Goal: Task Accomplishment & Management: Manage account settings

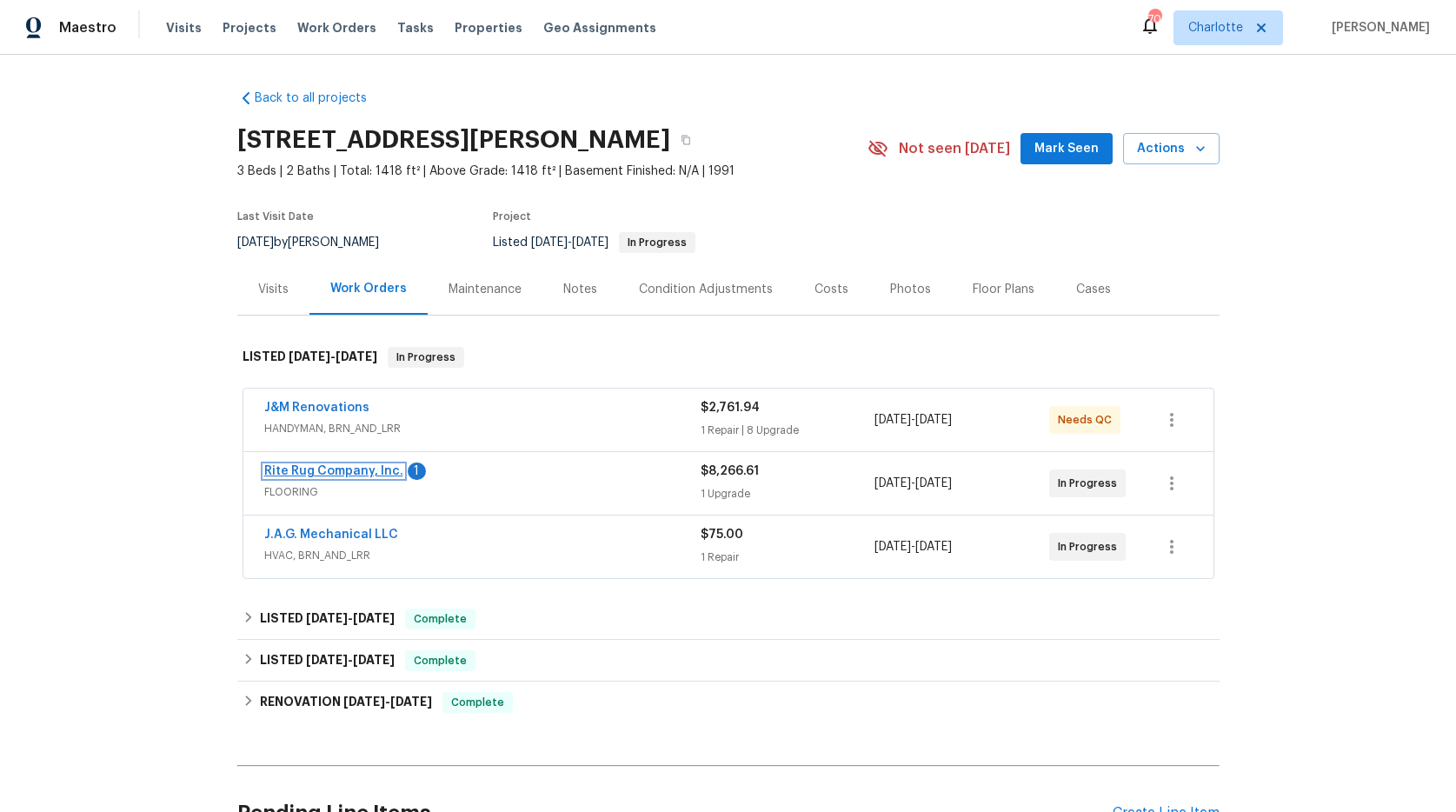
click at [312, 468] on link "Rite Rug Company, Inc." at bounding box center [333, 470] width 139 height 12
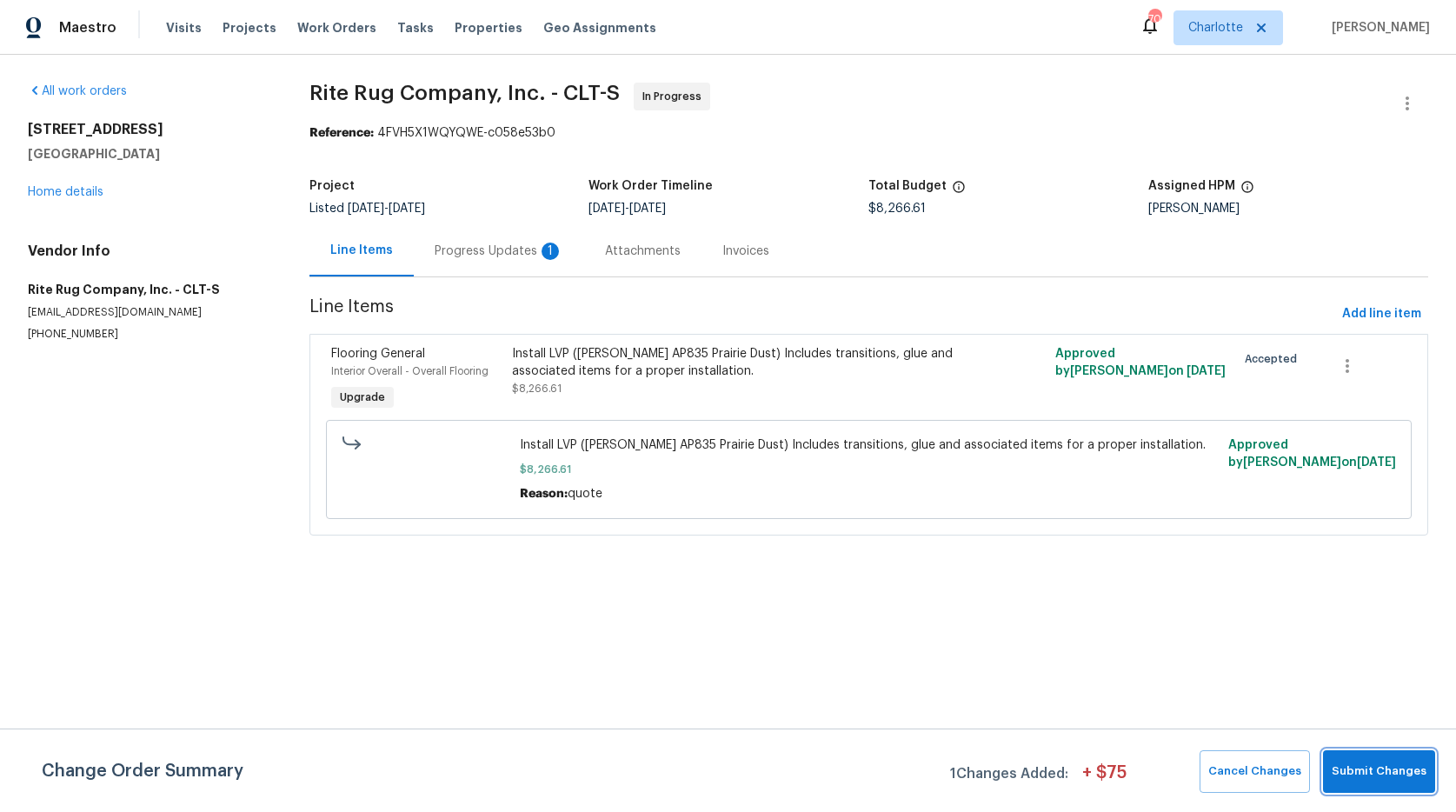
click at [1376, 766] on span "Submit Changes" at bounding box center [1378, 771] width 94 height 20
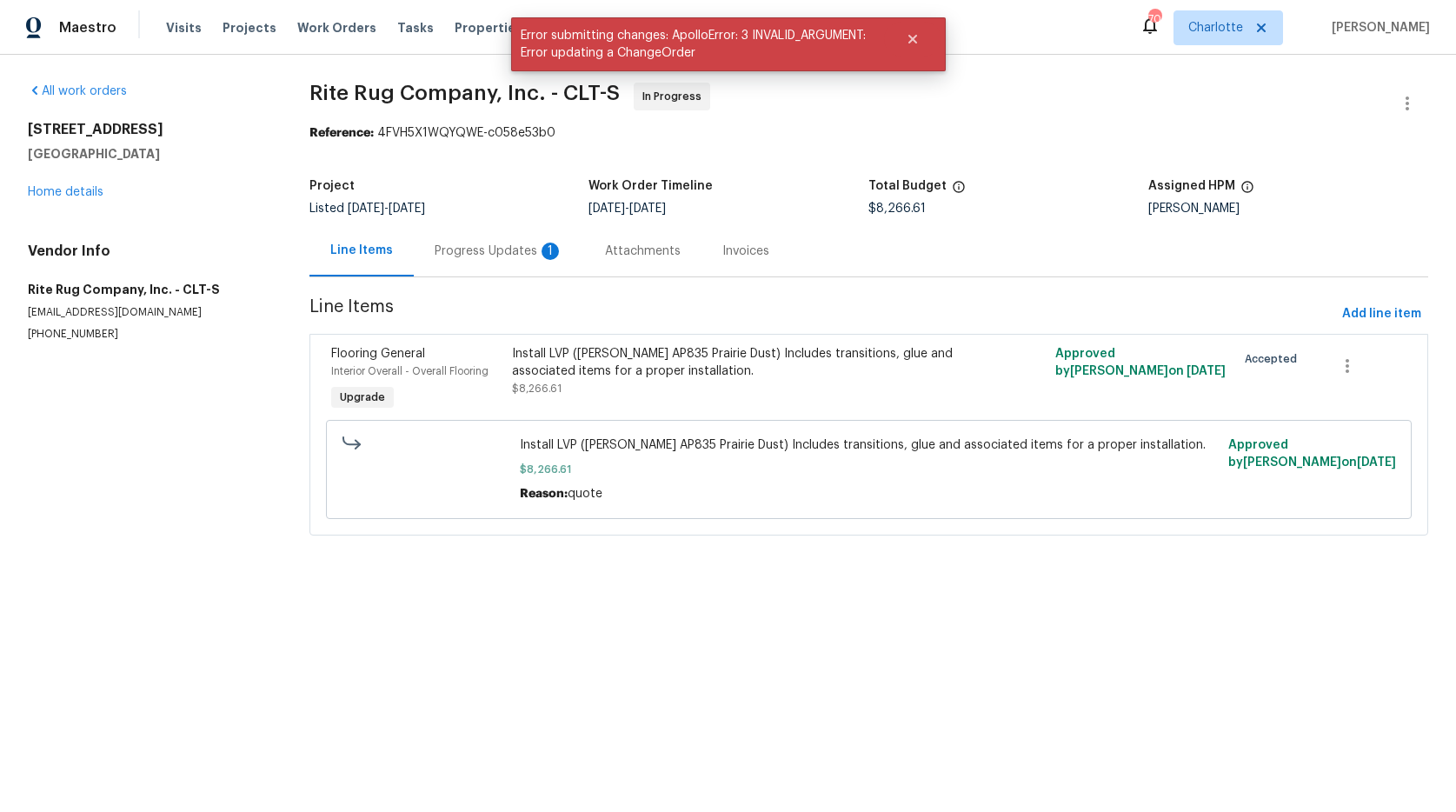
click at [481, 249] on div "Progress Updates 1" at bounding box center [499, 251] width 129 height 18
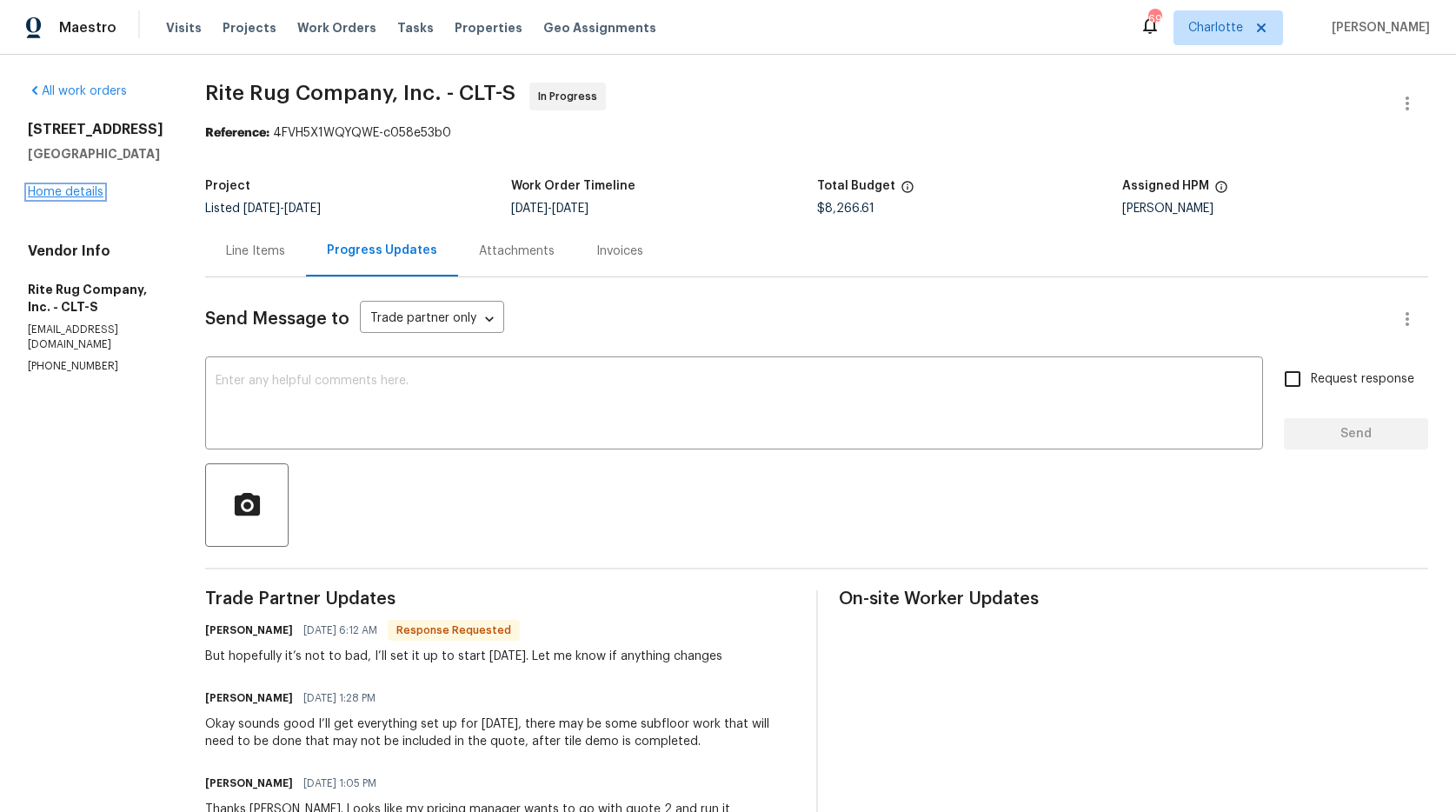
click at [54, 198] on link "Home details" at bounding box center [65, 191] width 76 height 12
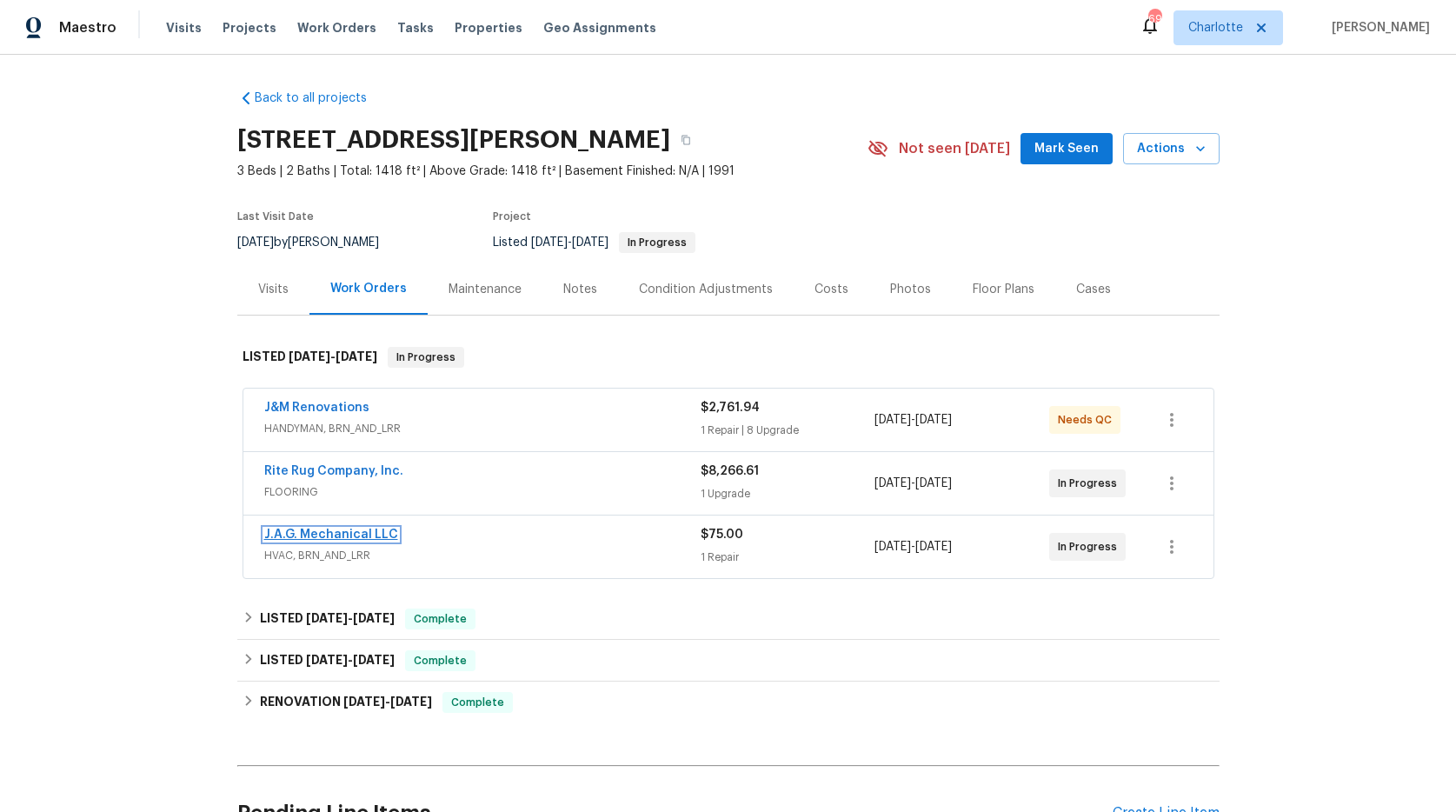
click at [347, 528] on link "J.A.G. Mechanical LLC" at bounding box center [330, 534] width 133 height 12
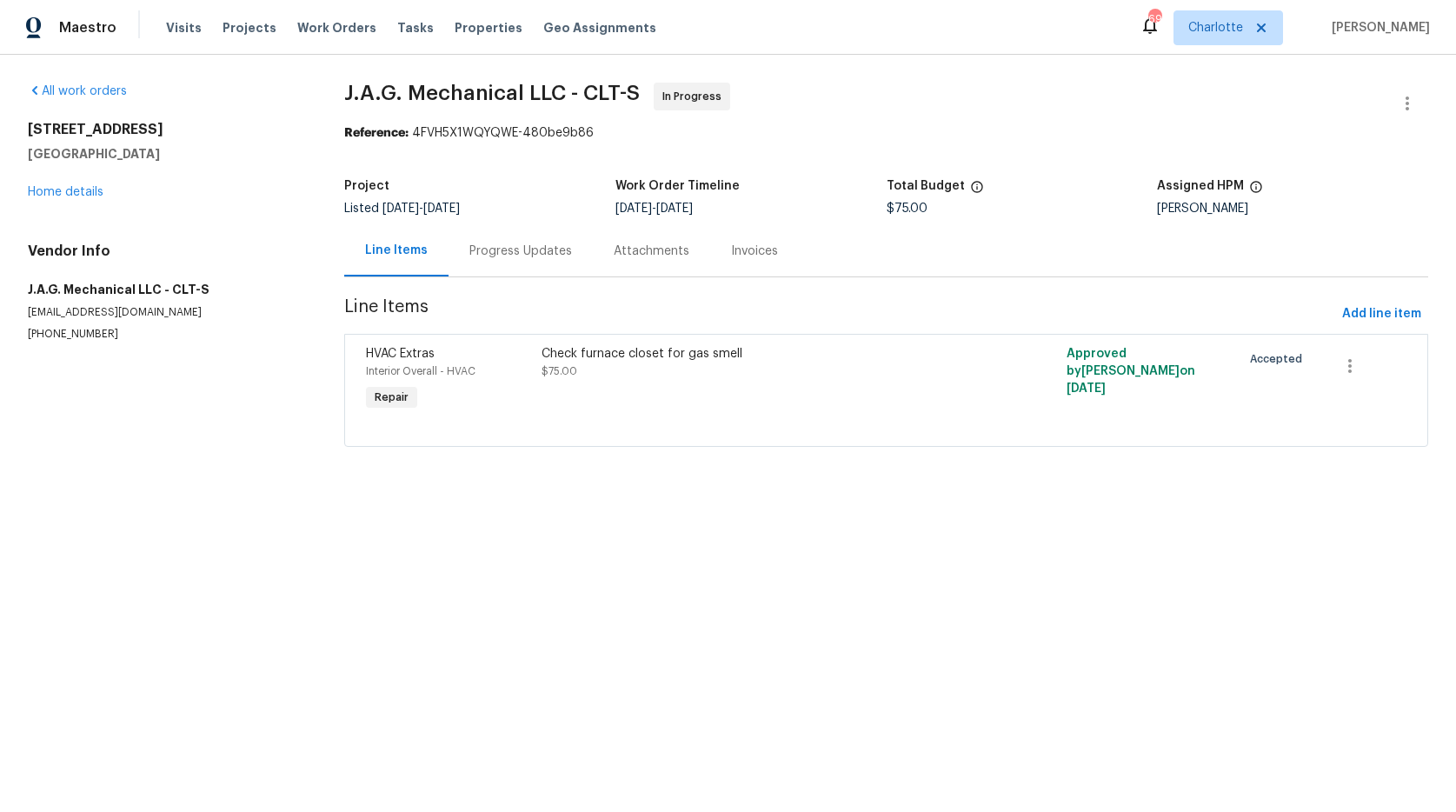
click at [483, 254] on div "Progress Updates" at bounding box center [521, 251] width 103 height 18
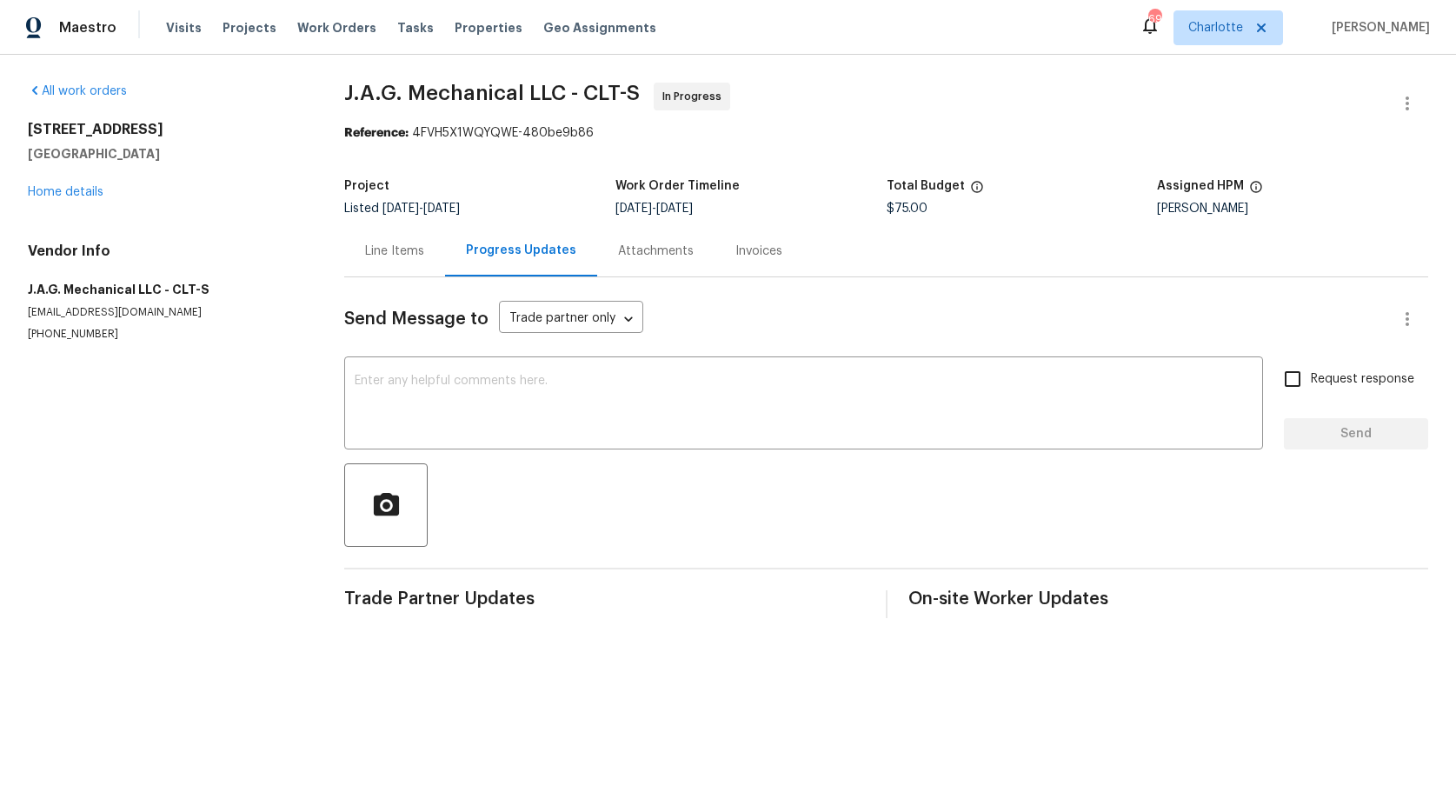
click at [93, 203] on div "All work orders 17931 Kings Point Dr Apt G Cornelius, NC 28031 Home details Ven…" at bounding box center [165, 211] width 274 height 259
click at [40, 167] on div "17931 Kings Point Dr Apt G Cornelius, NC 28031 Home details" at bounding box center [165, 161] width 274 height 80
click at [46, 183] on div "17931 Kings Point Dr Apt G Cornelius, NC 28031 Home details" at bounding box center [165, 161] width 274 height 80
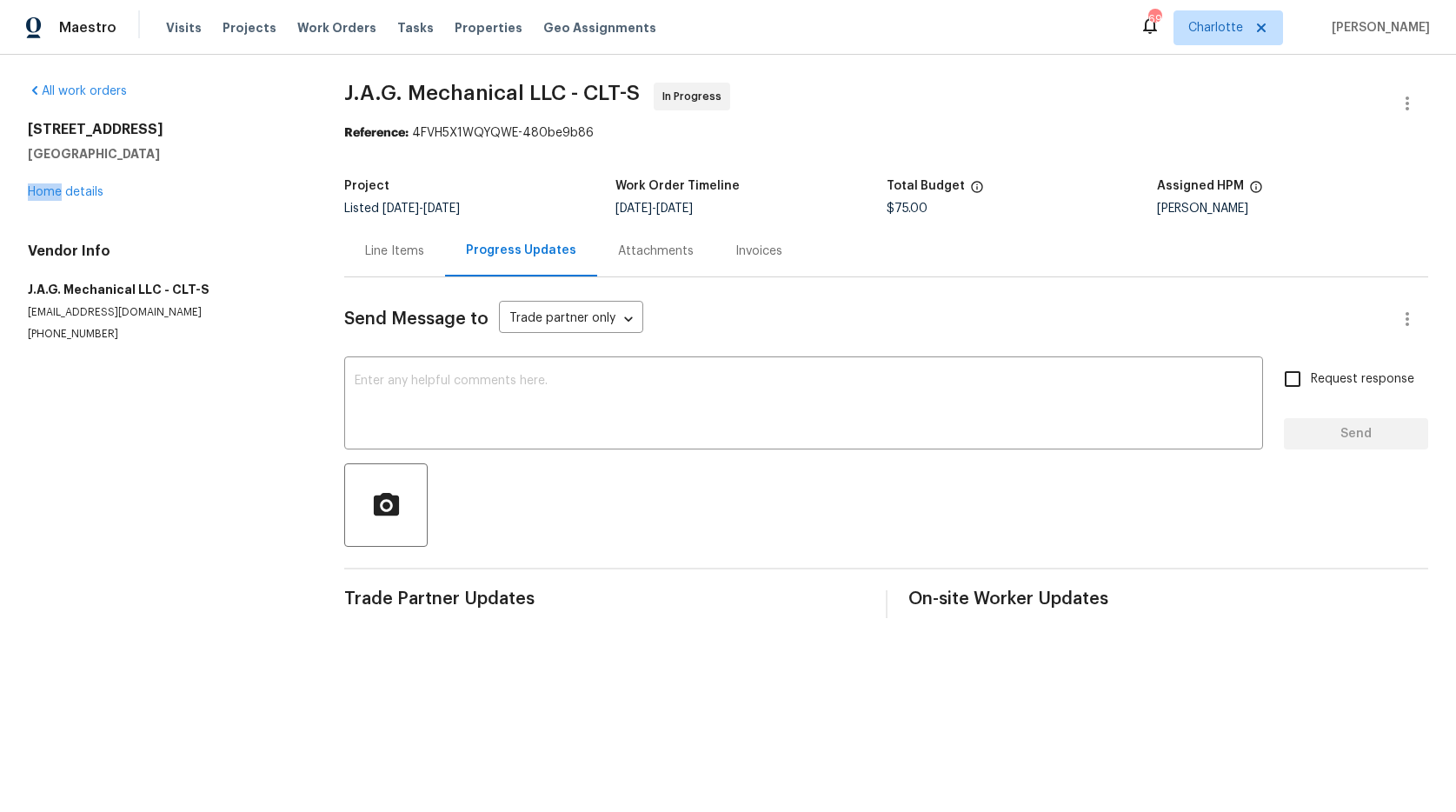
click at [46, 183] on div "17931 Kings Point Dr Apt G Cornelius, NC 28031 Home details" at bounding box center [165, 161] width 274 height 80
click at [46, 189] on link "Home details" at bounding box center [65, 191] width 76 height 12
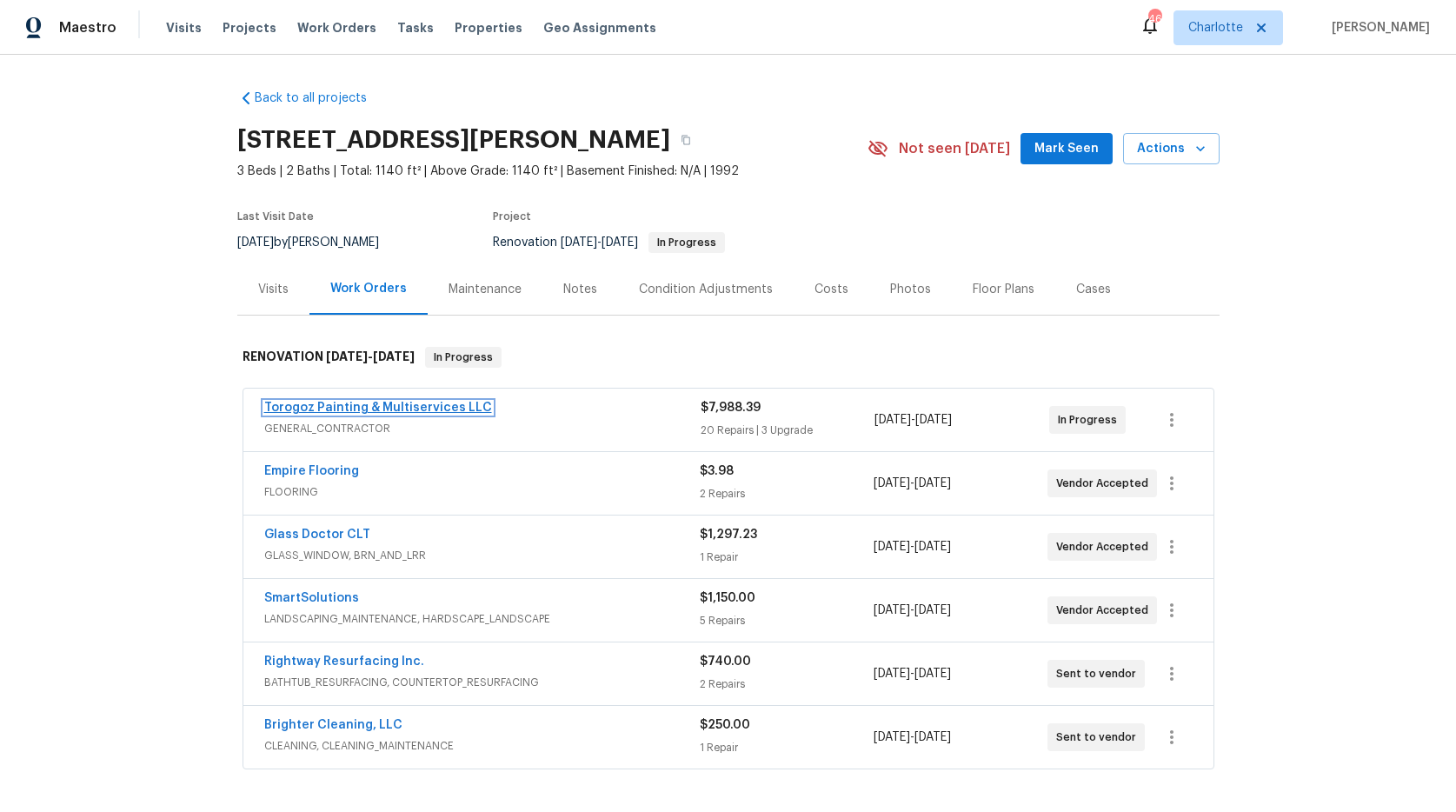
click at [393, 405] on link "Torogoz Painting & Multiservices LLC" at bounding box center [378, 407] width 228 height 12
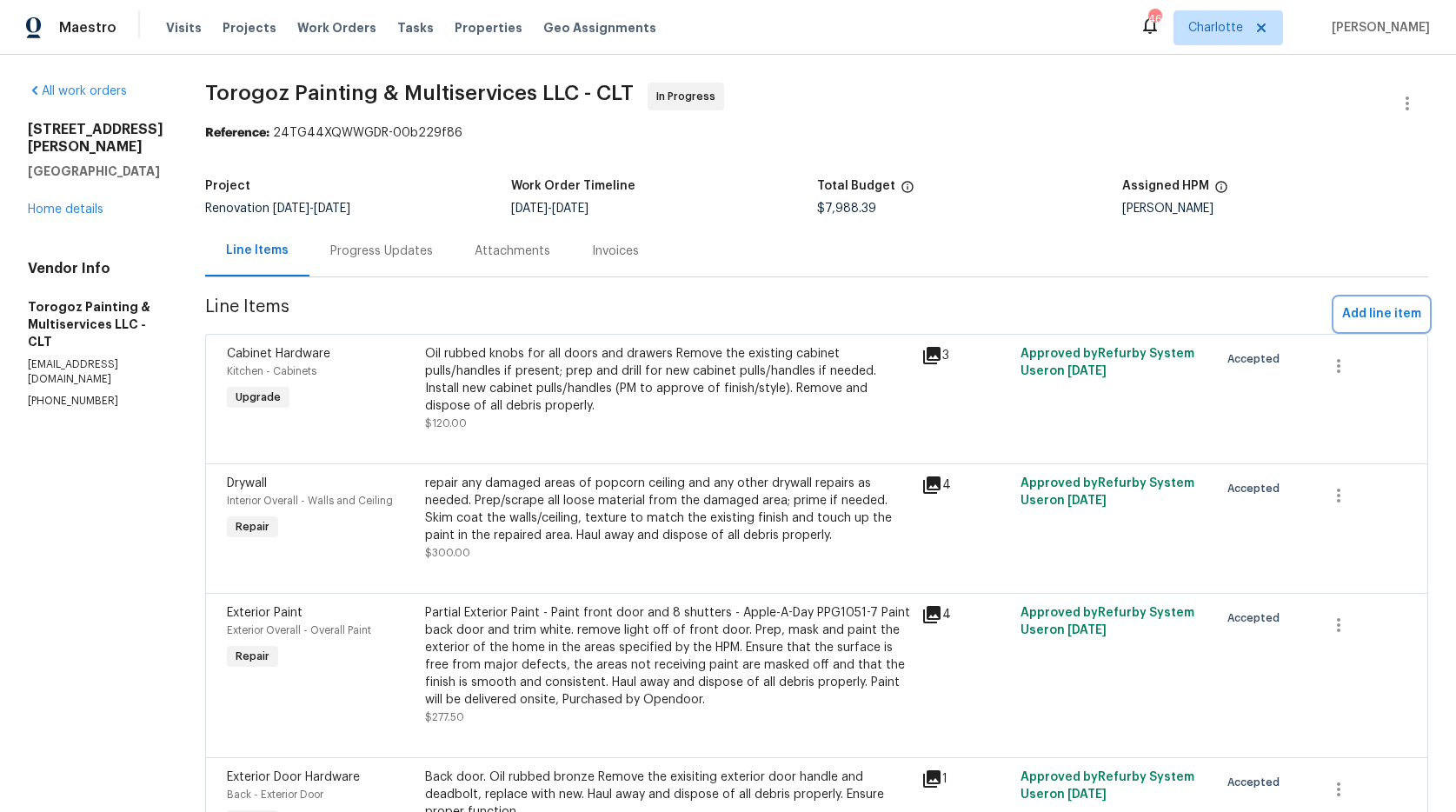
click at [1362, 309] on span "Add line item" at bounding box center [1381, 314] width 79 height 21
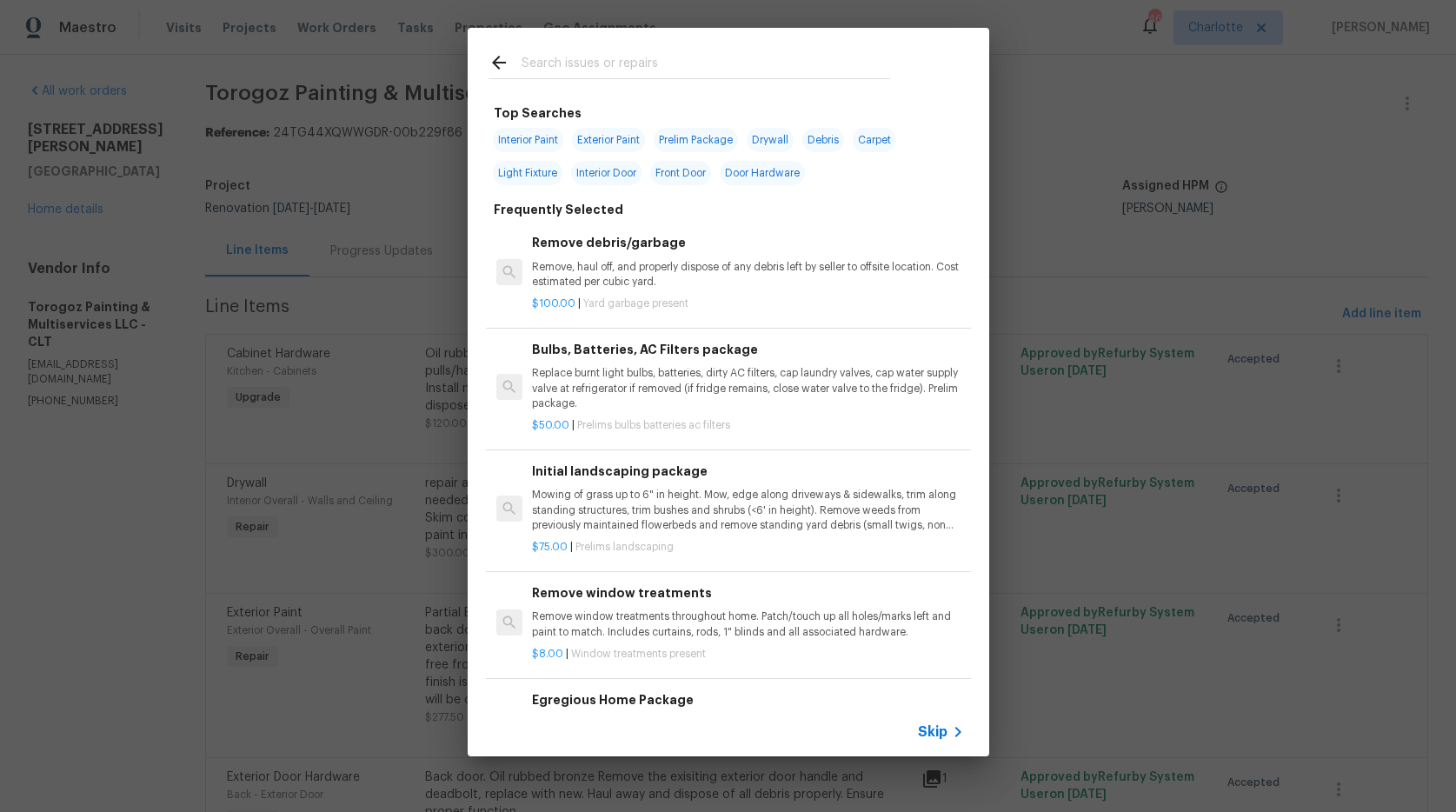
click at [545, 52] on input "text" at bounding box center [706, 65] width 369 height 26
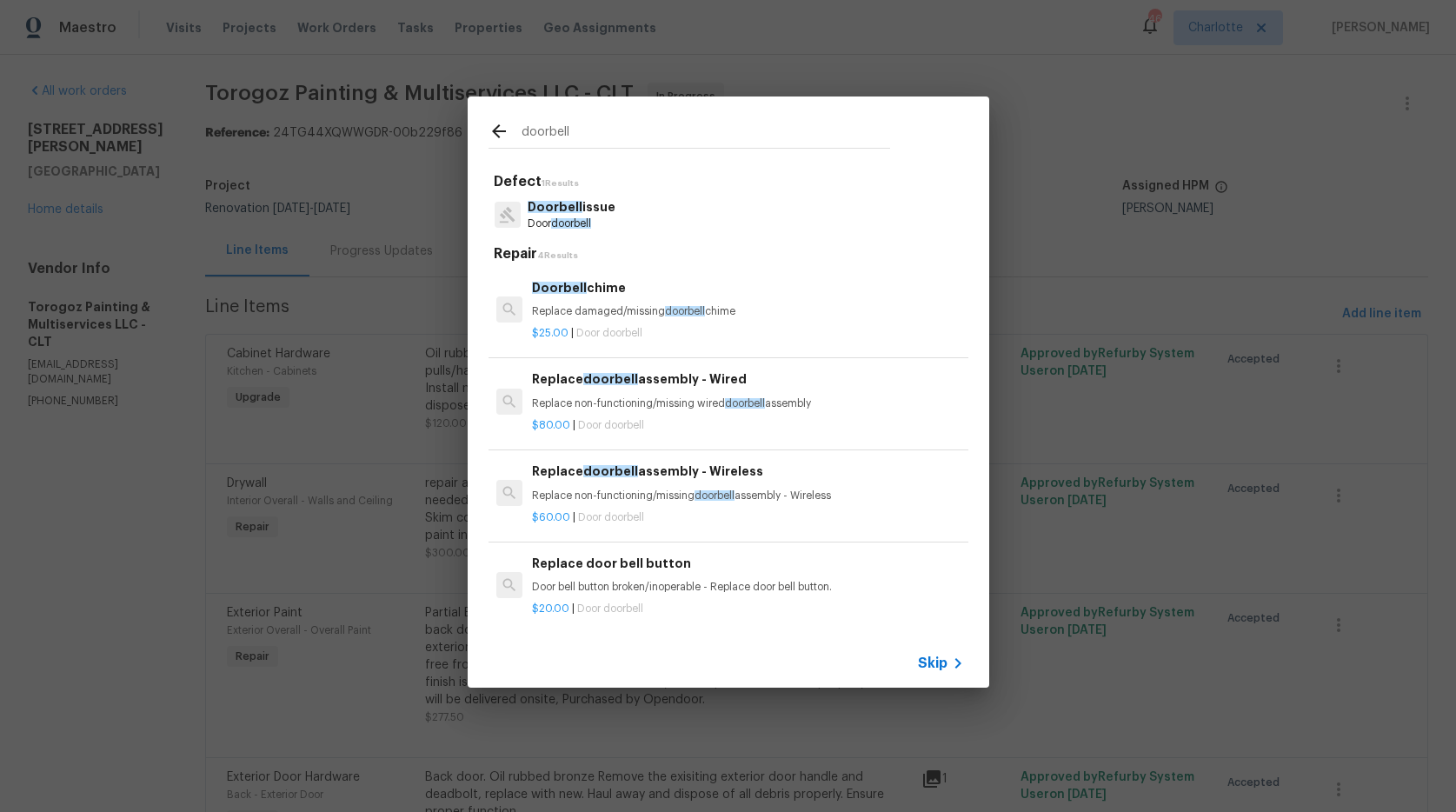
type input "doorbell"
click at [651, 488] on p "Replace non-functioning/missing doorbell assembly - Wireless" at bounding box center [748, 496] width 431 height 15
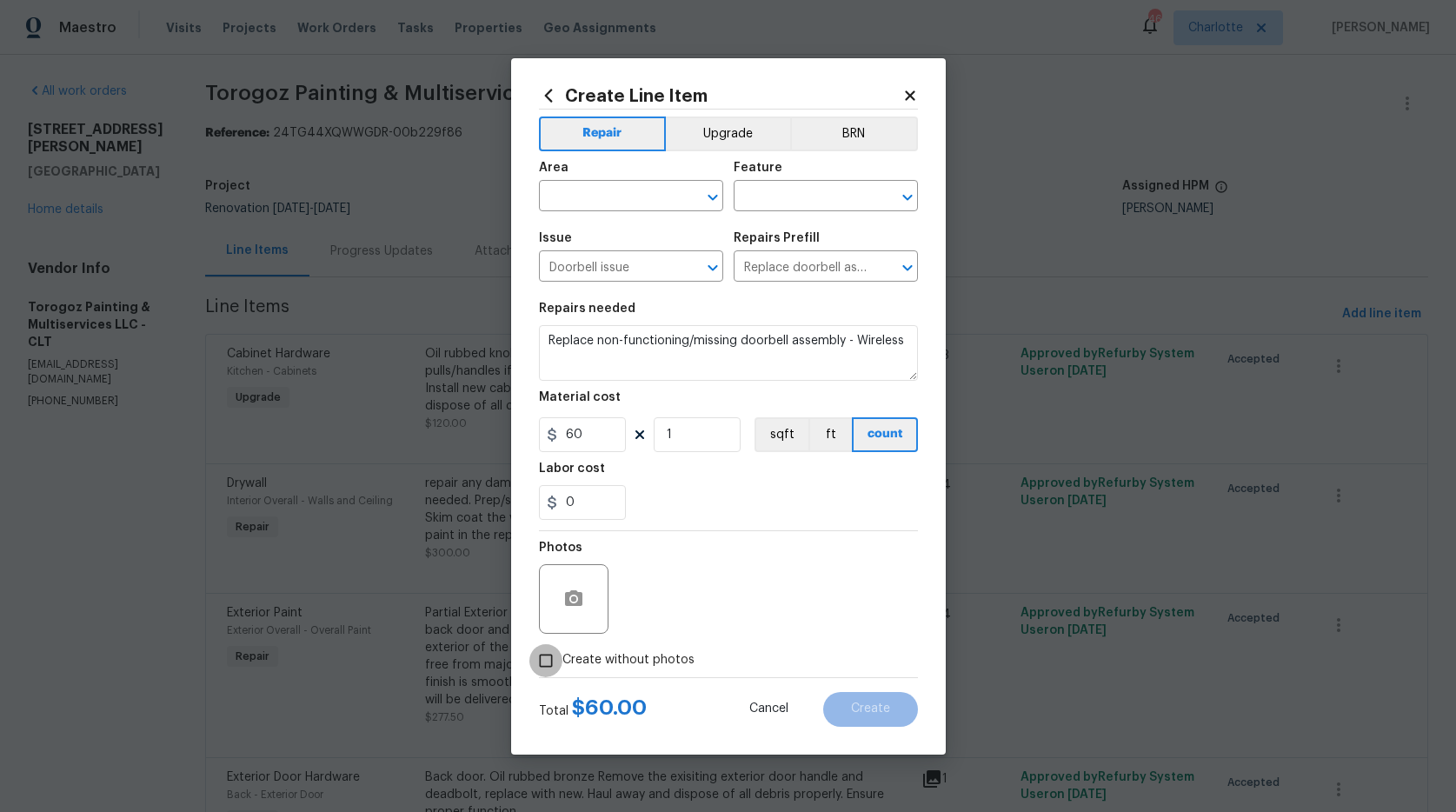
click at [559, 648] on input "Create without photos" at bounding box center [545, 660] width 33 height 33
checkbox input "true"
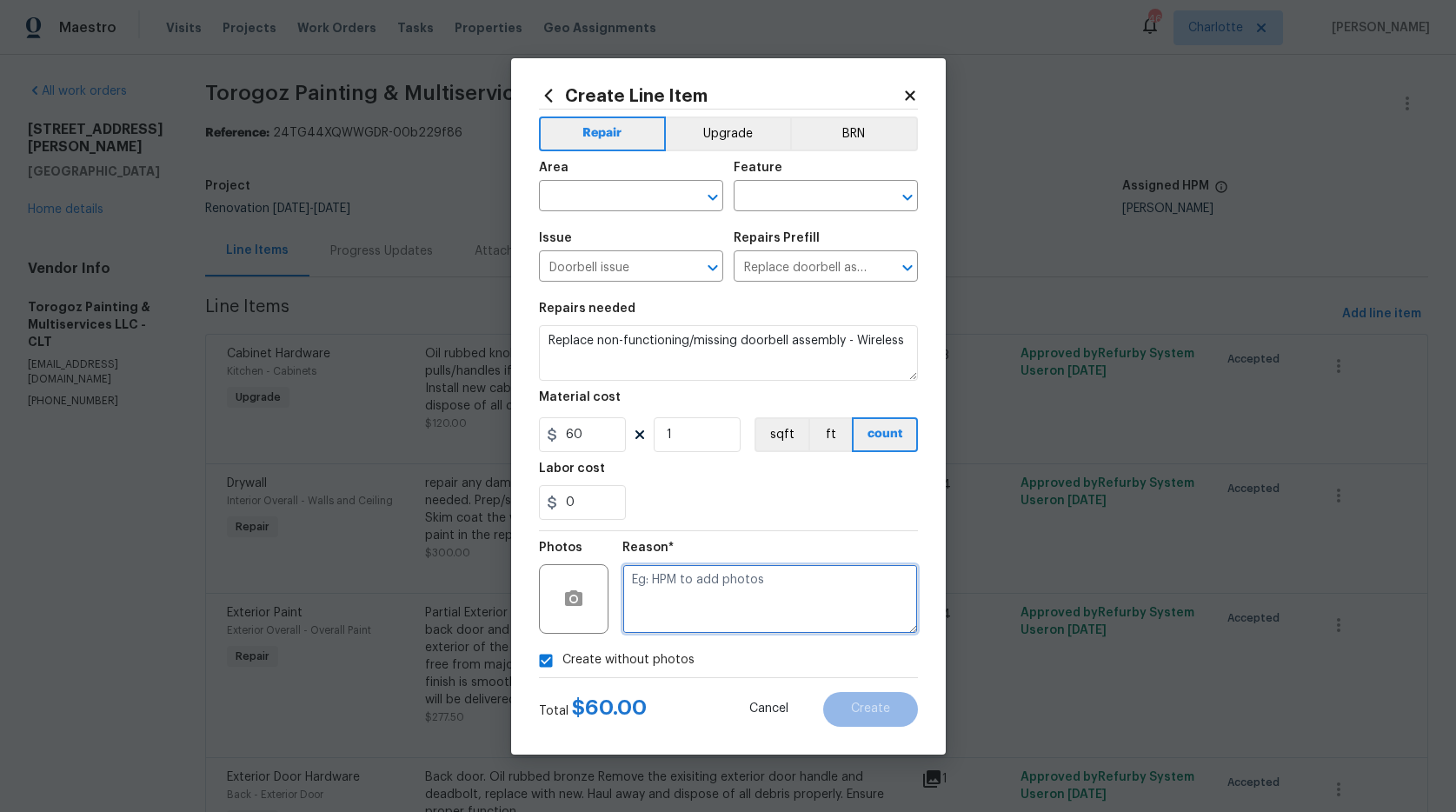
click at [735, 568] on textarea at bounding box center [770, 598] width 296 height 69
type textarea "na"
click at [599, 179] on div "Area" at bounding box center [630, 173] width 184 height 22
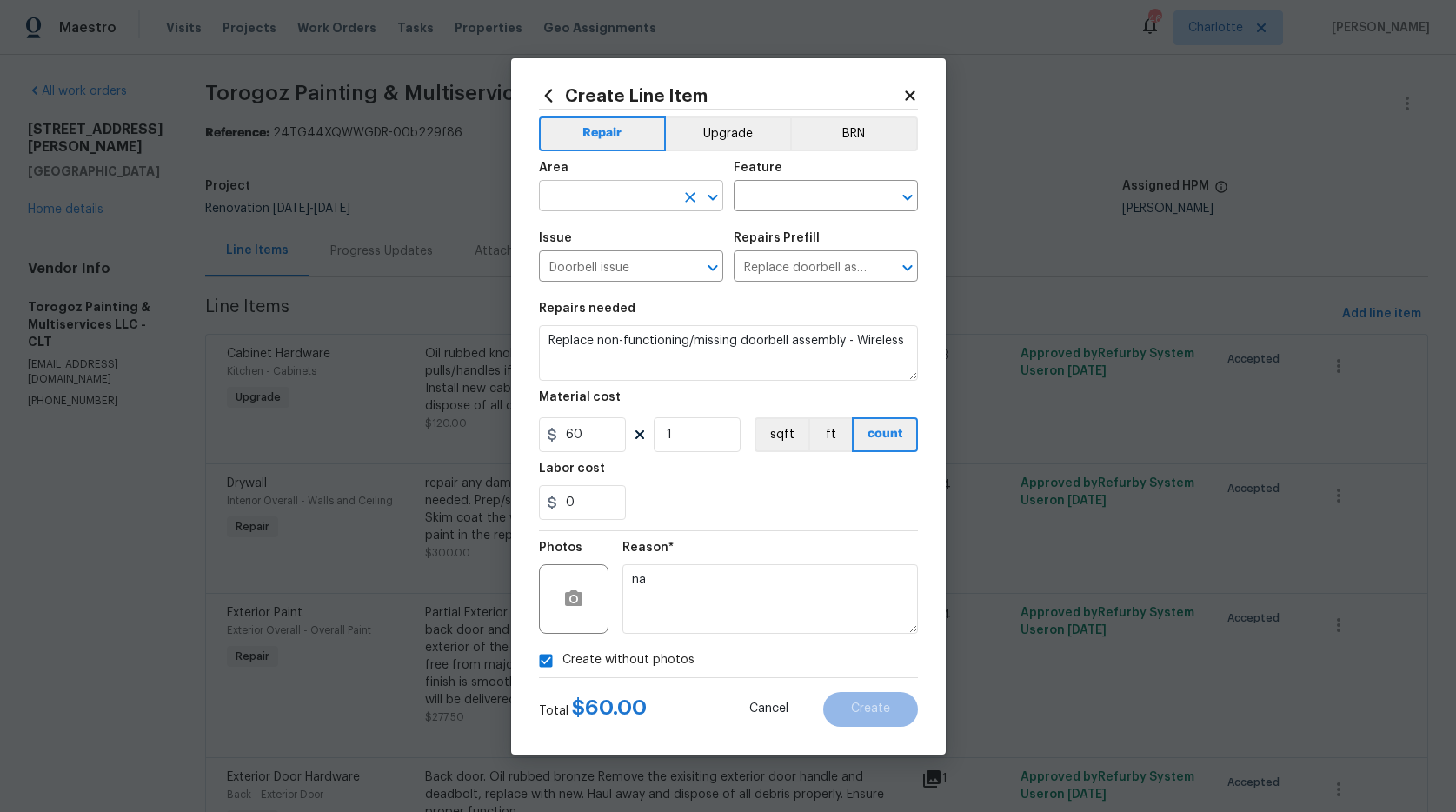
click at [599, 189] on input "text" at bounding box center [606, 197] width 135 height 27
click at [584, 264] on li "Interior Overall" at bounding box center [630, 264] width 184 height 29
type input "Interior Overall"
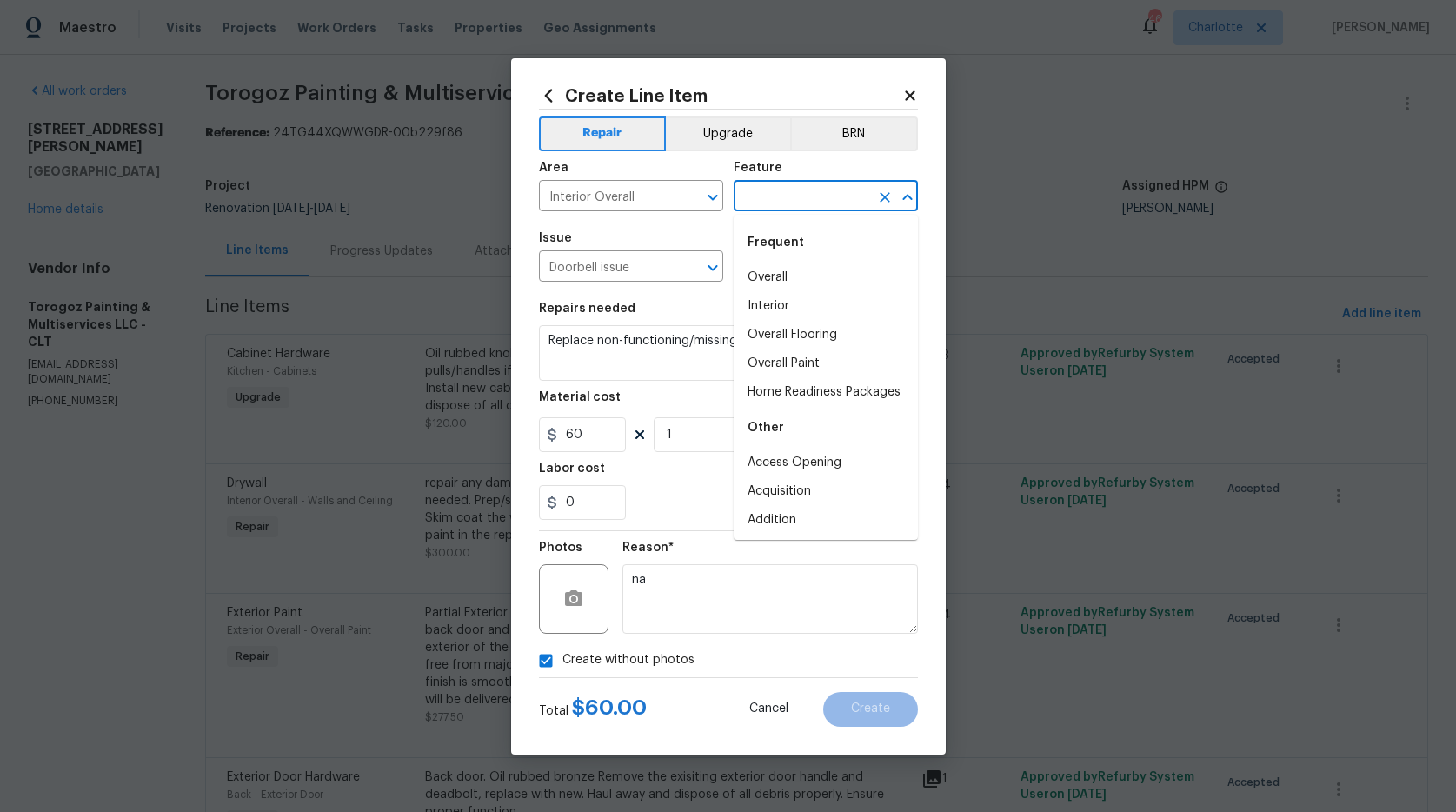
click at [794, 198] on input "text" at bounding box center [801, 197] width 135 height 27
click at [781, 276] on li "Overall" at bounding box center [825, 277] width 184 height 29
type input "Overall"
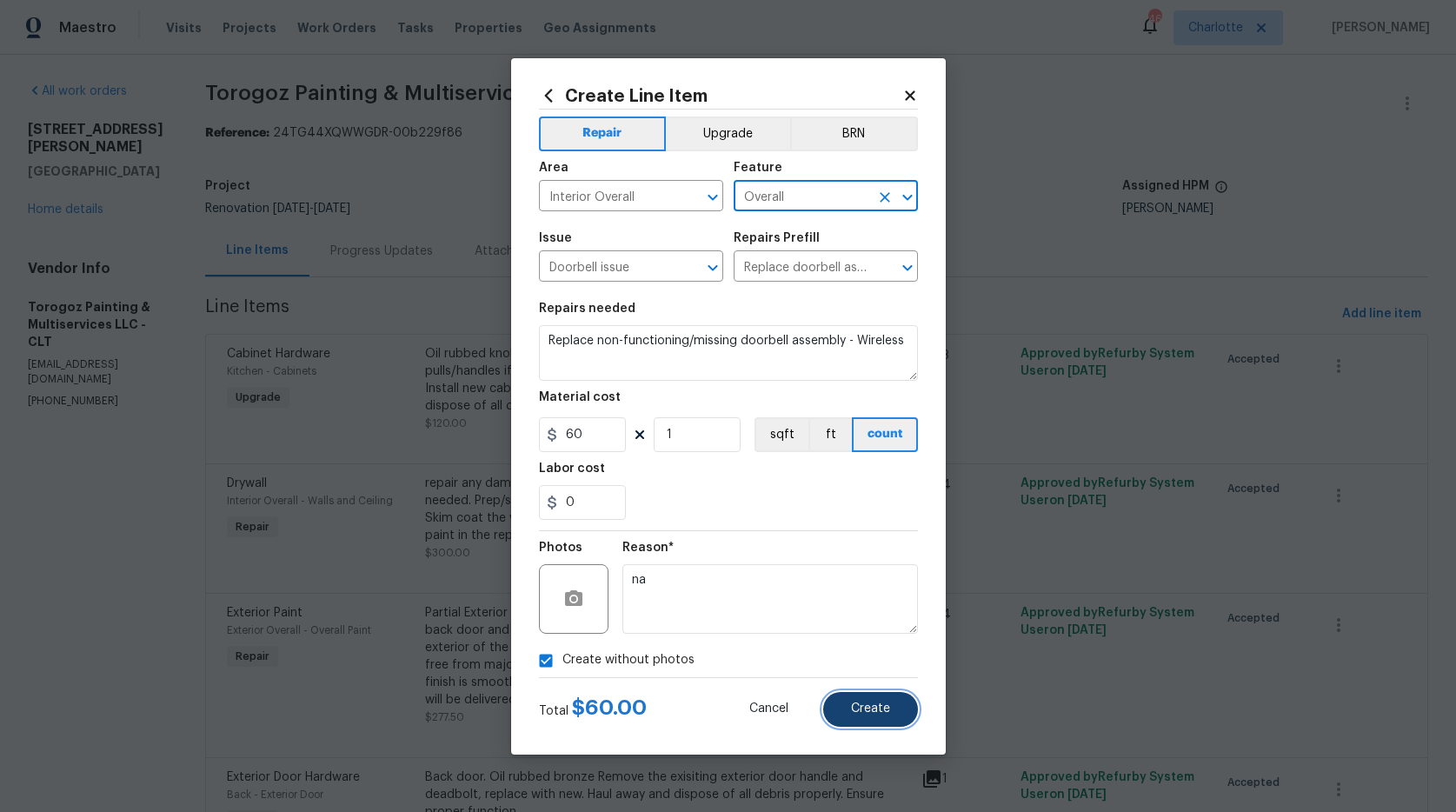
click at [851, 702] on span "Create" at bounding box center [871, 708] width 39 height 13
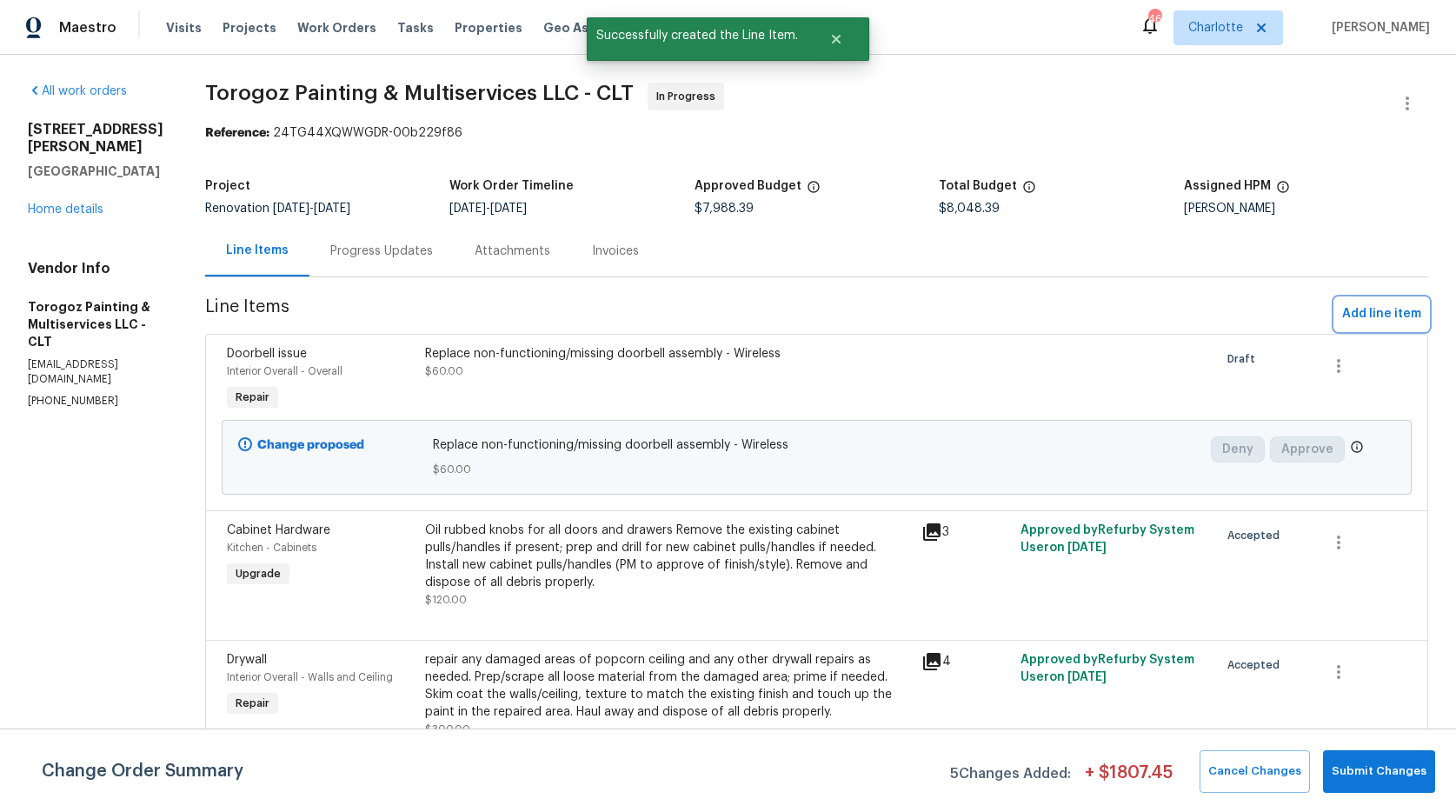
click at [1360, 314] on span "Add line item" at bounding box center [1381, 314] width 79 height 21
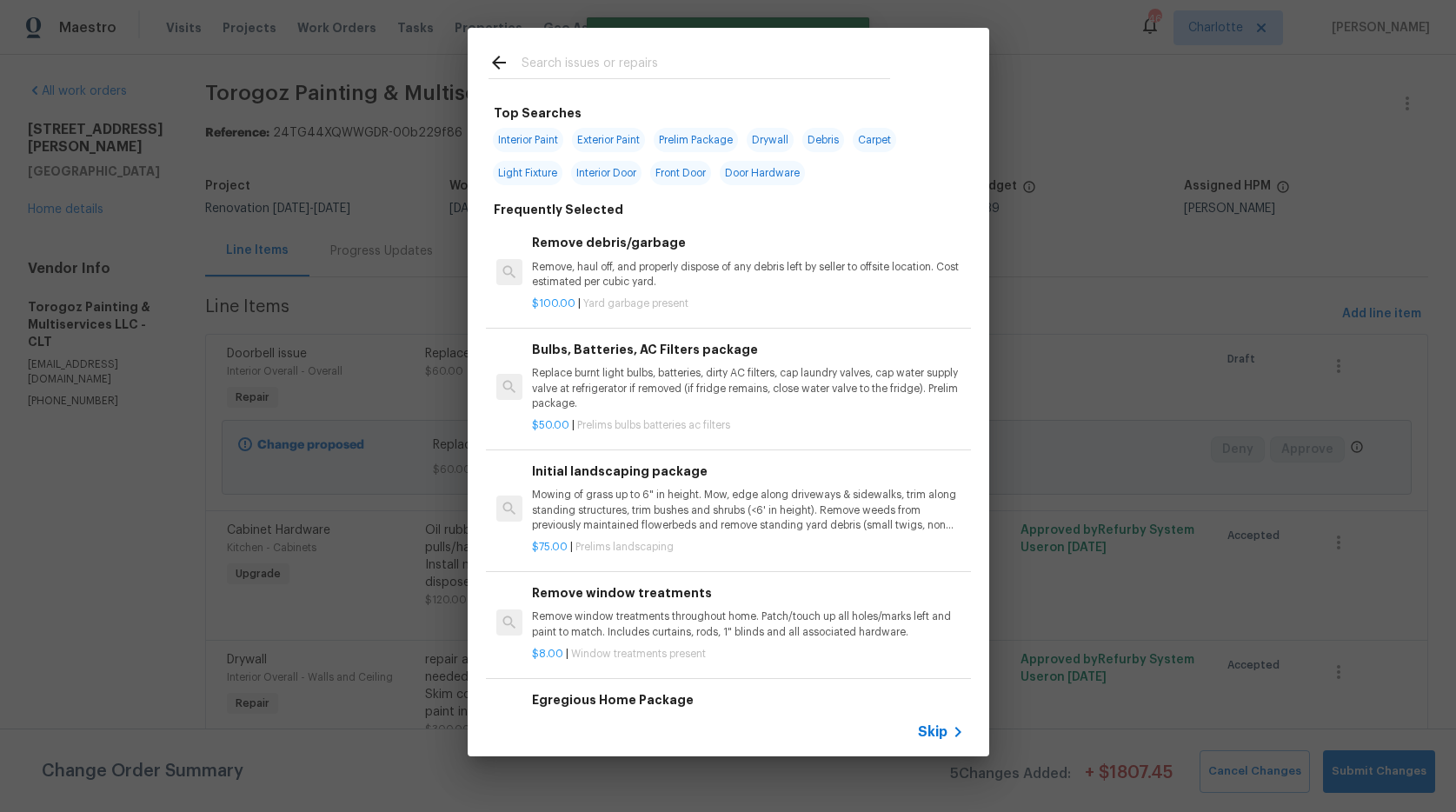
click at [498, 53] on icon at bounding box center [498, 63] width 21 height 21
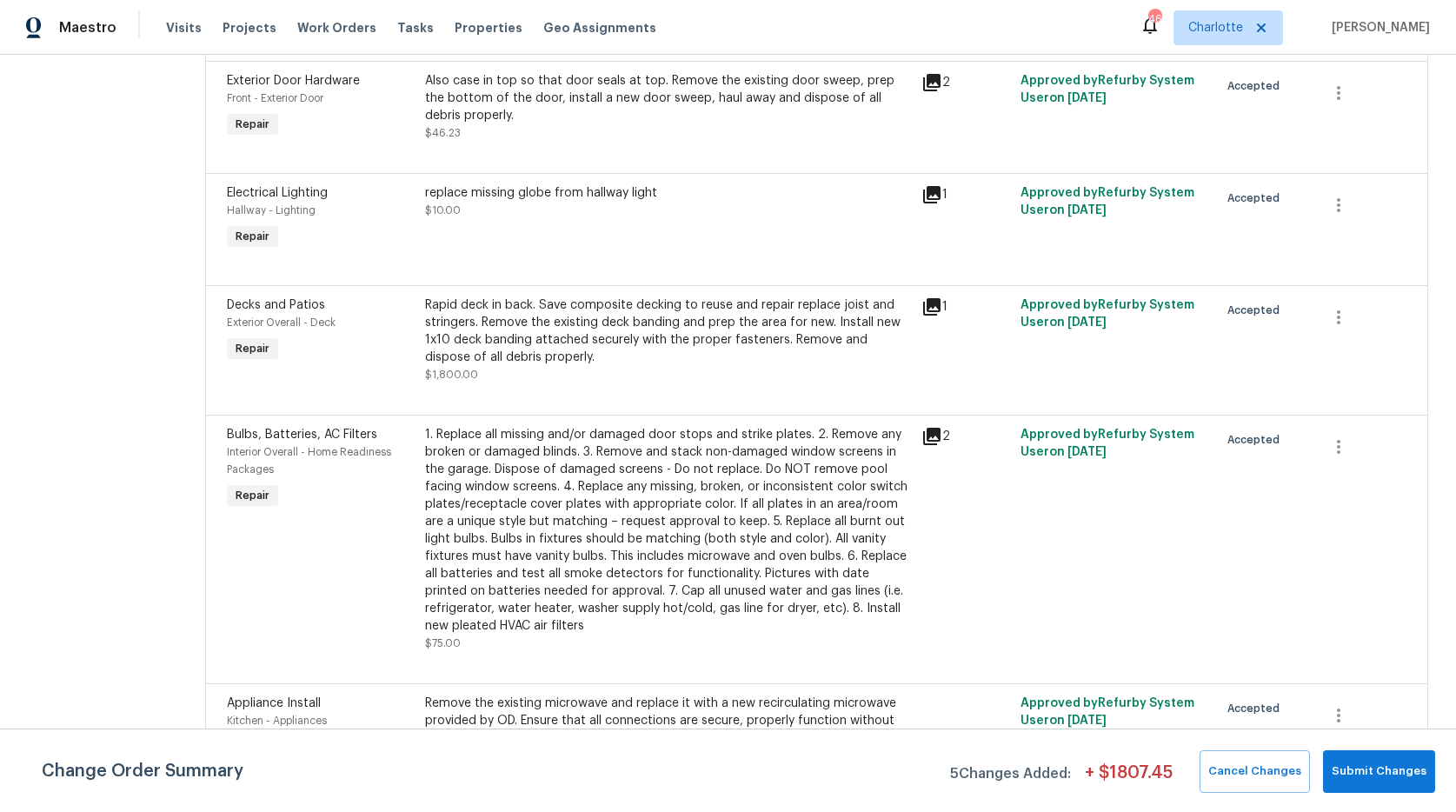
scroll to position [1130, 0]
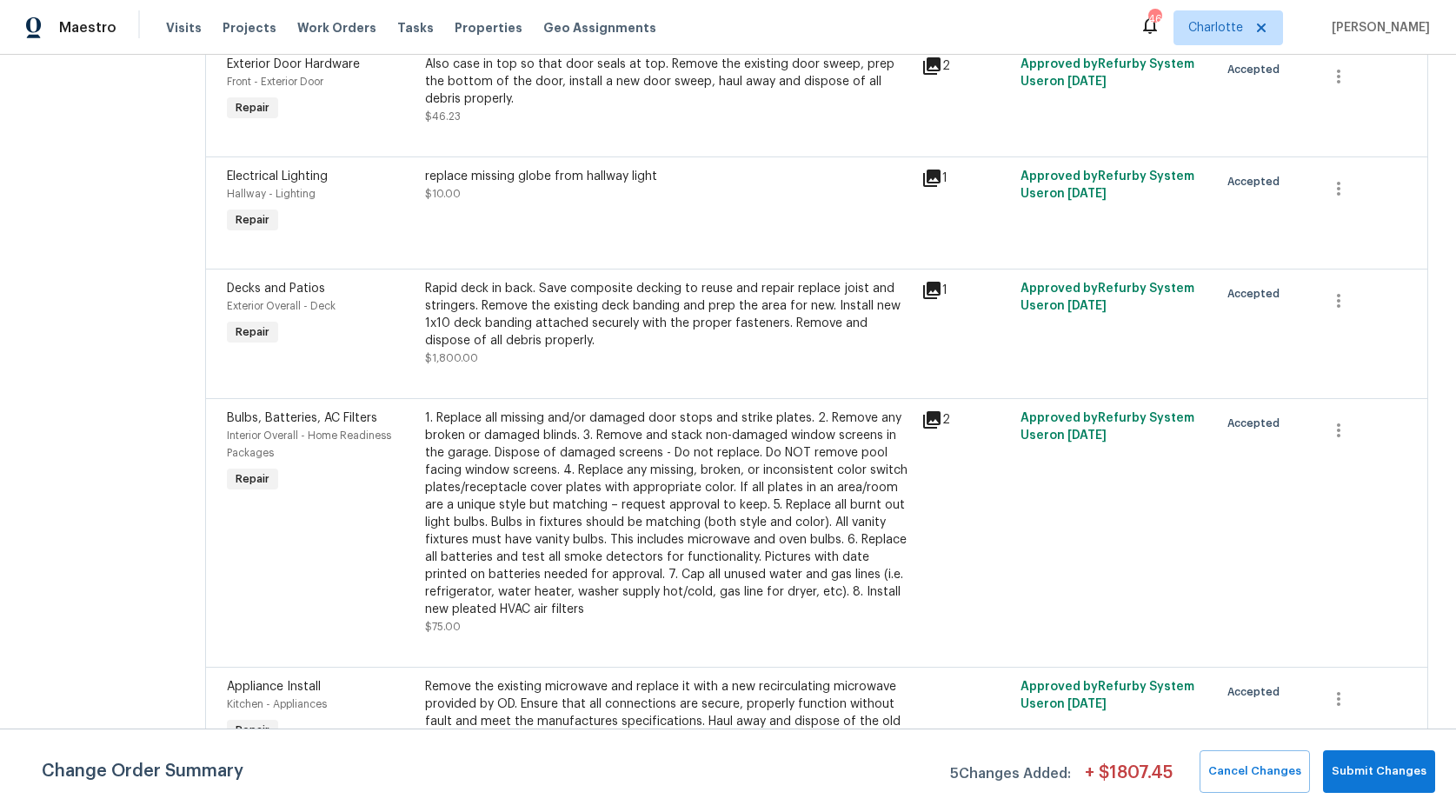
click at [511, 338] on div "Rapid deck in back. Save composite decking to reuse and repair replace joist an…" at bounding box center [667, 315] width 485 height 69
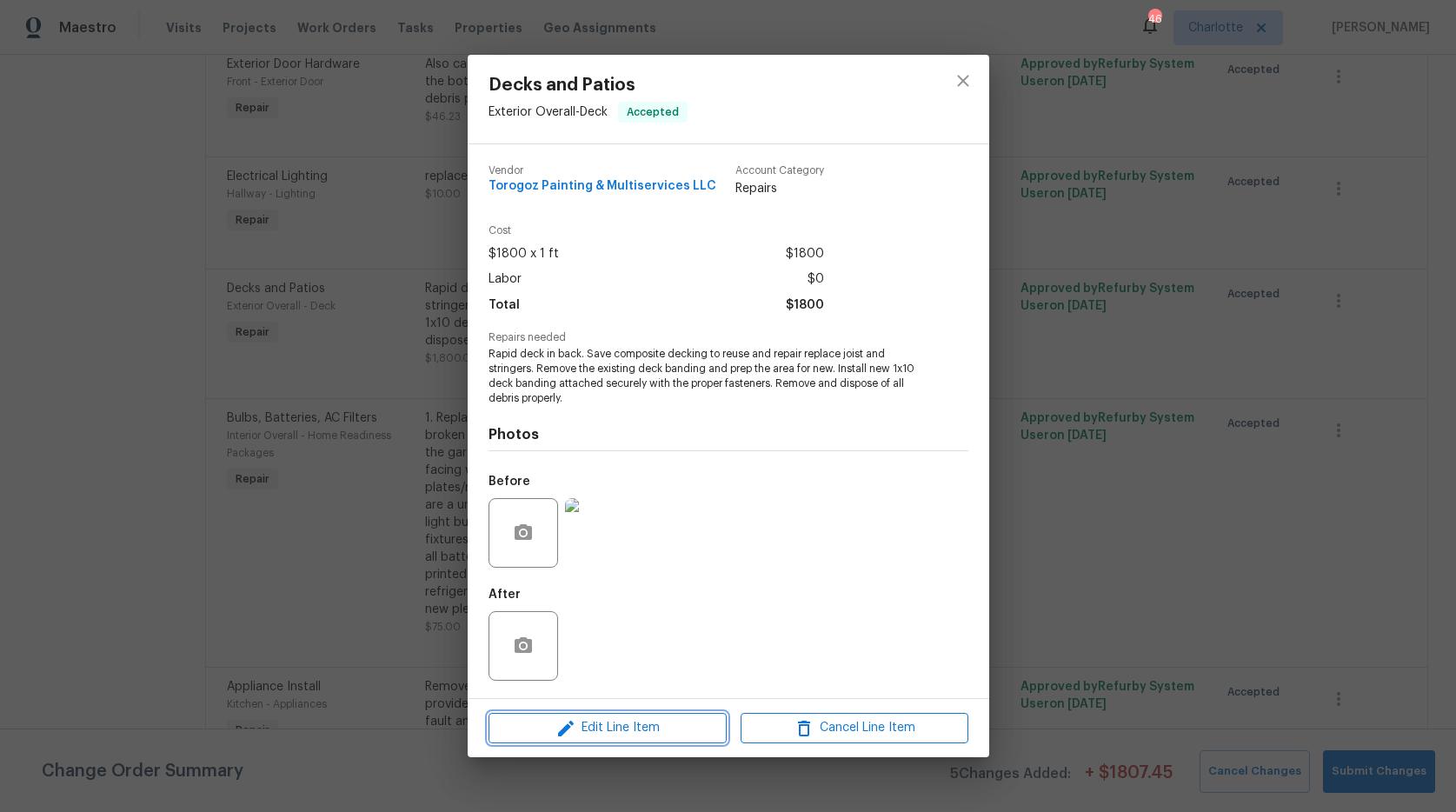
click at [609, 731] on span "Edit Line Item" at bounding box center [608, 727] width 228 height 21
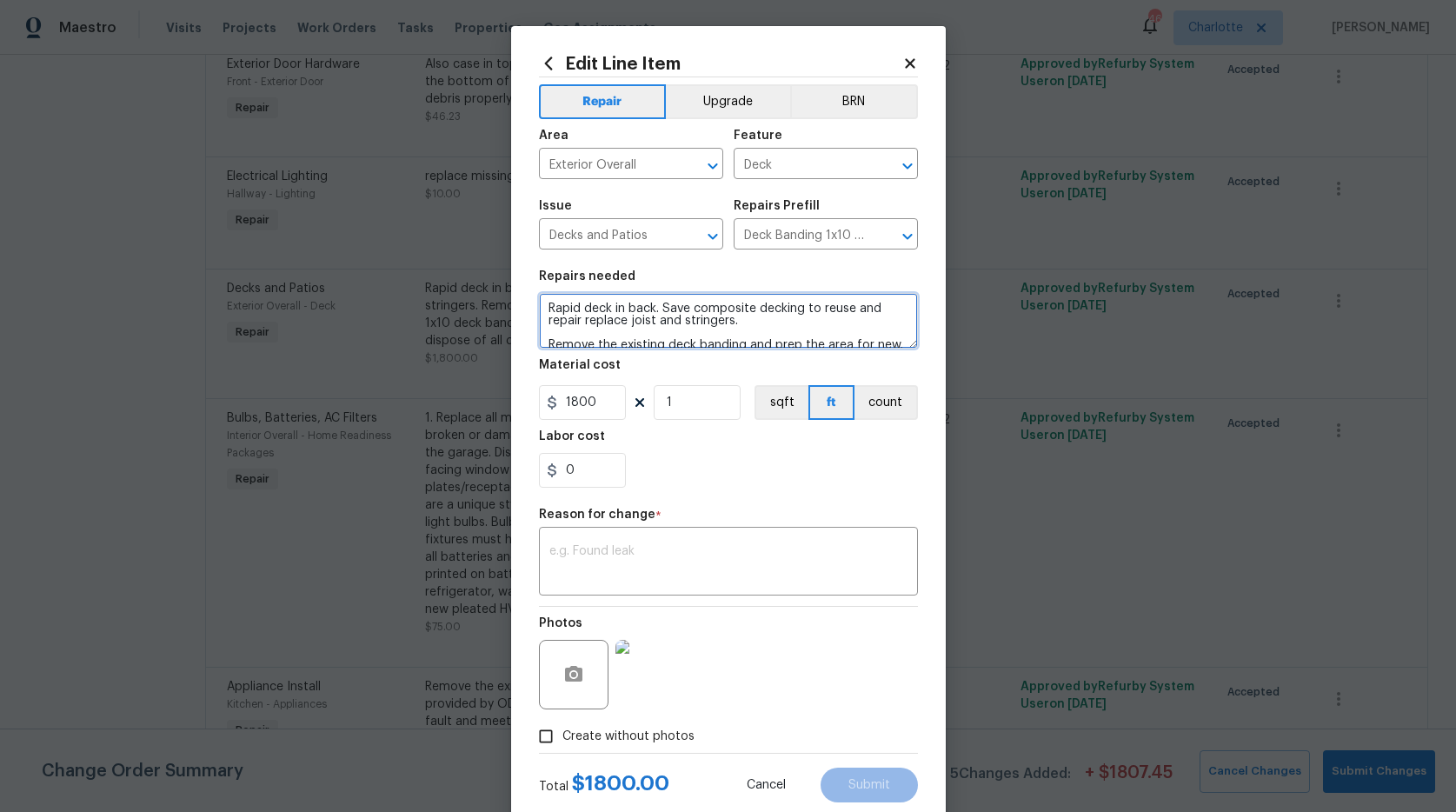
drag, startPoint x: 574, startPoint y: 308, endPoint x: 528, endPoint y: 316, distance: 46.7
click at [528, 316] on div "Edit Line Item Repair Upgrade BRN Area Exterior Overall ​ Feature Deck ​ Issue …" at bounding box center [728, 427] width 435 height 804
click at [543, 301] on textarea "Rapid deck in back. Save composite decking to reuse and repair replace joist an…" at bounding box center [728, 321] width 379 height 56
drag, startPoint x: 540, startPoint y: 306, endPoint x: 952, endPoint y: 387, distance: 419.9
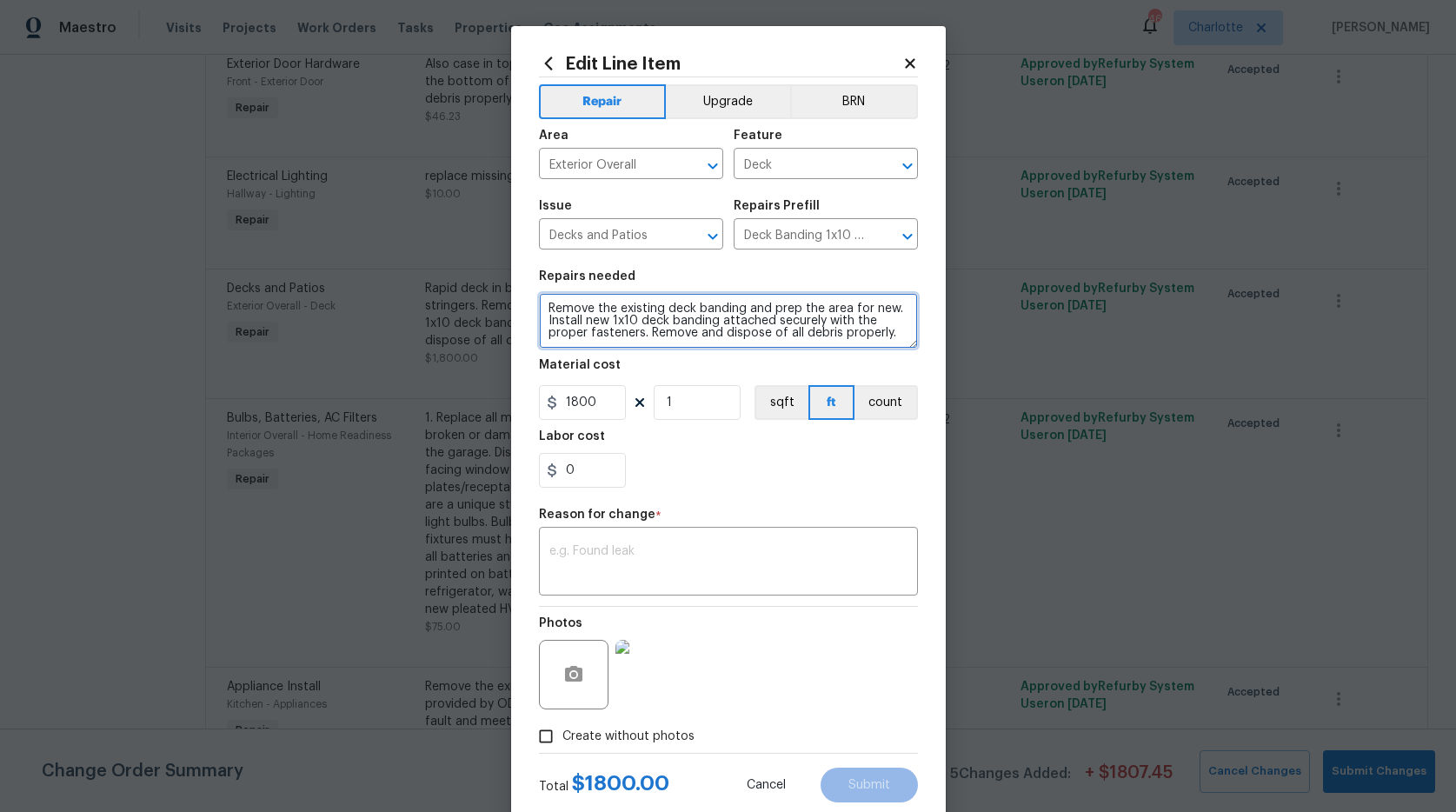
click at [952, 387] on div "Edit Line Item Repair Upgrade BRN Area Exterior Overall ​ Feature Deck ​ Issue …" at bounding box center [728, 406] width 1456 height 812
type textarea "rebuild deck in back 10x10"
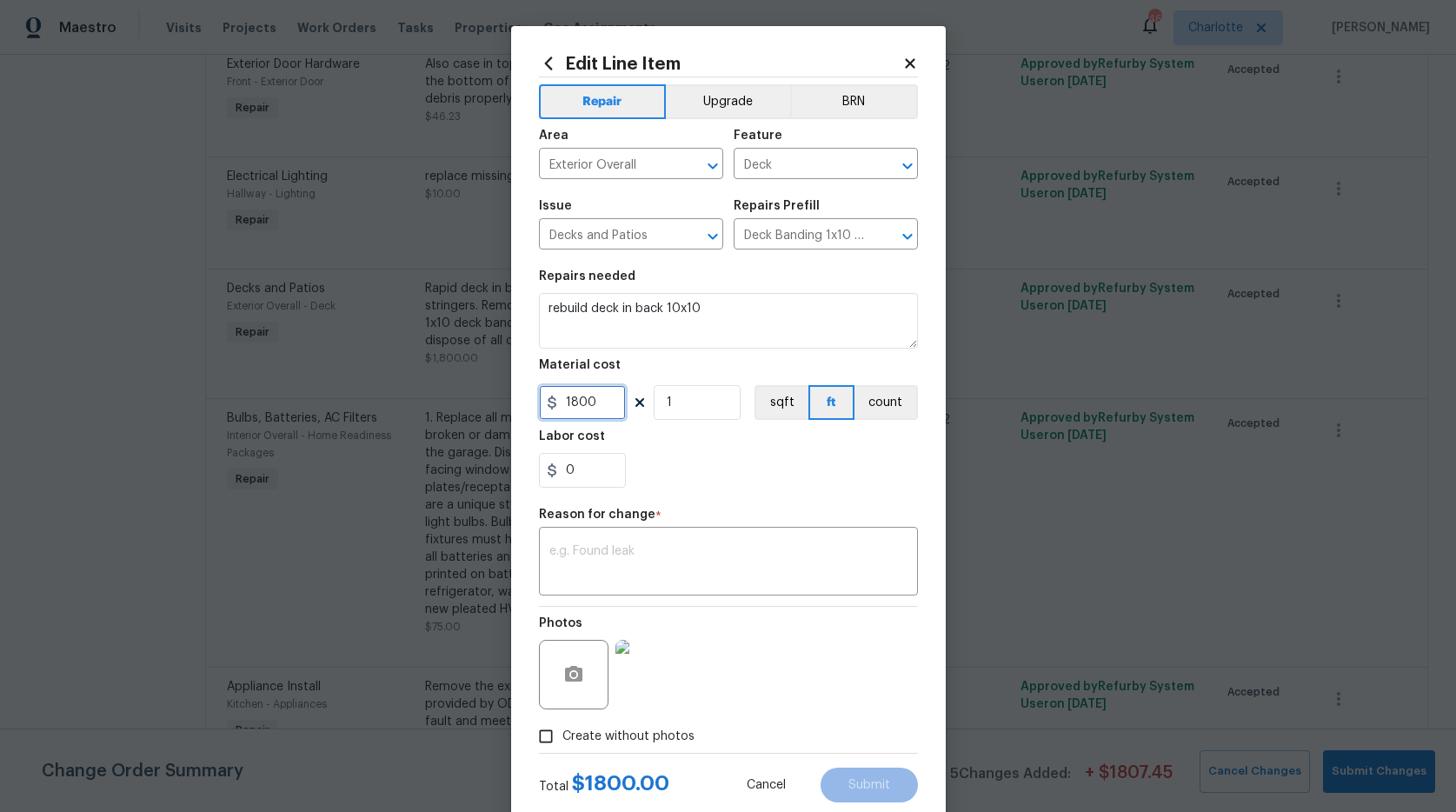
drag, startPoint x: 605, startPoint y: 400, endPoint x: 464, endPoint y: 378, distance: 142.7
click at [464, 378] on div "Edit Line Item Repair Upgrade BRN Area Exterior Overall ​ Feature Deck ​ Issue …" at bounding box center [728, 406] width 1456 height 812
type input "2850"
click at [683, 453] on div "0" at bounding box center [728, 469] width 379 height 35
click at [663, 556] on textarea at bounding box center [728, 563] width 358 height 36
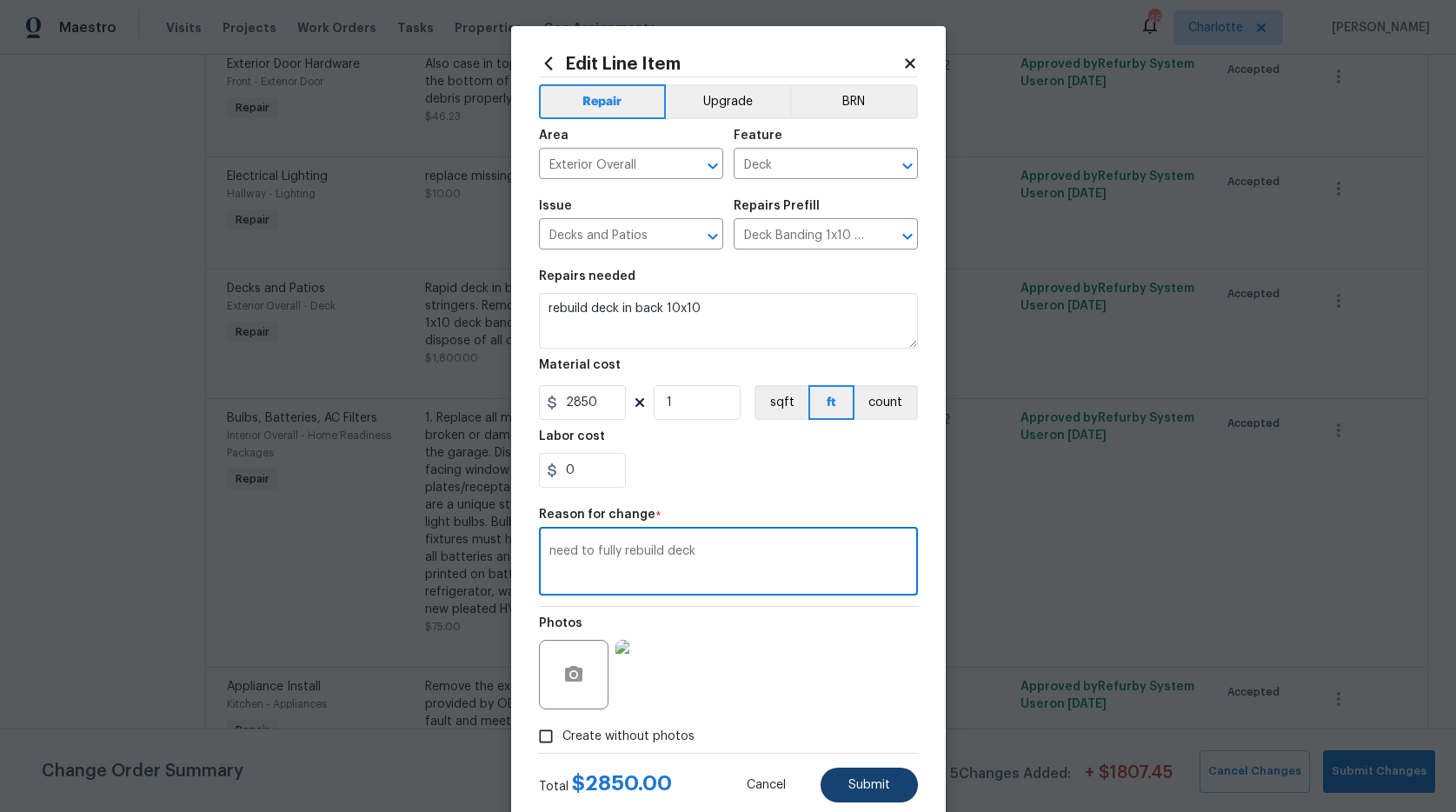
type textarea "need to fully rebuild deck"
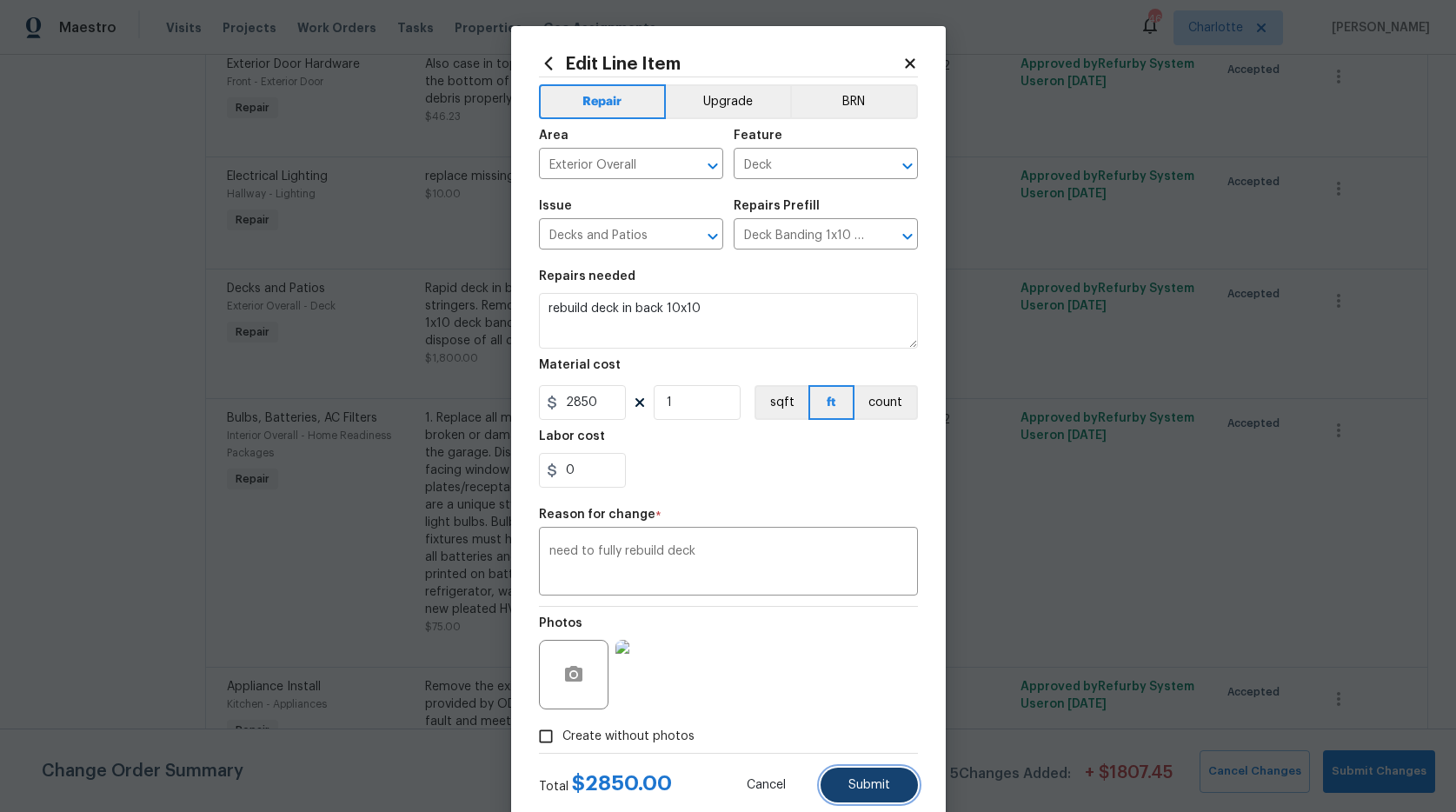
click at [826, 786] on button "Submit" at bounding box center [869, 784] width 97 height 35
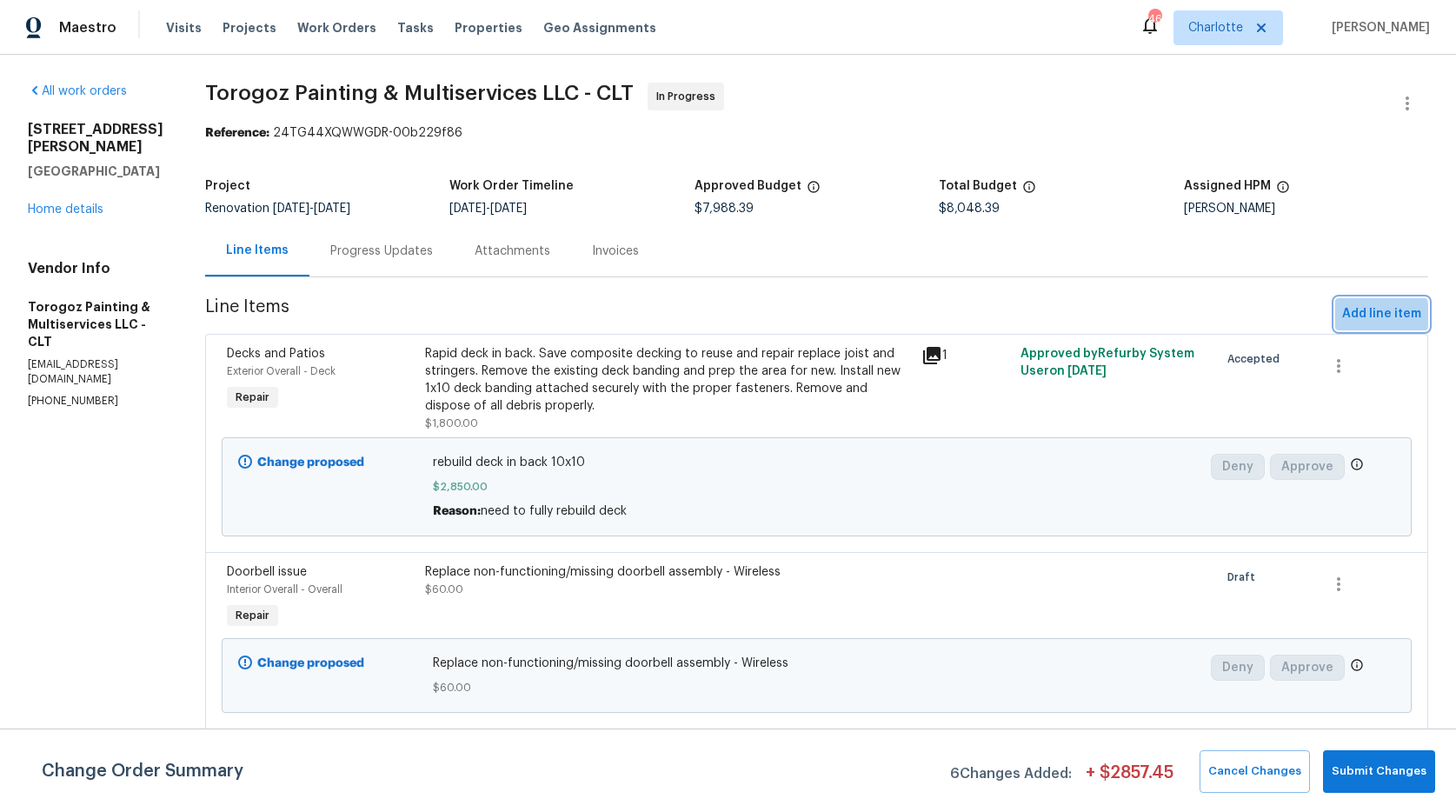
click at [1346, 316] on span "Add line item" at bounding box center [1381, 314] width 79 height 21
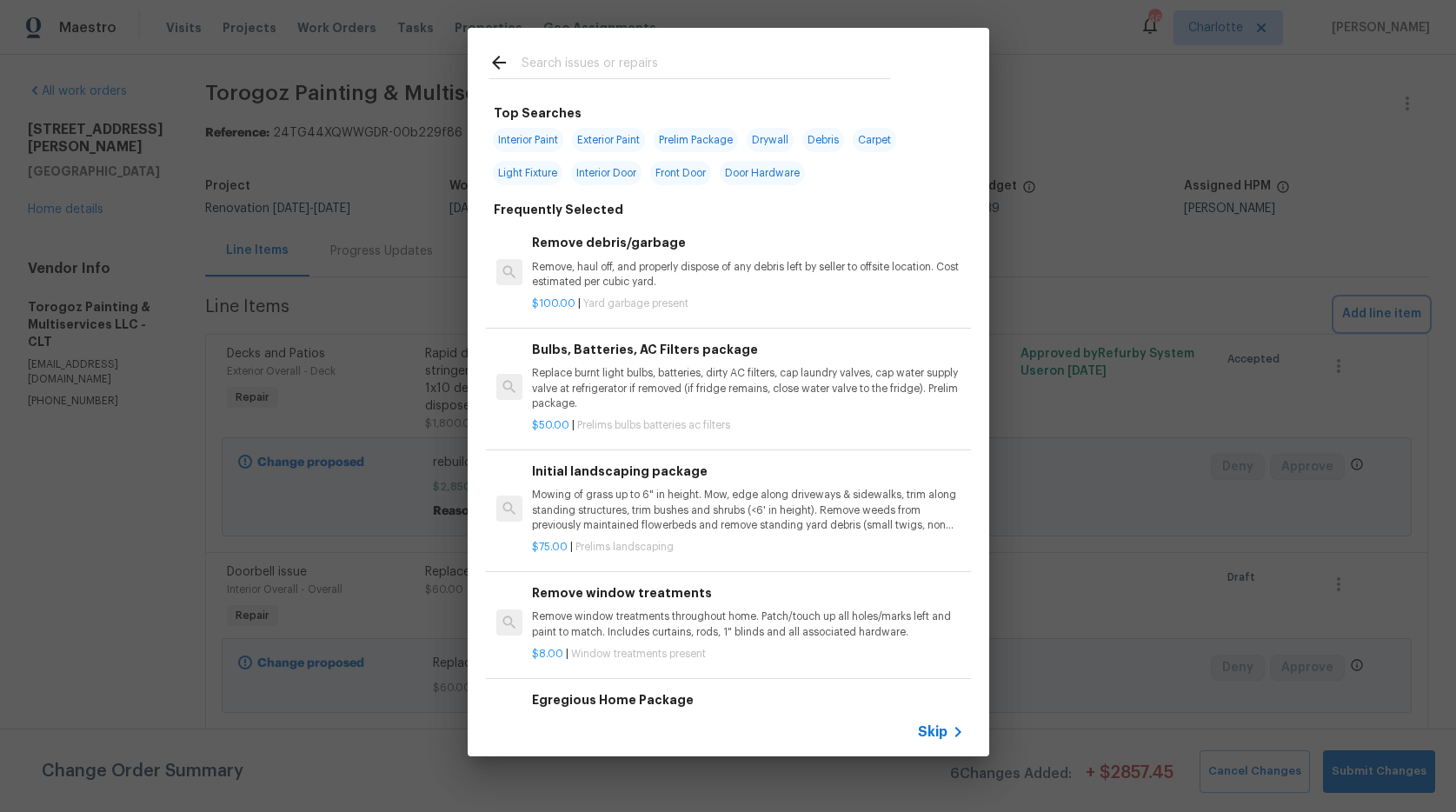
click at [1070, 89] on div "Top Searches Interior Paint Exterior Paint Prelim Package Drywall Debris Carpet…" at bounding box center [728, 392] width 1456 height 784
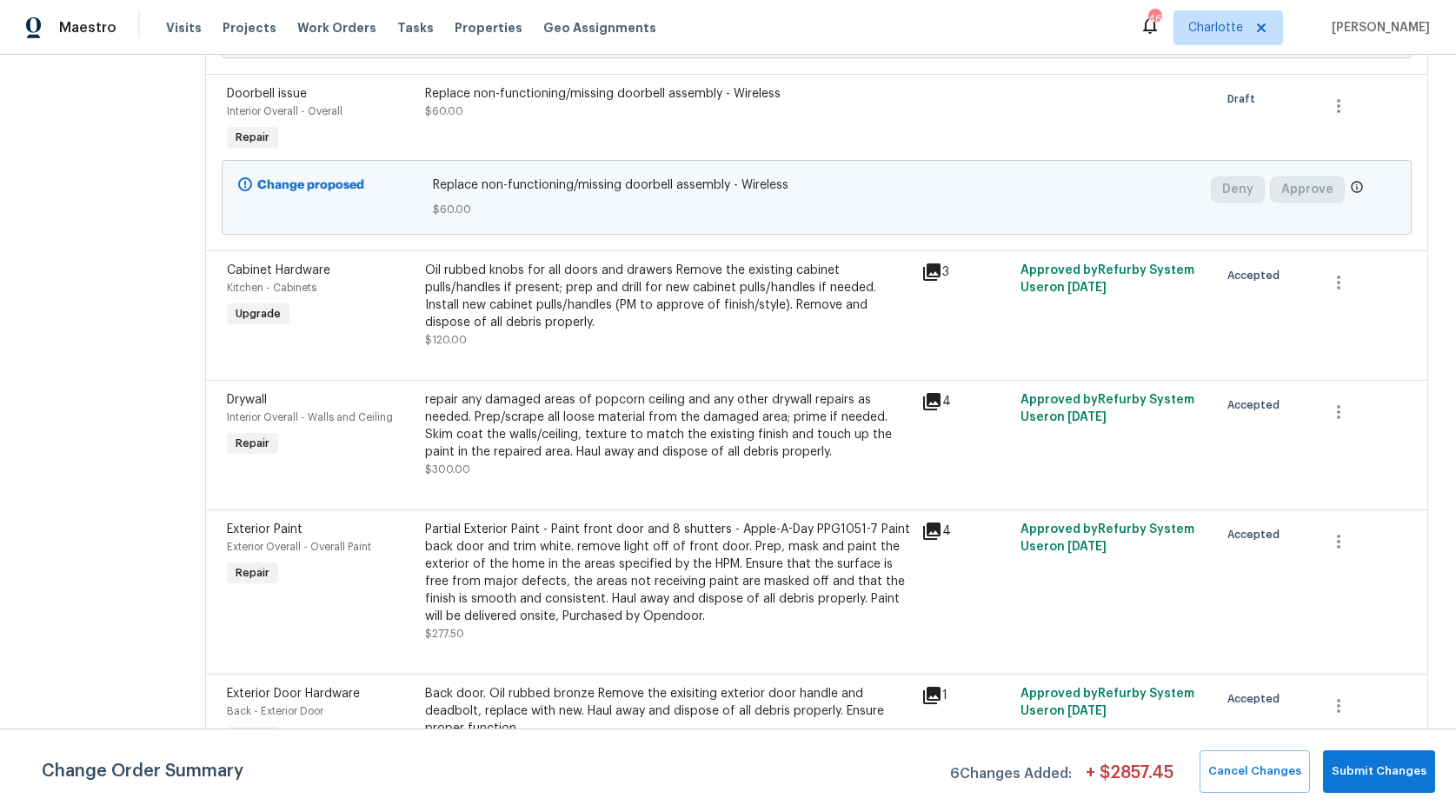
scroll to position [477, 0]
click at [657, 438] on div "repair any damaged areas of popcorn ceiling and any other drywall repairs as ne…" at bounding box center [667, 427] width 485 height 69
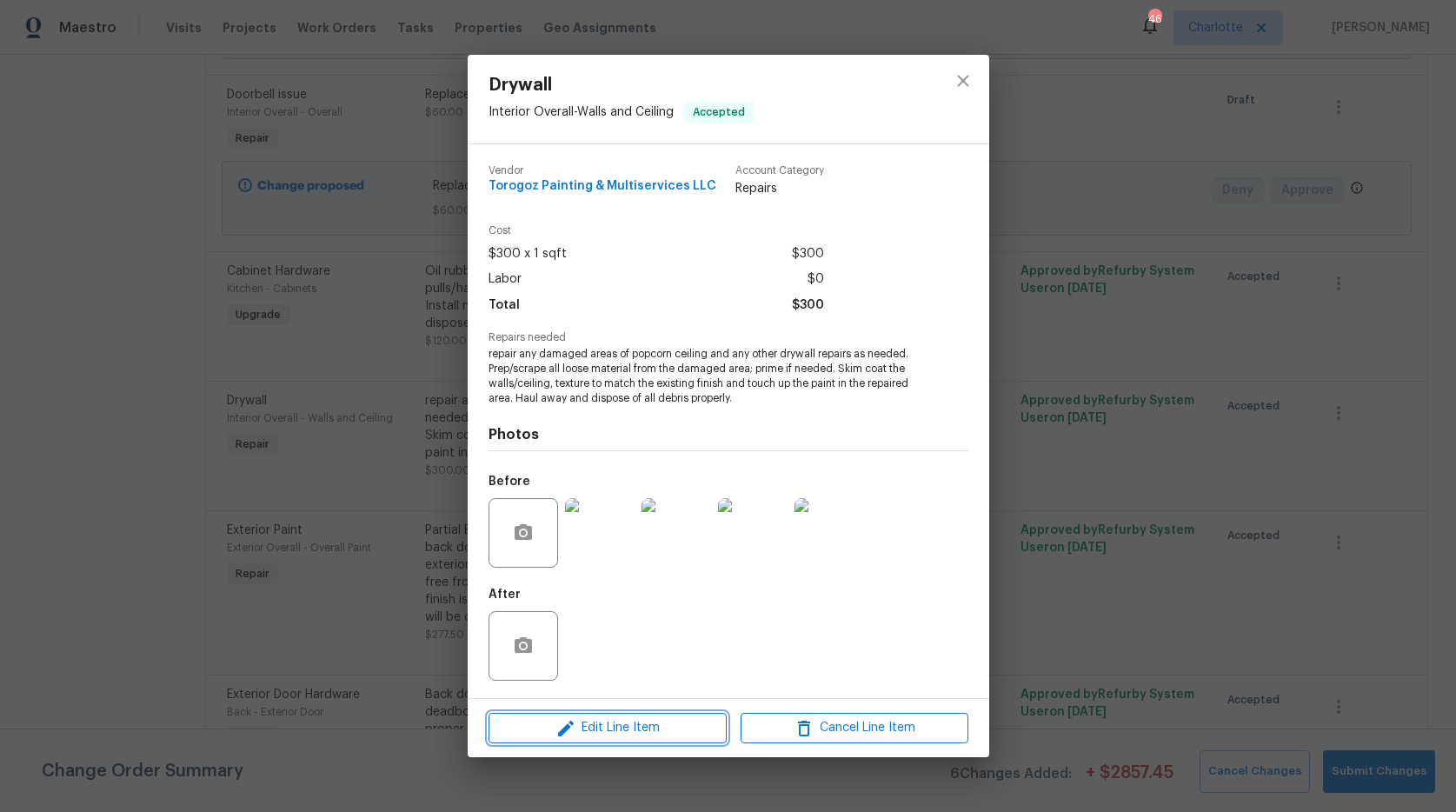
click at [539, 719] on span "Edit Line Item" at bounding box center [608, 727] width 228 height 21
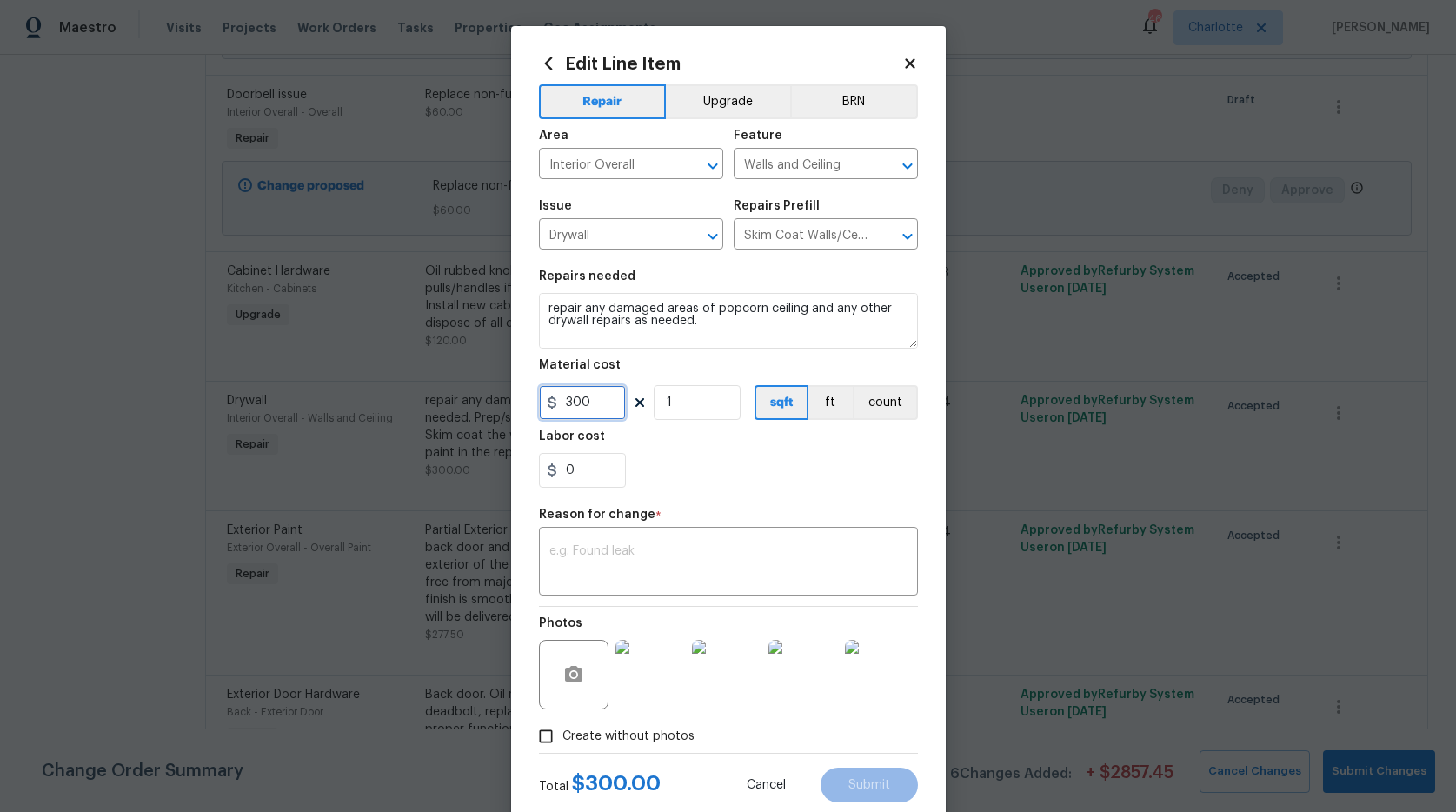
drag, startPoint x: 606, startPoint y: 408, endPoint x: 506, endPoint y: 391, distance: 101.4
click at [511, 394] on div "Edit Line Item Repair Upgrade BRN Area Interior Overall ​ Feature Walls and Cei…" at bounding box center [728, 427] width 435 height 804
type input "675"
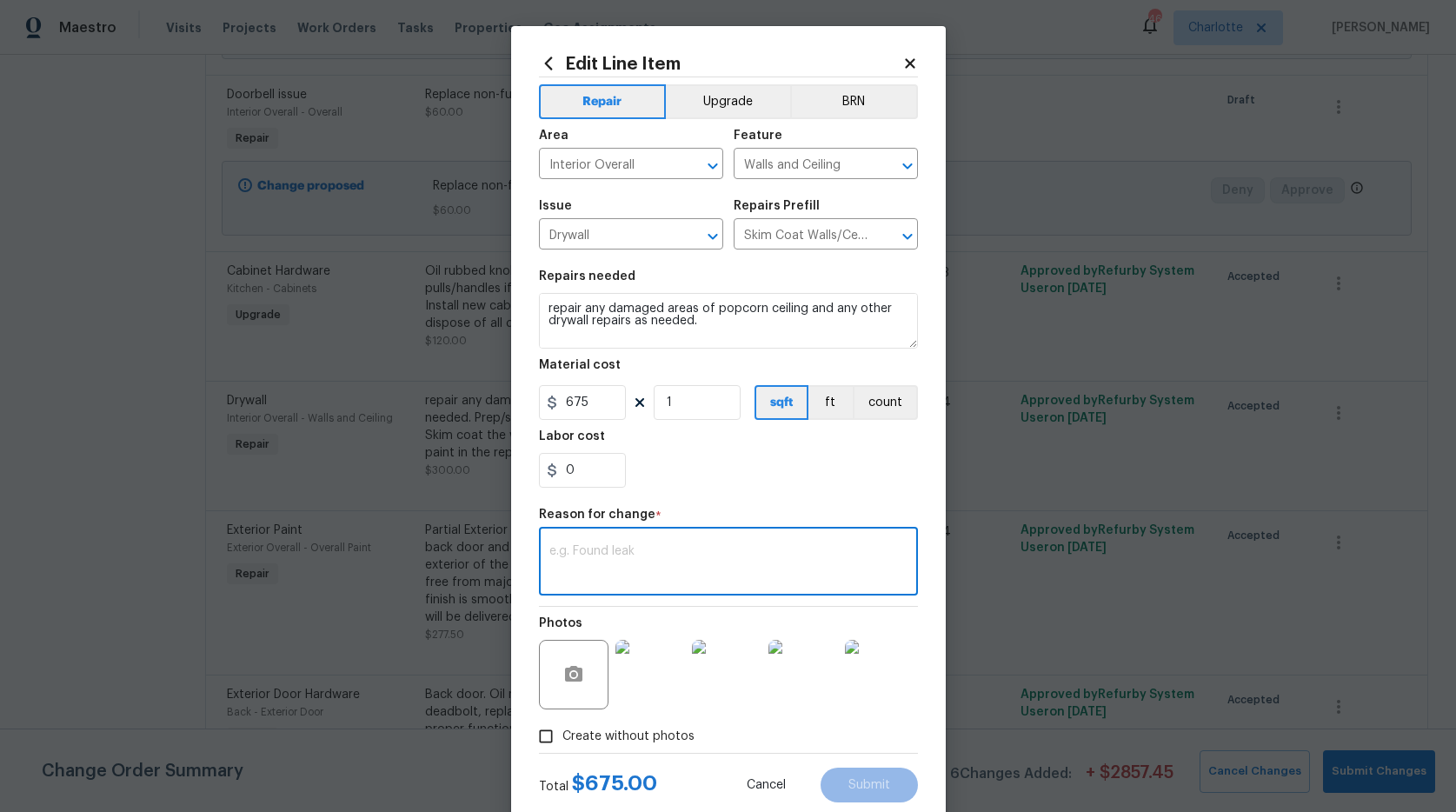
click at [673, 562] on textarea at bounding box center [728, 563] width 358 height 36
type textarea "a"
type textarea "larger area of repairs"
click at [845, 801] on div "Edit Line Item Repair Upgrade BRN Area Interior Overall ​ Feature Walls and Cei…" at bounding box center [728, 427] width 435 height 804
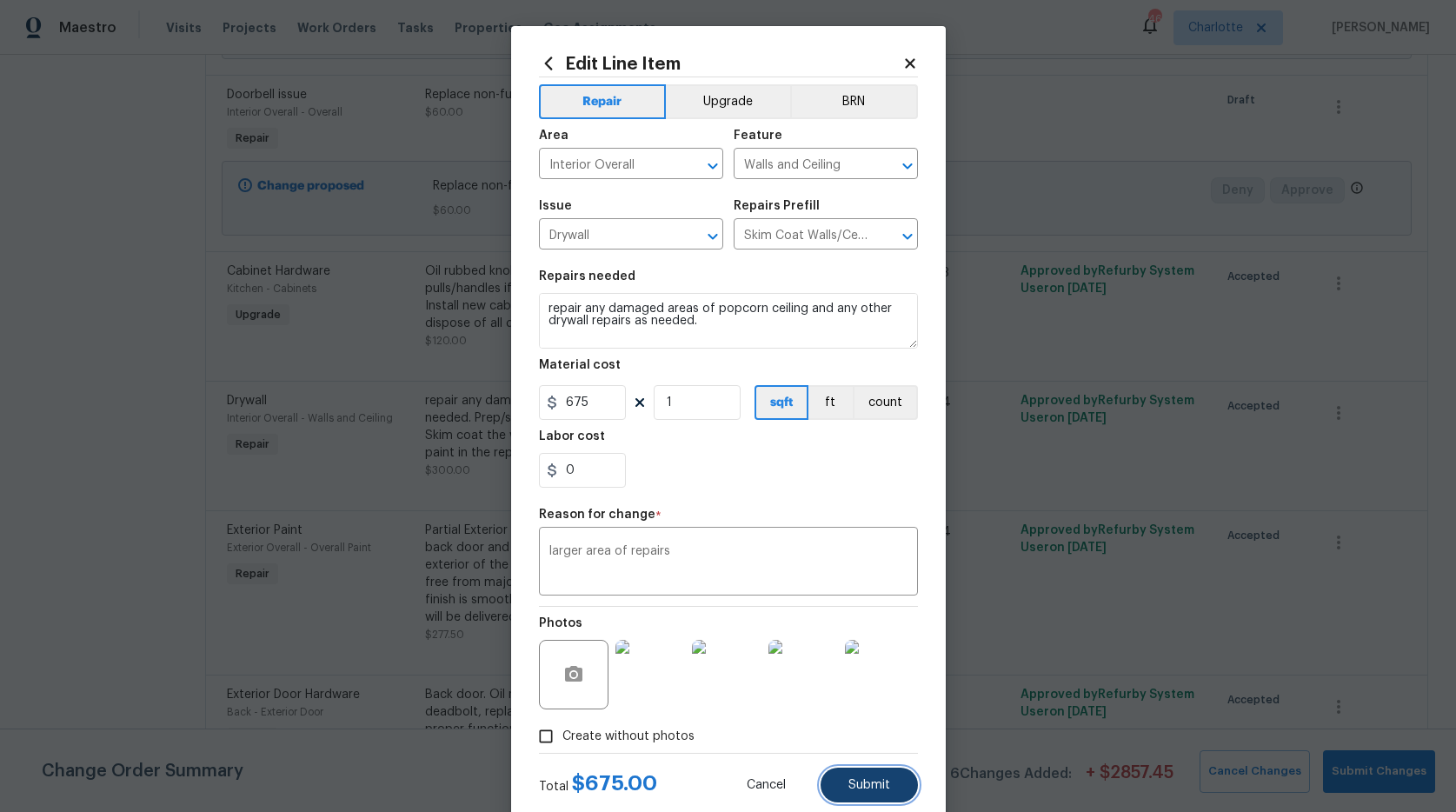
click at [850, 791] on button "Submit" at bounding box center [869, 784] width 97 height 35
type input "300"
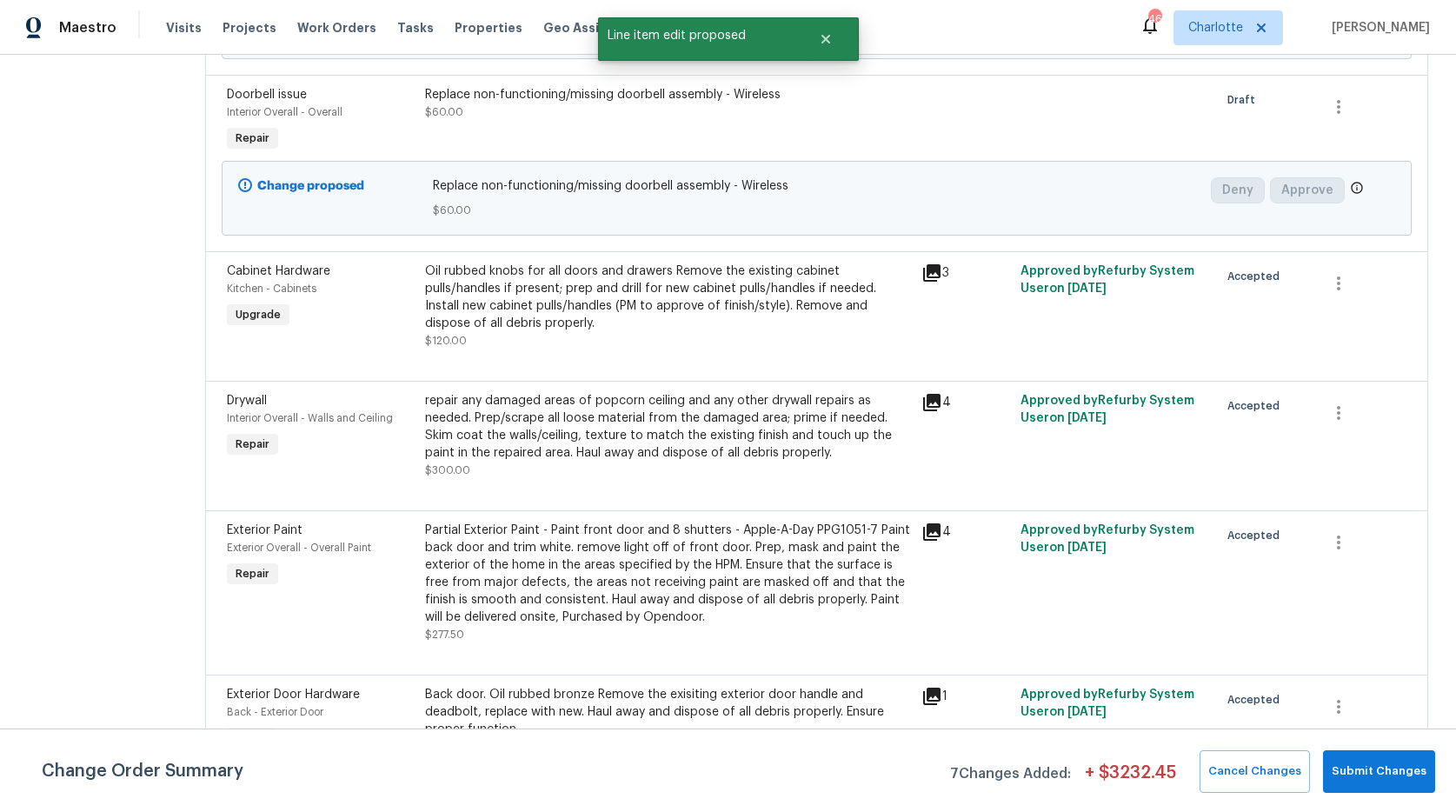
scroll to position [0, 0]
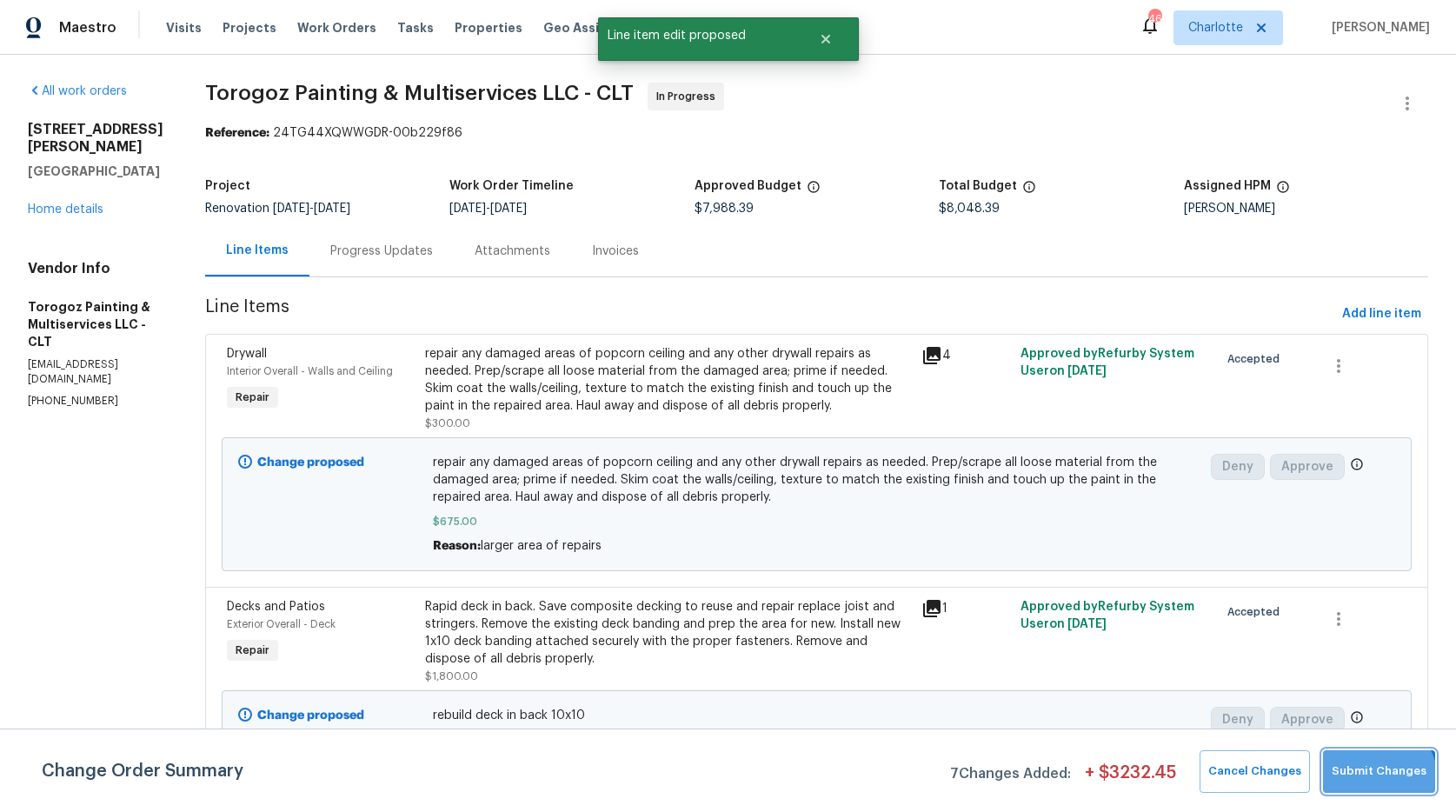
click at [1380, 778] on span "Submit Changes" at bounding box center [1378, 771] width 94 height 20
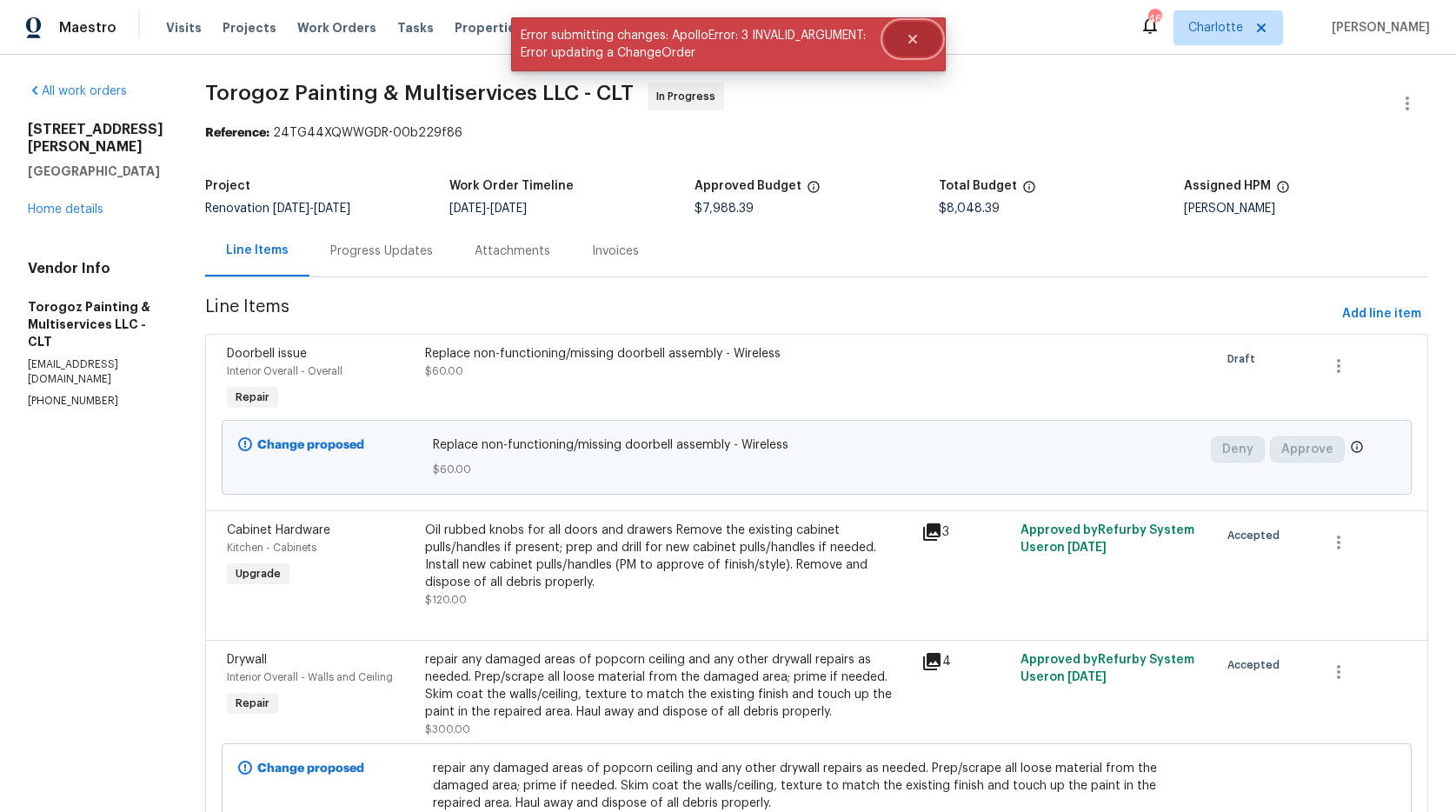
click at [915, 43] on icon "Close" at bounding box center [911, 38] width 8 height 8
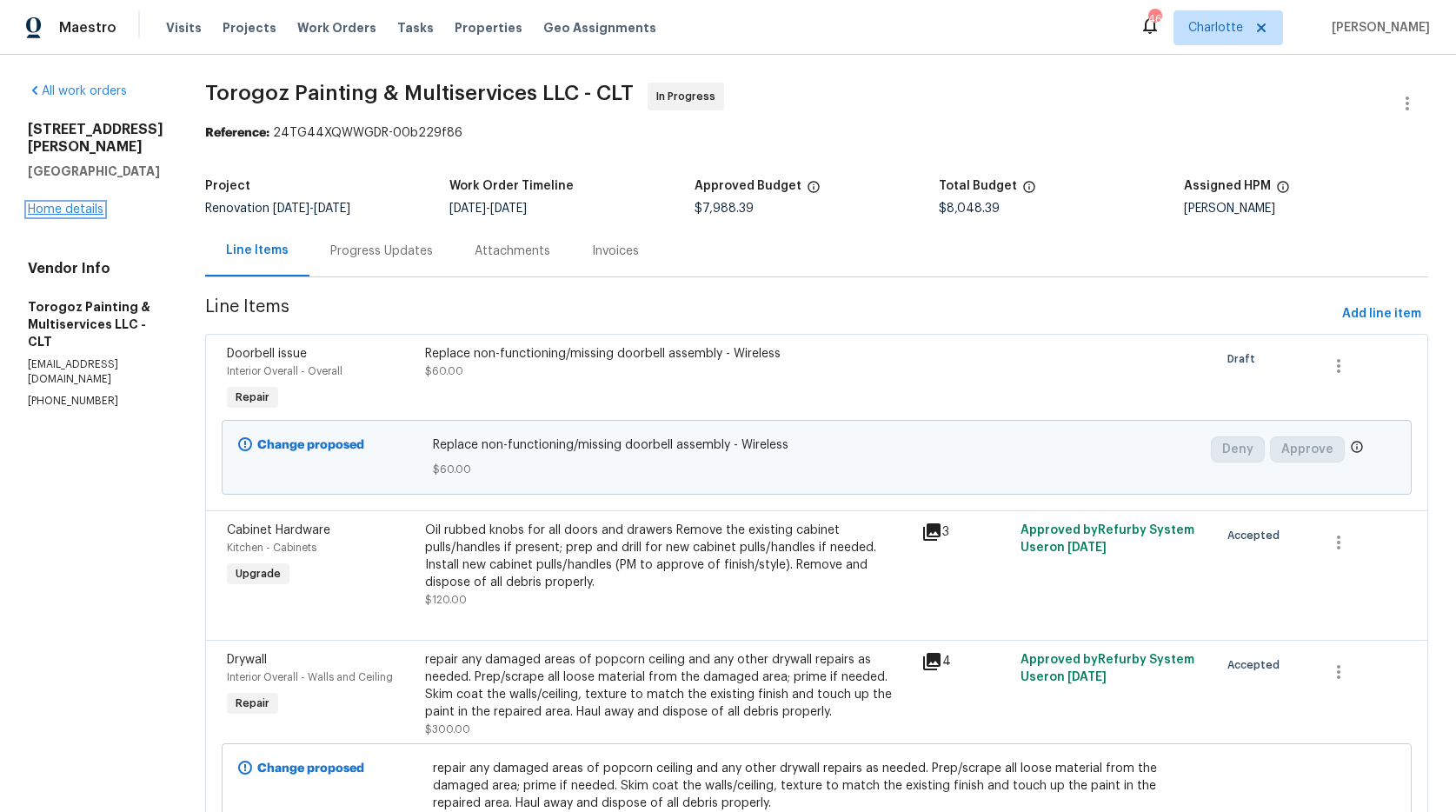
click at [60, 203] on link "Home details" at bounding box center [65, 209] width 76 height 12
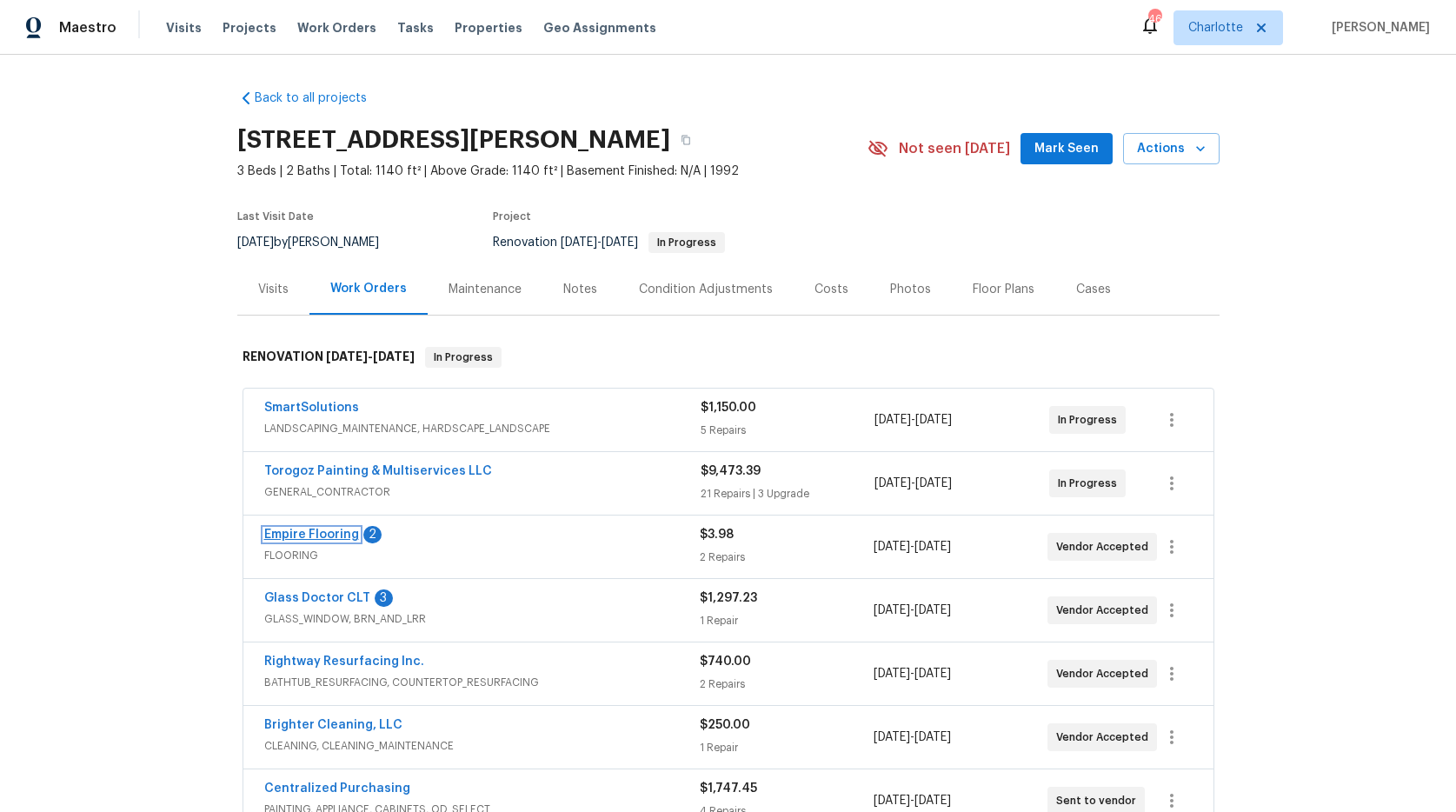
click at [286, 534] on link "Empire Flooring" at bounding box center [311, 534] width 94 height 12
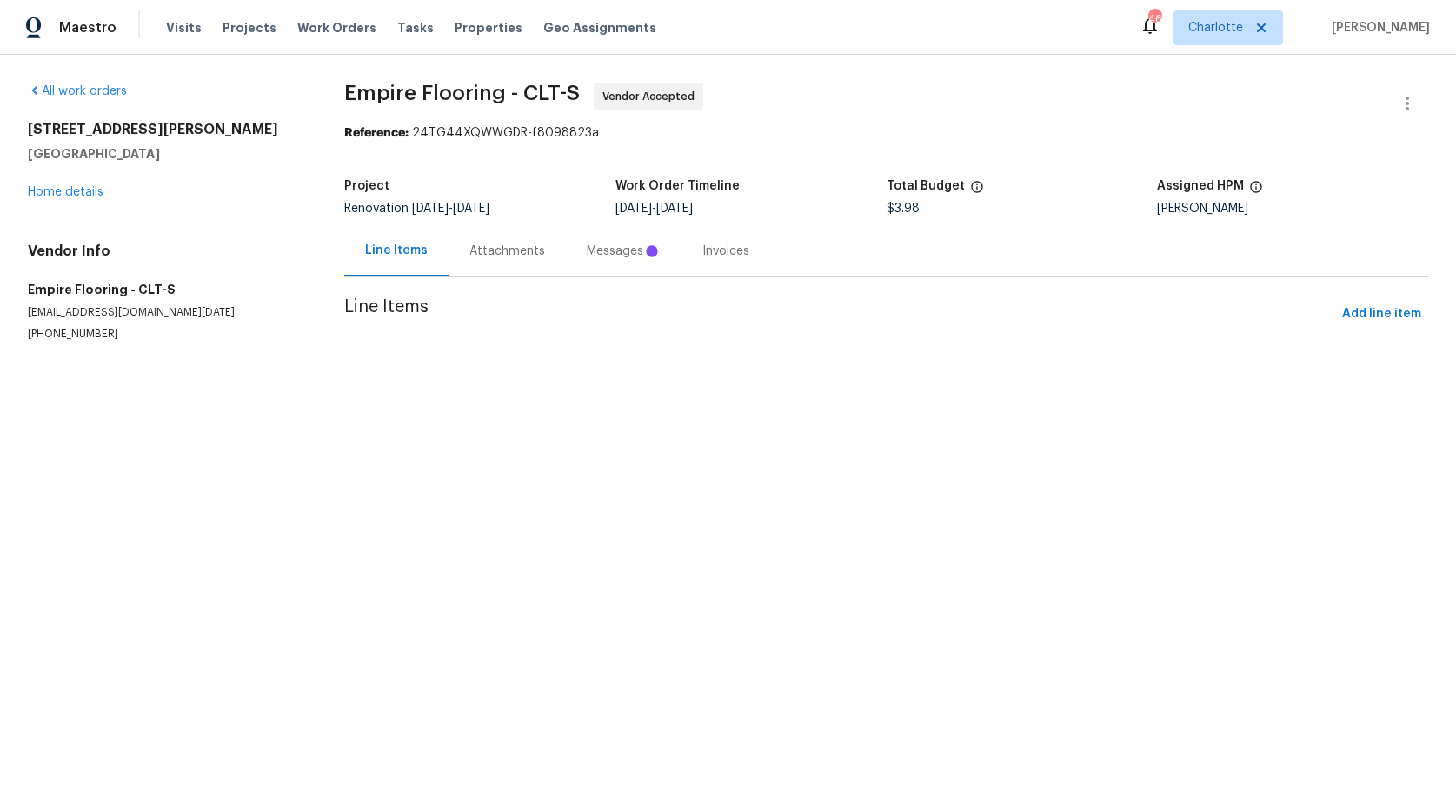
click at [286, 411] on html "Maestro Visits Projects Work Orders Tasks Properties Geo Assignments 46 Charlot…" at bounding box center [728, 205] width 1456 height 411
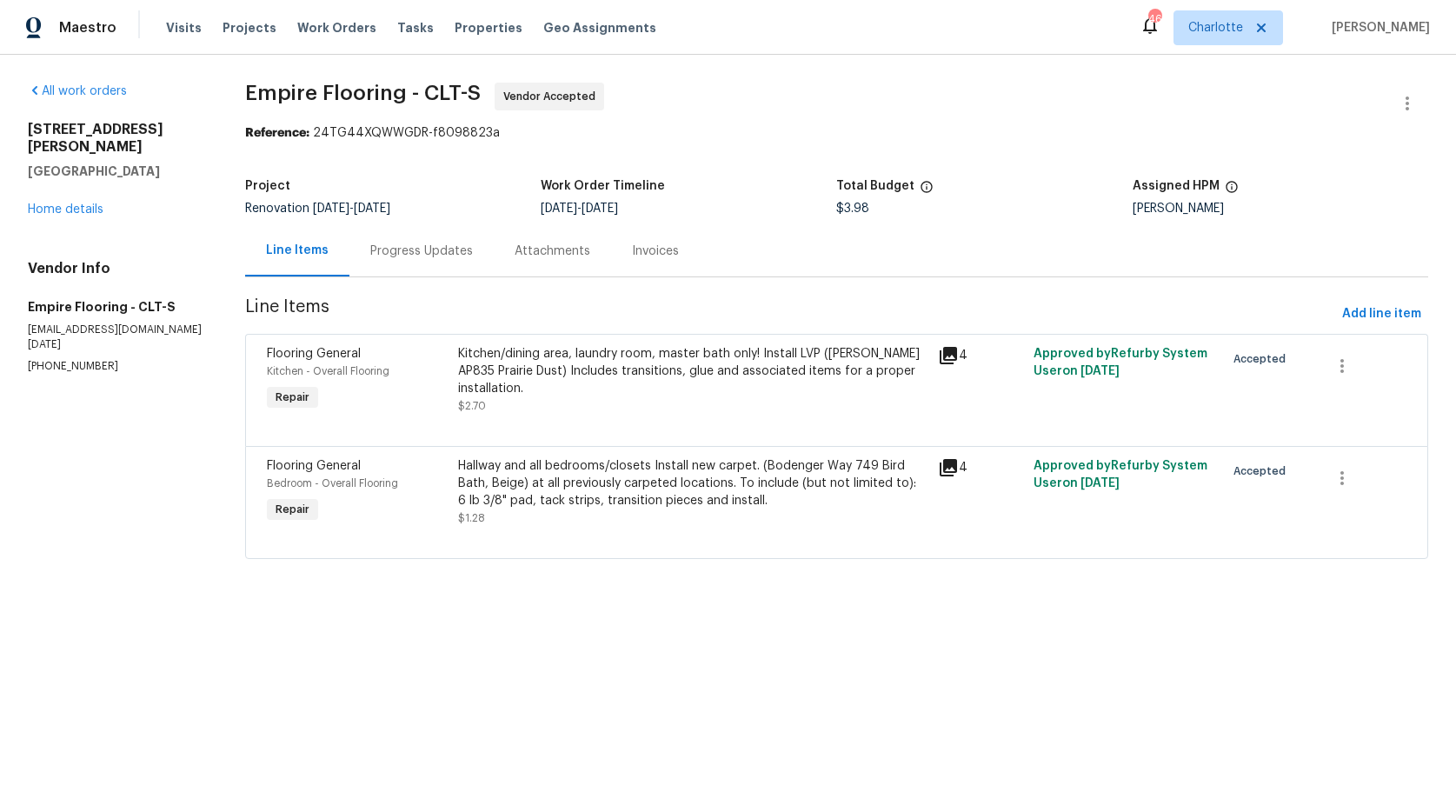
click at [592, 407] on div "Kitchen/dining area, laundry room, master bath only! Install LVP (Knighton AP83…" at bounding box center [693, 380] width 469 height 69
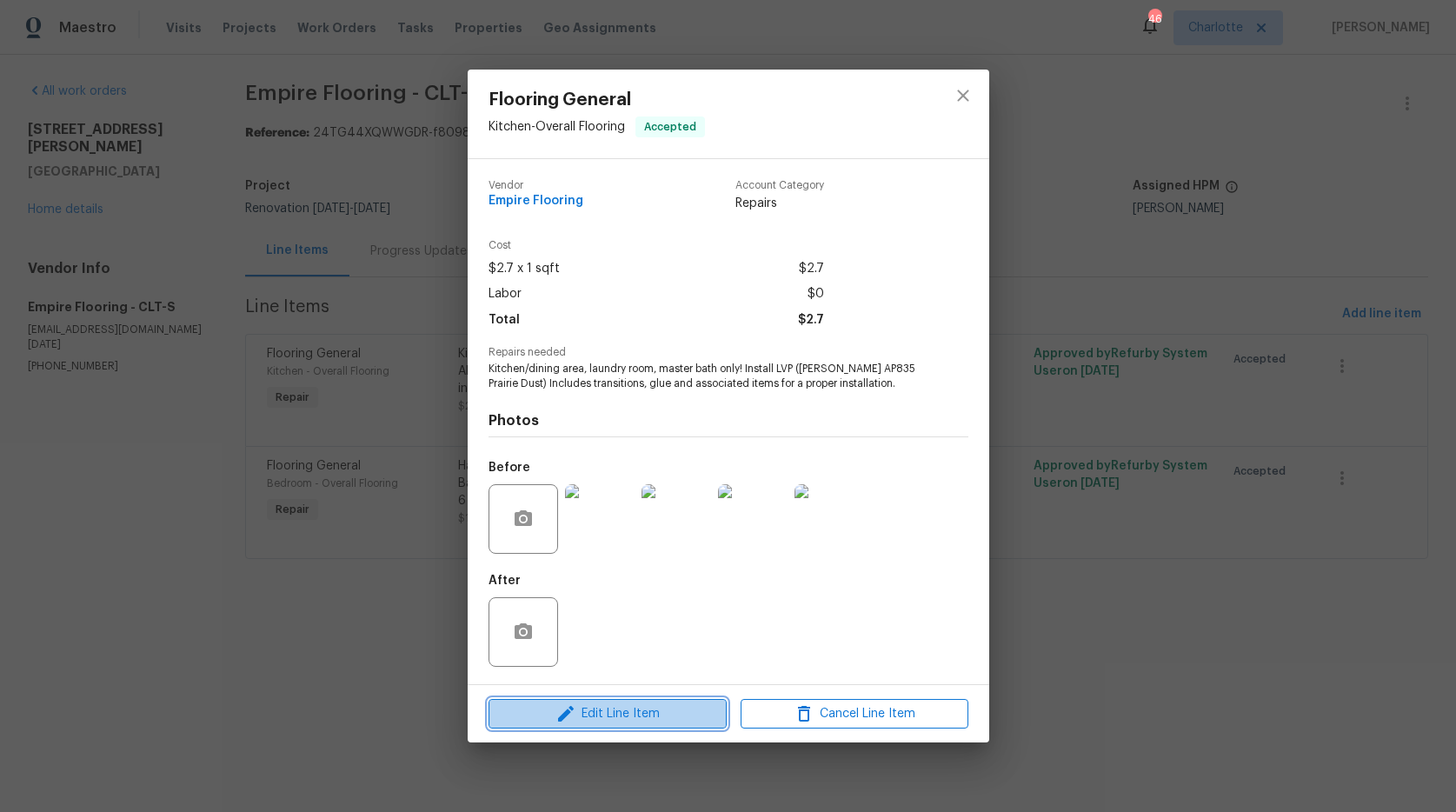
click at [620, 713] on span "Edit Line Item" at bounding box center [608, 713] width 228 height 21
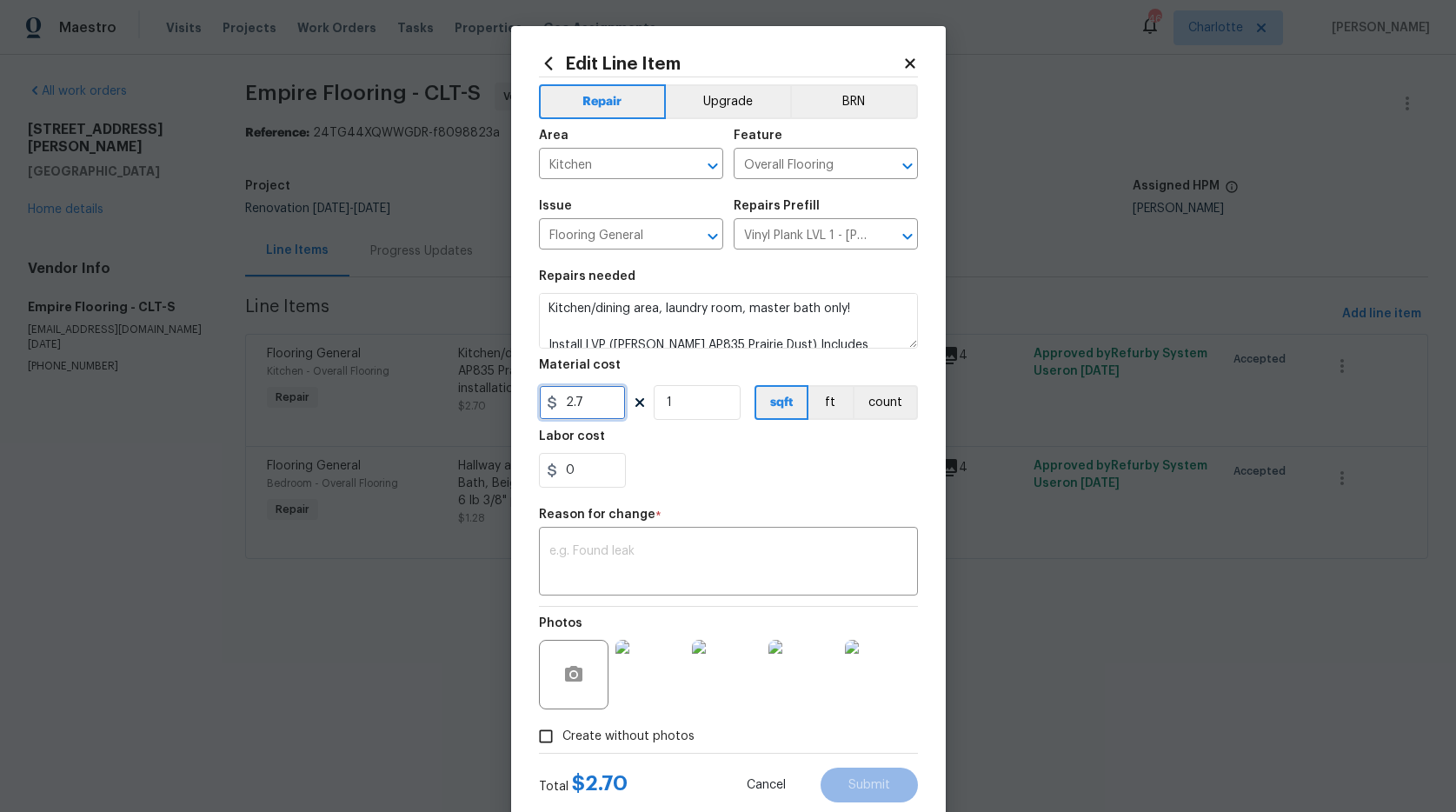
drag, startPoint x: 577, startPoint y: 399, endPoint x: 452, endPoint y: 385, distance: 125.8
click at [457, 387] on div "Edit Line Item Repair Upgrade BRN Area Kitchen ​ Feature Overall Flooring ​ Iss…" at bounding box center [728, 406] width 1456 height 812
type input "1963.06"
click at [555, 544] on div "x ​" at bounding box center [728, 563] width 379 height 64
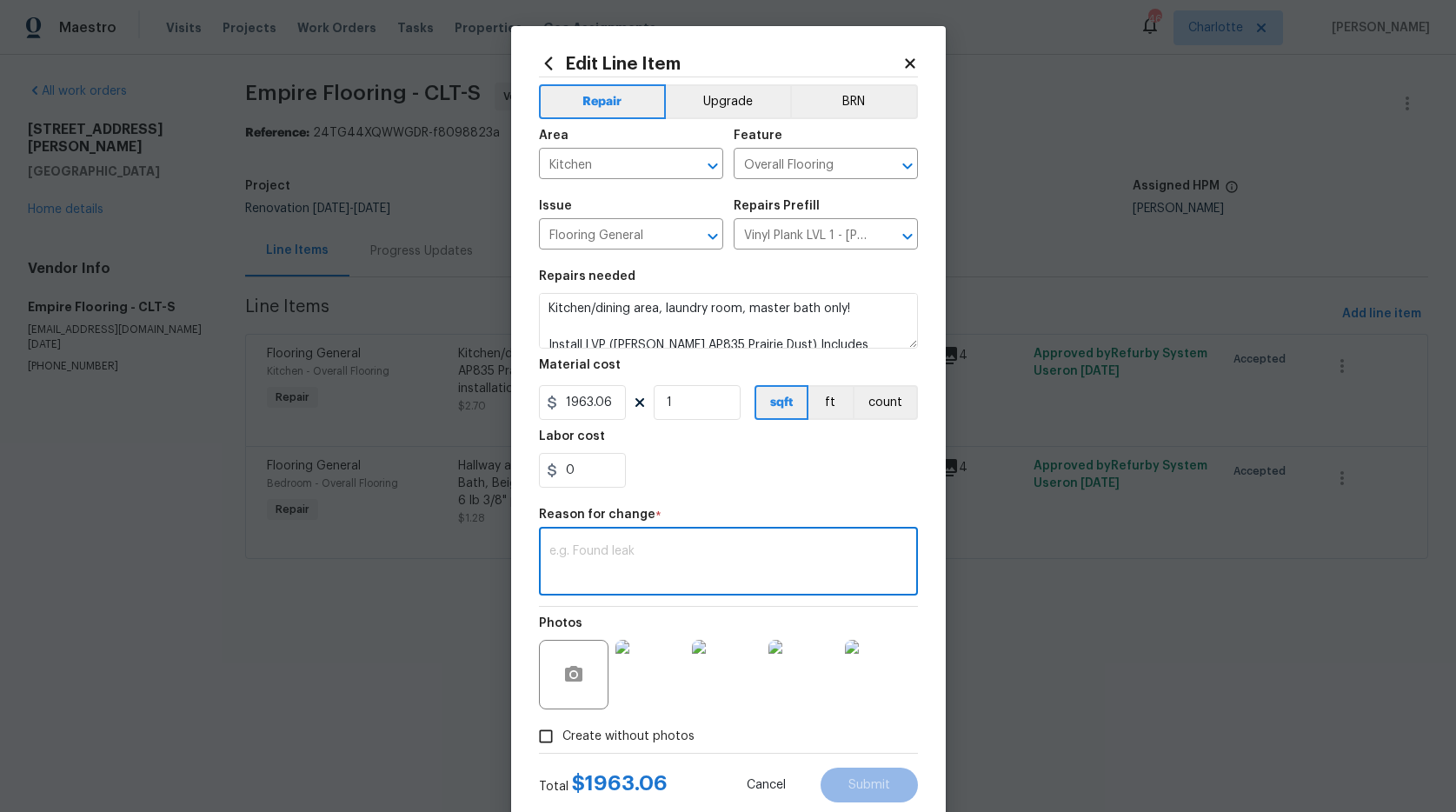
click at [555, 545] on textarea at bounding box center [728, 563] width 358 height 36
type textarea "quote"
click at [851, 780] on span "Submit" at bounding box center [869, 785] width 42 height 13
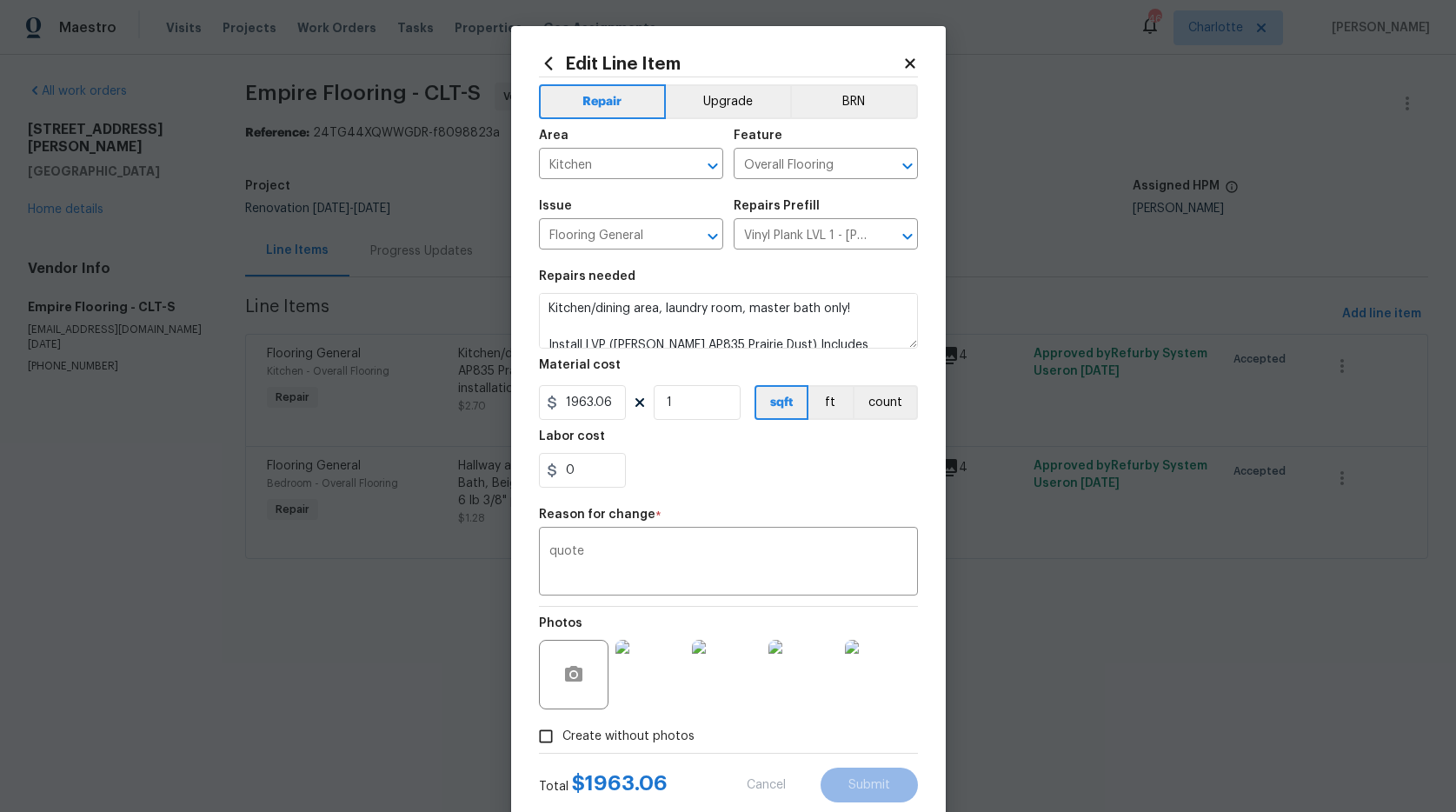
type input "2.7"
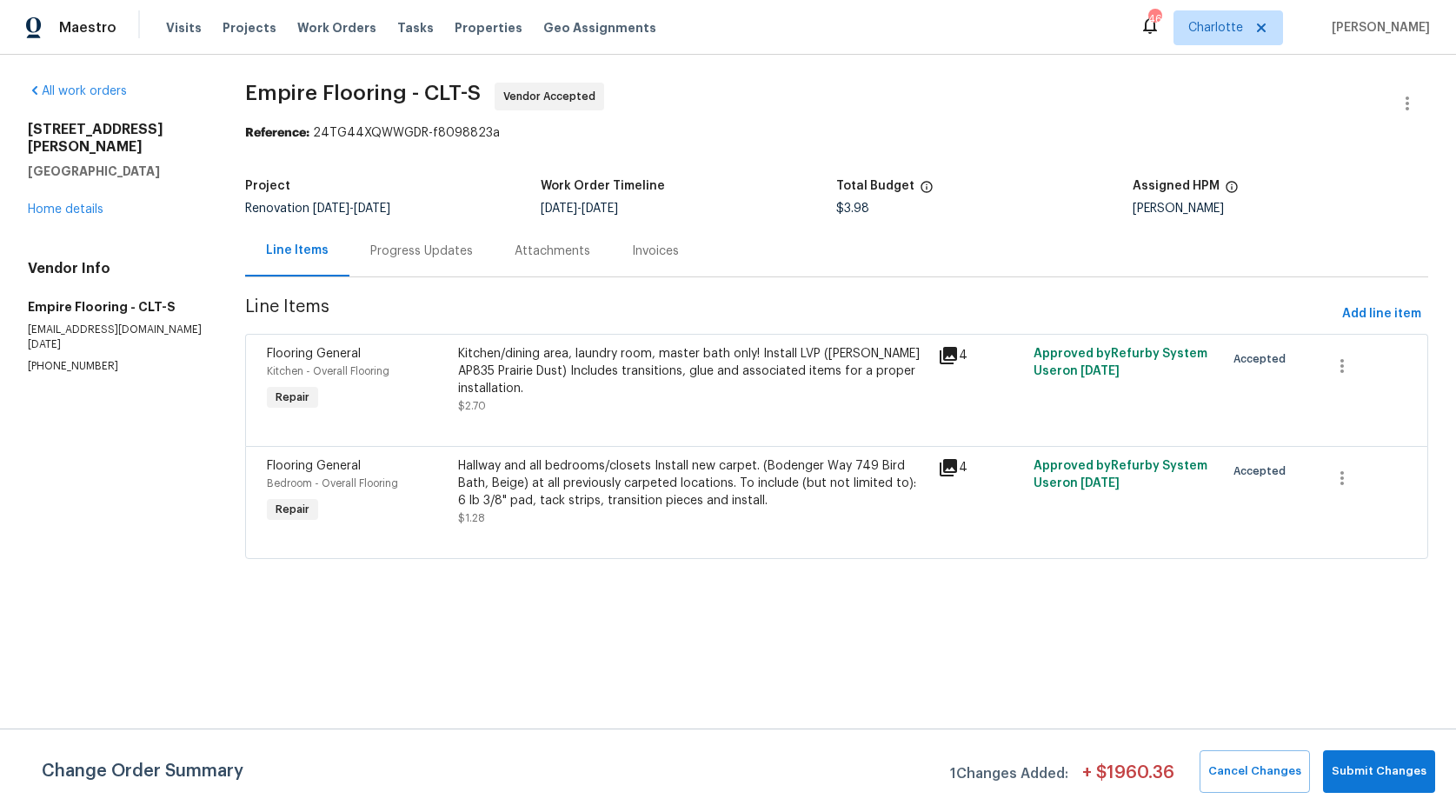
click at [510, 494] on div "Hallway and all bedrooms/closets Install new carpet. (Bodenger Way 749 Bird Bat…" at bounding box center [693, 483] width 469 height 52
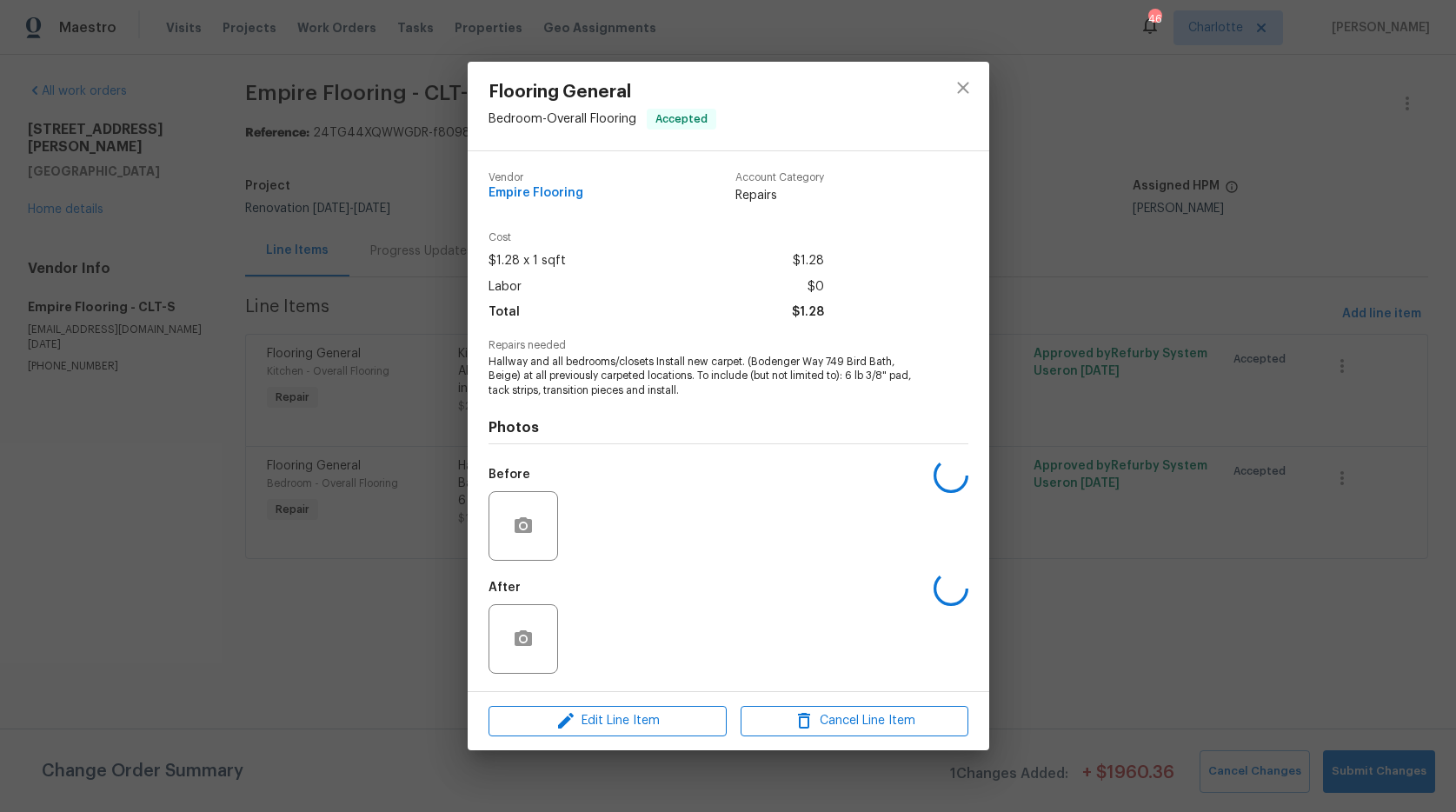
click at [510, 494] on div at bounding box center [523, 525] width 69 height 69
click at [623, 723] on span "Edit Line Item" at bounding box center [608, 721] width 228 height 21
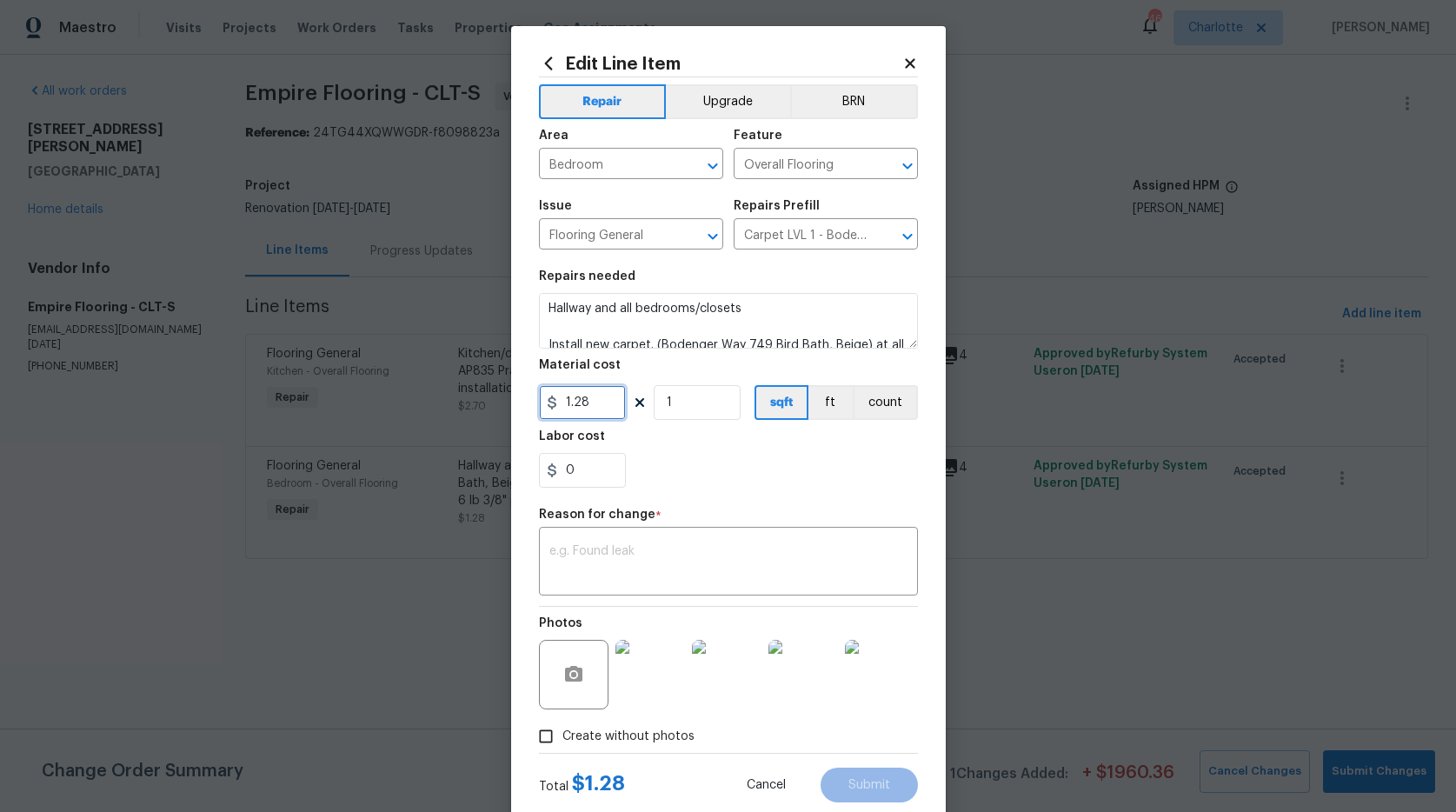
click at [473, 395] on div "Edit Line Item Repair Upgrade BRN Area Bedroom ​ Feature Overall Flooring ​ Iss…" at bounding box center [728, 406] width 1456 height 812
type input "873.18"
click at [711, 539] on div "x ​" at bounding box center [728, 563] width 379 height 64
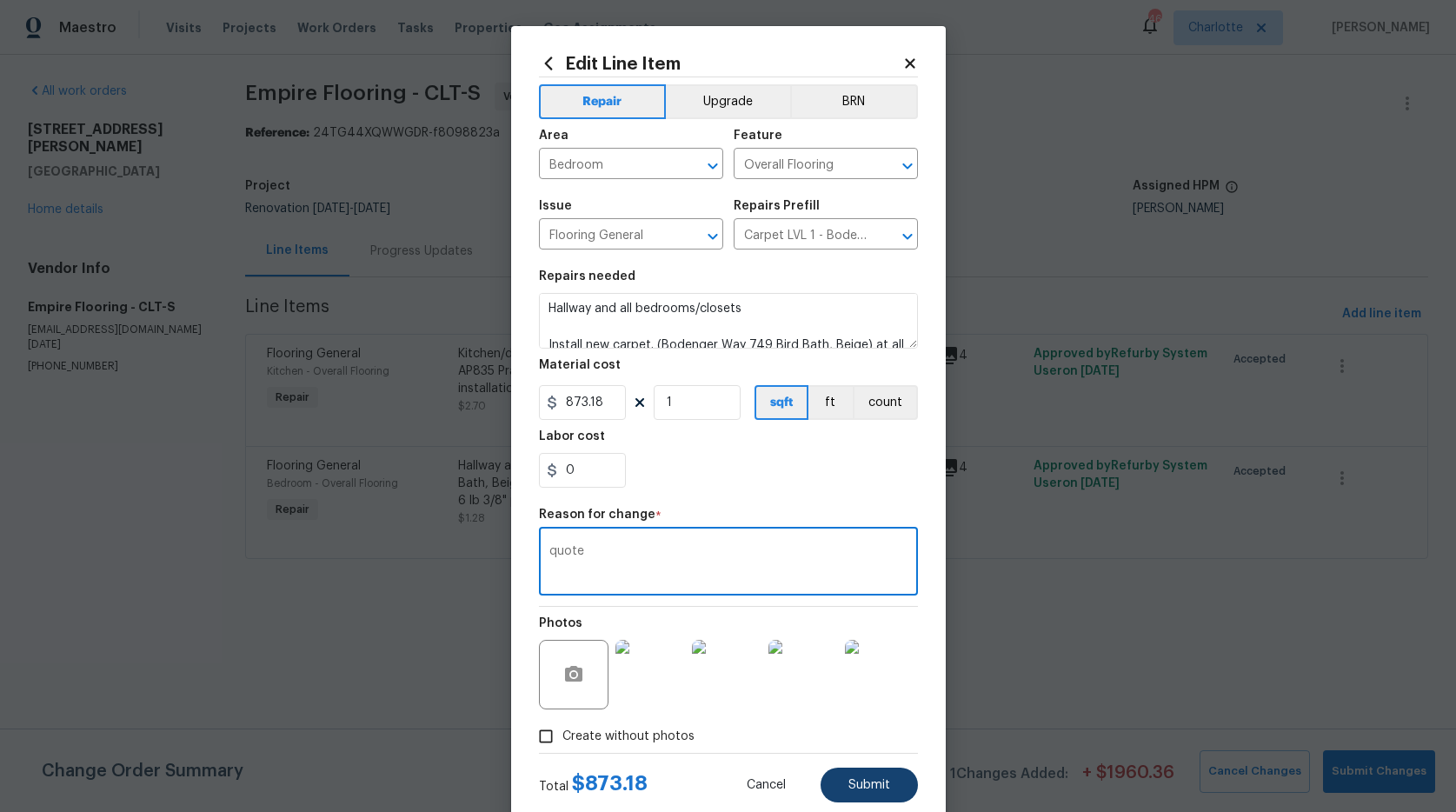
type textarea "quote"
click at [860, 774] on button "Submit" at bounding box center [869, 784] width 97 height 35
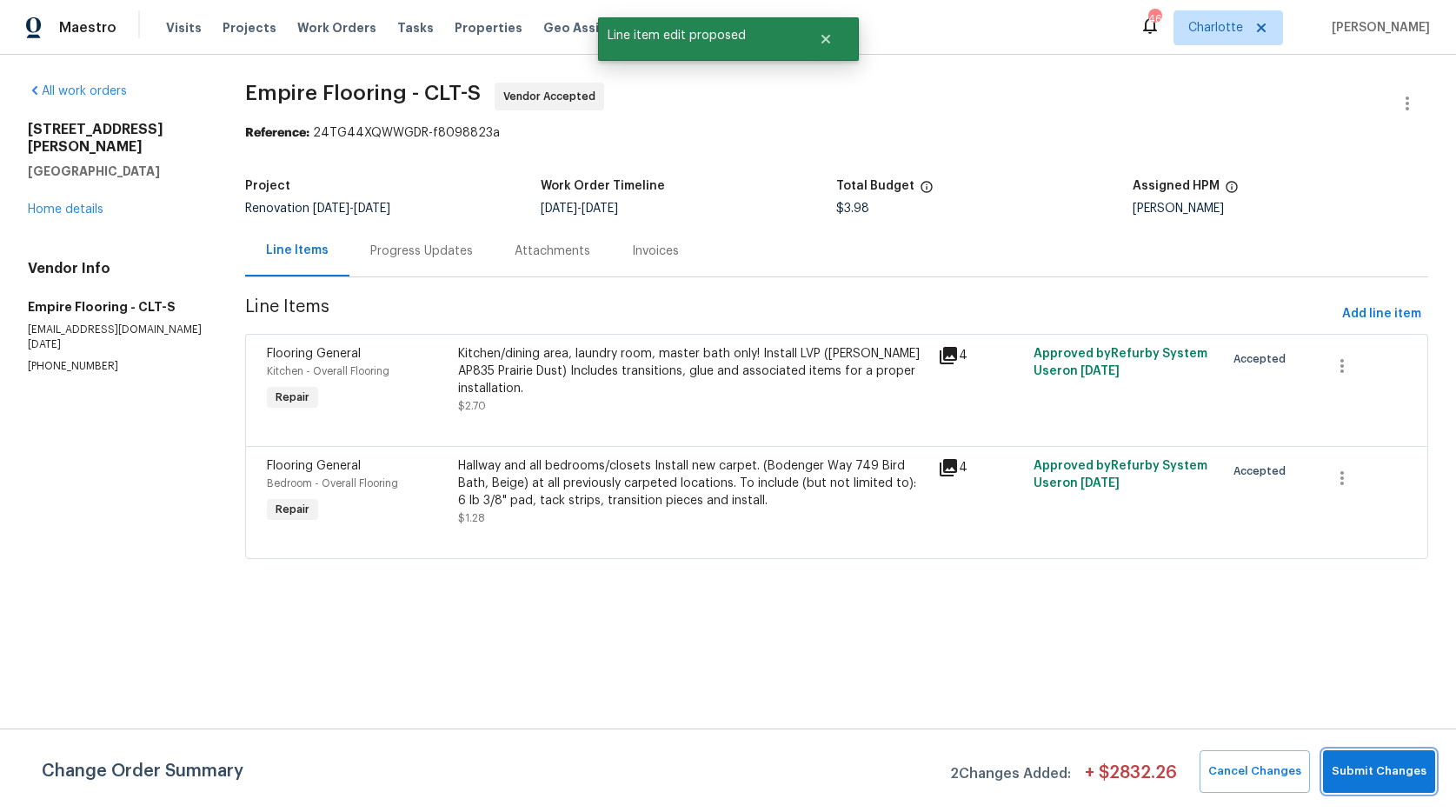
click at [1367, 766] on span "Submit Changes" at bounding box center [1378, 771] width 94 height 20
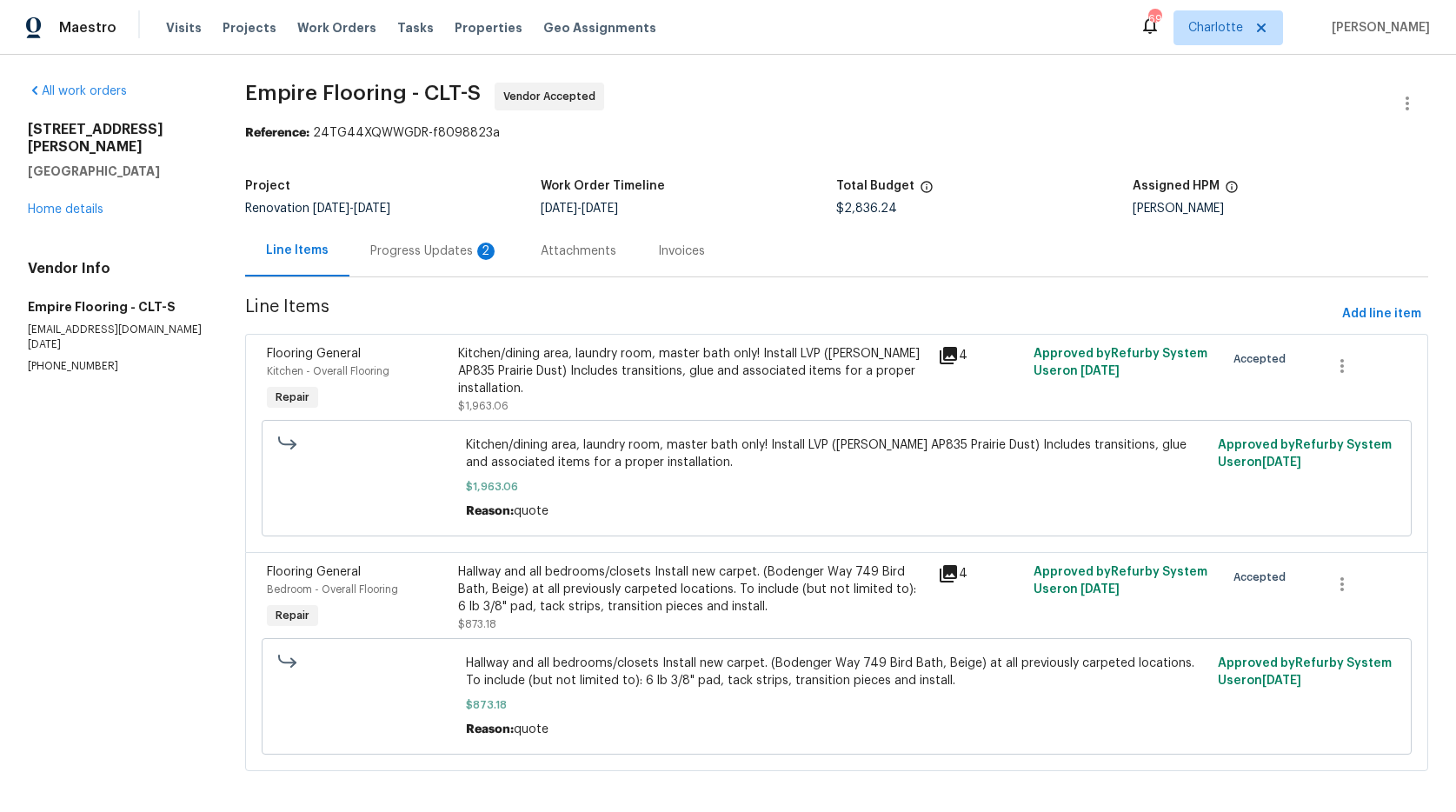
click at [386, 251] on div "Progress Updates 2" at bounding box center [435, 251] width 129 height 18
click at [329, 251] on div "Line Items" at bounding box center [297, 250] width 63 height 18
click at [387, 250] on div "Progress Updates" at bounding box center [422, 251] width 103 height 18
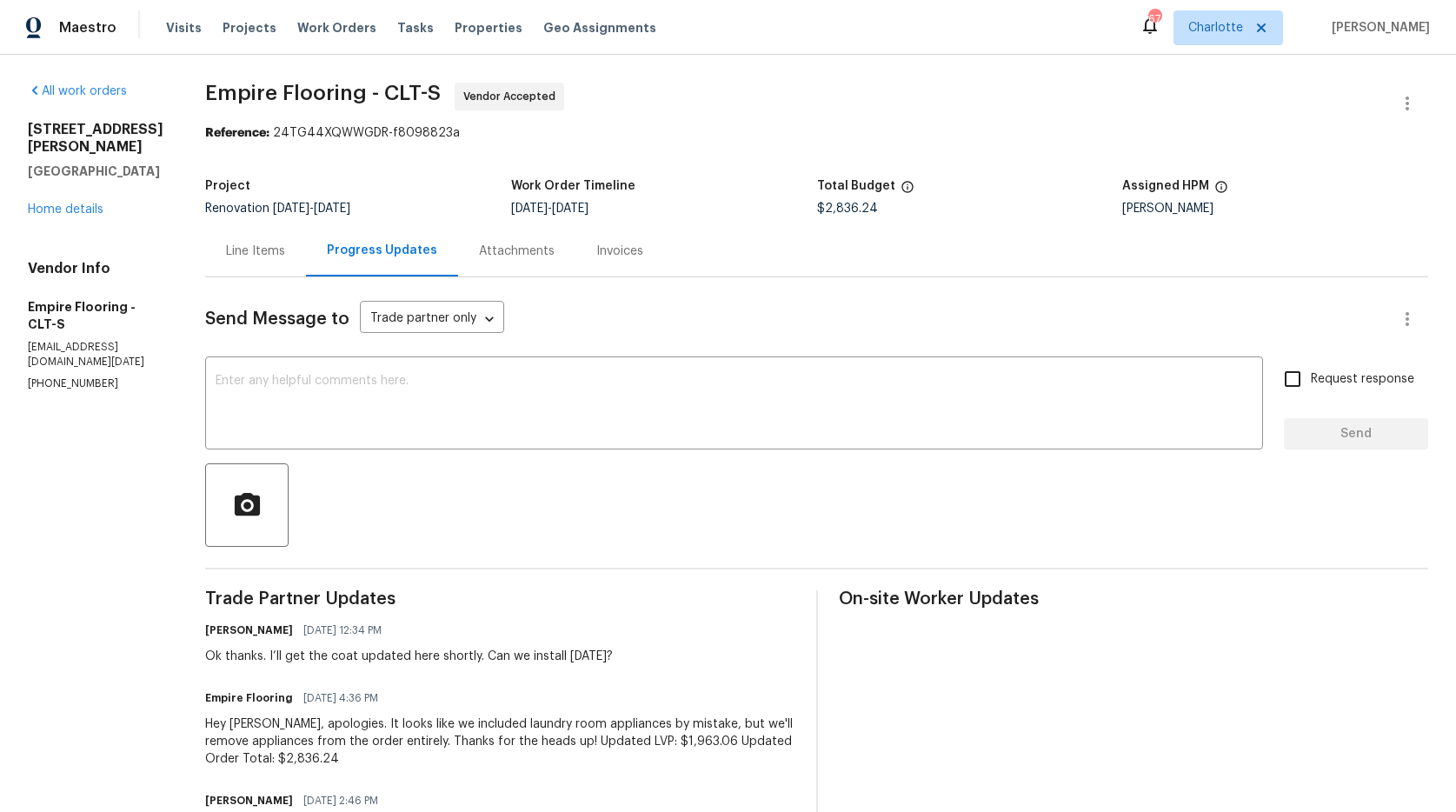
click at [59, 216] on div "215 J Robinson Pkwy Kings Mountain, NC 28086 Home details" at bounding box center [95, 169] width 135 height 97
click at [60, 208] on link "Home details" at bounding box center [65, 209] width 76 height 12
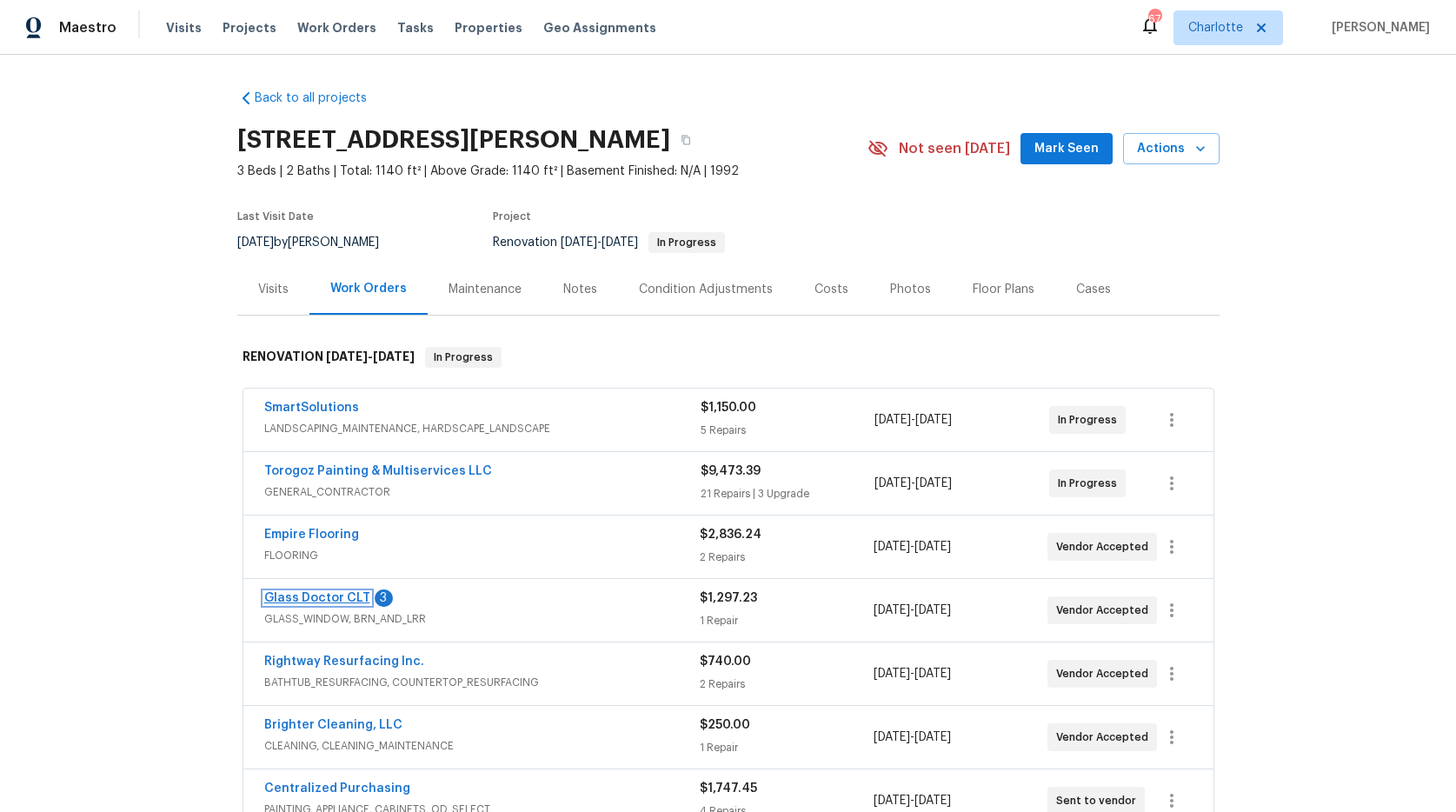
click at [276, 595] on link "Glass Doctor CLT" at bounding box center [317, 597] width 106 height 12
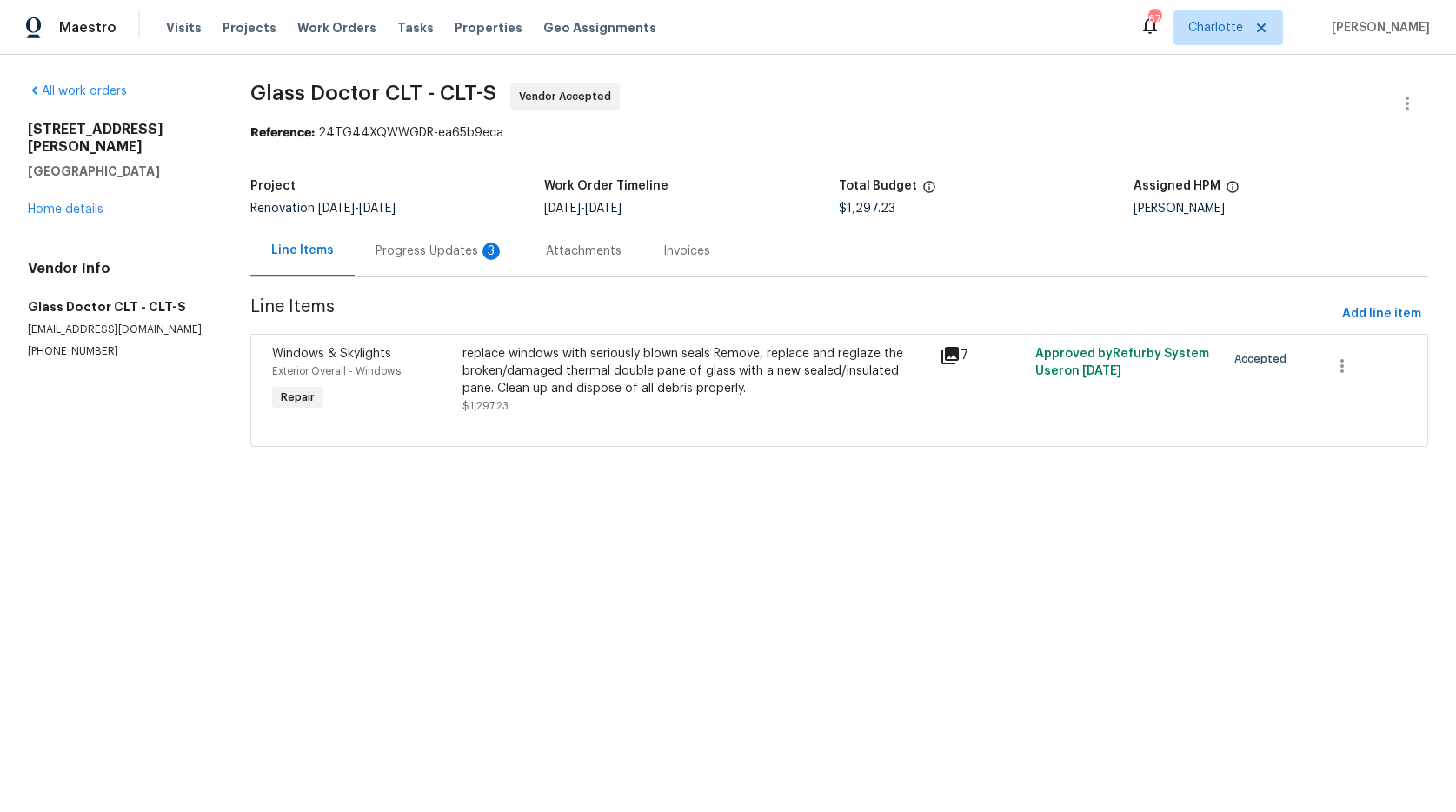
click at [382, 248] on div "Progress Updates 3" at bounding box center [440, 251] width 129 height 18
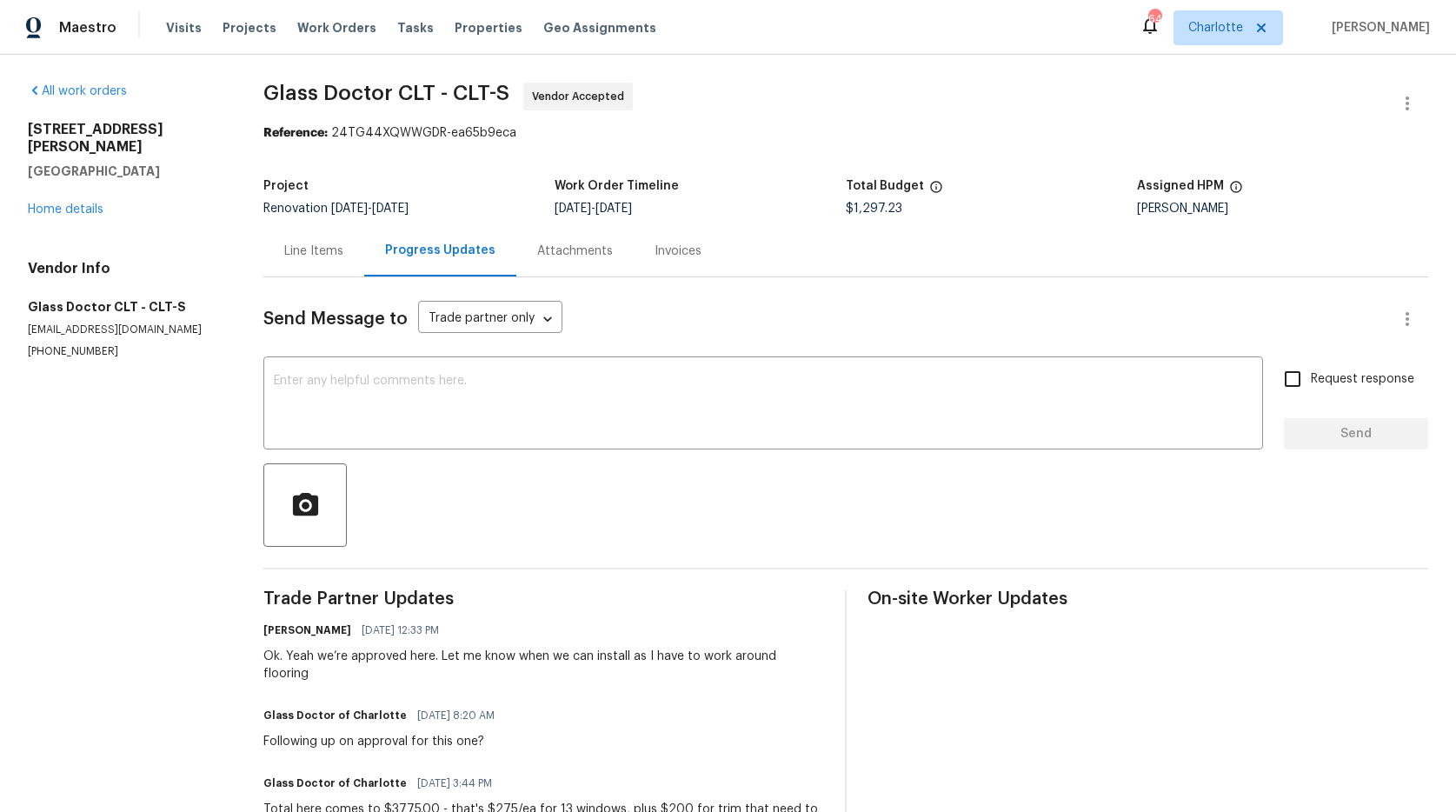
click at [298, 256] on div "Line Items" at bounding box center [313, 251] width 59 height 18
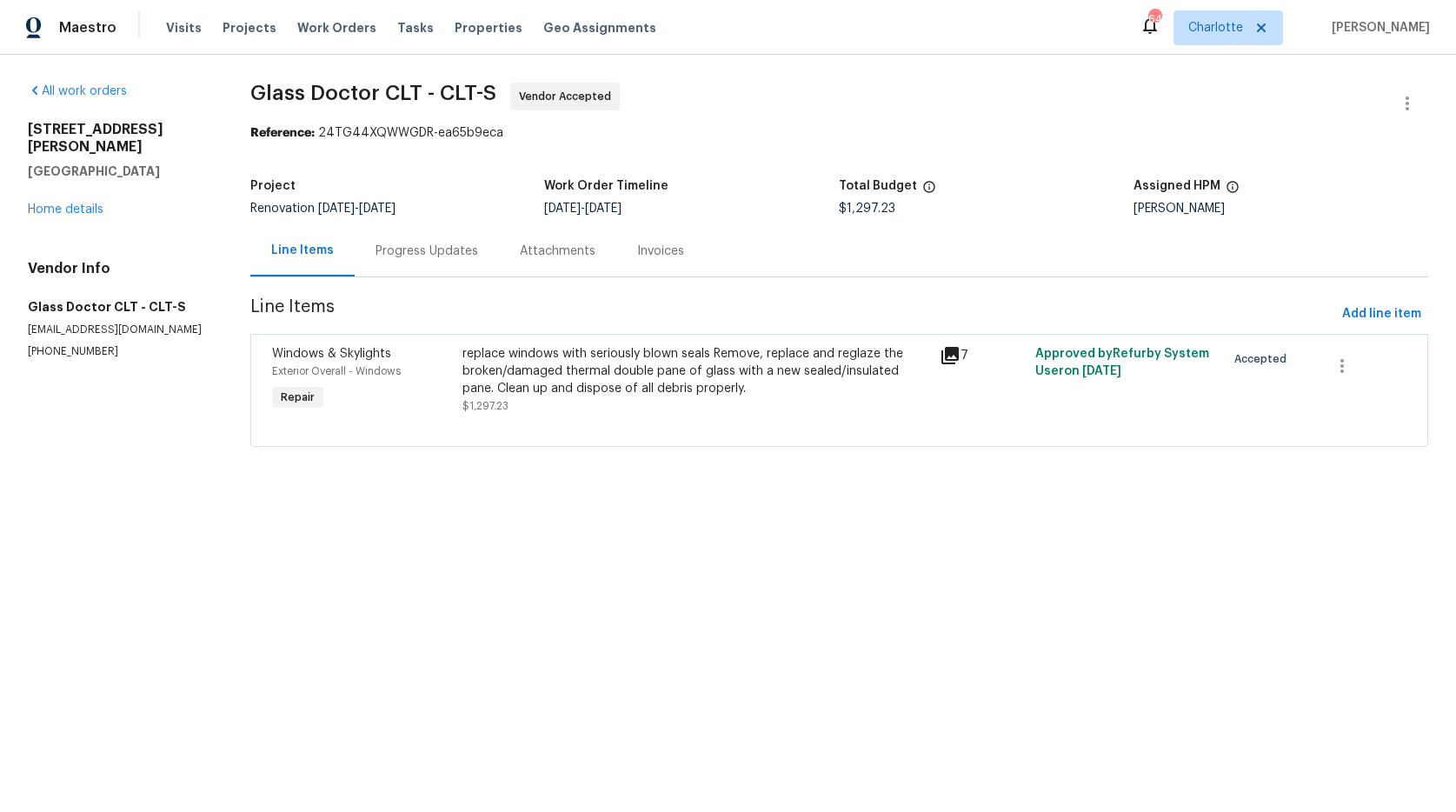
click at [479, 373] on div "replace windows with seriously blown seals Remove, replace and reglaze the brok…" at bounding box center [695, 371] width 467 height 52
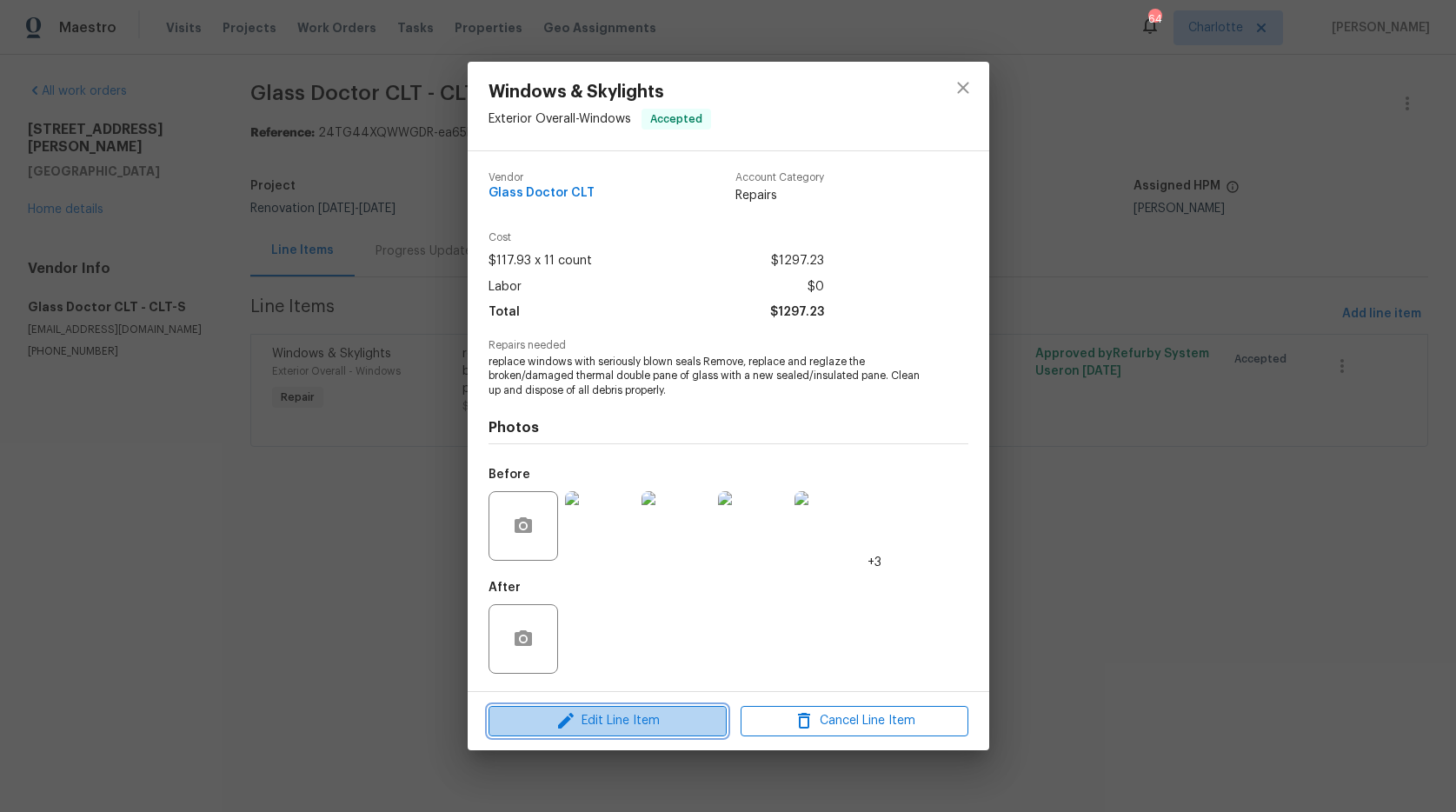
click at [610, 721] on span "Edit Line Item" at bounding box center [608, 721] width 228 height 21
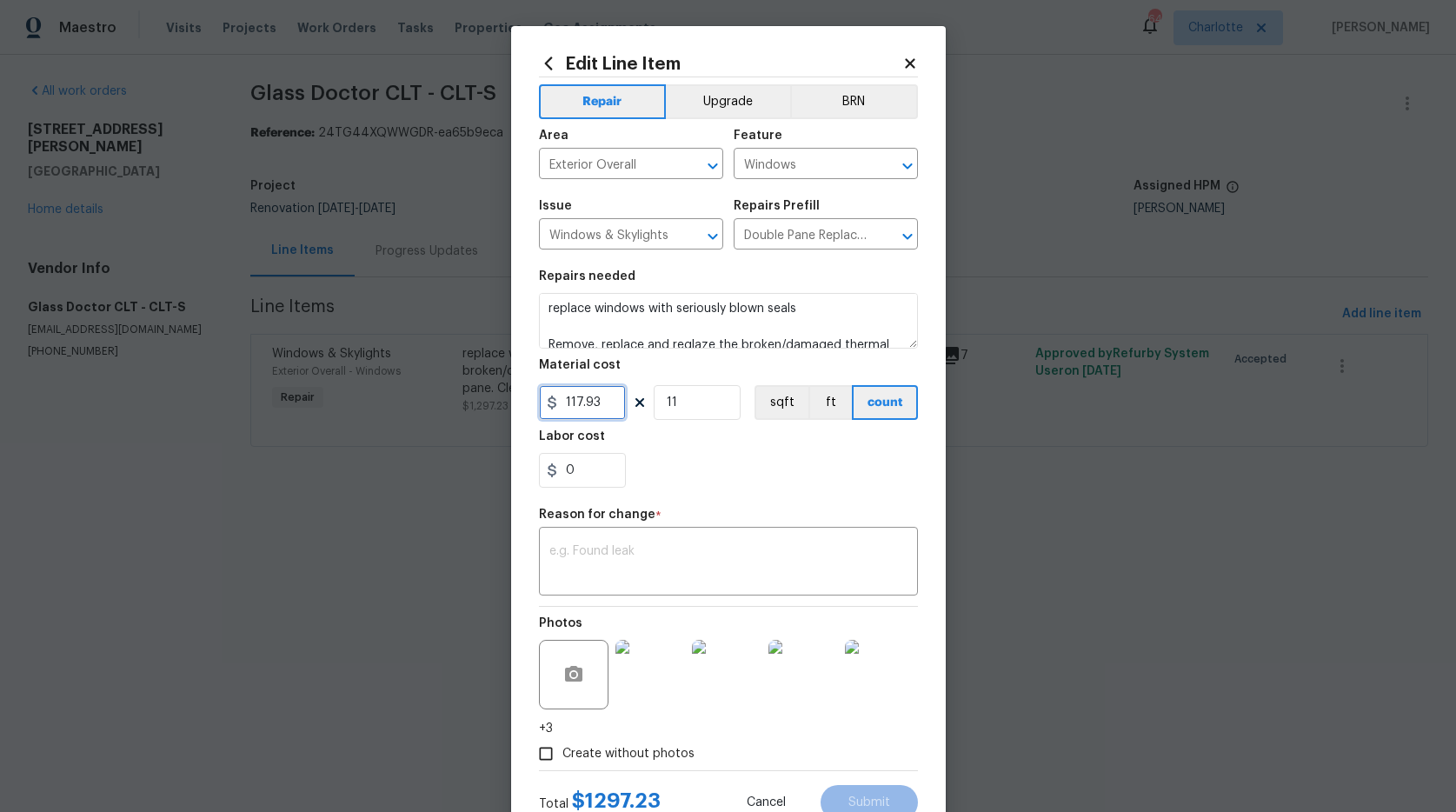
drag, startPoint x: 596, startPoint y: 403, endPoint x: 460, endPoint y: 375, distance: 138.9
click at [460, 375] on div "Edit Line Item Repair Upgrade BRN Area Exterior Overall ​ Feature Windows ​ Iss…" at bounding box center [728, 406] width 1456 height 812
type input "3775"
click at [651, 445] on div "Labor cost" at bounding box center [728, 441] width 379 height 22
drag, startPoint x: 676, startPoint y: 406, endPoint x: 607, endPoint y: 390, distance: 70.8
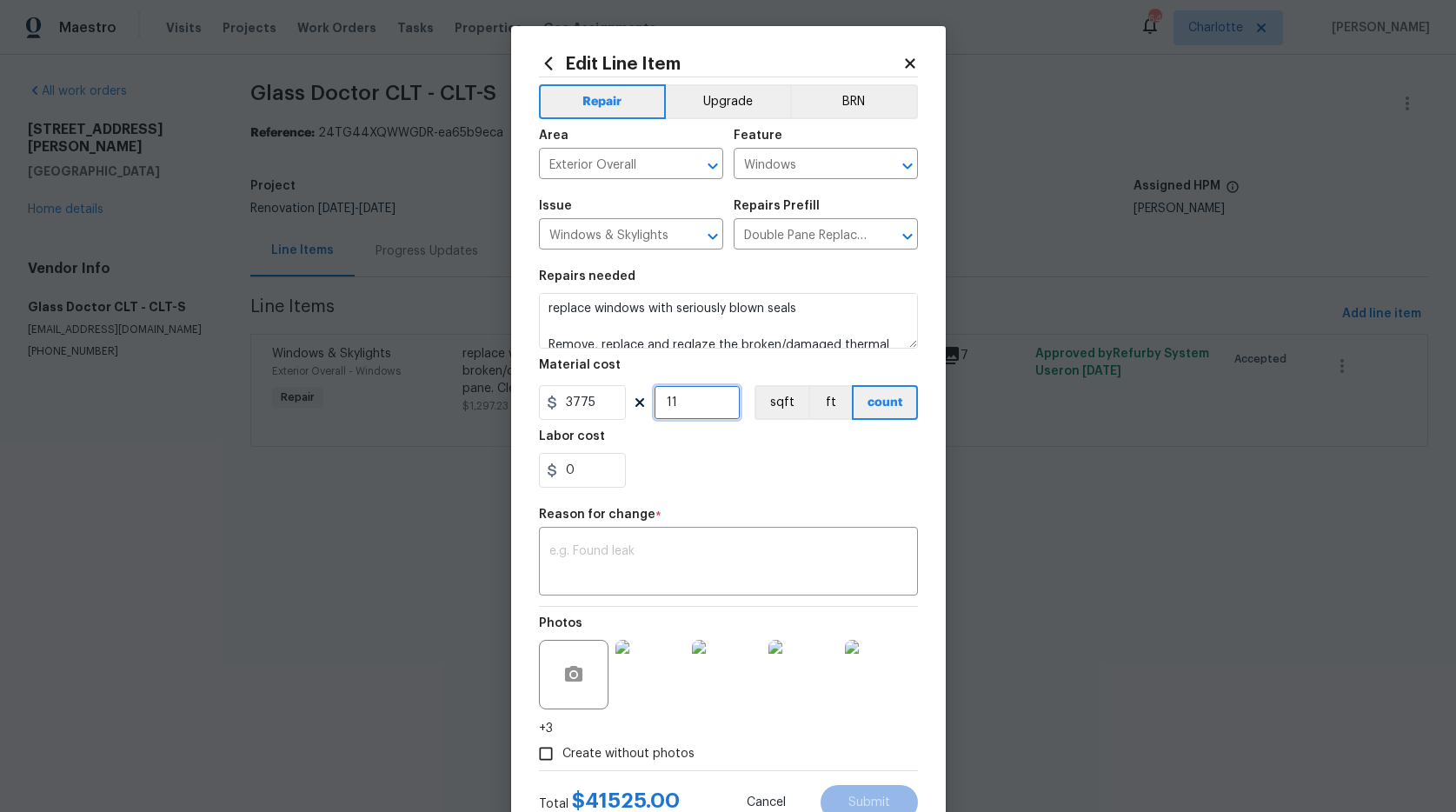
click at [609, 391] on div "3775 11 sqft ft count" at bounding box center [728, 401] width 379 height 35
type input "1"
click at [712, 464] on div "0" at bounding box center [728, 469] width 379 height 35
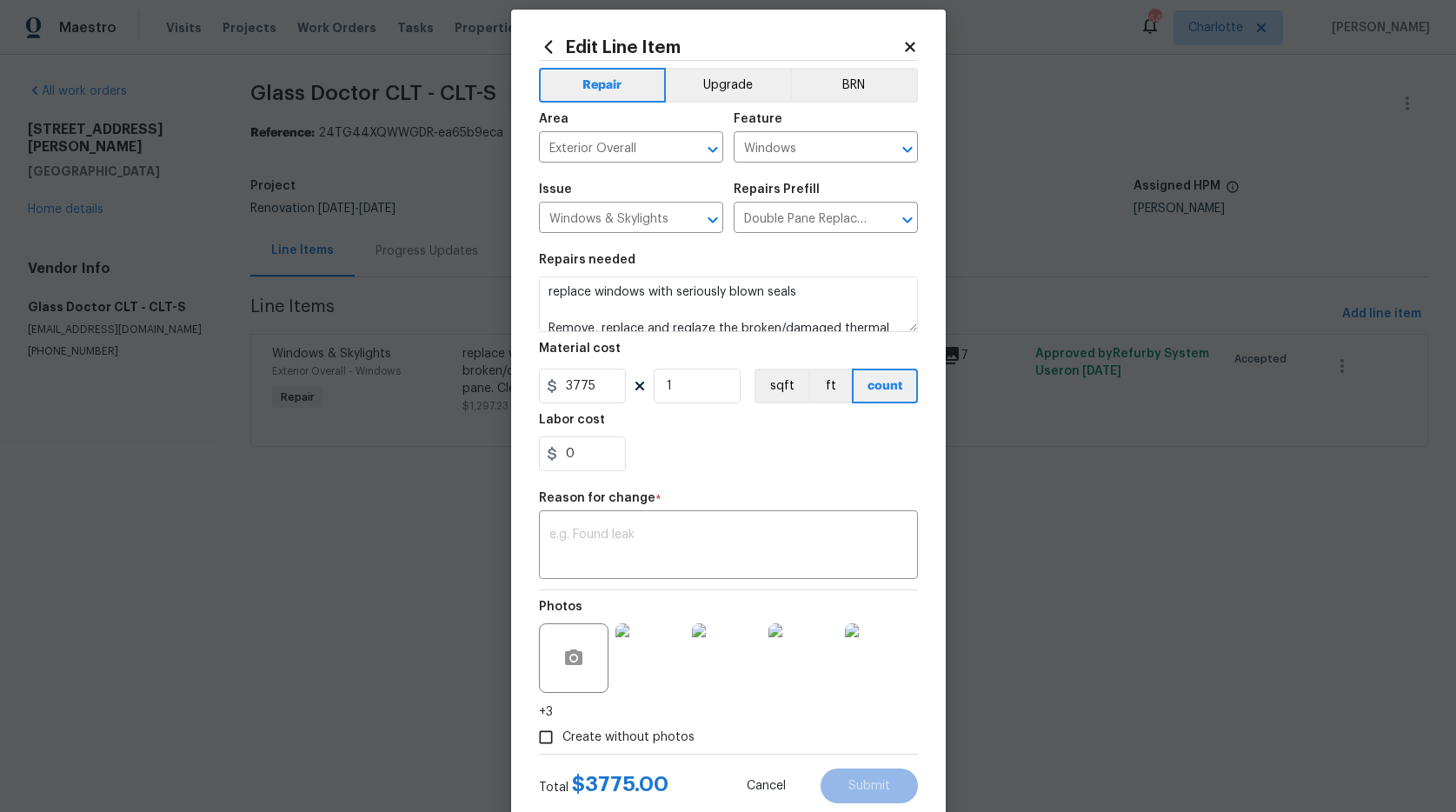
scroll to position [62, 0]
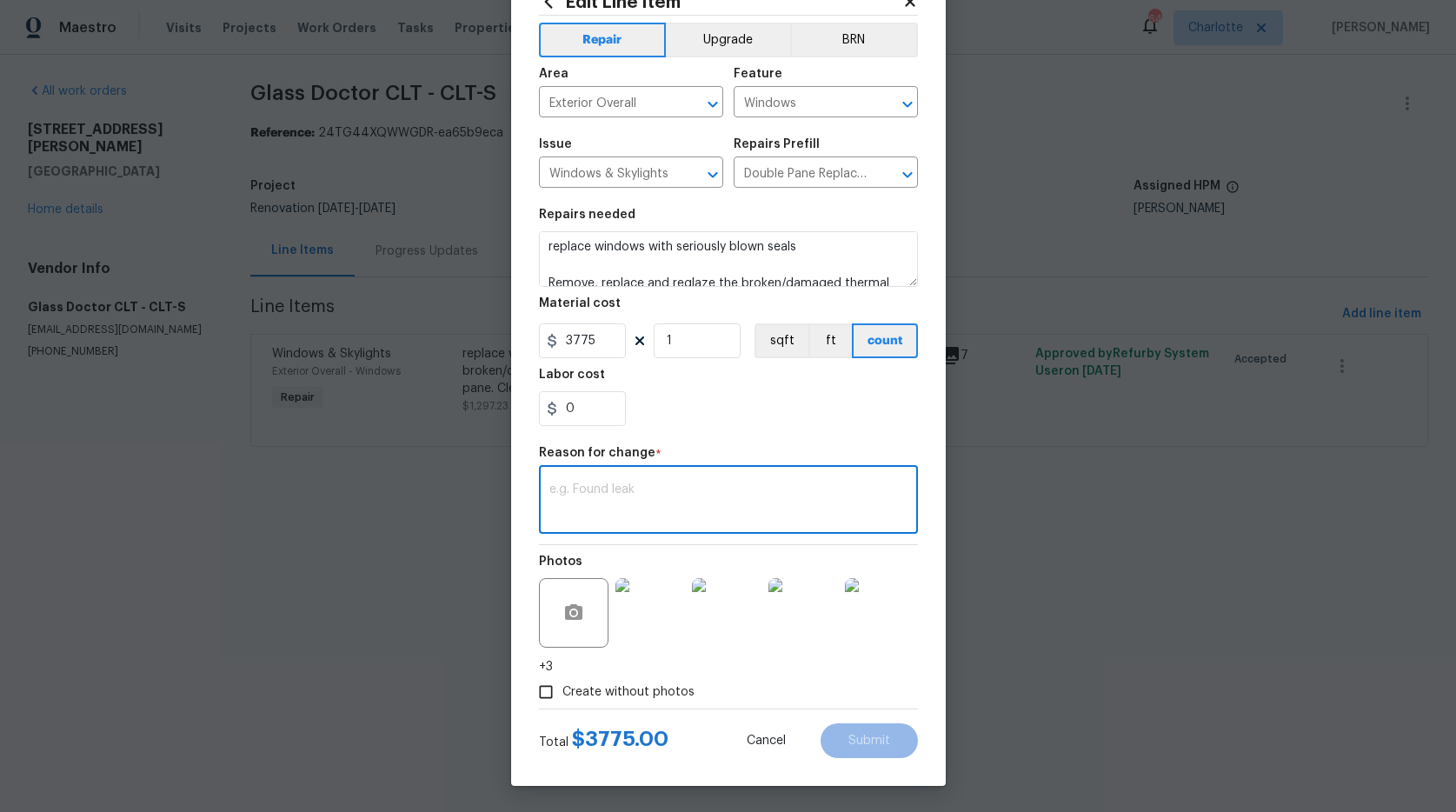
click at [713, 489] on textarea at bounding box center [728, 501] width 358 height 36
type textarea "quote"
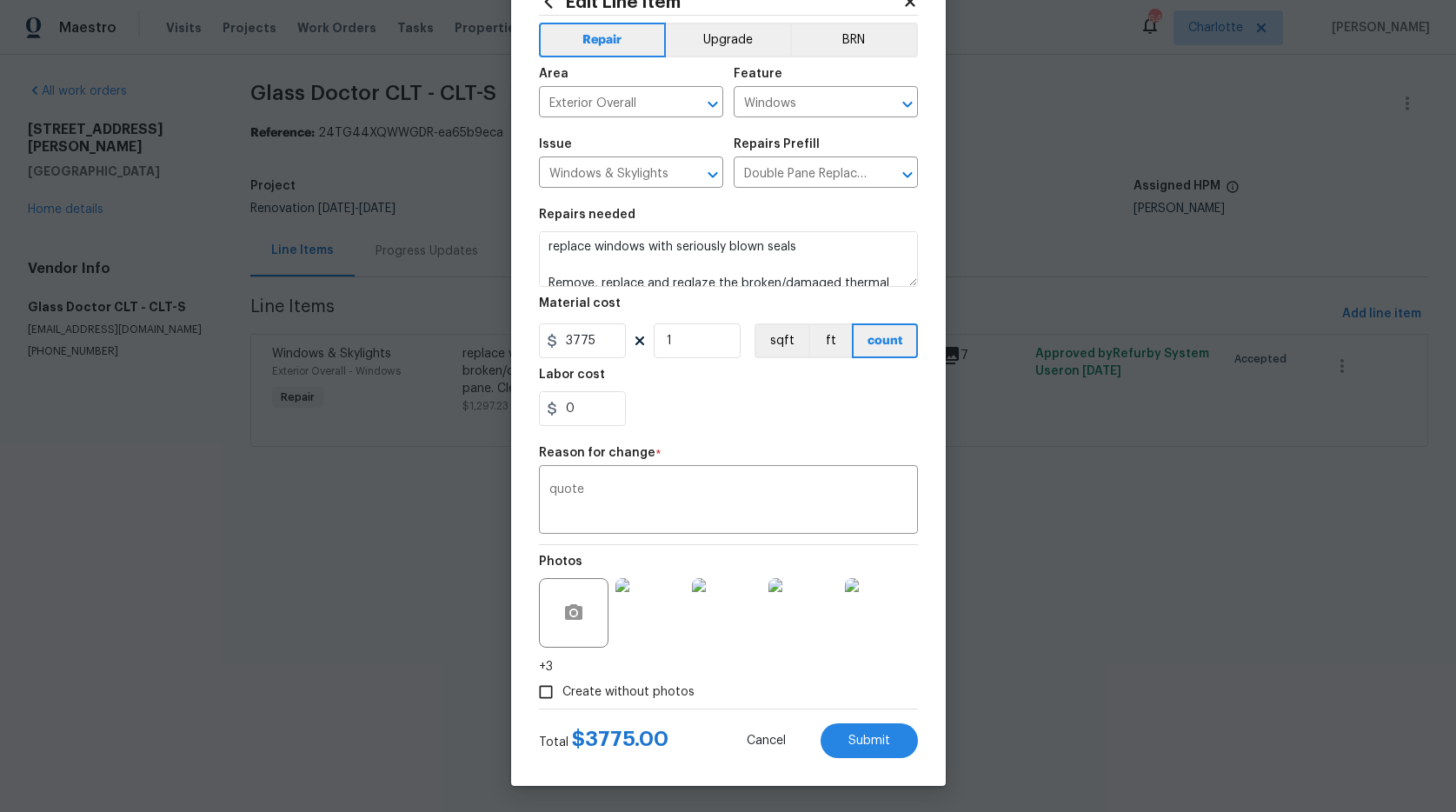
click at [792, 444] on div "Repair Upgrade BRN Area Exterior Overall ​ Feature Windows ​ Issue Windows & Sk…" at bounding box center [728, 362] width 379 height 693
click at [857, 751] on button "Submit" at bounding box center [869, 740] width 97 height 35
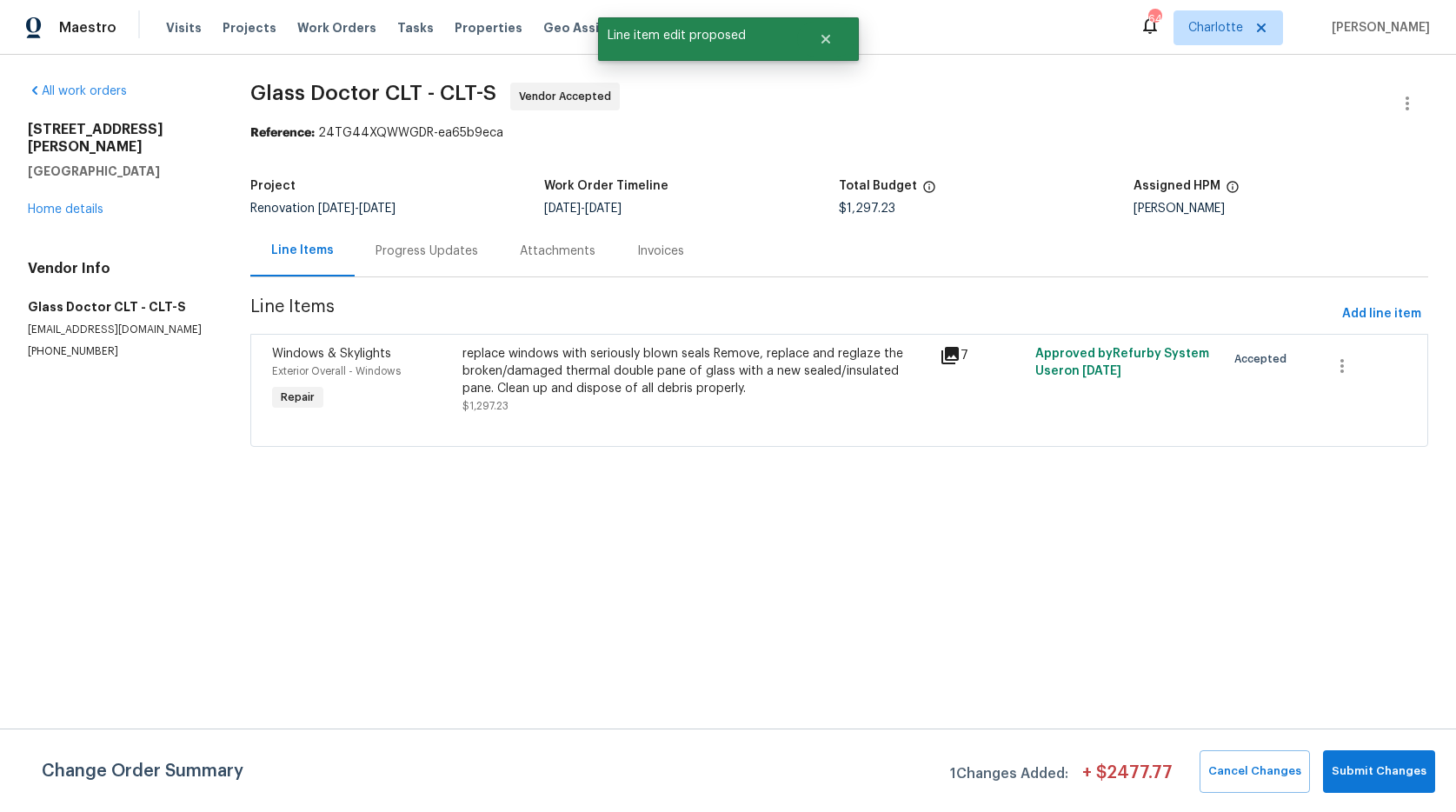
scroll to position [0, 0]
click at [1361, 769] on span "Submit Changes" at bounding box center [1378, 771] width 94 height 20
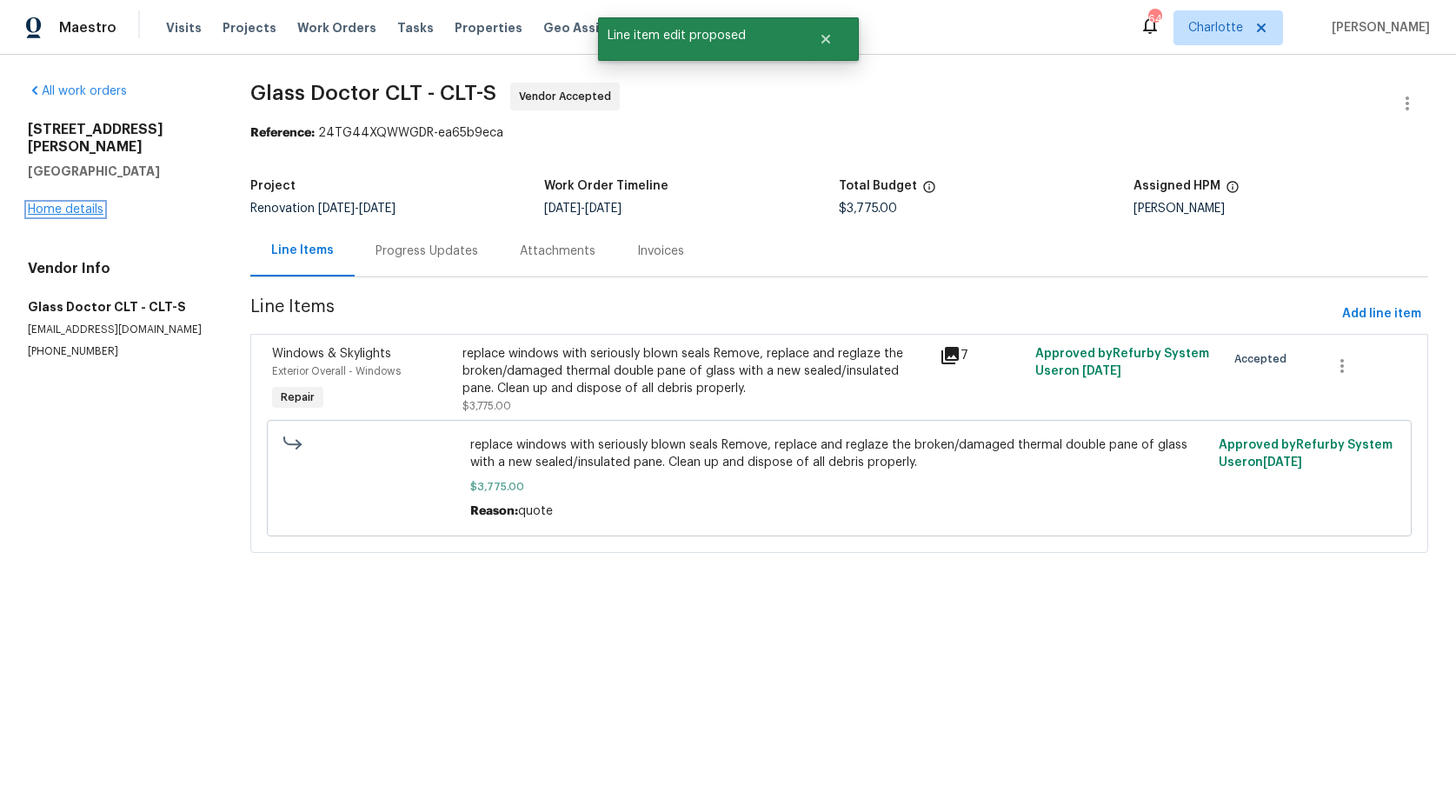
click at [77, 203] on link "Home details" at bounding box center [65, 209] width 76 height 12
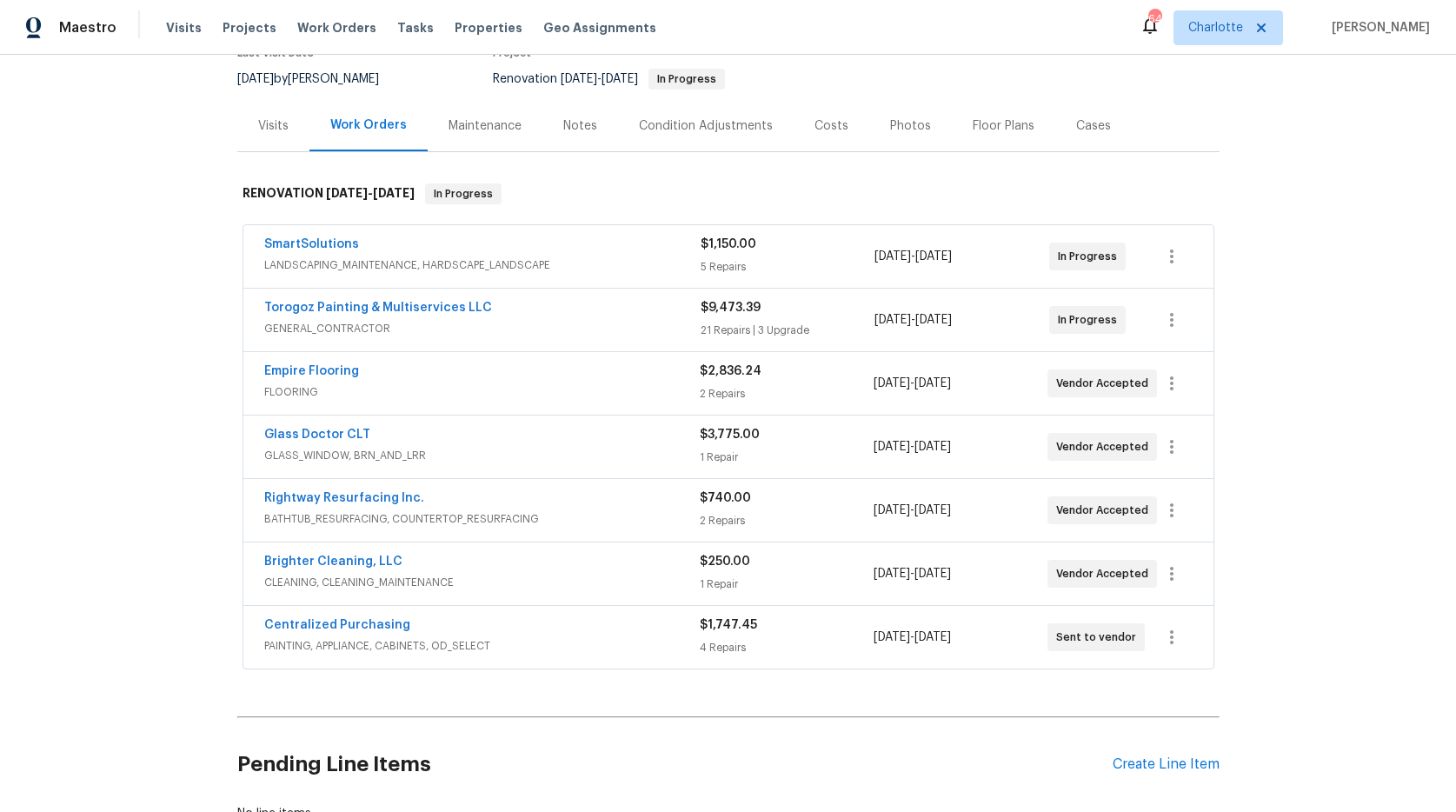
scroll to position [160, 0]
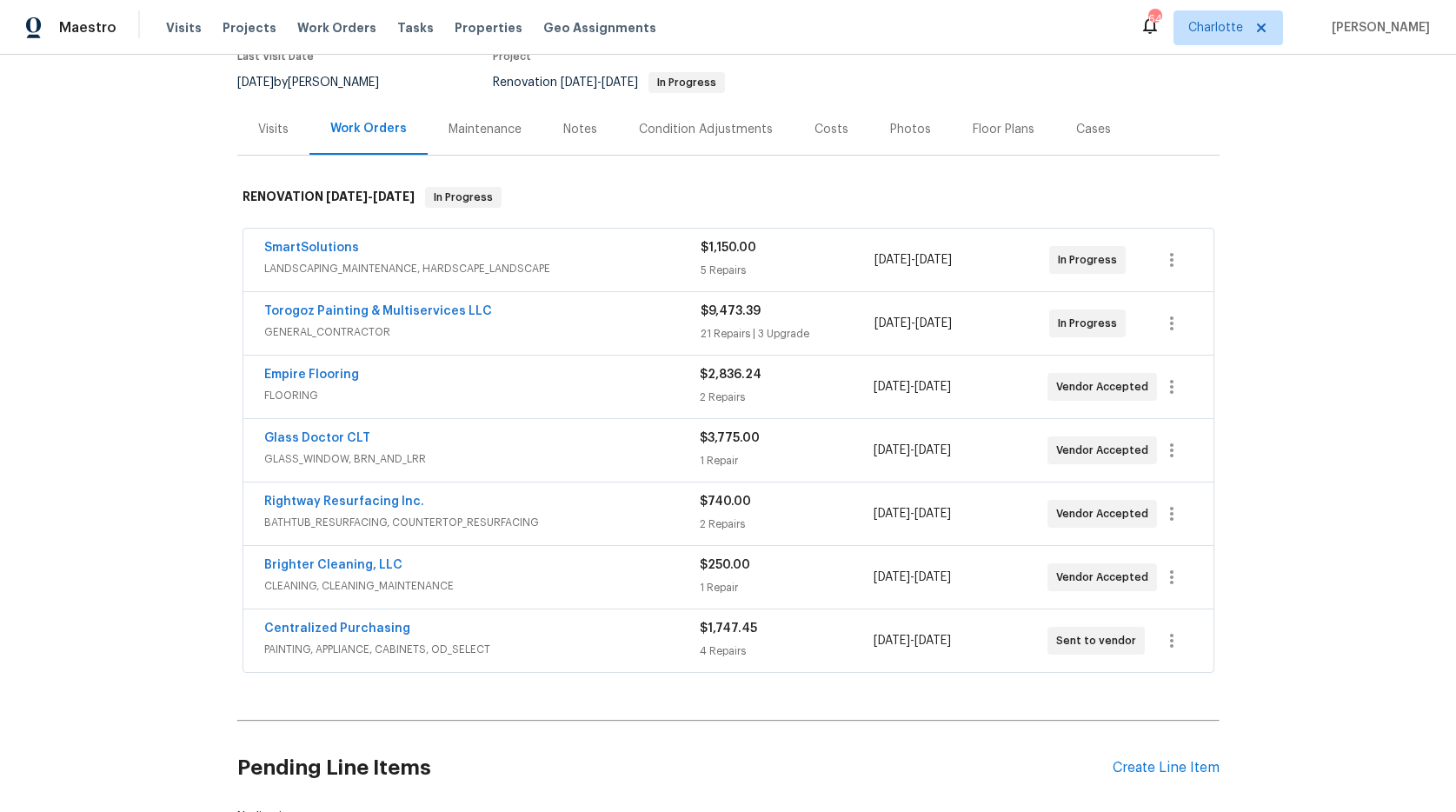
click at [173, 564] on div "Back to all projects 215 J Robinson Pkwy, Kings Mountain, NC 28086 3 Beds | 2 B…" at bounding box center [728, 433] width 1456 height 757
click at [208, 562] on div "Back to all projects 215 J Robinson Pkwy, Kings Mountain, NC 28086 3 Beds | 2 B…" at bounding box center [728, 433] width 1456 height 757
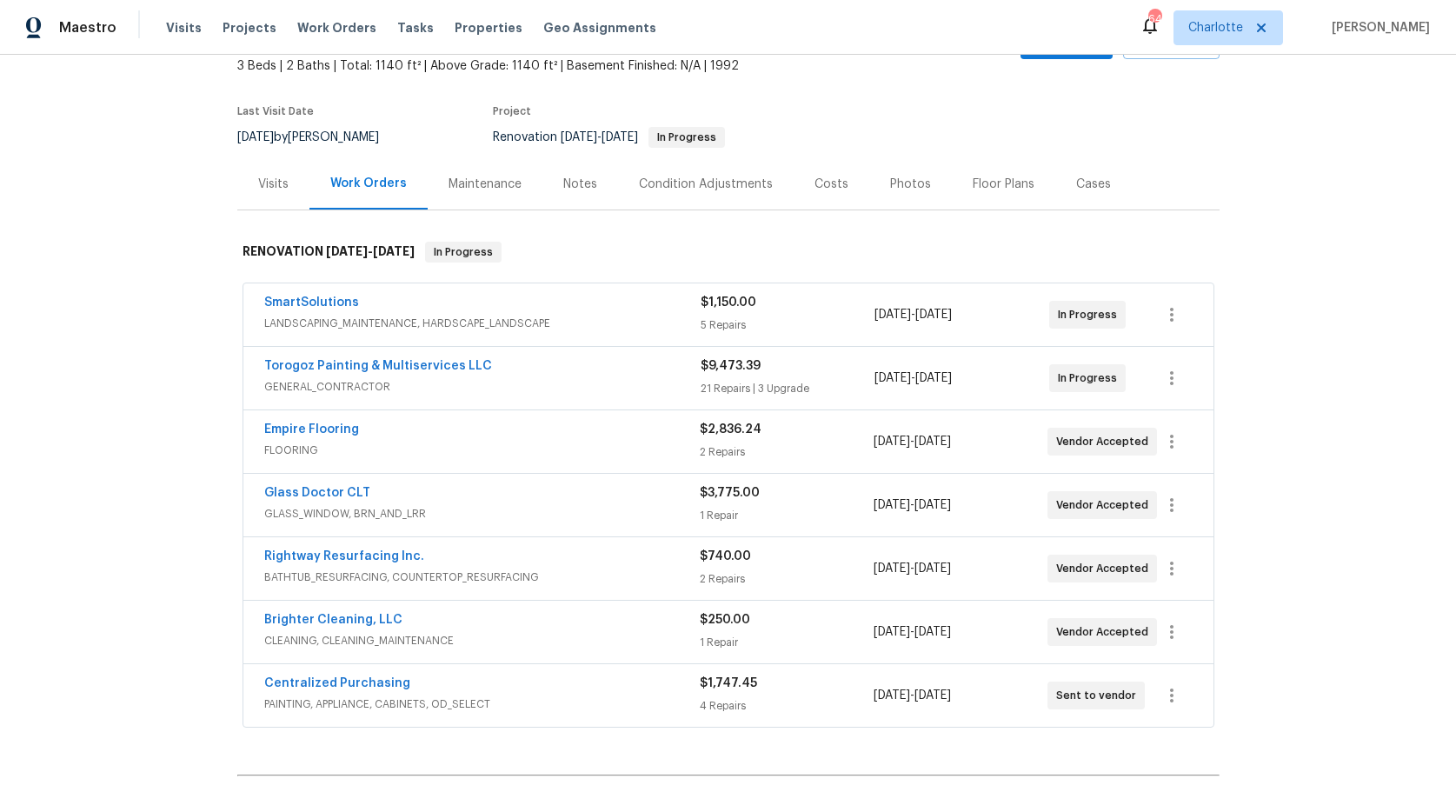
scroll to position [0, 0]
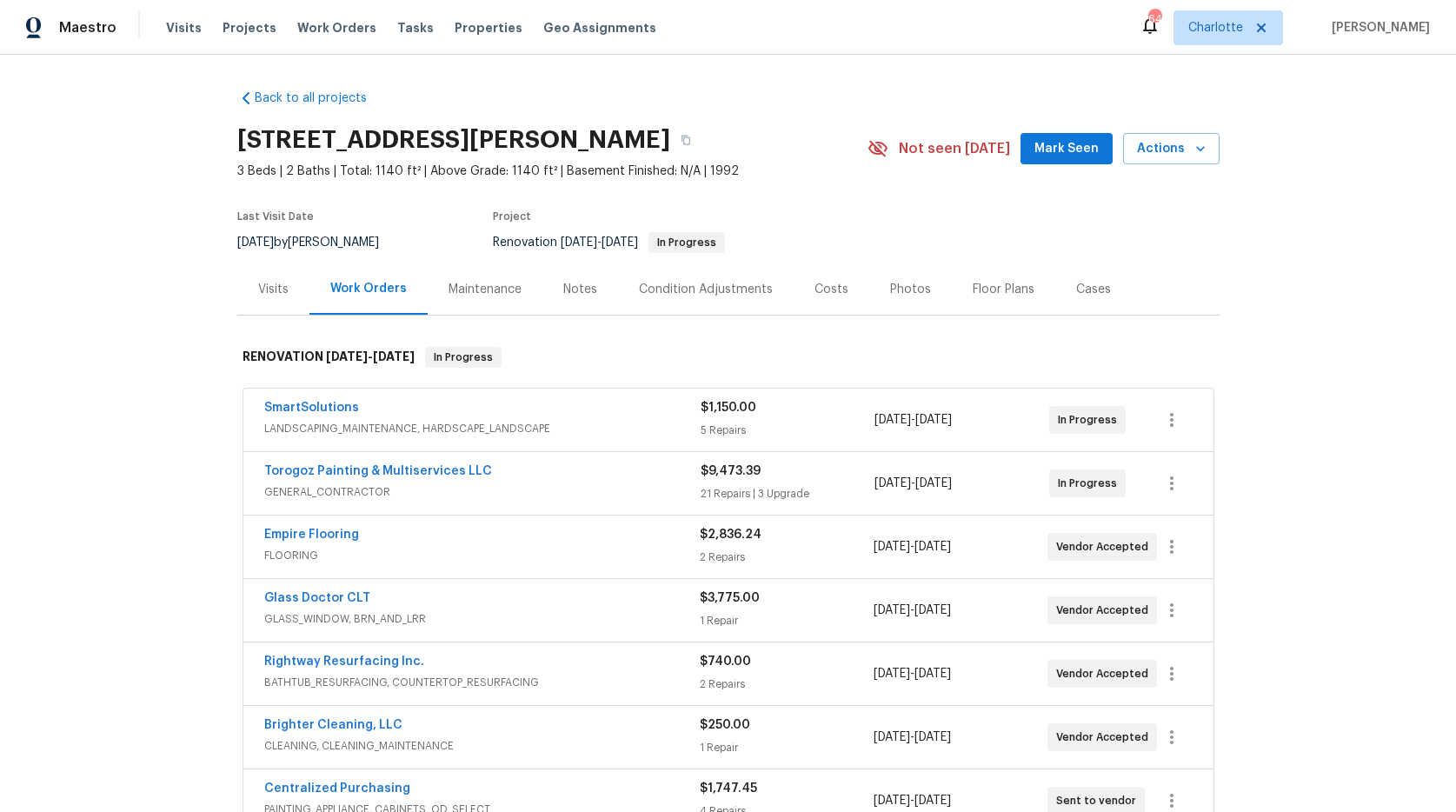
click at [163, 416] on div "Back to all projects 215 J Robinson Pkwy, Kings Mountain, NC 28086 3 Beds | 2 B…" at bounding box center [728, 433] width 1456 height 757
click at [823, 287] on div "Costs" at bounding box center [831, 289] width 34 height 18
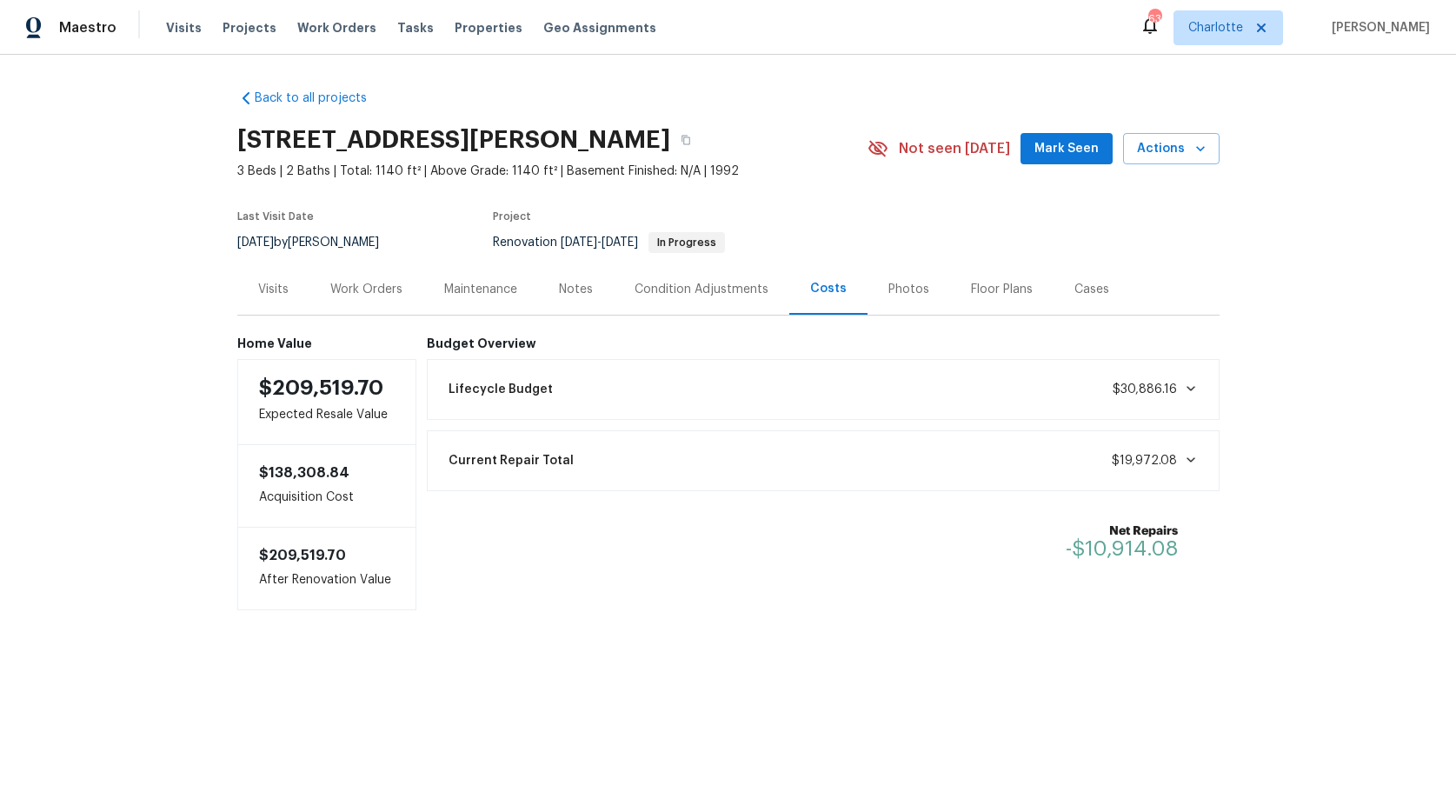
click at [317, 287] on div "Work Orders" at bounding box center [366, 288] width 114 height 51
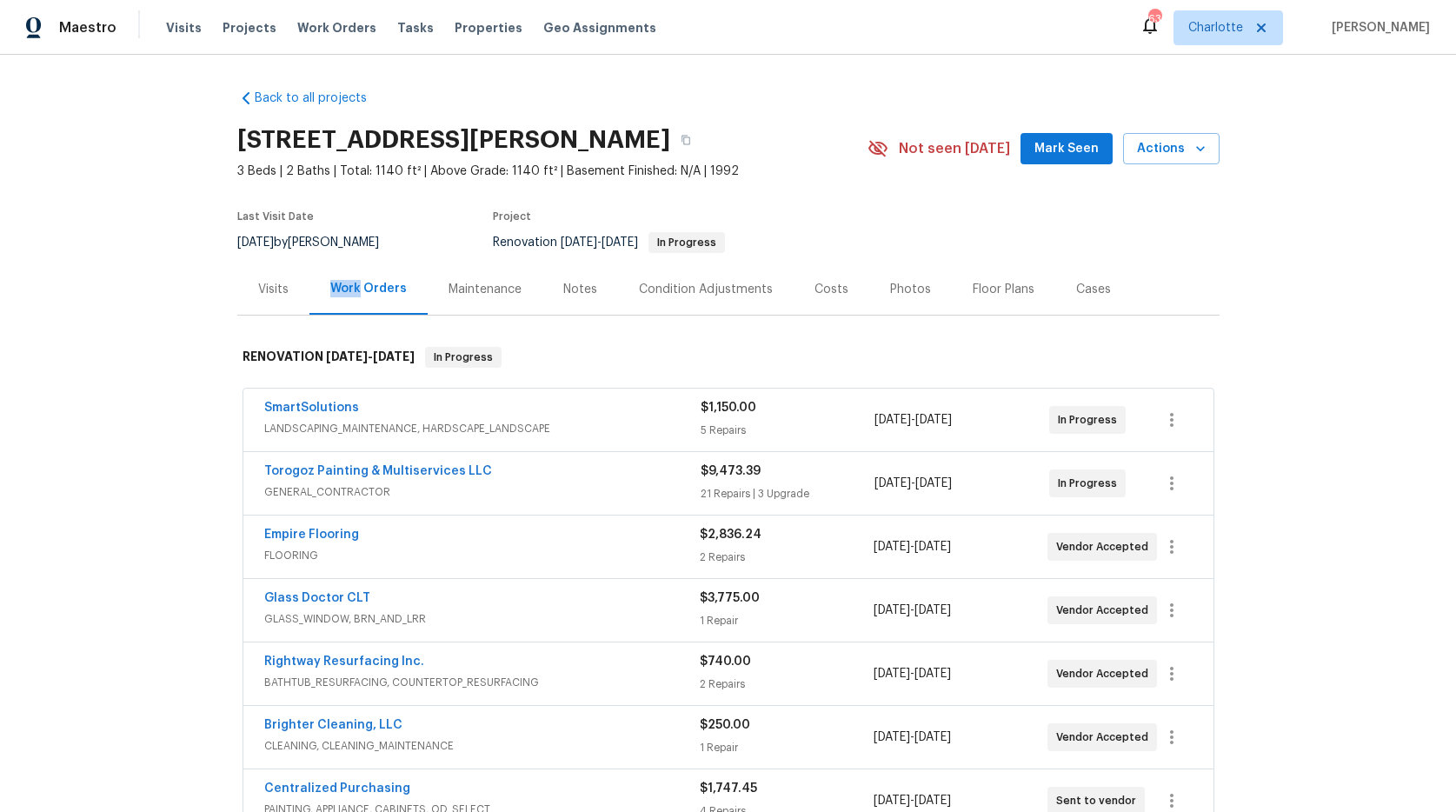
click at [317, 287] on div "Work Orders" at bounding box center [368, 288] width 119 height 51
click at [551, 287] on div "Notes" at bounding box center [580, 288] width 76 height 51
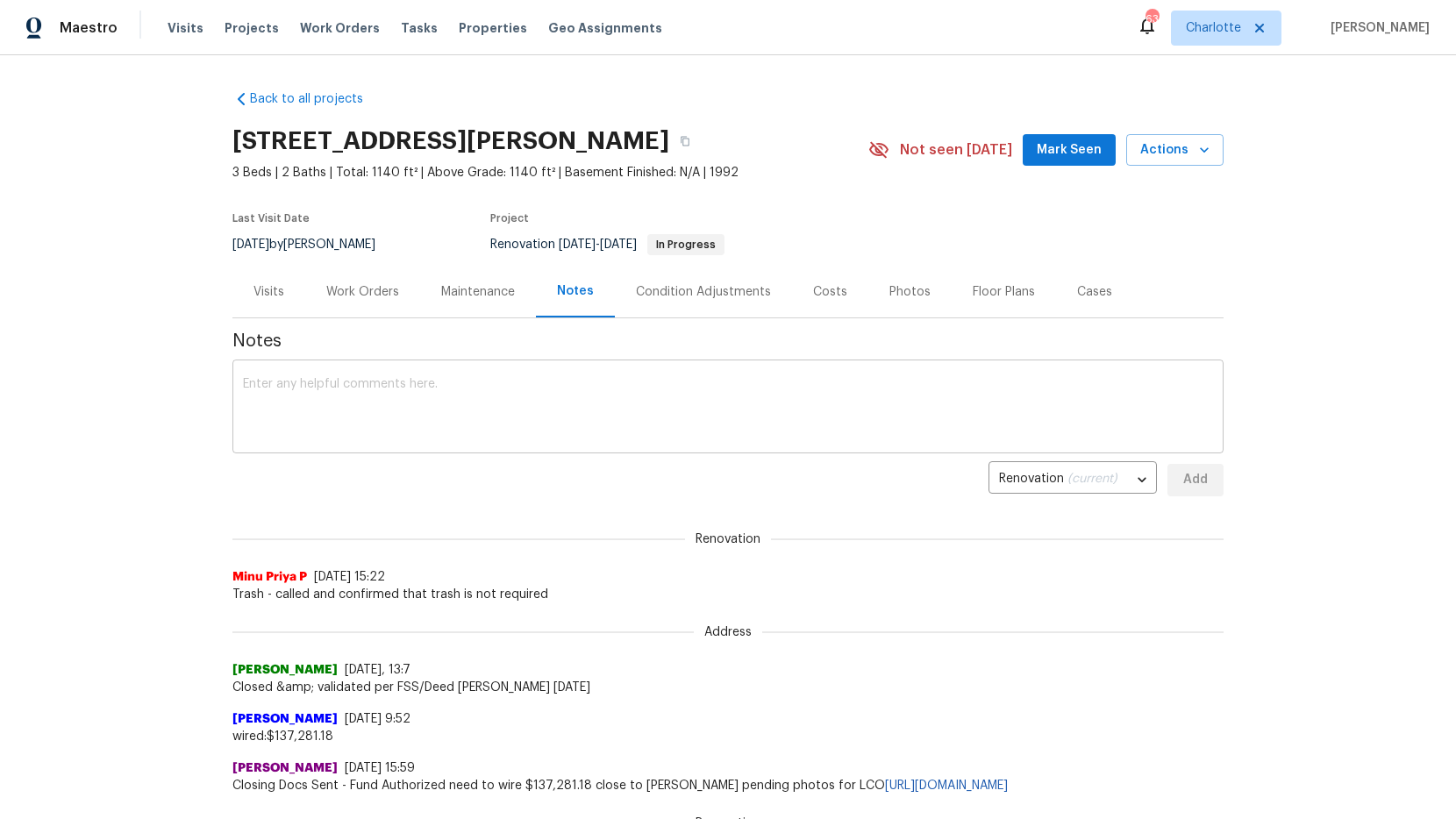
click at [317, 375] on div "x ​" at bounding box center [728, 408] width 991 height 89
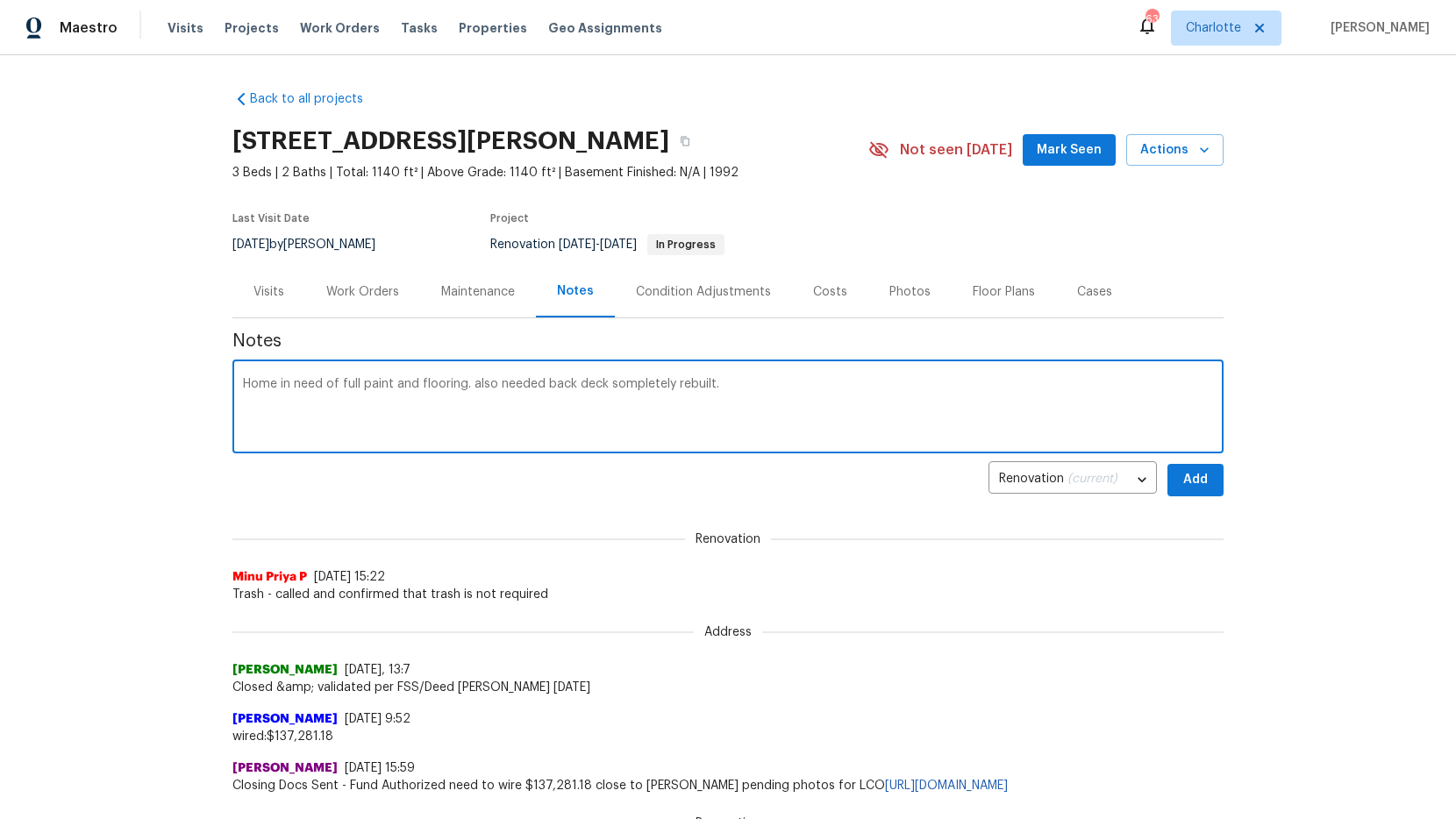
click at [635, 383] on textarea "Home in need of full paint and flooring. also needed back deck sompletely rebui…" at bounding box center [728, 408] width 970 height 61
click at [781, 384] on textarea "Home in need of full paint and flooring. also needed back deck completely rebui…" at bounding box center [728, 408] width 970 height 61
type textarea "Home in need of full paint and flooring. also needed back deck completely rebui…"
click at [1189, 482] on span "Add" at bounding box center [1195, 479] width 28 height 22
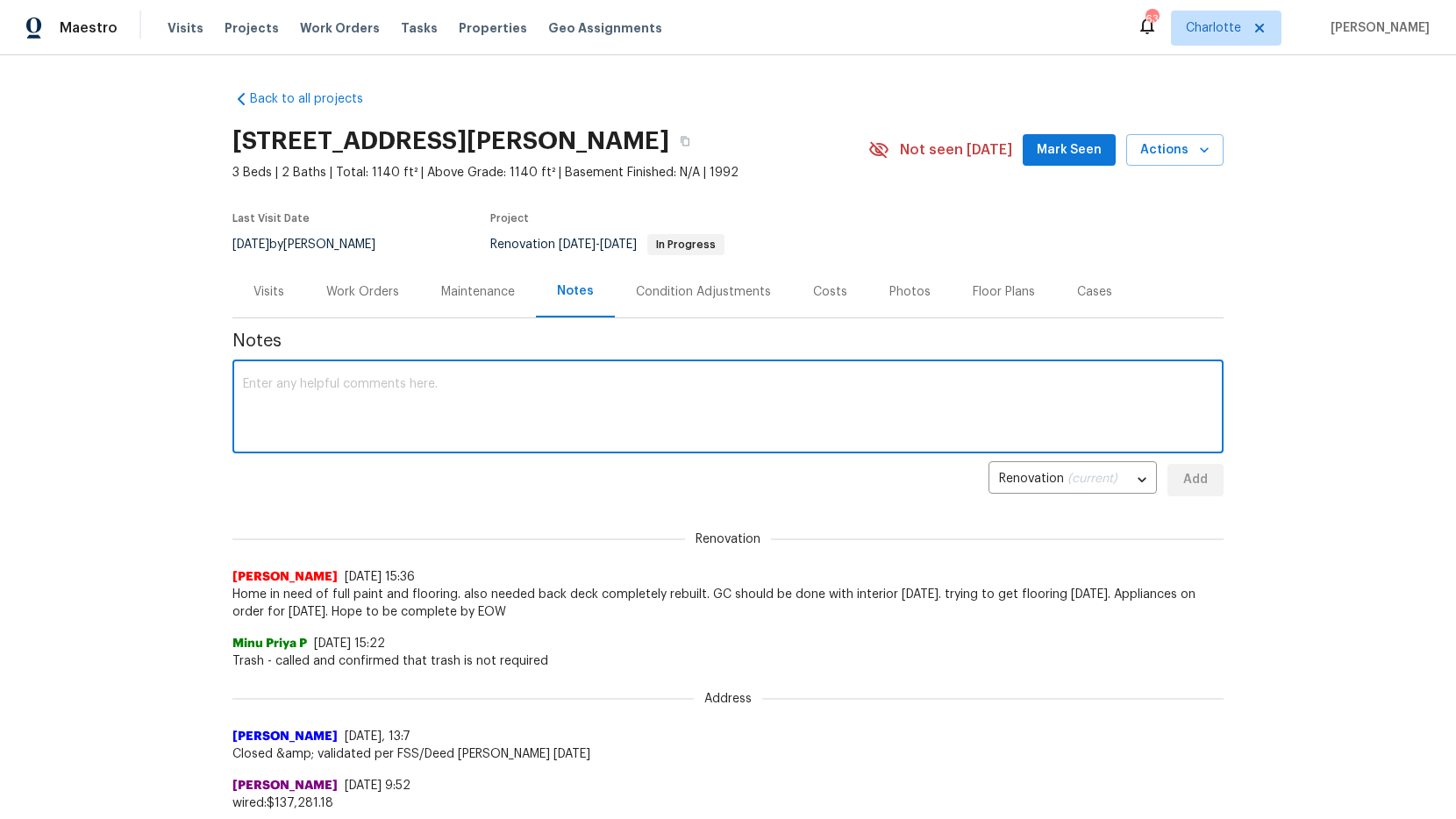
click at [617, 415] on textarea at bounding box center [728, 408] width 970 height 61
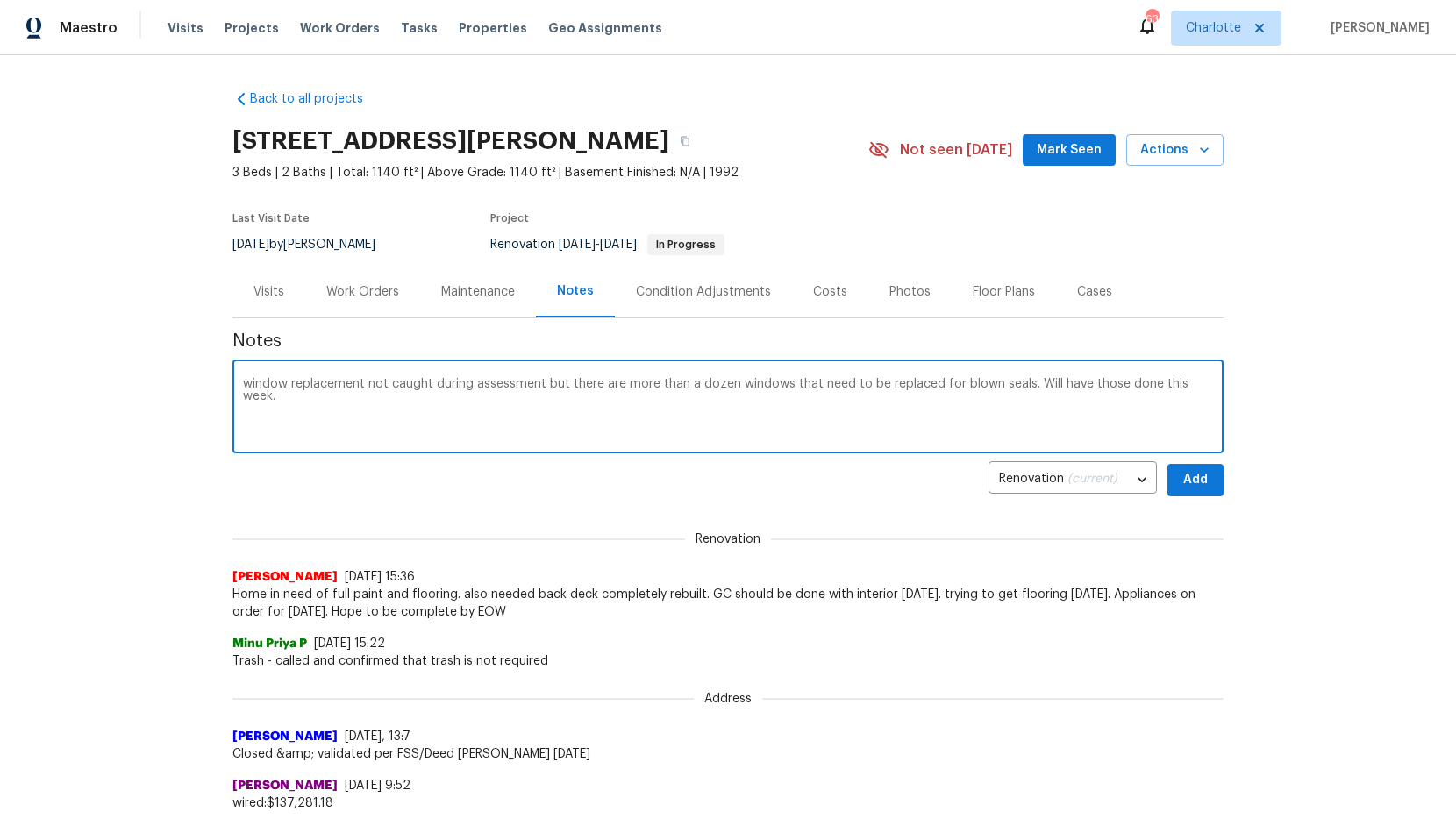
type textarea "window replacement not caught during assessment but there are more than a dozen…"
click at [1194, 485] on span "Add" at bounding box center [1195, 479] width 28 height 22
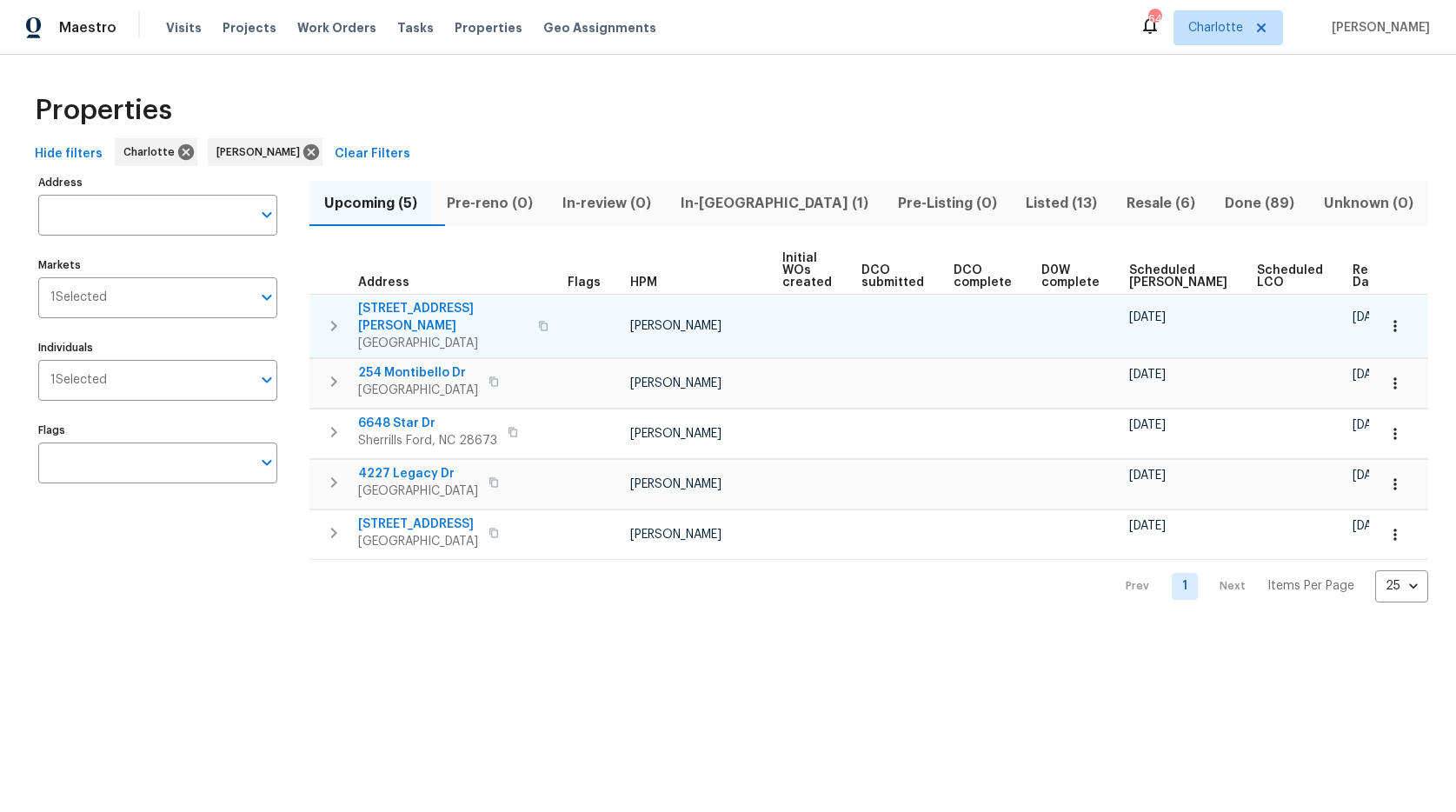
click at [1388, 319] on icon "button" at bounding box center [1394, 326] width 18 height 18
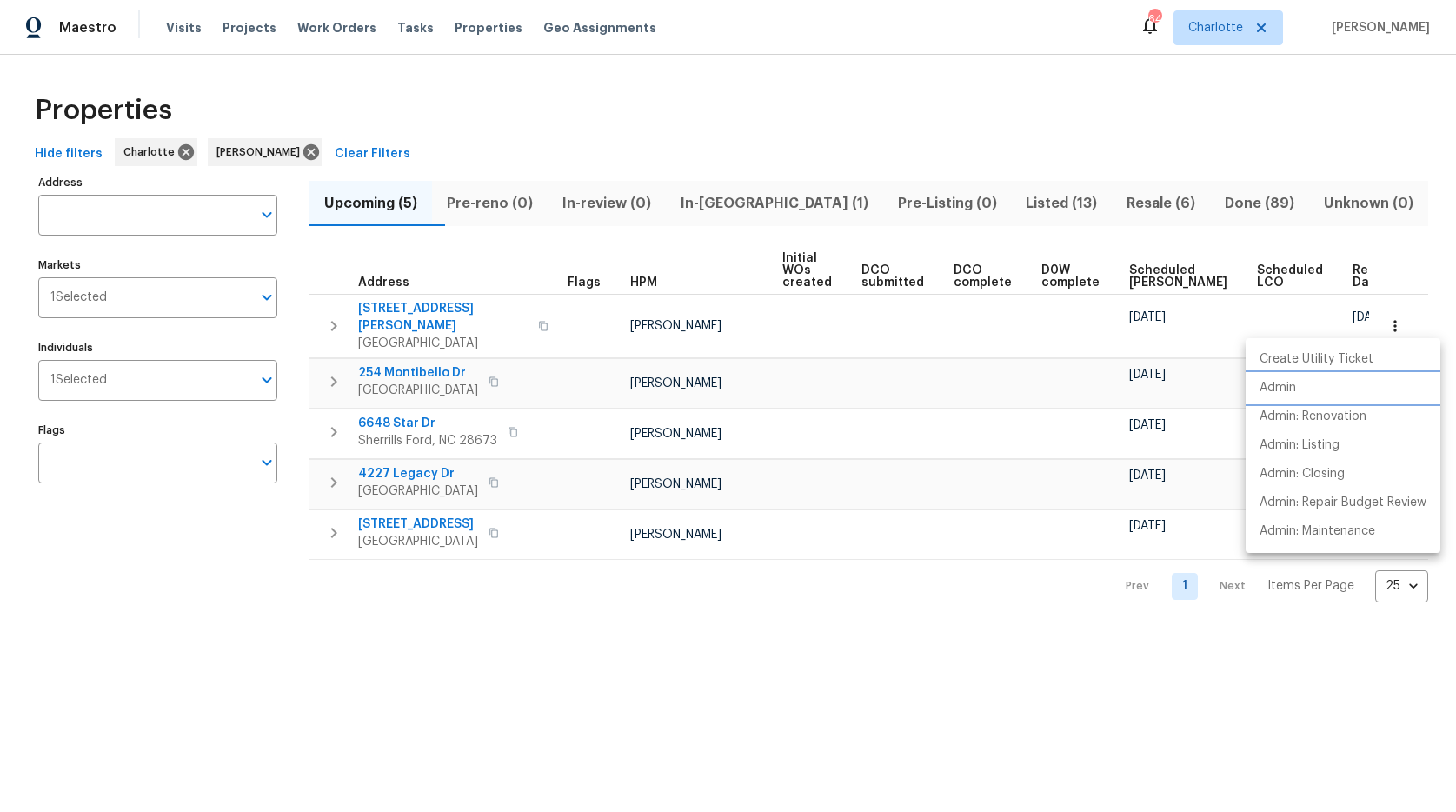
click at [1284, 385] on p "Admin" at bounding box center [1277, 388] width 36 height 19
click at [982, 373] on div at bounding box center [728, 406] width 1456 height 812
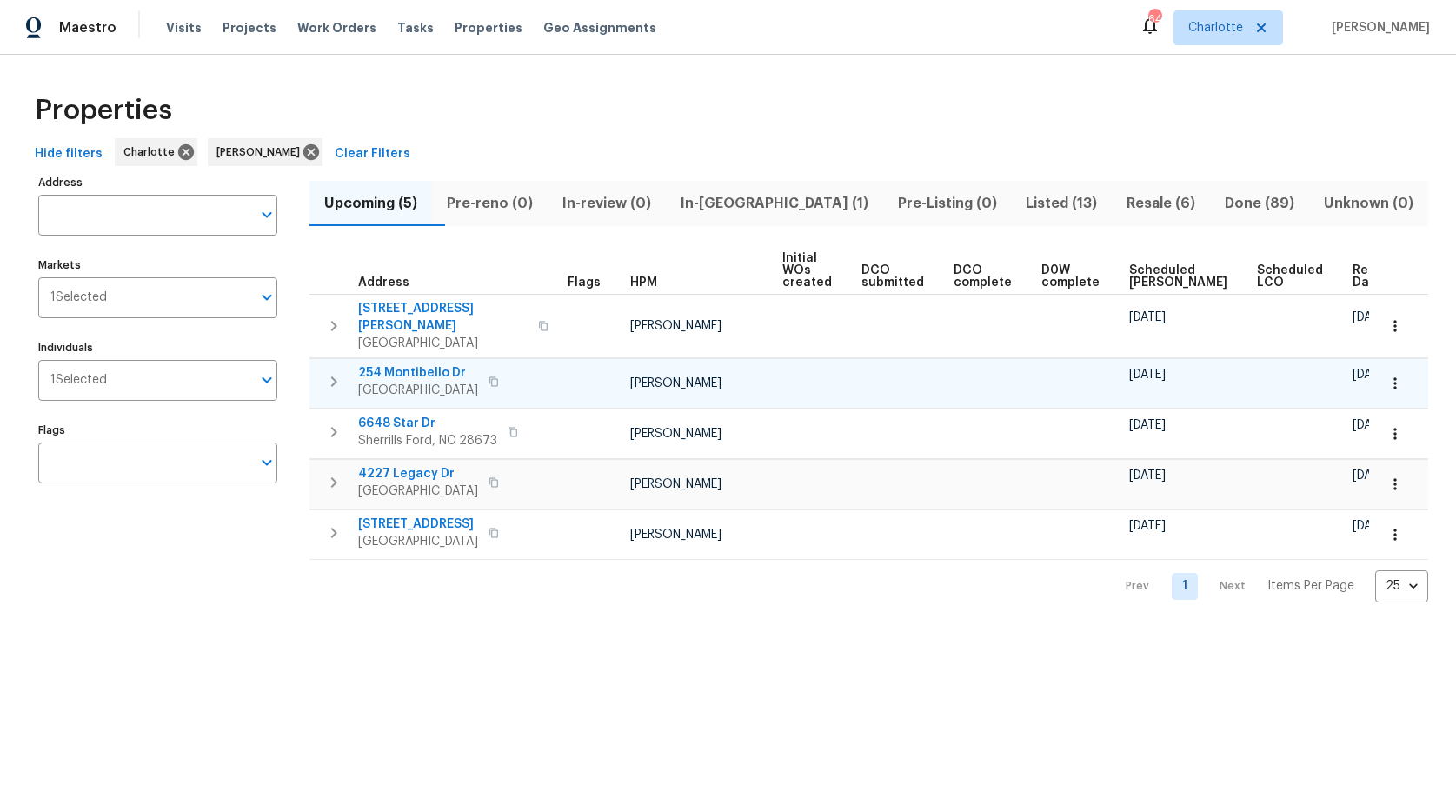
click at [1386, 374] on icon "button" at bounding box center [1394, 383] width 18 height 18
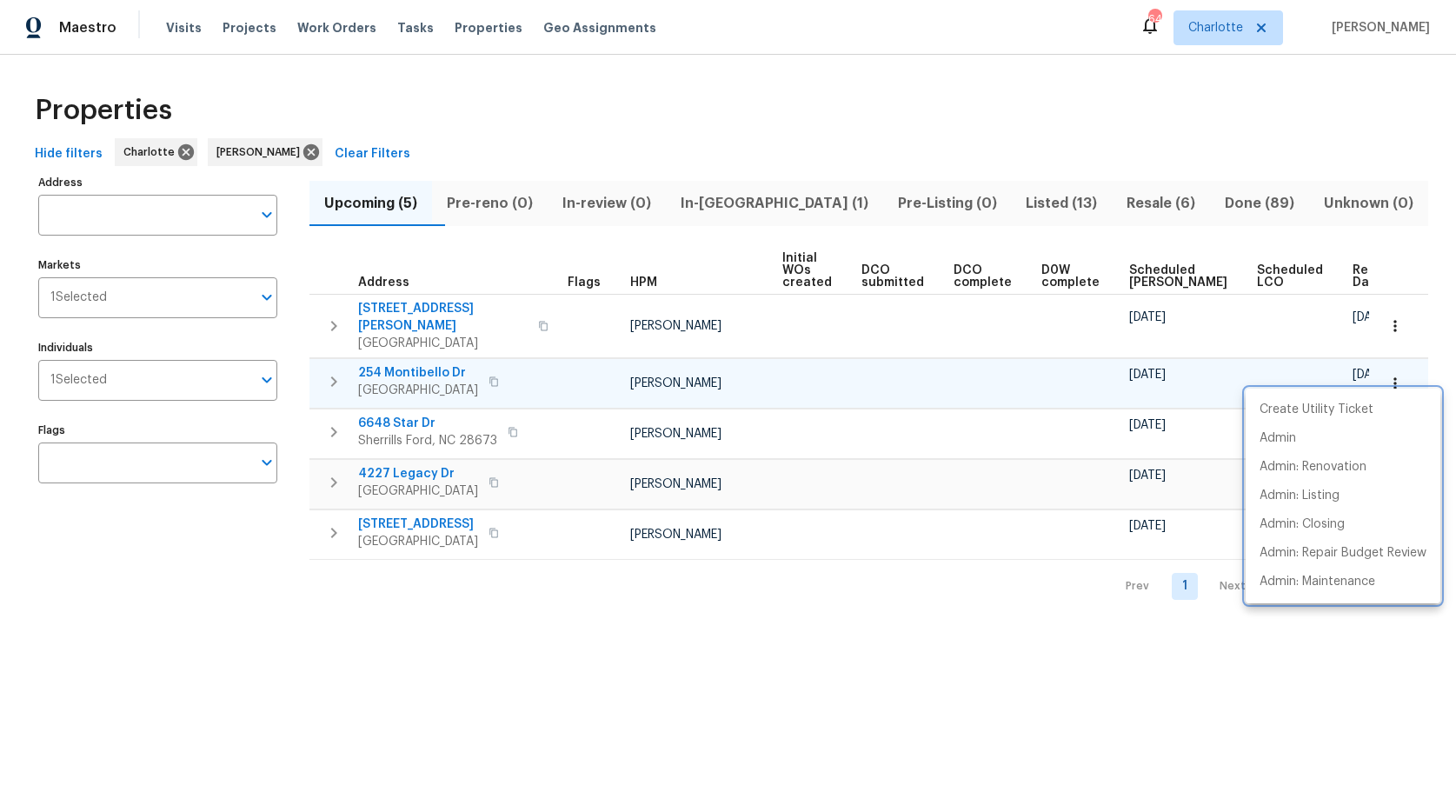
click at [1380, 366] on div at bounding box center [728, 406] width 1456 height 812
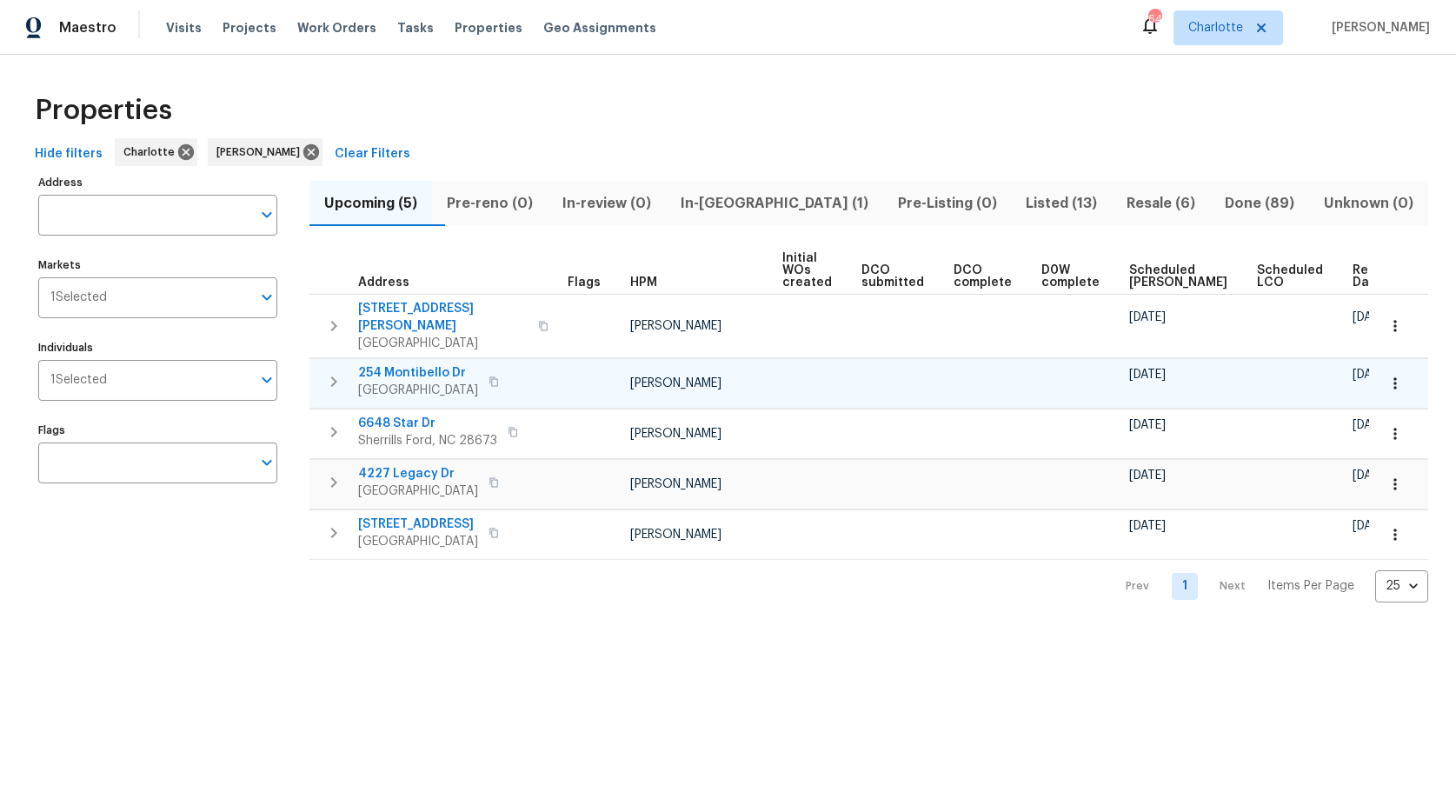
click at [1386, 374] on icon "button" at bounding box center [1394, 383] width 18 height 18
click at [1380, 372] on div "Create Utility Ticket Admin Admin: Renovation Admin: Listing Admin: Closing Adm…" at bounding box center [728, 406] width 1456 height 812
click at [1386, 374] on icon "button" at bounding box center [1394, 383] width 18 height 18
click at [1383, 372] on div at bounding box center [728, 406] width 1456 height 812
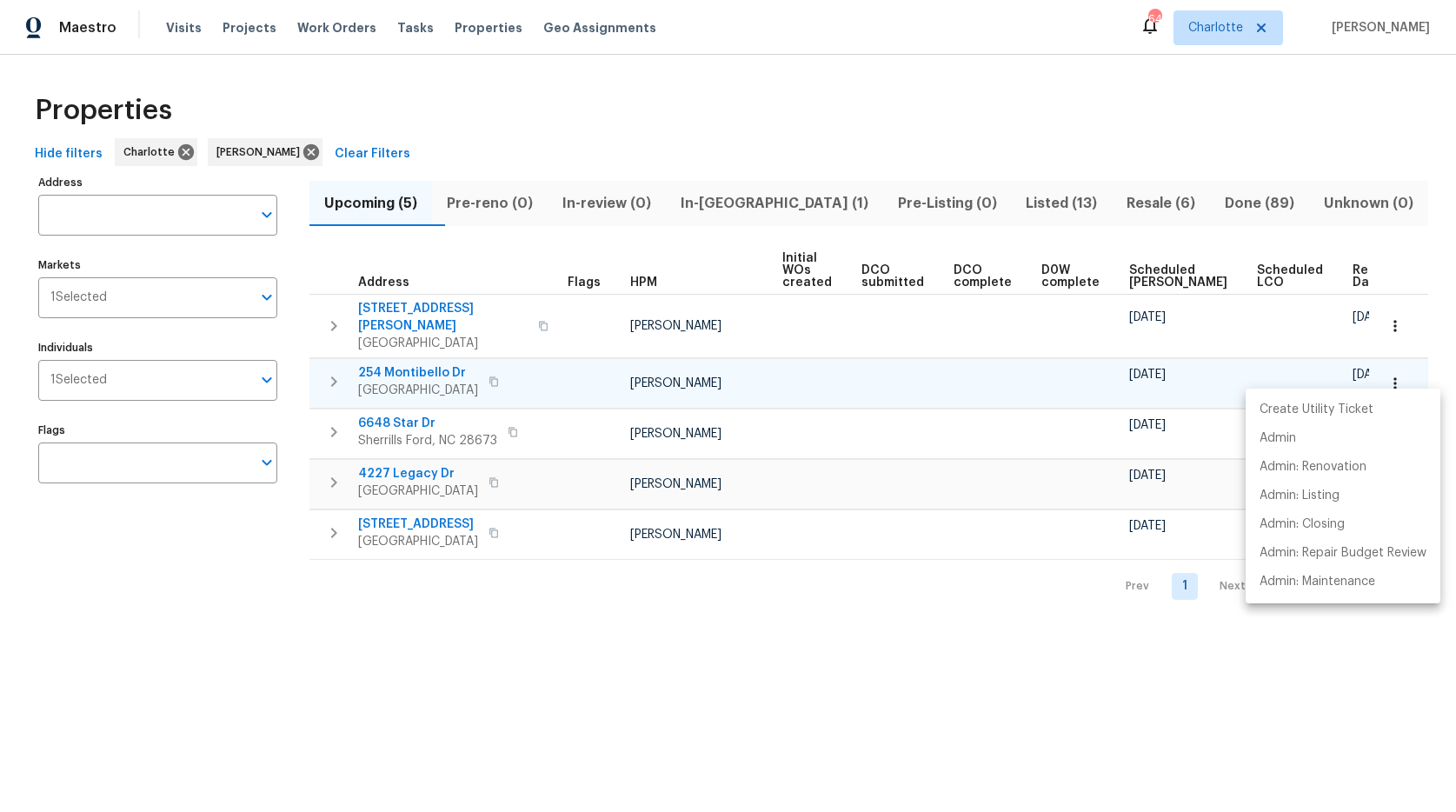
click at [1383, 372] on div "Create Utility Ticket Admin Admin: Renovation Admin: Listing Admin: Closing Adm…" at bounding box center [728, 406] width 1456 height 812
click at [1393, 377] on icon "button" at bounding box center [1394, 383] width 3 height 11
click at [1264, 437] on p "Admin" at bounding box center [1277, 439] width 36 height 19
click at [1384, 322] on div at bounding box center [728, 406] width 1456 height 812
click at [1386, 318] on icon "button" at bounding box center [1394, 326] width 18 height 18
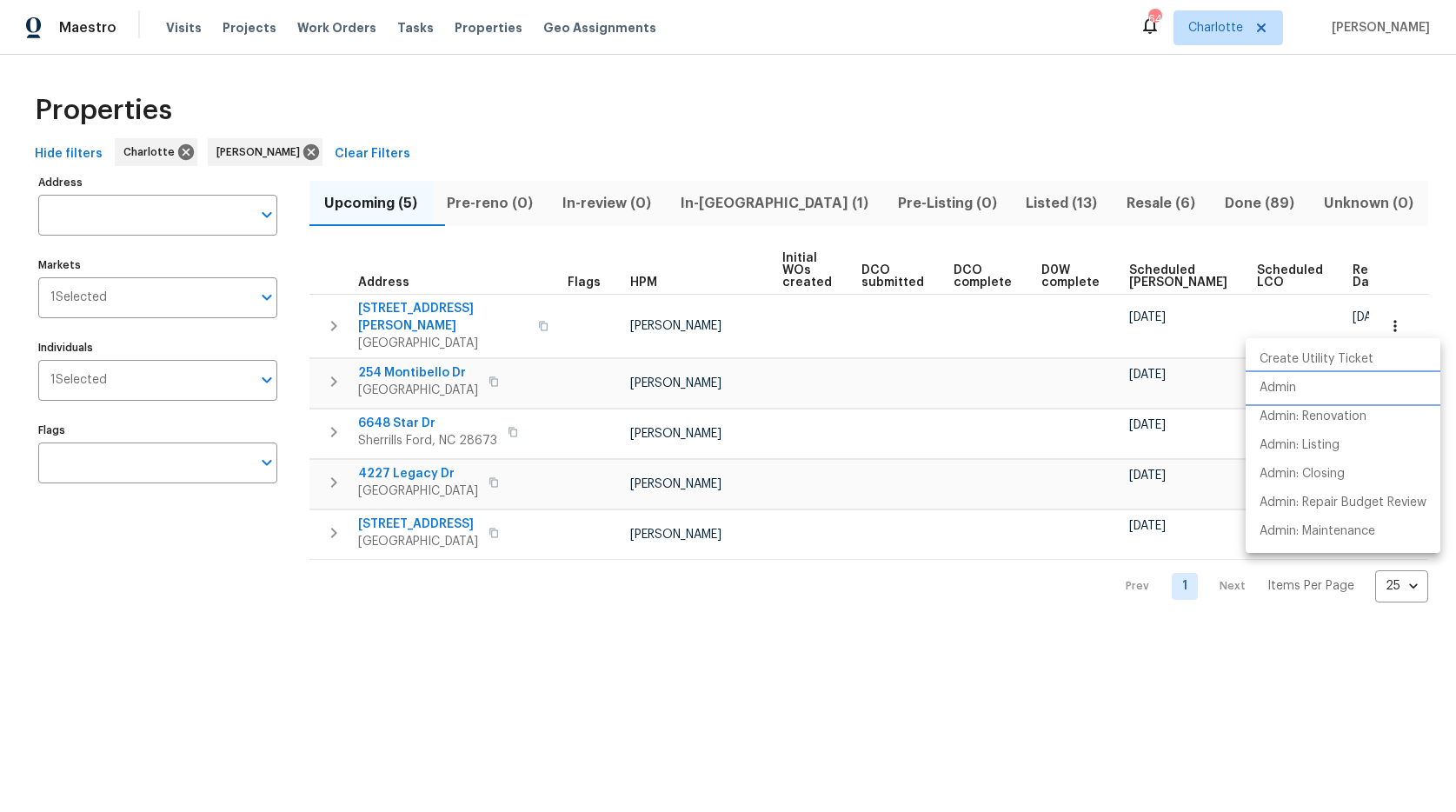
click at [1278, 385] on p "Admin" at bounding box center [1277, 388] width 36 height 19
click at [285, 437] on div at bounding box center [728, 406] width 1456 height 812
click at [285, 437] on div "Create Utility Ticket Admin Admin: Renovation Admin: Listing Admin: Closing Adm…" at bounding box center [728, 406] width 1456 height 812
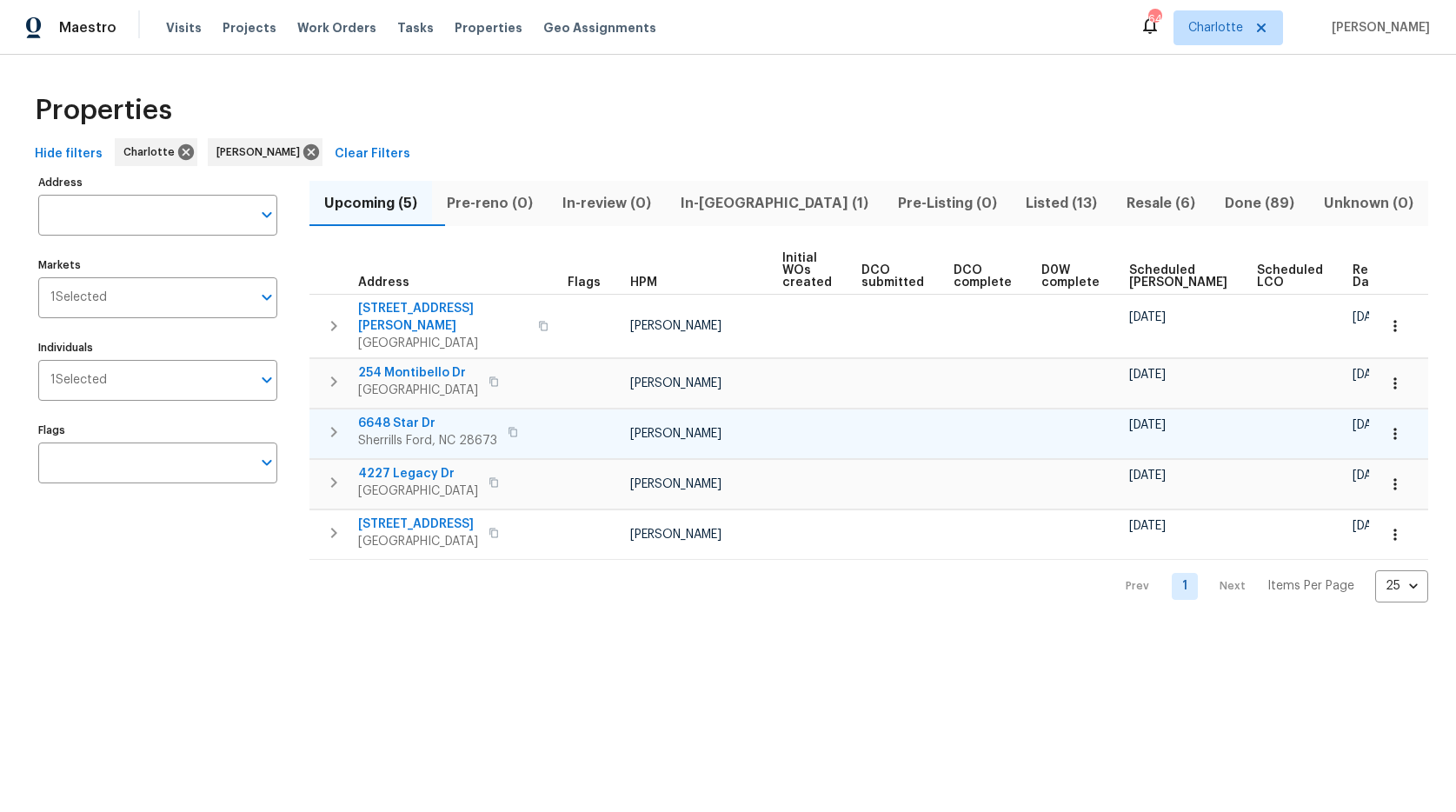
click at [1388, 425] on icon "button" at bounding box center [1394, 433] width 18 height 18
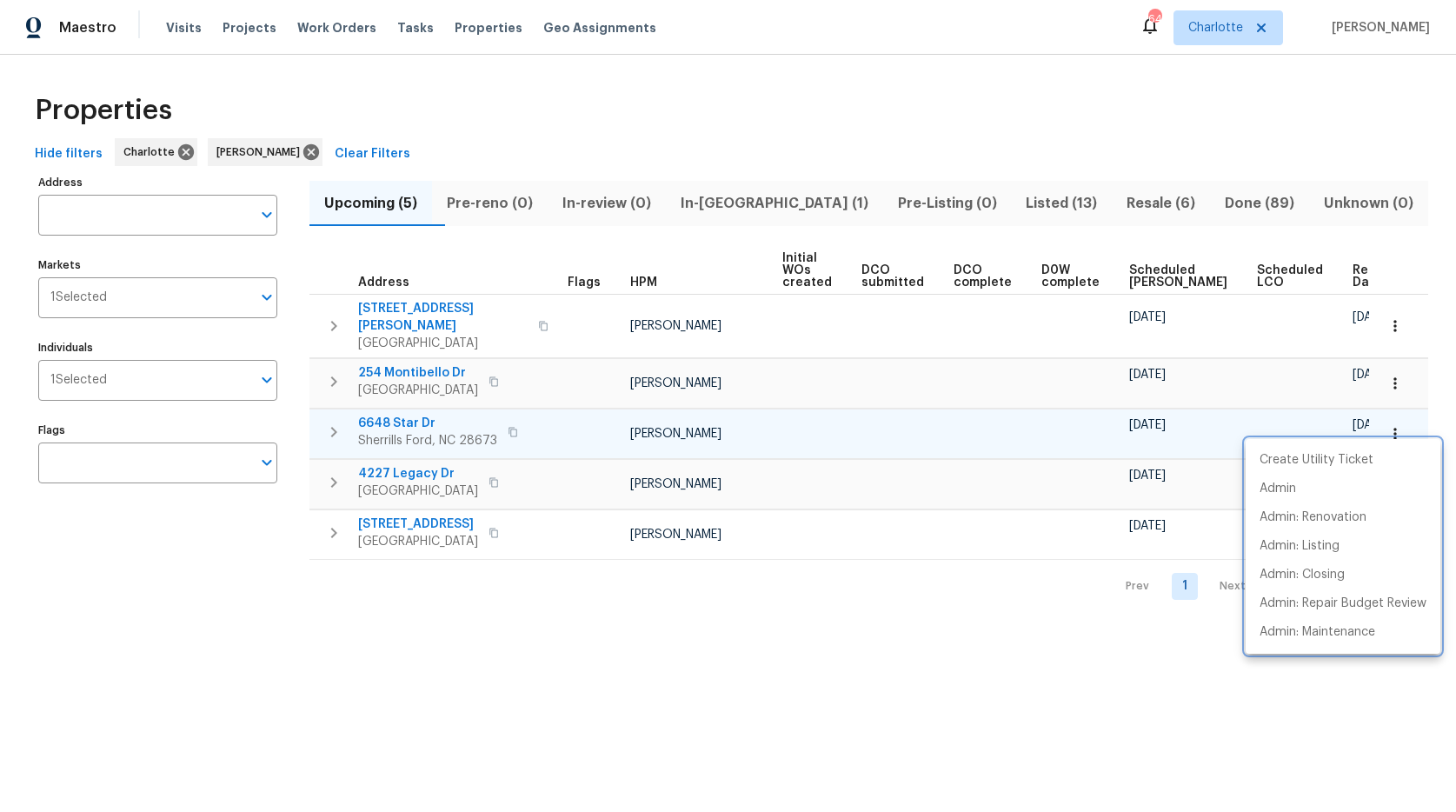
click at [1388, 421] on div at bounding box center [728, 406] width 1456 height 812
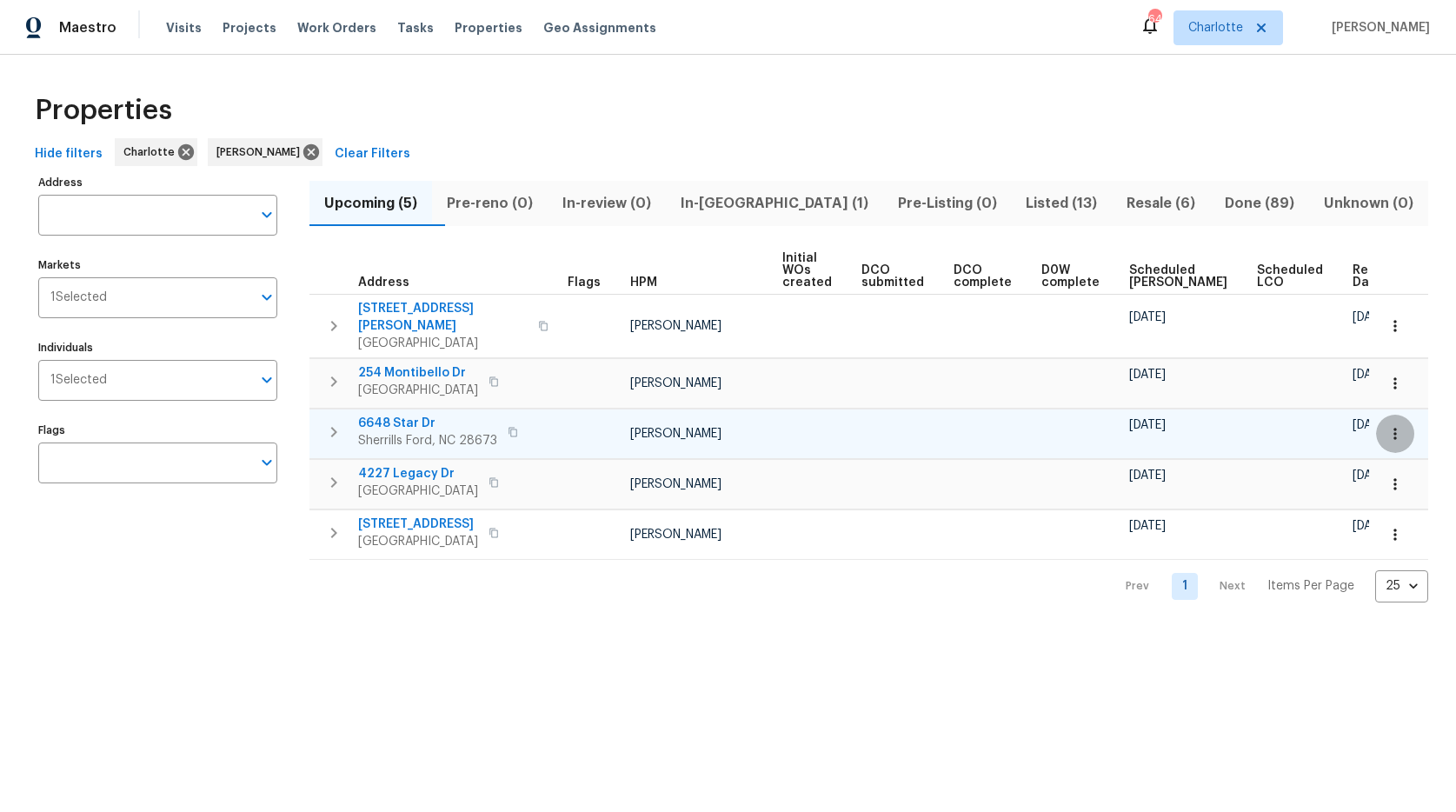
click at [1386, 425] on icon "button" at bounding box center [1394, 433] width 18 height 18
click at [1393, 427] on icon "button" at bounding box center [1394, 433] width 3 height 11
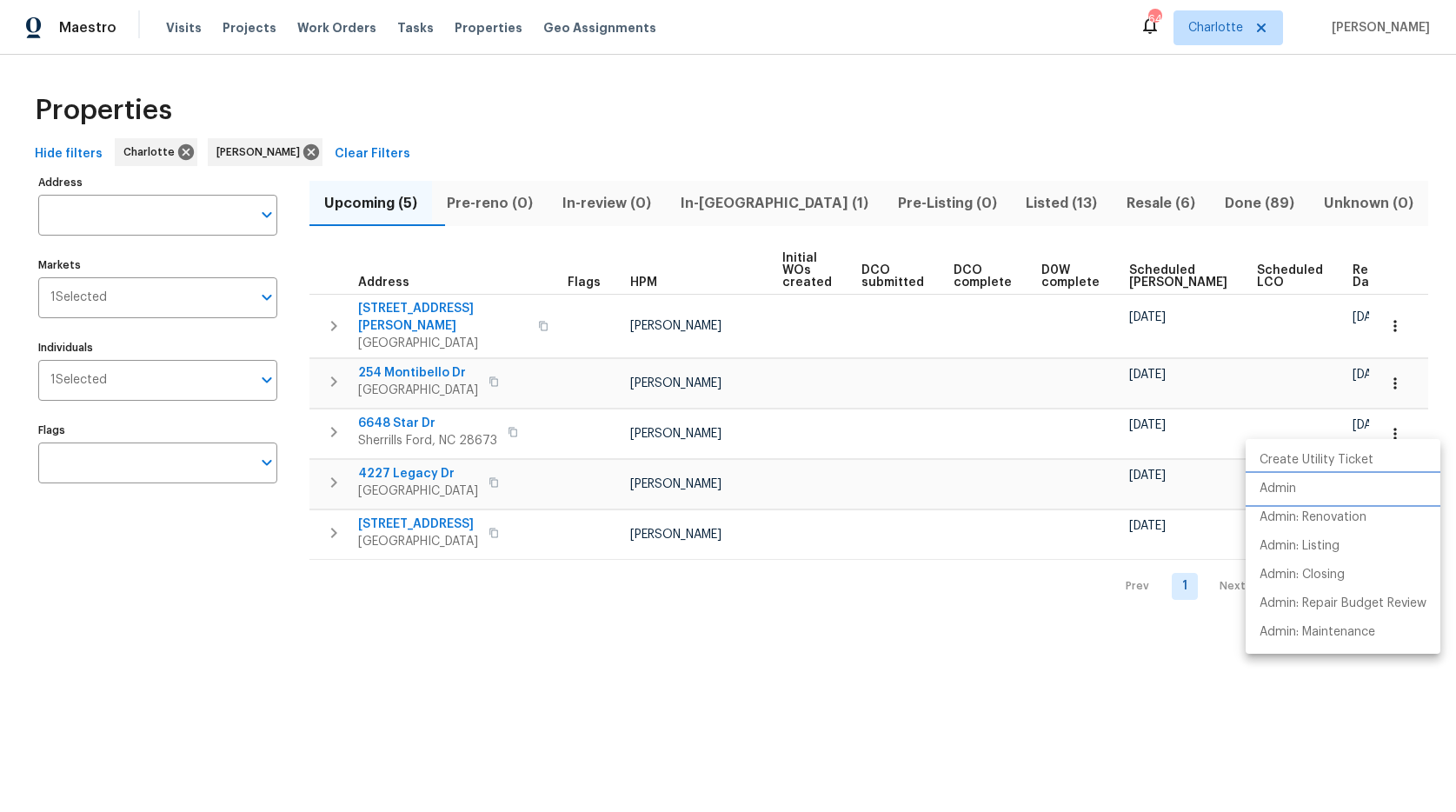
click at [1286, 489] on p "Admin" at bounding box center [1277, 489] width 36 height 19
click at [574, 633] on div at bounding box center [728, 406] width 1456 height 812
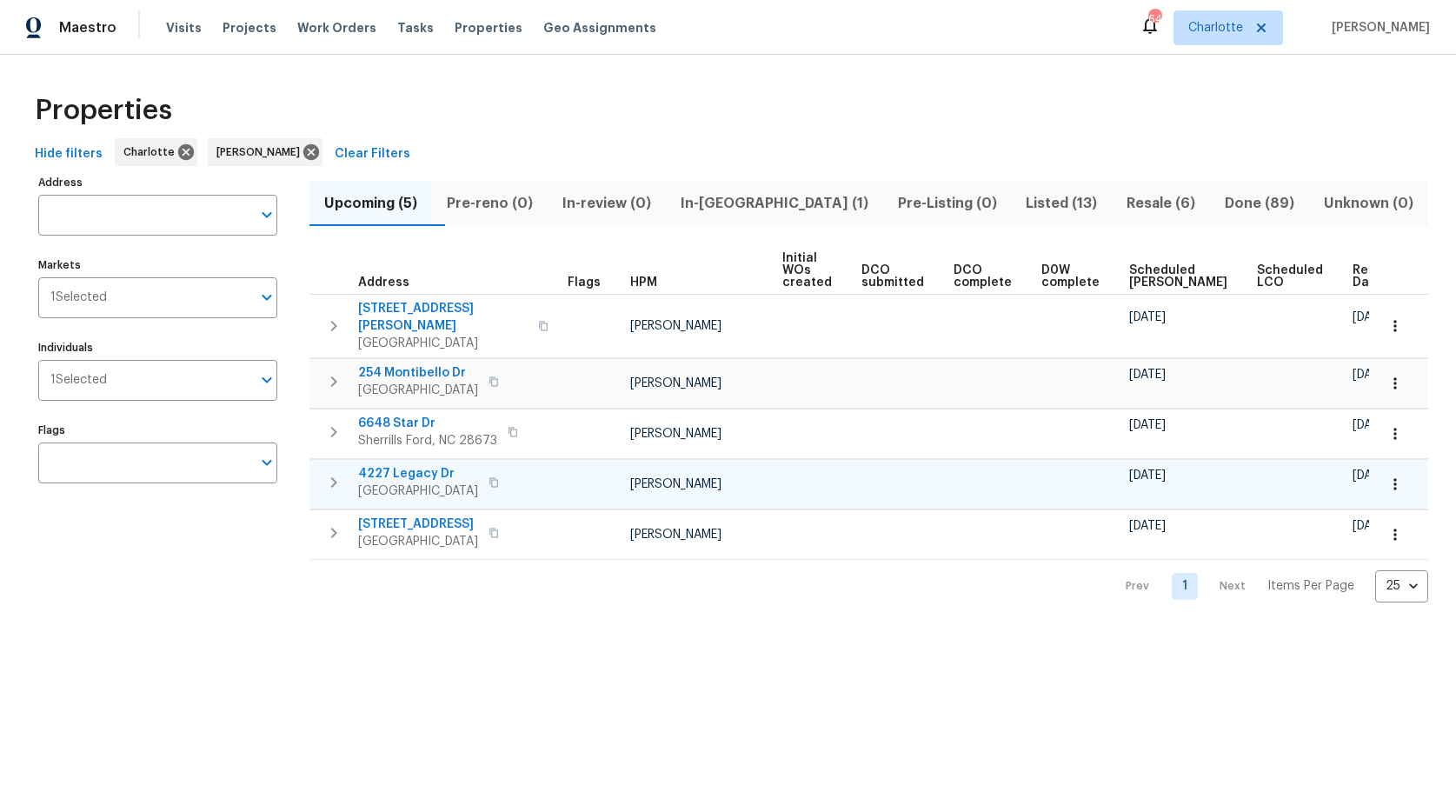
click at [1386, 475] on icon "button" at bounding box center [1394, 483] width 18 height 18
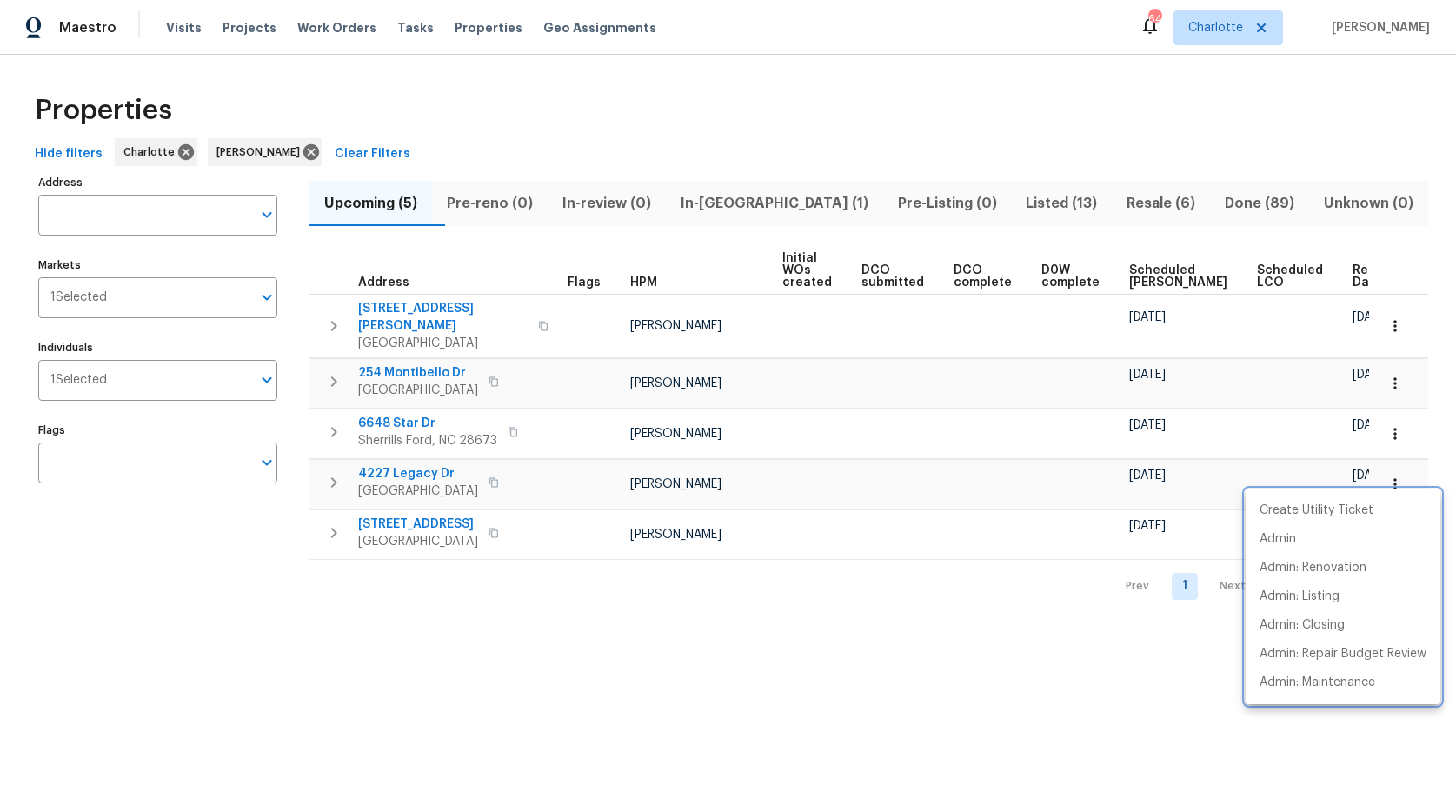
click at [716, 680] on div at bounding box center [728, 406] width 1456 height 812
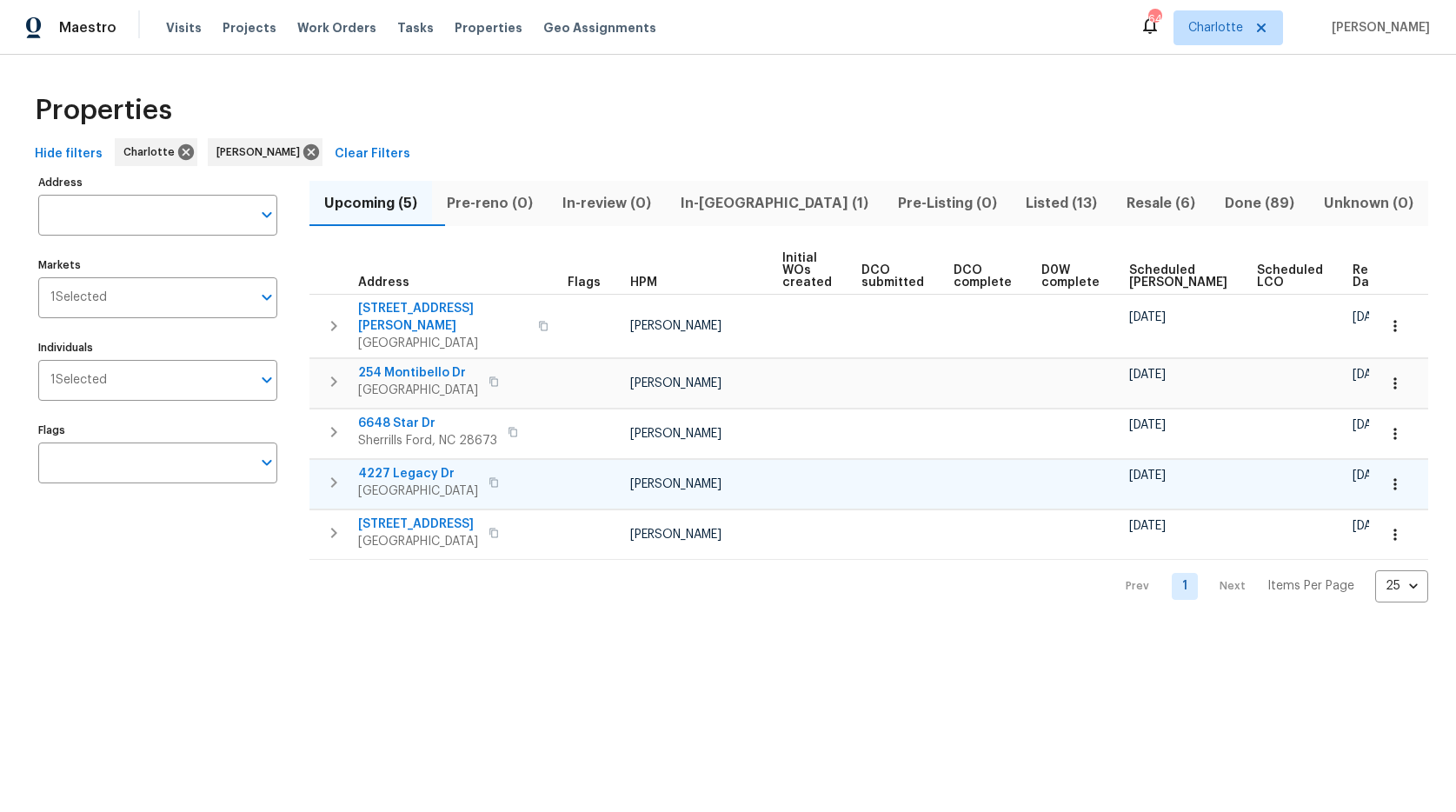
click at [368, 465] on span "4227 Legacy Dr" at bounding box center [418, 473] width 119 height 18
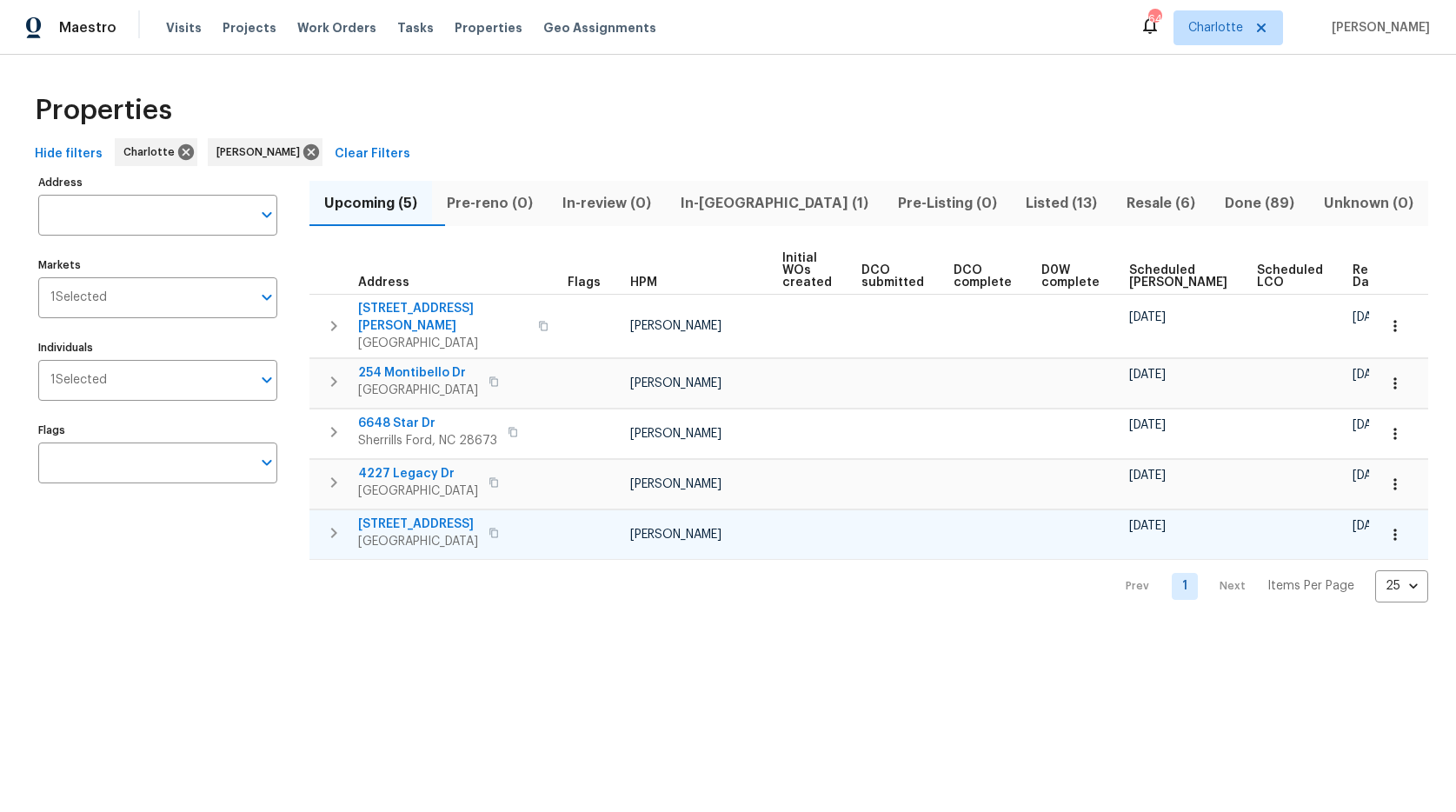
click at [419, 515] on span "[STREET_ADDRESS]" at bounding box center [418, 524] width 119 height 18
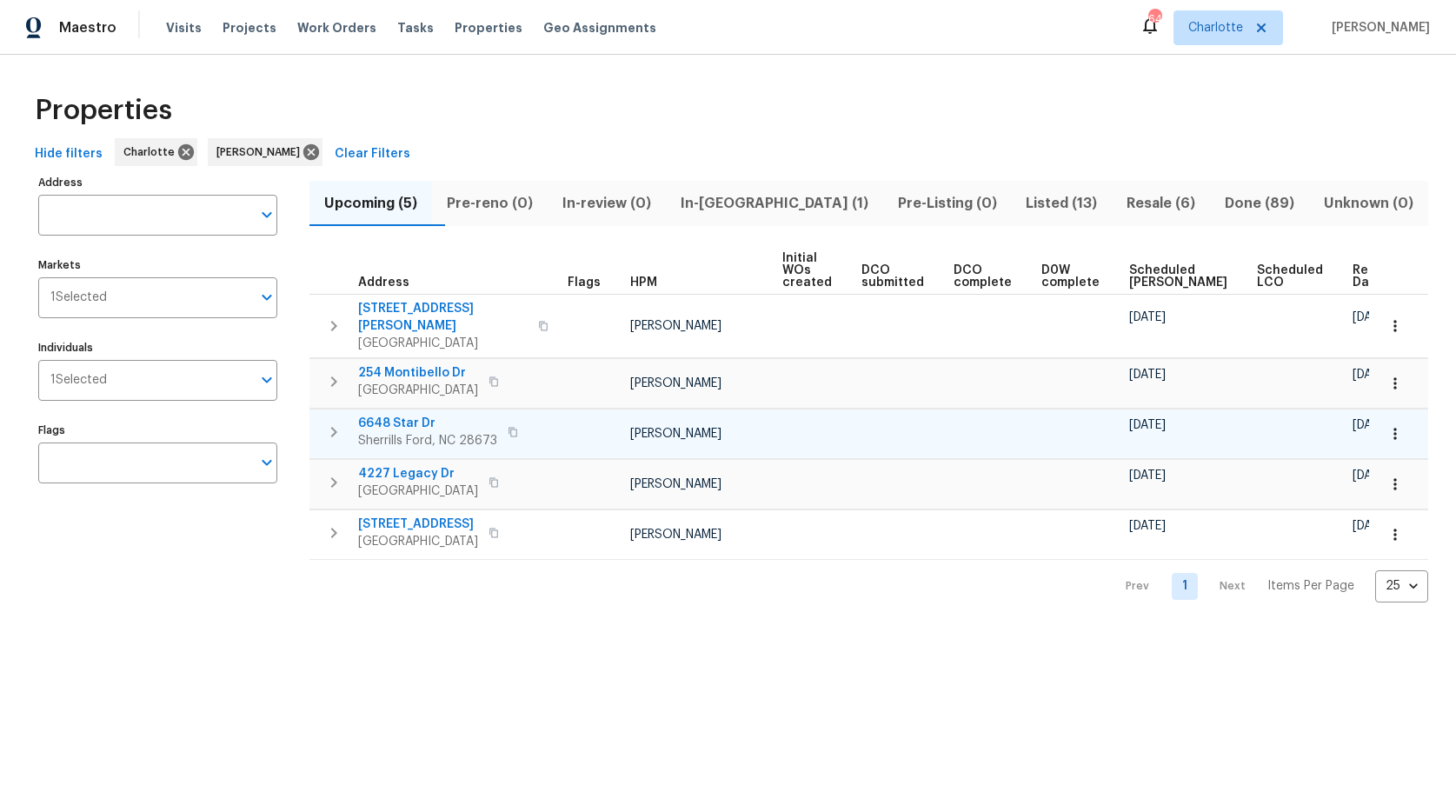
click at [384, 414] on span "6648 Star Dr" at bounding box center [427, 423] width 139 height 18
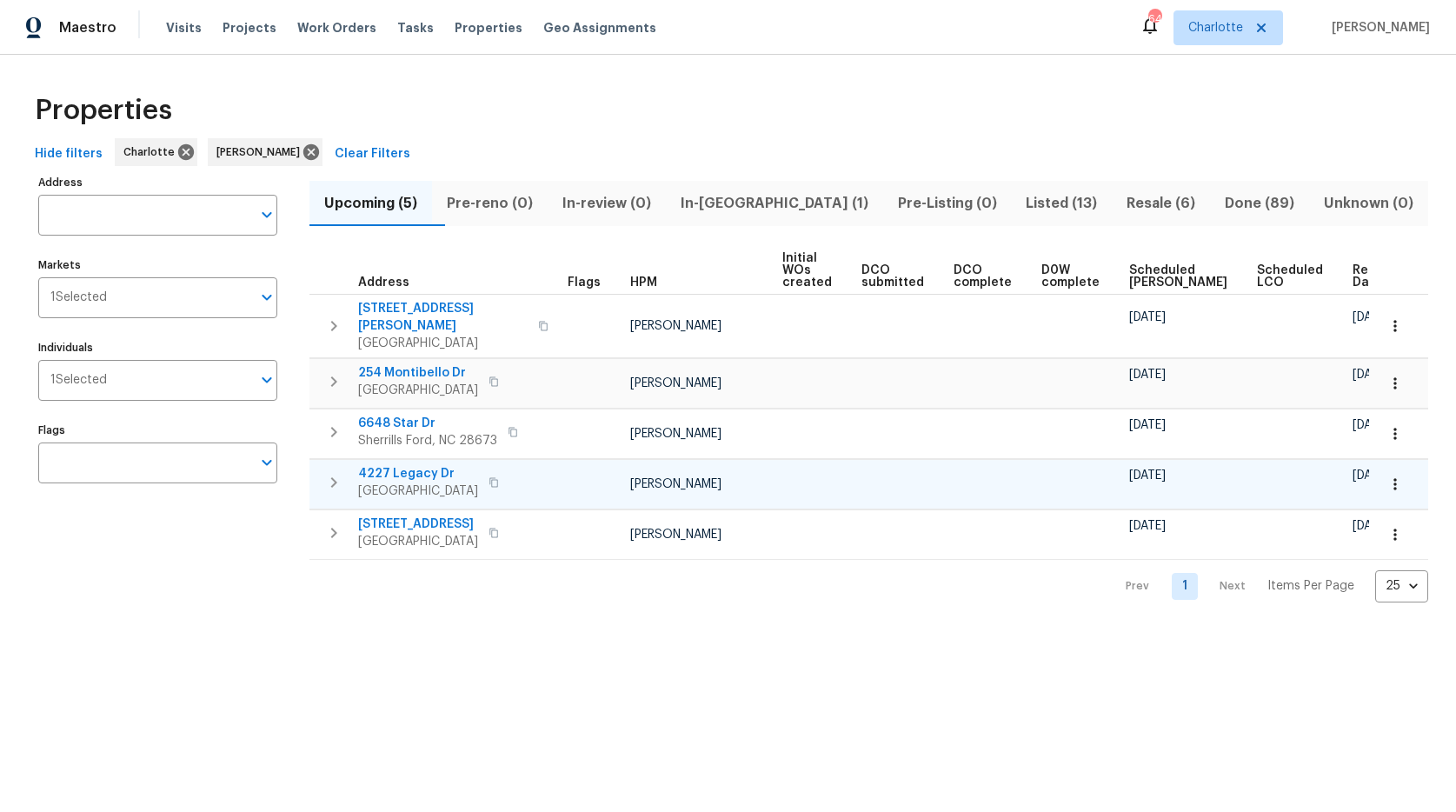
click at [431, 465] on span "4227 Legacy Dr" at bounding box center [418, 473] width 119 height 18
click at [1386, 475] on icon "button" at bounding box center [1394, 483] width 18 height 18
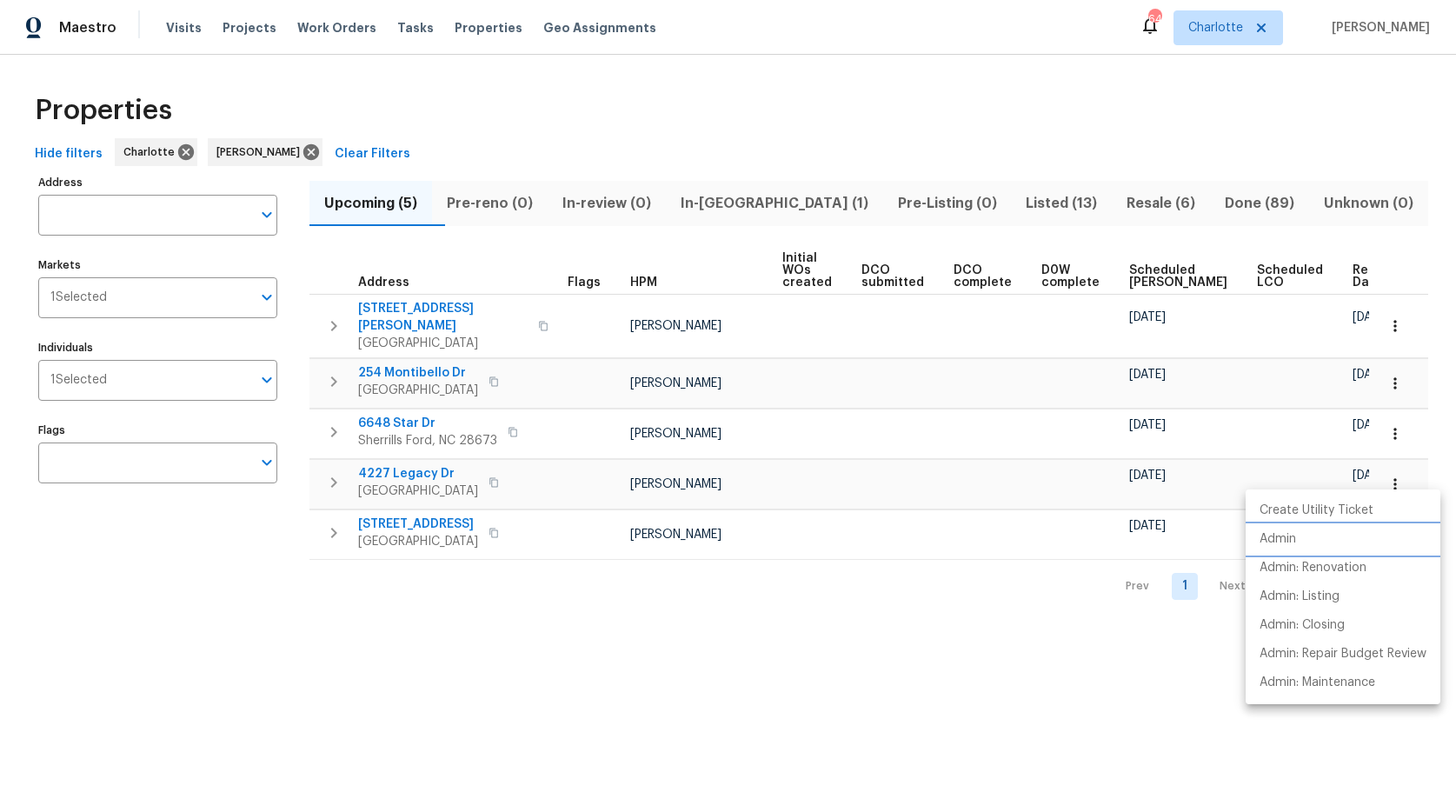
click at [1282, 539] on p "Admin" at bounding box center [1277, 539] width 36 height 19
click at [408, 458] on div at bounding box center [728, 406] width 1456 height 812
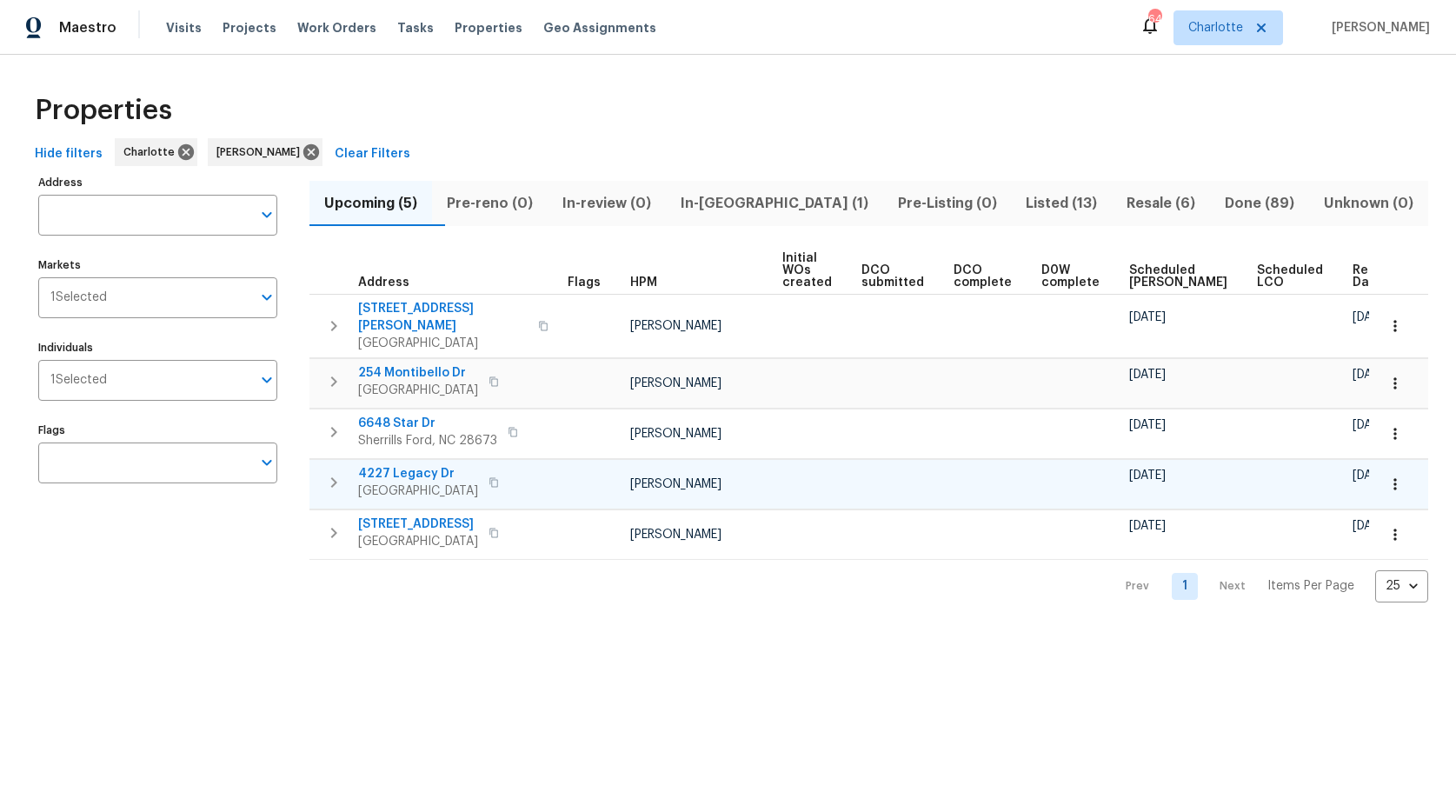
click at [409, 465] on span "4227 Legacy Dr" at bounding box center [418, 473] width 119 height 18
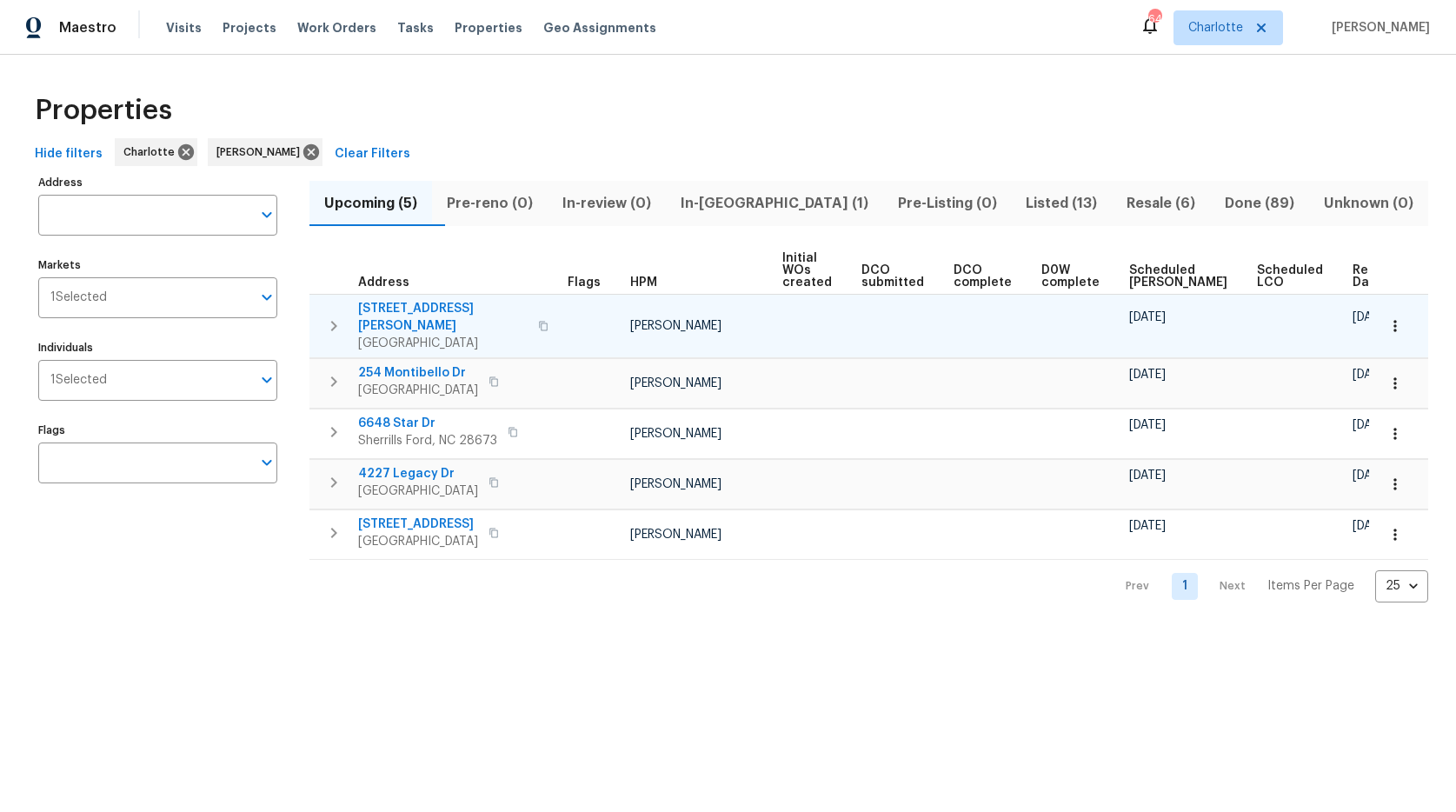
click at [423, 302] on span "7721 Red Robin Trl" at bounding box center [443, 316] width 170 height 35
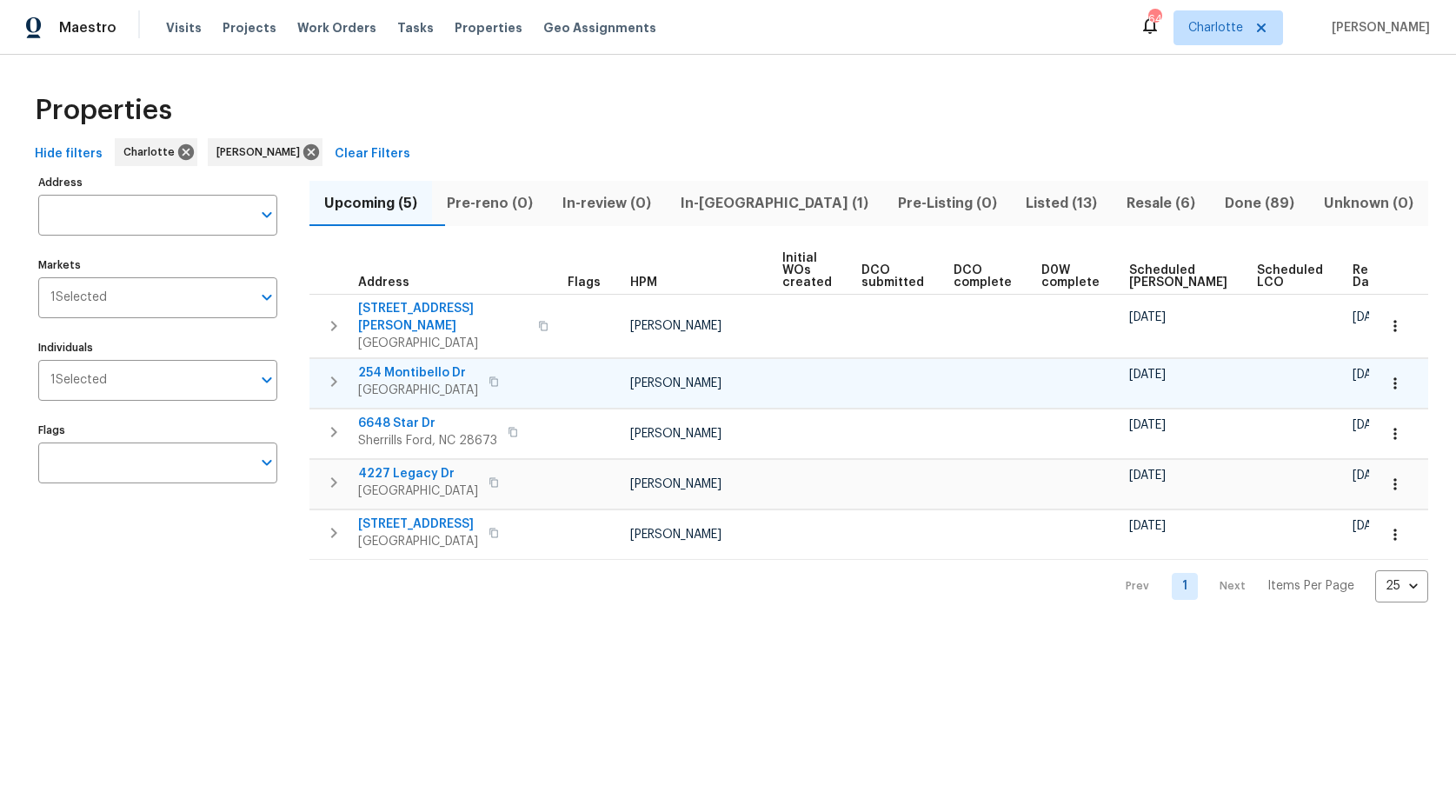
click at [408, 364] on span "254 Montibello Dr" at bounding box center [418, 372] width 119 height 18
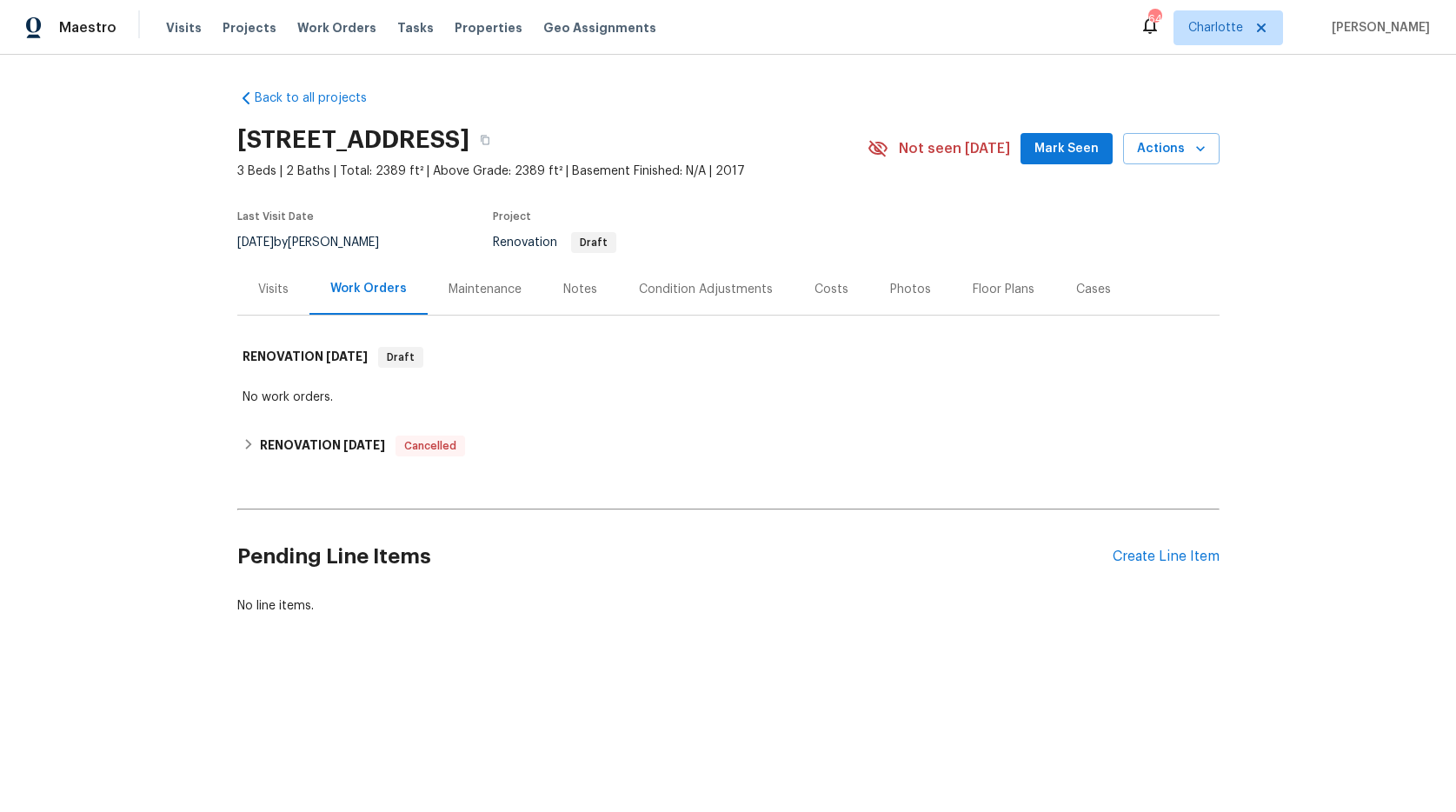
click at [272, 287] on div "Visits" at bounding box center [273, 289] width 31 height 18
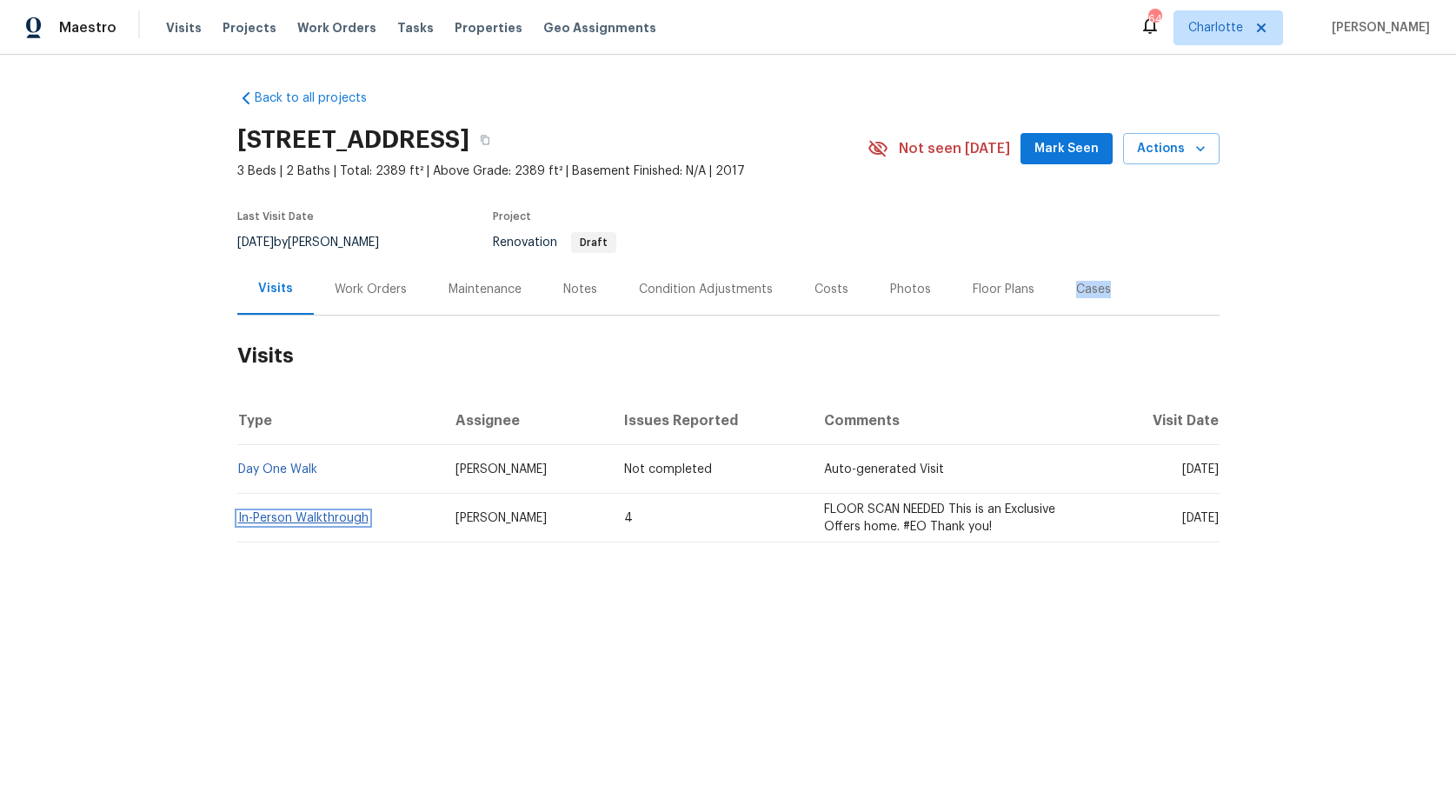
click at [307, 511] on link "In-Person Walkthrough" at bounding box center [303, 517] width 131 height 12
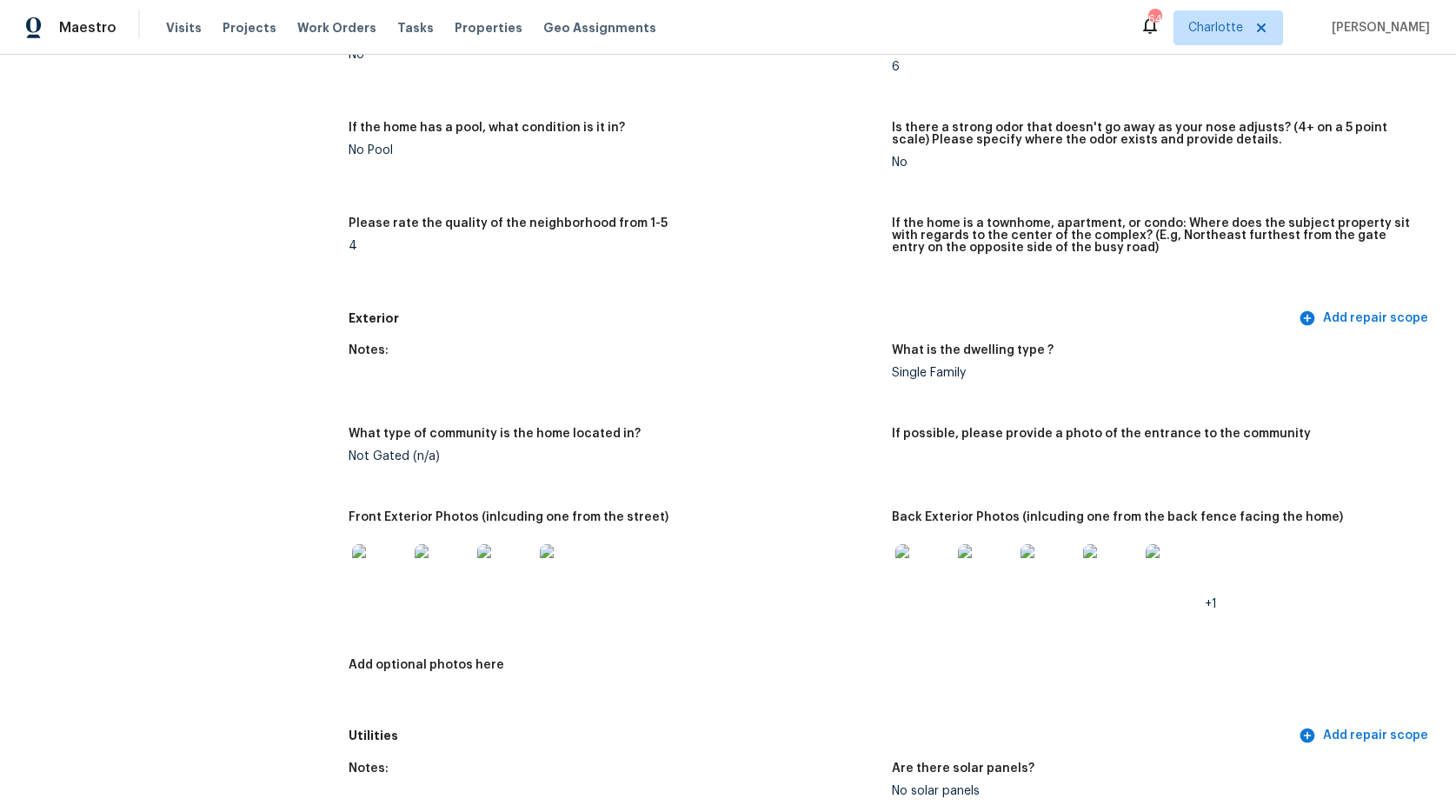
scroll to position [551, 0]
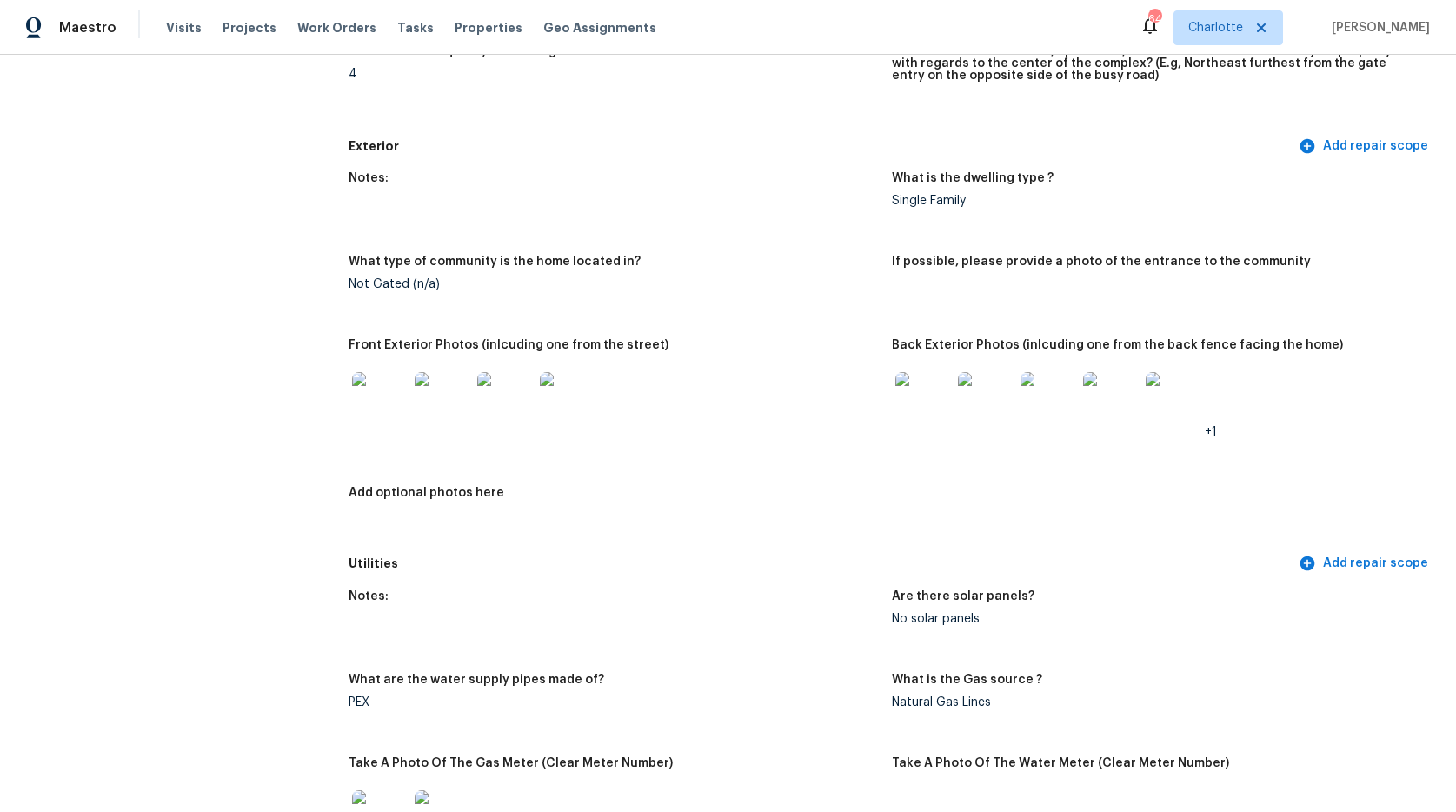
click at [384, 402] on img at bounding box center [380, 400] width 56 height 56
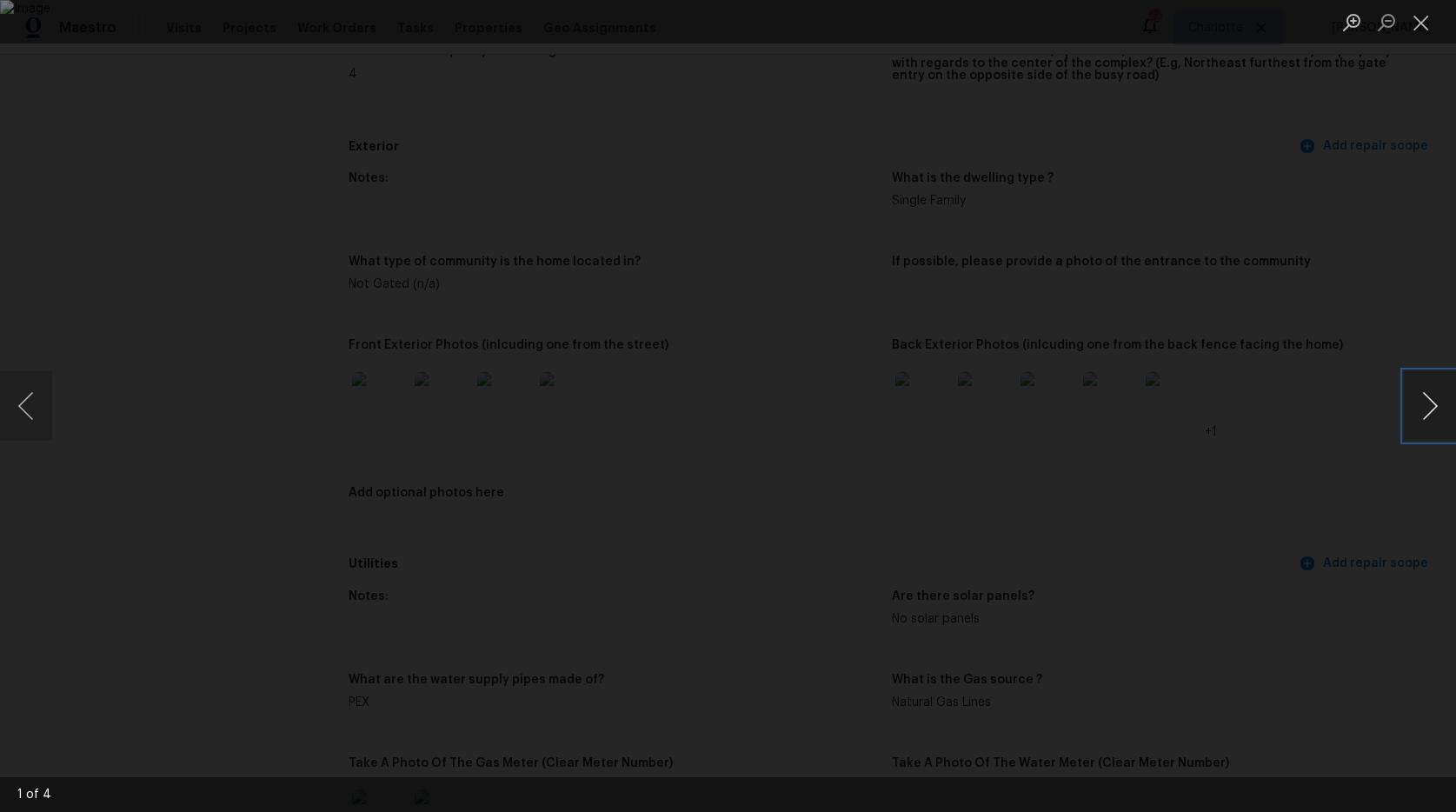
click at [1432, 409] on button "Next image" at bounding box center [1430, 406] width 52 height 69
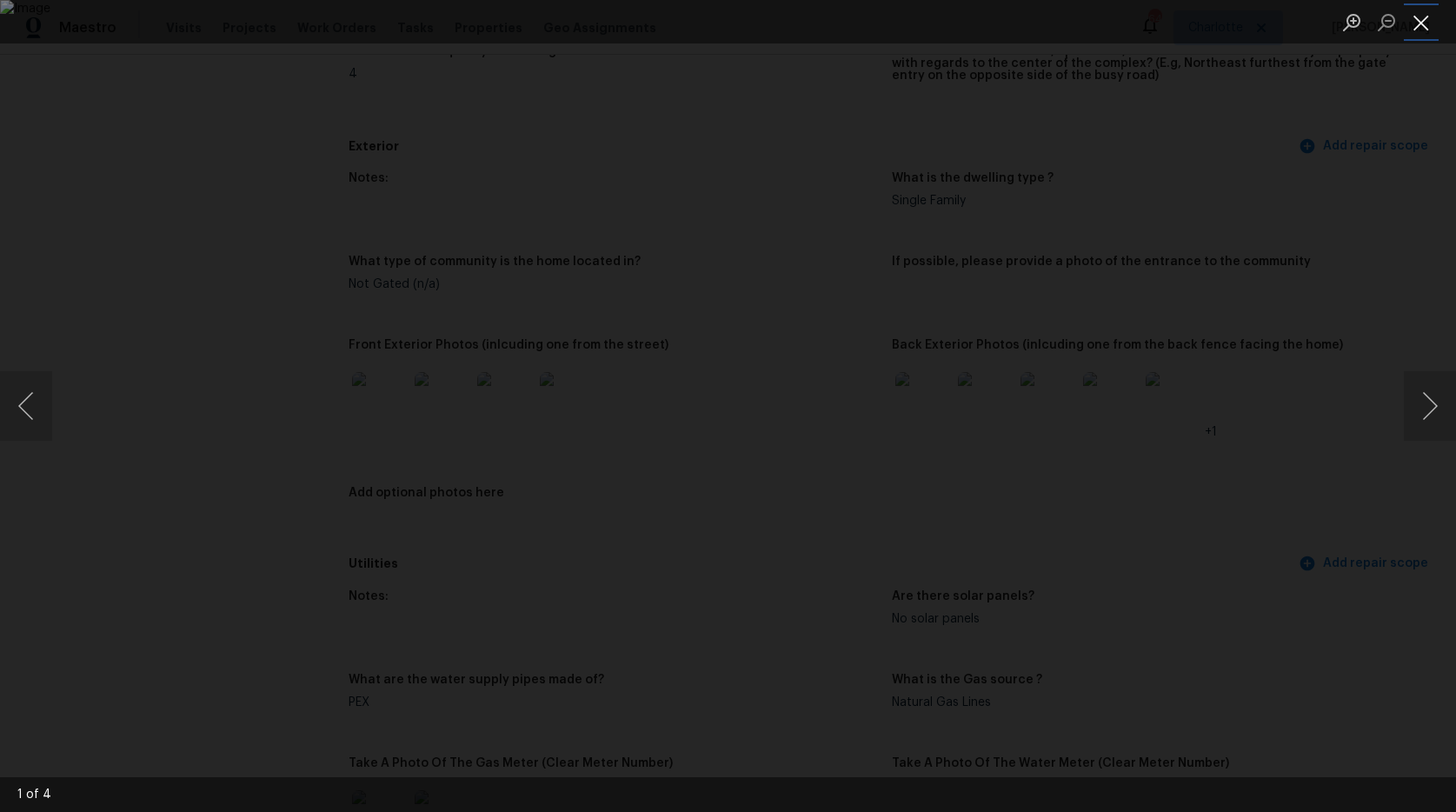
click at [1420, 24] on button "Close lightbox" at bounding box center [1421, 21] width 35 height 31
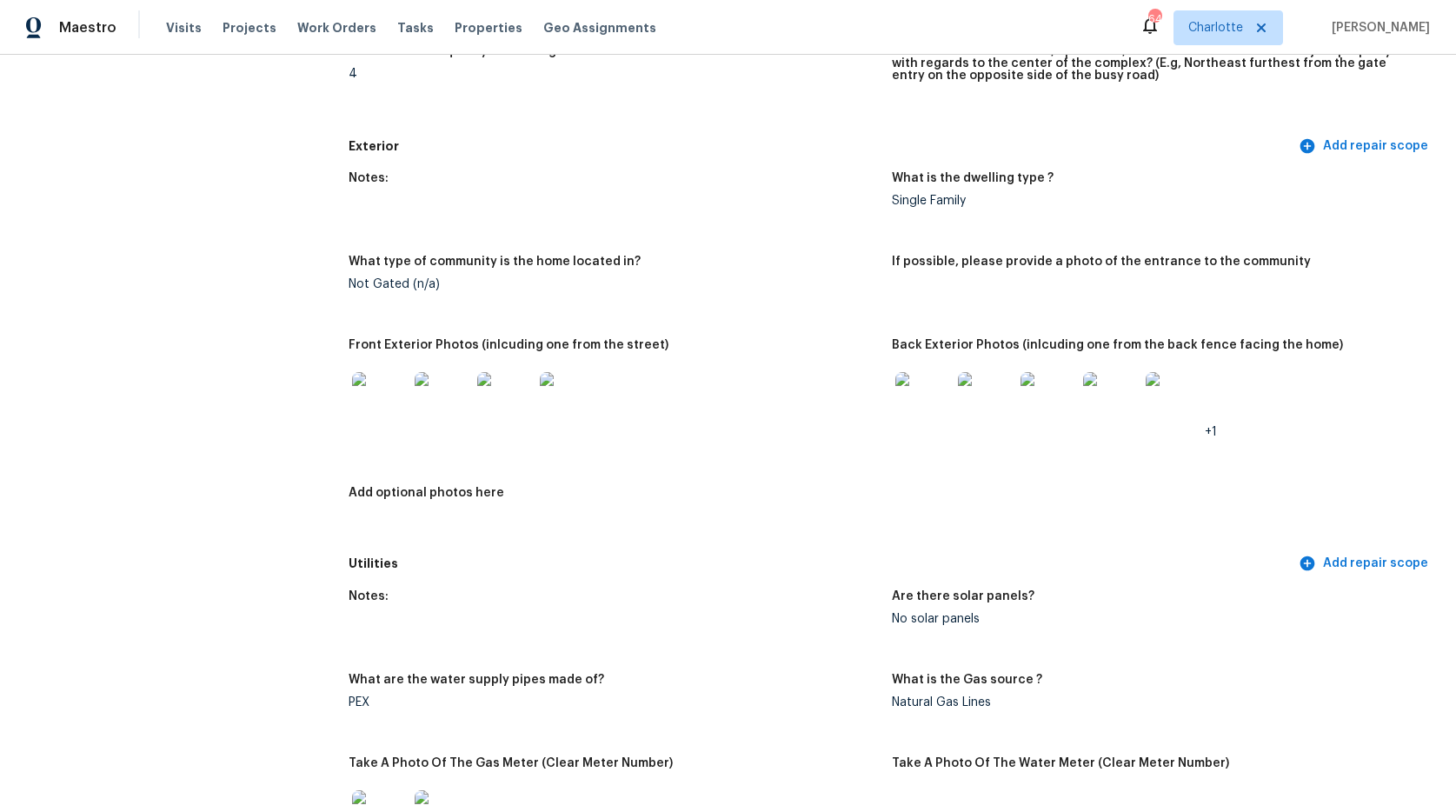
click at [921, 412] on img at bounding box center [923, 400] width 56 height 56
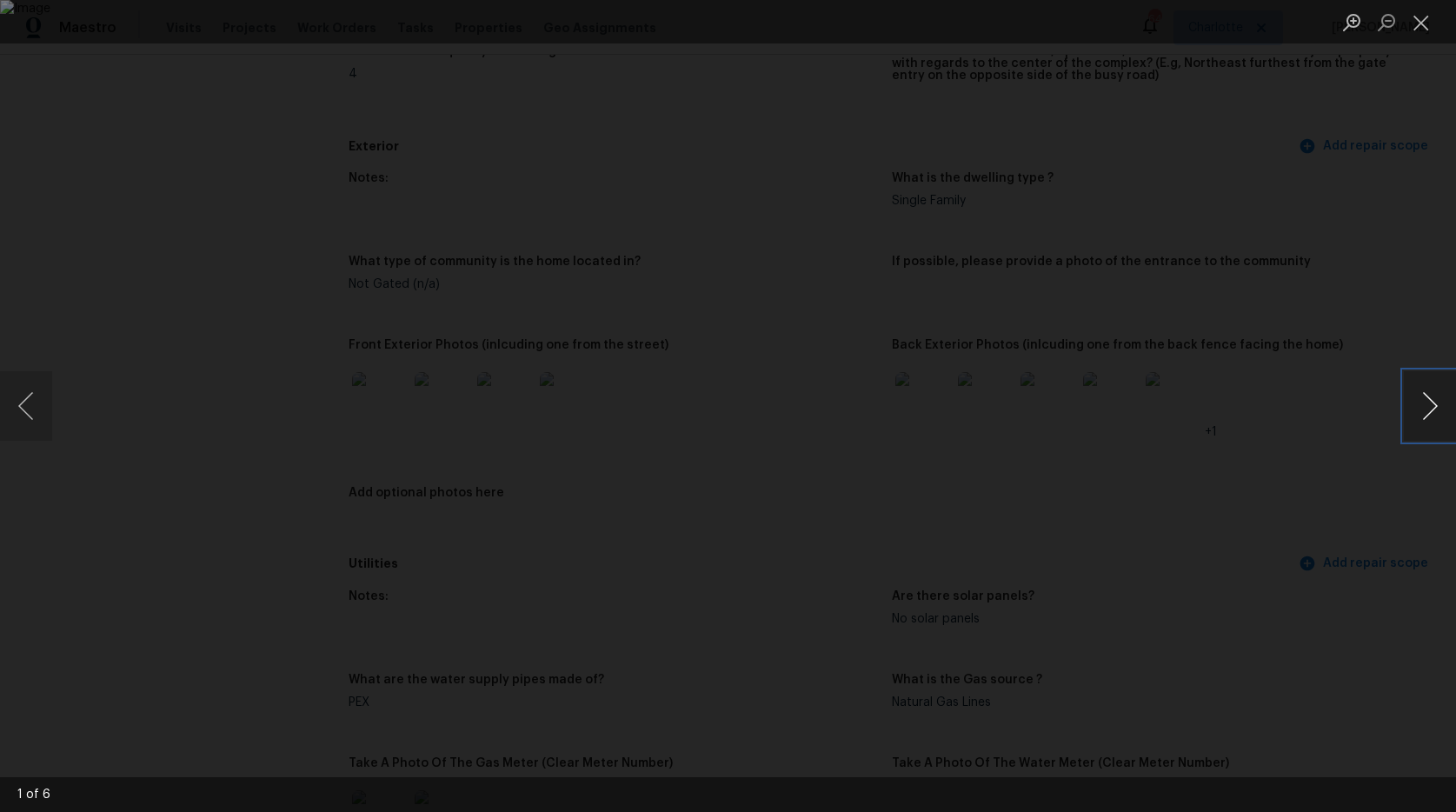
click at [1419, 399] on button "Next image" at bounding box center [1430, 406] width 52 height 69
click at [1419, 399] on button "Next image" at bounding box center [1430, 406] width 52 height 69
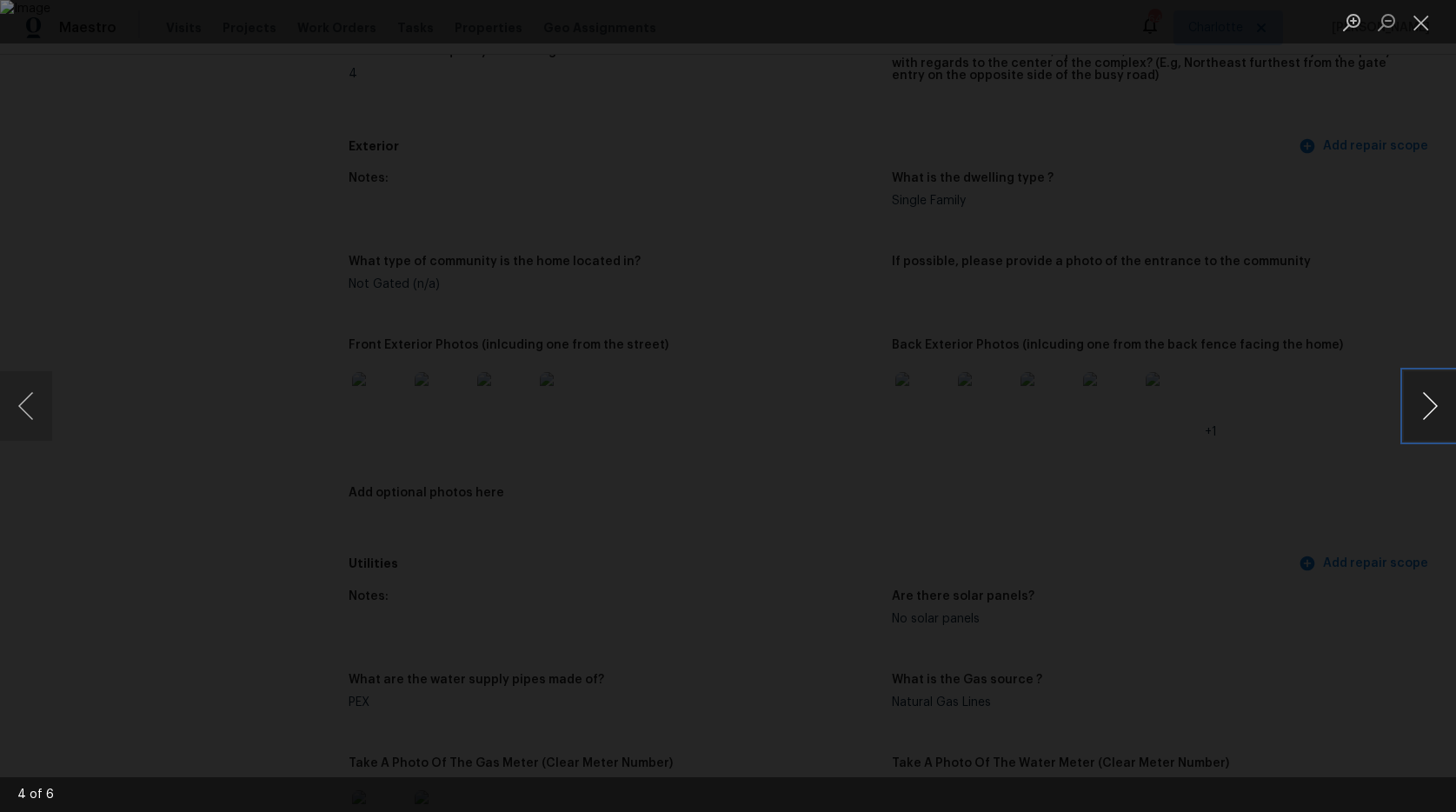
click at [1419, 399] on button "Next image" at bounding box center [1430, 406] width 52 height 69
click at [1421, 20] on button "Close lightbox" at bounding box center [1421, 21] width 35 height 31
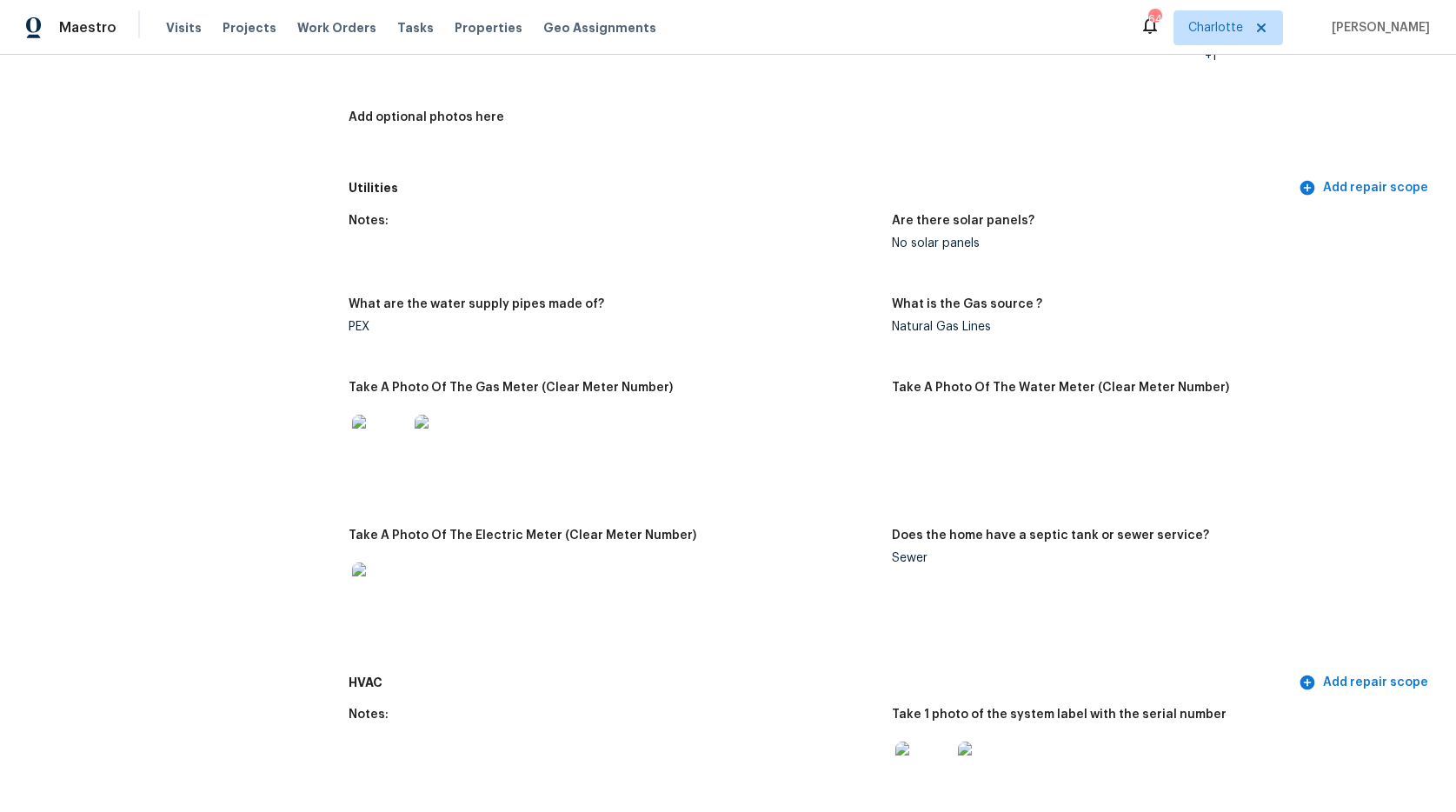
scroll to position [977, 0]
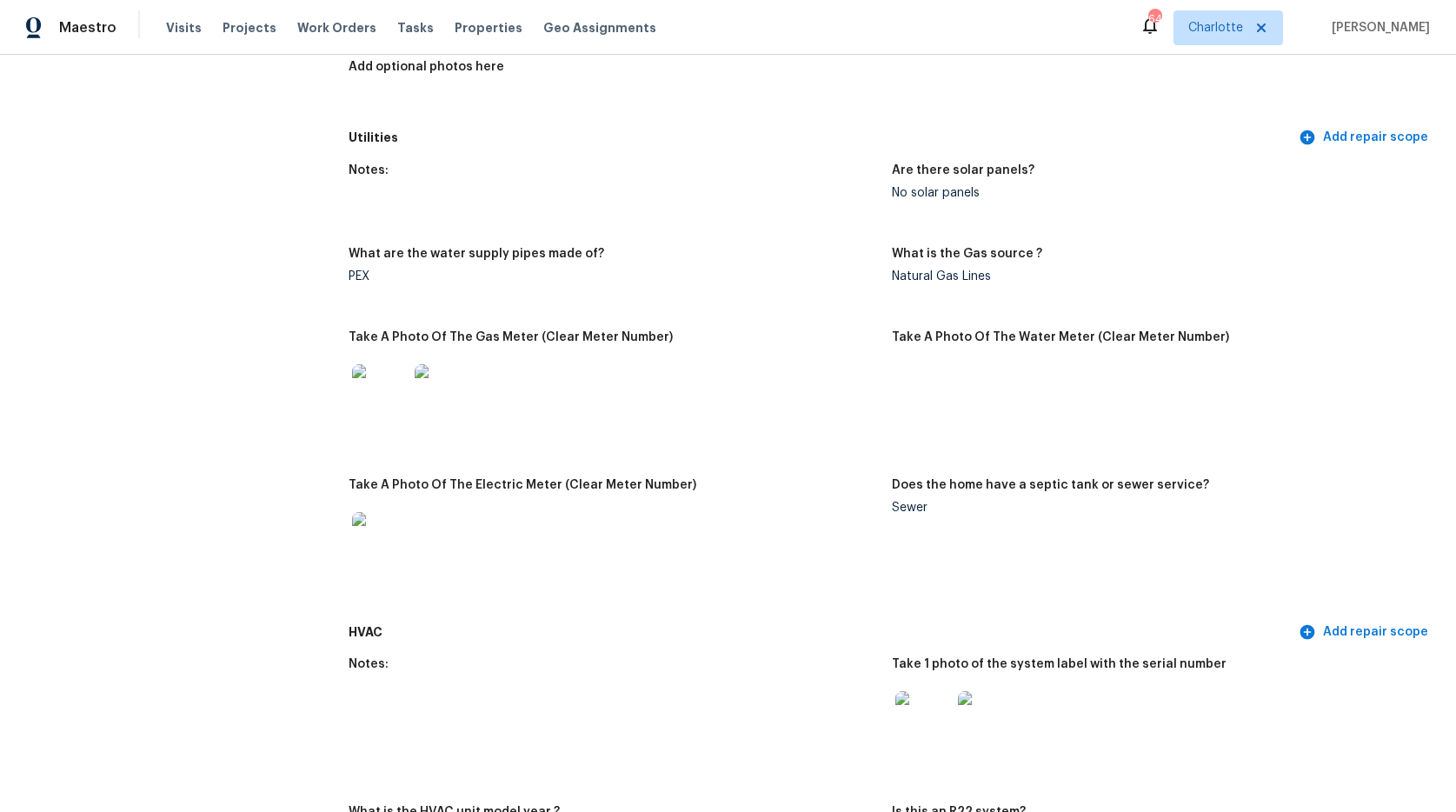
click at [389, 393] on img at bounding box center [380, 392] width 56 height 56
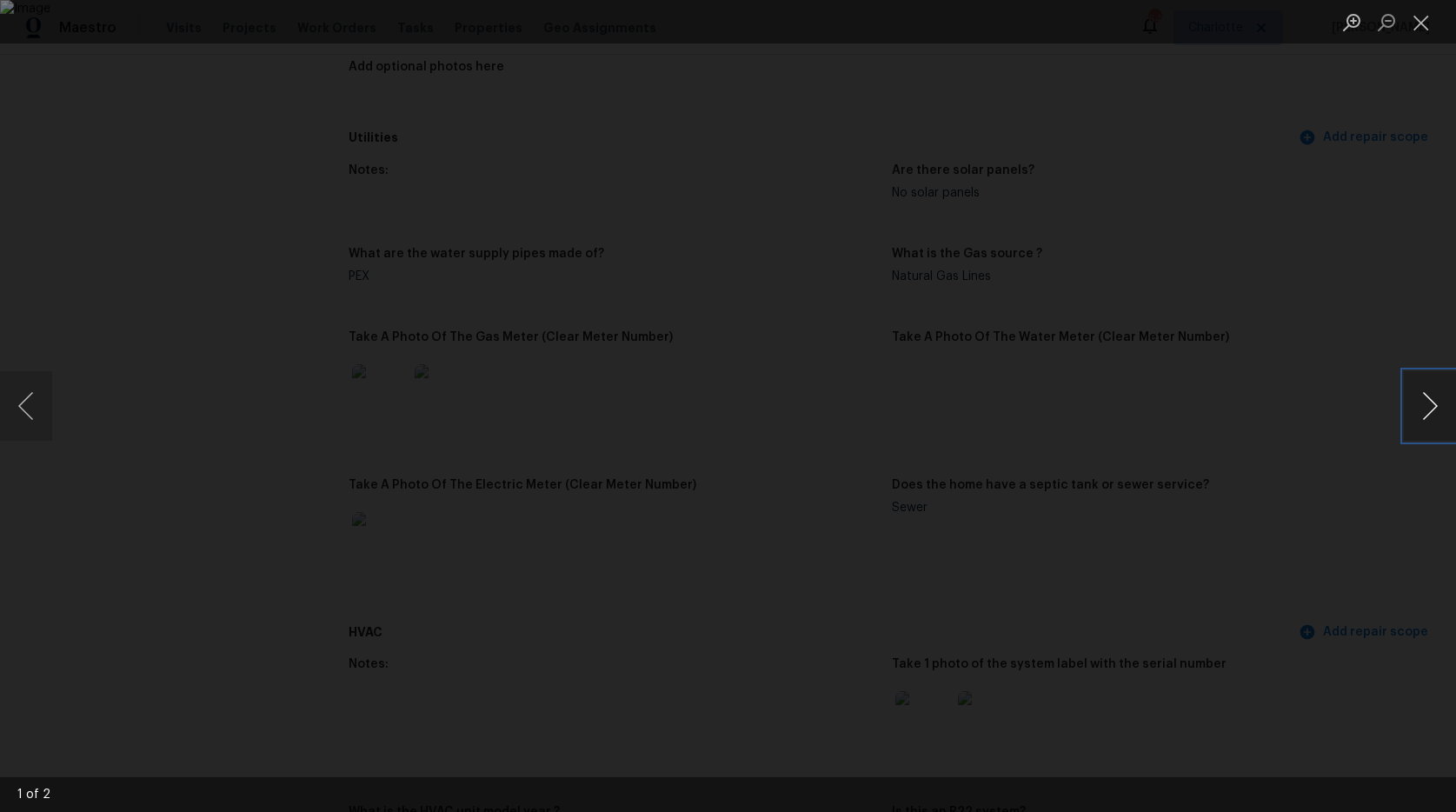
click at [1413, 402] on button "Next image" at bounding box center [1430, 406] width 52 height 69
click at [1413, 23] on button "Close lightbox" at bounding box center [1421, 21] width 35 height 31
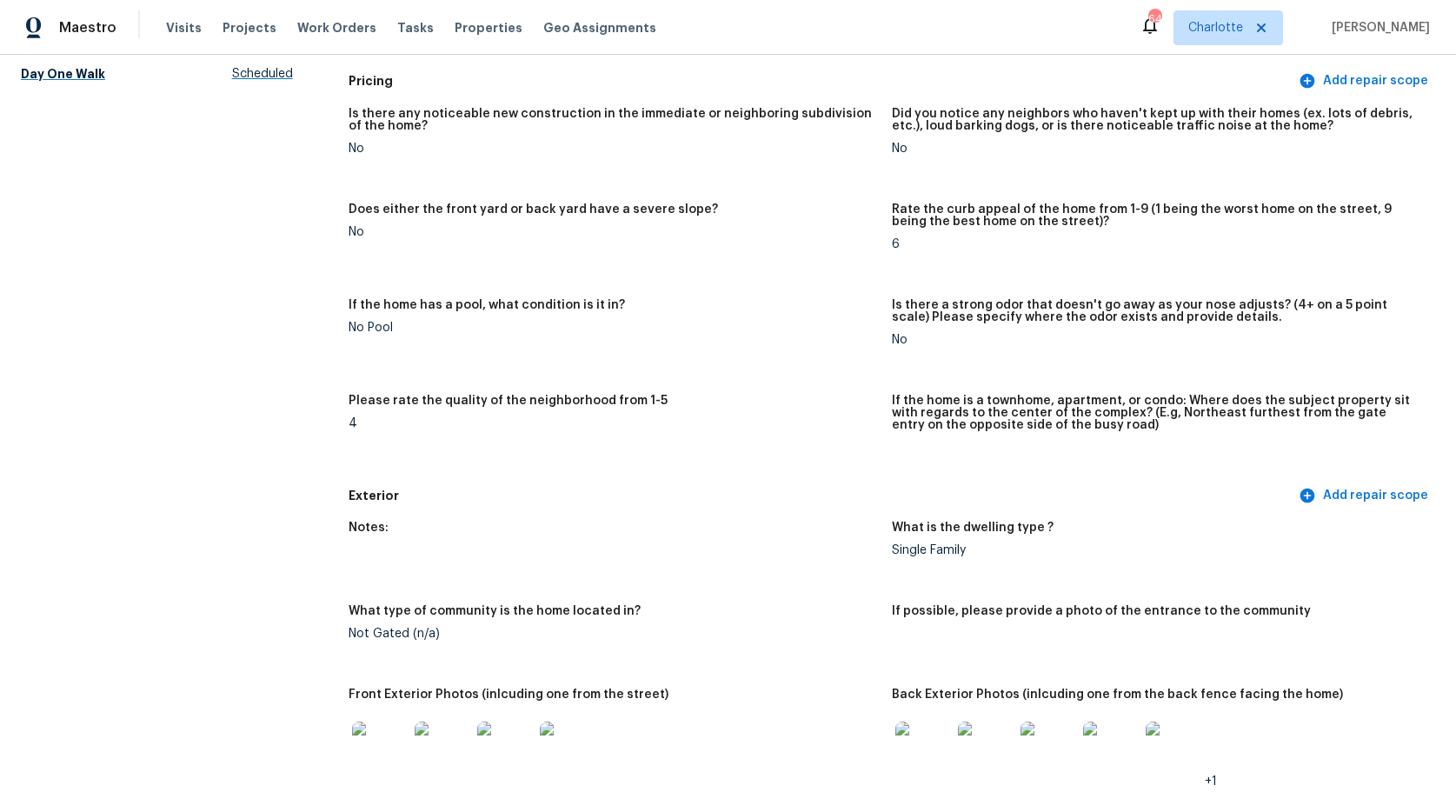
scroll to position [0, 0]
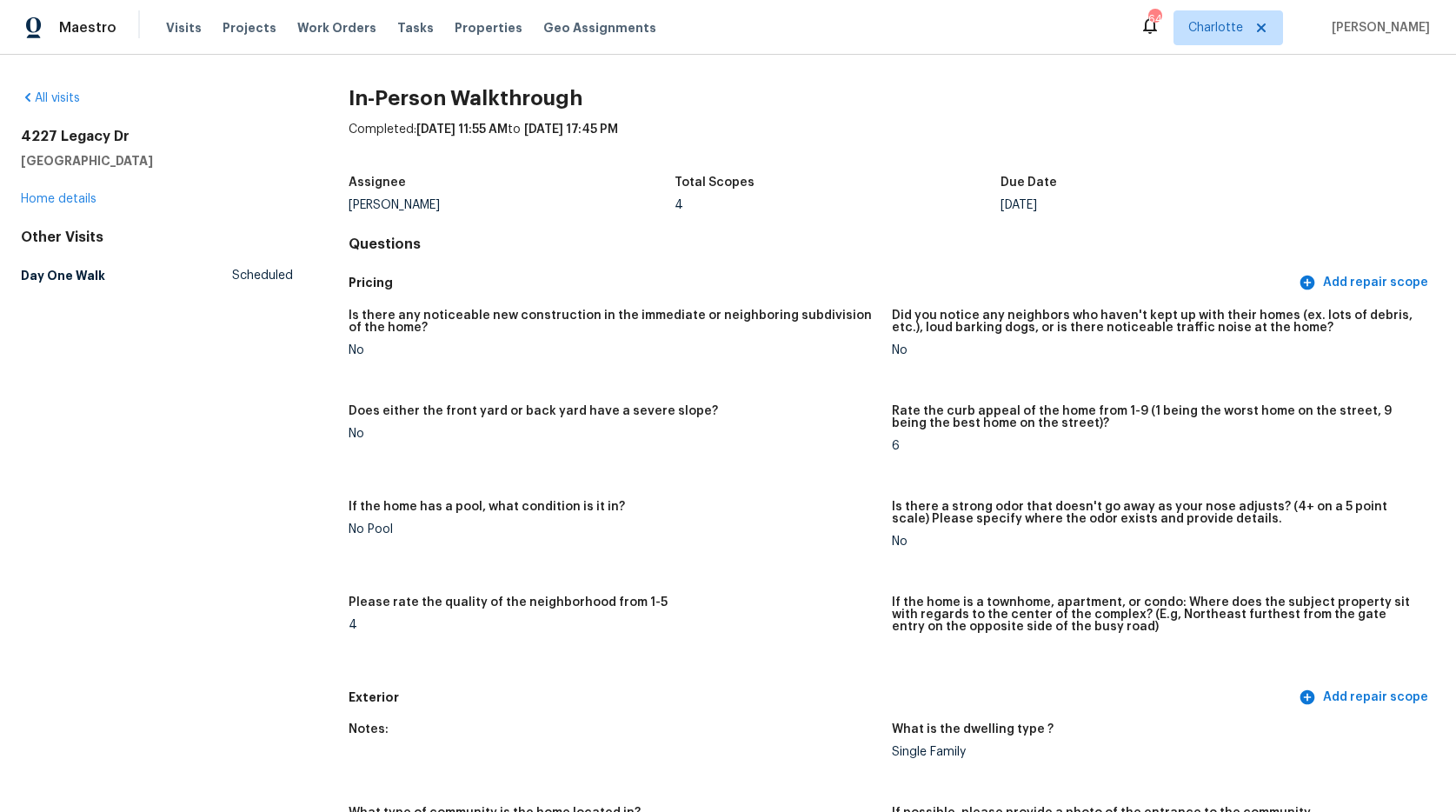
click at [95, 174] on div "[STREET_ADDRESS][PERSON_NAME] Home details" at bounding box center [156, 168] width 272 height 80
click at [86, 195] on link "Home details" at bounding box center [58, 199] width 76 height 12
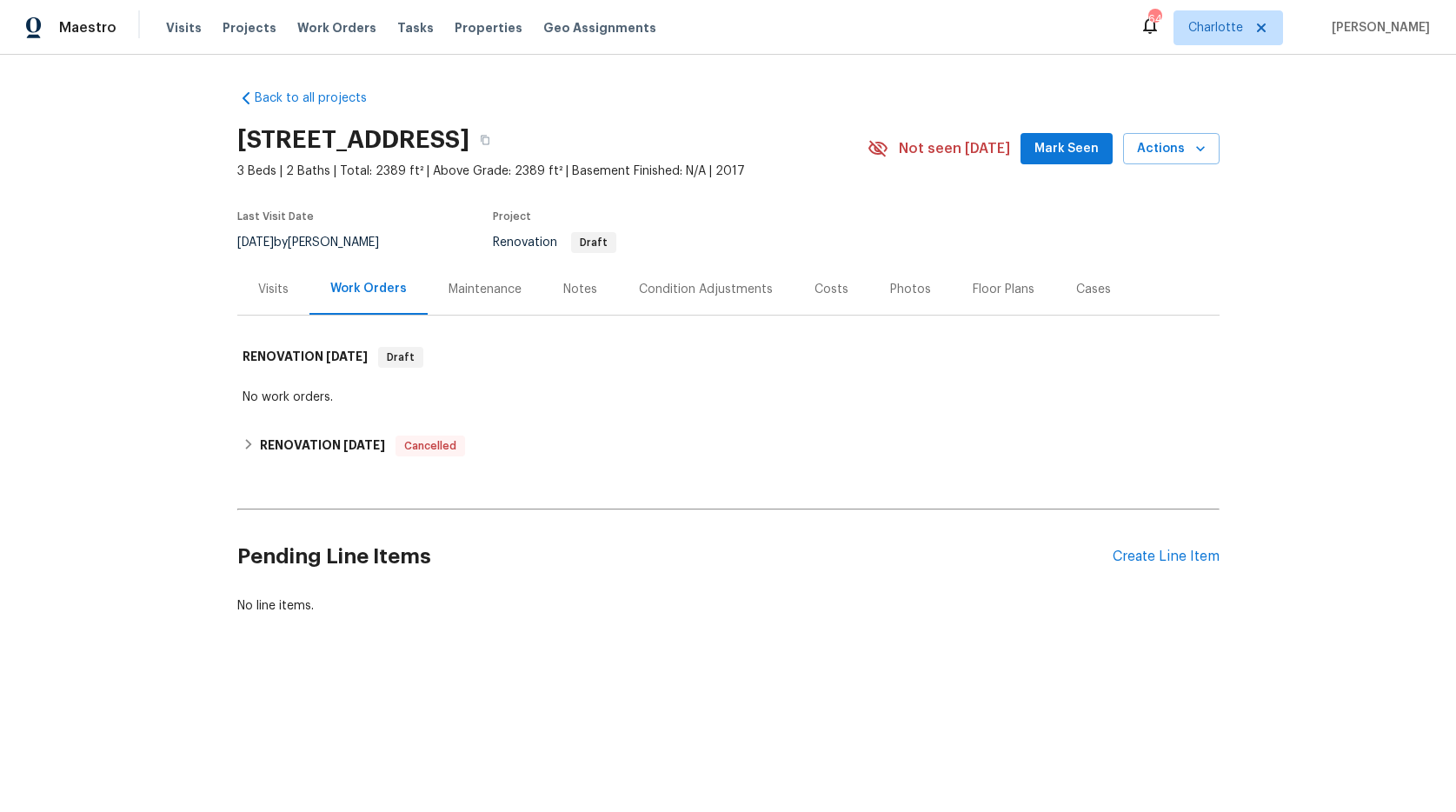
click at [729, 296] on div "Condition Adjustments" at bounding box center [705, 289] width 133 height 18
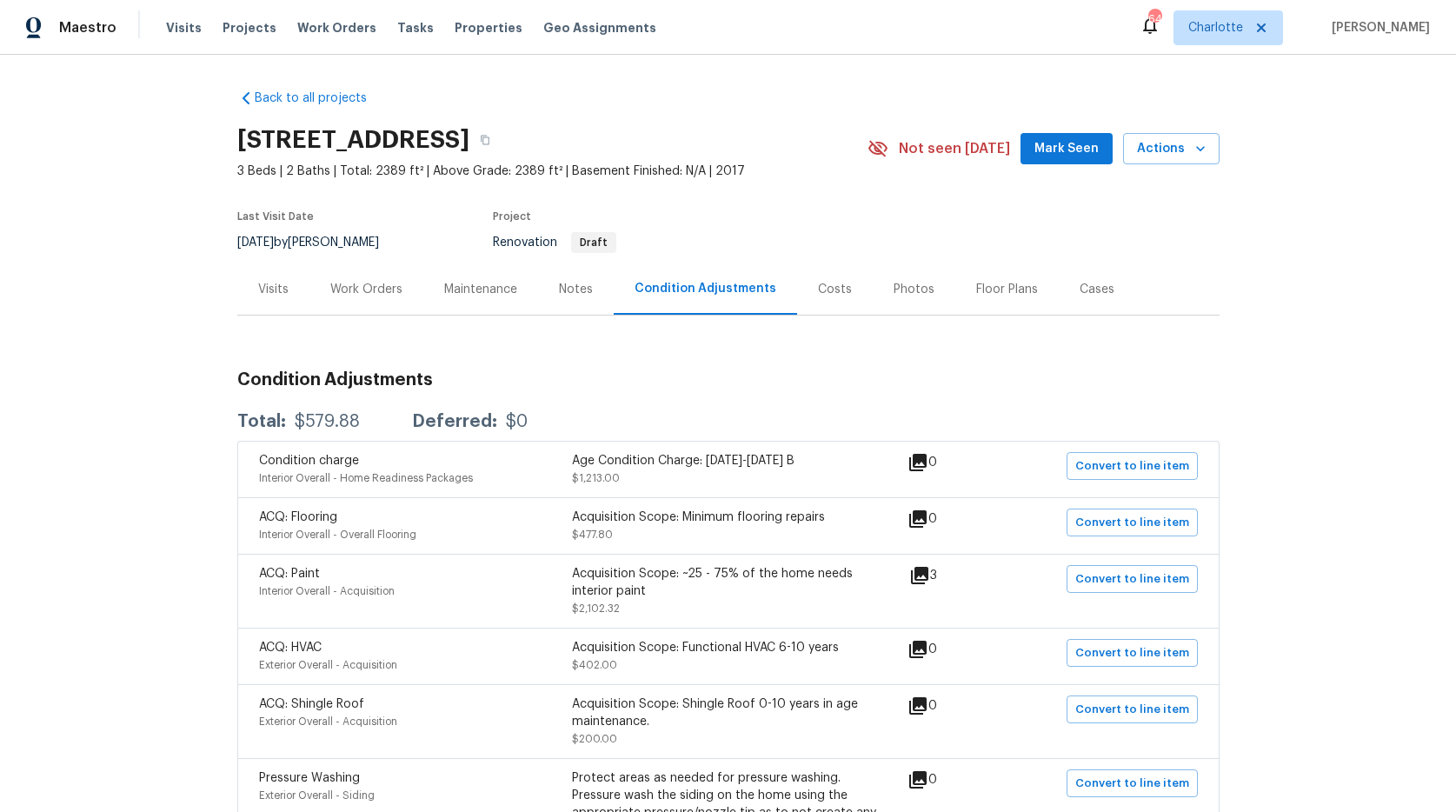
click at [818, 292] on div "Costs" at bounding box center [834, 289] width 34 height 18
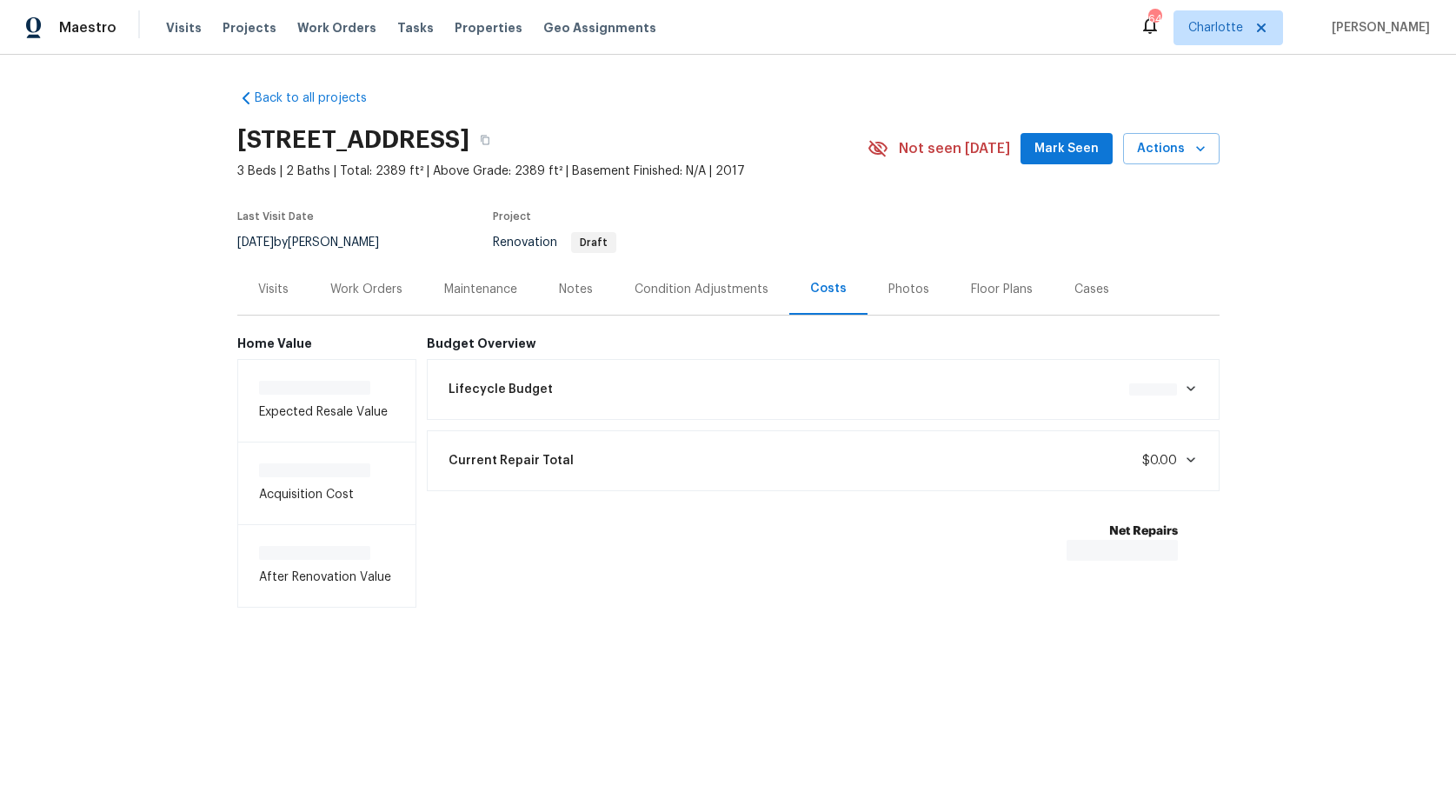
click at [818, 292] on div "Costs" at bounding box center [828, 288] width 36 height 18
click at [663, 302] on div "Condition Adjustments" at bounding box center [701, 288] width 175 height 51
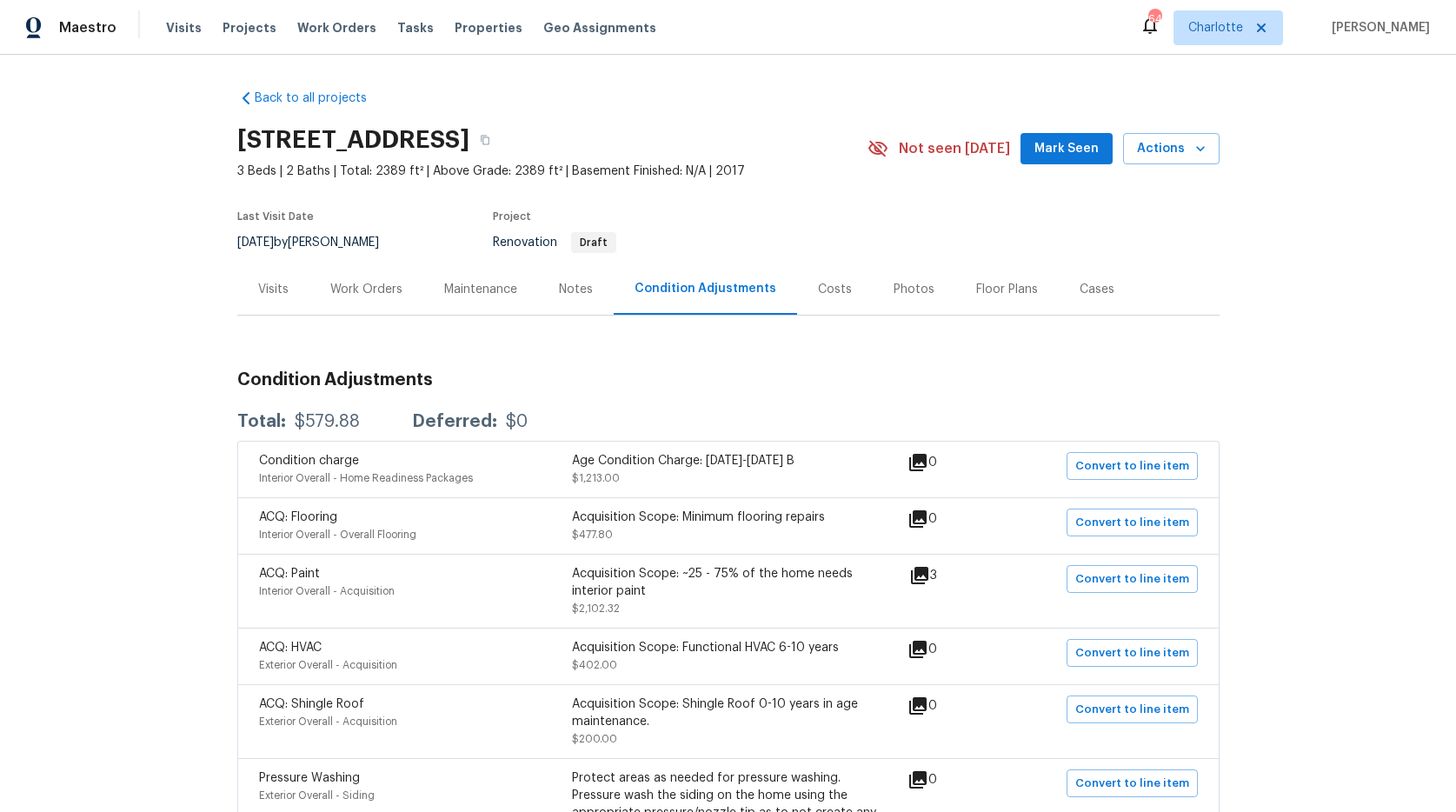
click at [826, 282] on div "Costs" at bounding box center [834, 289] width 34 height 18
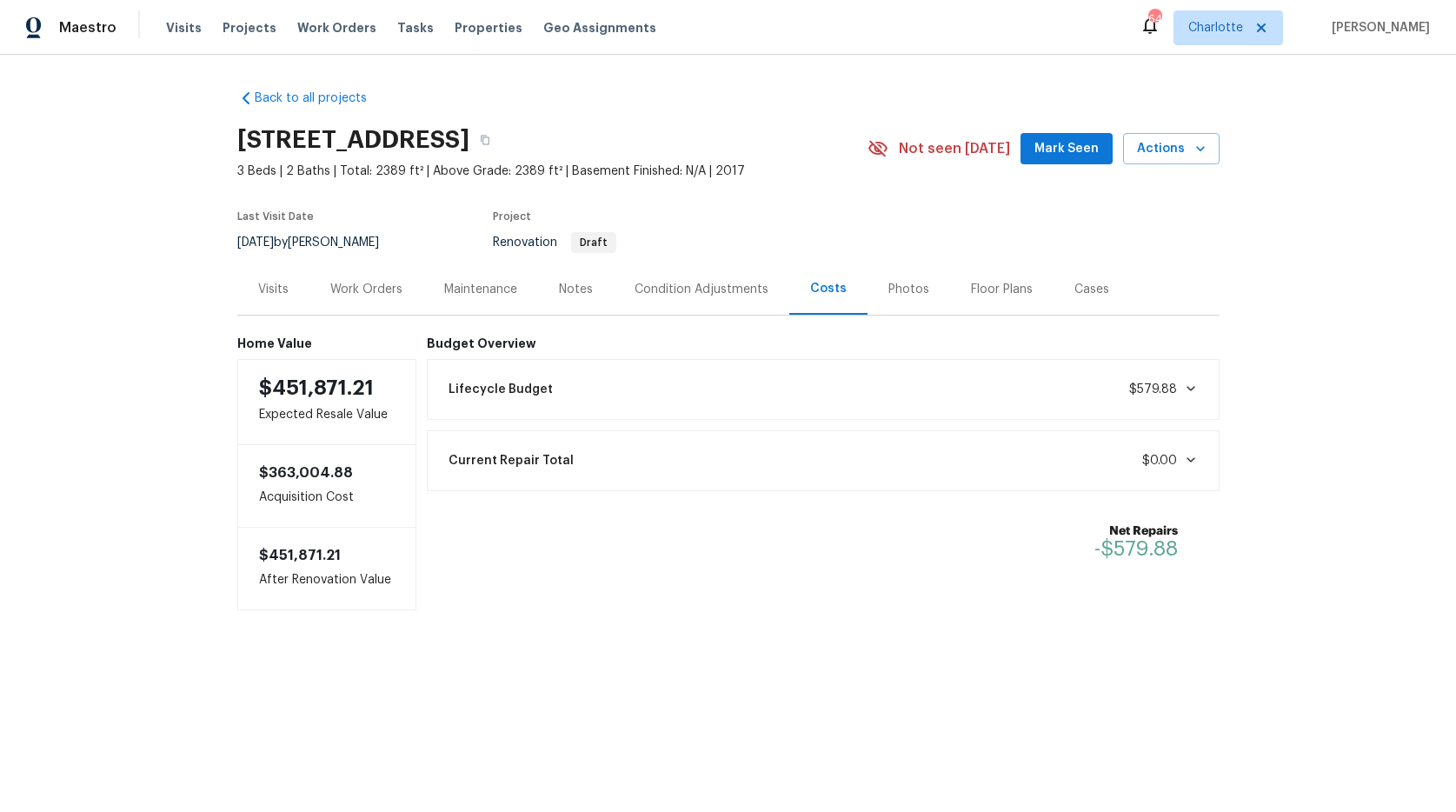
click at [575, 286] on div "Notes" at bounding box center [576, 289] width 34 height 18
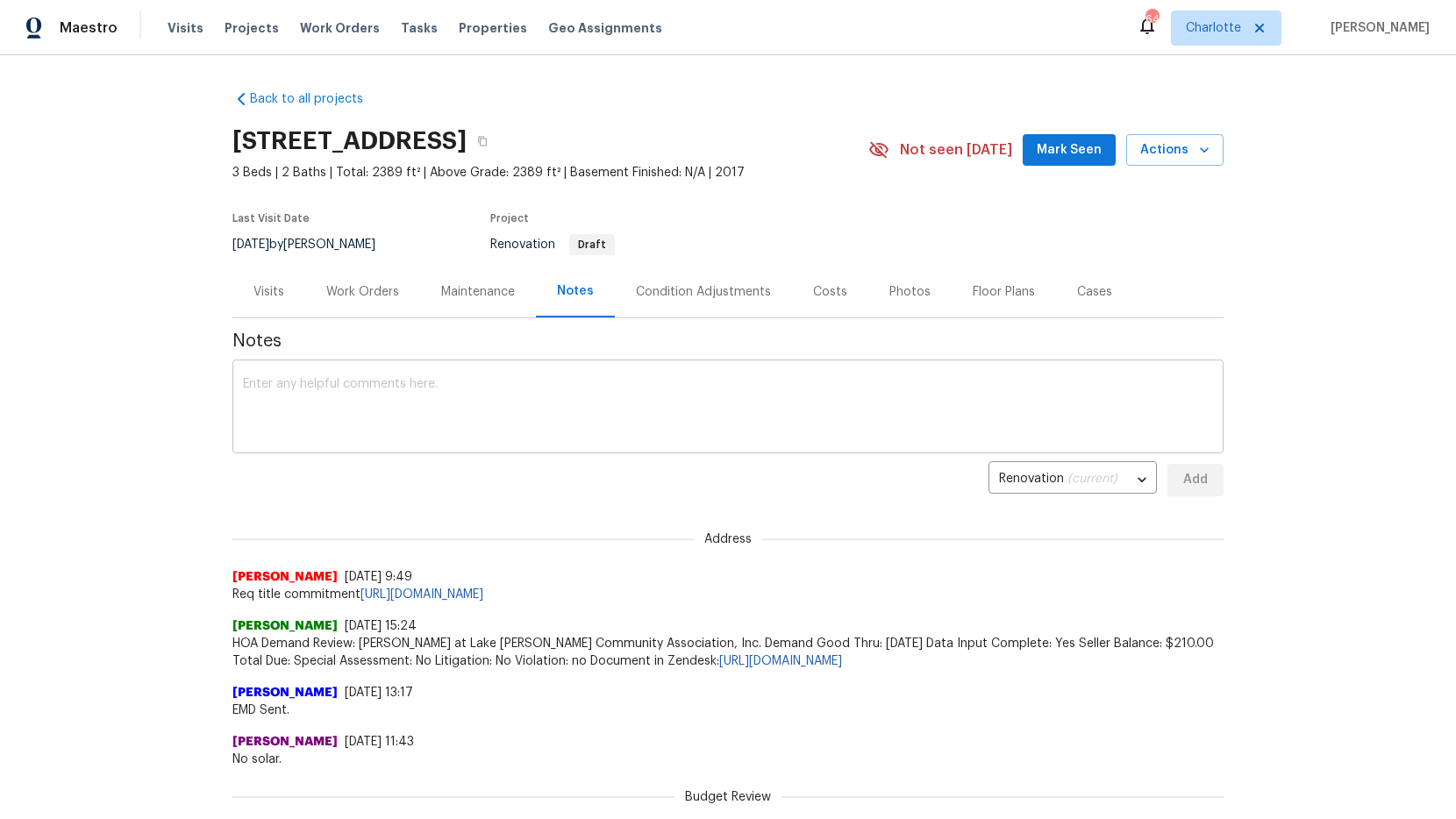
click at [458, 428] on textarea at bounding box center [728, 408] width 970 height 61
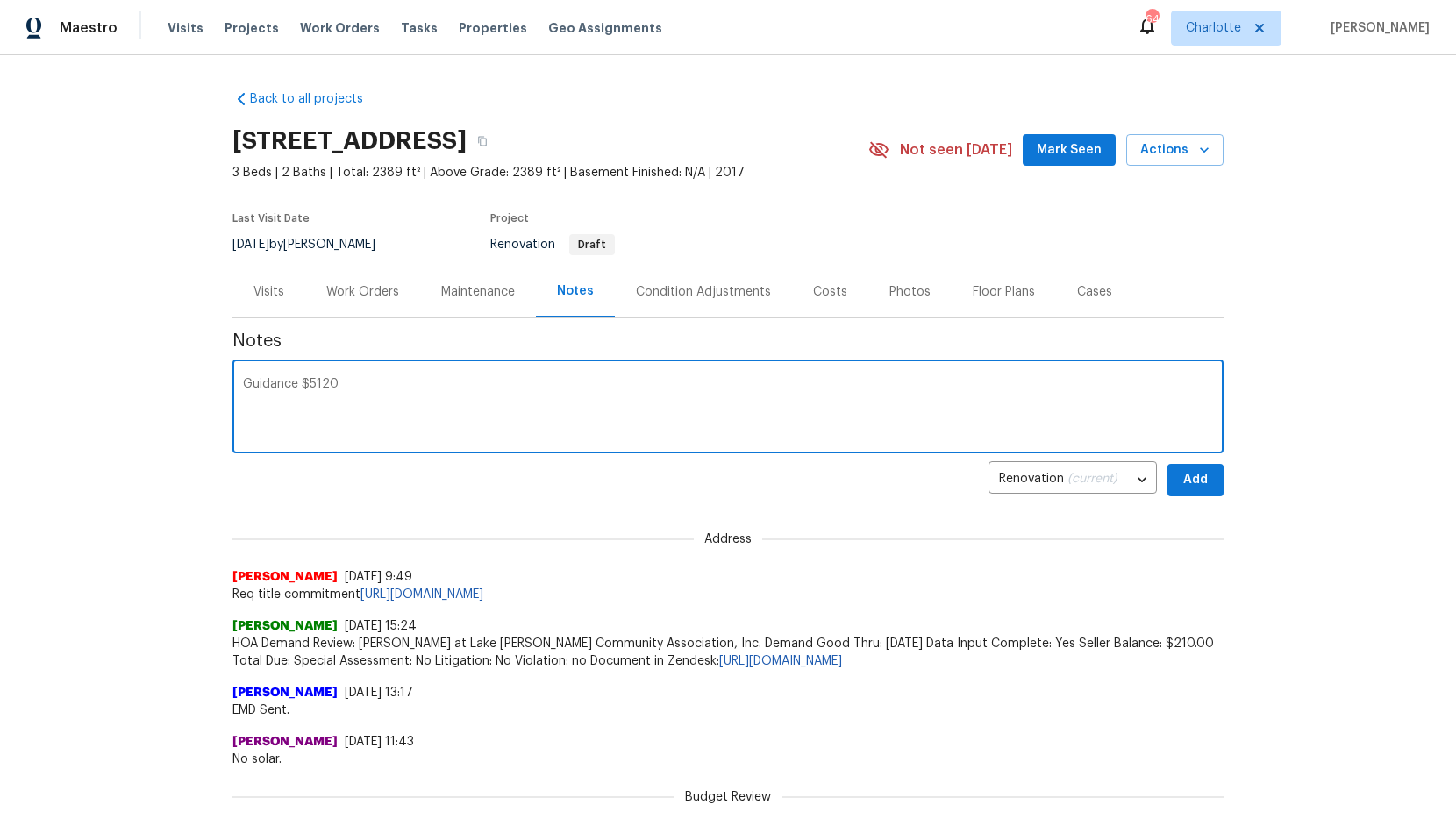
type textarea "Guidance $5120"
click at [1187, 477] on span "Add" at bounding box center [1195, 479] width 28 height 22
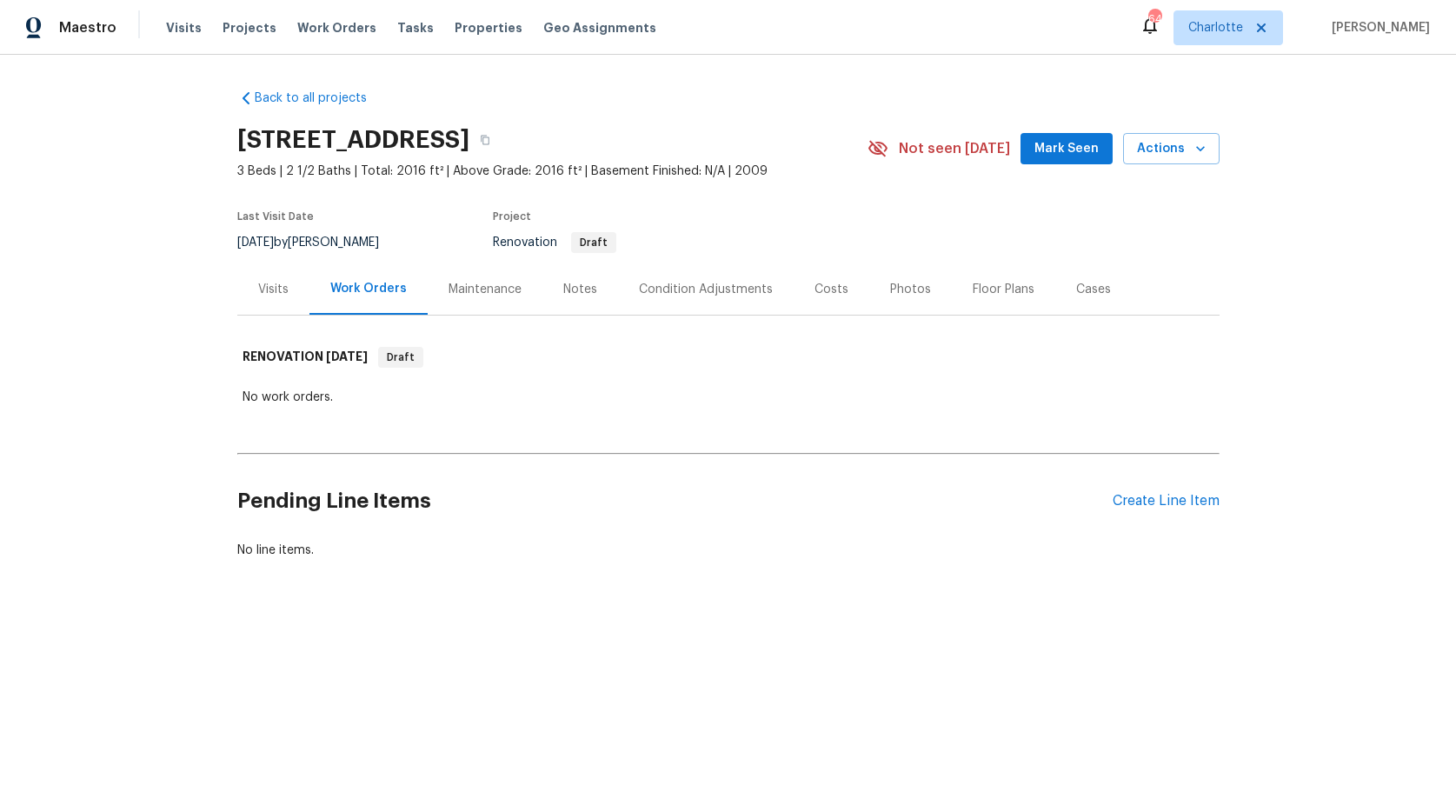
click at [188, 201] on div "Back to all projects [STREET_ADDRESS] 3 Beds | 2 1/2 Baths | Total: 2016 ft² | …" at bounding box center [728, 366] width 1456 height 623
click at [164, 345] on div "Back to all projects [STREET_ADDRESS] 3 Beds | 2 1/2 Baths | Total: 2016 ft² | …" at bounding box center [728, 366] width 1456 height 623
click at [271, 293] on div "Visits" at bounding box center [273, 289] width 31 height 18
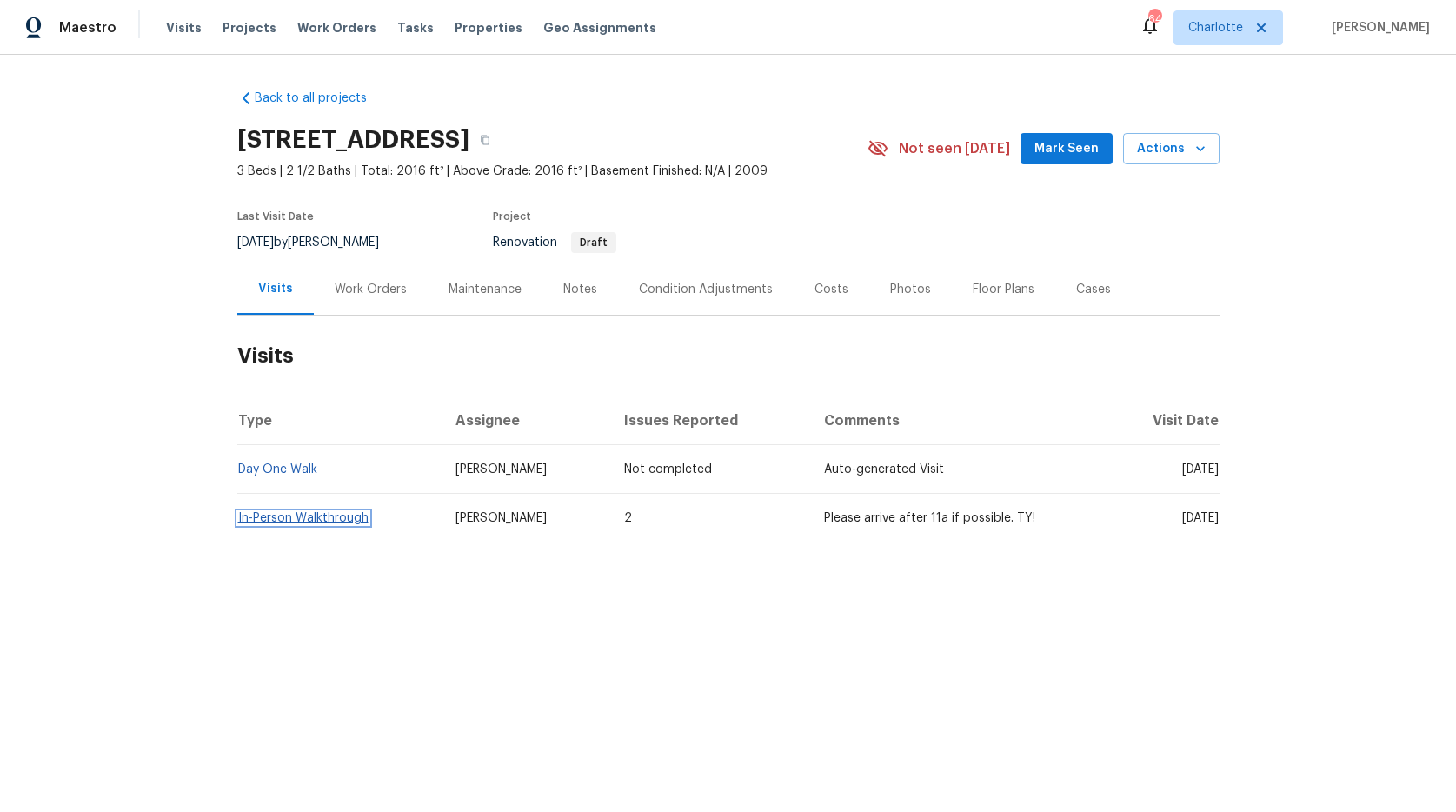
click at [299, 519] on link "In-Person Walkthrough" at bounding box center [303, 517] width 131 height 12
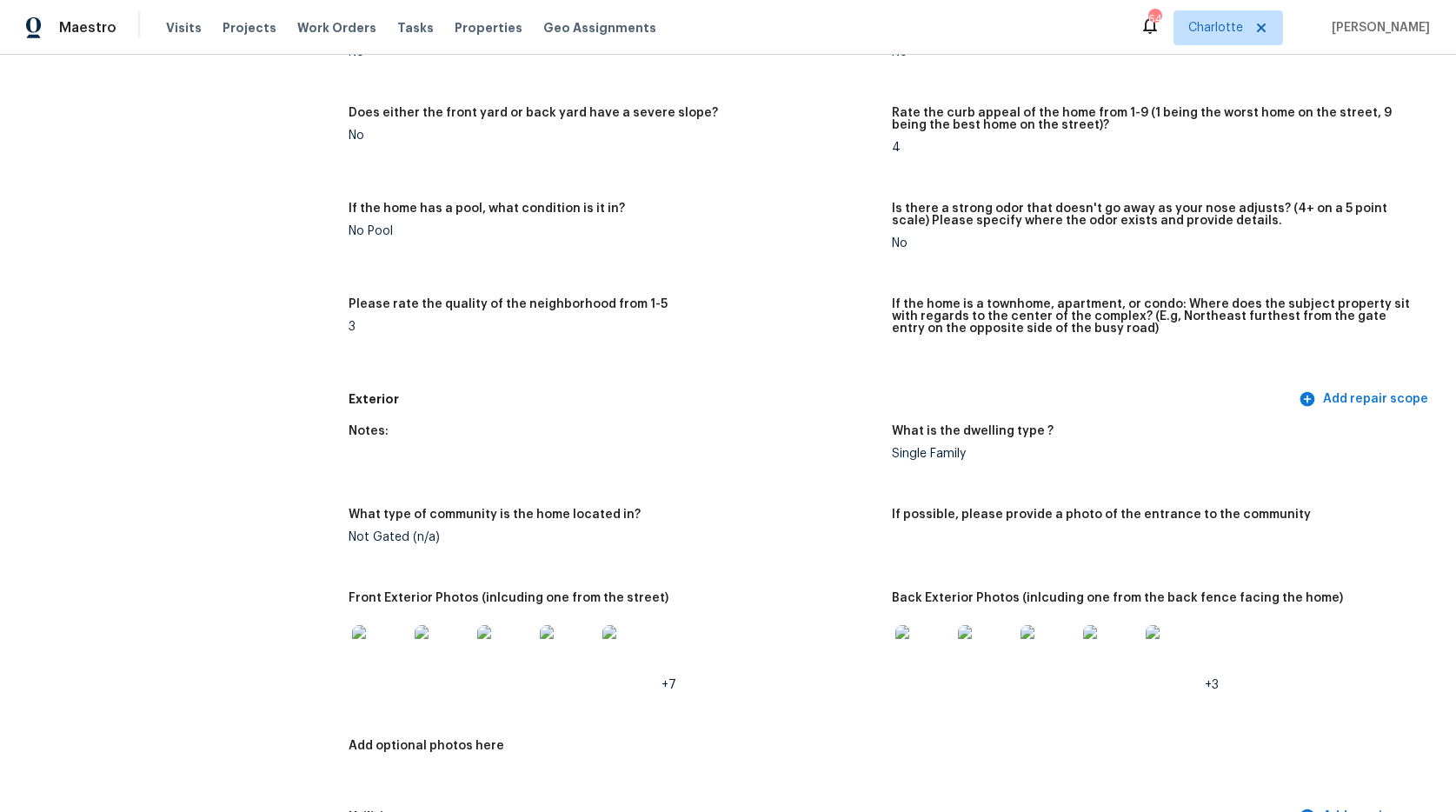
scroll to position [301, 0]
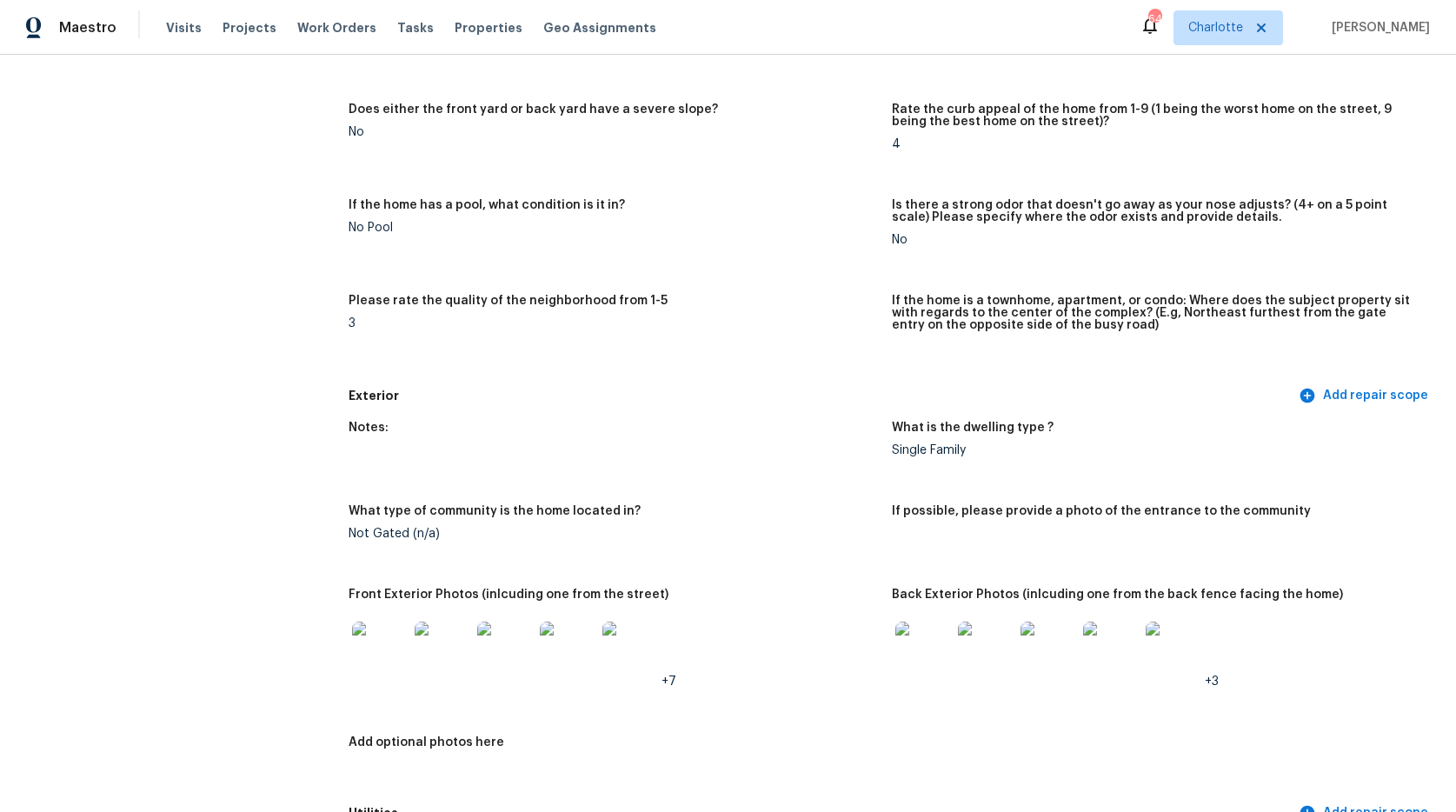
click at [381, 653] on img at bounding box center [380, 650] width 56 height 56
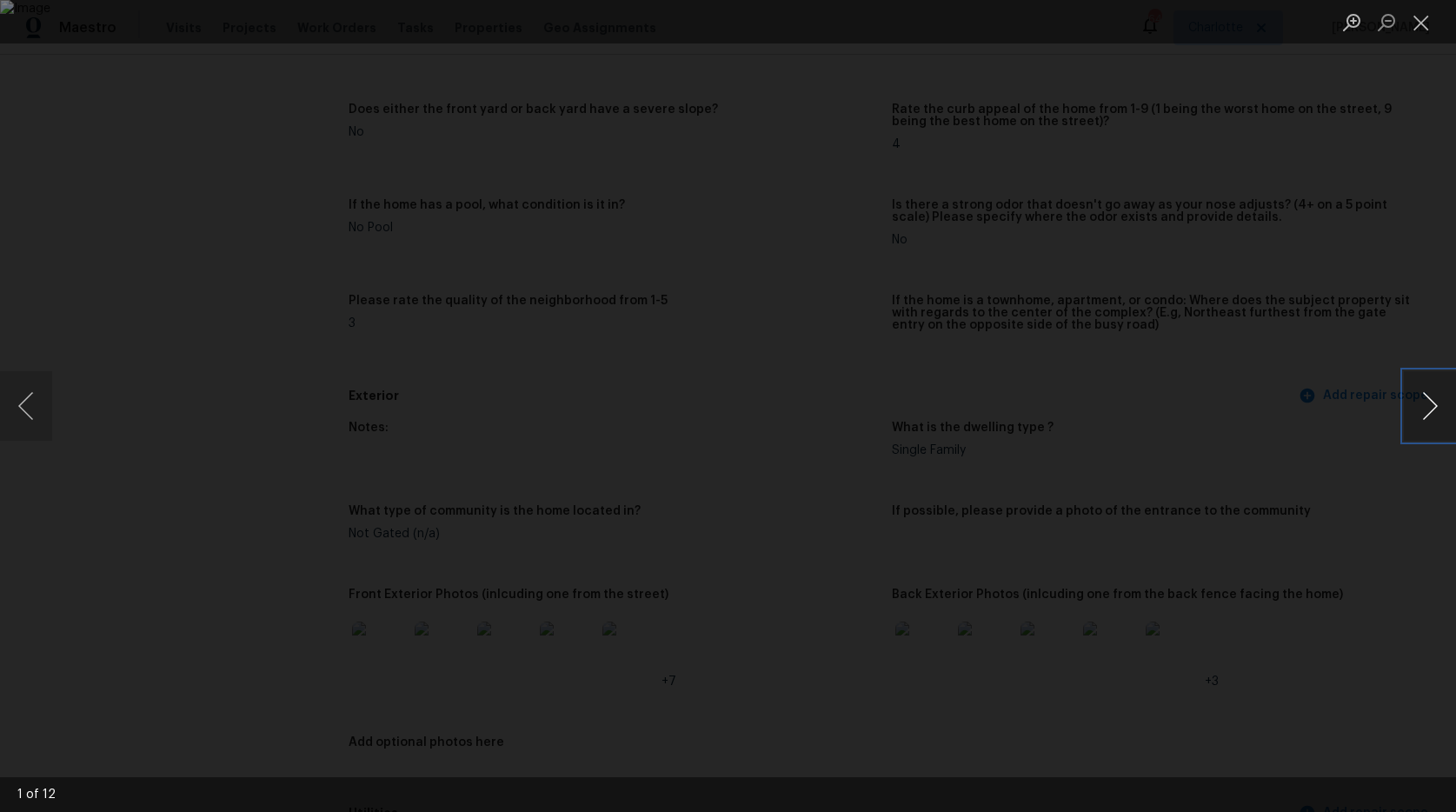
click at [1419, 399] on button "Next image" at bounding box center [1430, 406] width 52 height 69
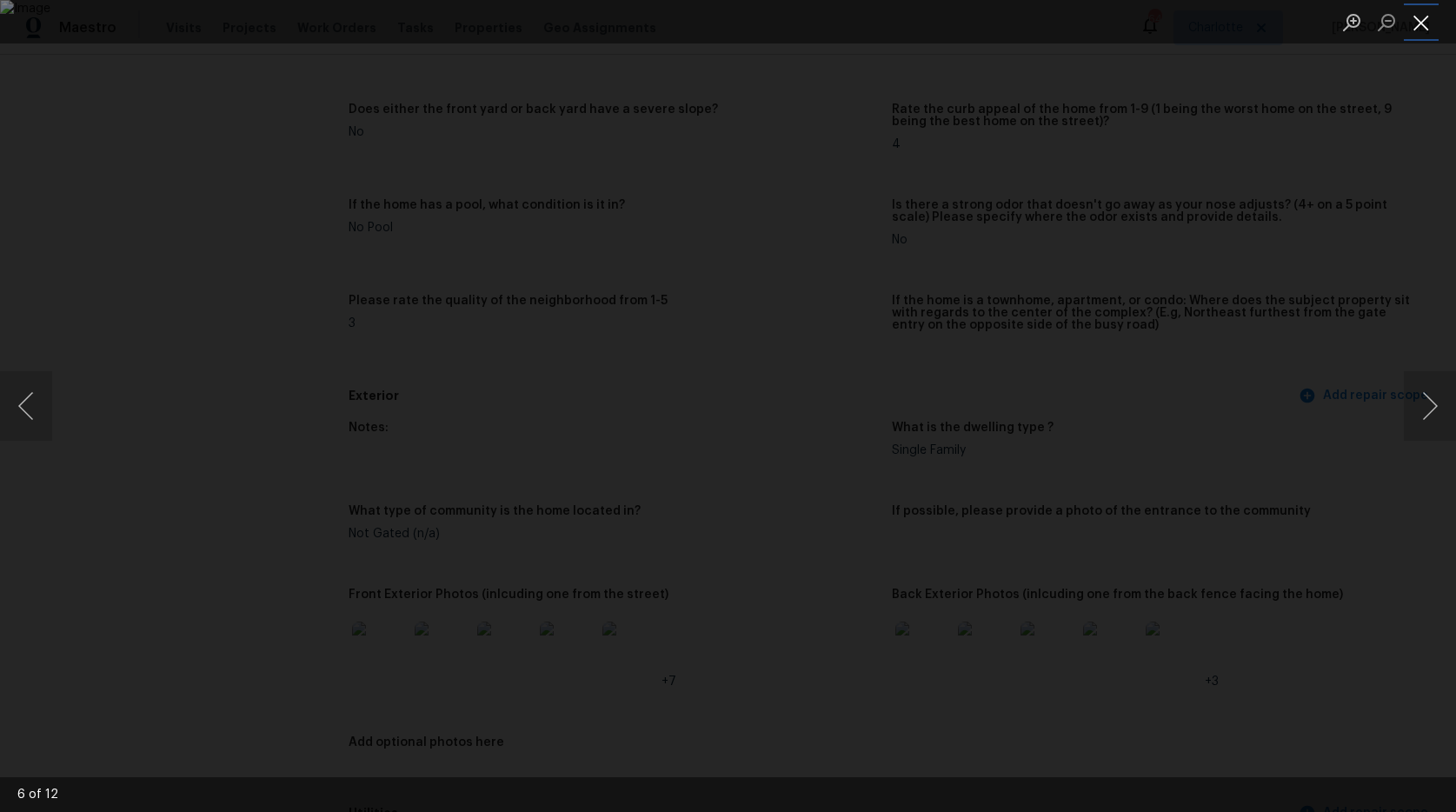
click at [1430, 29] on button "Close lightbox" at bounding box center [1421, 21] width 35 height 31
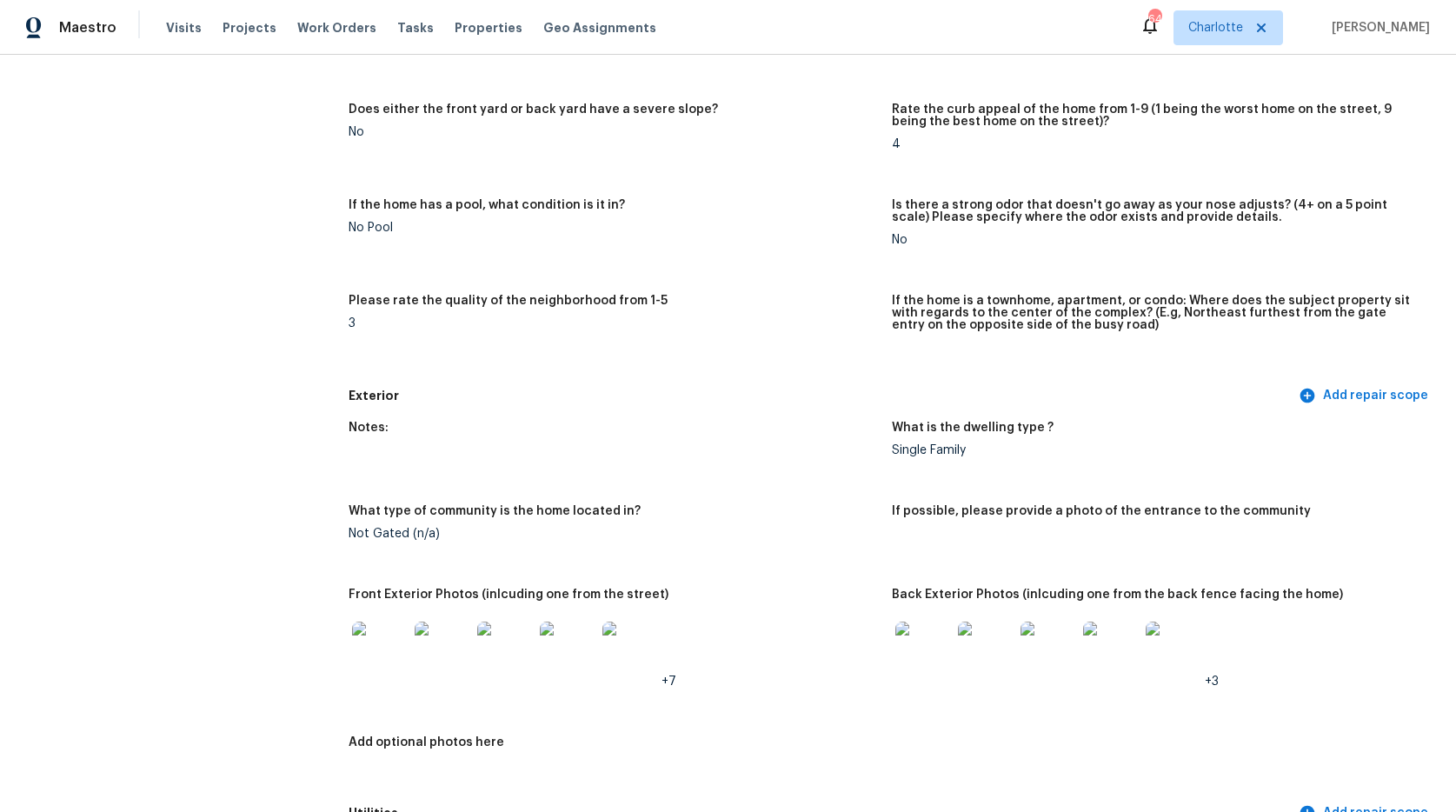
scroll to position [305, 0]
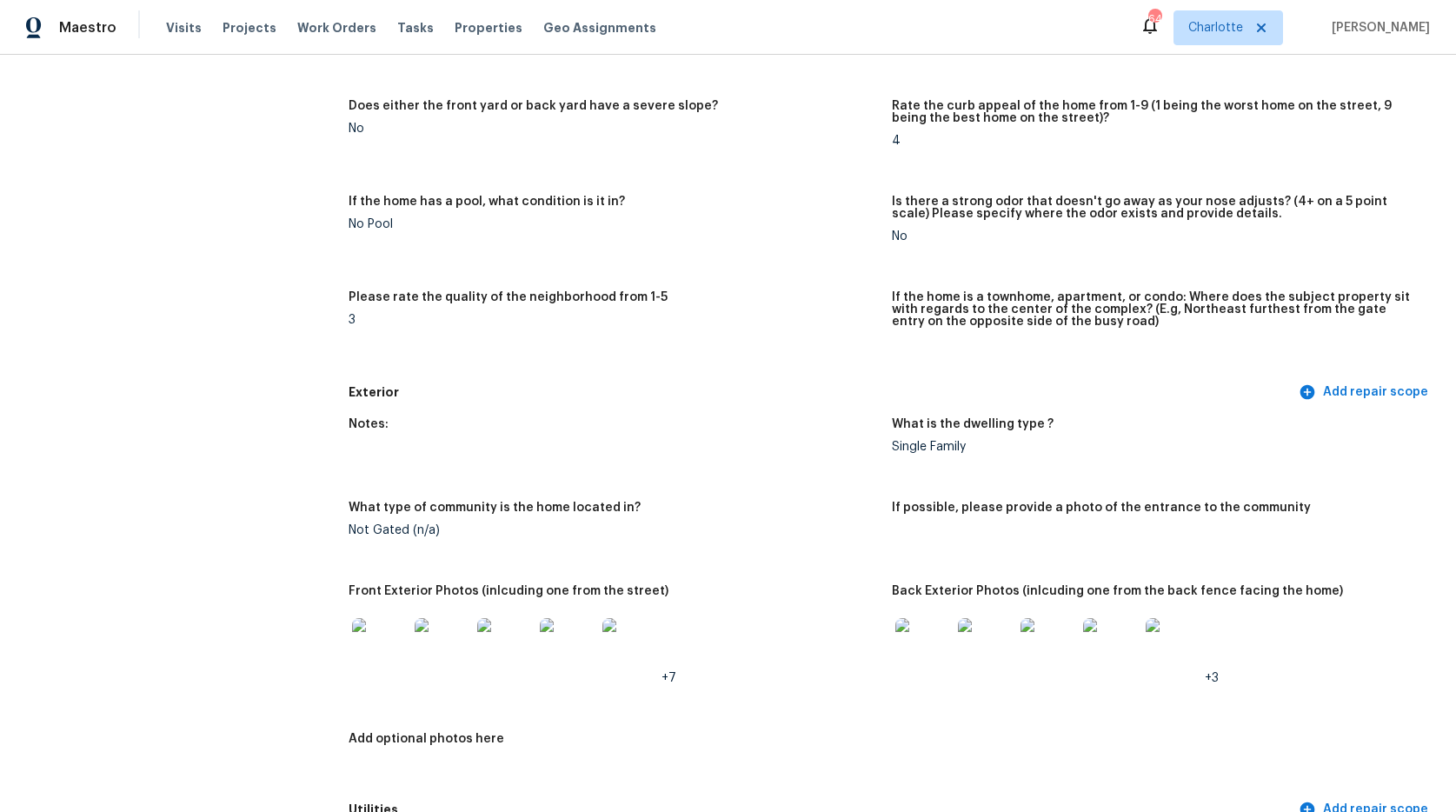
click at [907, 659] on img at bounding box center [923, 646] width 56 height 56
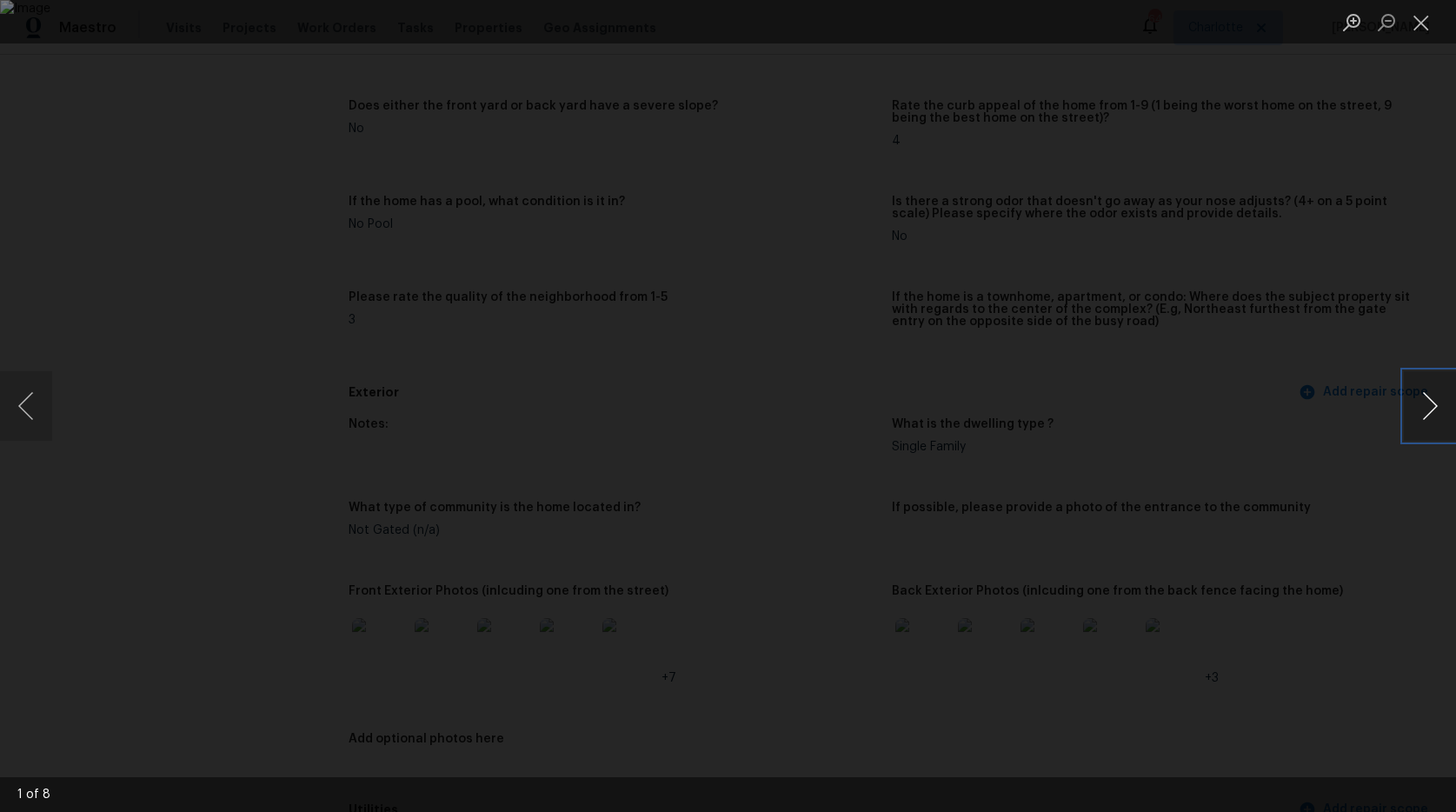
click at [1440, 402] on button "Next image" at bounding box center [1430, 406] width 52 height 69
click at [1436, 403] on button "Next image" at bounding box center [1430, 406] width 52 height 69
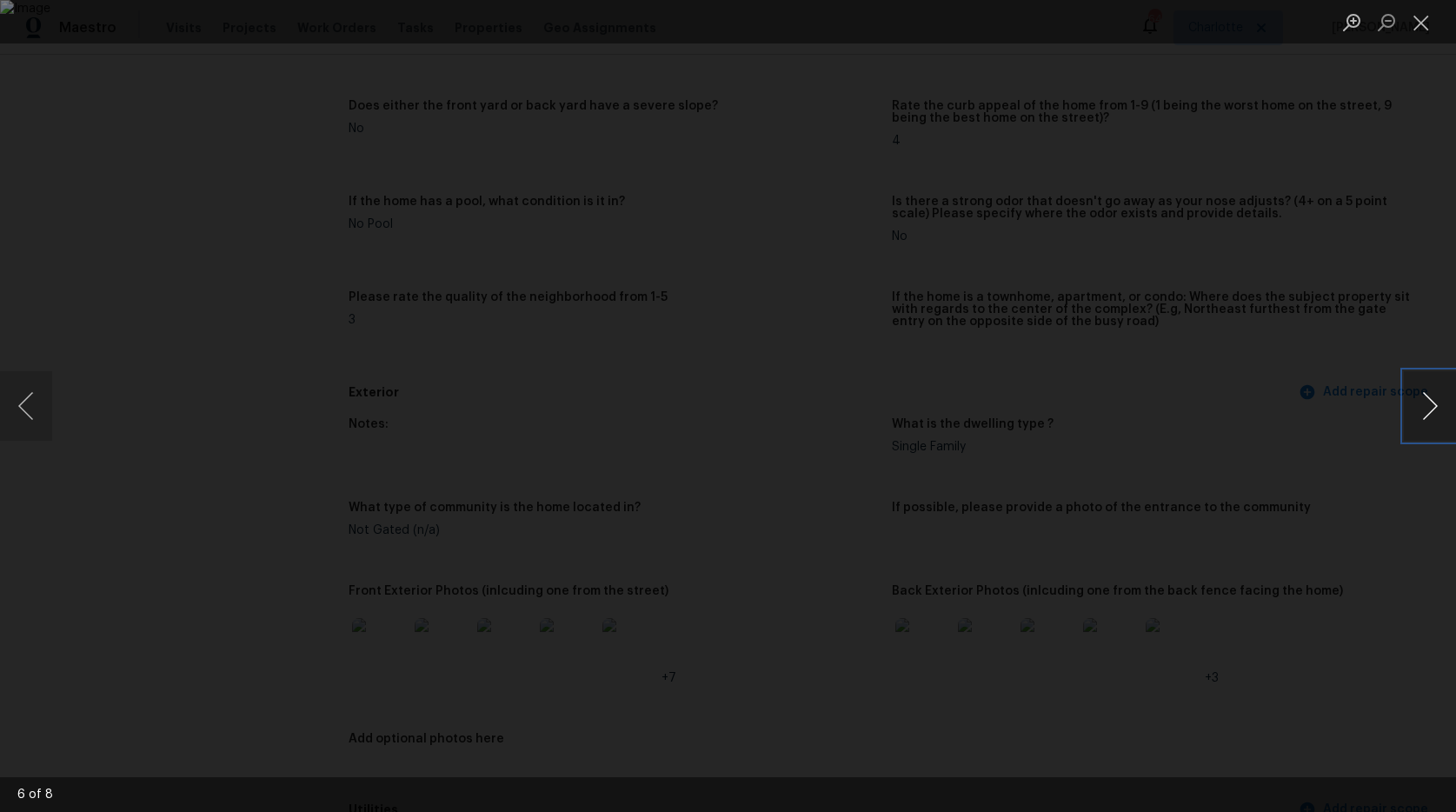
click at [1436, 403] on button "Next image" at bounding box center [1430, 406] width 52 height 69
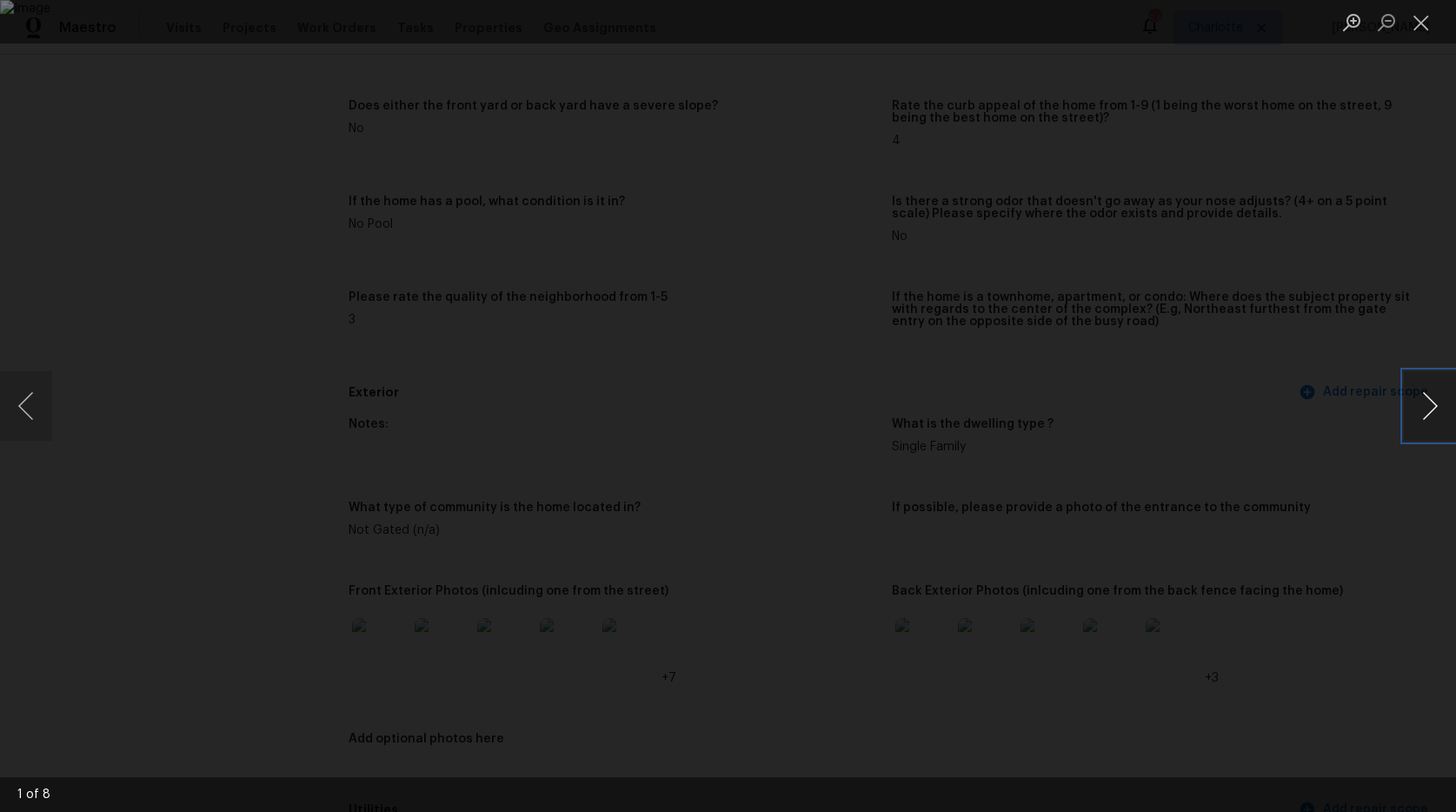
click at [1436, 403] on button "Next image" at bounding box center [1430, 406] width 52 height 69
click at [1416, 18] on button "Close lightbox" at bounding box center [1421, 21] width 35 height 31
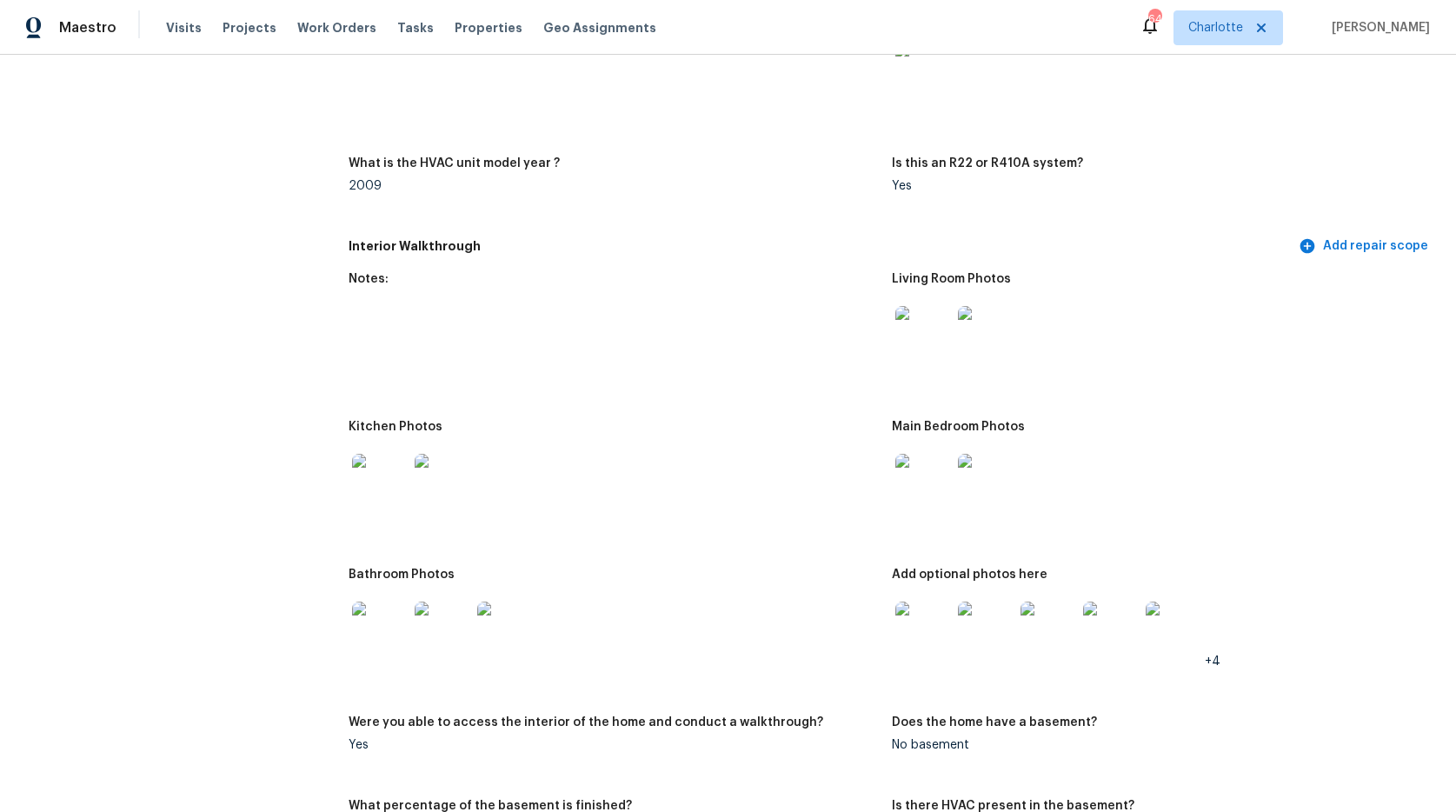
scroll to position [1644, 0]
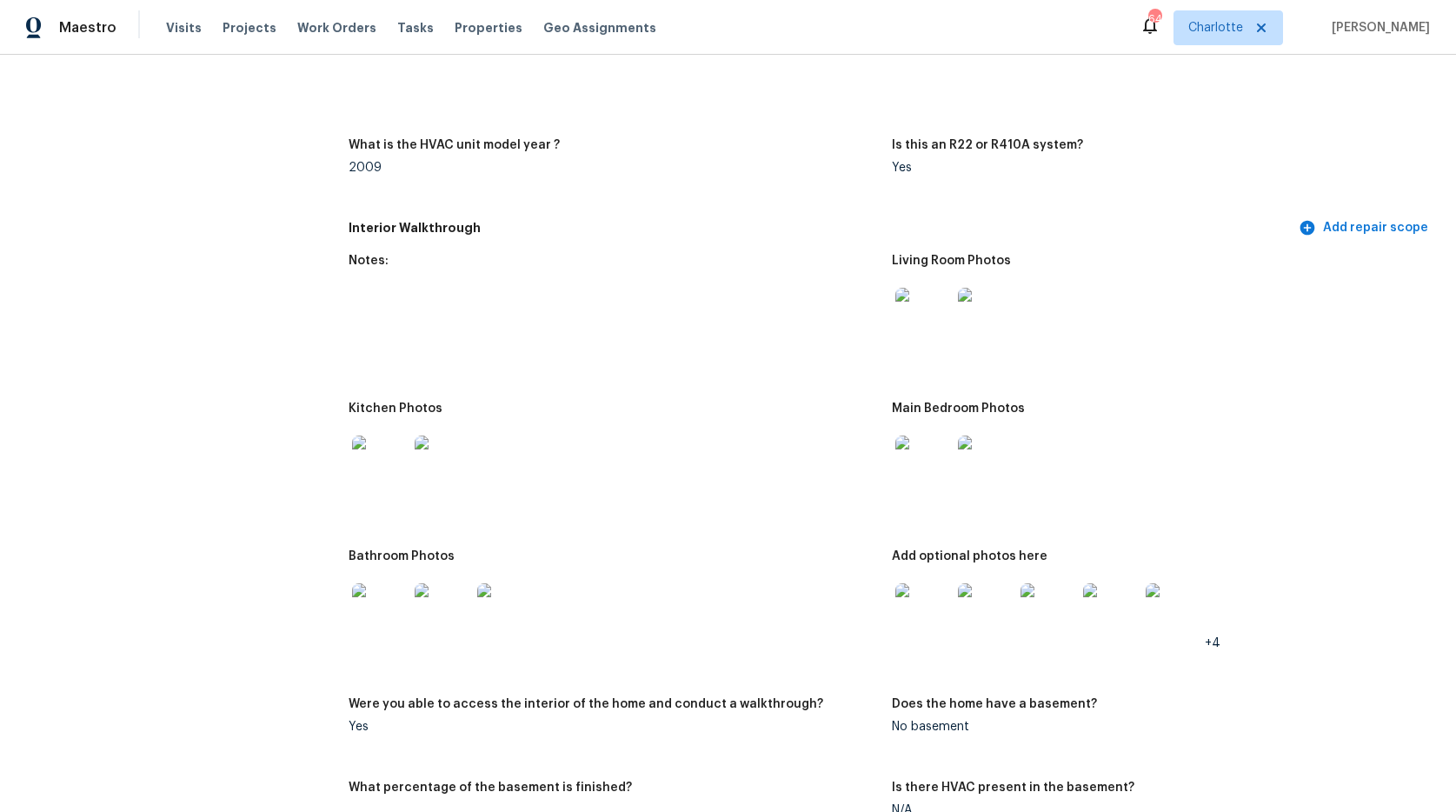
click at [901, 336] on img at bounding box center [923, 315] width 56 height 56
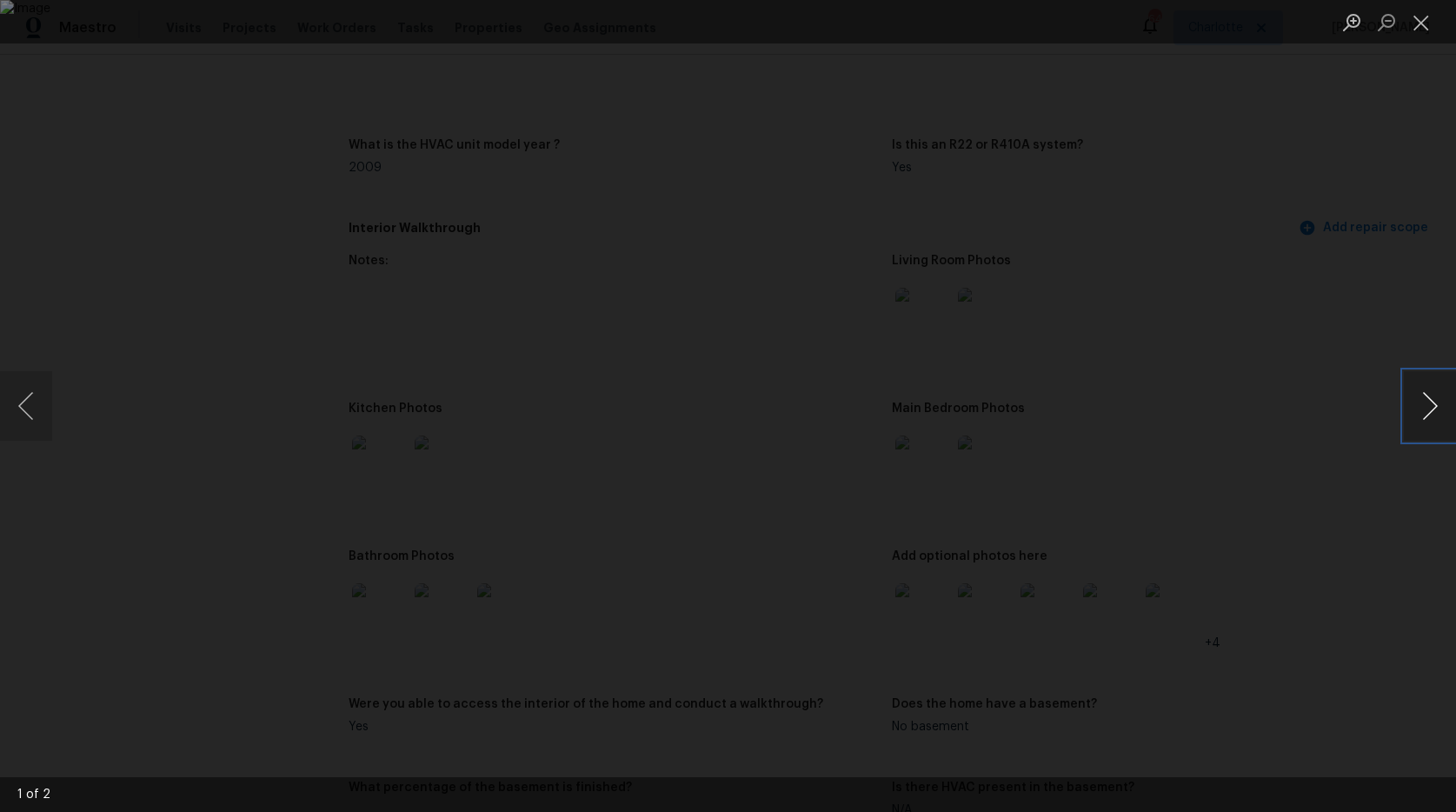
click at [1427, 411] on button "Next image" at bounding box center [1430, 406] width 52 height 69
click at [1421, 23] on button "Close lightbox" at bounding box center [1421, 21] width 35 height 31
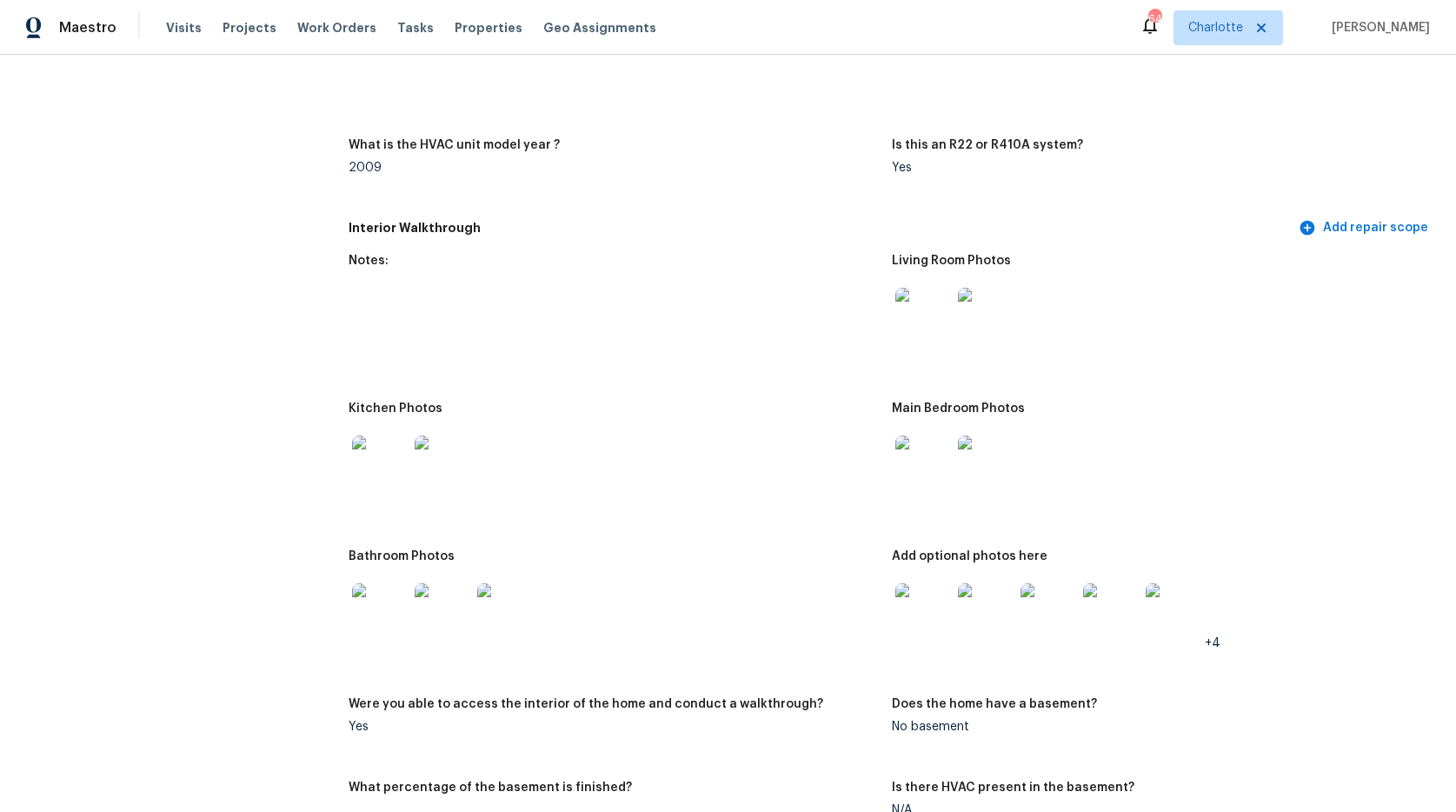
click at [374, 477] on img at bounding box center [380, 463] width 56 height 56
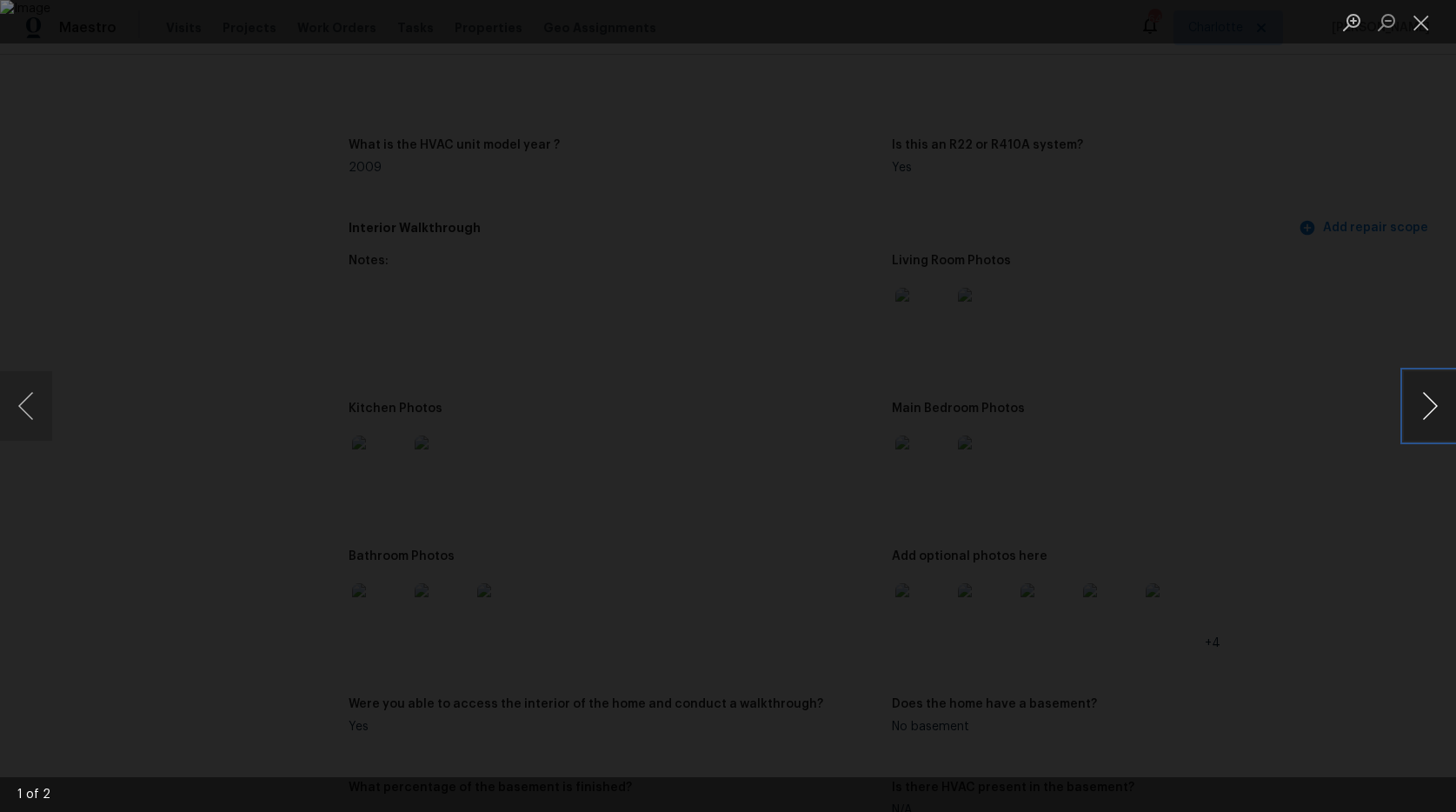
click at [1426, 418] on button "Next image" at bounding box center [1430, 406] width 52 height 69
click at [1423, 21] on button "Close lightbox" at bounding box center [1421, 21] width 35 height 31
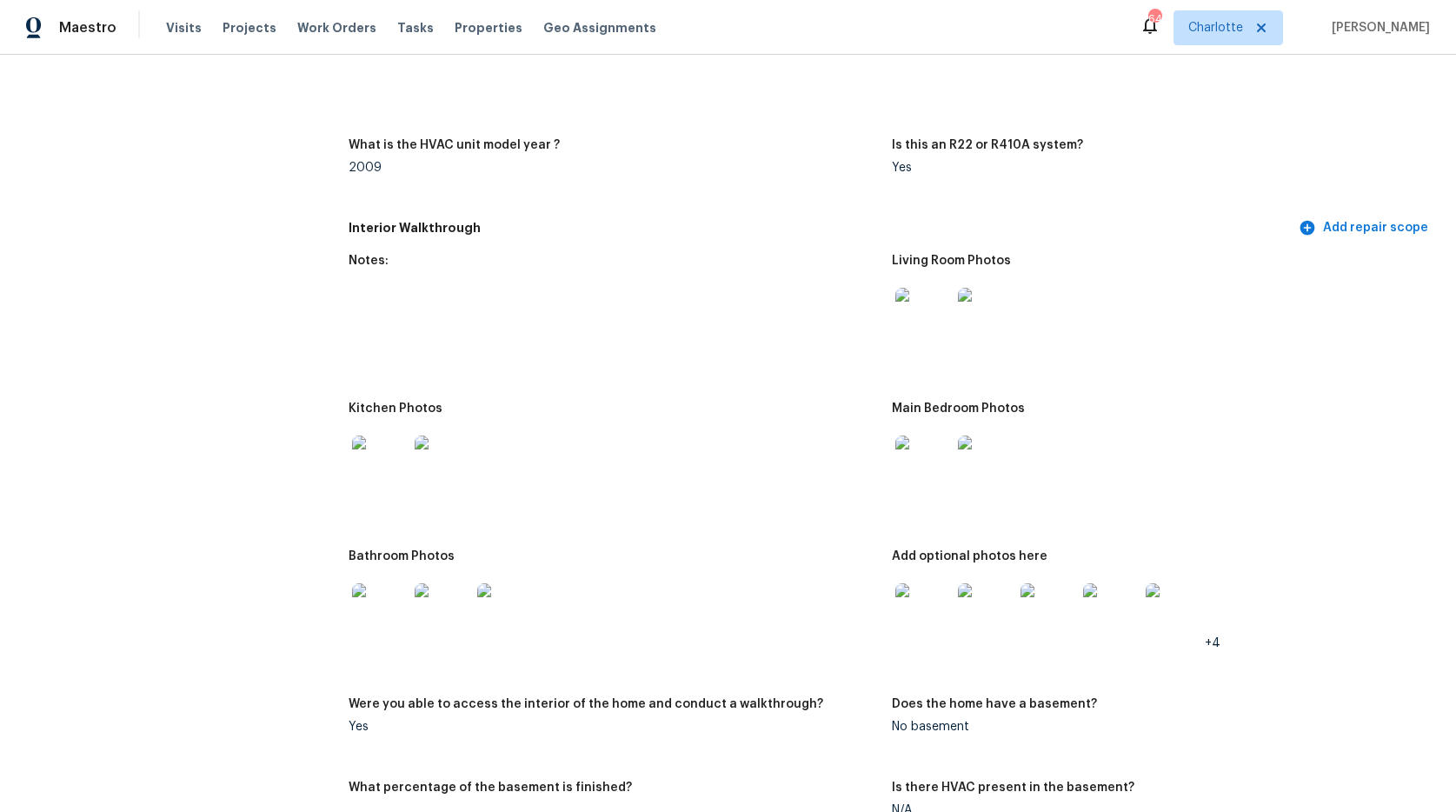
click at [920, 473] on img at bounding box center [923, 463] width 56 height 56
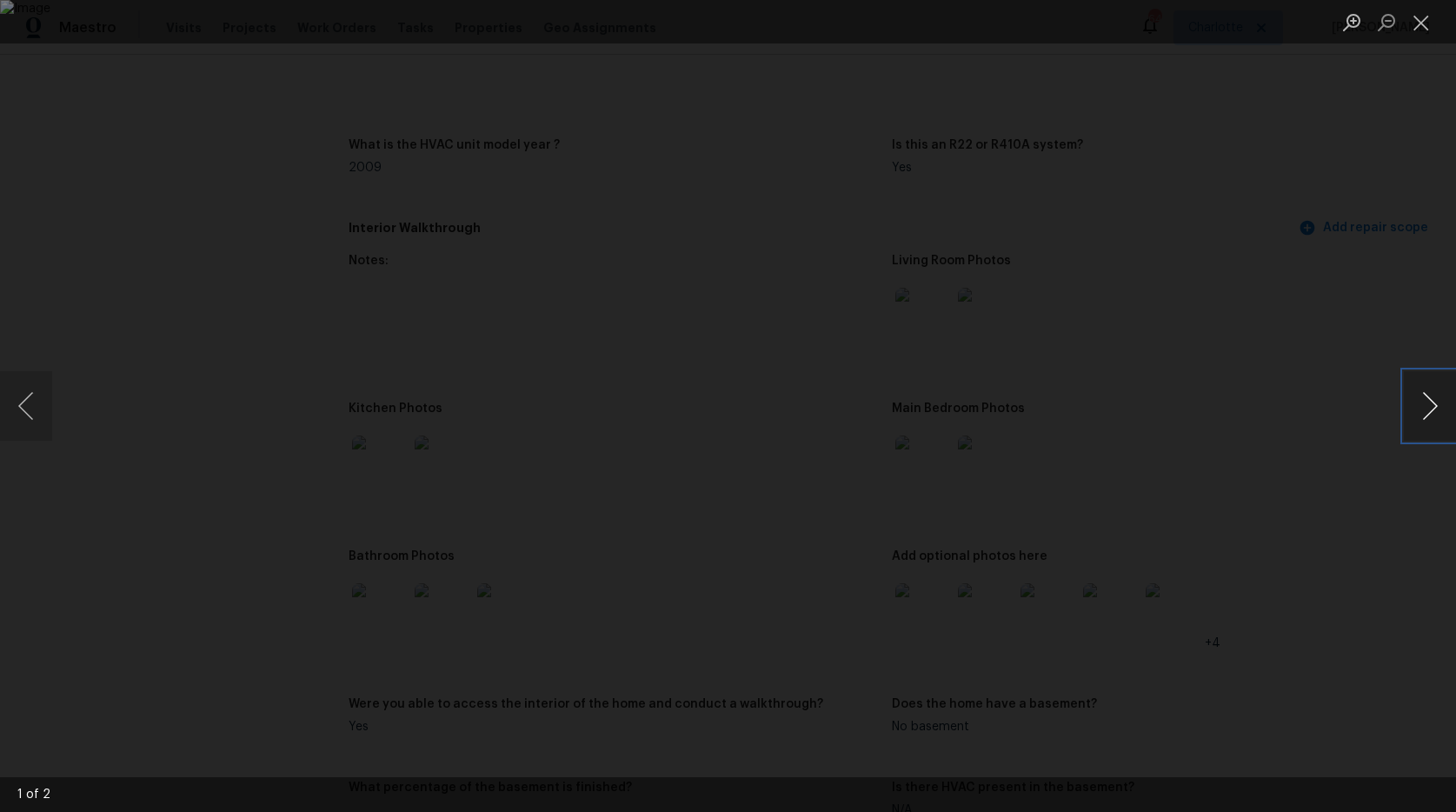
click at [1425, 424] on button "Next image" at bounding box center [1430, 406] width 52 height 69
click at [1427, 21] on button "Close lightbox" at bounding box center [1421, 21] width 35 height 31
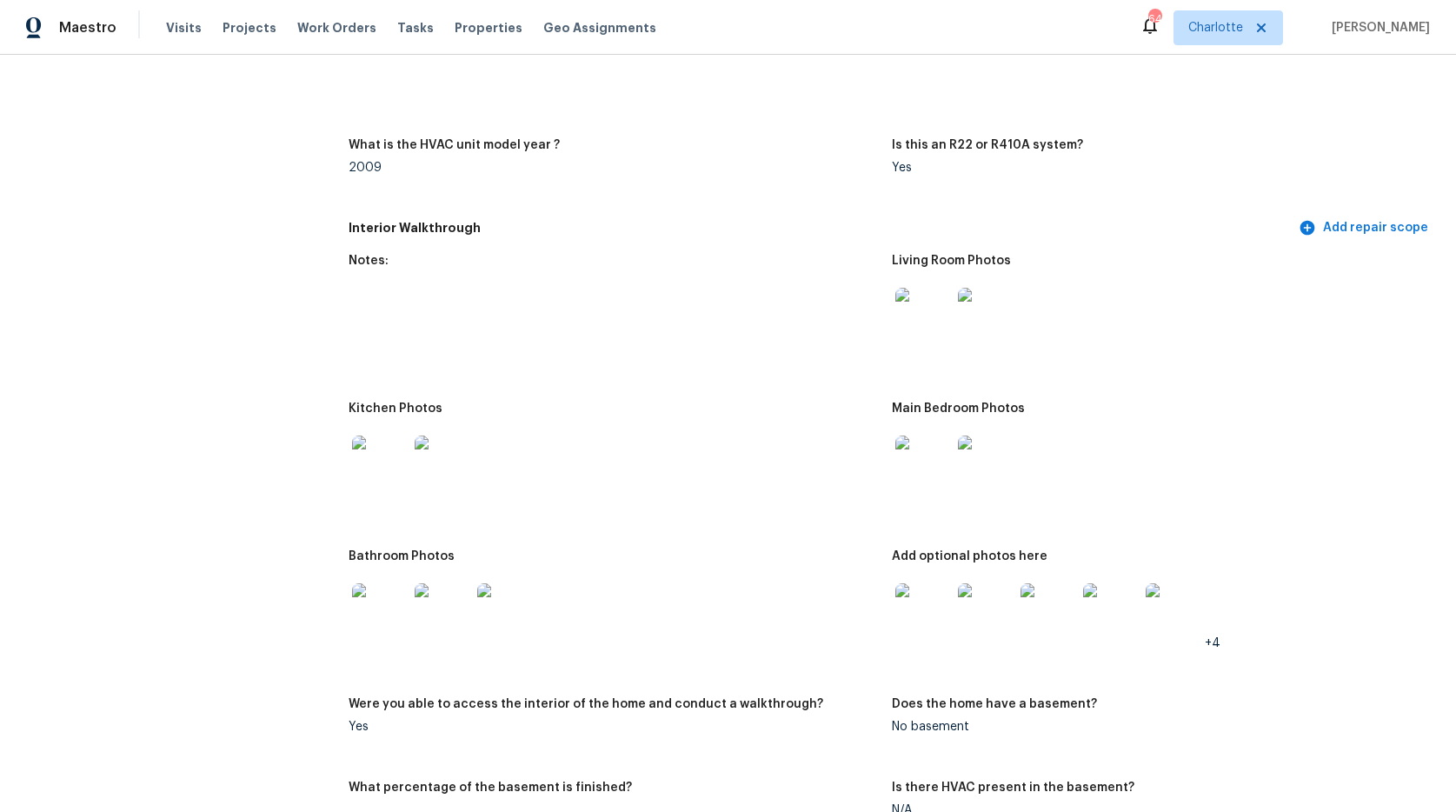
click at [352, 613] on img at bounding box center [380, 611] width 56 height 56
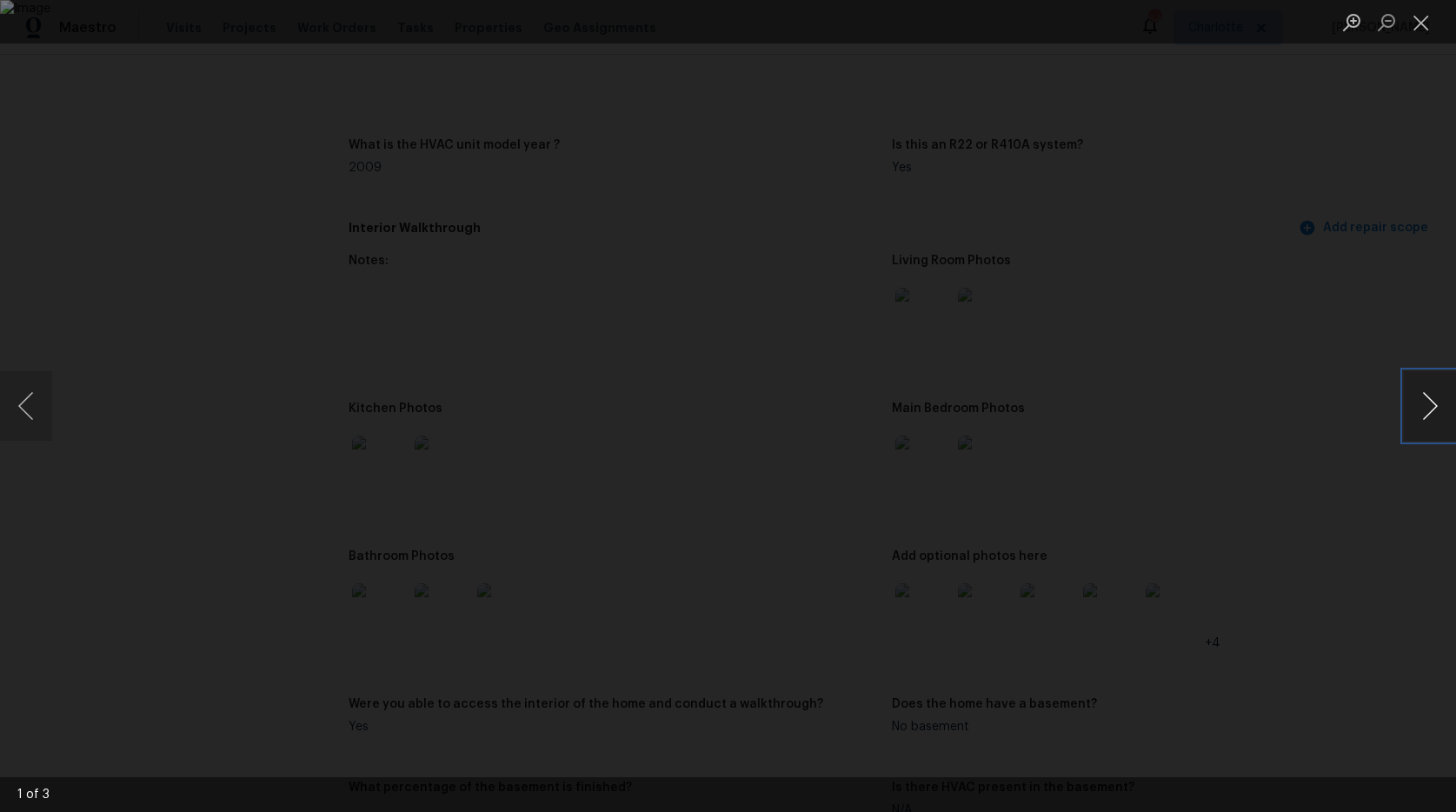
click at [1425, 404] on button "Next image" at bounding box center [1430, 406] width 52 height 69
click at [1433, 26] on button "Close lightbox" at bounding box center [1421, 21] width 35 height 31
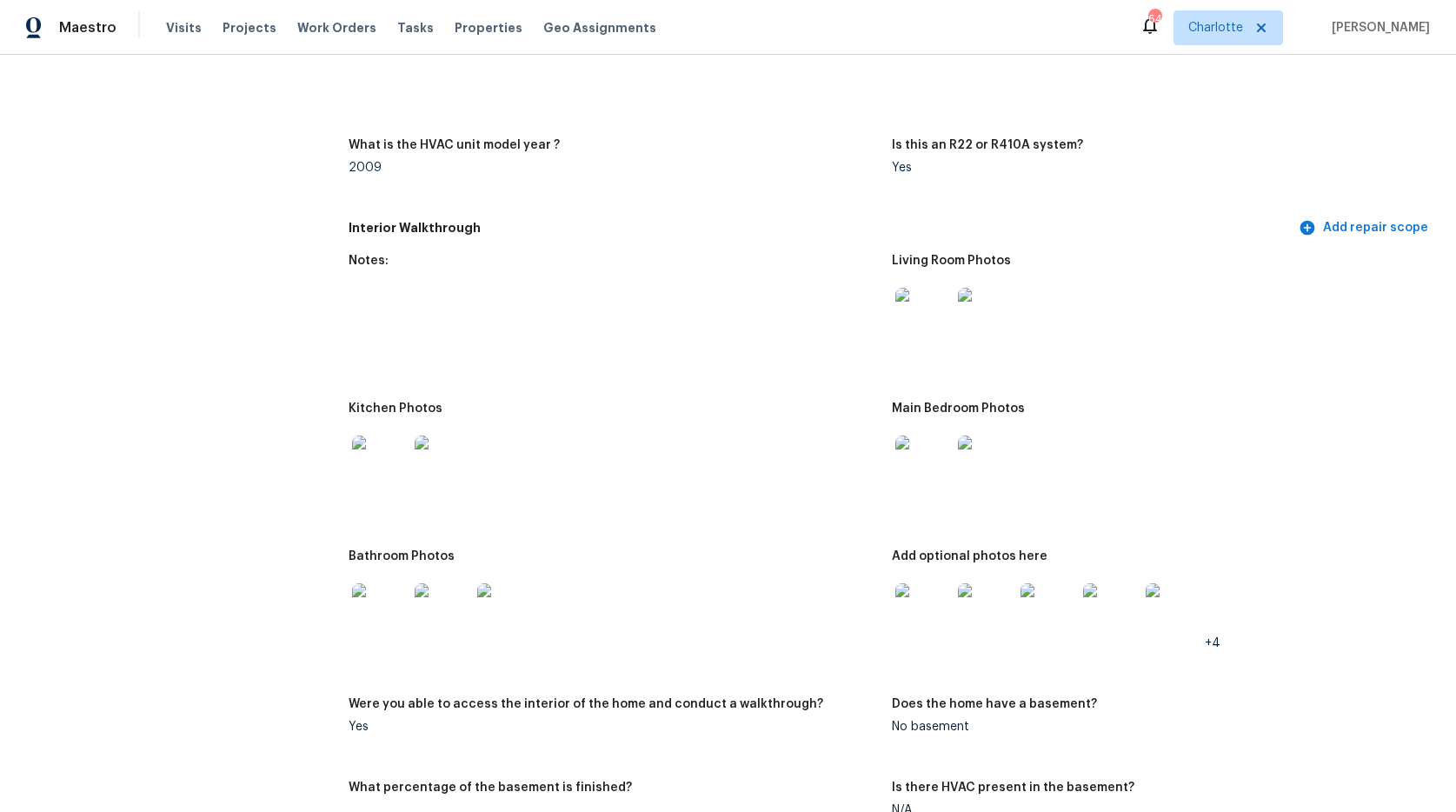
click at [923, 610] on img at bounding box center [923, 611] width 56 height 56
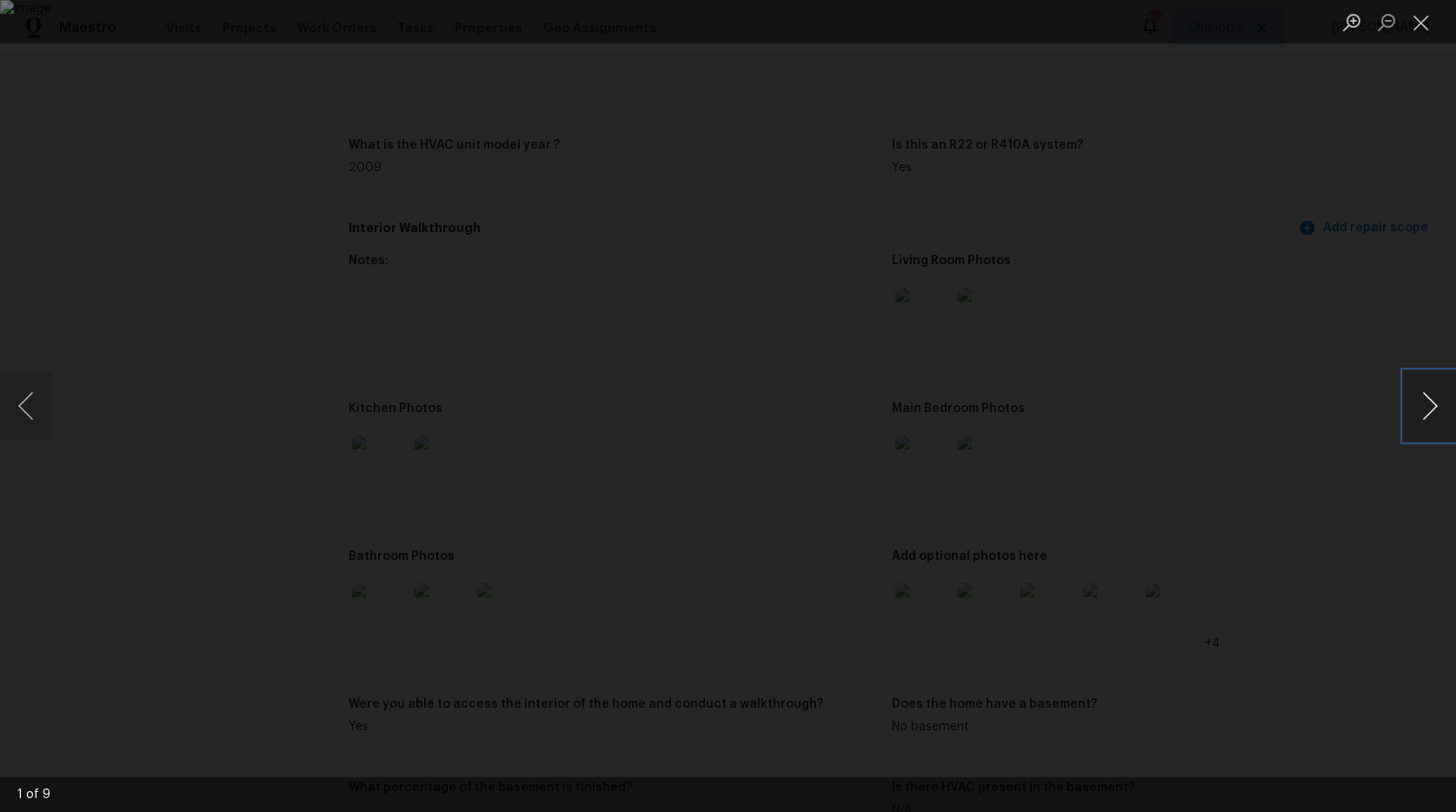
click at [1435, 411] on button "Next image" at bounding box center [1430, 406] width 52 height 69
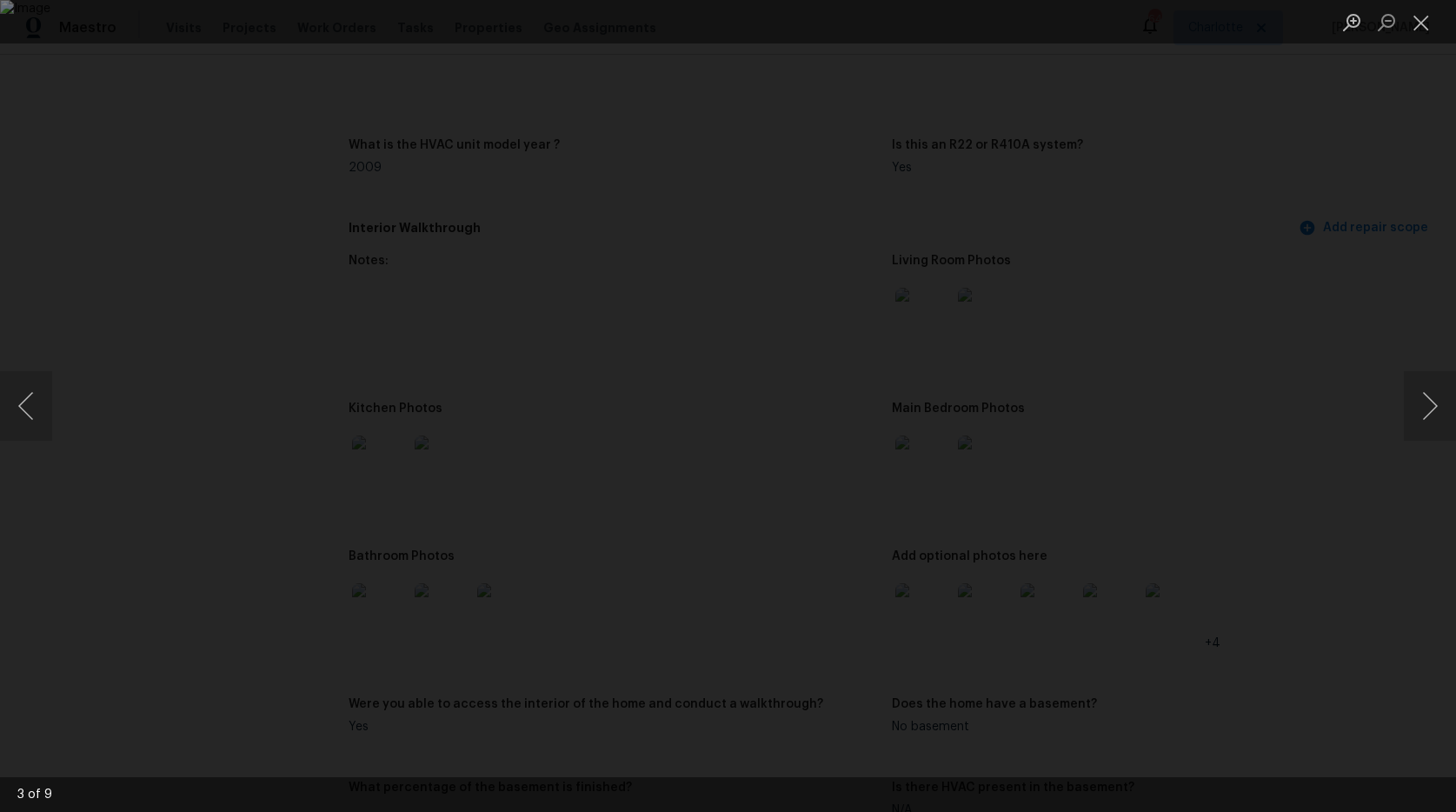
click at [1254, 450] on div "Lightbox" at bounding box center [728, 406] width 1456 height 812
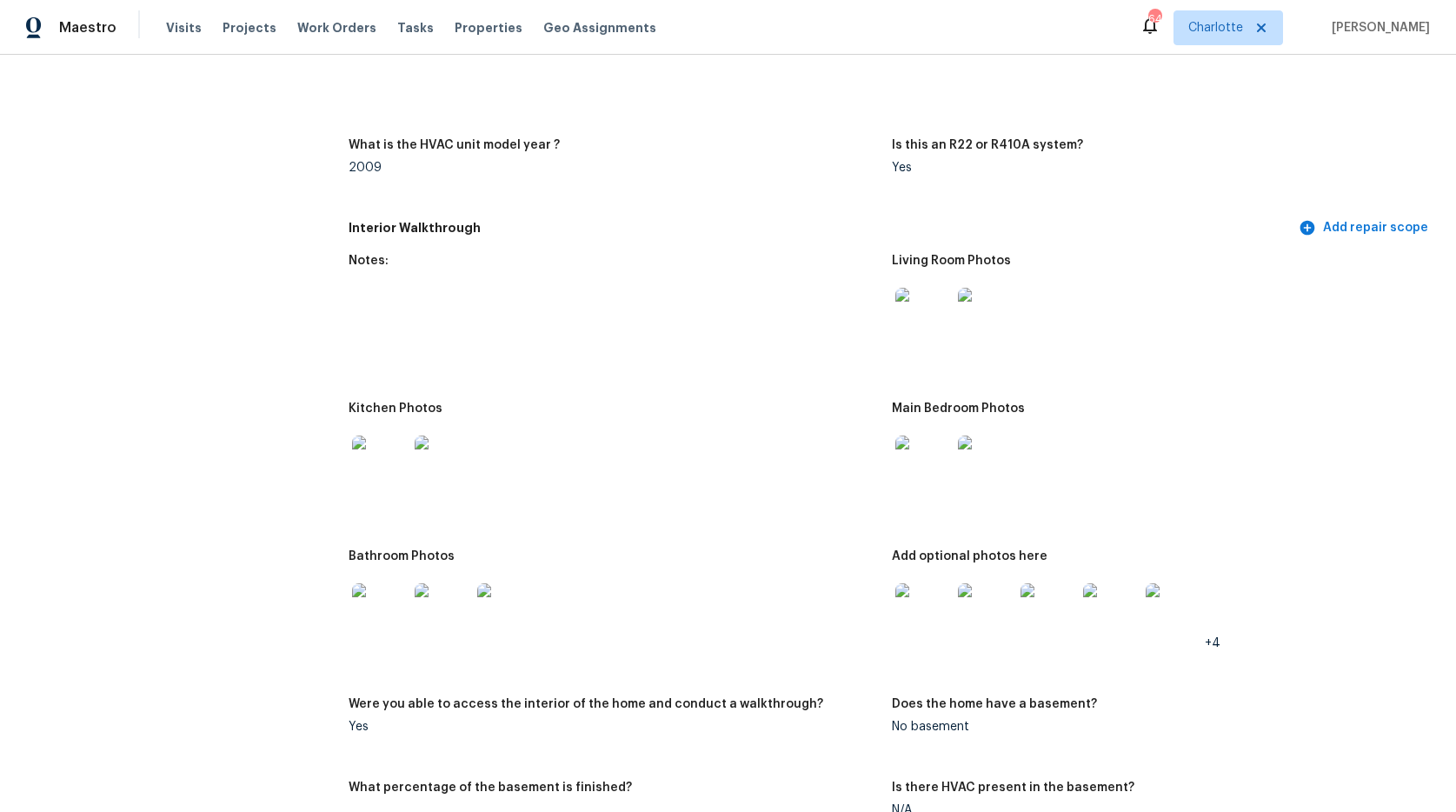
click at [1055, 619] on img at bounding box center [1048, 611] width 56 height 56
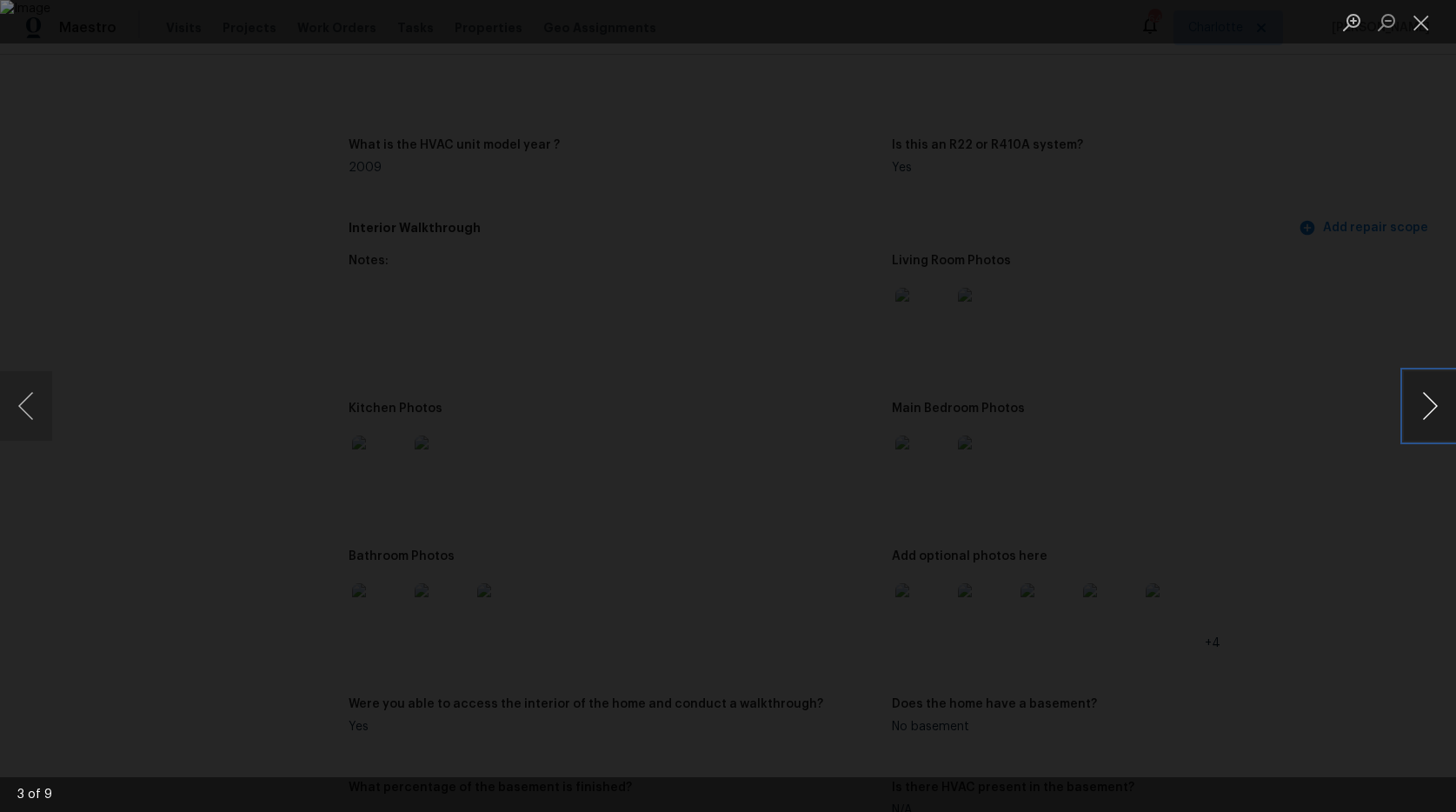
click at [1426, 414] on button "Next image" at bounding box center [1430, 406] width 52 height 69
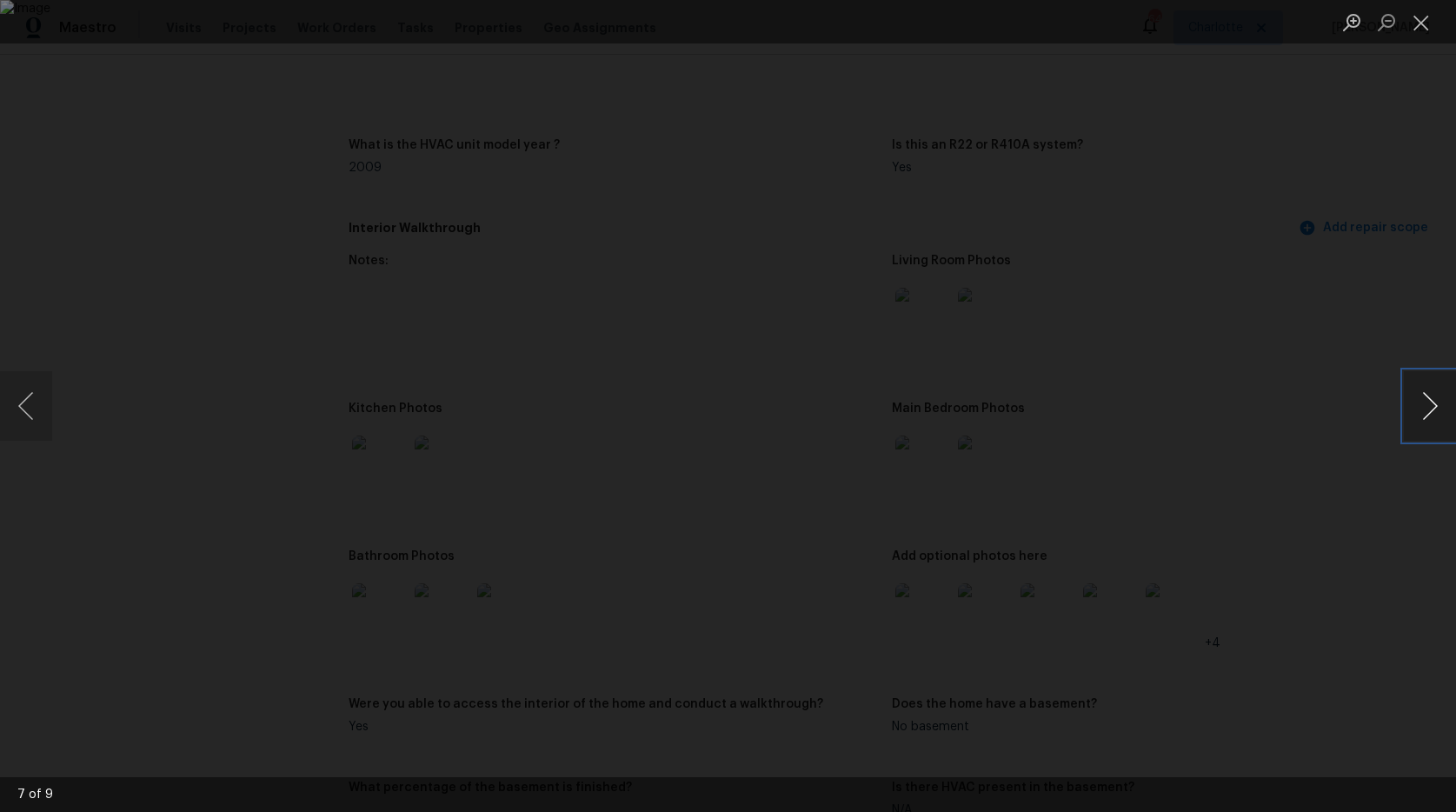
click at [1426, 414] on button "Next image" at bounding box center [1430, 406] width 52 height 69
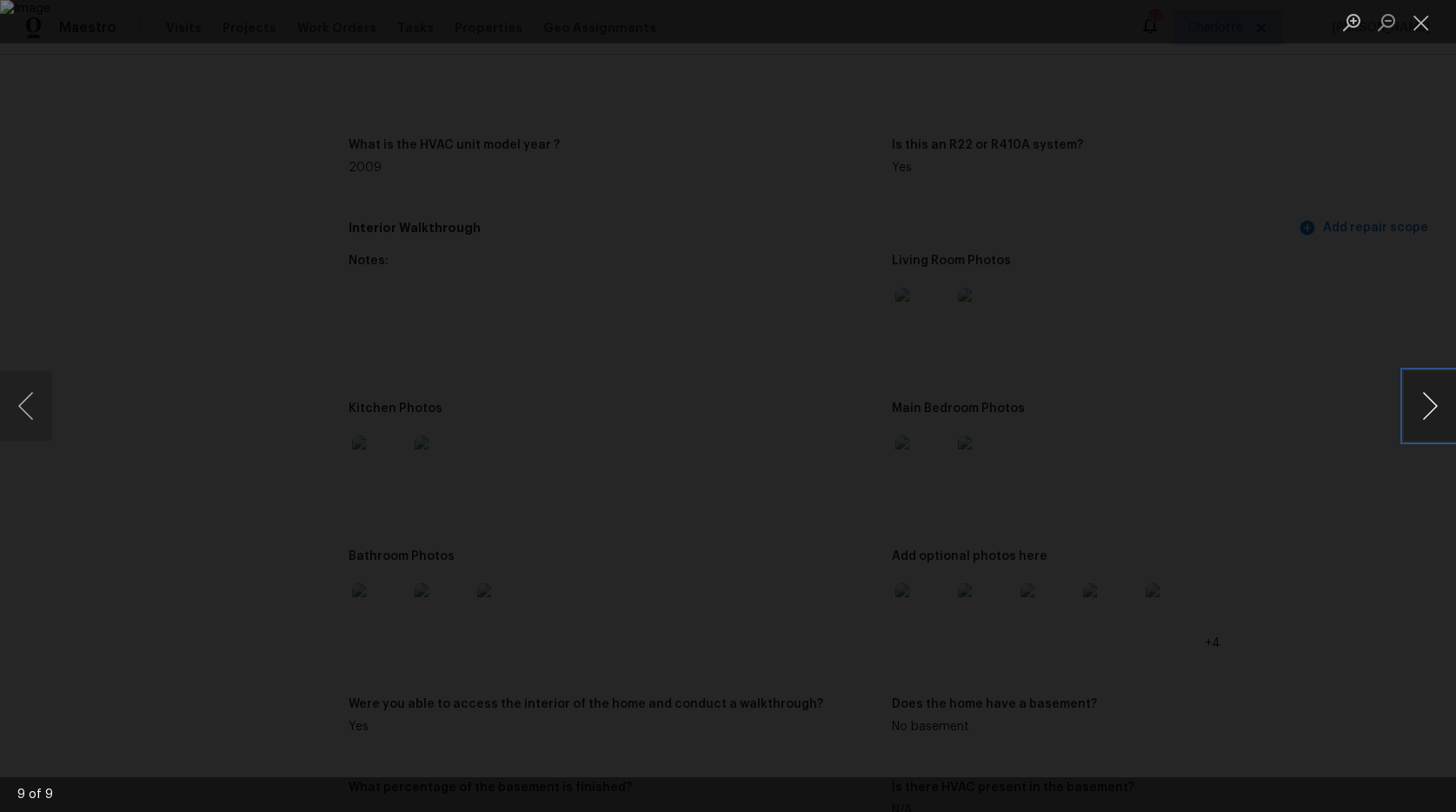
click at [1426, 414] on button "Next image" at bounding box center [1430, 406] width 52 height 69
click at [1431, 25] on button "Close lightbox" at bounding box center [1421, 21] width 35 height 31
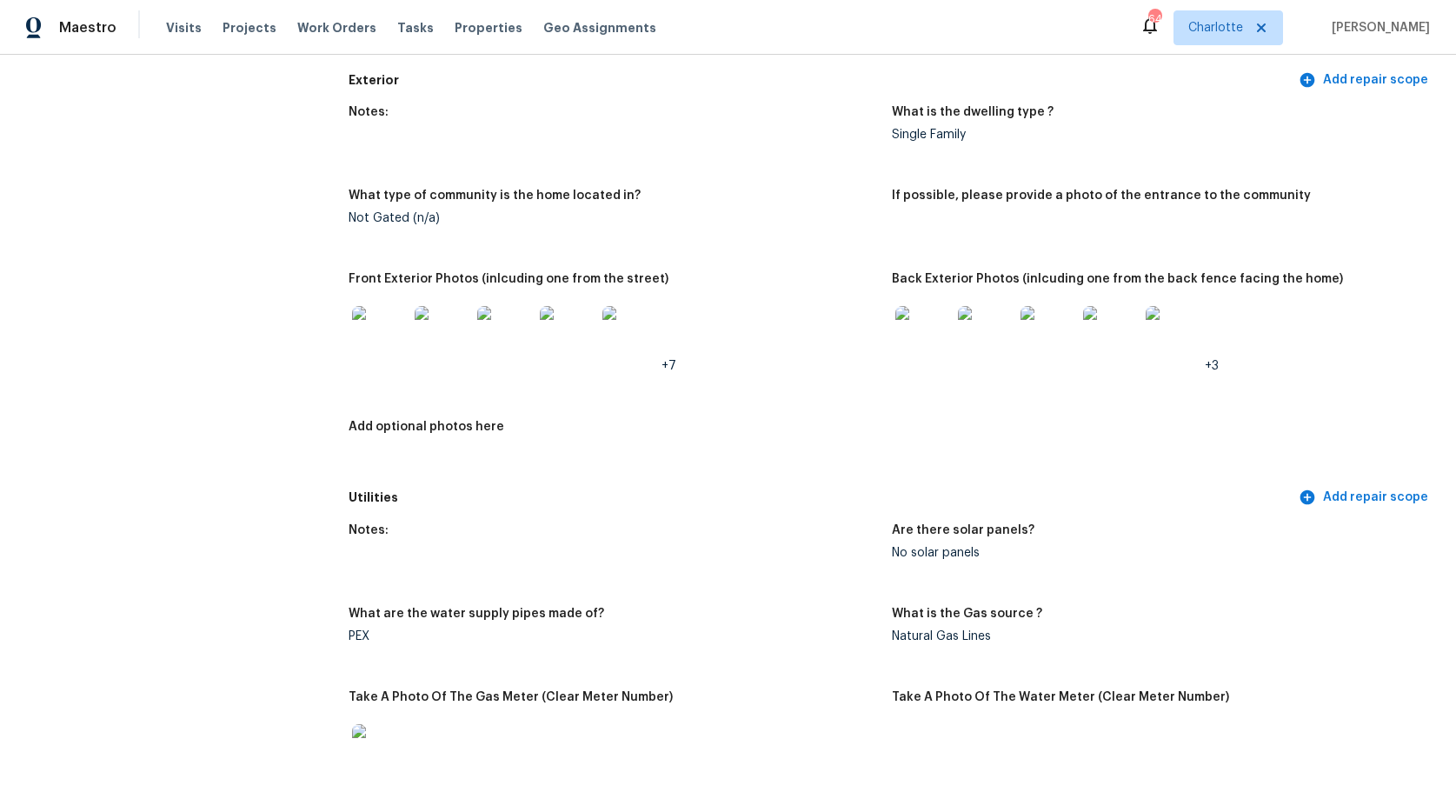
scroll to position [44, 0]
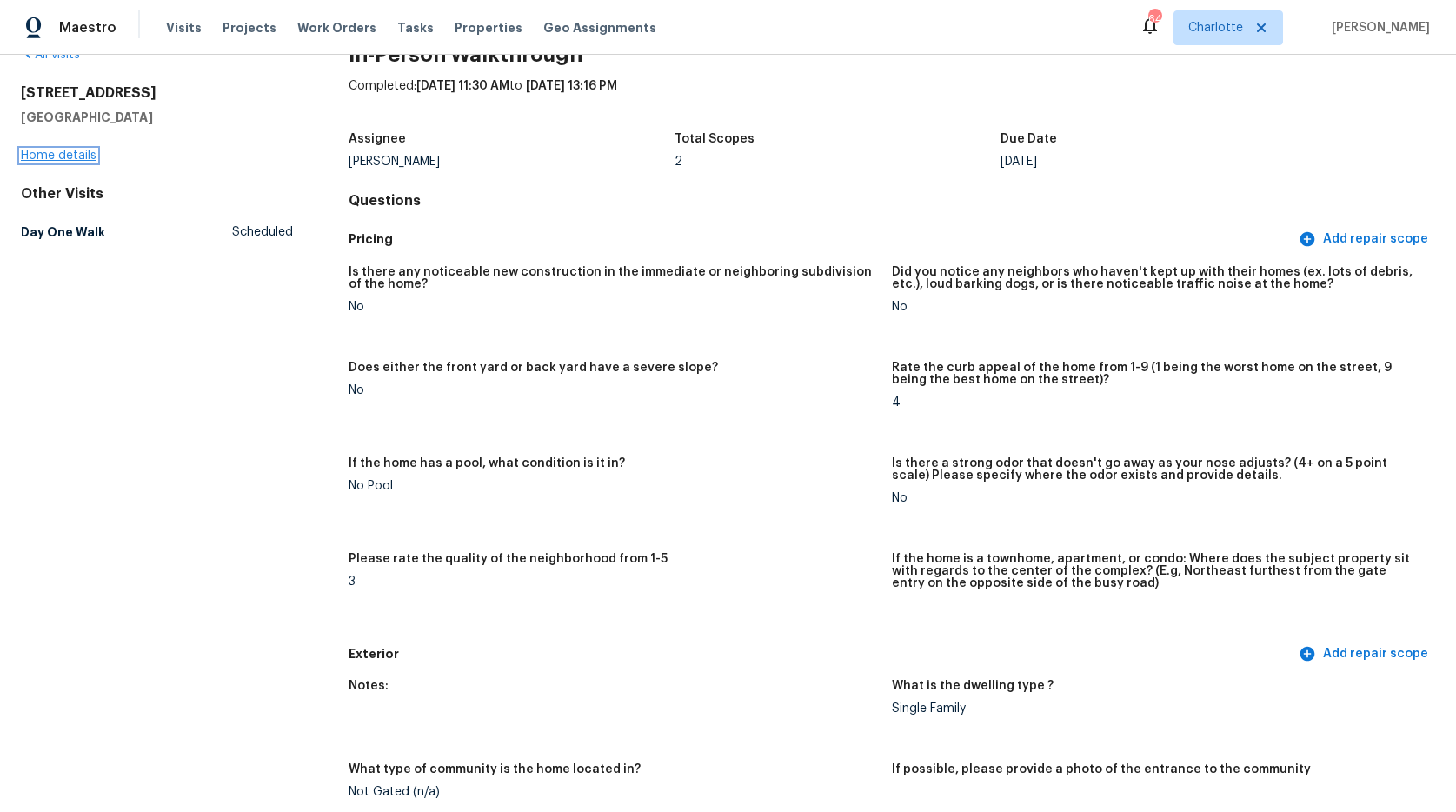
click at [70, 151] on link "Home details" at bounding box center [58, 155] width 76 height 12
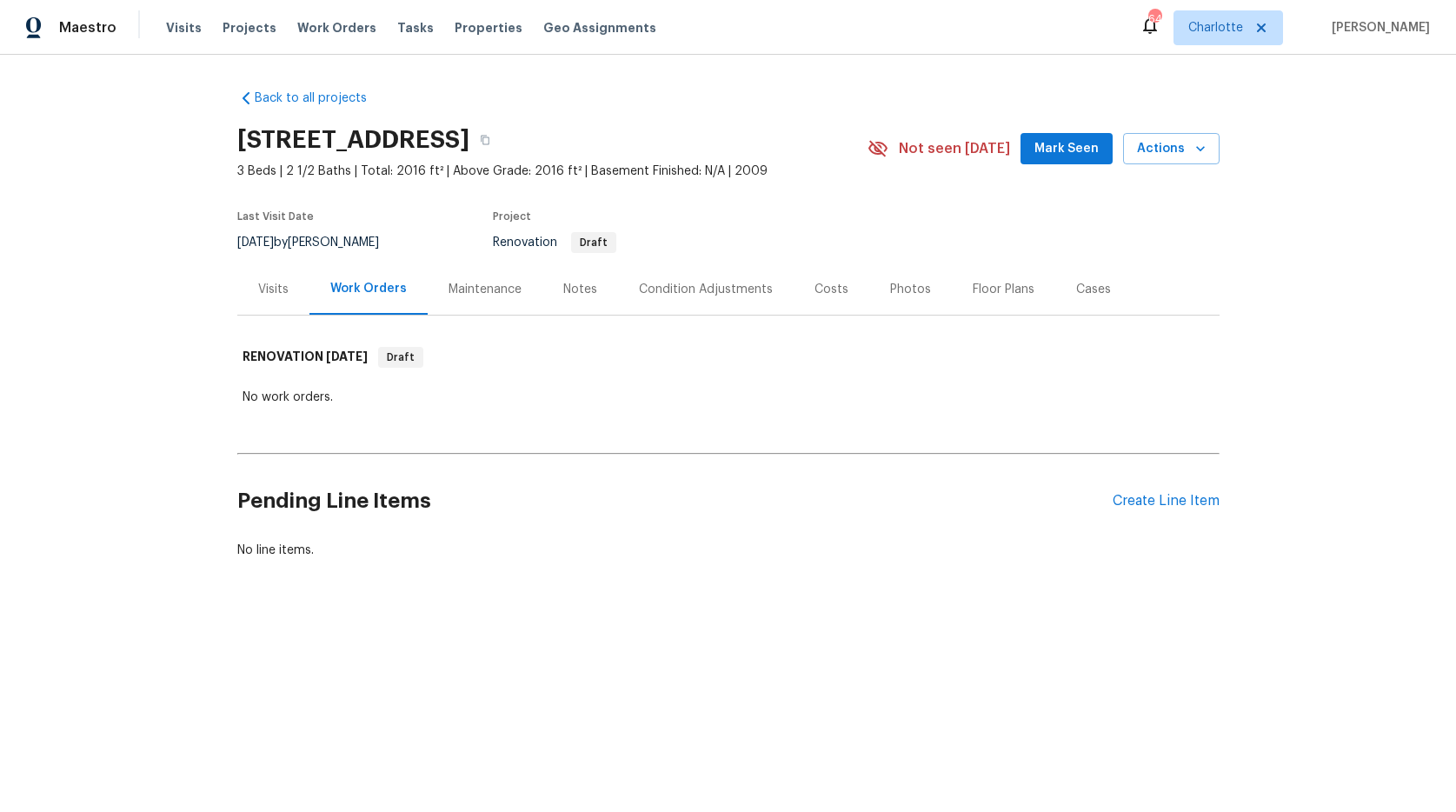
click at [729, 293] on div "Condition Adjustments" at bounding box center [705, 289] width 133 height 18
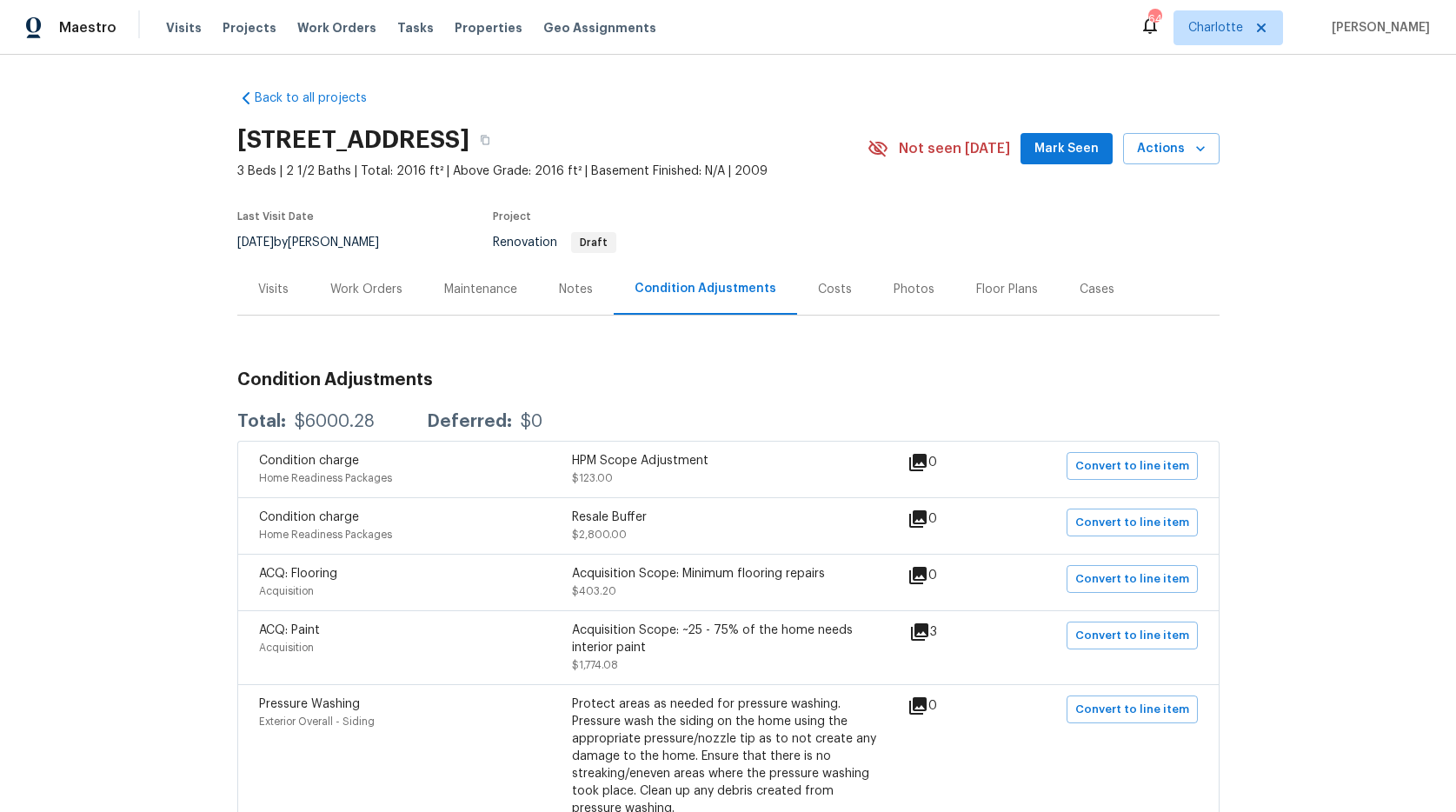
click at [818, 284] on div "Costs" at bounding box center [834, 289] width 34 height 18
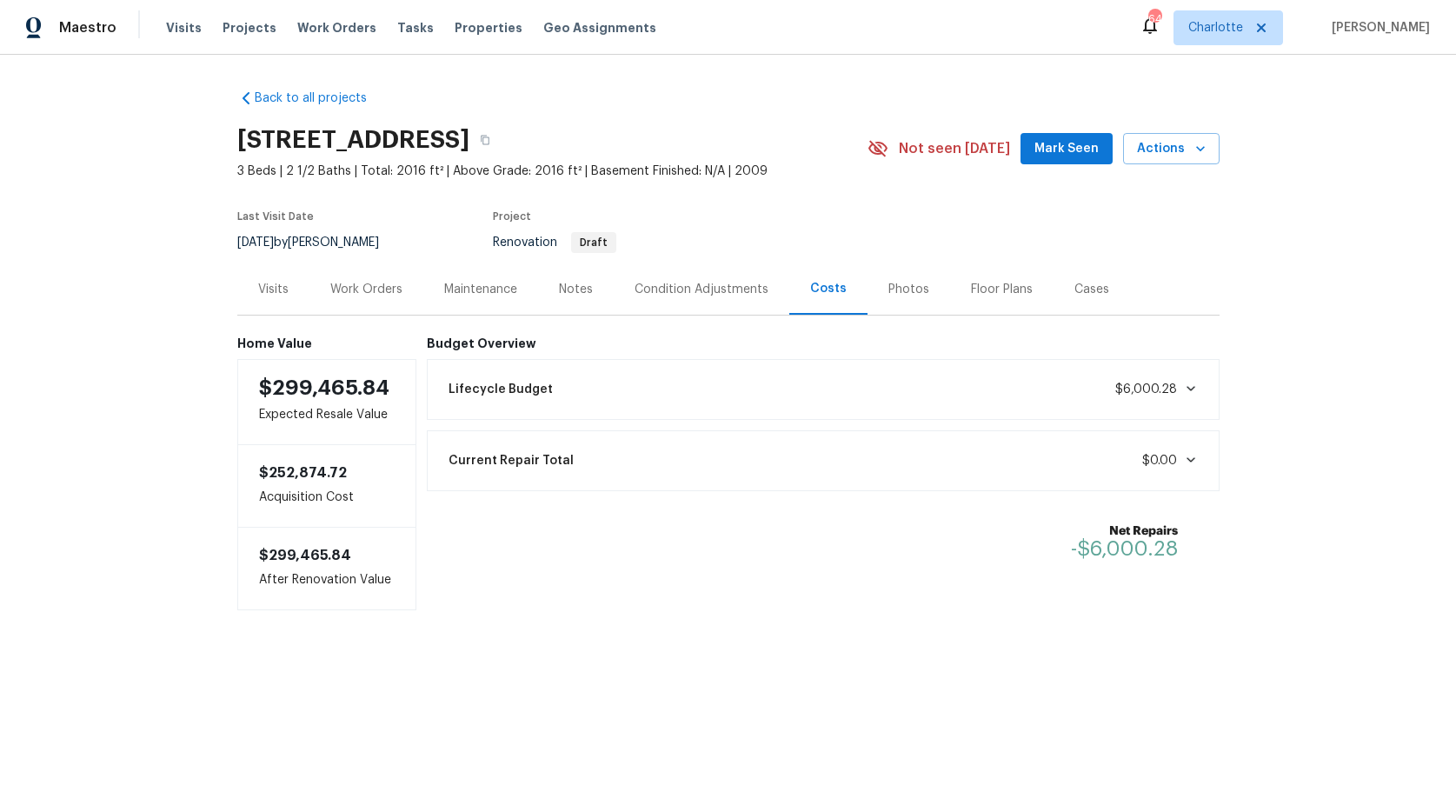
click at [911, 290] on div "Photos" at bounding box center [909, 289] width 41 height 18
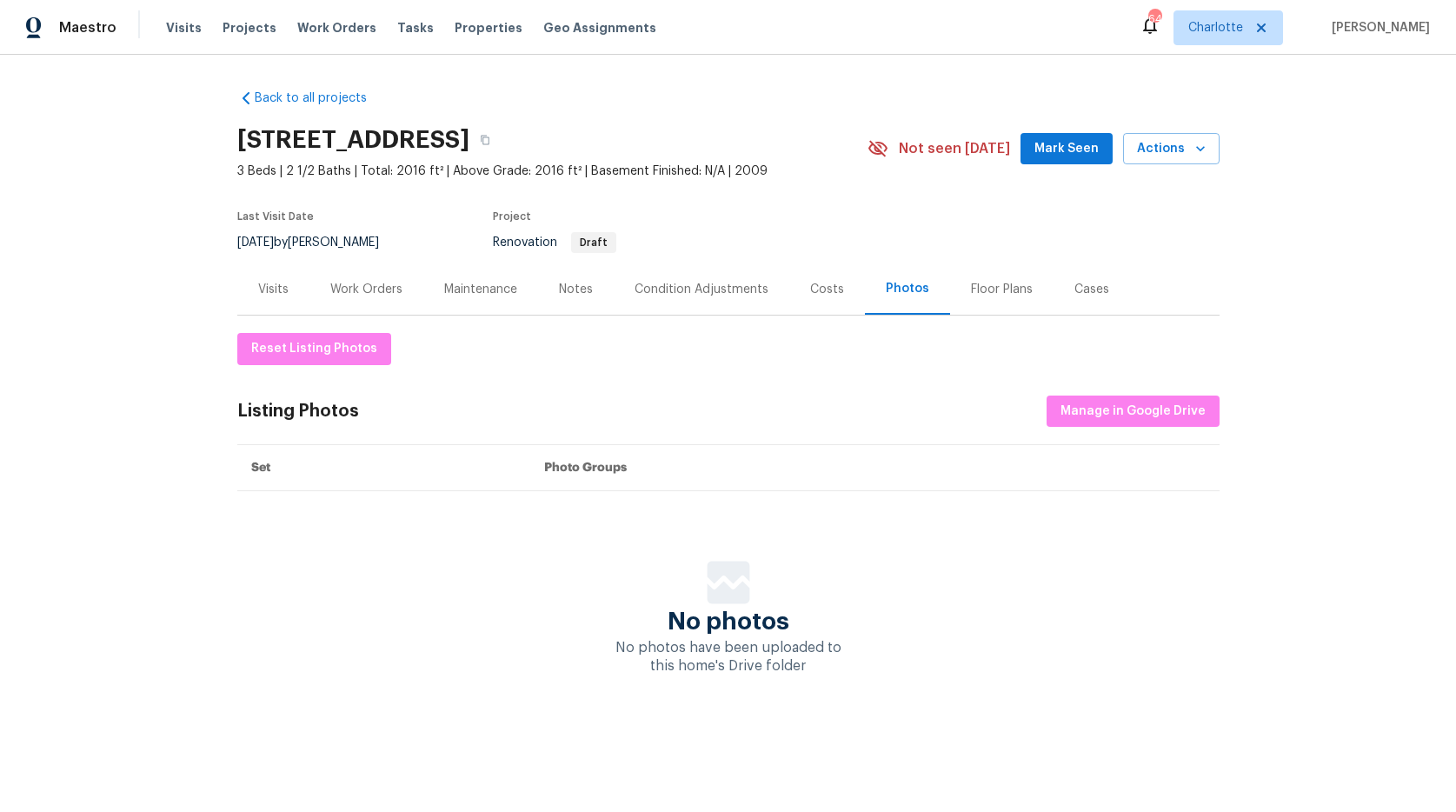
click at [364, 281] on div "Work Orders" at bounding box center [366, 289] width 72 height 18
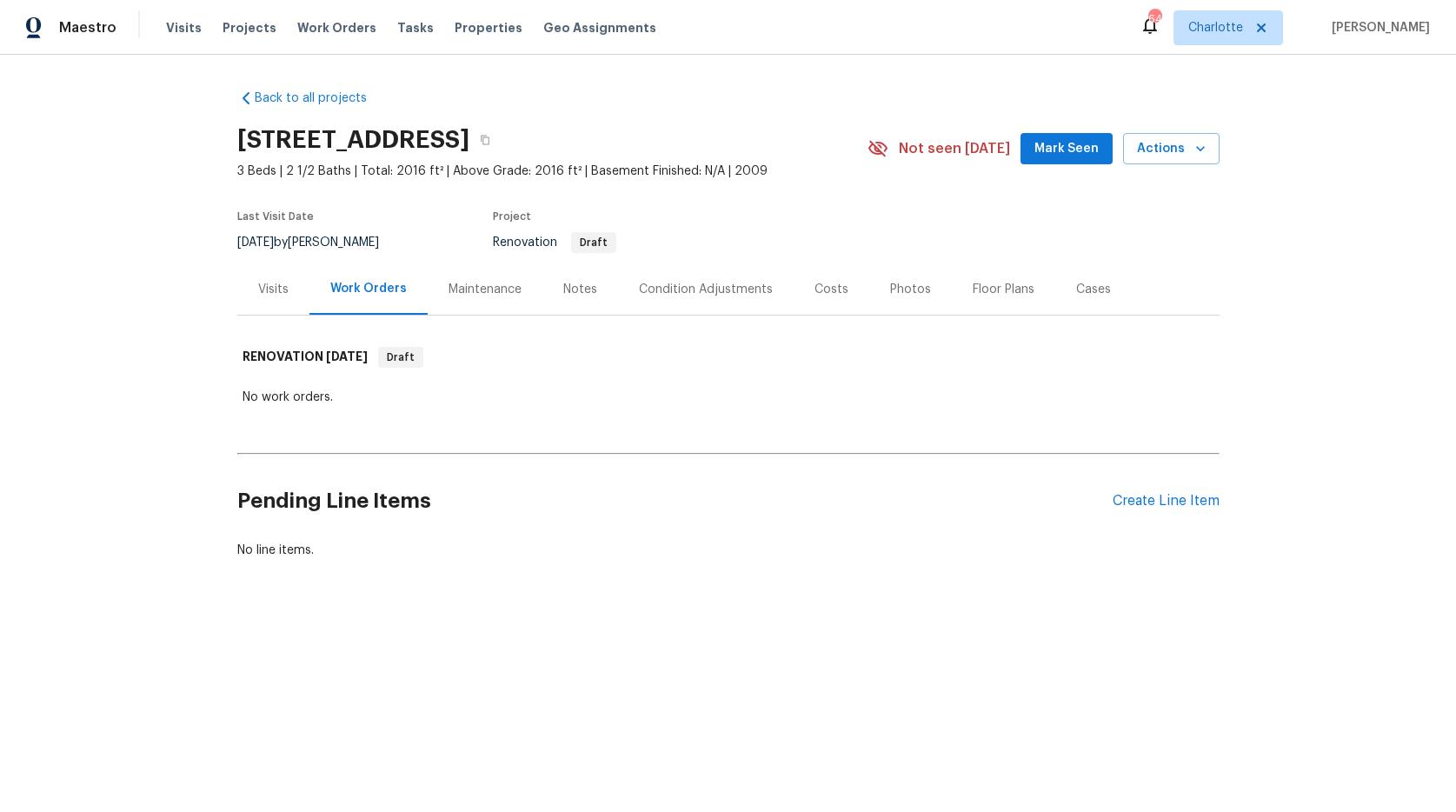
click at [448, 286] on div "Maintenance" at bounding box center [484, 289] width 73 height 18
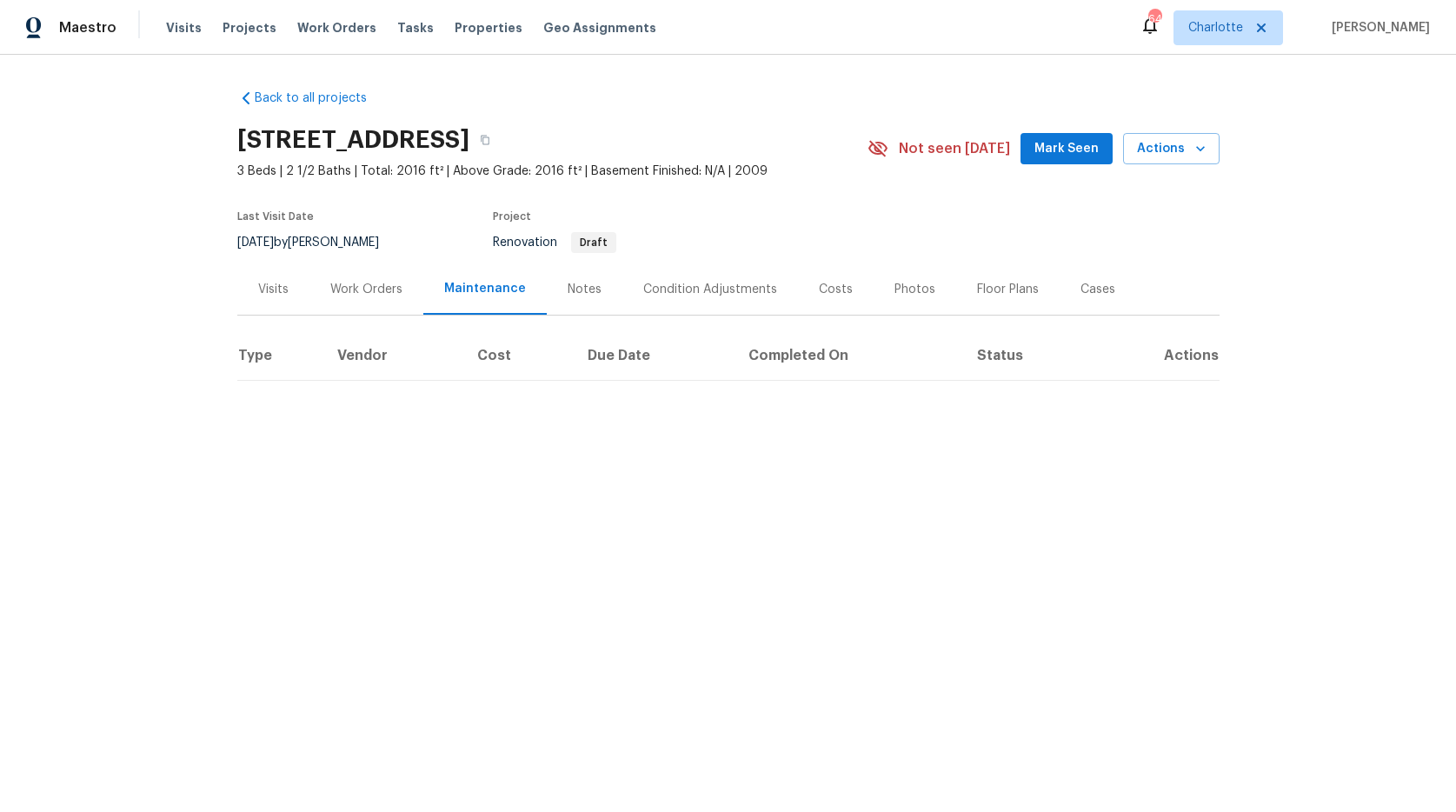
click at [567, 284] on div "Notes" at bounding box center [584, 289] width 34 height 18
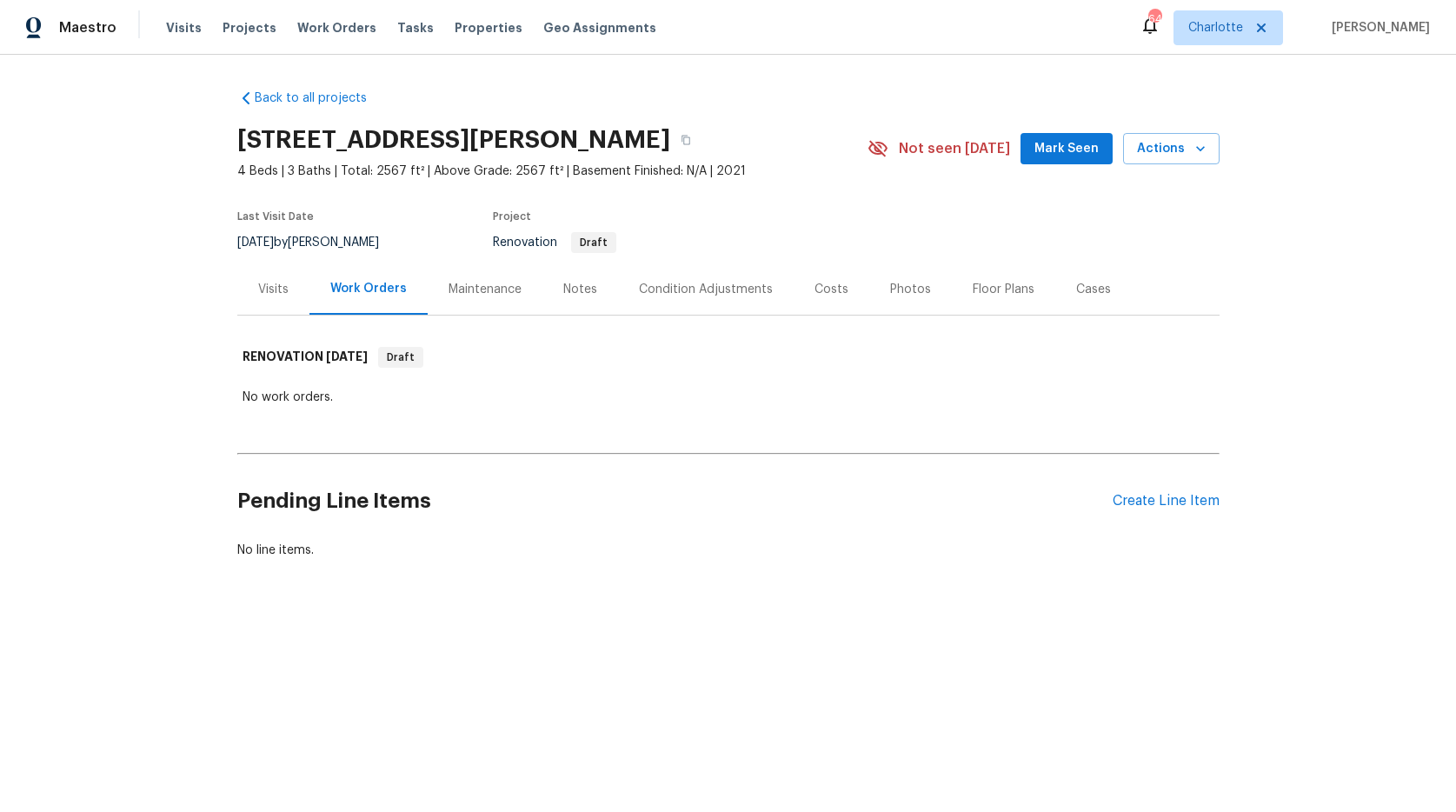
click at [260, 285] on div "Visits" at bounding box center [273, 289] width 31 height 18
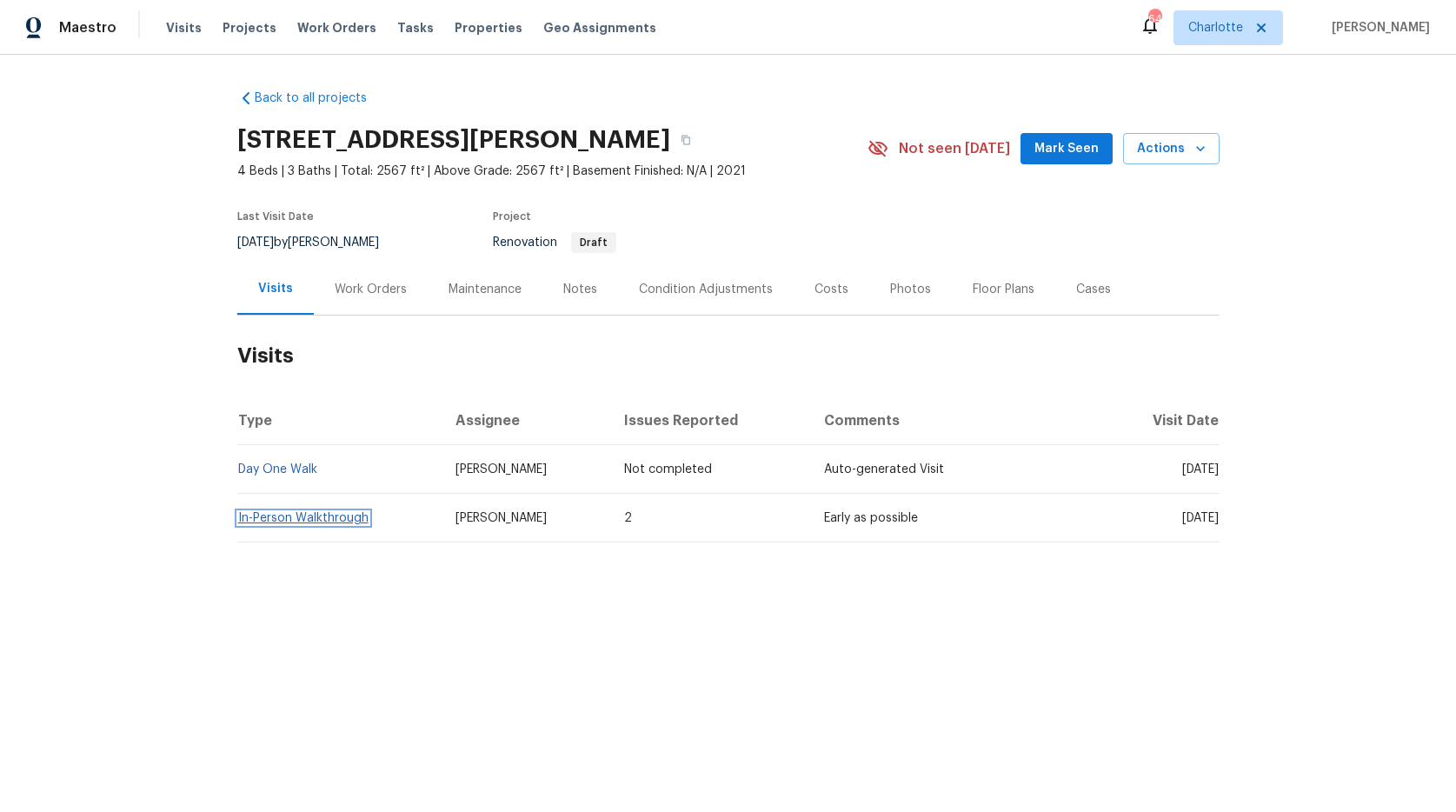
click at [270, 522] on link "In-Person Walkthrough" at bounding box center [303, 517] width 131 height 12
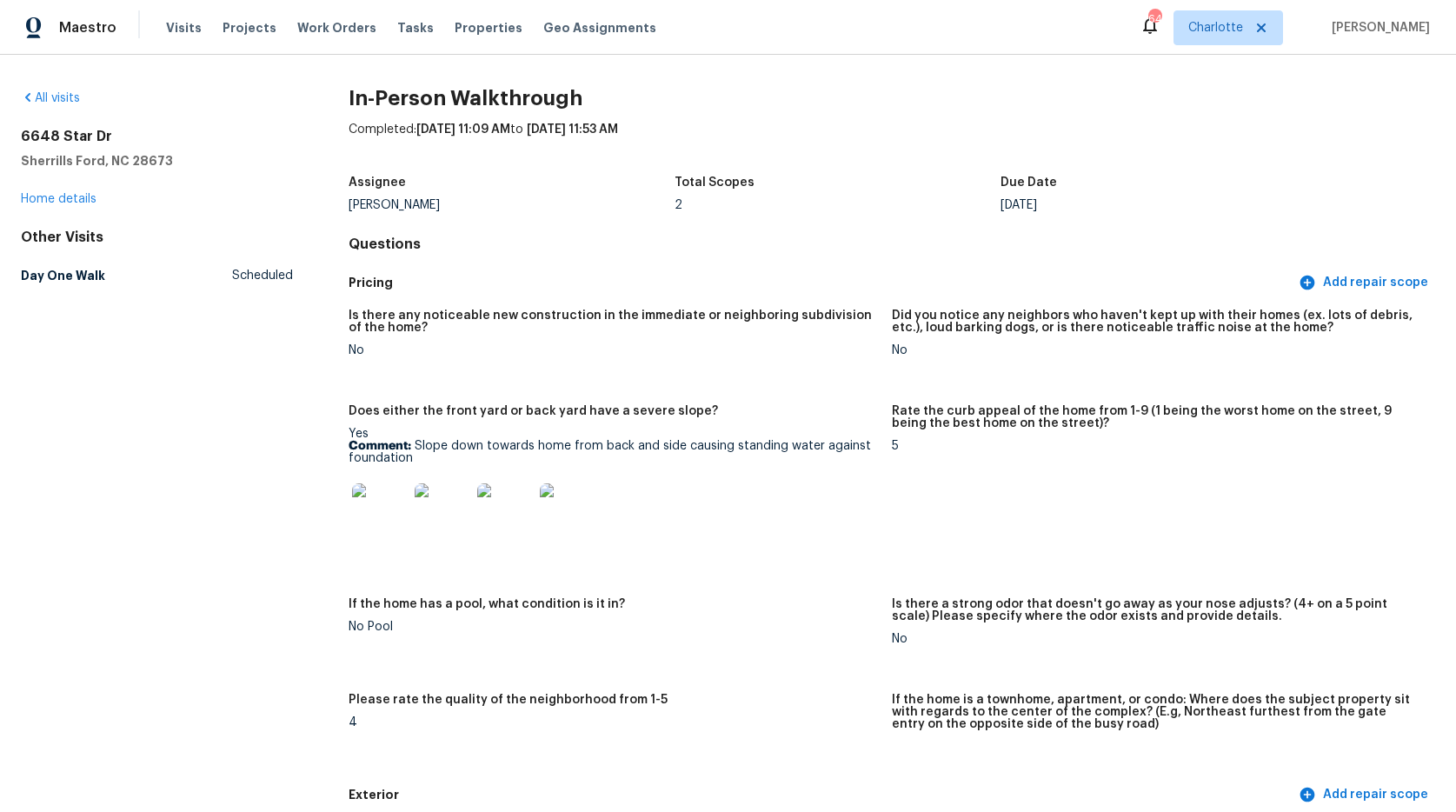
click at [368, 511] on img at bounding box center [380, 511] width 56 height 56
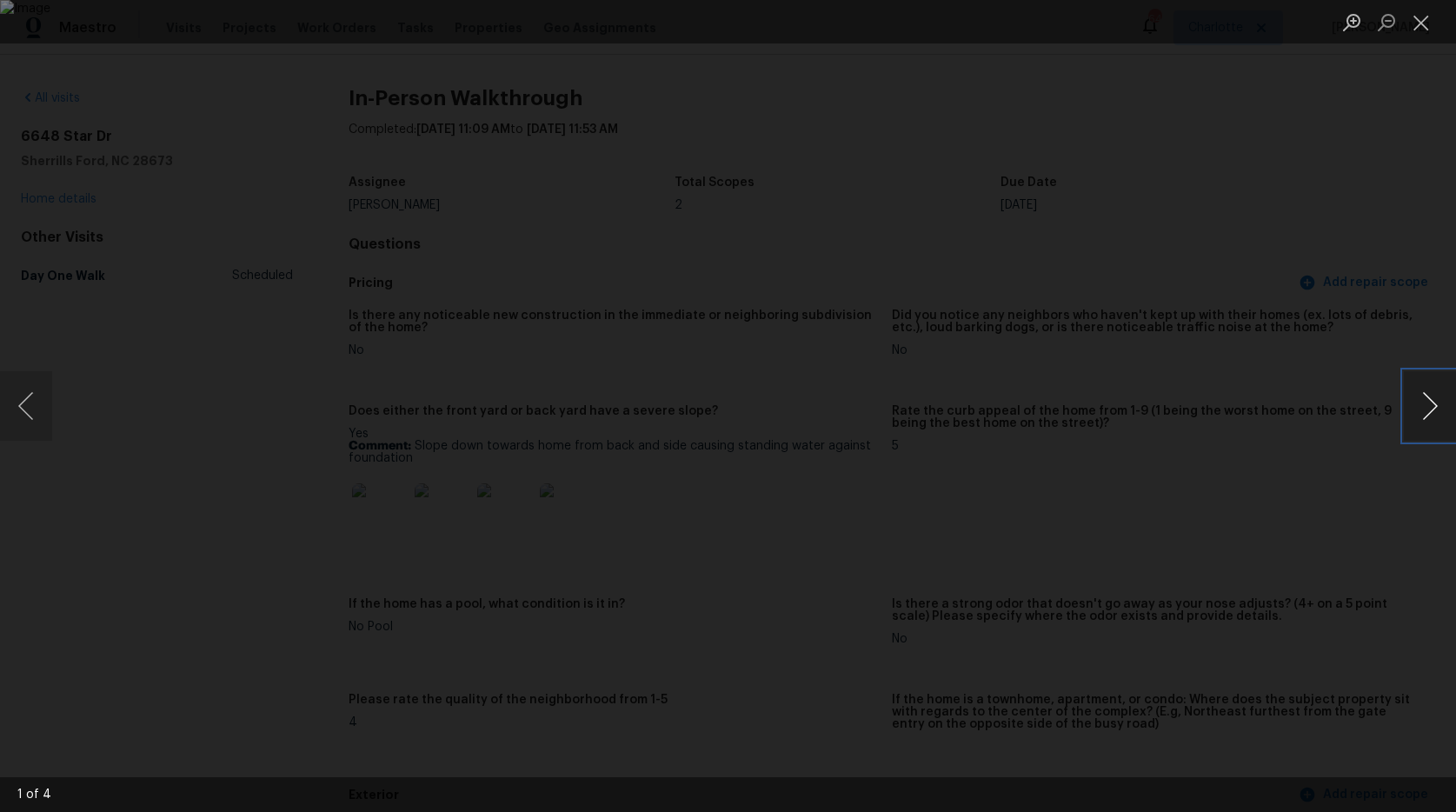
click at [1415, 406] on button "Next image" at bounding box center [1430, 406] width 52 height 69
click at [1415, 407] on button "Next image" at bounding box center [1430, 406] width 52 height 69
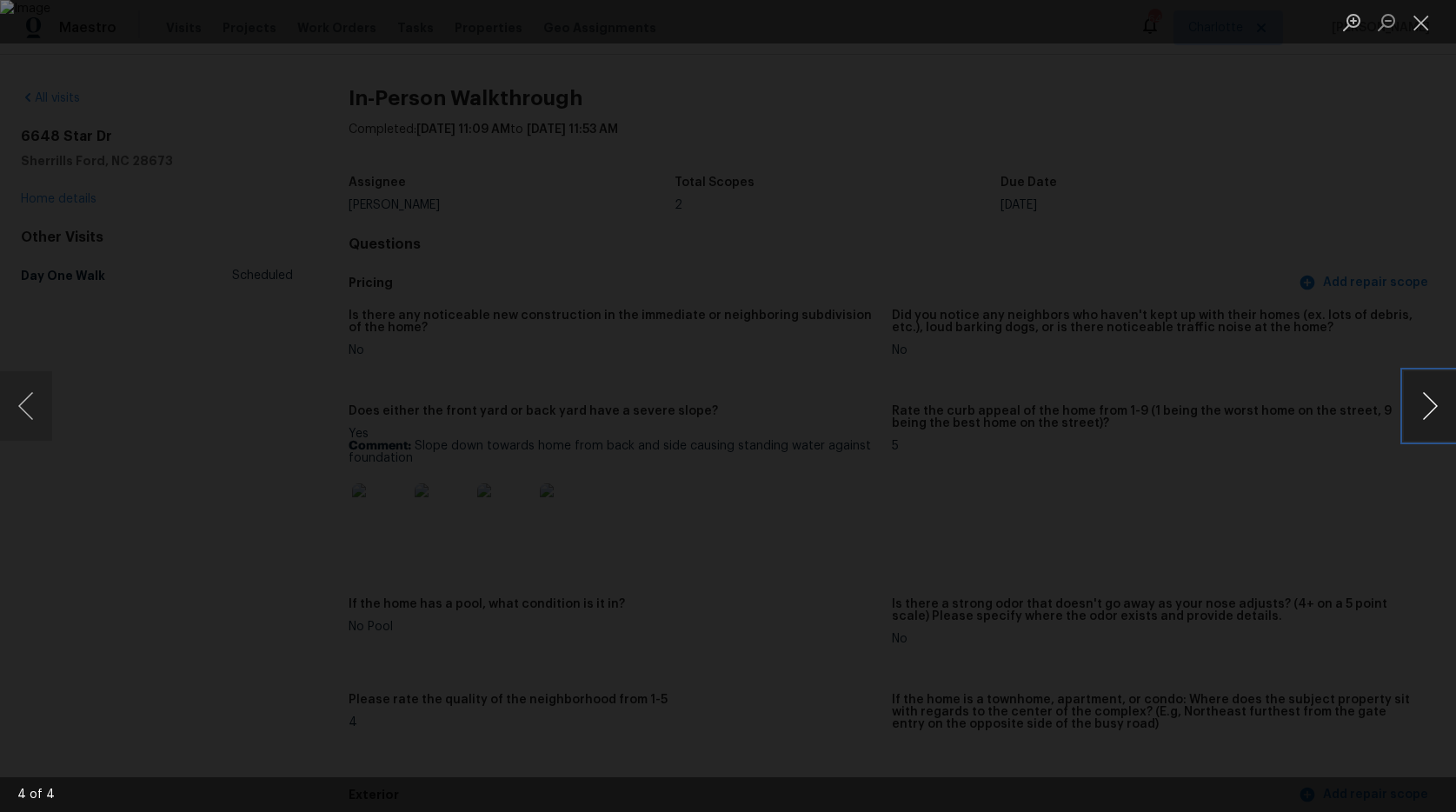
click at [1415, 407] on button "Next image" at bounding box center [1430, 406] width 52 height 69
click at [1421, 410] on button "Next image" at bounding box center [1430, 406] width 52 height 69
click at [1426, 21] on button "Close lightbox" at bounding box center [1421, 21] width 35 height 31
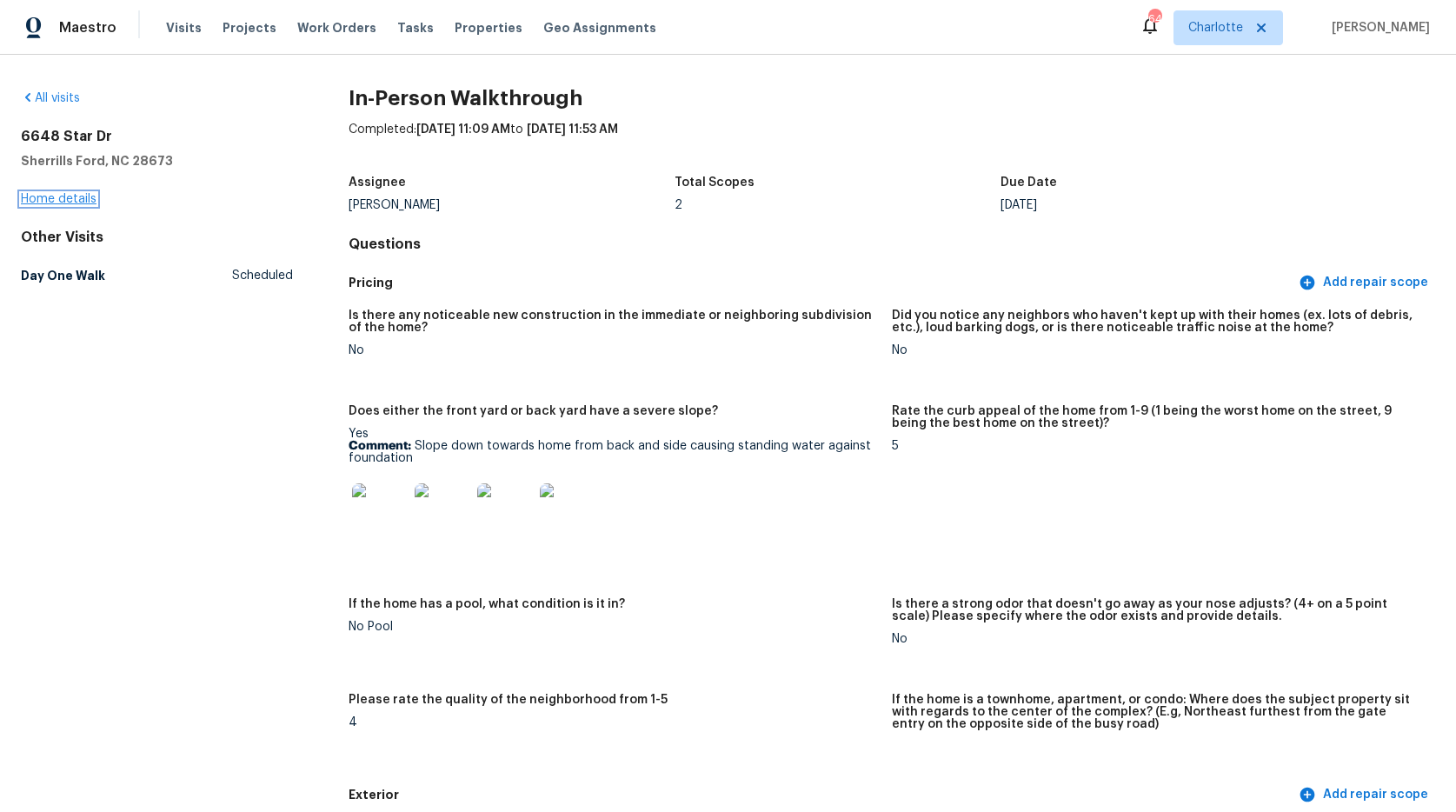
click at [89, 196] on link "Home details" at bounding box center [58, 199] width 76 height 12
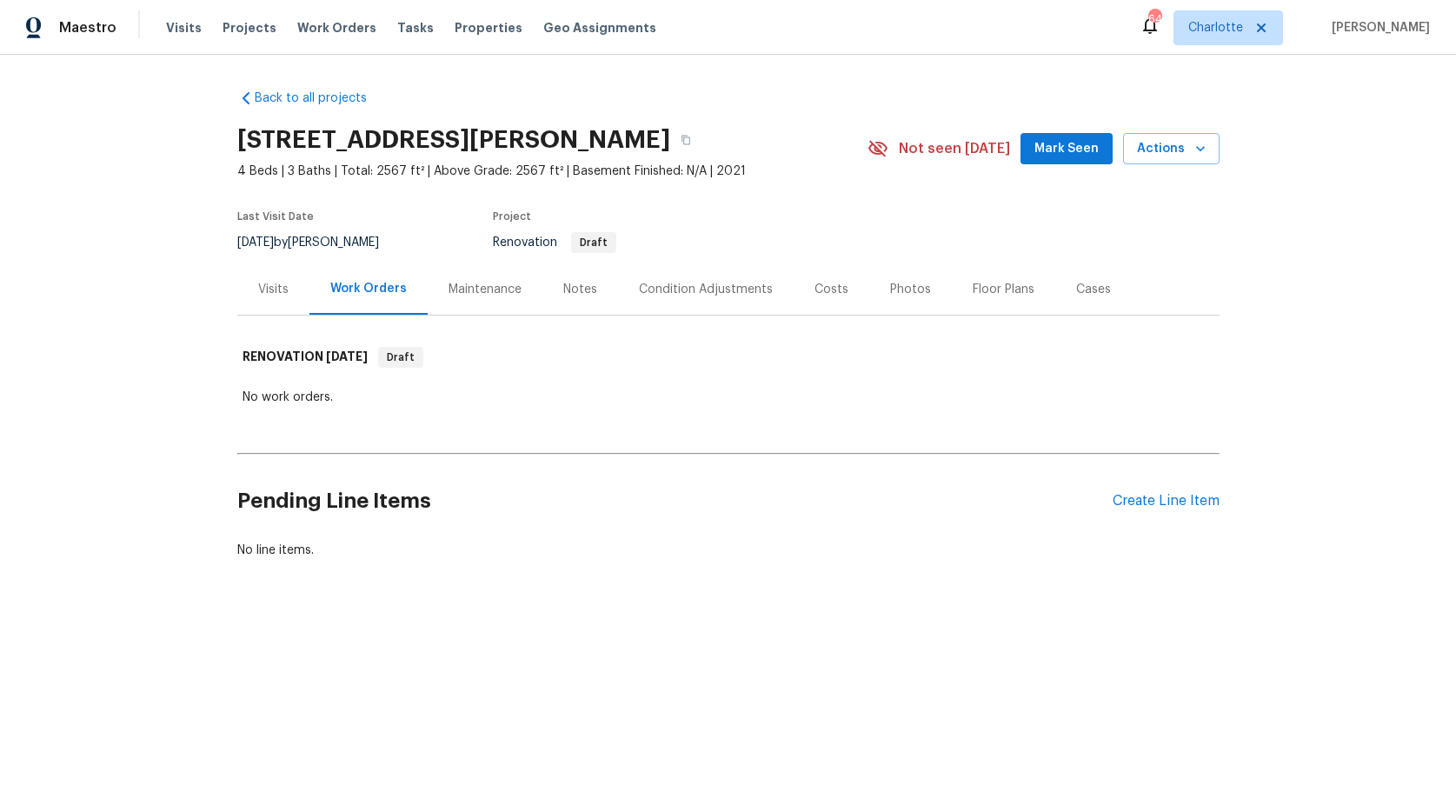
click at [563, 287] on div "Notes" at bounding box center [580, 289] width 34 height 18
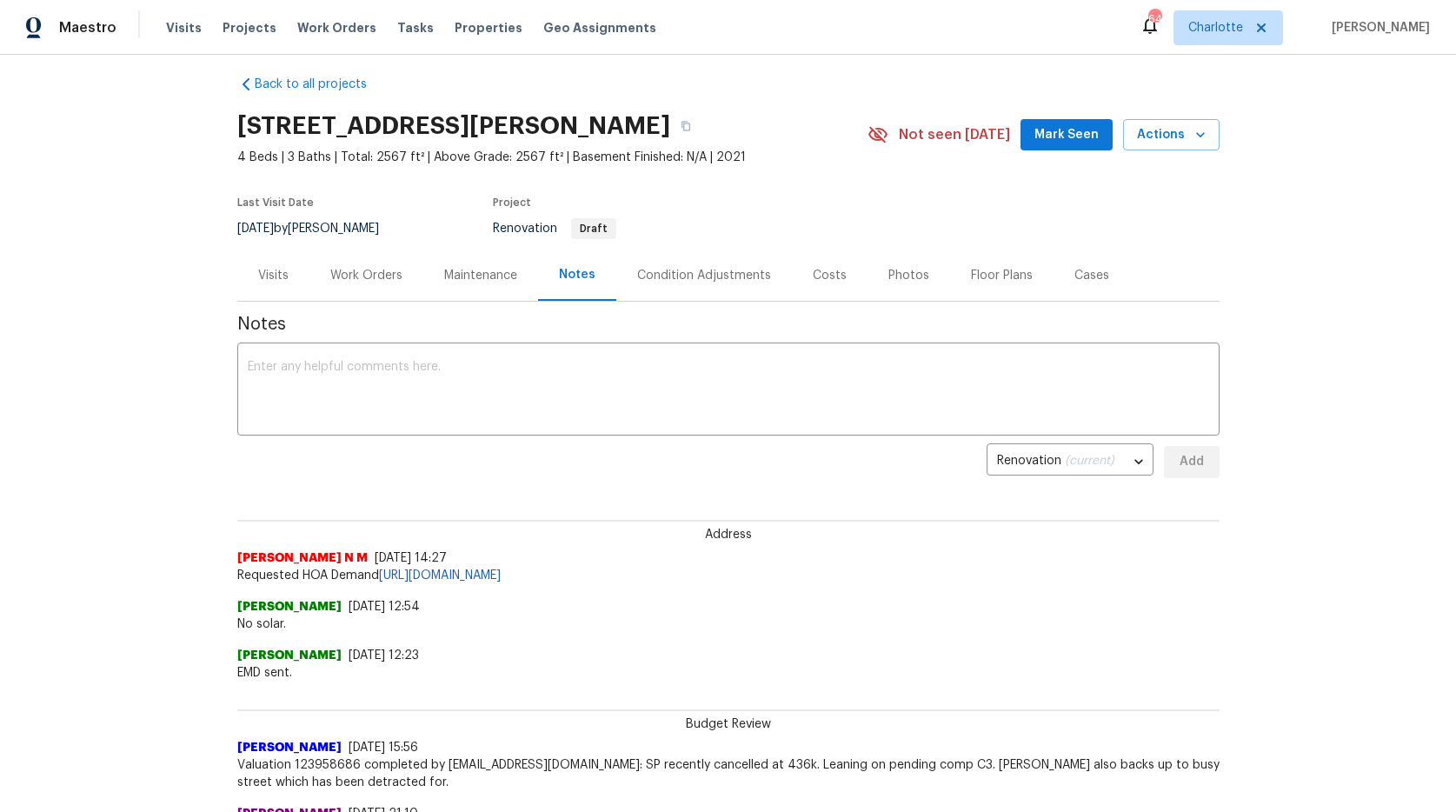
scroll to position [15, 0]
click at [723, 273] on div "Condition Adjustments" at bounding box center [703, 274] width 133 height 18
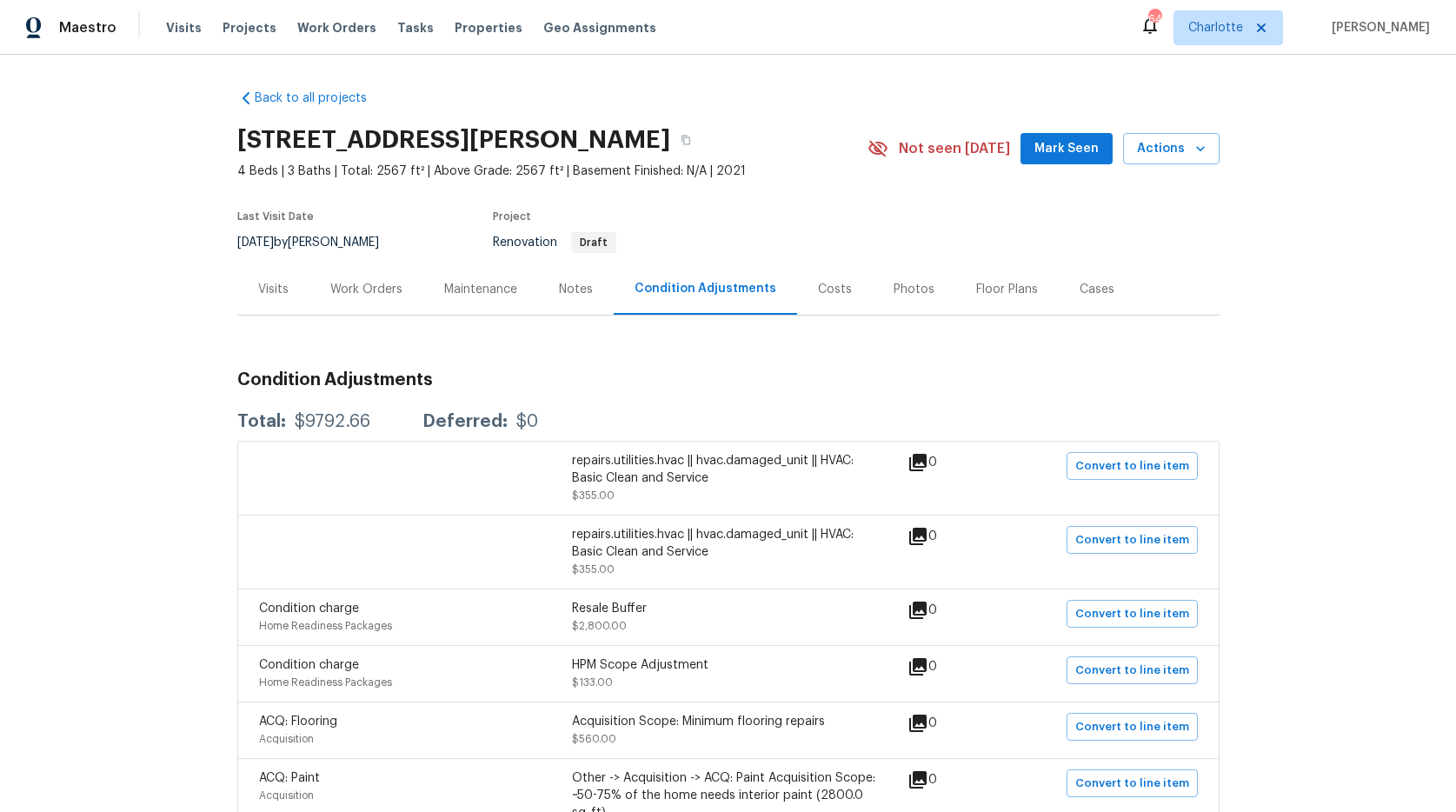
click at [577, 287] on div "Notes" at bounding box center [576, 289] width 34 height 18
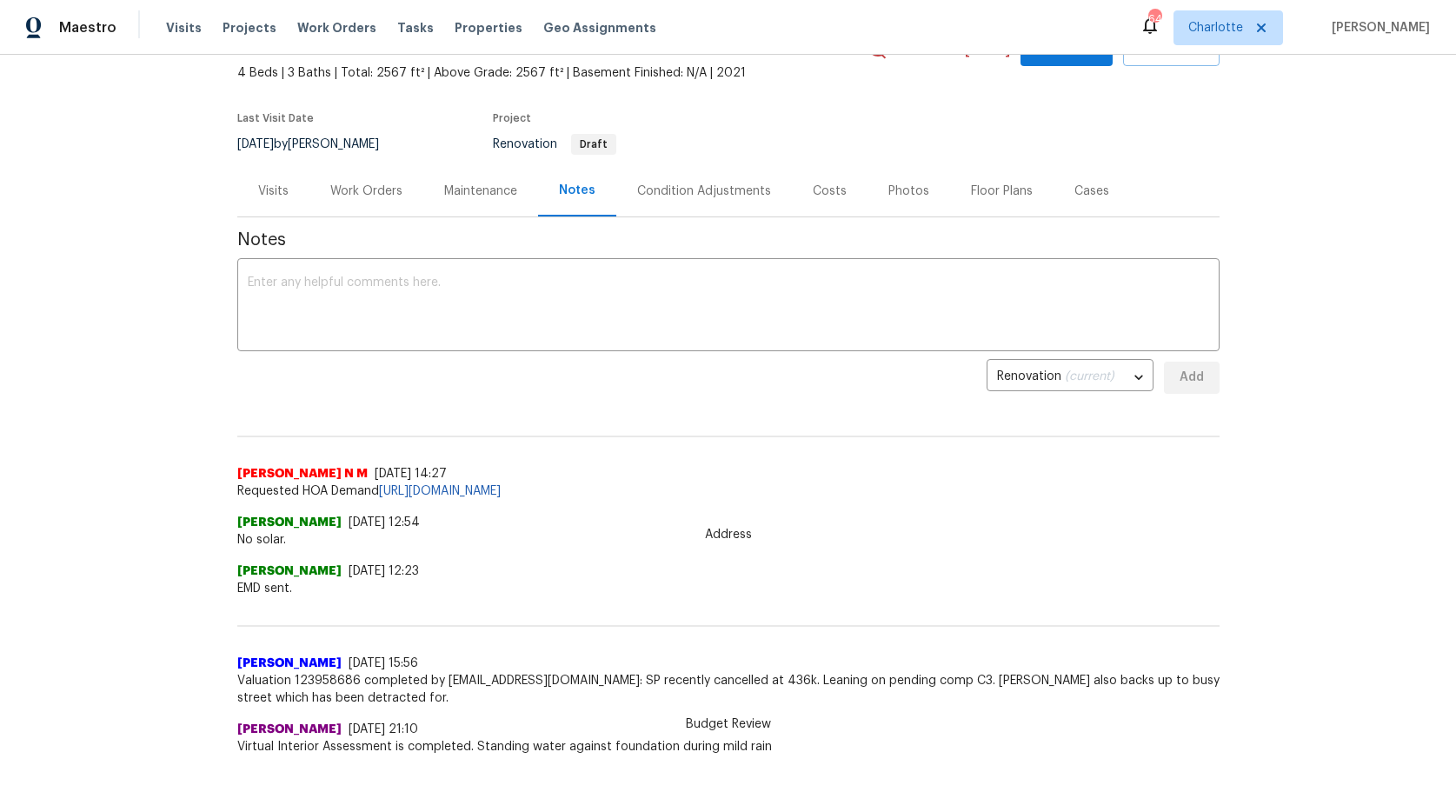
scroll to position [159, 0]
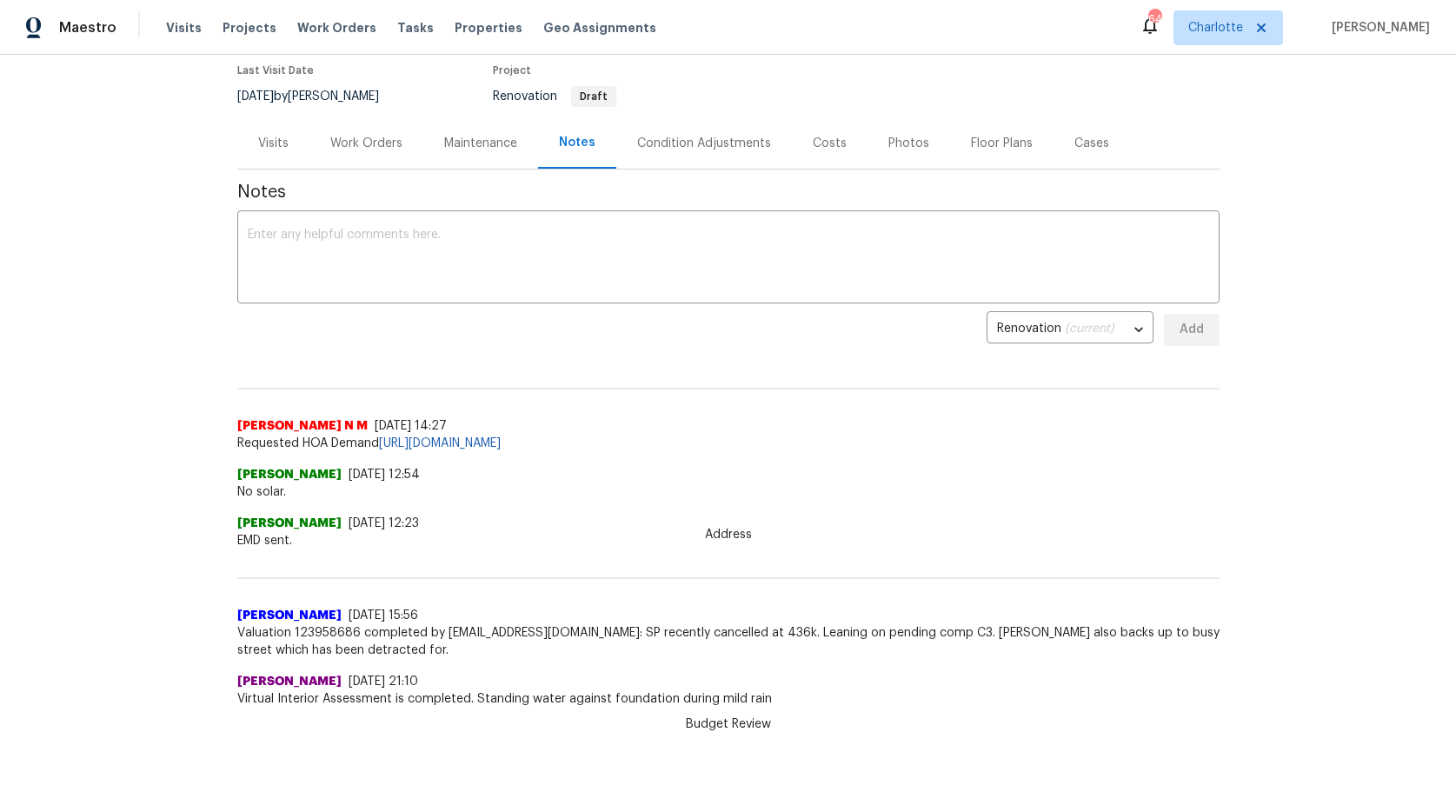
click at [226, 300] on div "Back to all projects 6648 Star Dr, Sherrills Ford, NC 28673 4 Beds | 3 Baths | …" at bounding box center [728, 433] width 1456 height 757
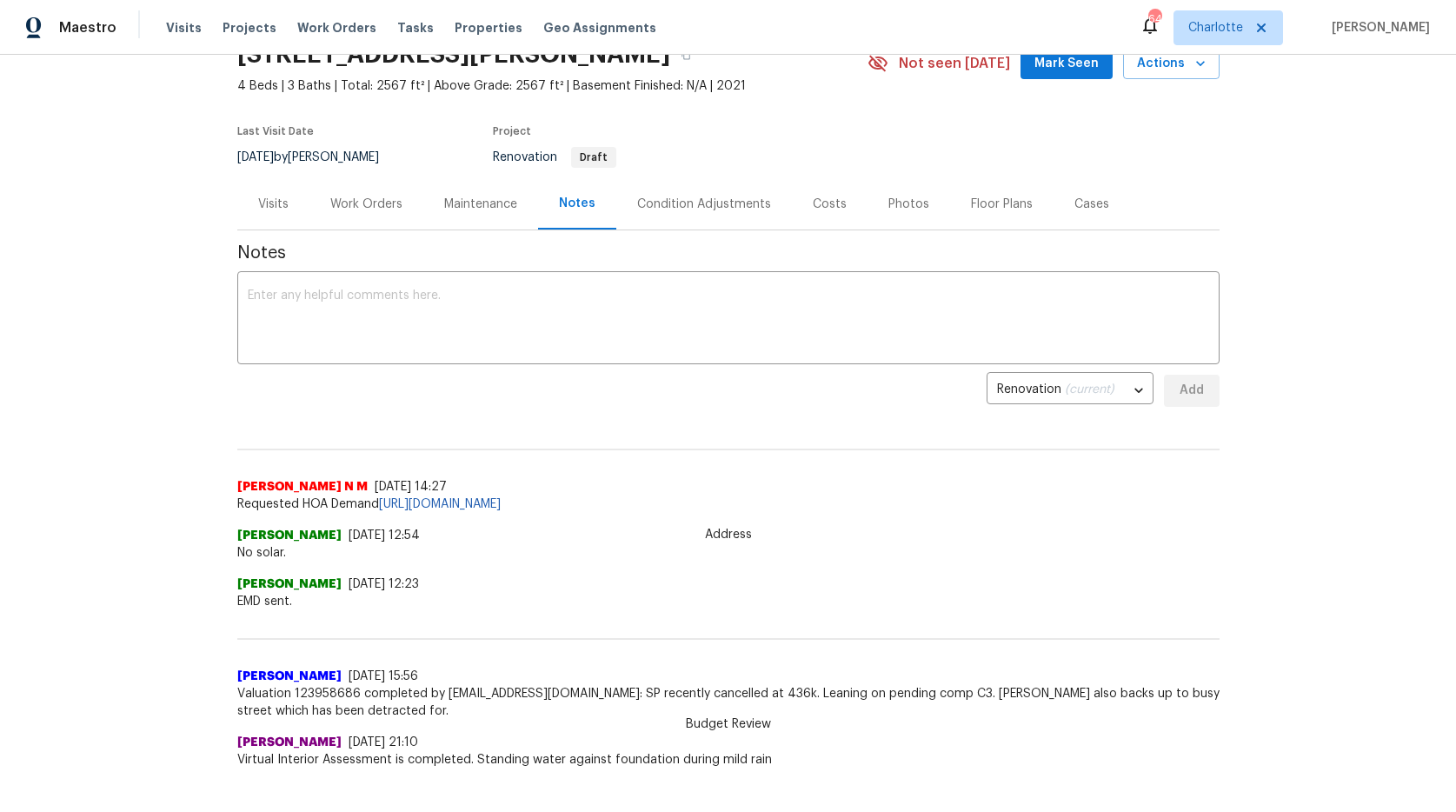
scroll to position [0, 0]
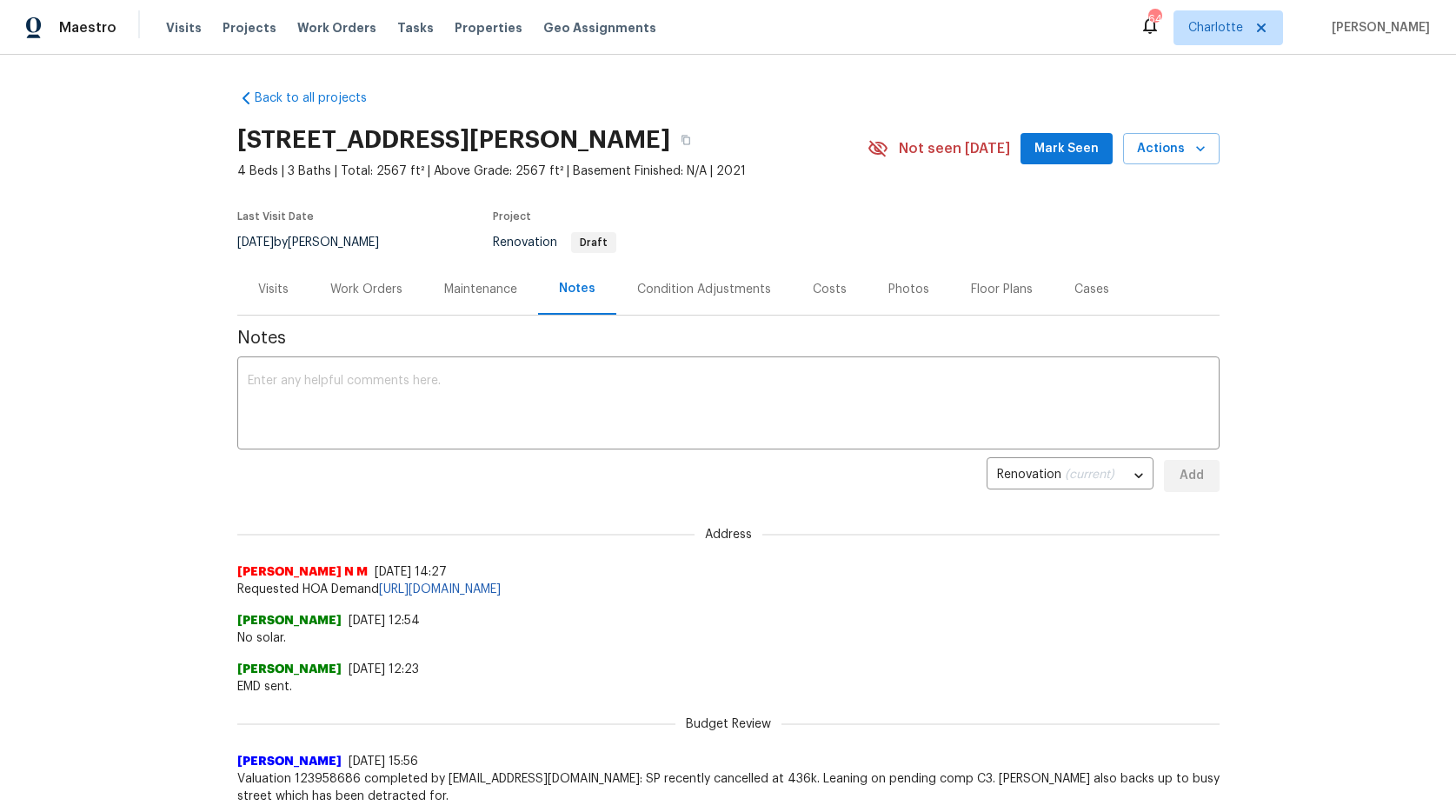
click at [268, 286] on div "Visits" at bounding box center [273, 289] width 31 height 18
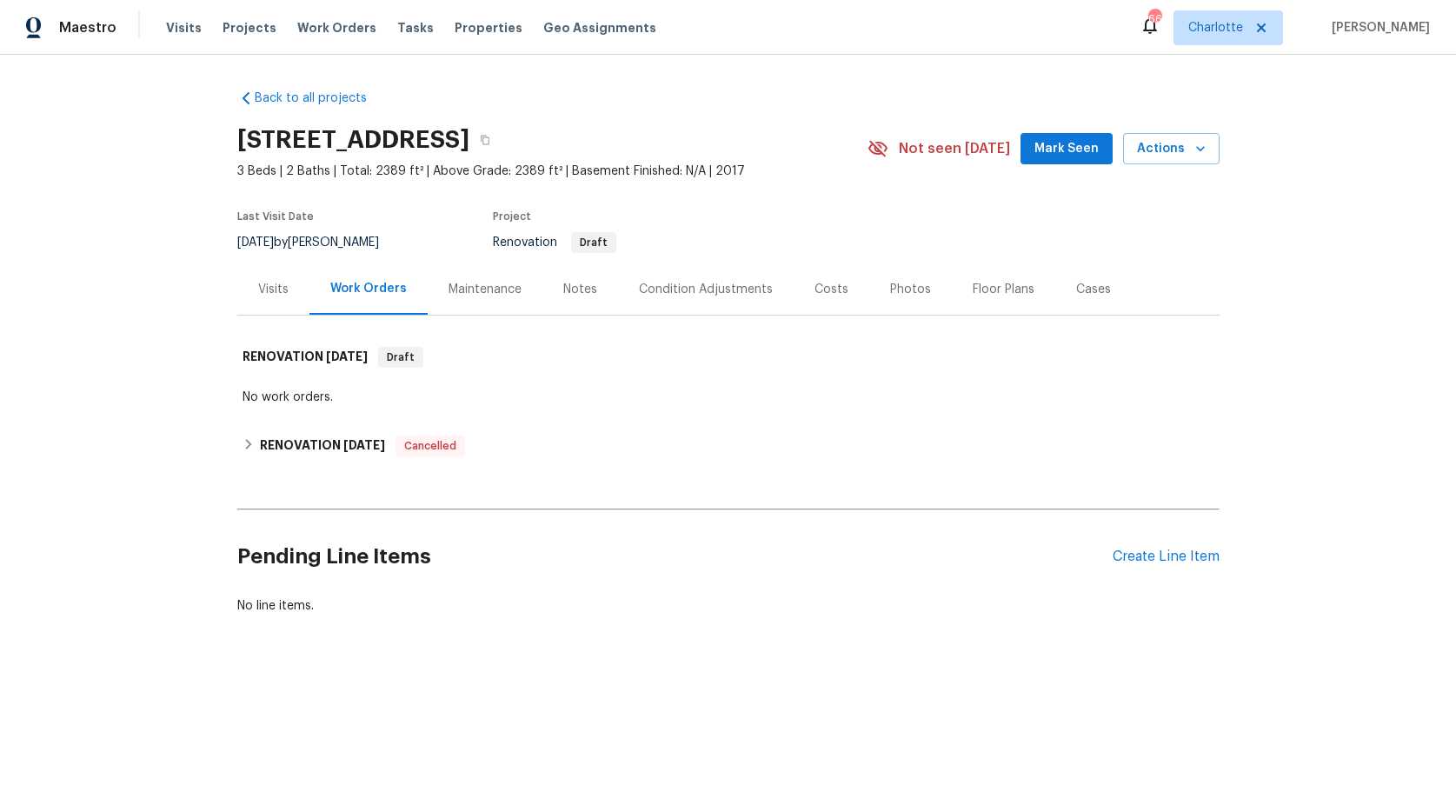
click at [564, 284] on div "Notes" at bounding box center [580, 289] width 34 height 18
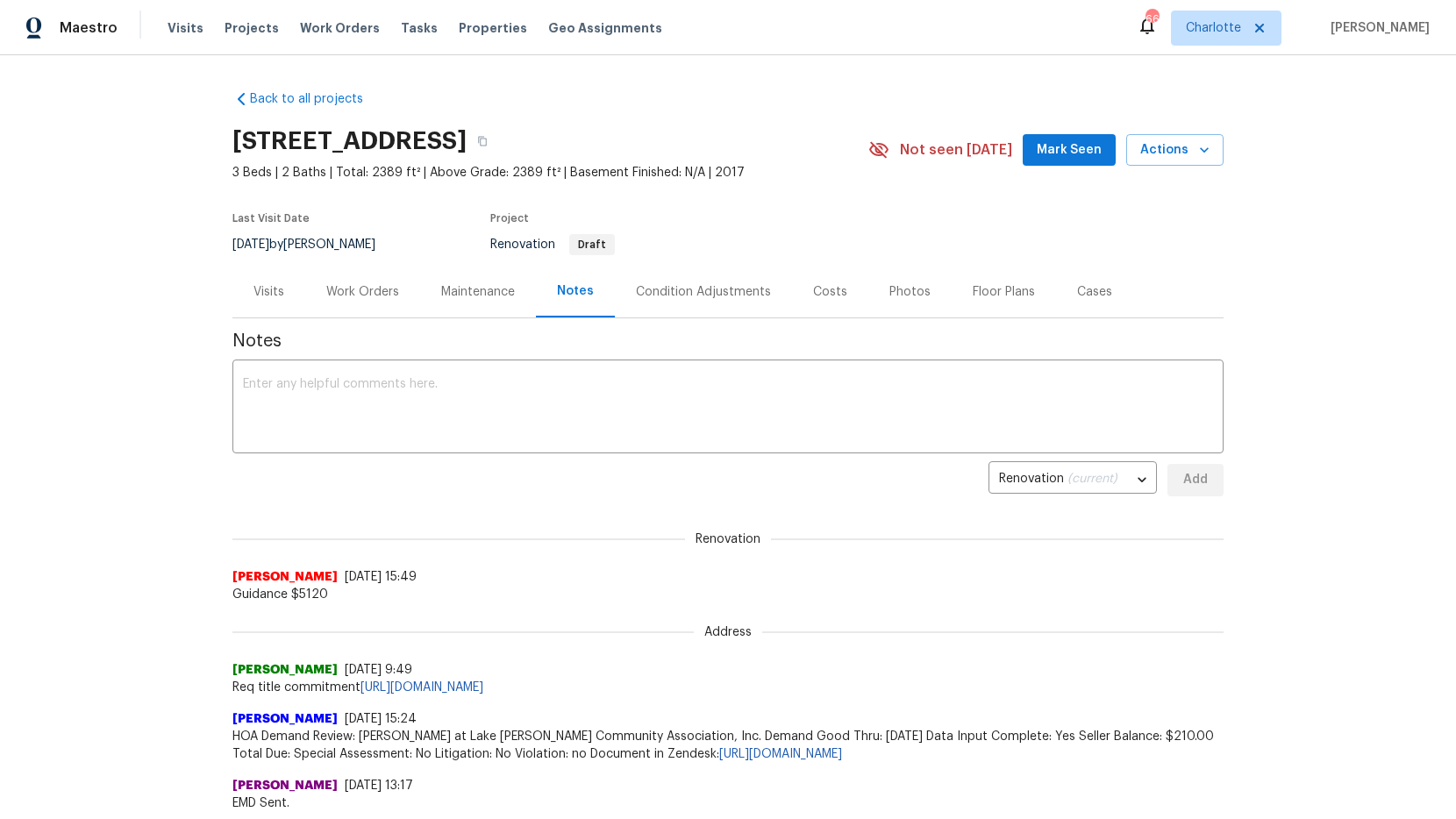
click at [413, 586] on span "Guidance $5120" at bounding box center [728, 594] width 991 height 18
click at [294, 576] on span "[PERSON_NAME]" at bounding box center [285, 576] width 105 height 18
click at [452, 599] on span "Guidance $5120" at bounding box center [728, 594] width 991 height 18
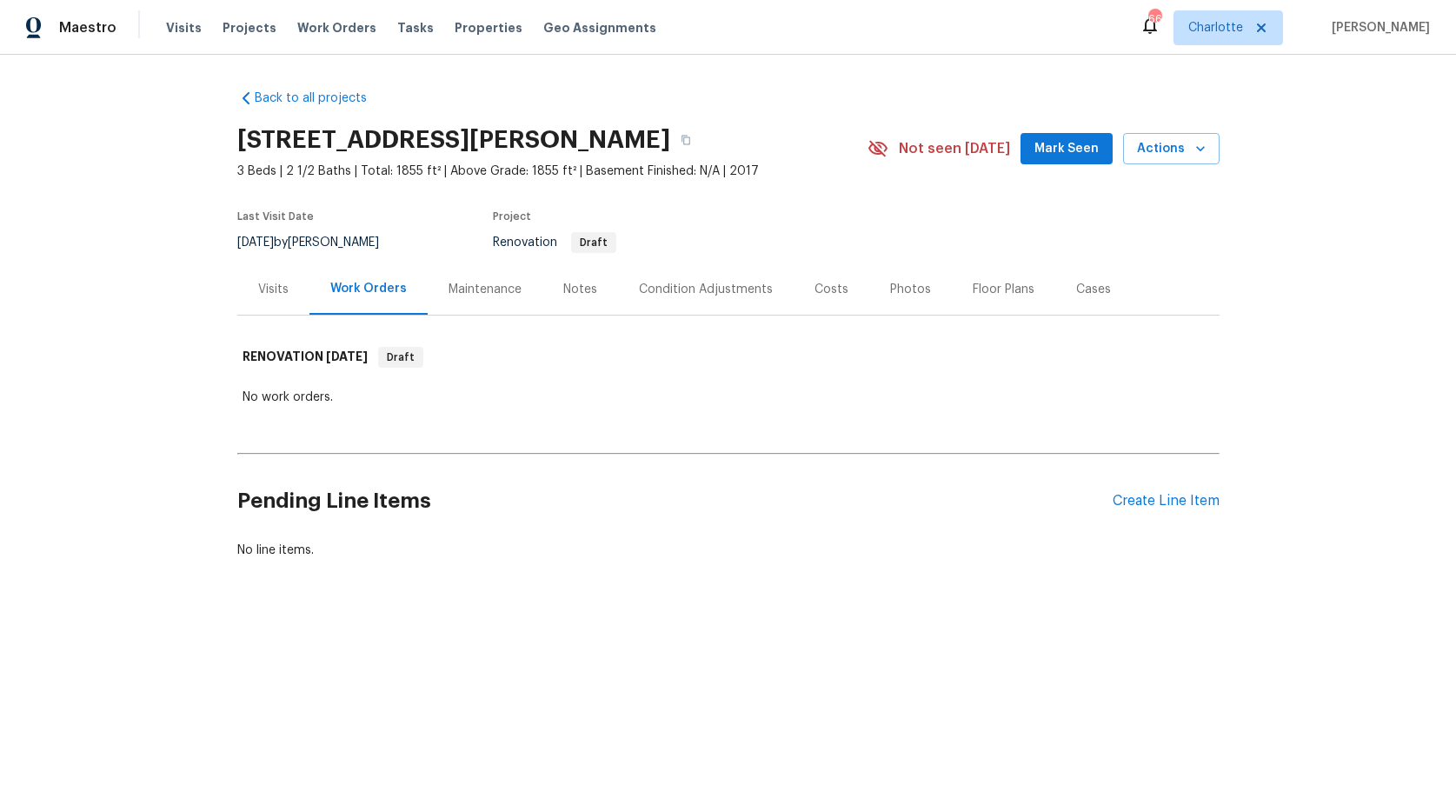
click at [569, 288] on div "Notes" at bounding box center [580, 289] width 34 height 18
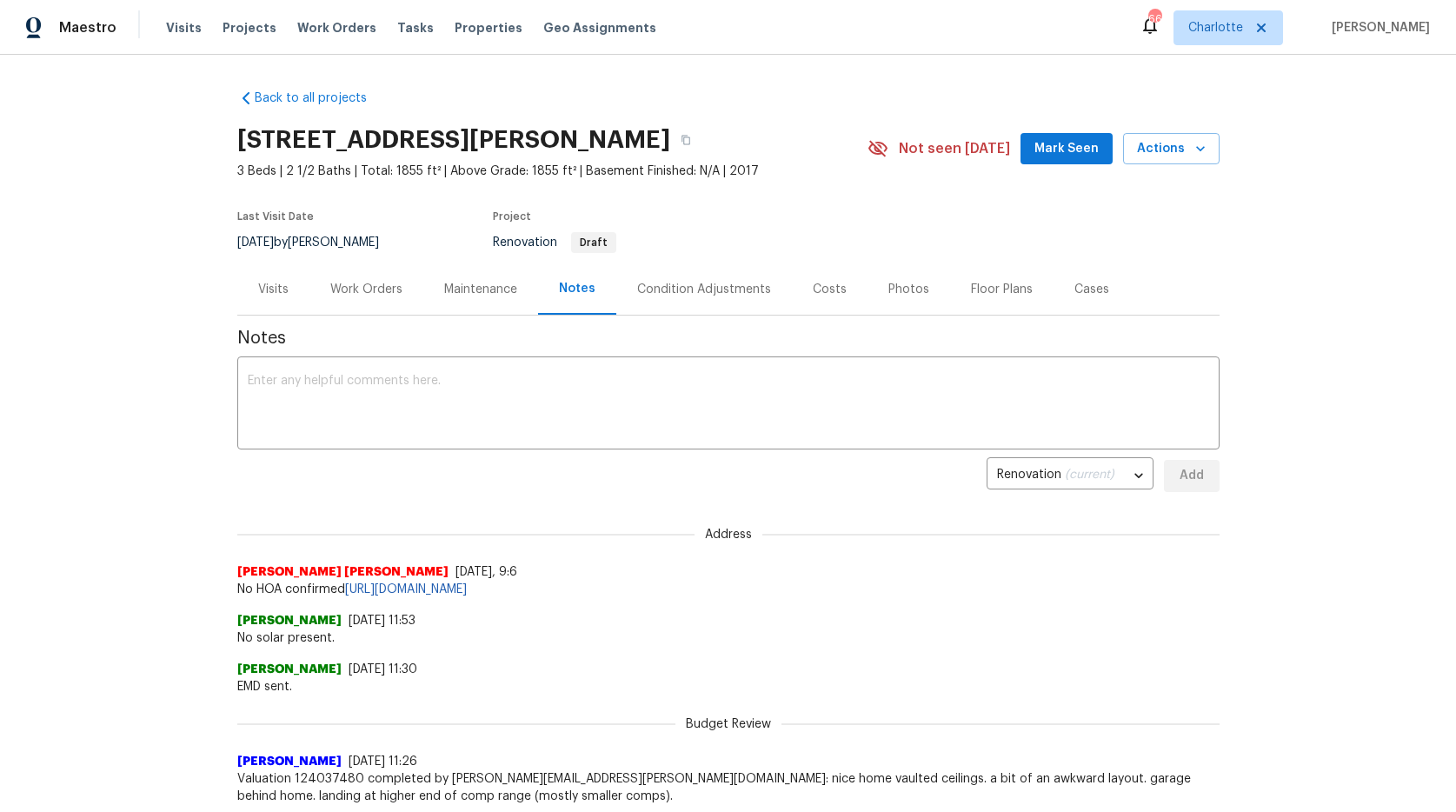
click at [683, 284] on div "Condition Adjustments" at bounding box center [703, 289] width 133 height 18
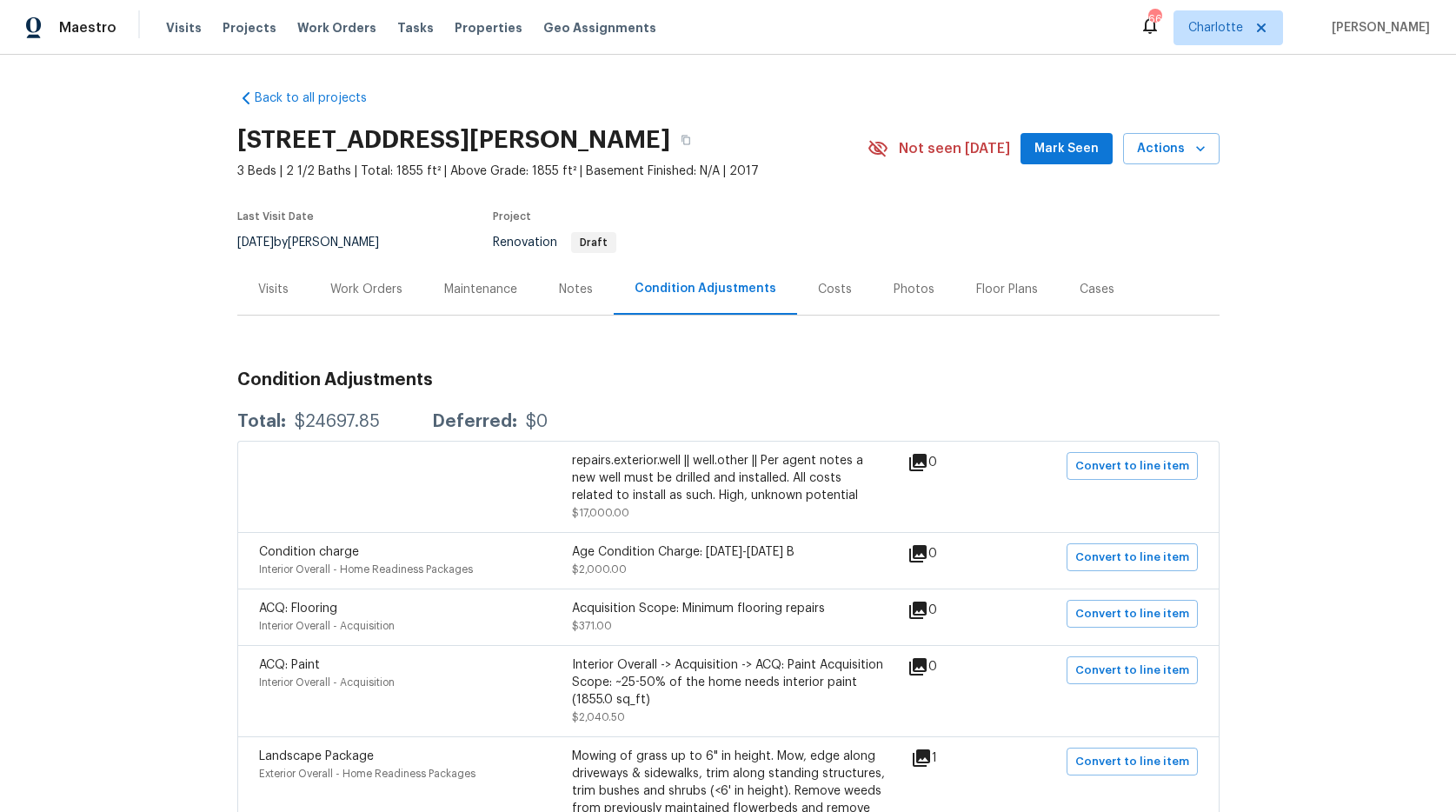
click at [581, 286] on div "Notes" at bounding box center [576, 289] width 34 height 18
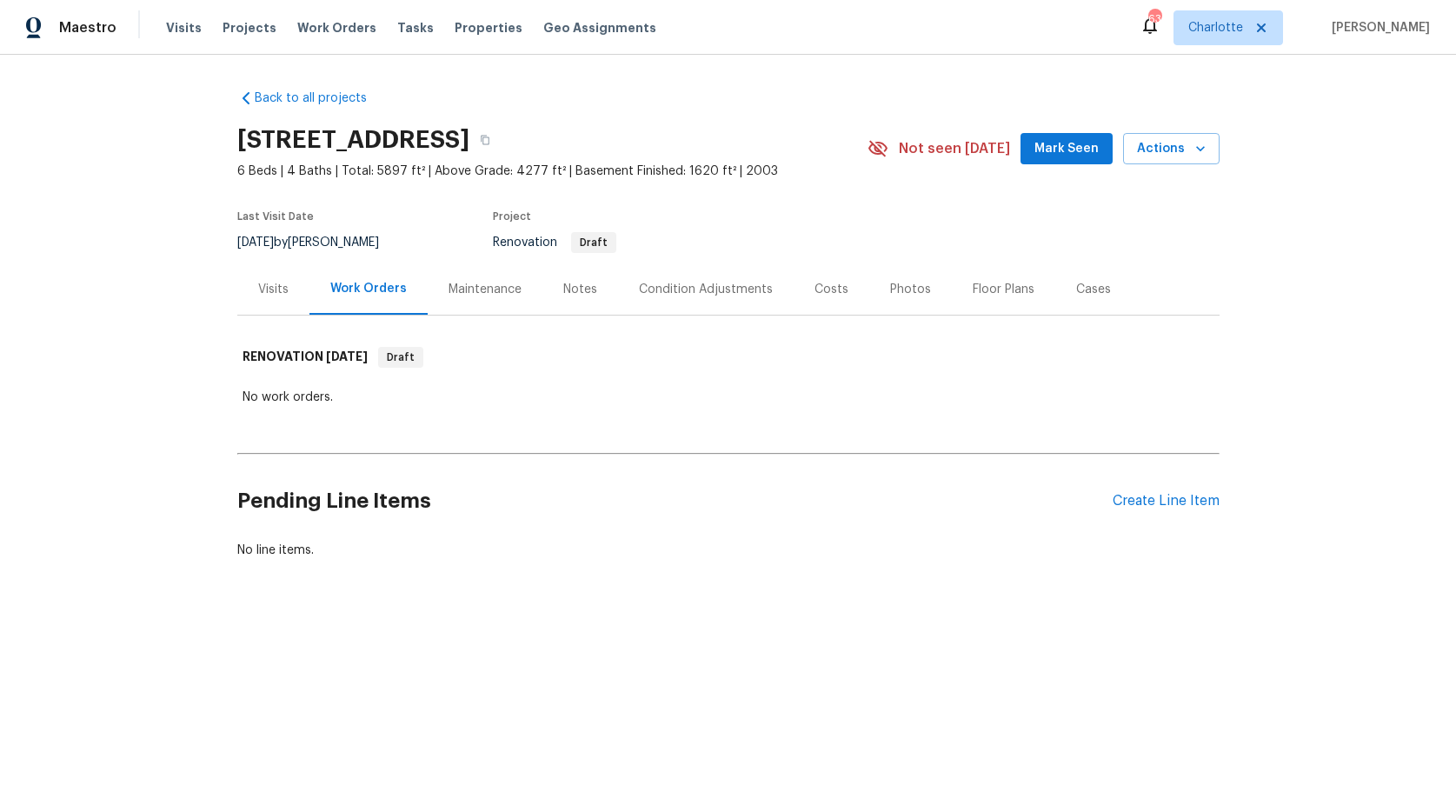
click at [91, 309] on div "Back to all projects [STREET_ADDRESS] 6 Beds | 4 Baths | Total: 5897 ft² | Abov…" at bounding box center [728, 366] width 1456 height 623
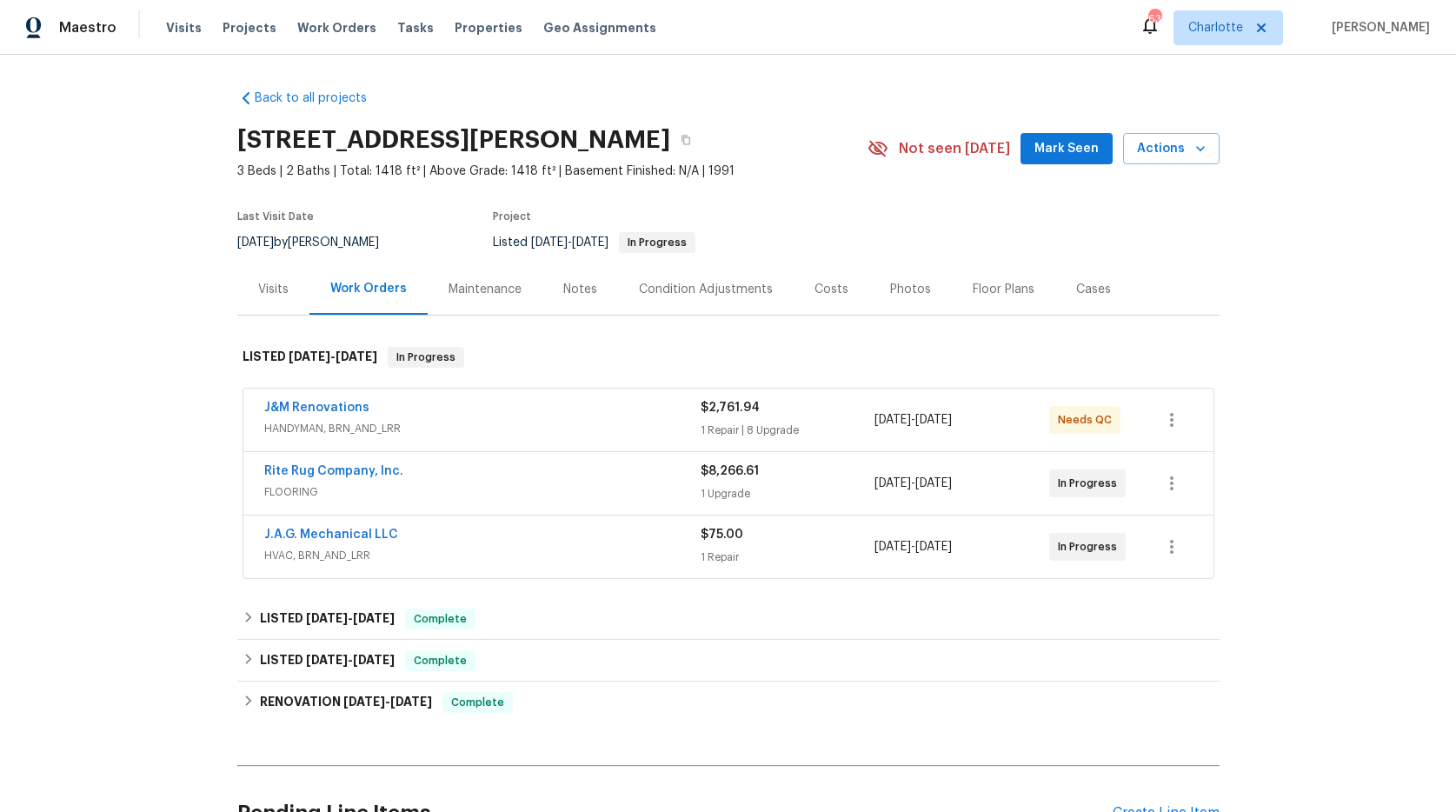
click at [546, 289] on div "Notes" at bounding box center [580, 288] width 76 height 51
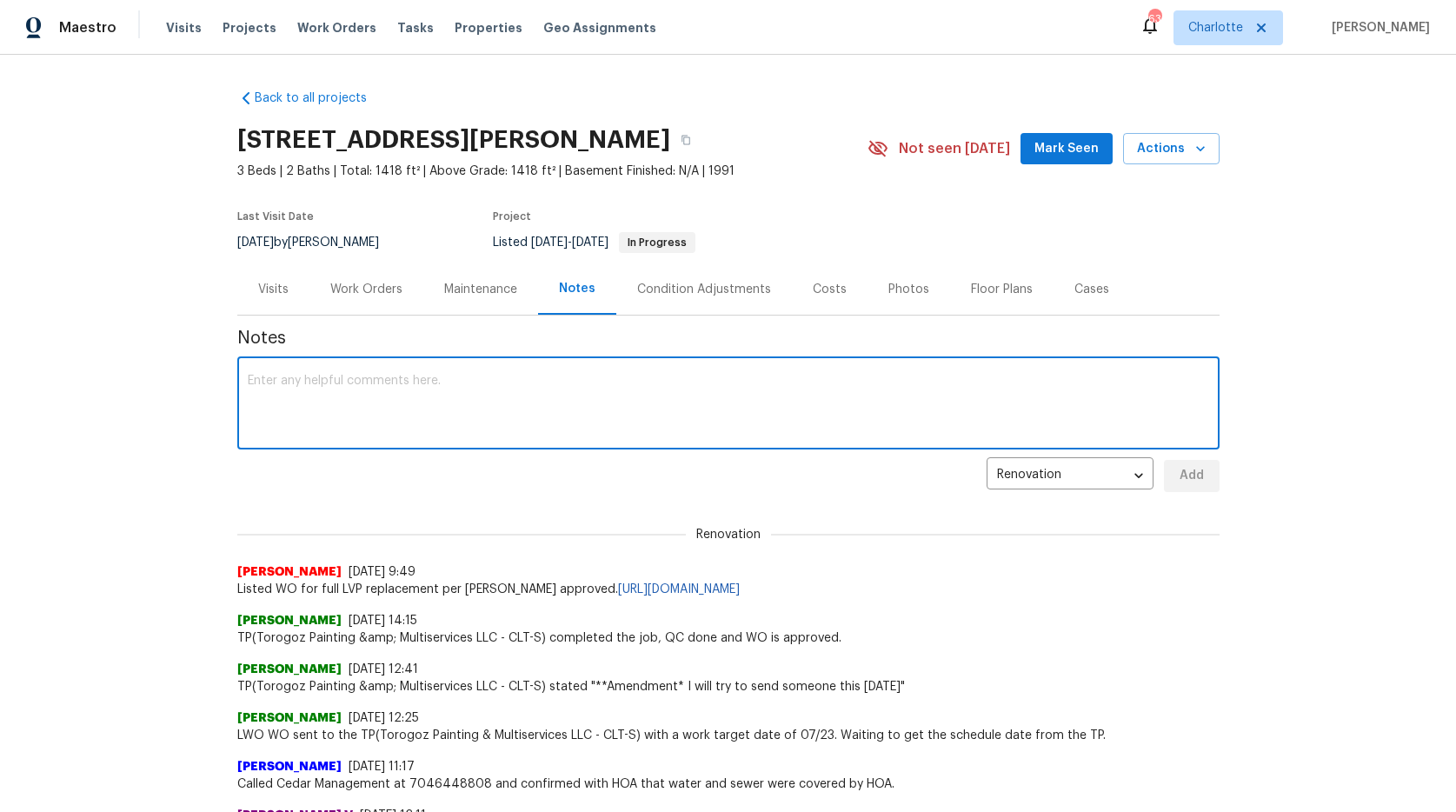
click at [355, 393] on textarea at bounding box center [728, 404] width 961 height 61
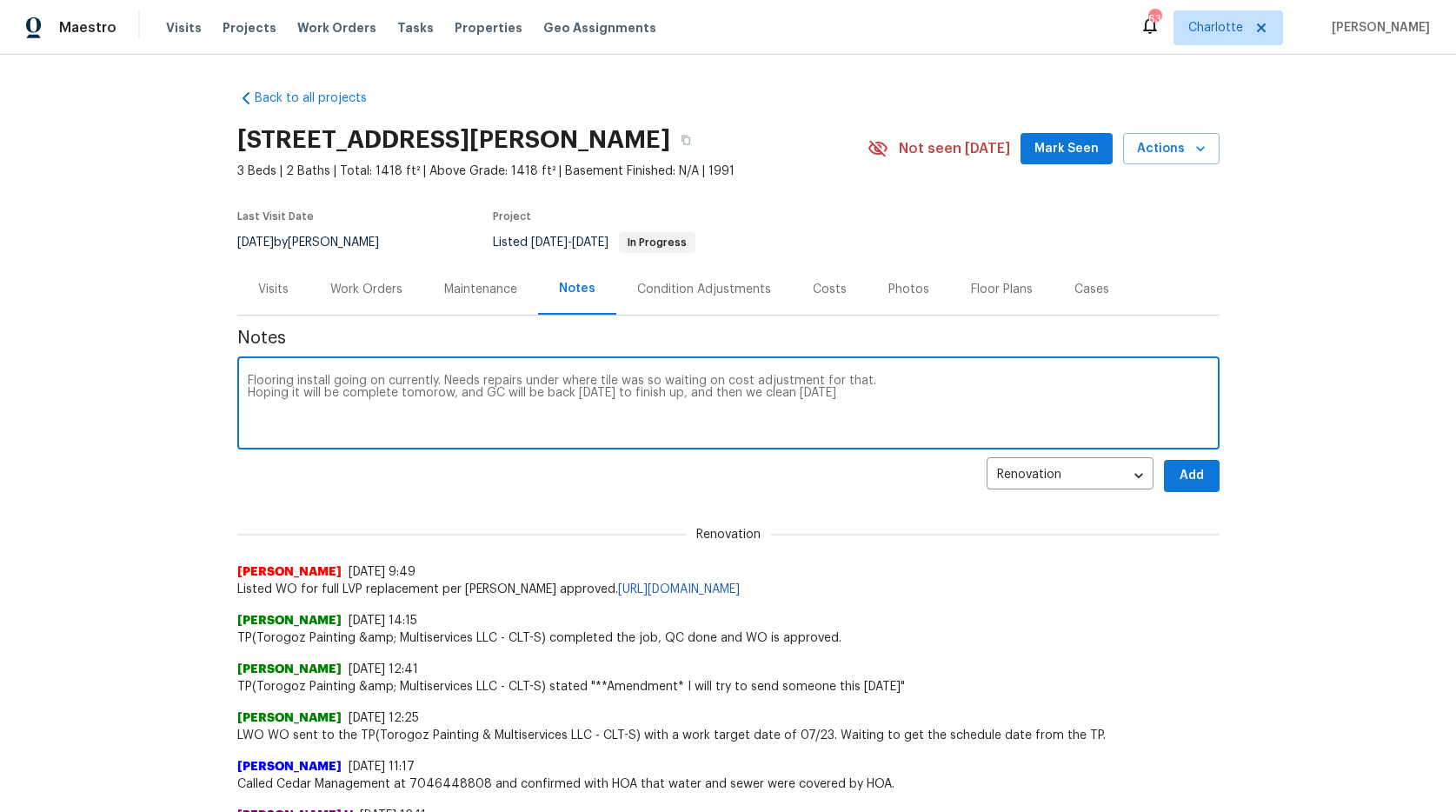
type textarea "Flooring install going on currently. Needs repairs under where tile was so wait…"
click at [1188, 477] on span "Add" at bounding box center [1192, 475] width 28 height 21
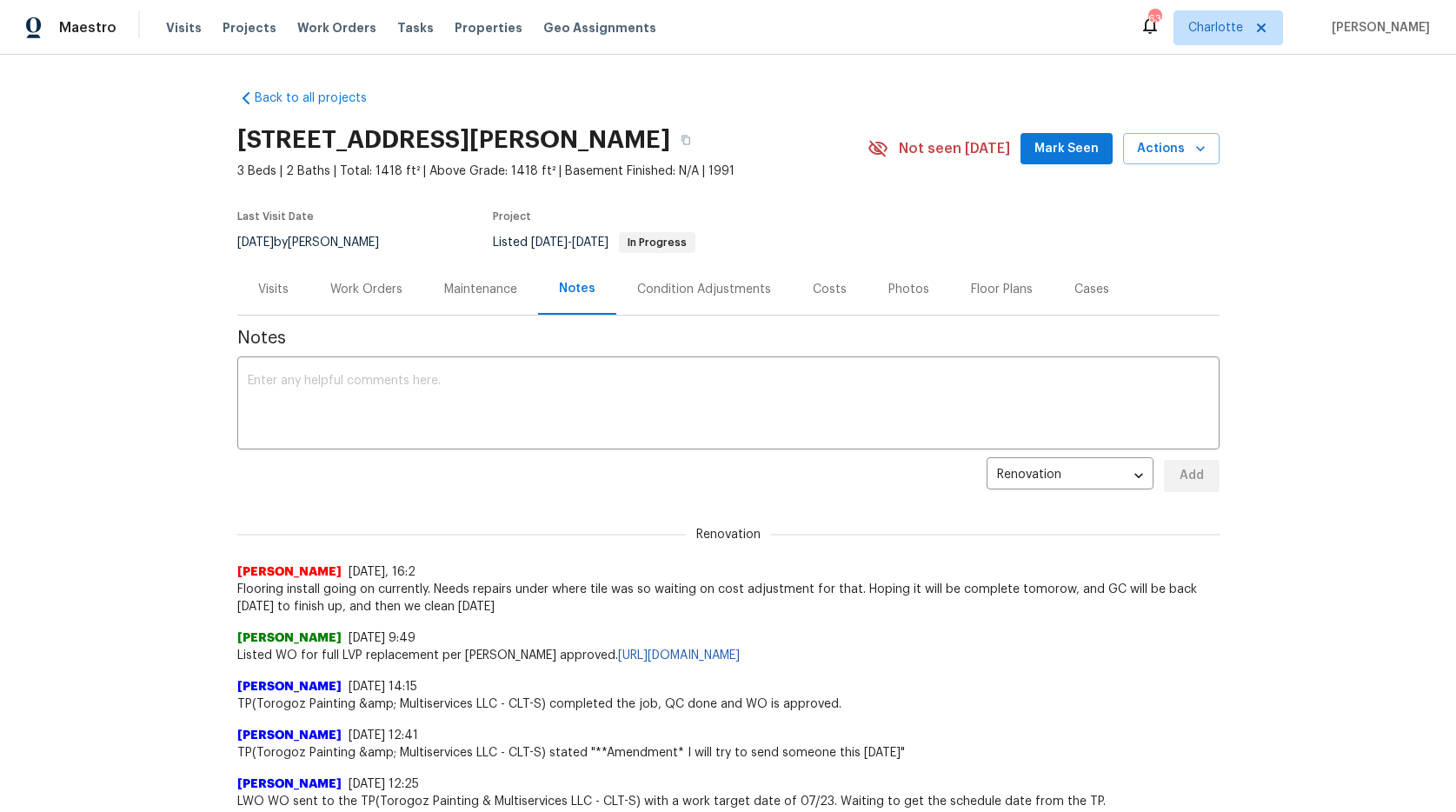
click at [330, 288] on div "Work Orders" at bounding box center [366, 289] width 72 height 18
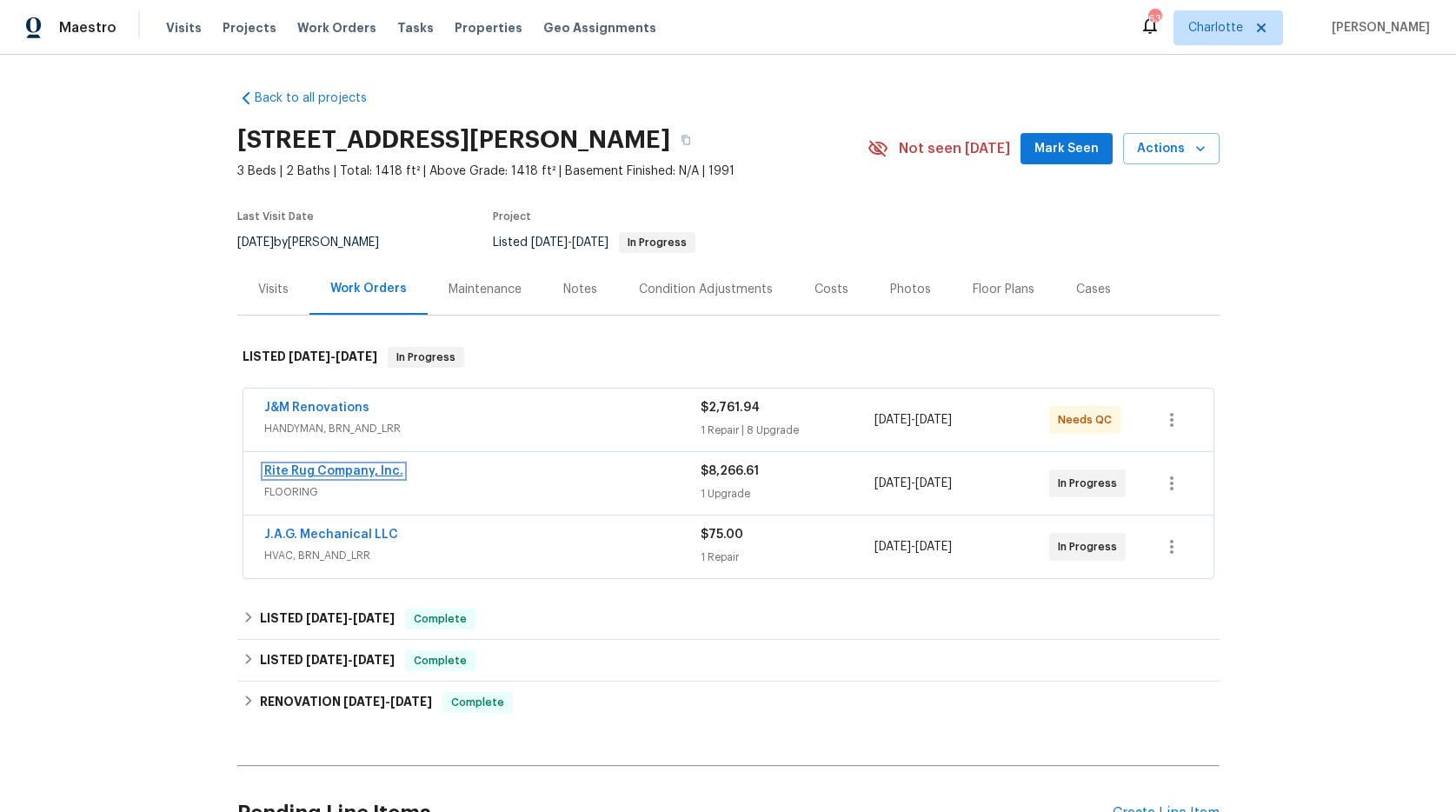
click at [288, 467] on link "Rite Rug Company, Inc." at bounding box center [333, 470] width 139 height 12
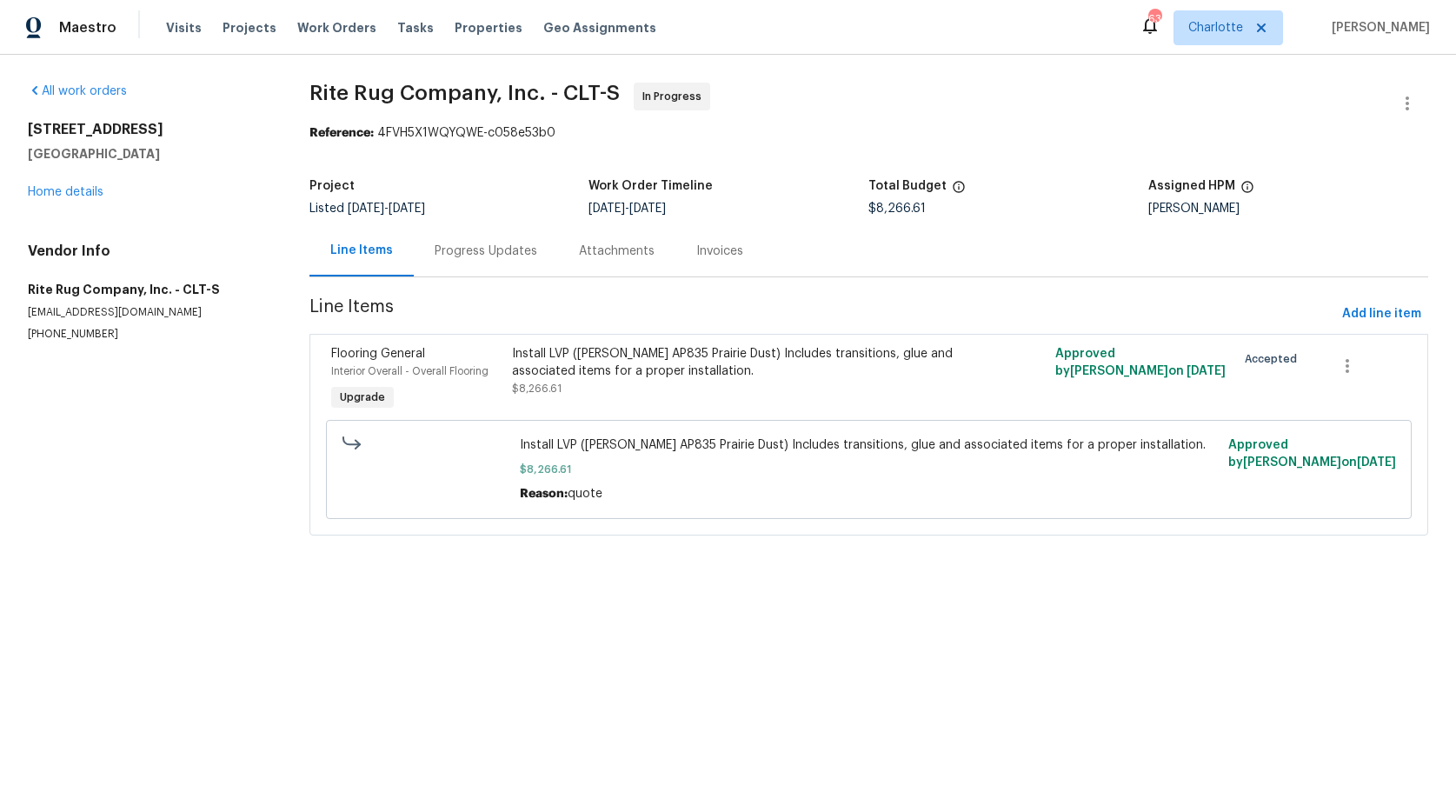
click at [466, 246] on div "Progress Updates" at bounding box center [486, 251] width 103 height 18
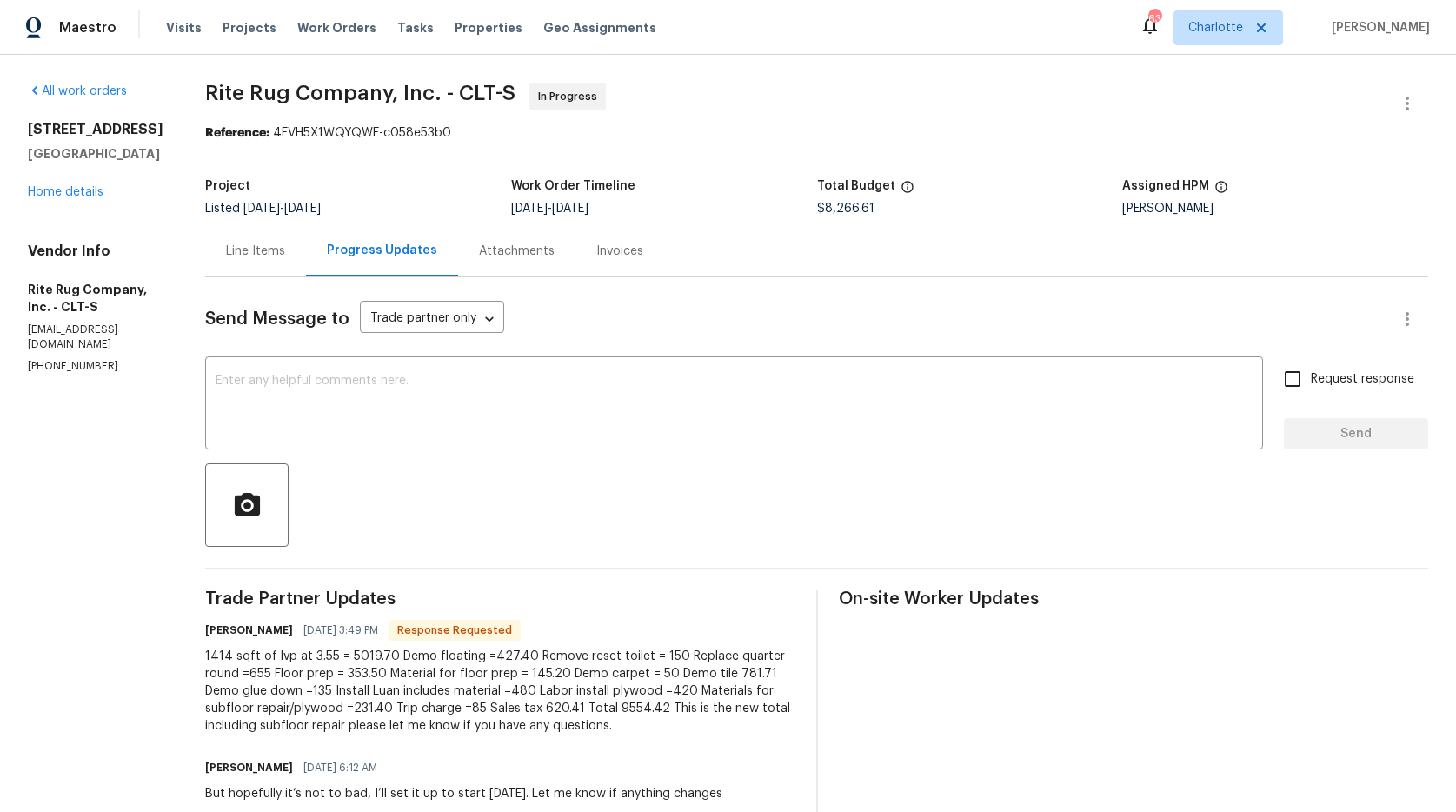
click at [275, 255] on div "Line Items" at bounding box center [255, 251] width 59 height 18
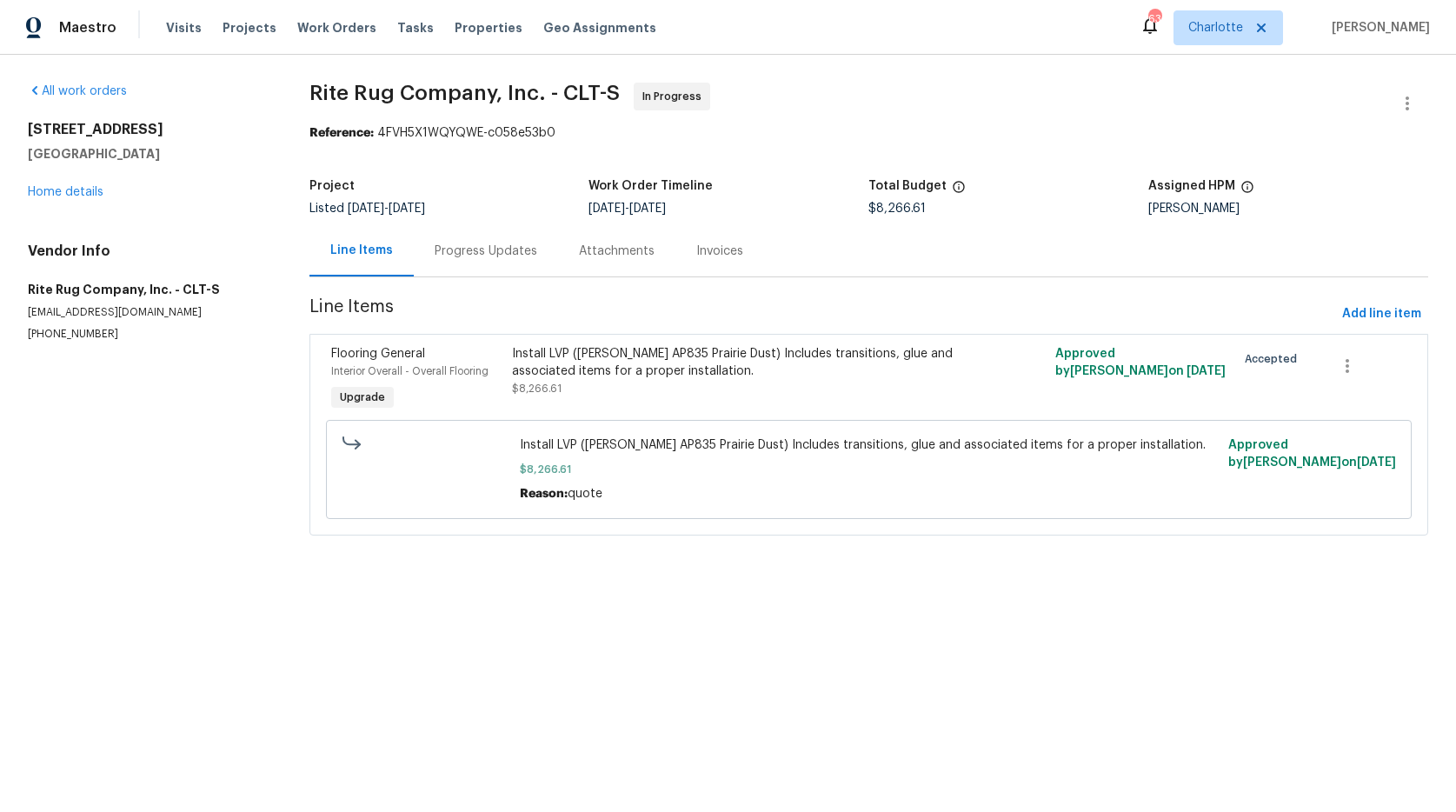
click at [536, 414] on div "Install LVP (Knighton AP835 Prairie Dust) Includes transitions, glue and associ…" at bounding box center [869, 469] width 1075 height 109
click at [545, 385] on span "$8,266.61" at bounding box center [536, 388] width 49 height 10
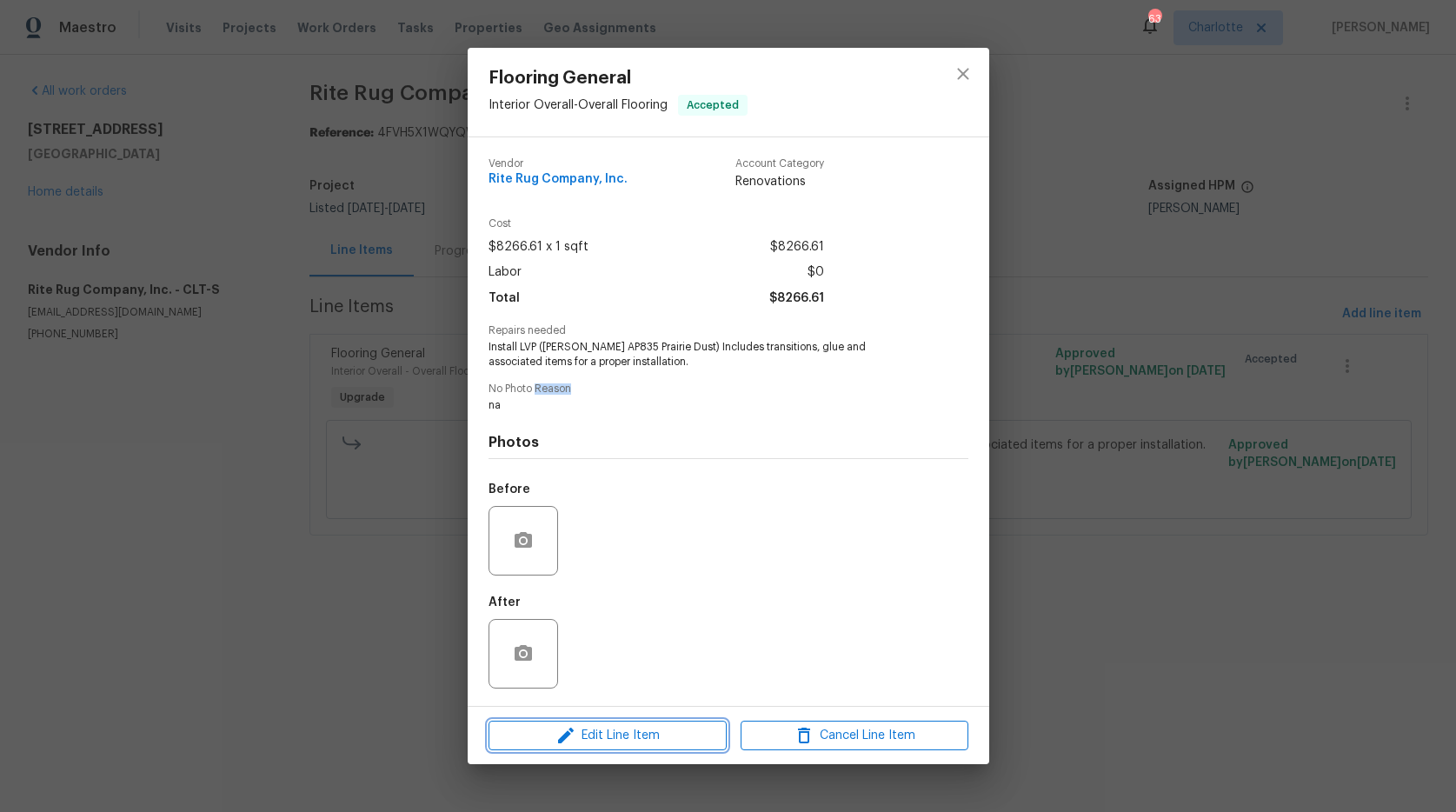
click at [639, 731] on span "Edit Line Item" at bounding box center [608, 735] width 228 height 21
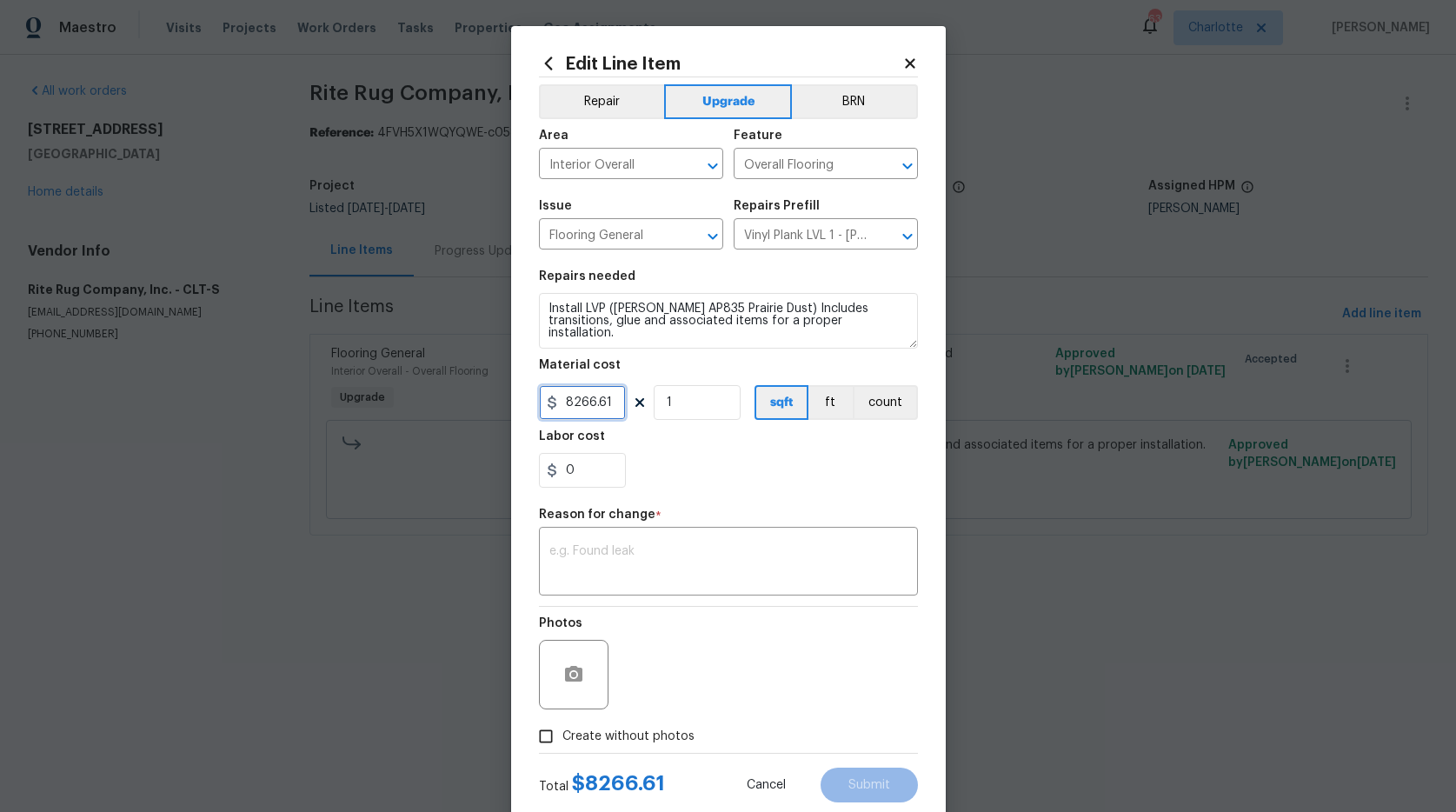
drag, startPoint x: 609, startPoint y: 402, endPoint x: 457, endPoint y: 382, distance: 153.3
click at [457, 382] on div "Edit Line Item Repair Upgrade BRN Area Interior Overall ​ Feature Overall Floor…" at bounding box center [728, 406] width 1456 height 812
click at [782, 788] on button "Cancel" at bounding box center [765, 784] width 94 height 35
click at [782, 584] on html "Maestro Visits Projects Work Orders Tasks Properties Geo Assignments 63 Charlot…" at bounding box center [728, 292] width 1456 height 584
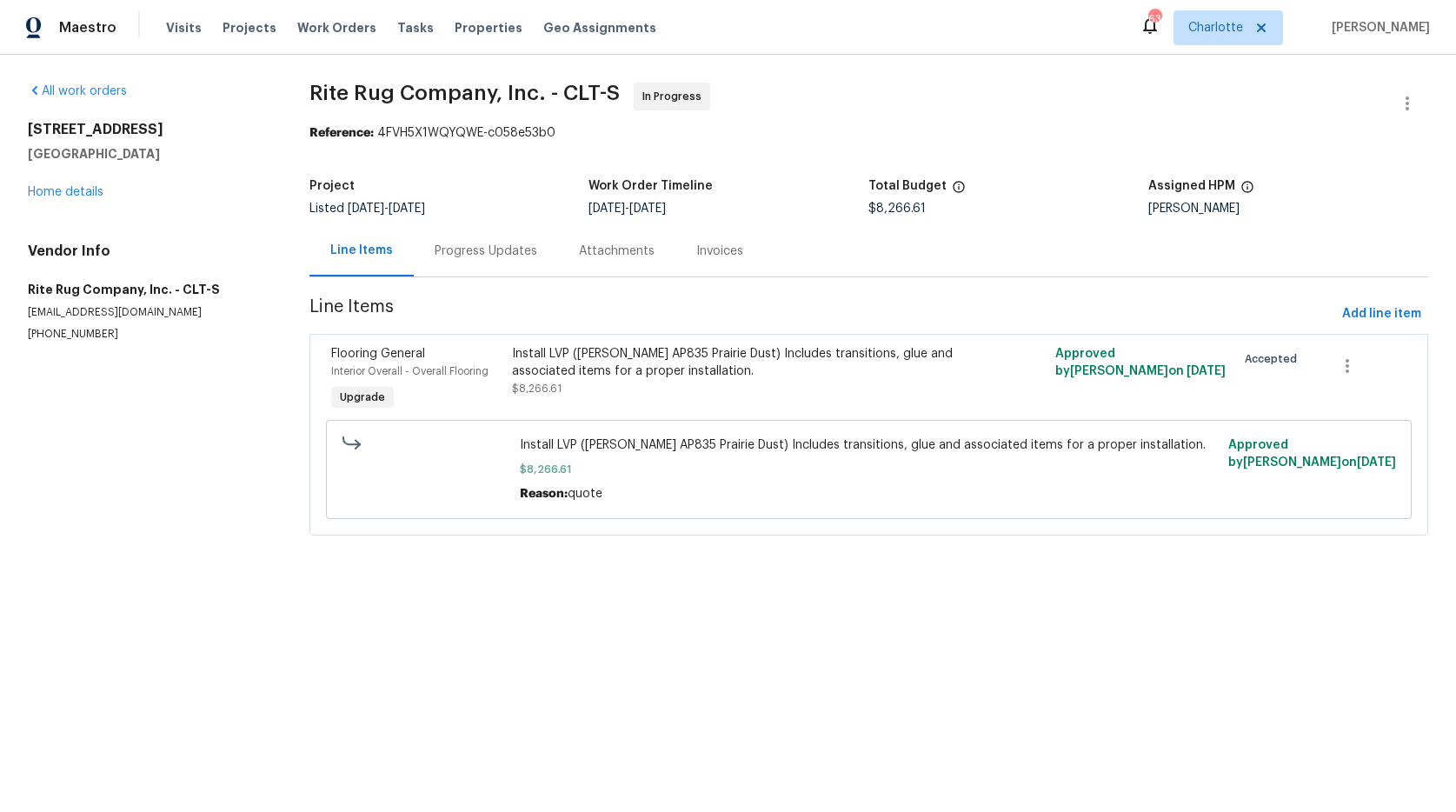
click at [450, 252] on div "Progress Updates" at bounding box center [486, 251] width 103 height 18
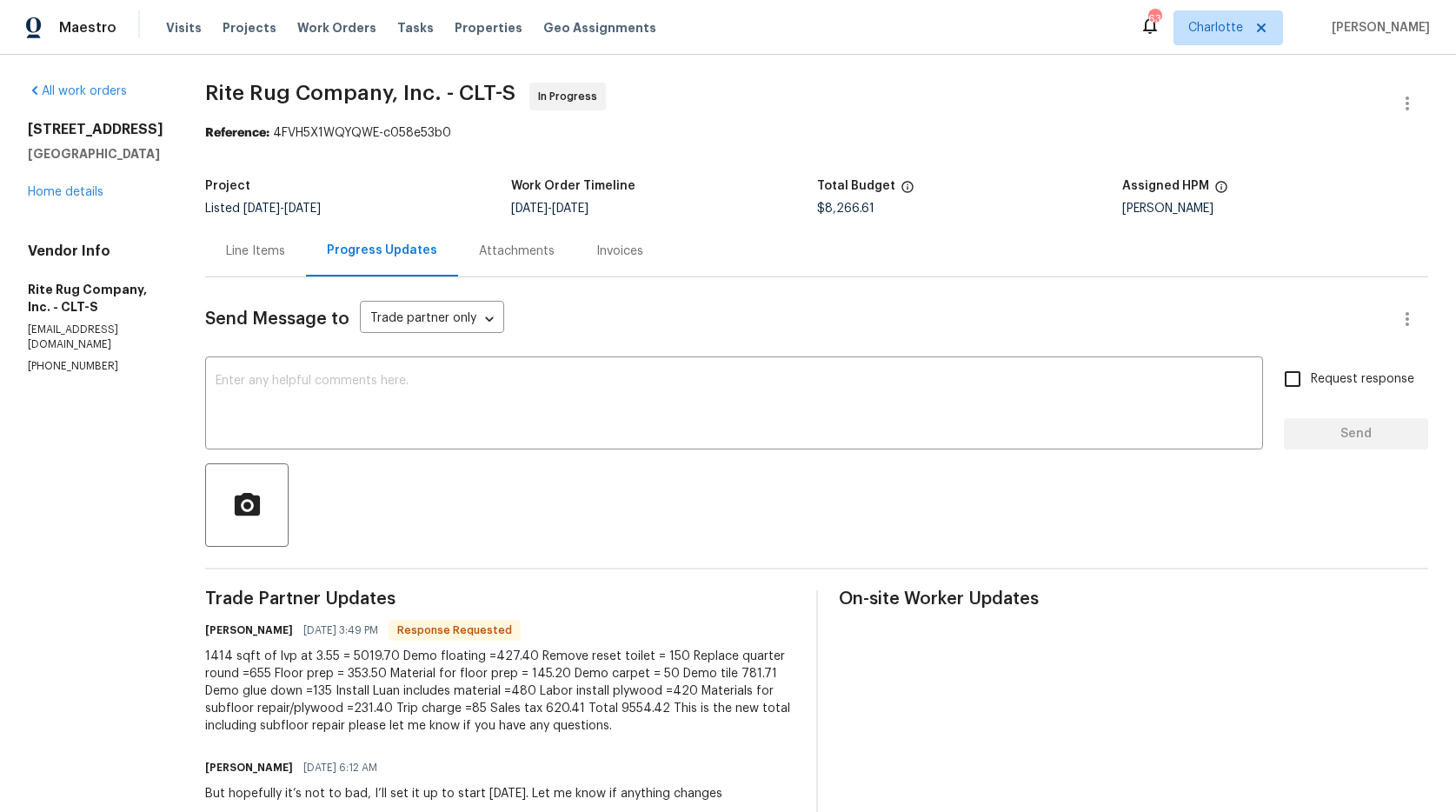
click at [285, 249] on div "Line Items" at bounding box center [255, 251] width 59 height 18
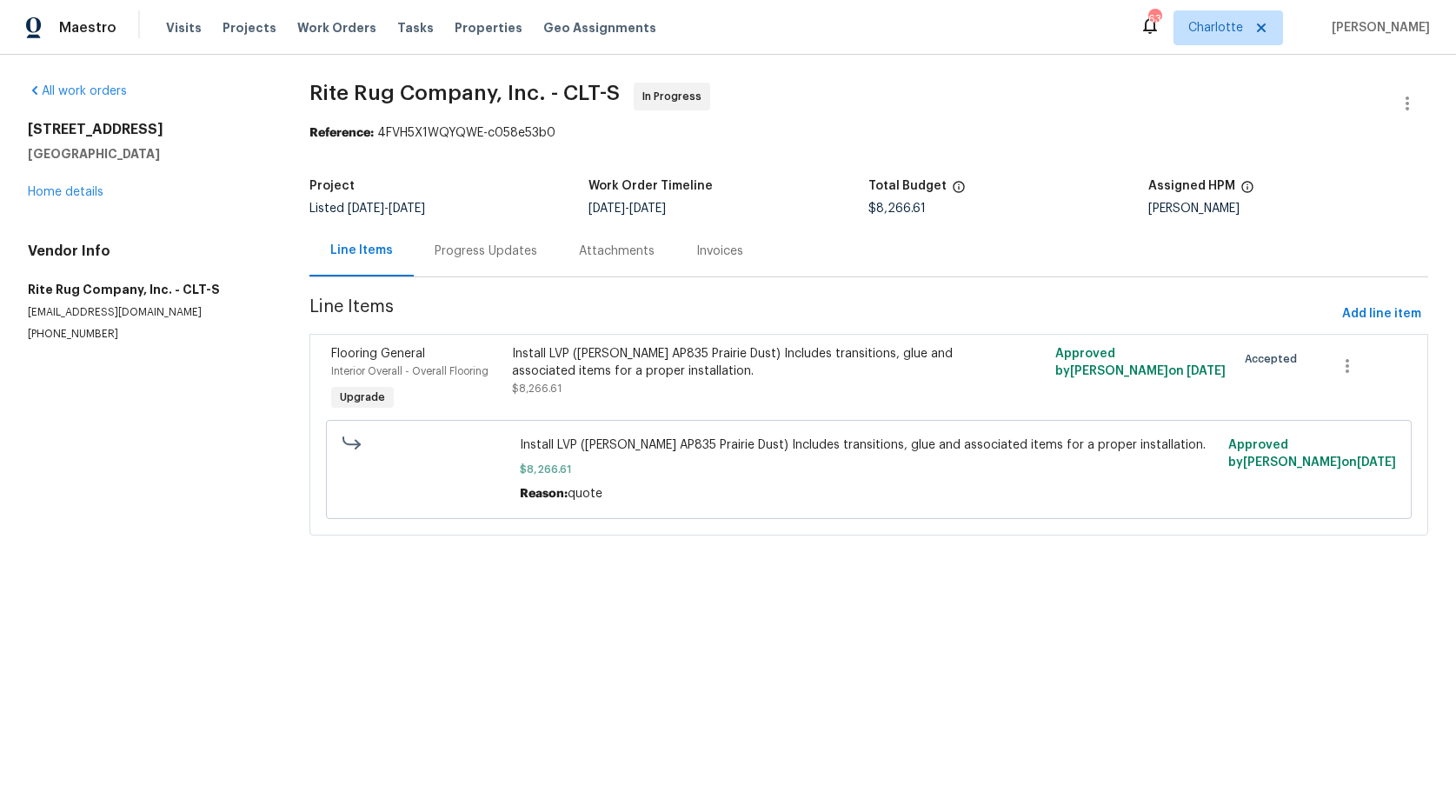
click at [647, 371] on div "Install LVP (Knighton AP835 Prairie Dust) Includes transitions, glue and associ…" at bounding box center [733, 362] width 442 height 35
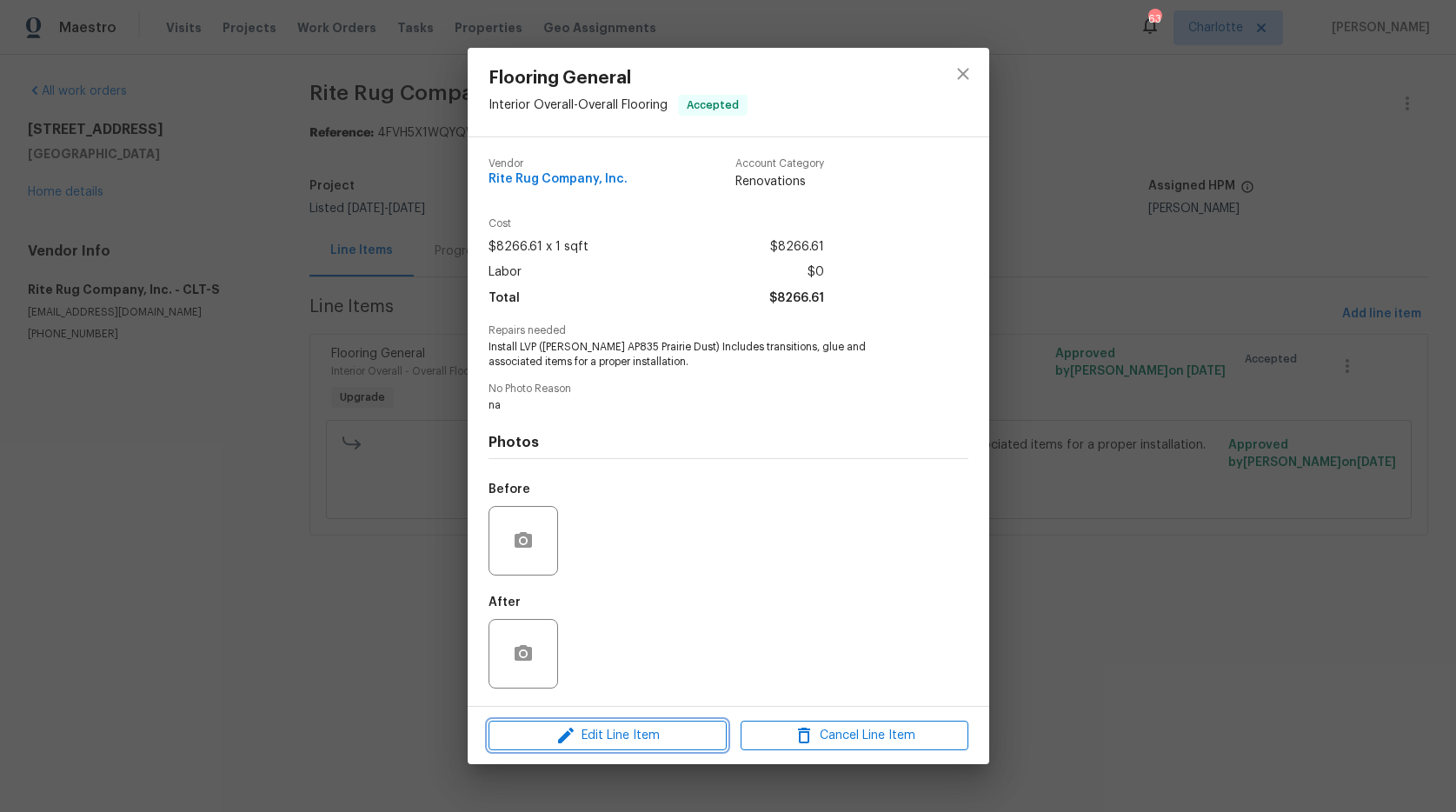
click at [662, 739] on span "Edit Line Item" at bounding box center [608, 735] width 228 height 21
click at [662, 584] on body "Maestro Visits Projects Work Orders Tasks Properties Geo Assignments 63 Charlot…" at bounding box center [728, 292] width 1456 height 584
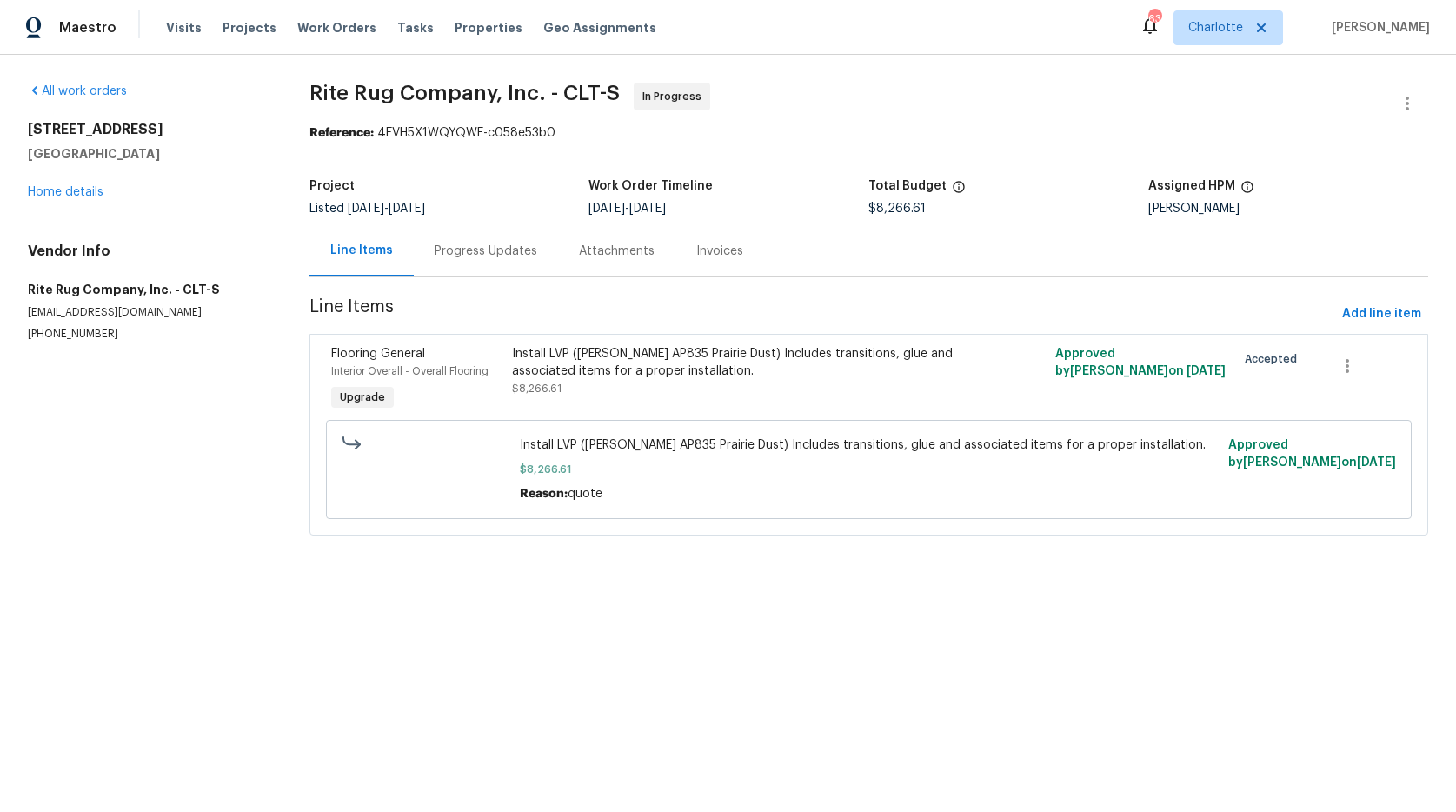
click at [544, 397] on div "Install LVP (Knighton AP835 Prairie Dust) Includes transitions, glue and associ…" at bounding box center [733, 371] width 442 height 52
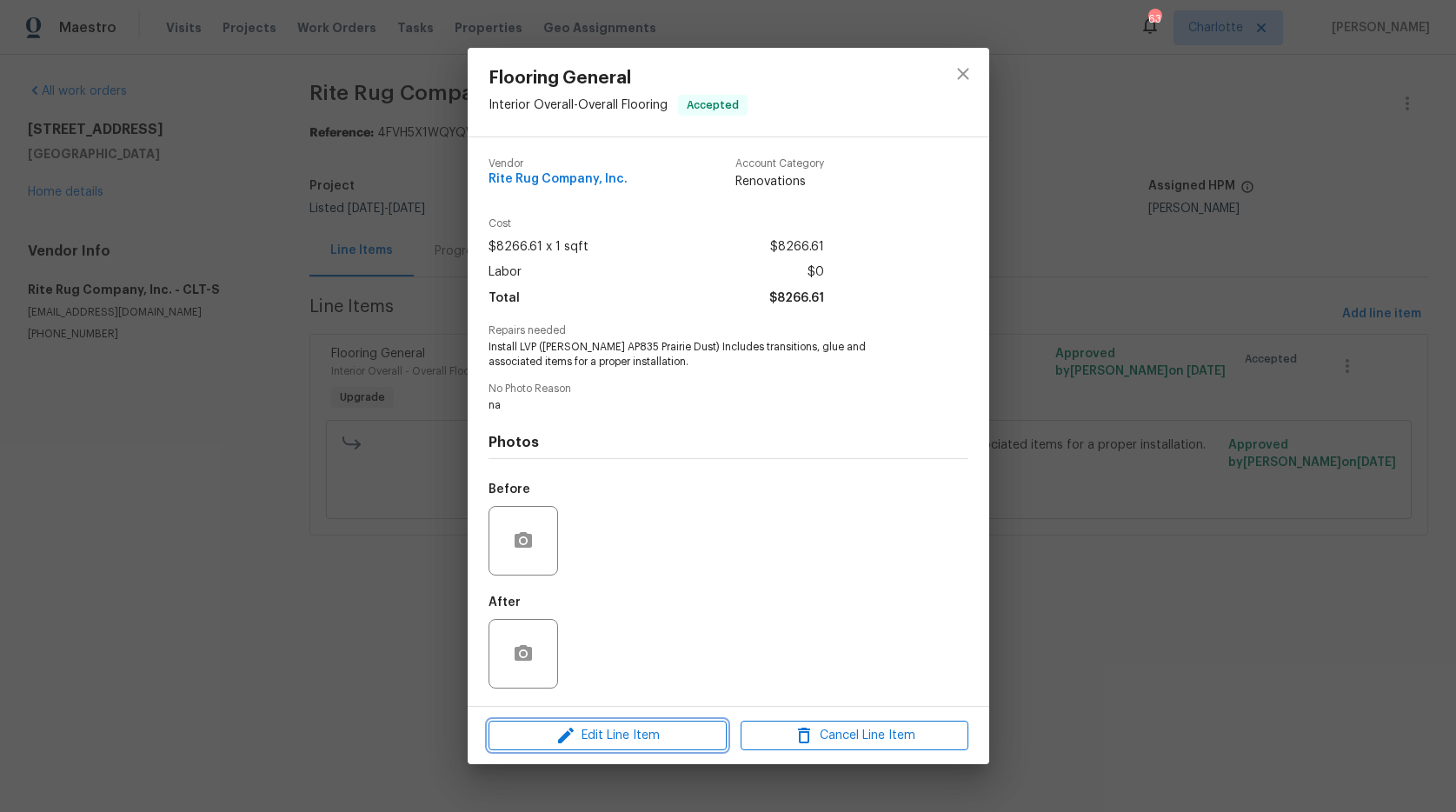
click at [596, 742] on span "Edit Line Item" at bounding box center [608, 735] width 228 height 21
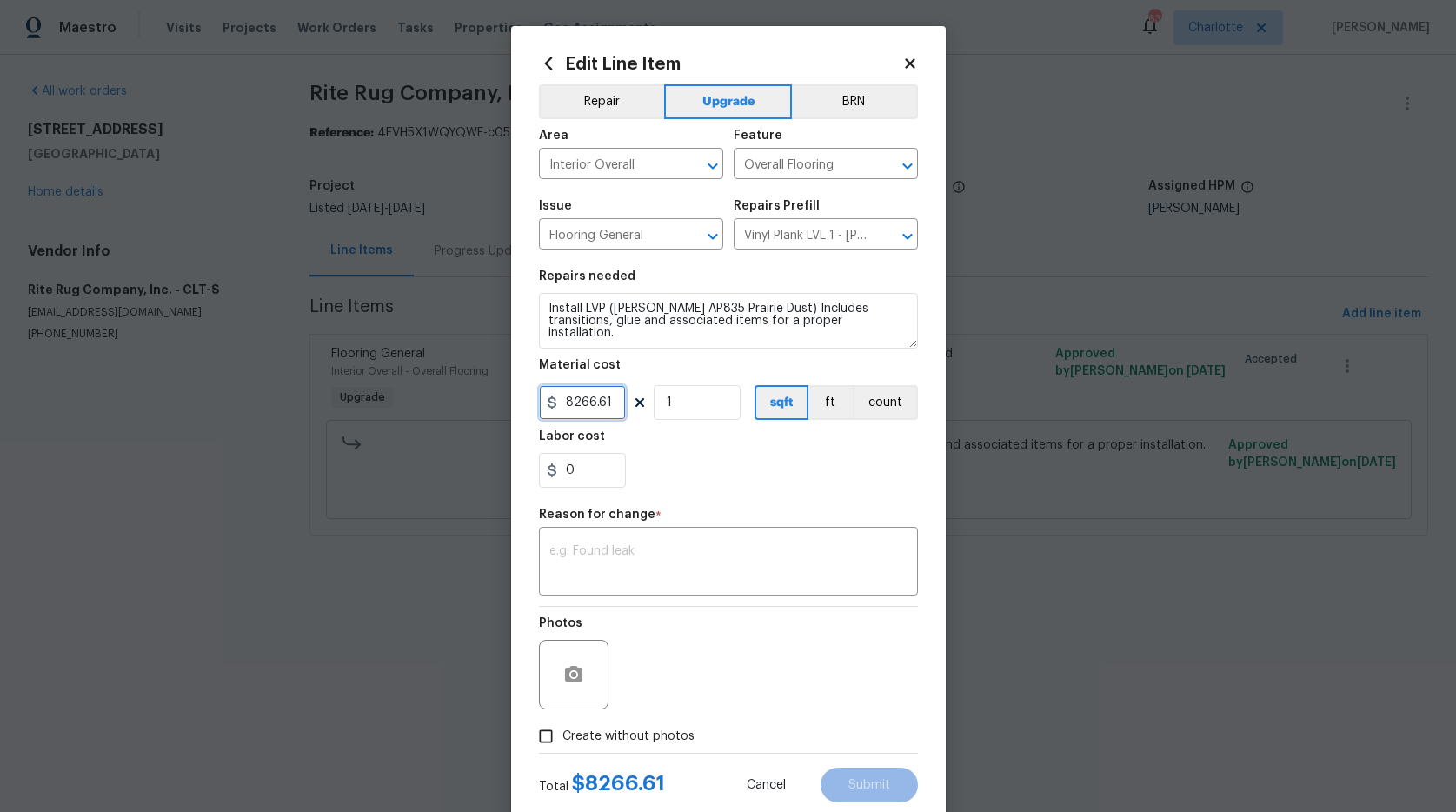
drag, startPoint x: 609, startPoint y: 408, endPoint x: 480, endPoint y: 375, distance: 133.2
click at [485, 378] on div "Edit Line Item Repair Upgrade BRN Area Interior Overall ​ Feature Overall Floor…" at bounding box center [728, 406] width 1456 height 812
type input "9554.42"
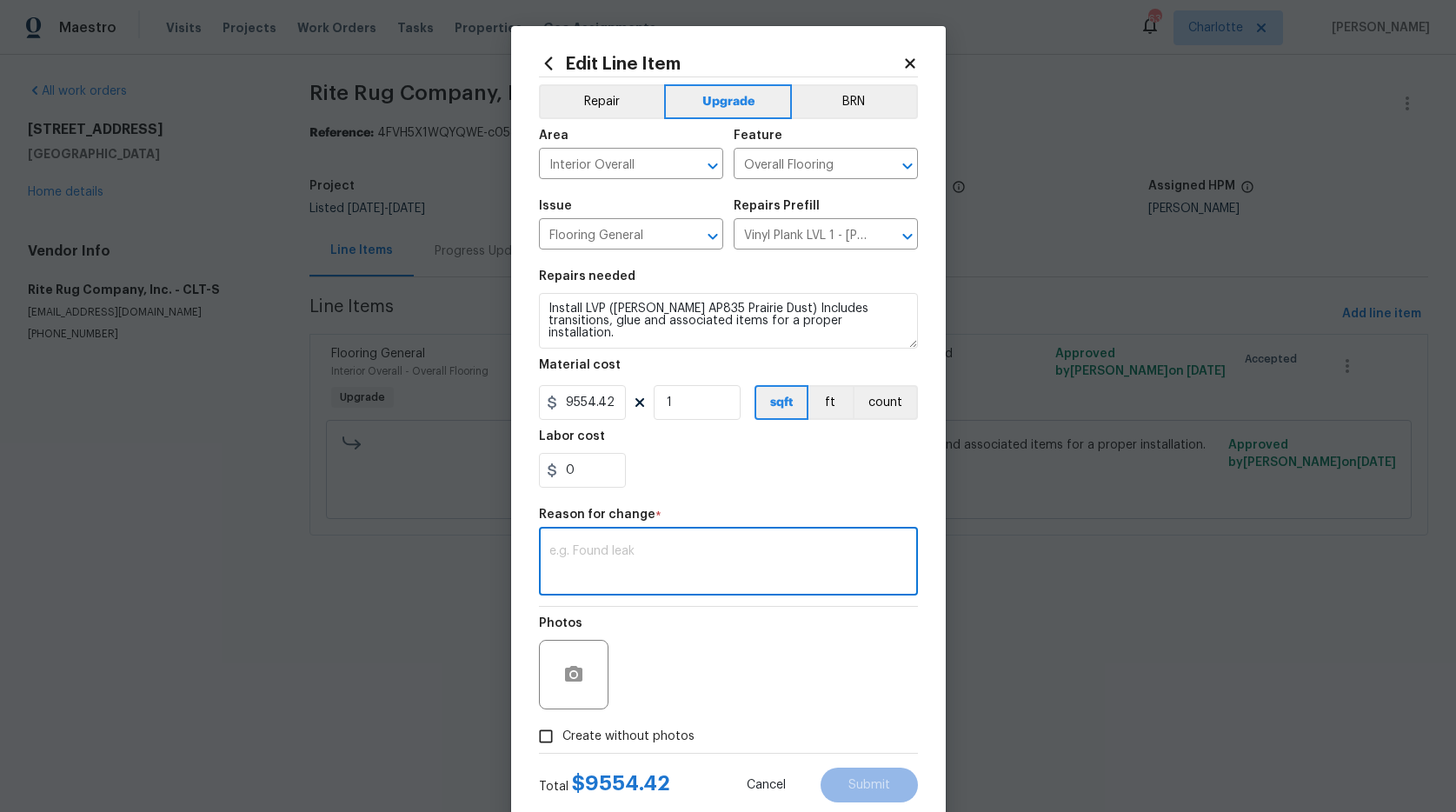
click at [586, 549] on textarea at bounding box center [728, 563] width 358 height 36
type textarea "update for additional repairs to subfloor."
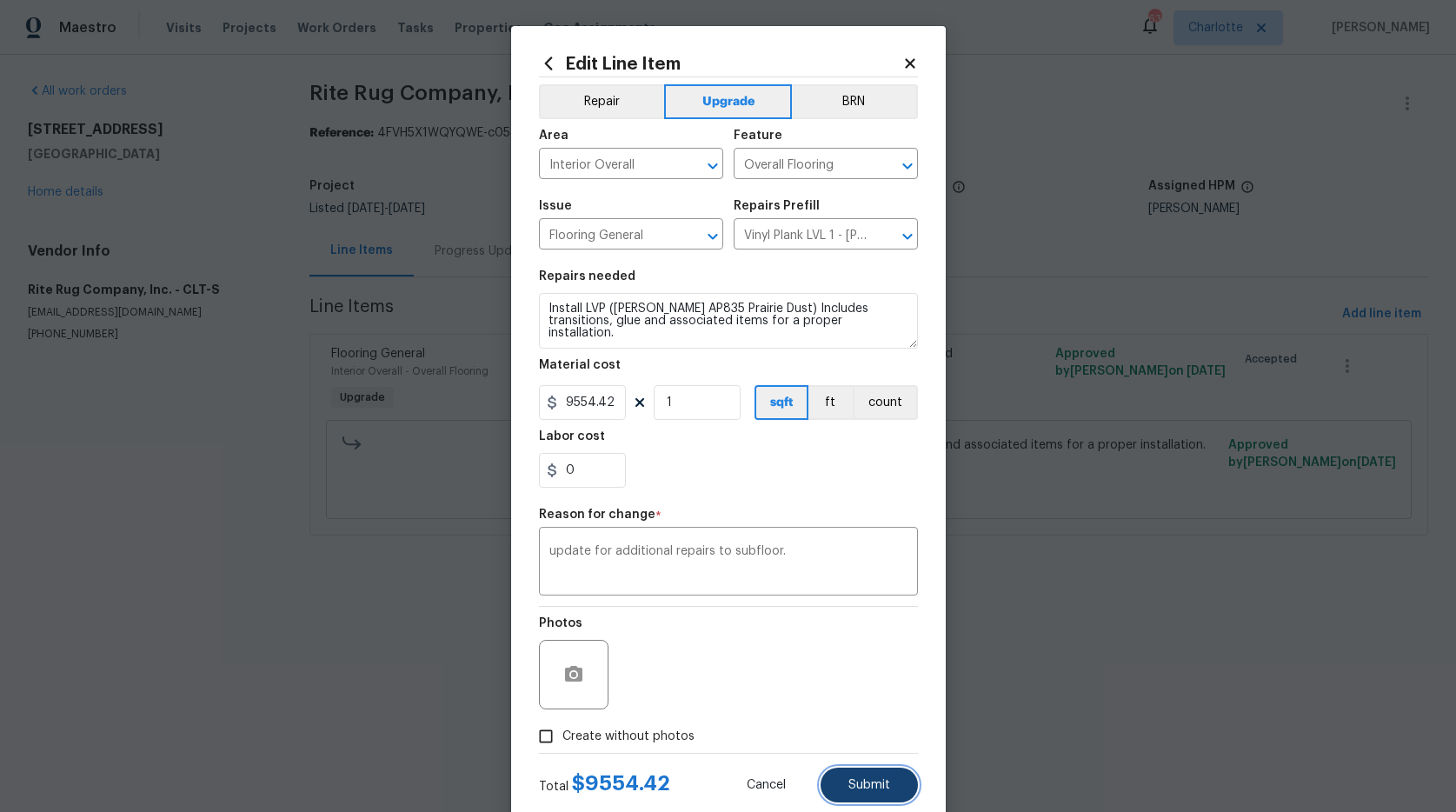
click at [828, 785] on button "Submit" at bounding box center [869, 784] width 97 height 35
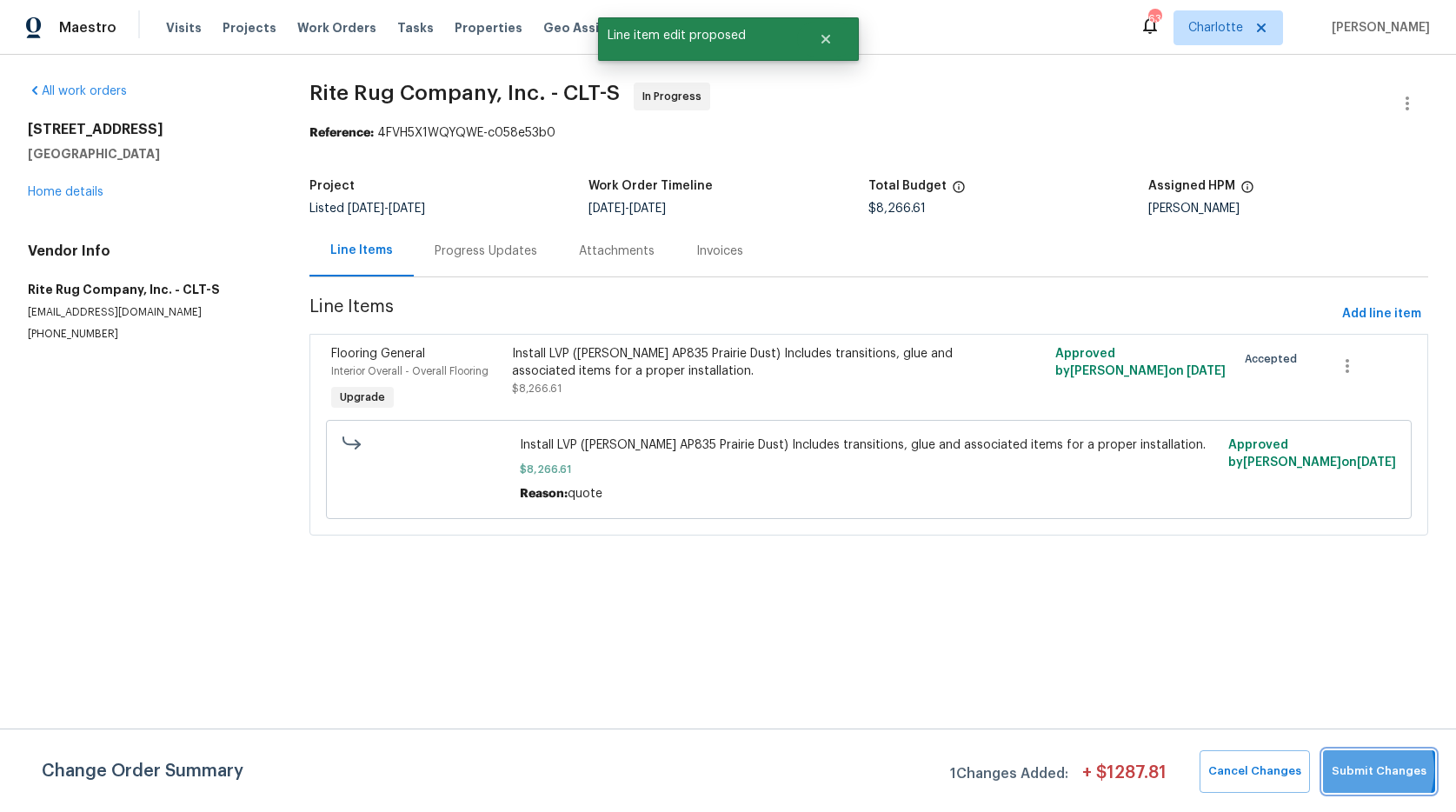
click at [1356, 769] on span "Submit Changes" at bounding box center [1378, 771] width 94 height 20
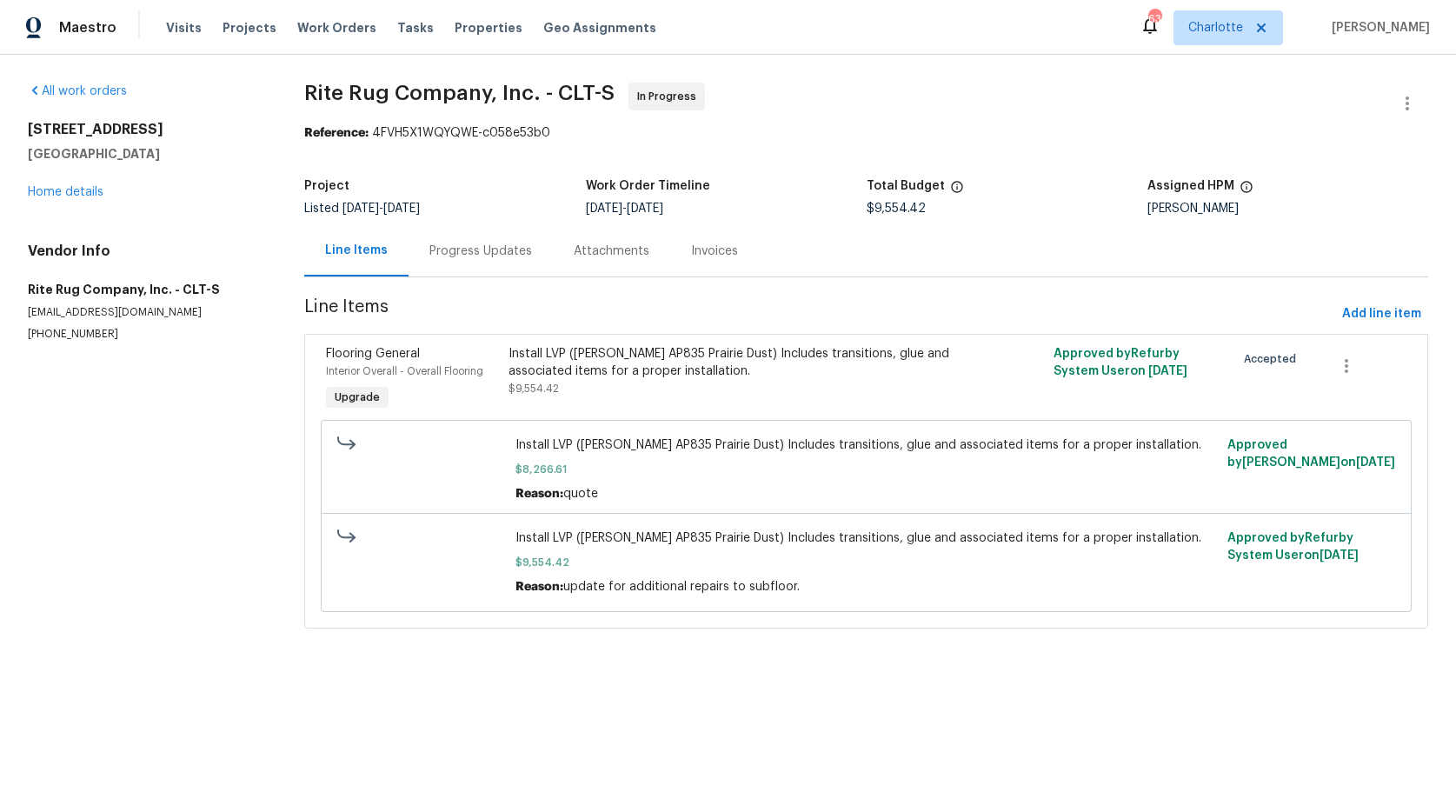
click at [608, 388] on div "Install LVP (Knighton AP835 Prairie Dust) Includes transitions, glue and associ…" at bounding box center [731, 371] width 444 height 52
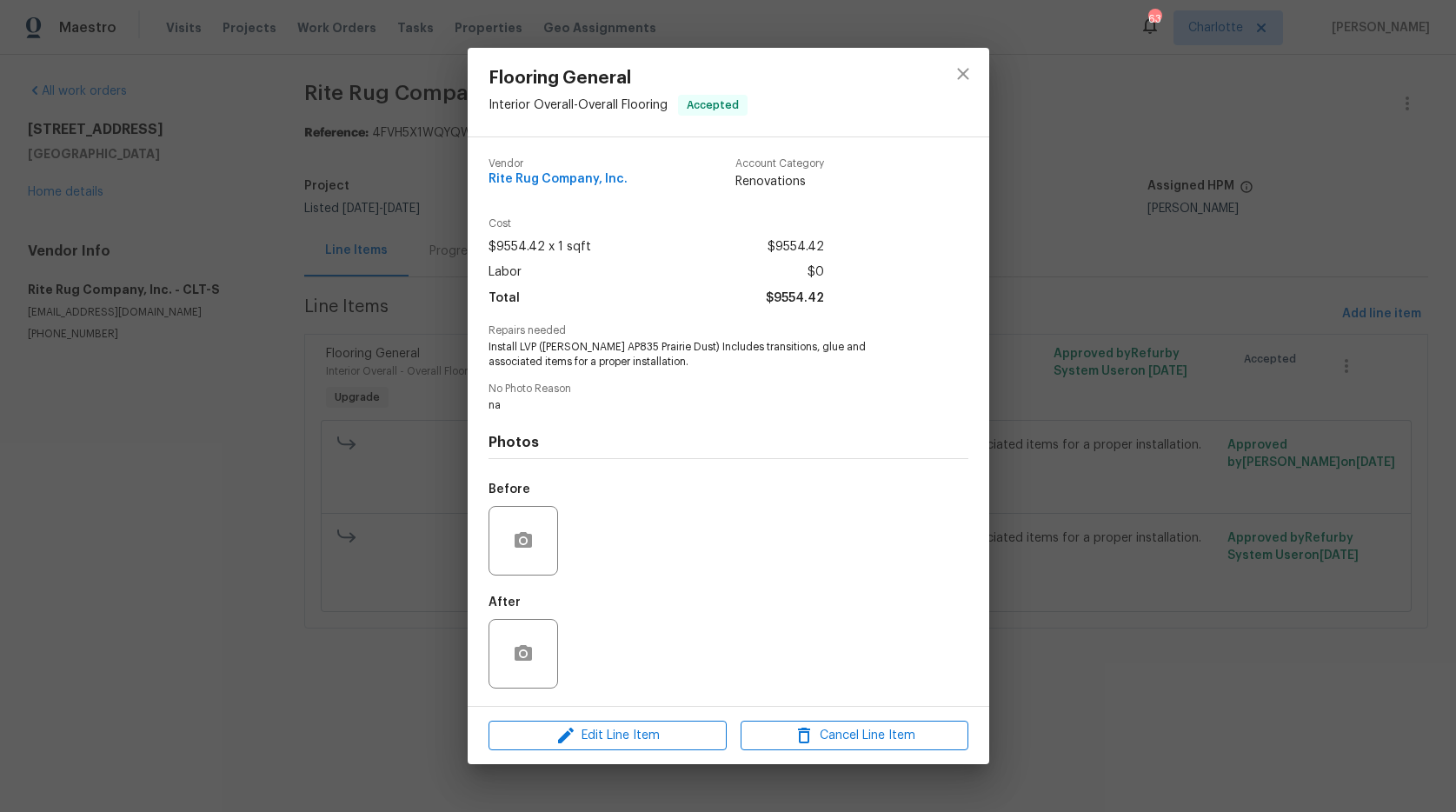
click at [505, 524] on div at bounding box center [523, 540] width 69 height 69
click at [963, 56] on button "close" at bounding box center [962, 74] width 42 height 42
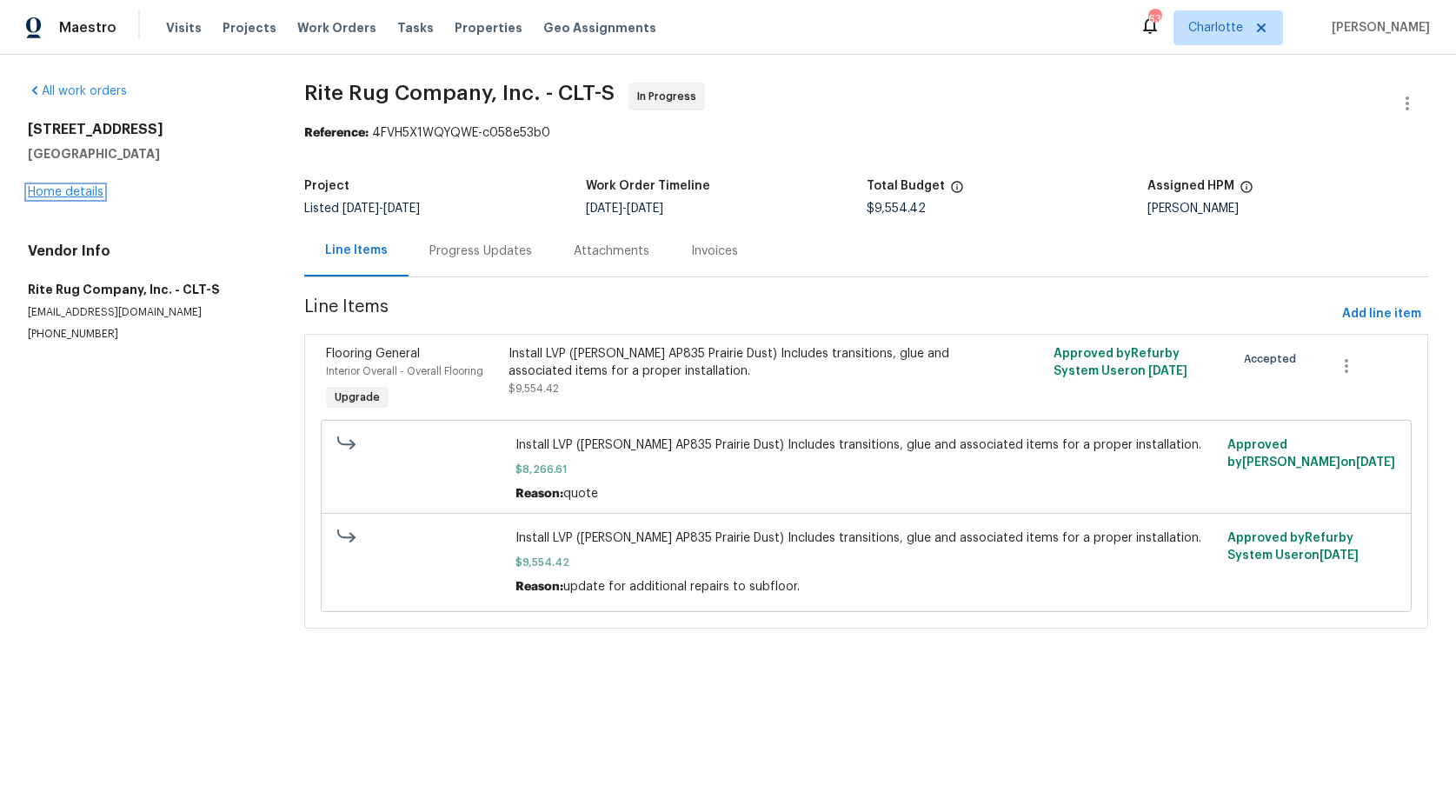
click at [100, 190] on link "Home details" at bounding box center [65, 191] width 76 height 12
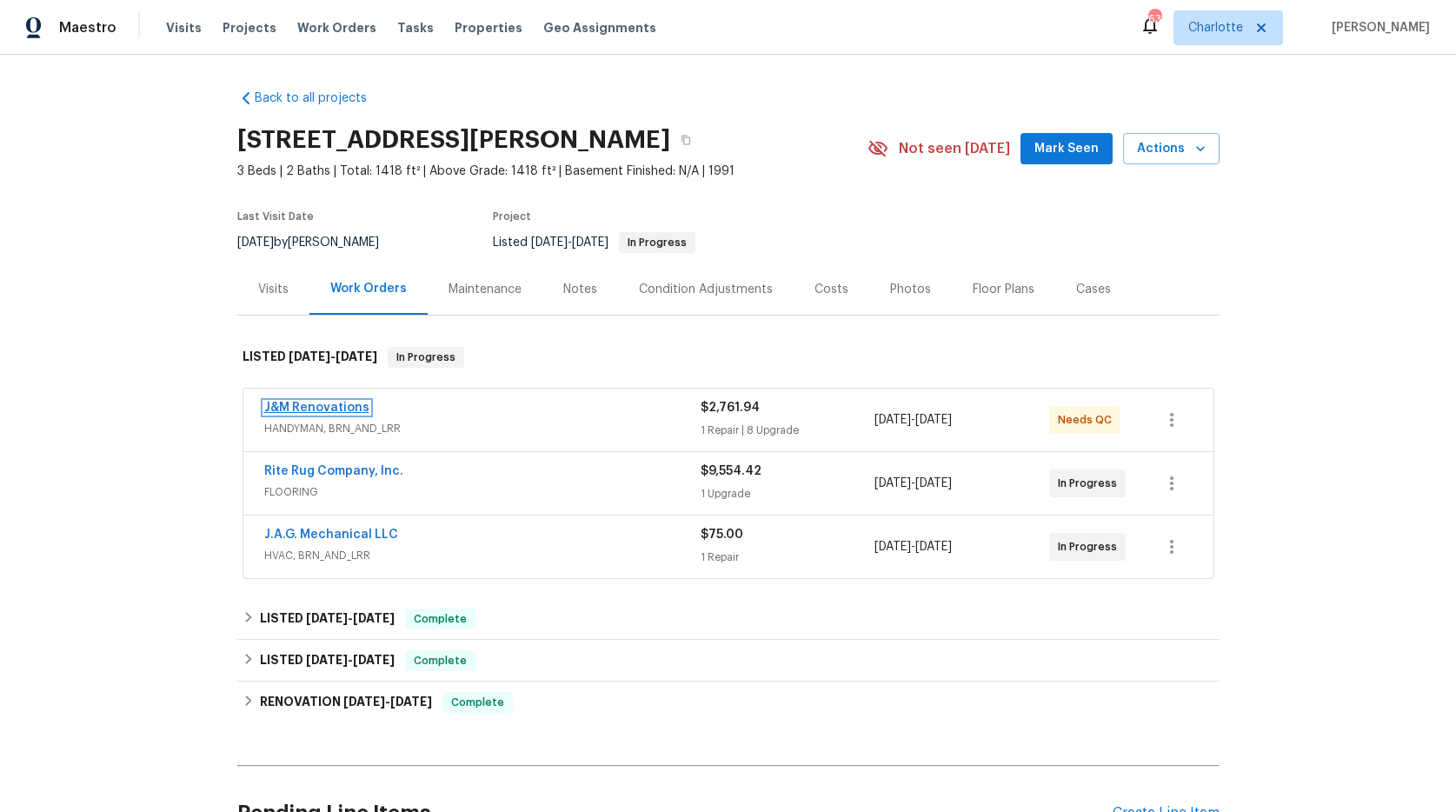
click at [294, 406] on link "J&M Renovations" at bounding box center [316, 407] width 105 height 12
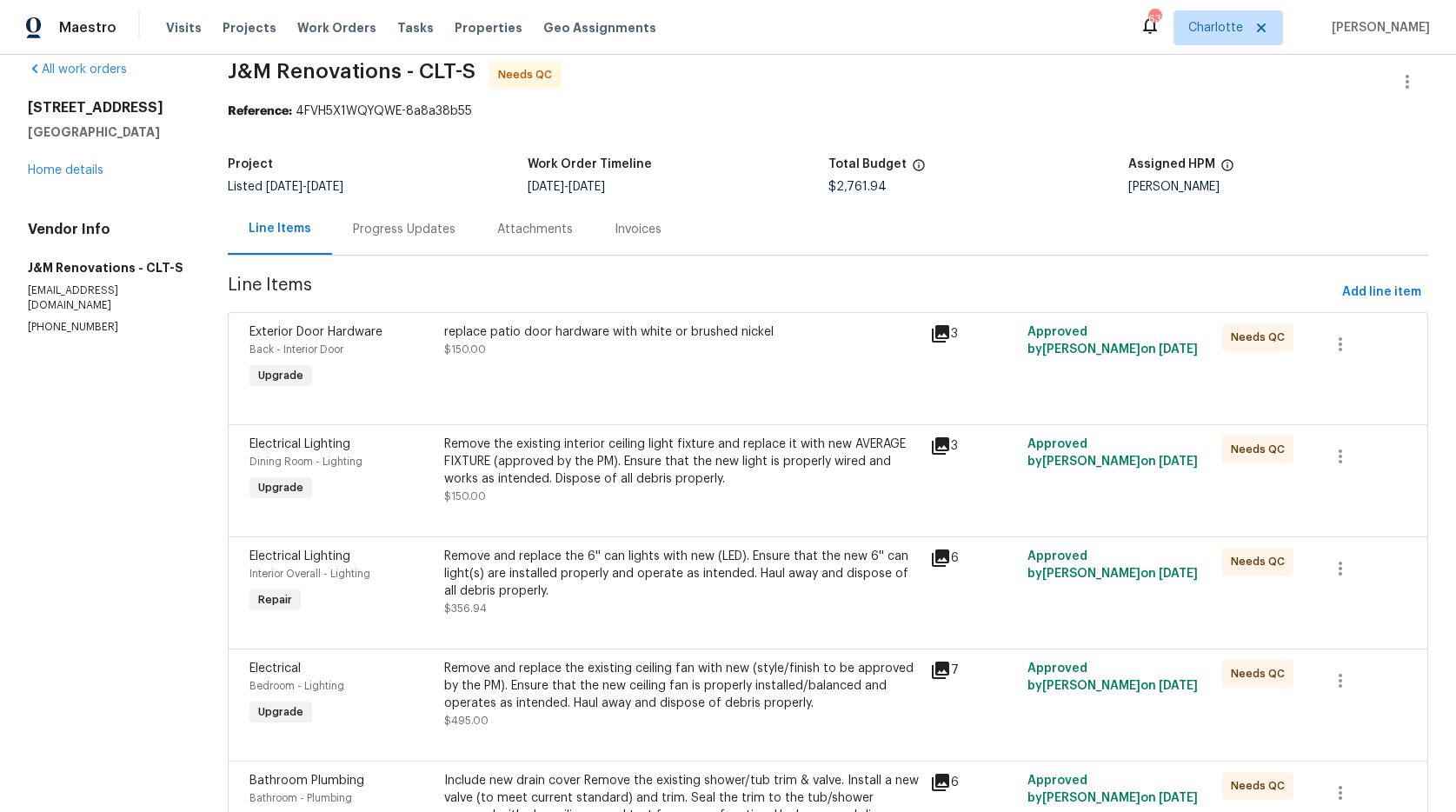
scroll to position [35, 0]
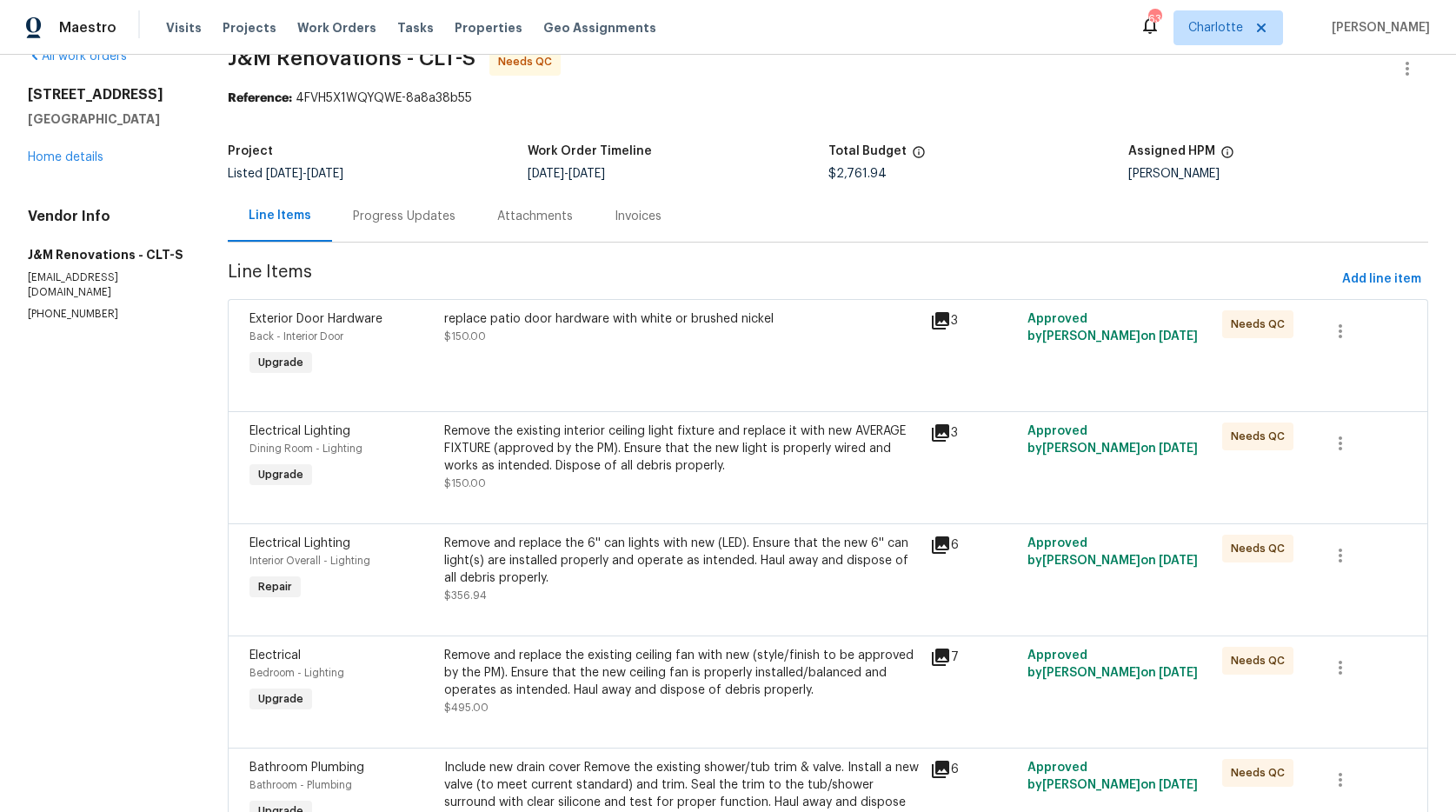
click at [762, 343] on div "replace patio door hardware with white or brushed nickel $150.00" at bounding box center [682, 327] width 476 height 35
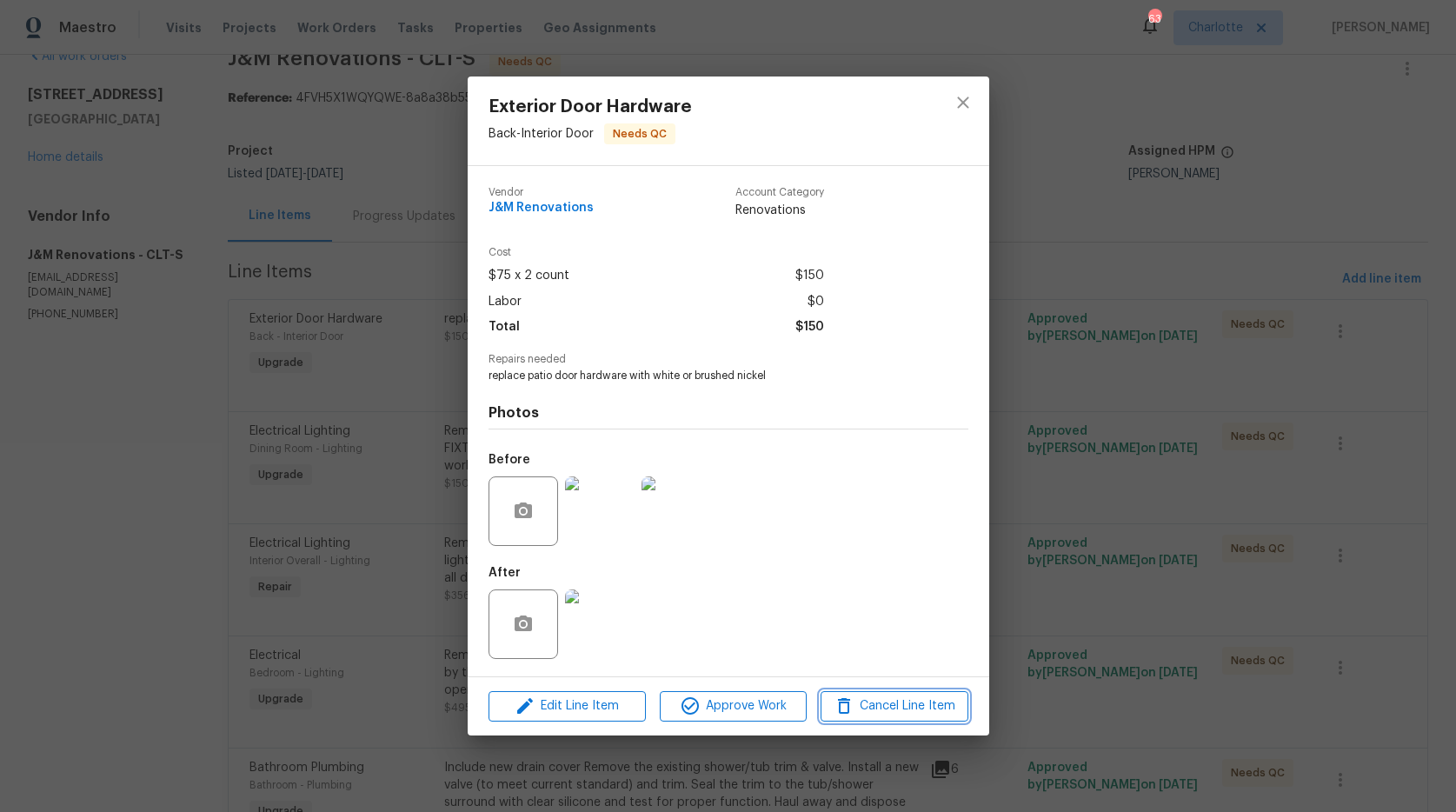
click at [875, 699] on span "Cancel Line Item" at bounding box center [894, 706] width 136 height 21
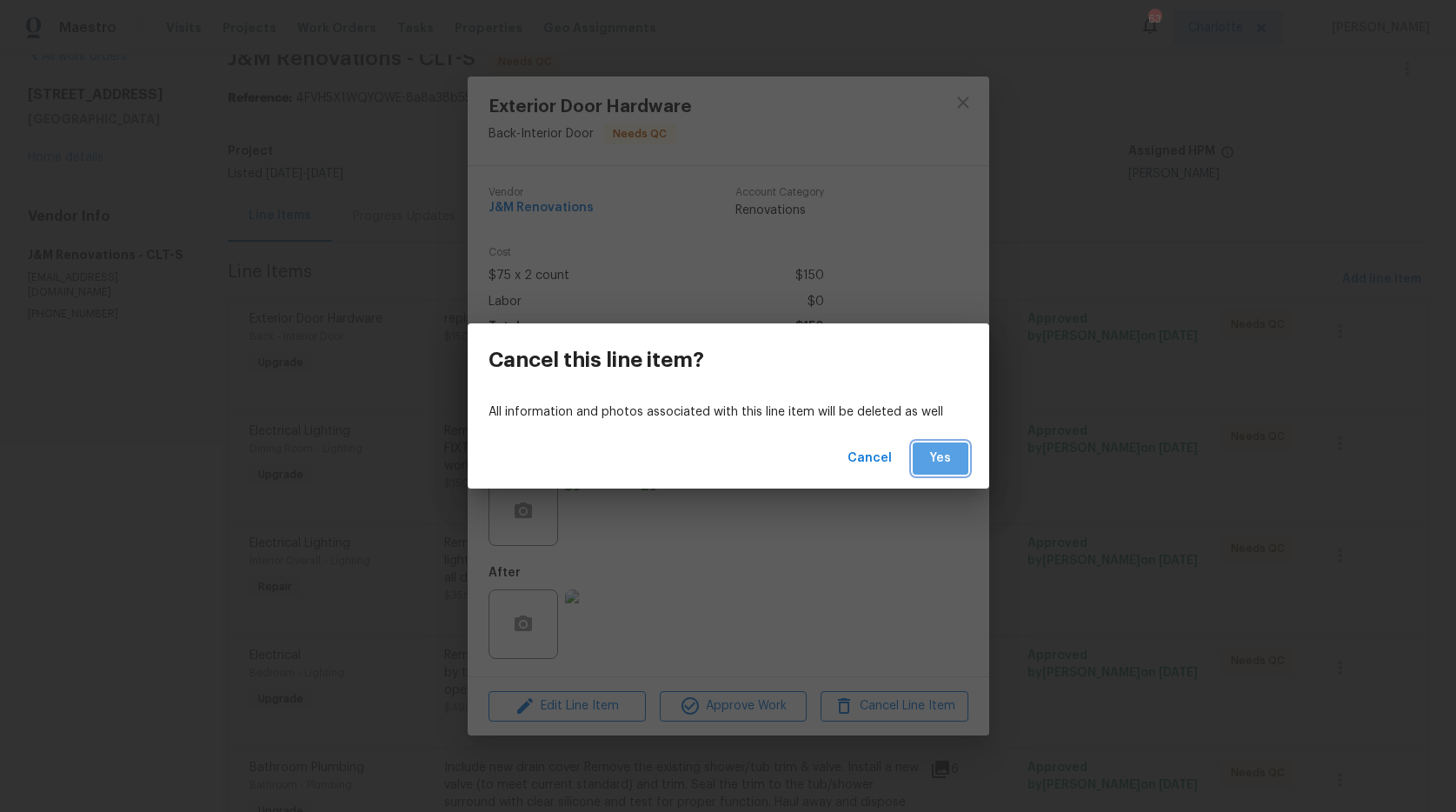
click at [920, 466] on button "Yes" at bounding box center [941, 458] width 56 height 32
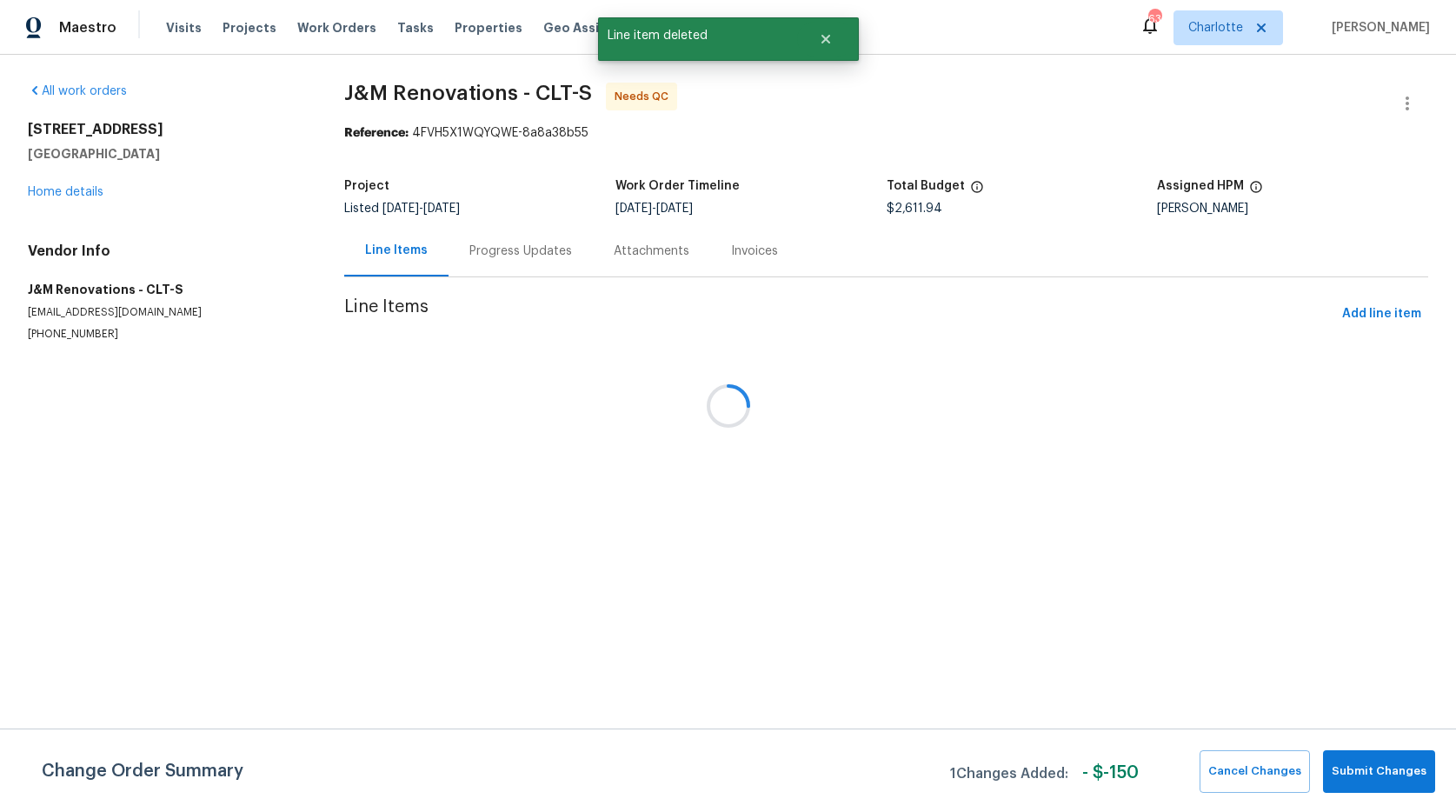
scroll to position [0, 0]
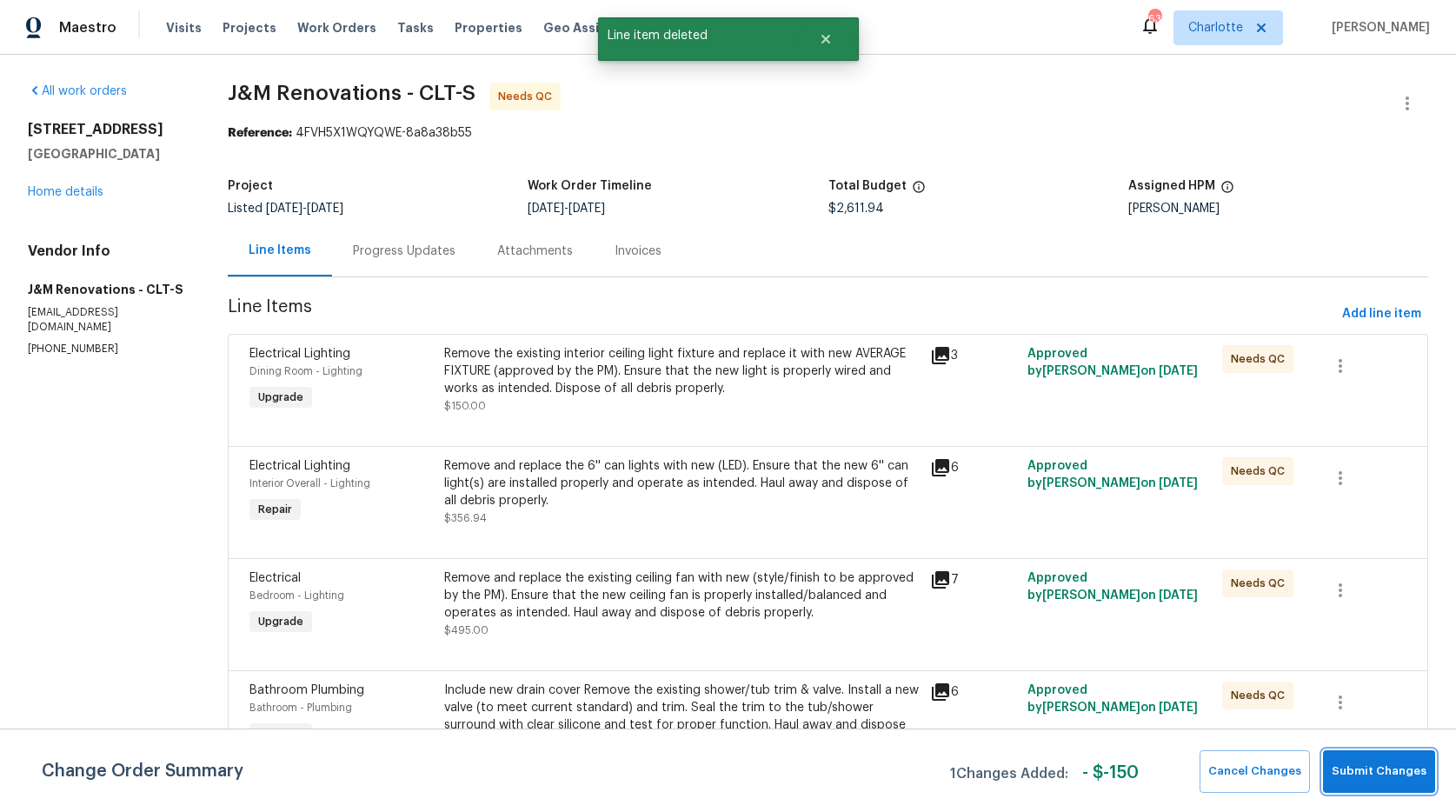
click at [1364, 763] on span "Submit Changes" at bounding box center [1378, 771] width 94 height 20
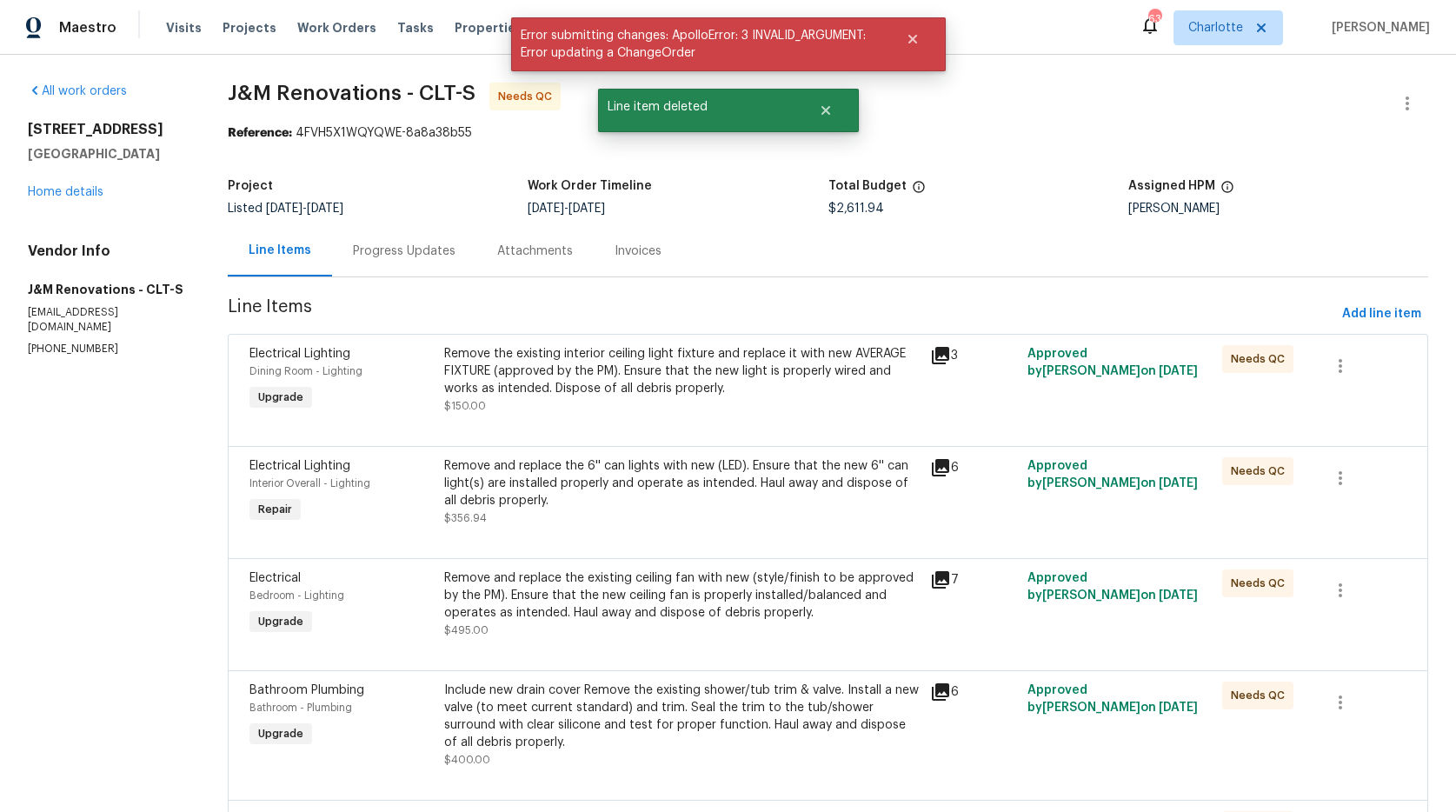
click at [782, 244] on div "Line Items Progress Updates Attachments Invoices" at bounding box center [828, 251] width 1200 height 52
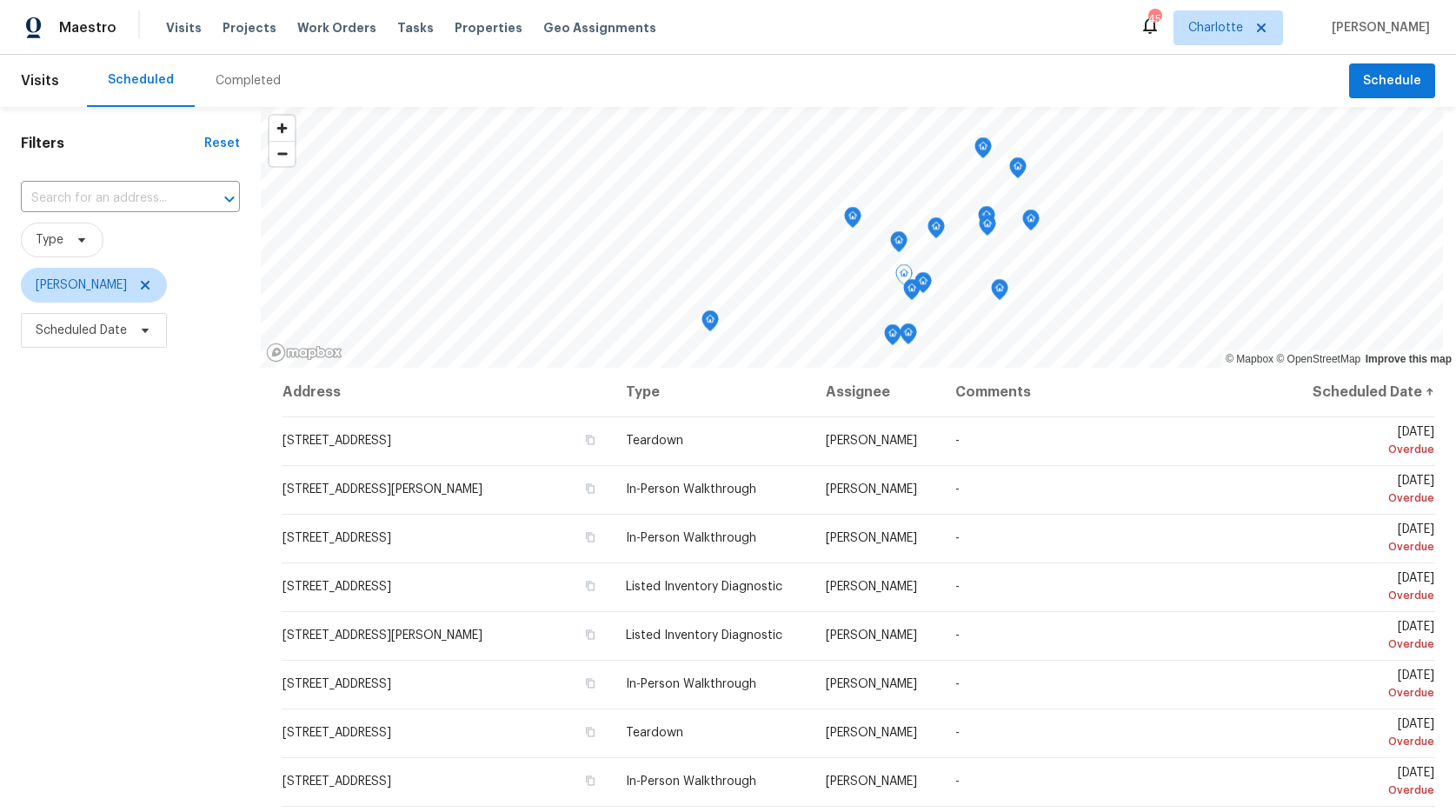
click at [147, 455] on div "Filters Reset ​ Type [PERSON_NAME] Scheduled Date" at bounding box center [130, 562] width 260 height 910
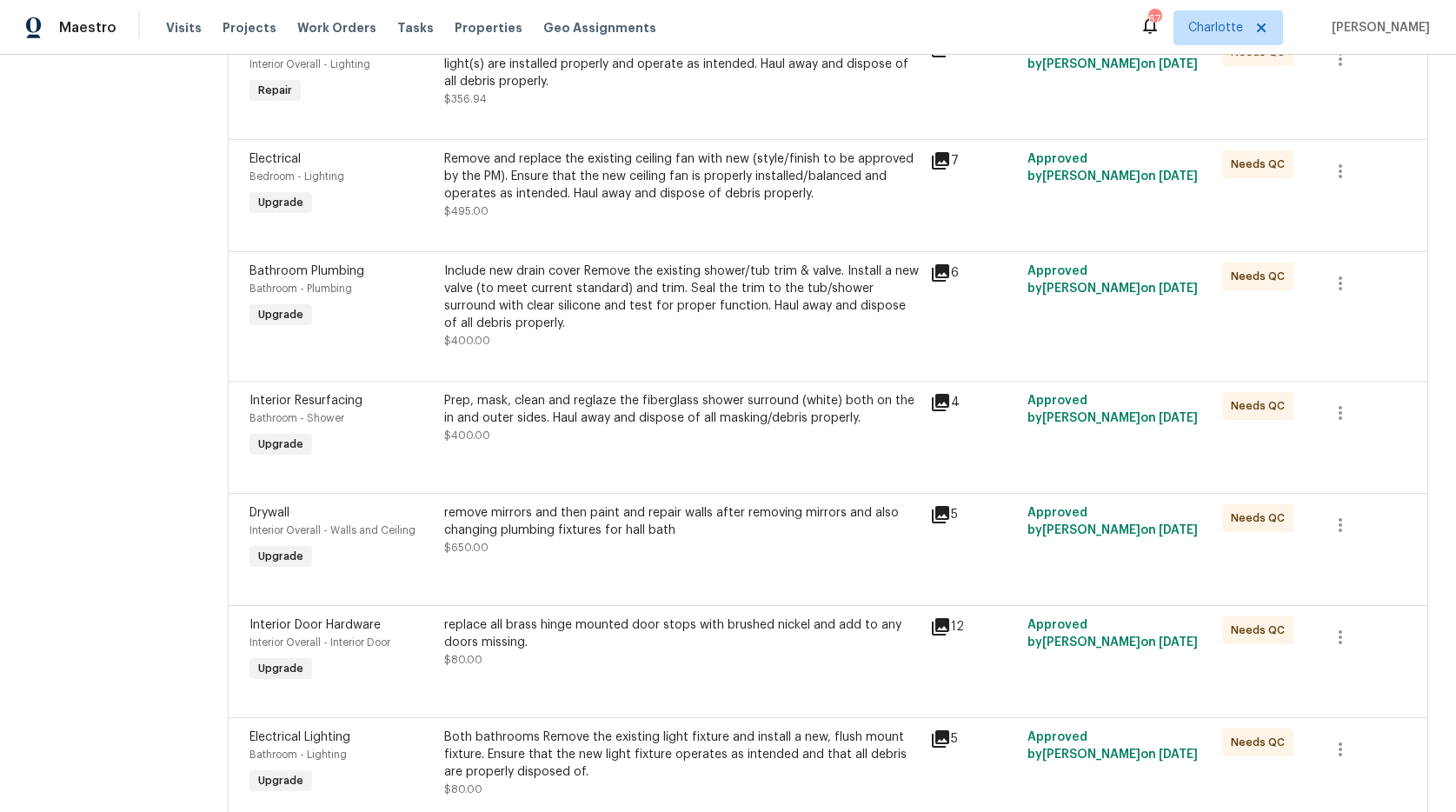
scroll to position [499, 0]
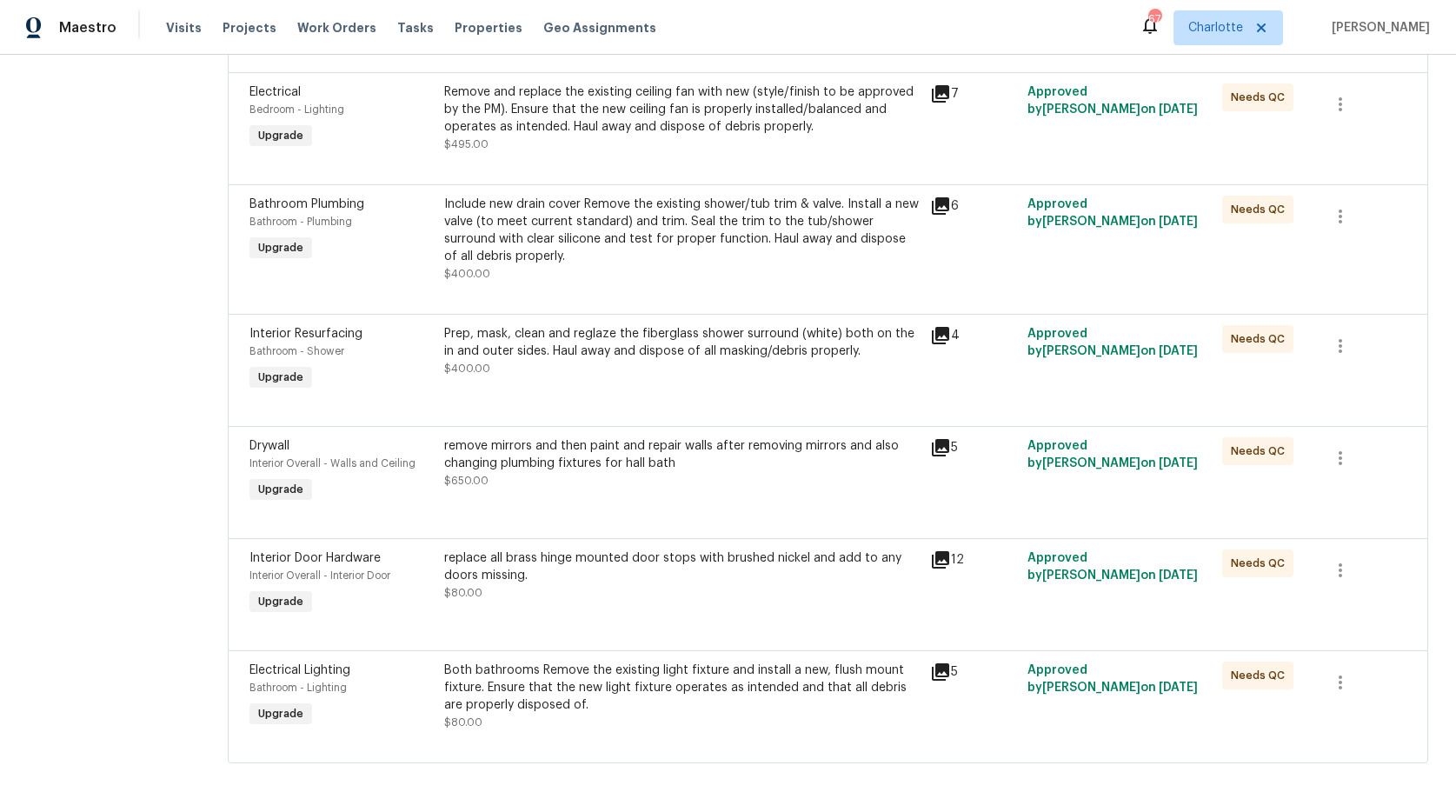
click at [636, 664] on div "Both bathrooms Remove the existing light fixture and install a new, flush mount…" at bounding box center [682, 688] width 476 height 52
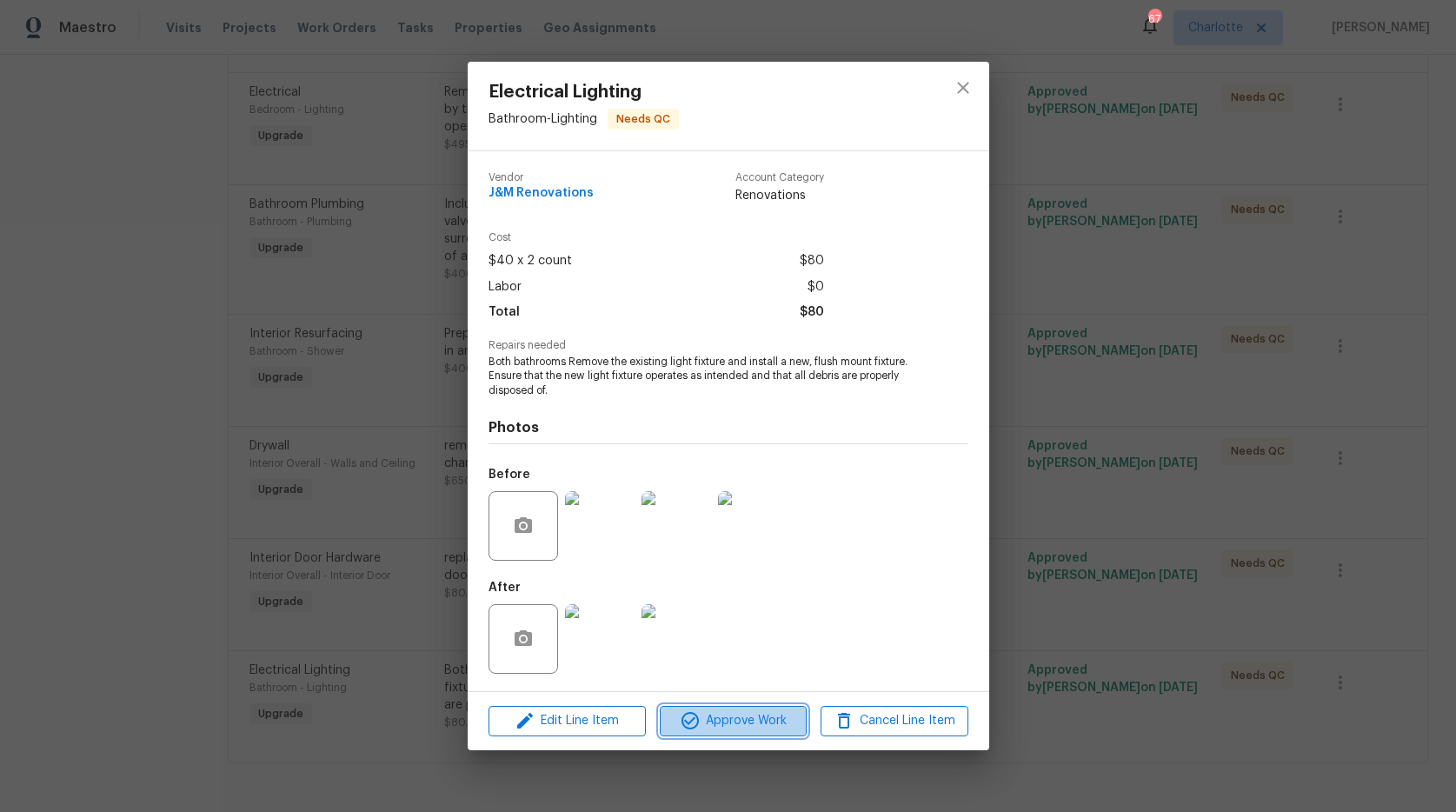
click at [711, 724] on span "Approve Work" at bounding box center [733, 721] width 136 height 21
click at [738, 721] on span "Approve Work" at bounding box center [733, 721] width 136 height 21
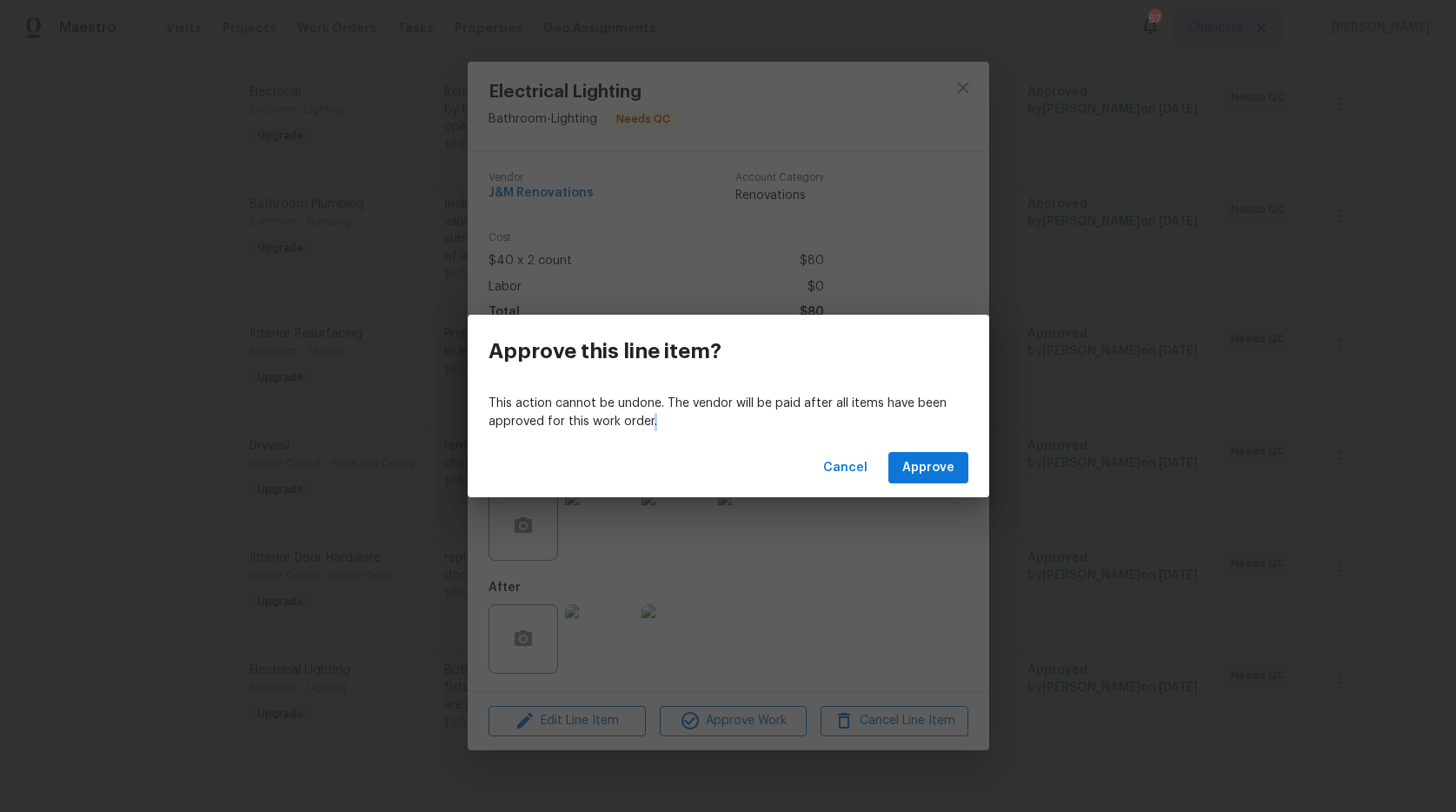
click at [738, 721] on div "Approve this line item? This action cannot be undone. The vendor will be paid a…" at bounding box center [728, 406] width 1456 height 812
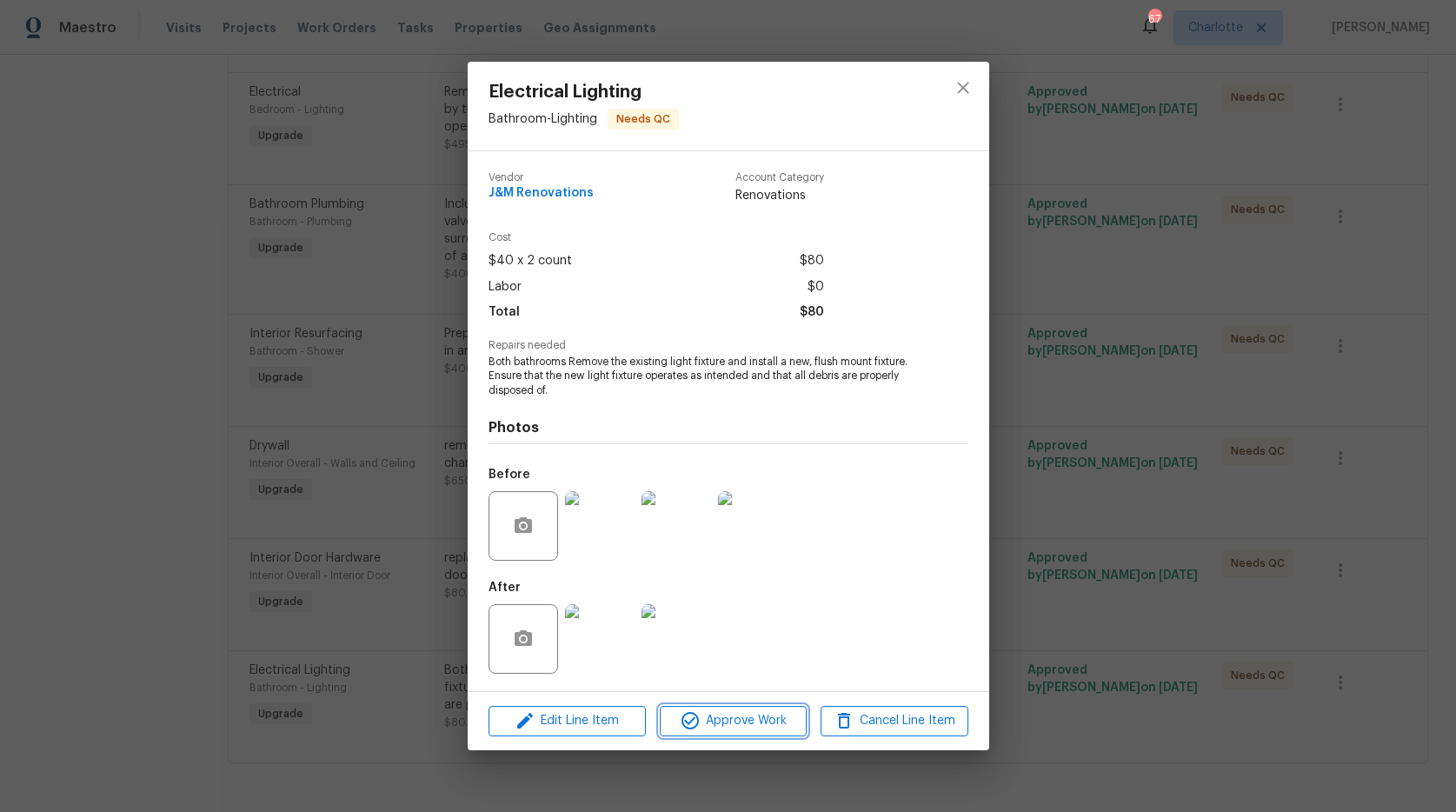
click at [737, 720] on span "Approve Work" at bounding box center [733, 721] width 136 height 21
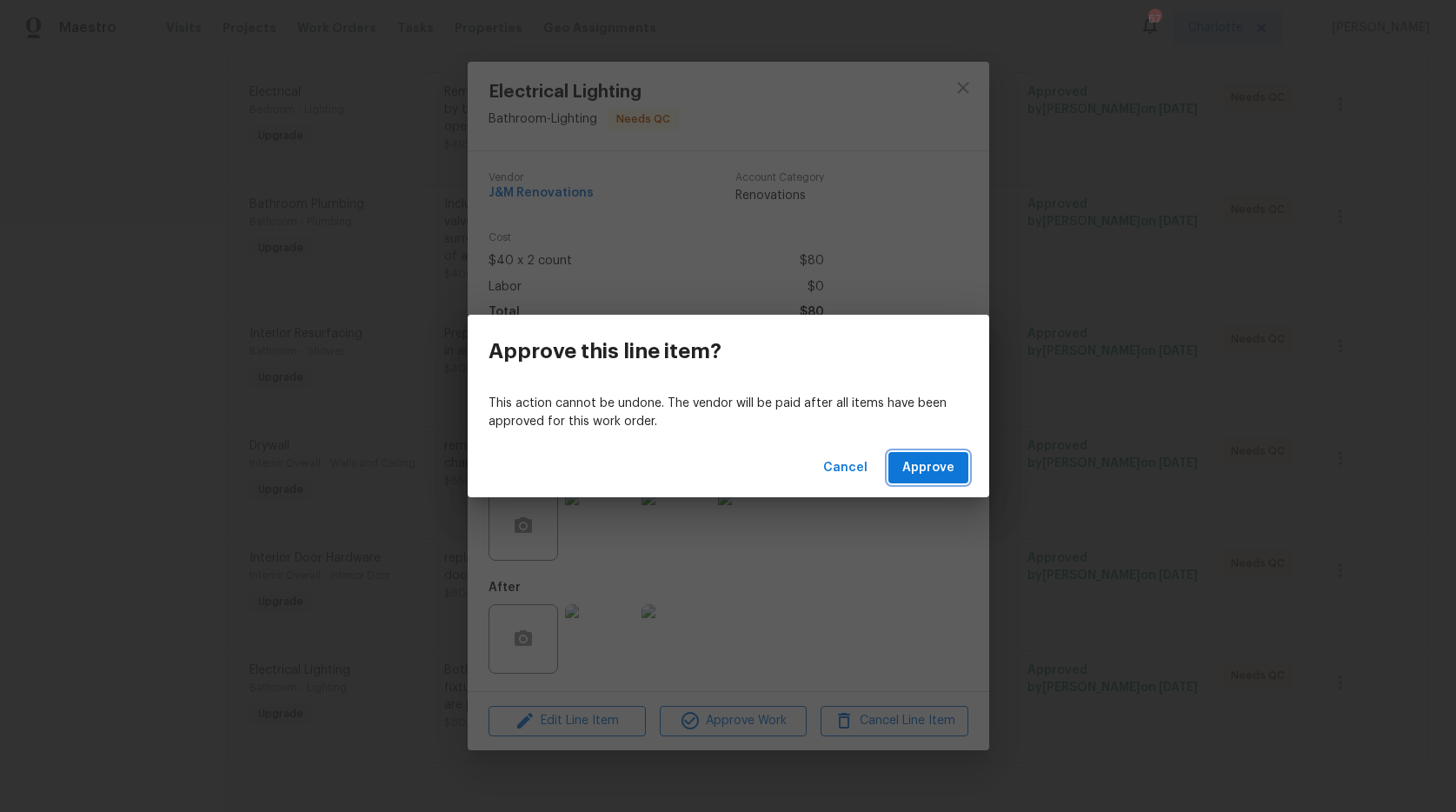
click at [930, 467] on span "Approve" at bounding box center [928, 468] width 52 height 21
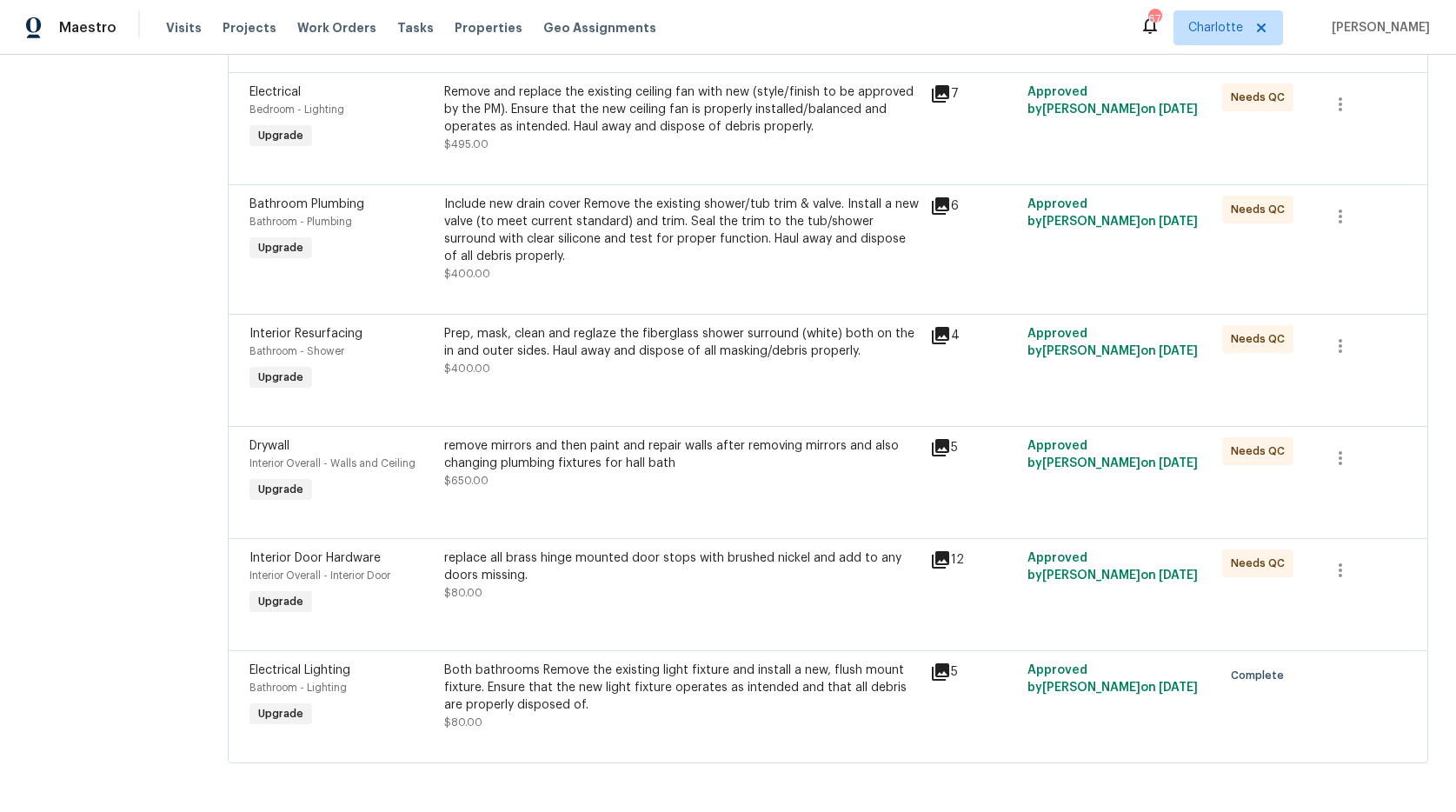
click at [526, 343] on div "Prep, mask, clean and reglaze the fiberglass shower surround (white) both on th…" at bounding box center [682, 342] width 476 height 35
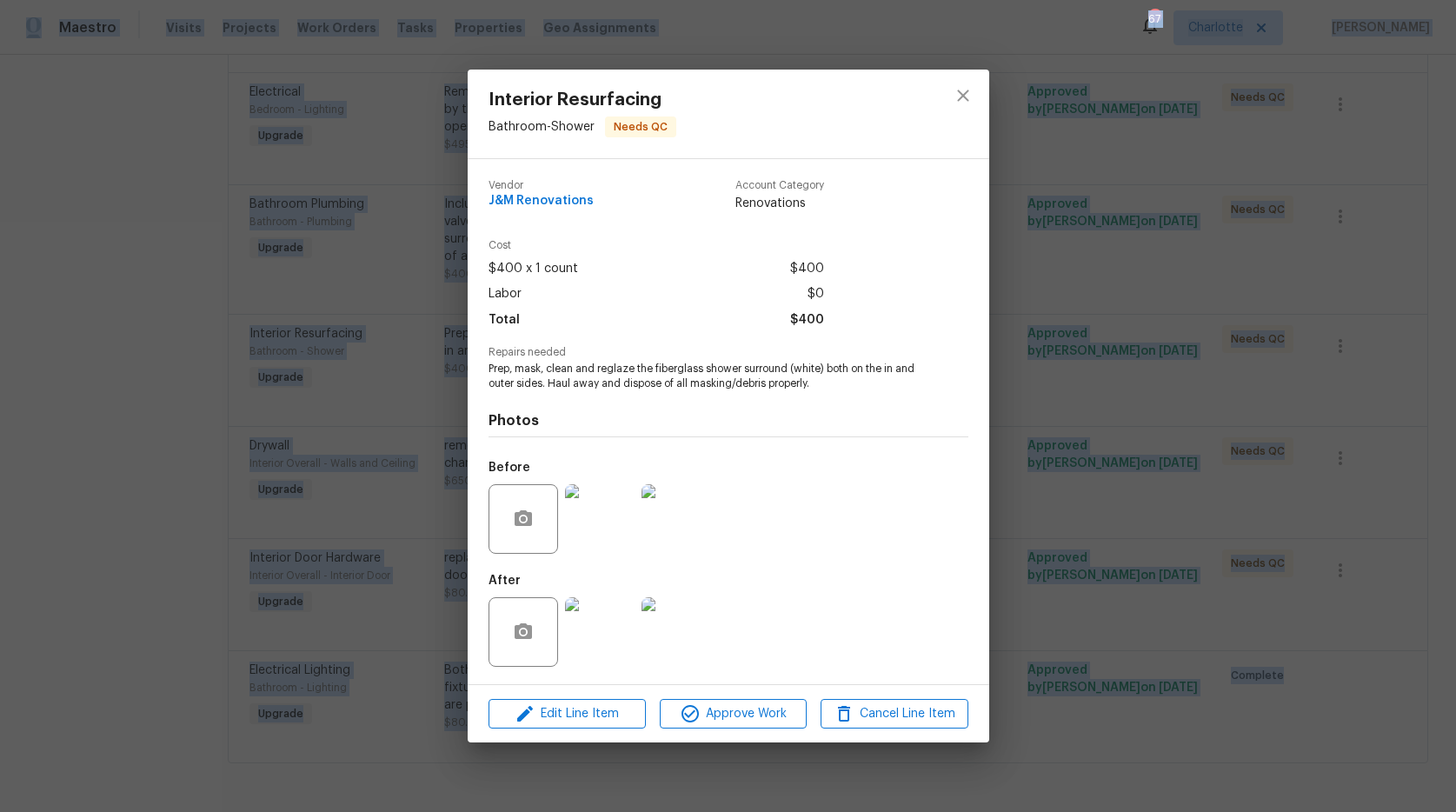
click at [606, 625] on img at bounding box center [599, 632] width 69 height 69
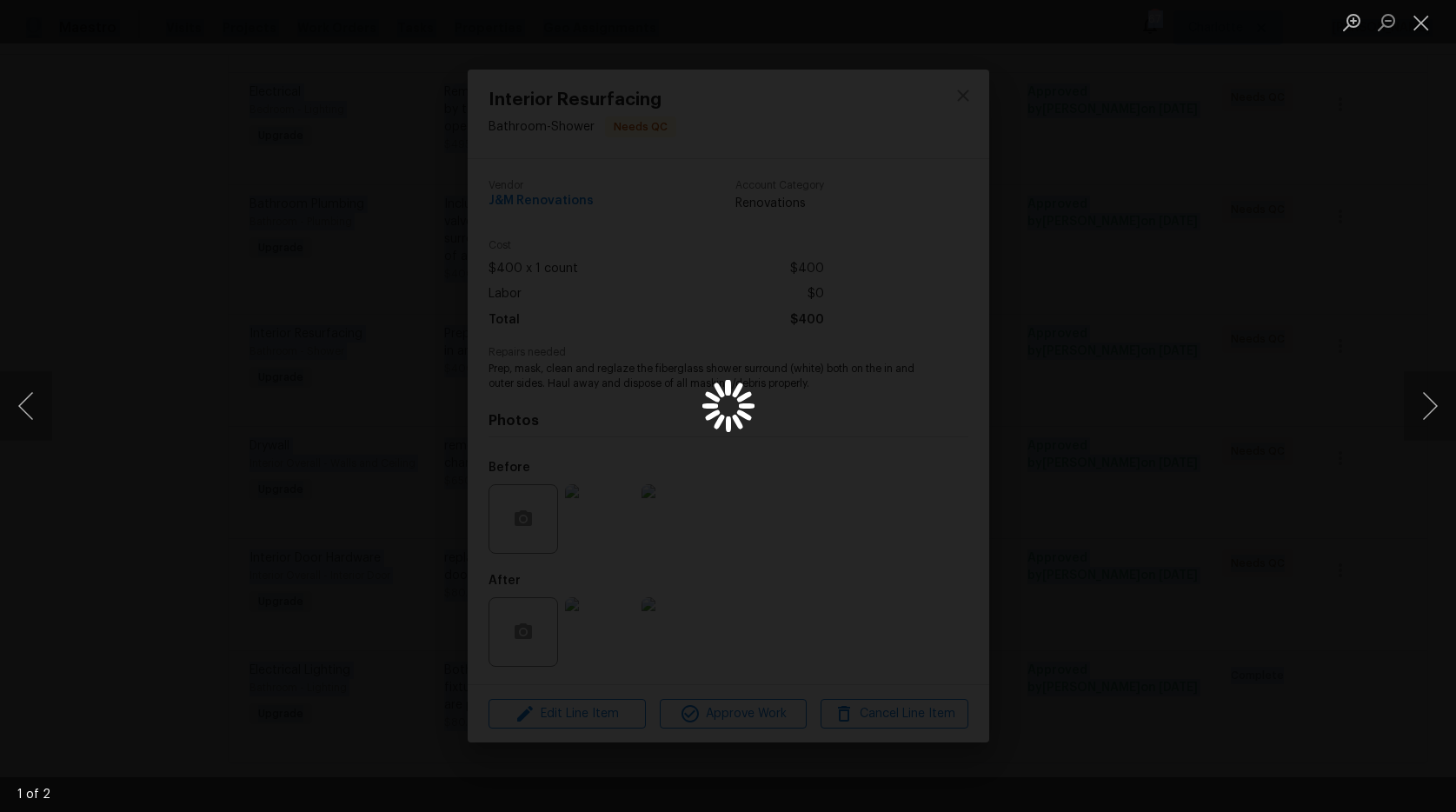
click at [606, 625] on div "Lightbox" at bounding box center [728, 406] width 1456 height 812
click at [1432, 413] on button "Next image" at bounding box center [1430, 406] width 52 height 69
click at [1419, 24] on button "Close lightbox" at bounding box center [1421, 21] width 35 height 31
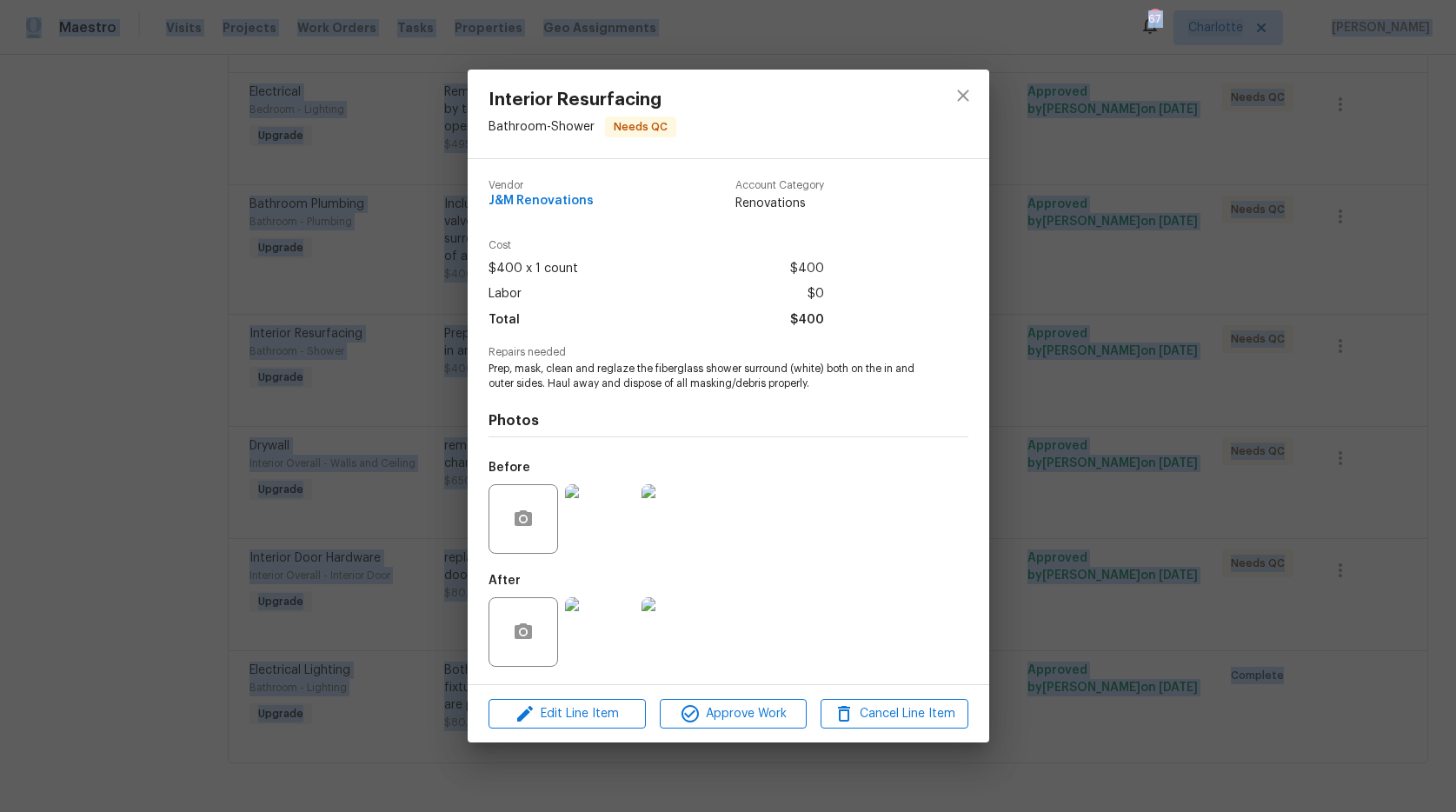
click at [624, 531] on img at bounding box center [599, 519] width 69 height 69
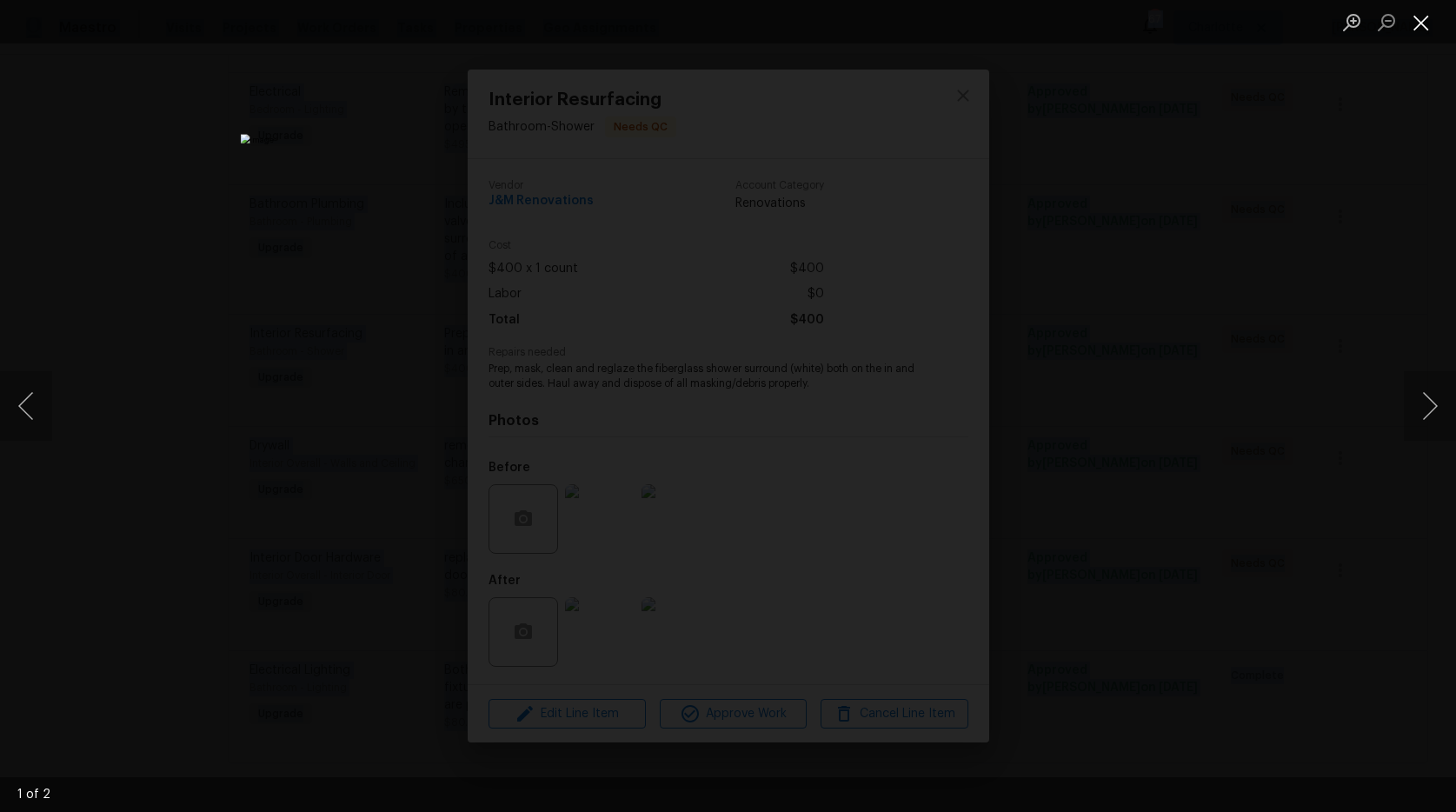
click at [1422, 19] on button "Close lightbox" at bounding box center [1421, 21] width 35 height 31
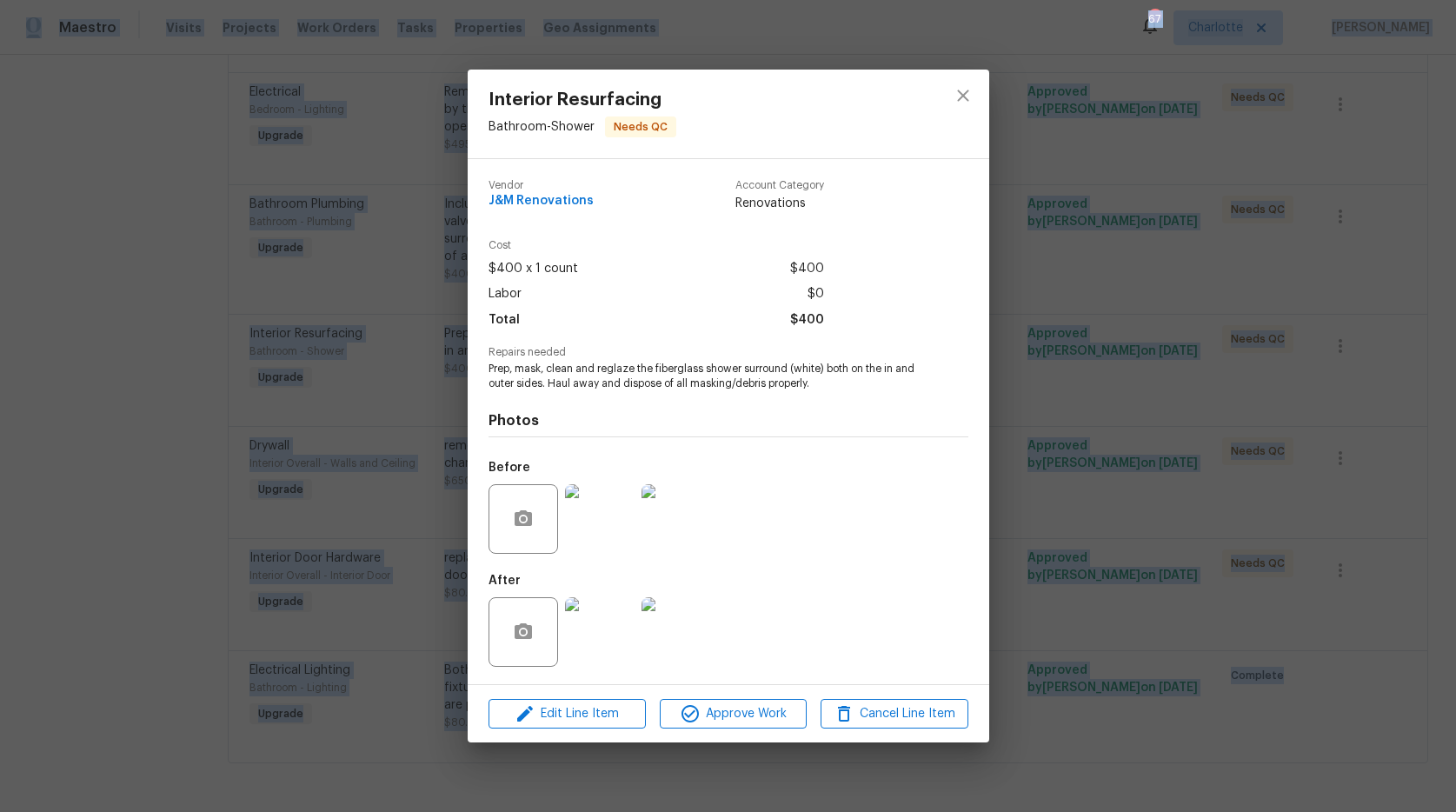
click at [685, 510] on img at bounding box center [676, 519] width 69 height 69
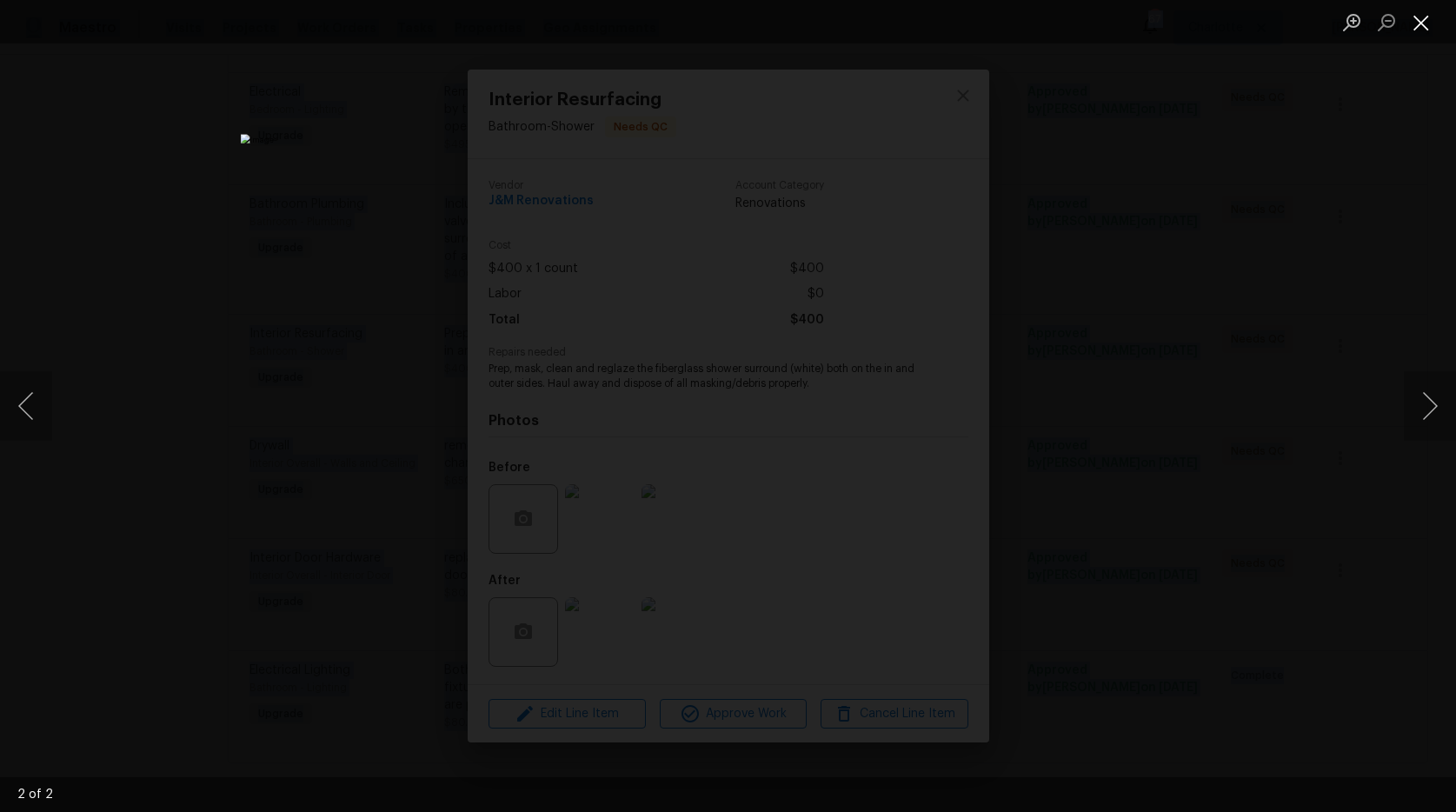
click at [1428, 20] on button "Close lightbox" at bounding box center [1421, 21] width 35 height 31
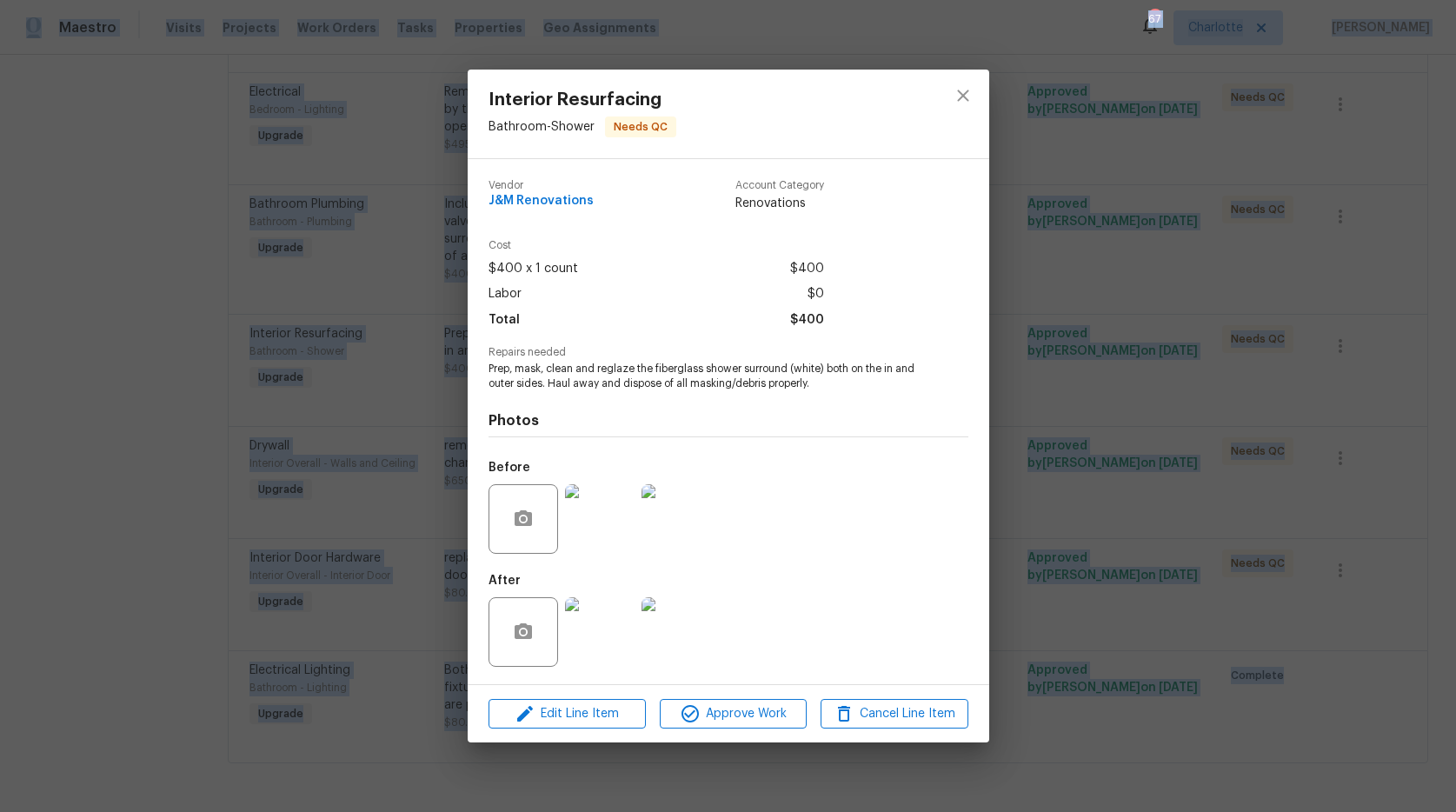
click at [585, 631] on img at bounding box center [599, 632] width 69 height 69
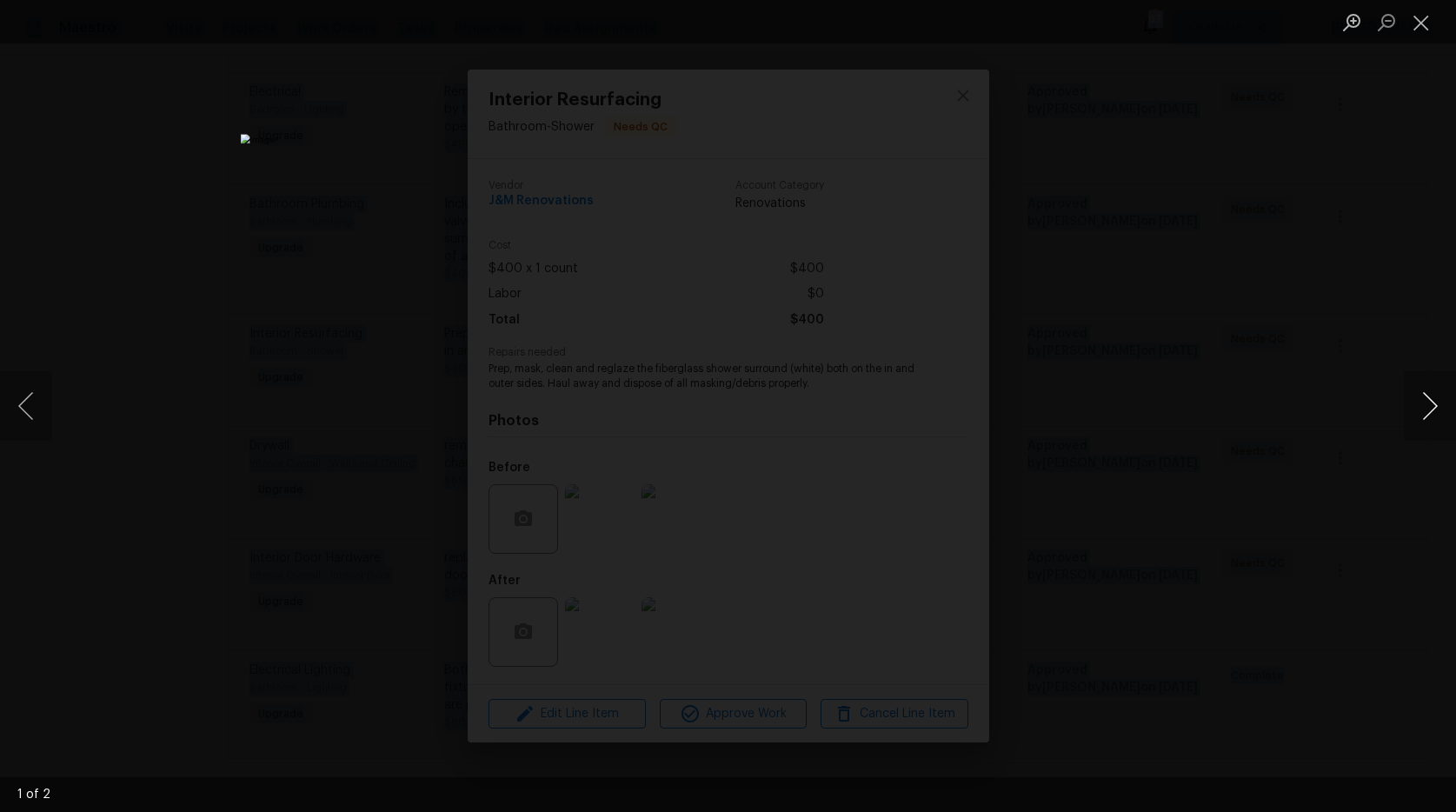
click at [1419, 396] on button "Next image" at bounding box center [1430, 406] width 52 height 69
click at [1424, 24] on button "Close lightbox" at bounding box center [1421, 21] width 35 height 31
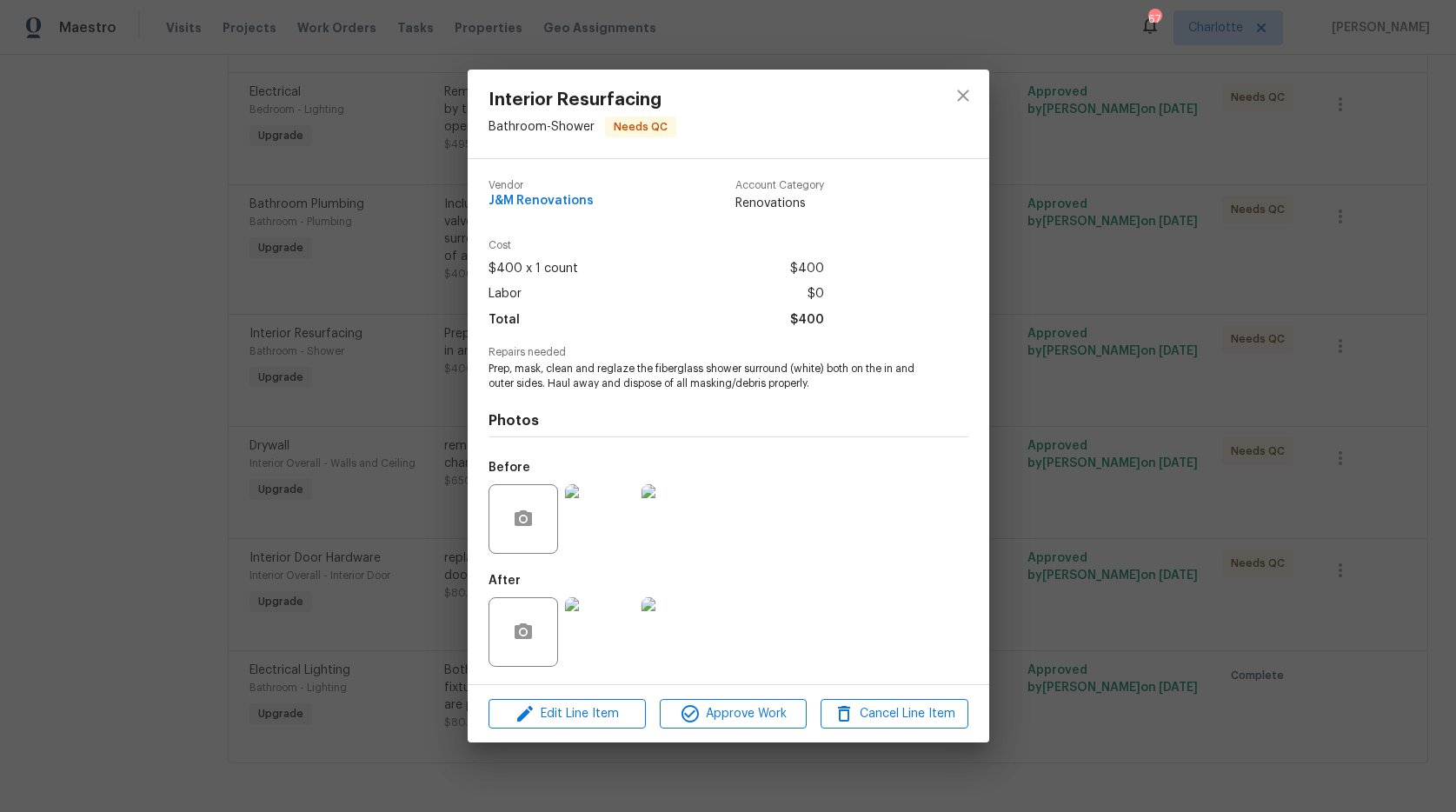
click at [984, 97] on div at bounding box center [963, 113] width 52 height 89
click at [972, 95] on icon "close" at bounding box center [962, 95] width 21 height 21
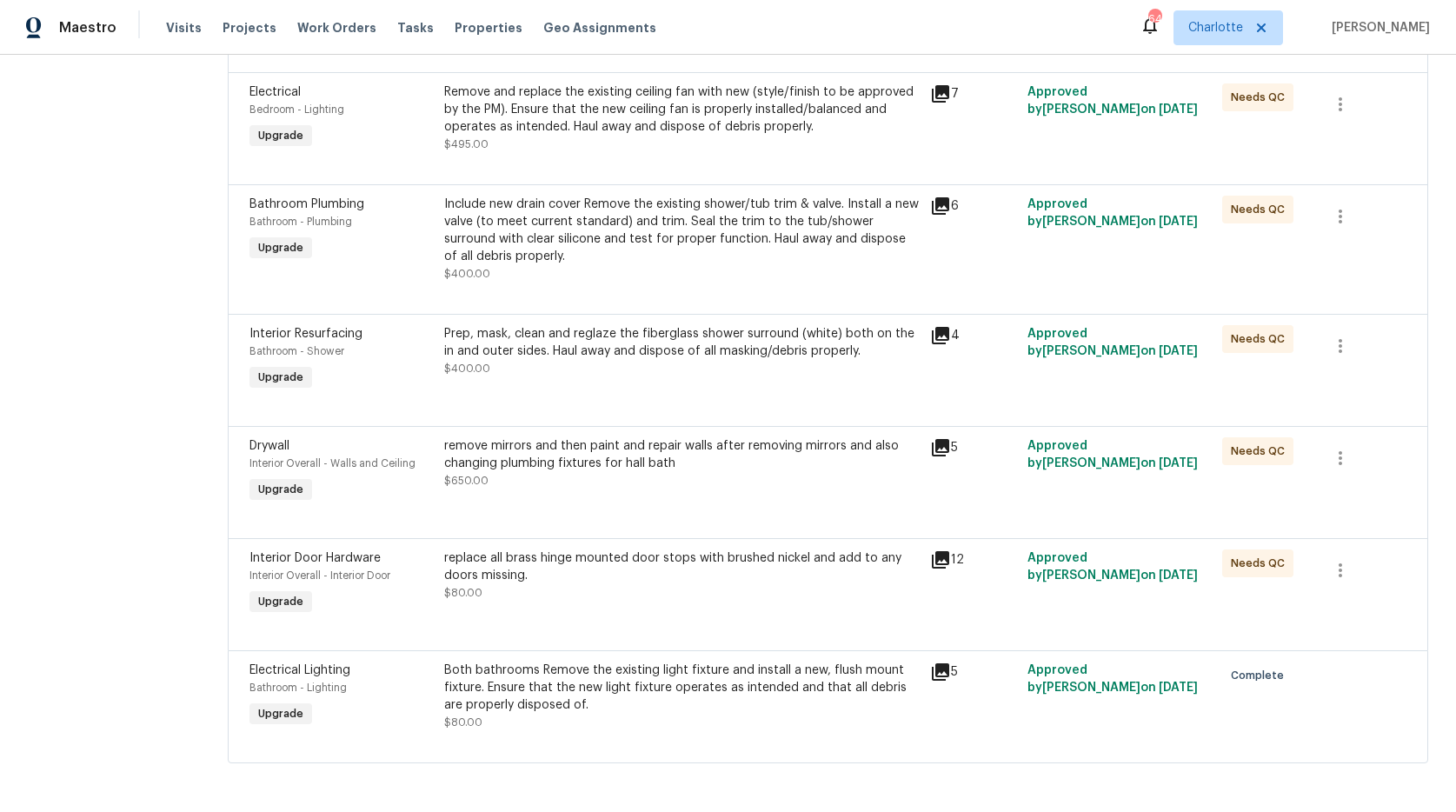
click at [515, 209] on div "Include new drain cover Remove the existing shower/tub trim & valve. Install a …" at bounding box center [682, 230] width 476 height 69
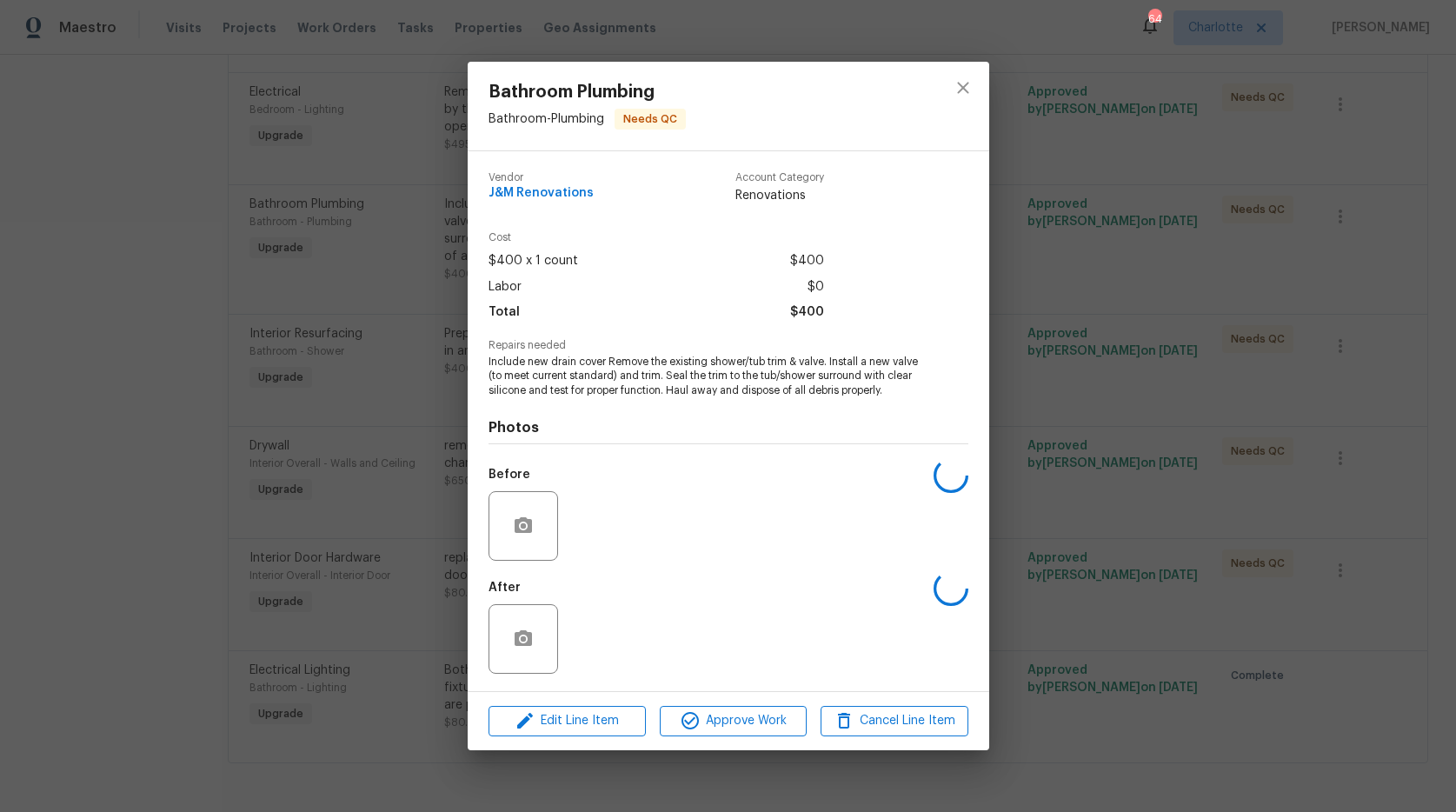
click at [515, 209] on div "Vendor J&M Renovations Account Category Renovations" at bounding box center [728, 194] width 480 height 74
click at [677, 637] on img at bounding box center [676, 638] width 69 height 69
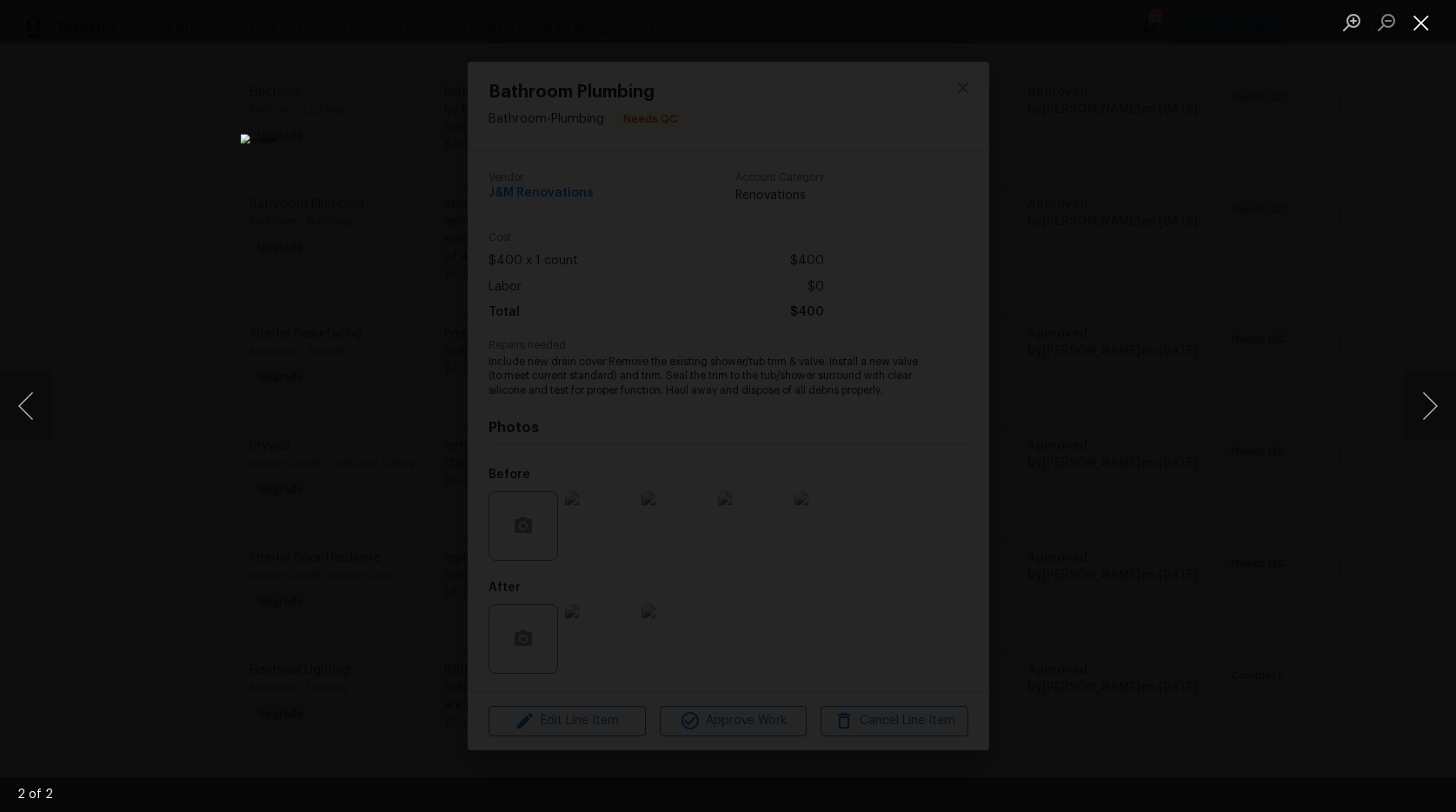
click at [1422, 17] on button "Close lightbox" at bounding box center [1421, 21] width 35 height 31
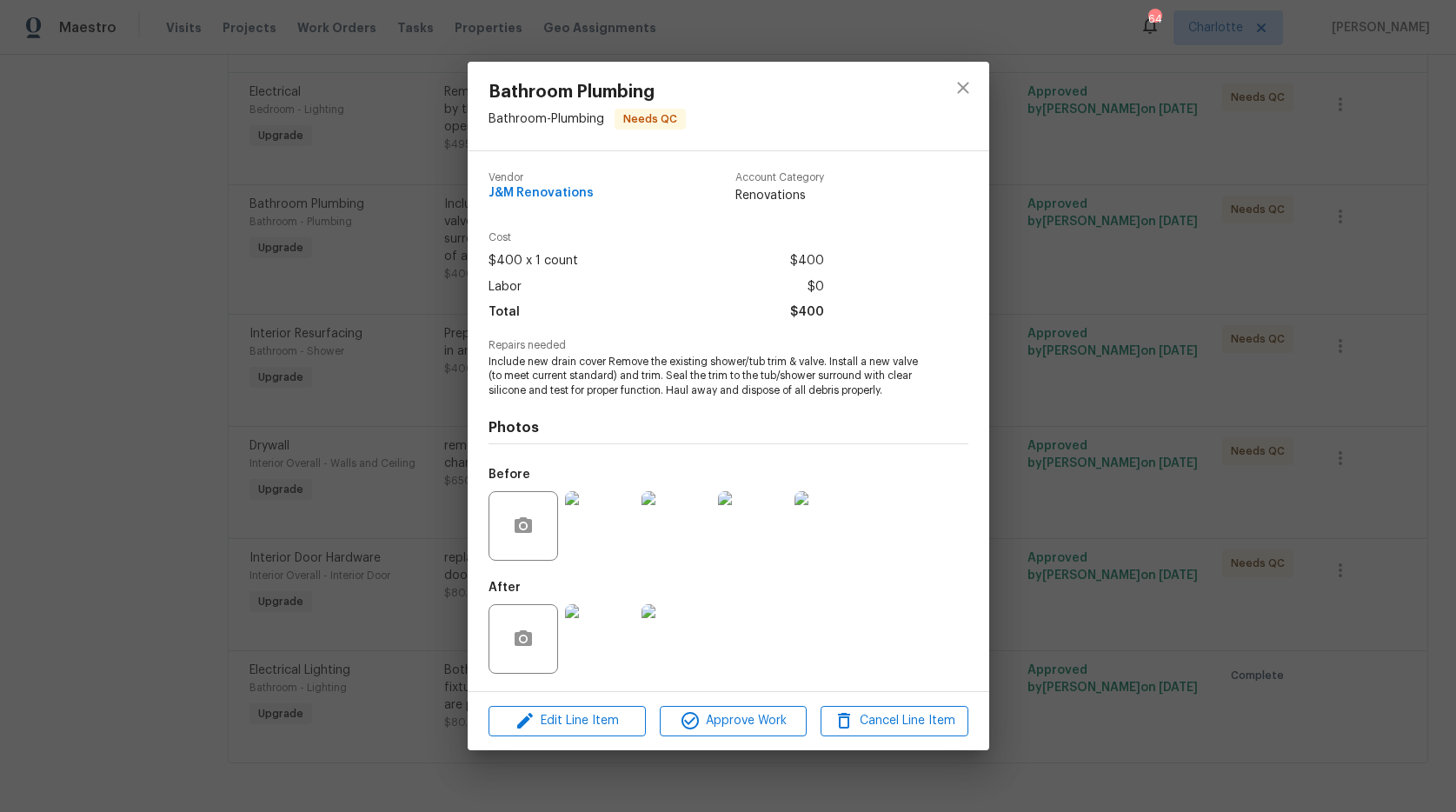
click at [582, 634] on img at bounding box center [599, 638] width 69 height 69
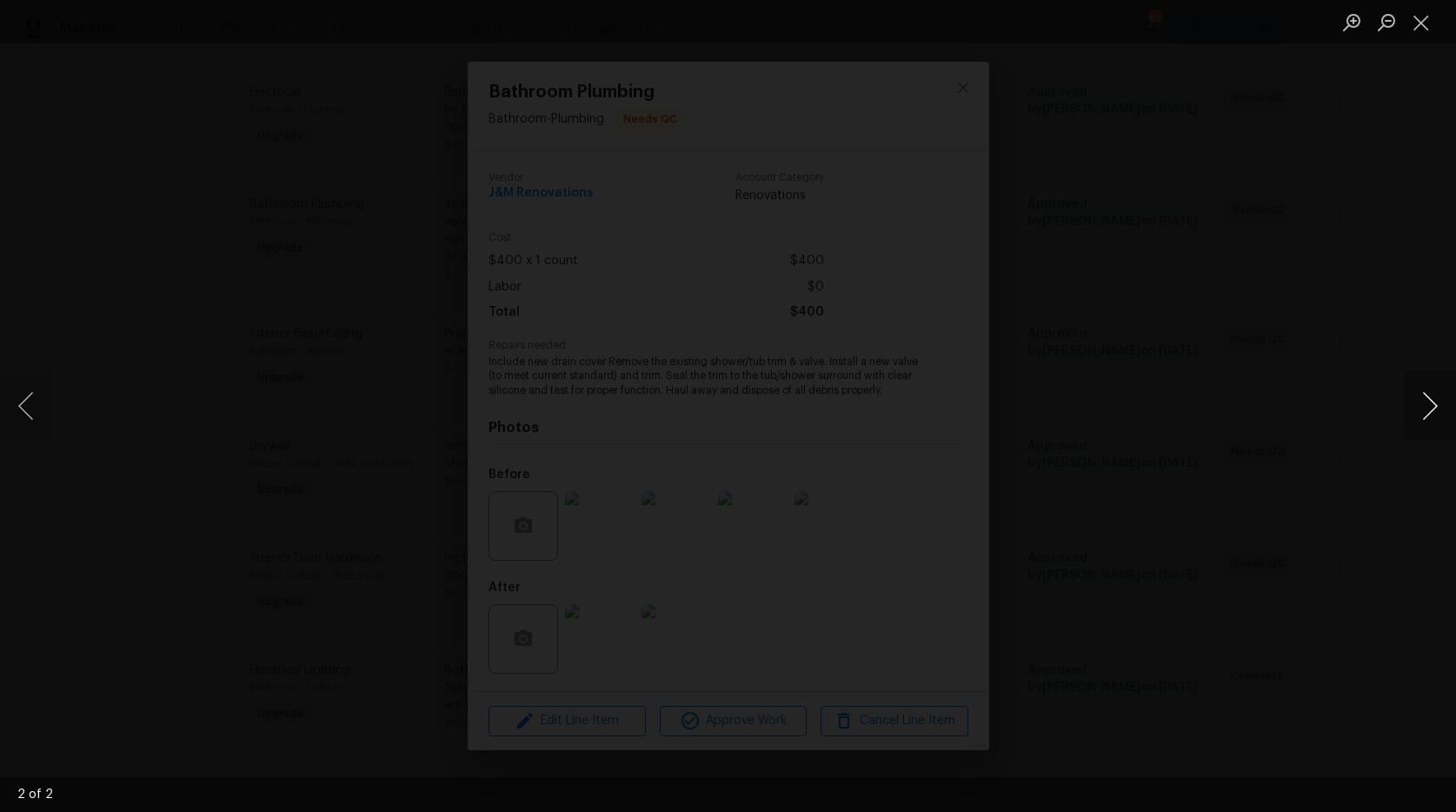
click at [1425, 390] on button "Next image" at bounding box center [1430, 406] width 52 height 69
click at [1420, 19] on button "Close lightbox" at bounding box center [1421, 21] width 35 height 31
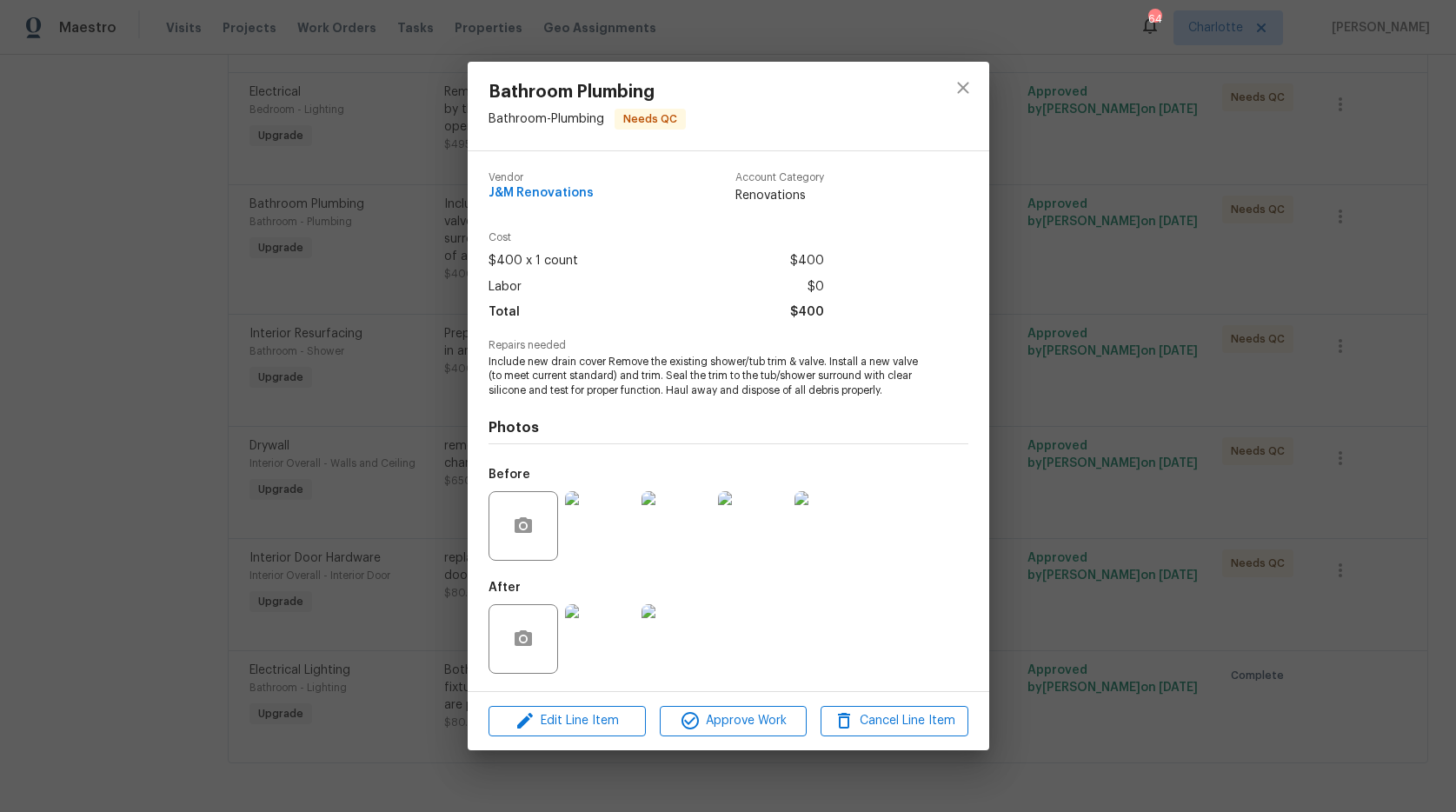
click at [1420, 19] on button "Close lightbox" at bounding box center [1421, 21] width 35 height 31
click at [789, 717] on span "Approve Work" at bounding box center [733, 721] width 136 height 21
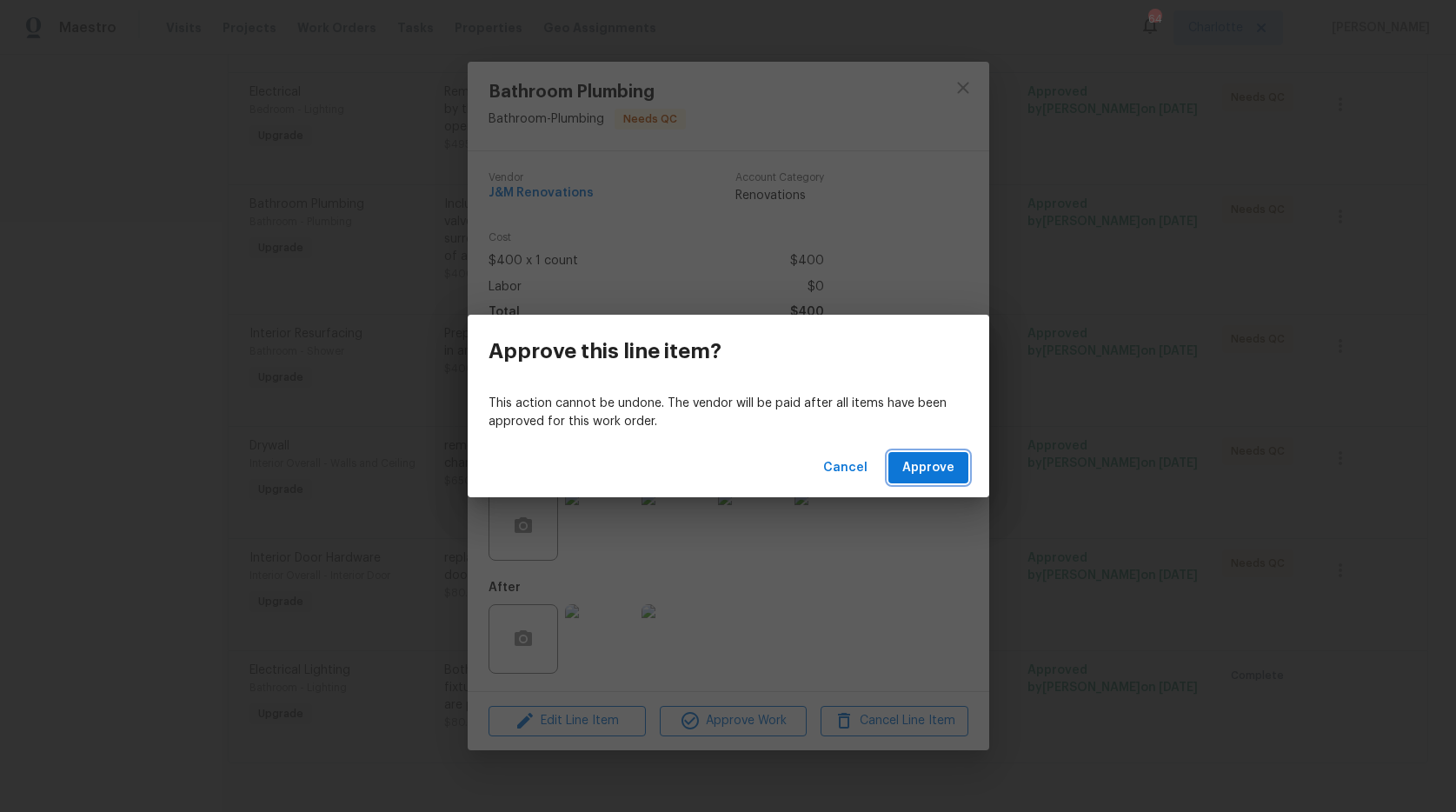
click at [939, 461] on span "Approve" at bounding box center [928, 468] width 52 height 21
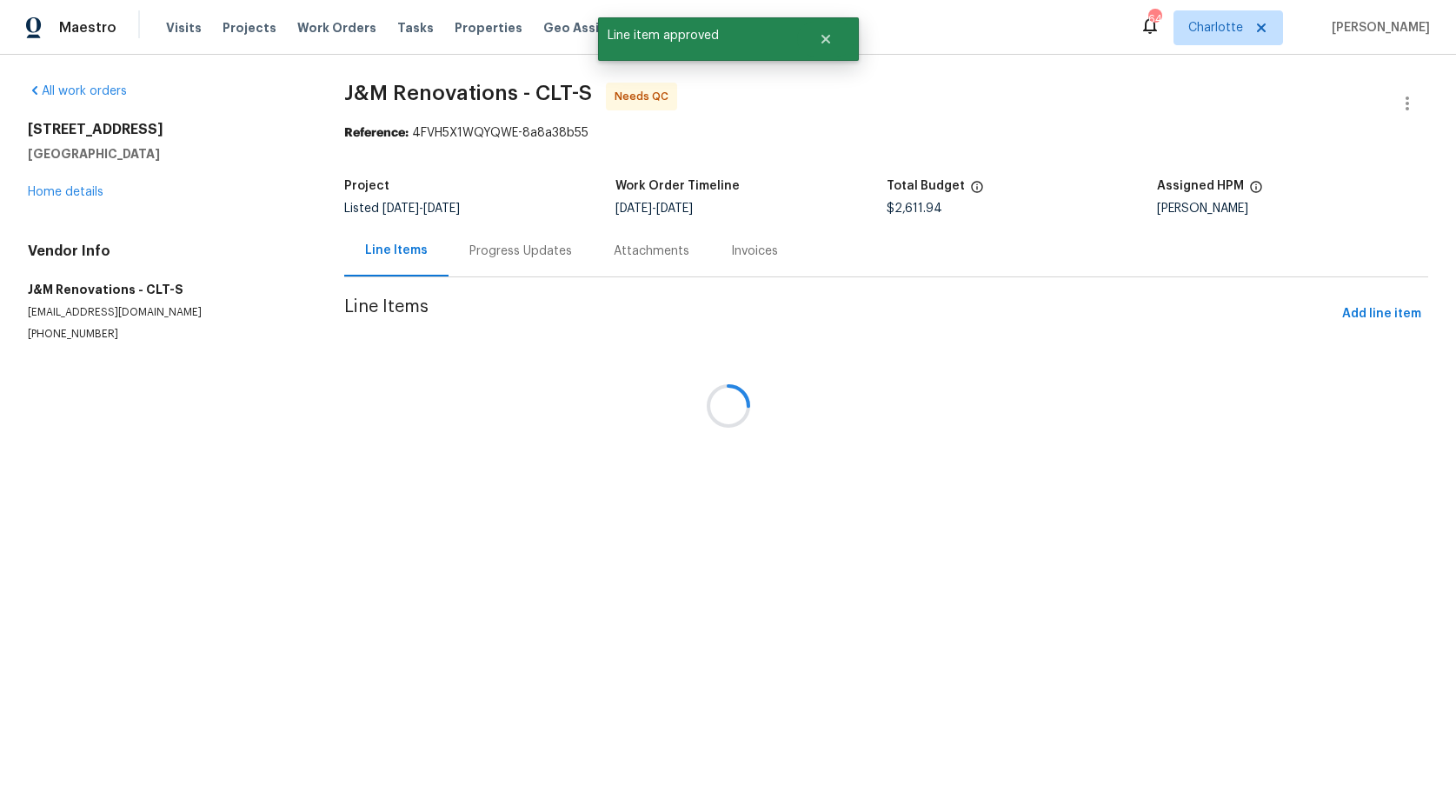
scroll to position [0, 0]
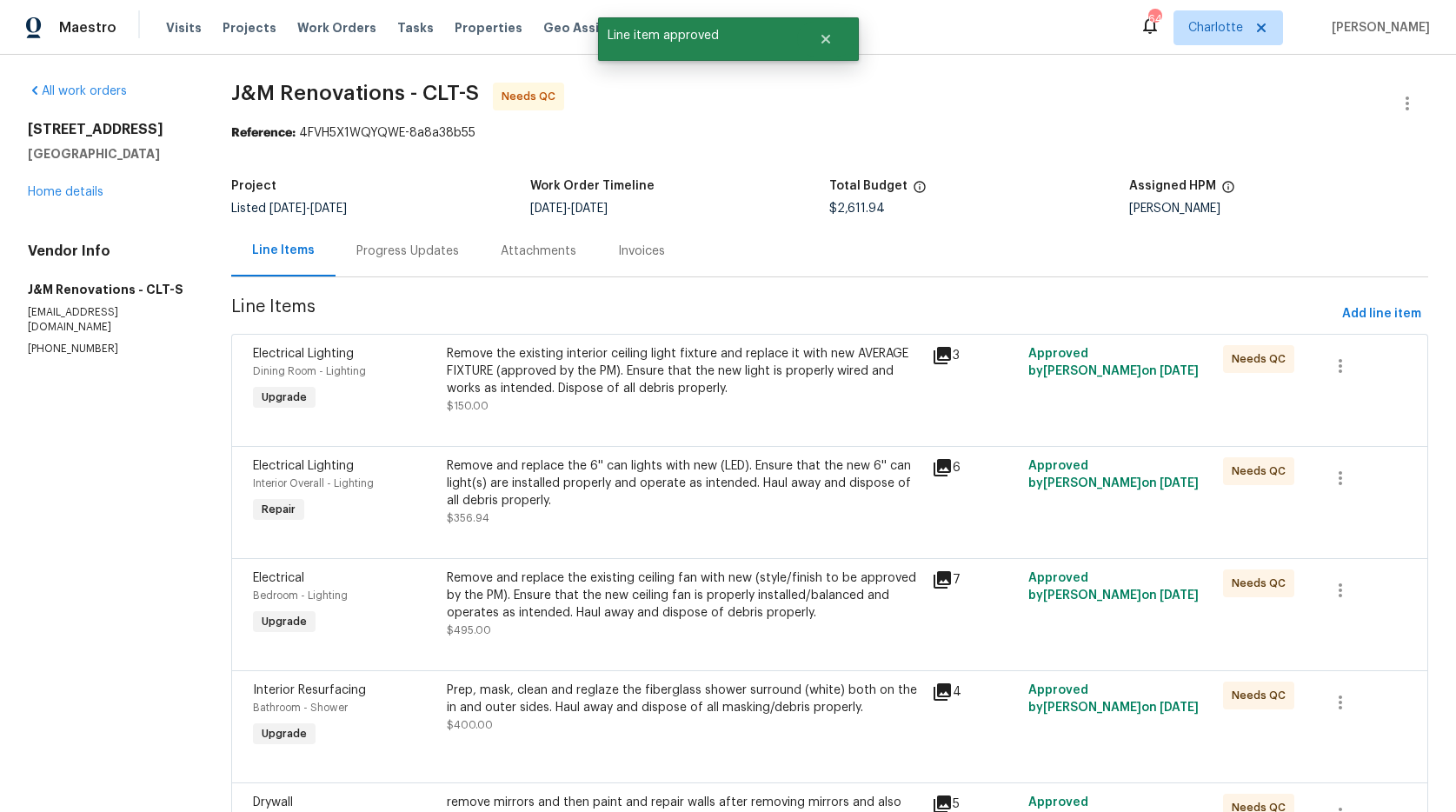
click at [691, 382] on div "Remove the existing interior ceiling light fixture and replace it with new AVER…" at bounding box center [684, 371] width 474 height 52
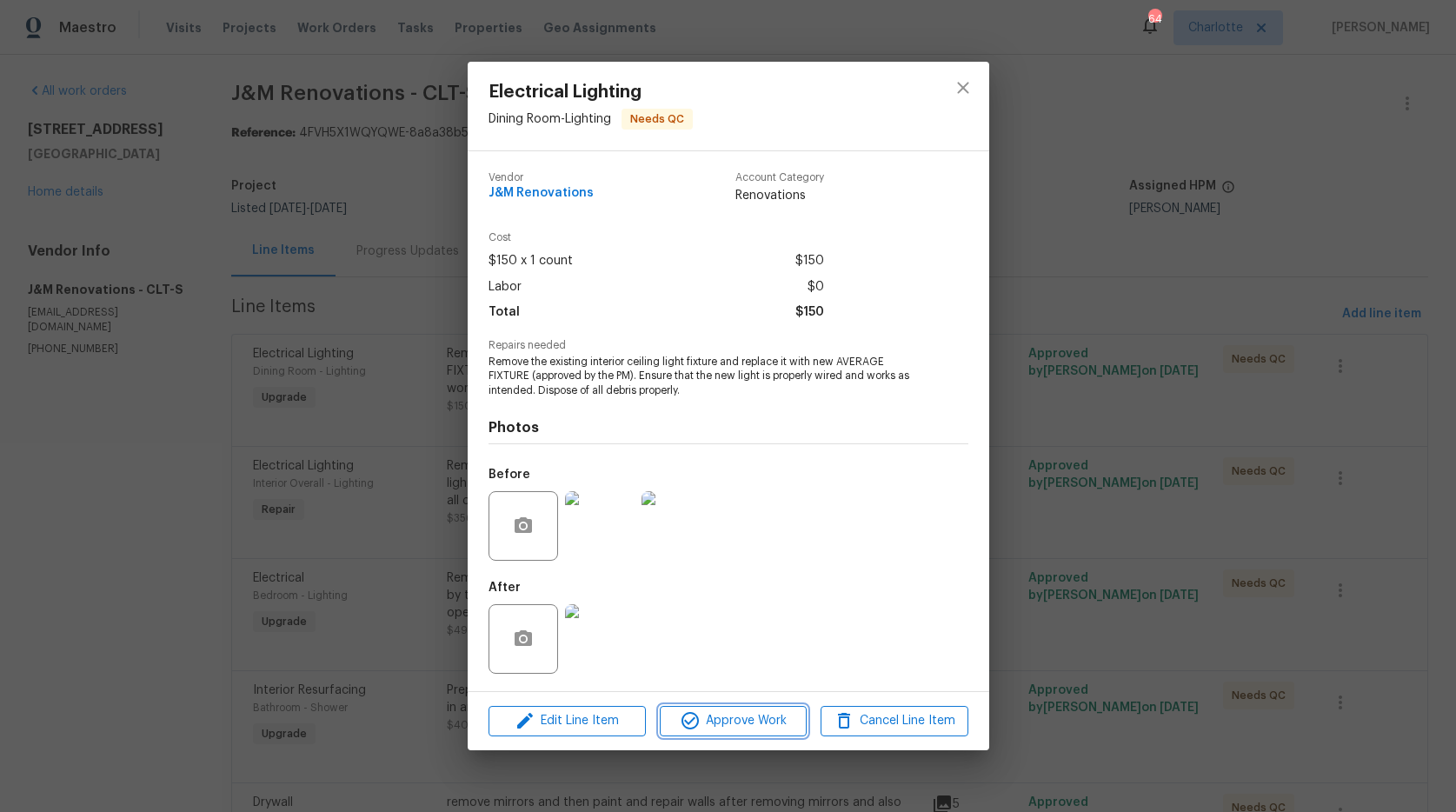
click at [748, 722] on span "Approve Work" at bounding box center [733, 721] width 136 height 21
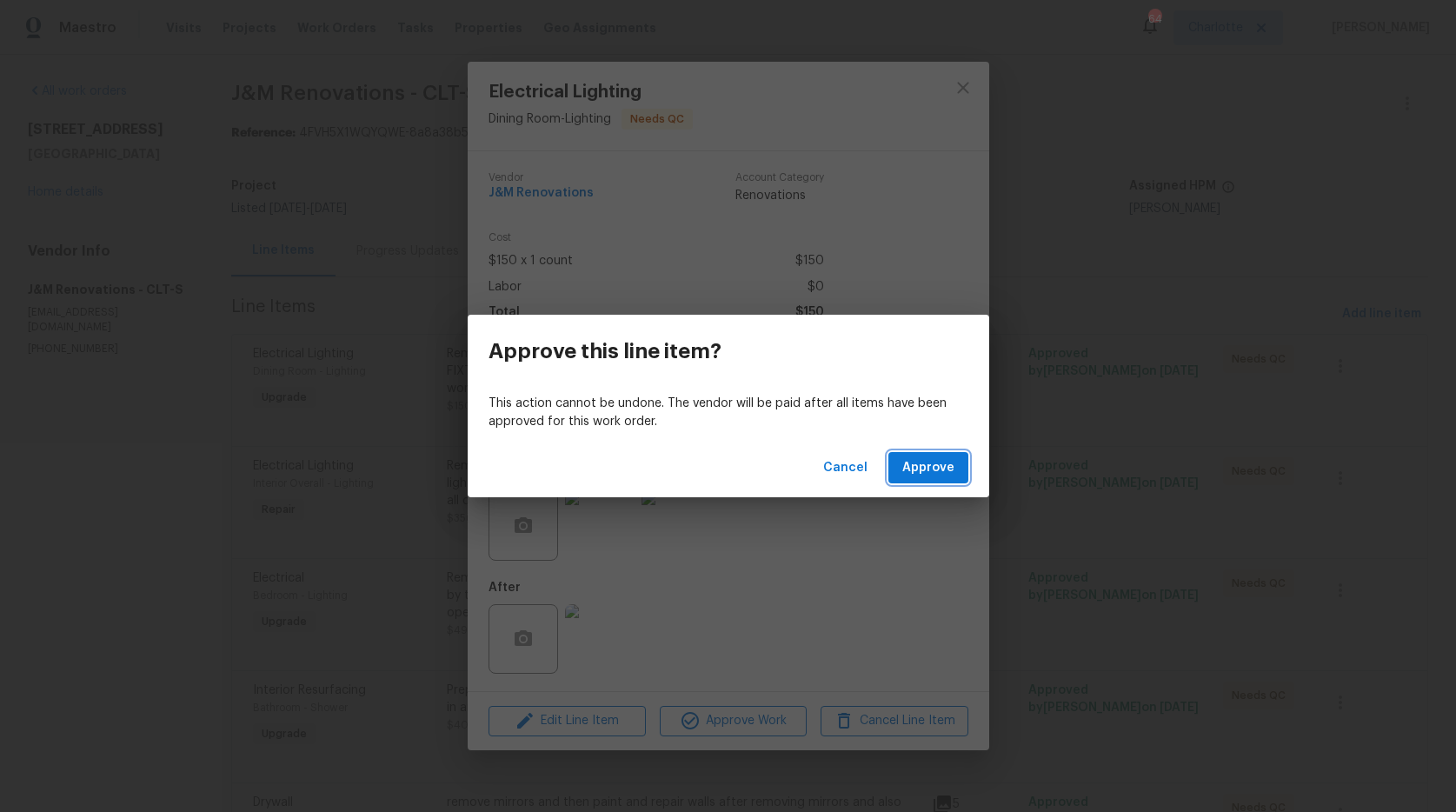
click at [917, 462] on span "Approve" at bounding box center [928, 468] width 52 height 21
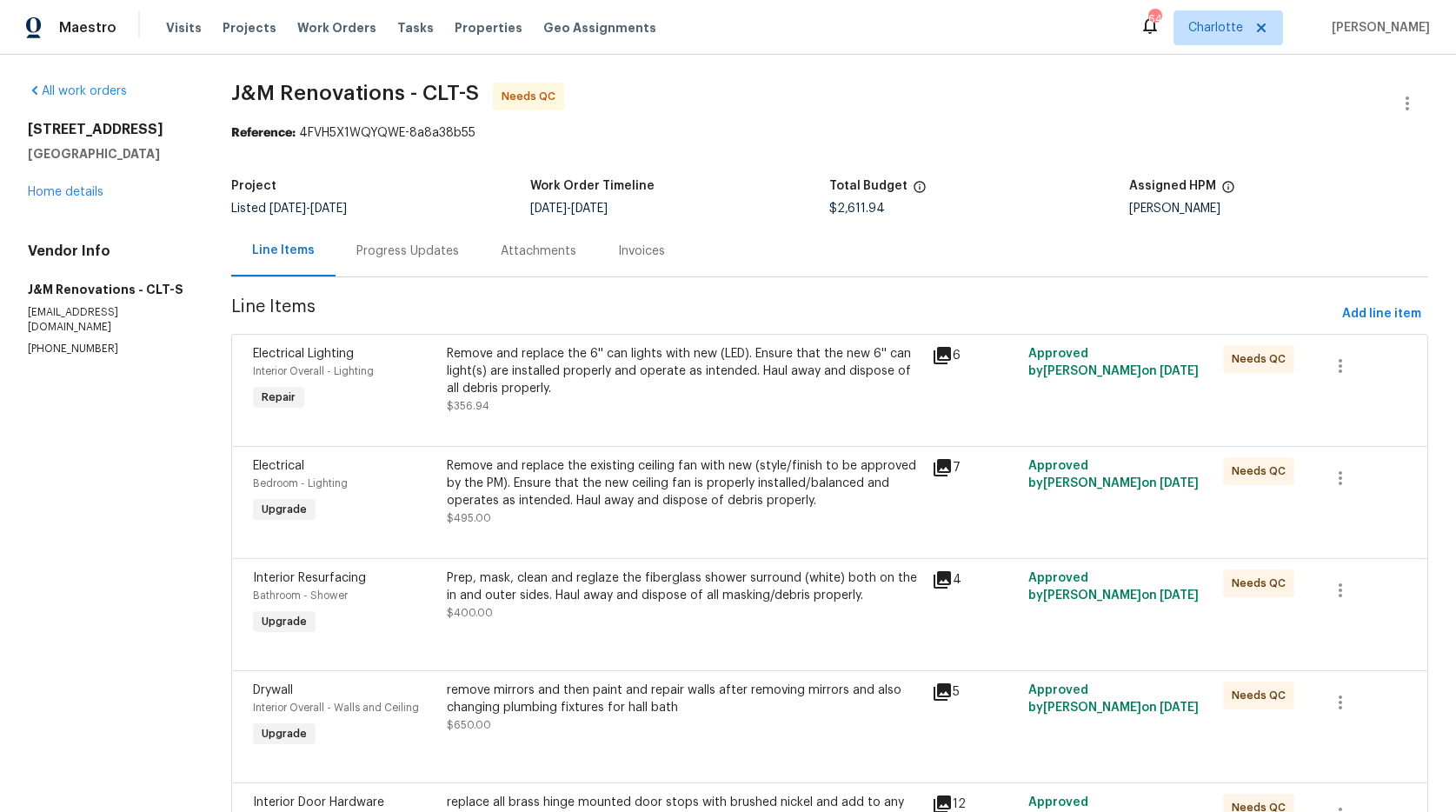
click at [599, 406] on div "Remove and replace the 6'' can lights with new (LED). Ensure that the new 6'' c…" at bounding box center [684, 380] width 474 height 69
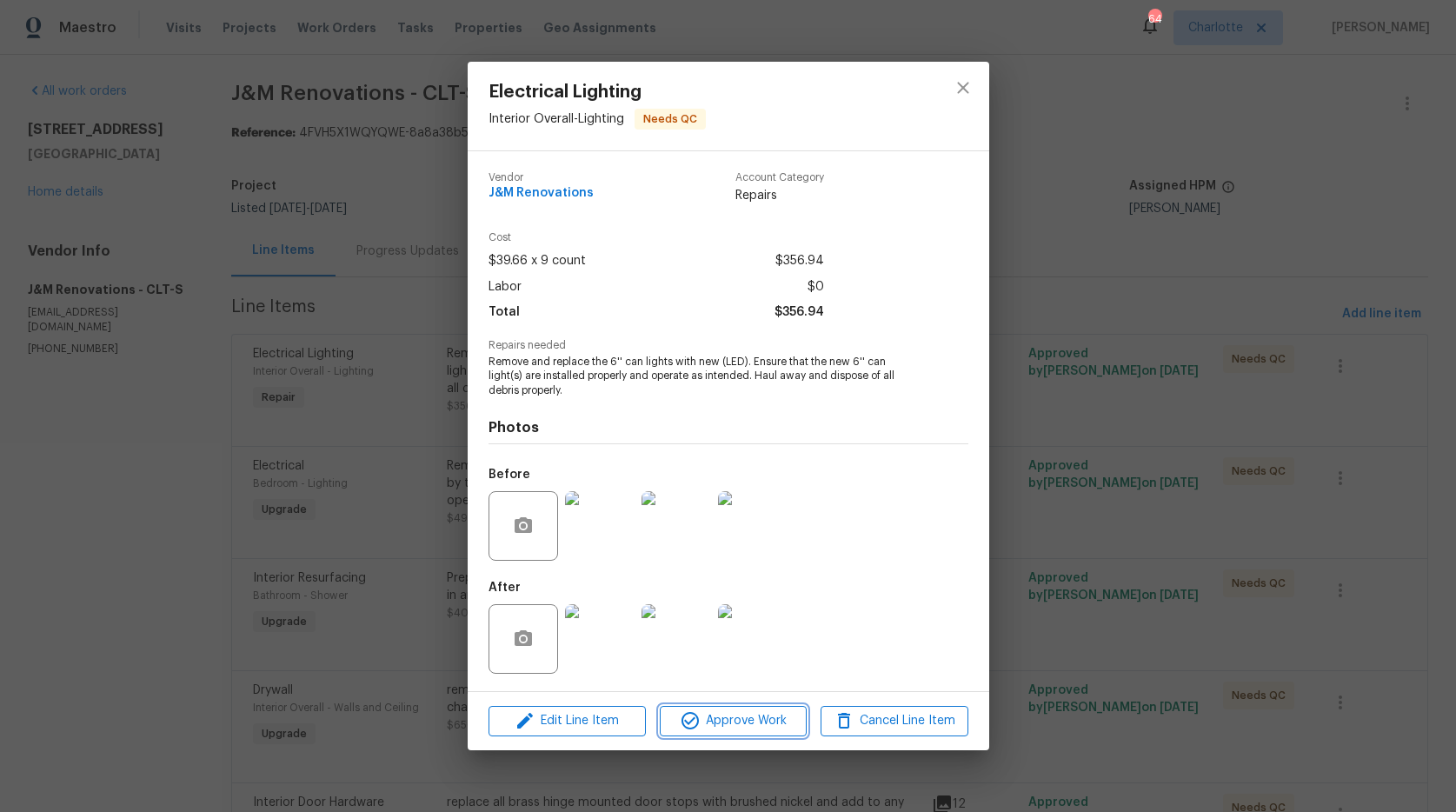
click at [715, 723] on span "Approve Work" at bounding box center [733, 721] width 136 height 21
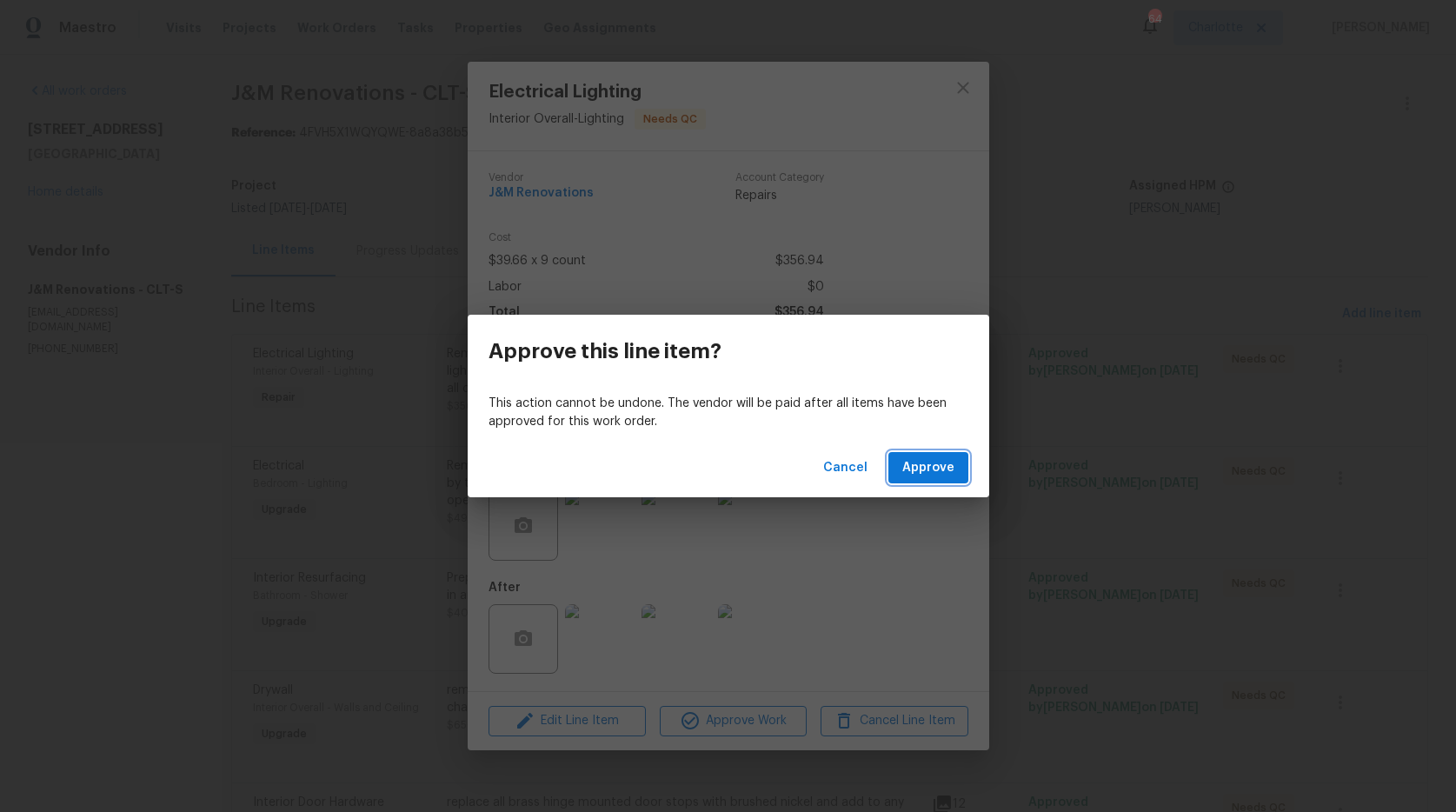
click at [920, 460] on span "Approve" at bounding box center [928, 468] width 52 height 21
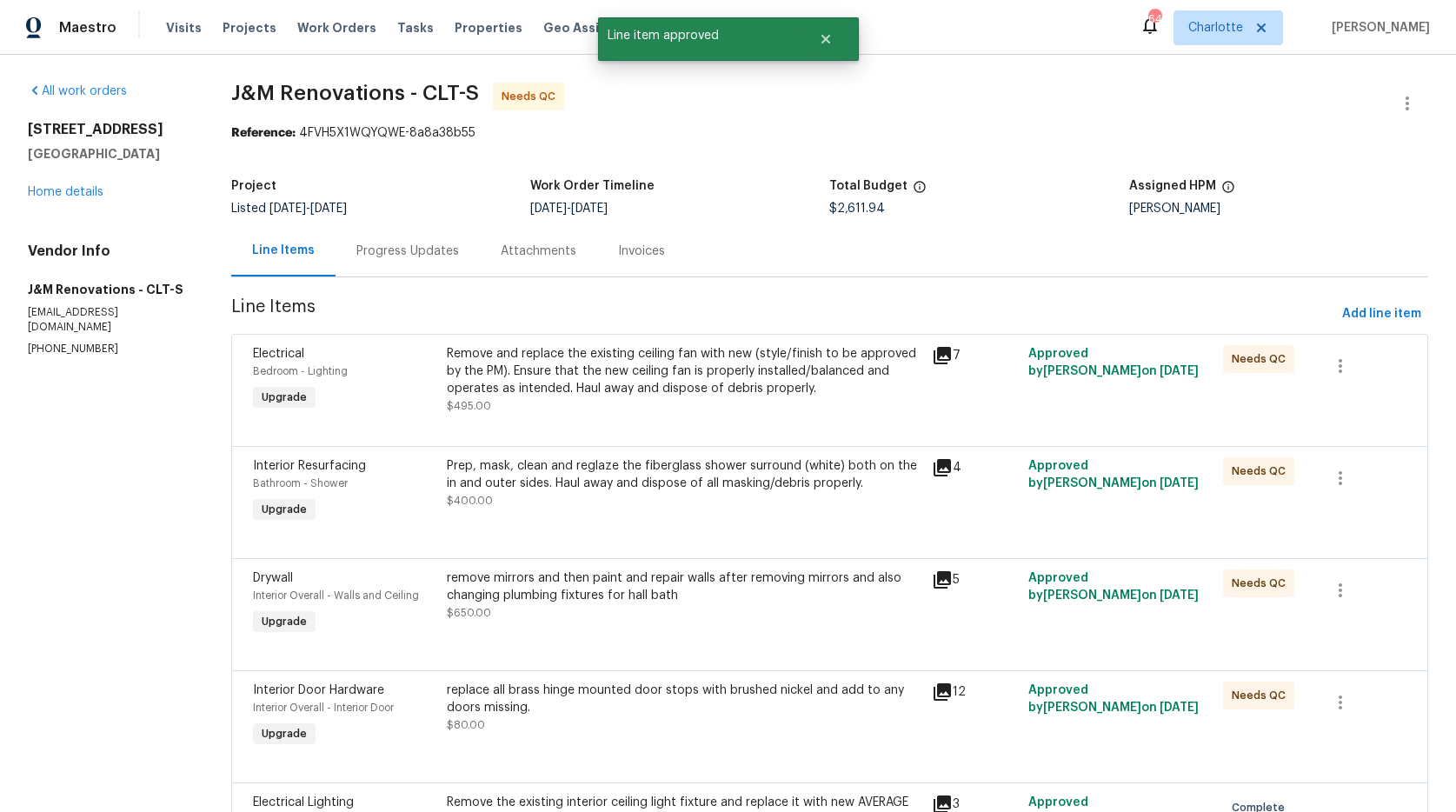
click at [650, 386] on div "Remove and replace the existing ceiling fan with new (style/finish to be approv…" at bounding box center [684, 371] width 474 height 52
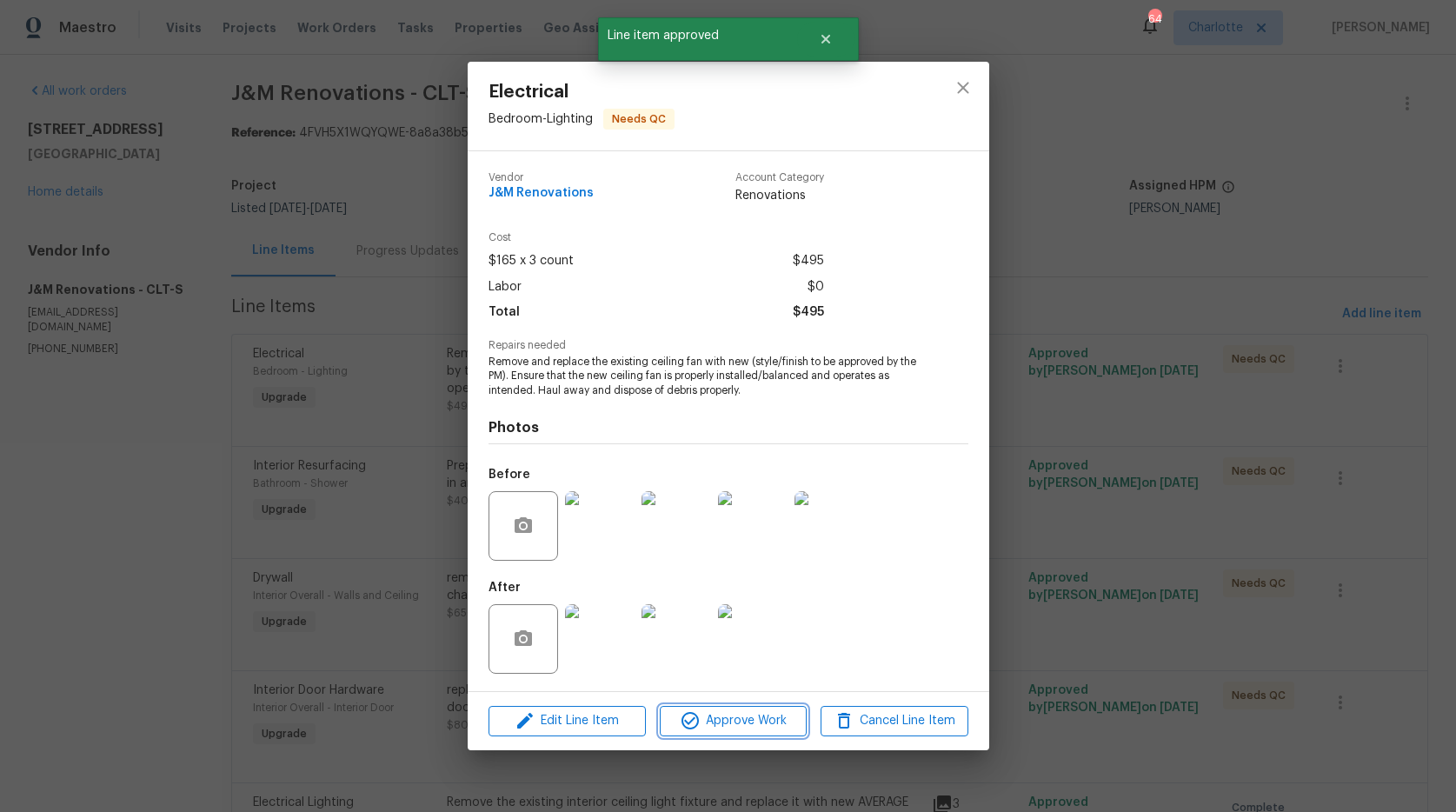
click at [769, 720] on span "Approve Work" at bounding box center [733, 721] width 136 height 21
click at [765, 732] on button "Approve Work" at bounding box center [733, 721] width 147 height 31
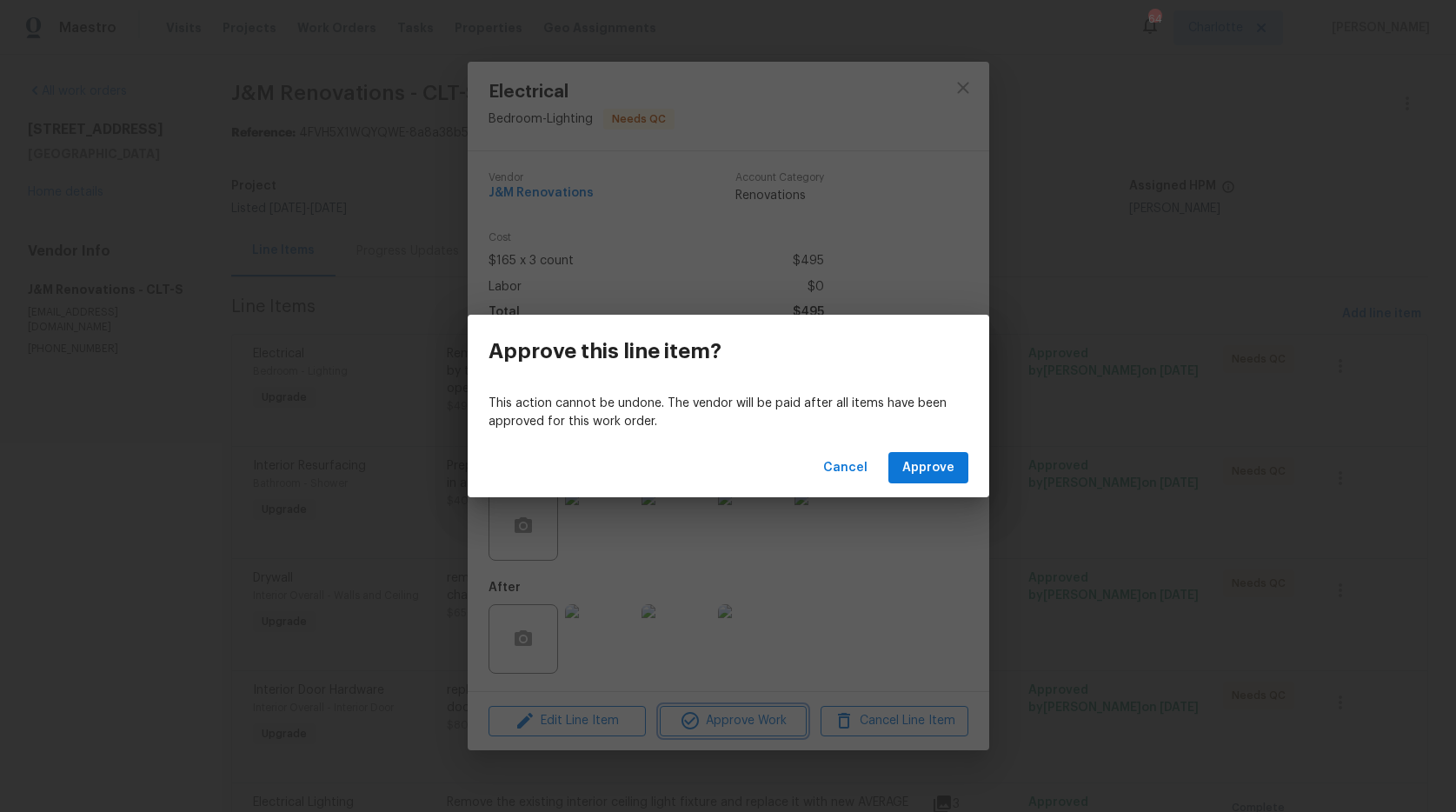
click at [765, 732] on div "Approve this line item? This action cannot be undone. The vendor will be paid a…" at bounding box center [728, 406] width 1456 height 812
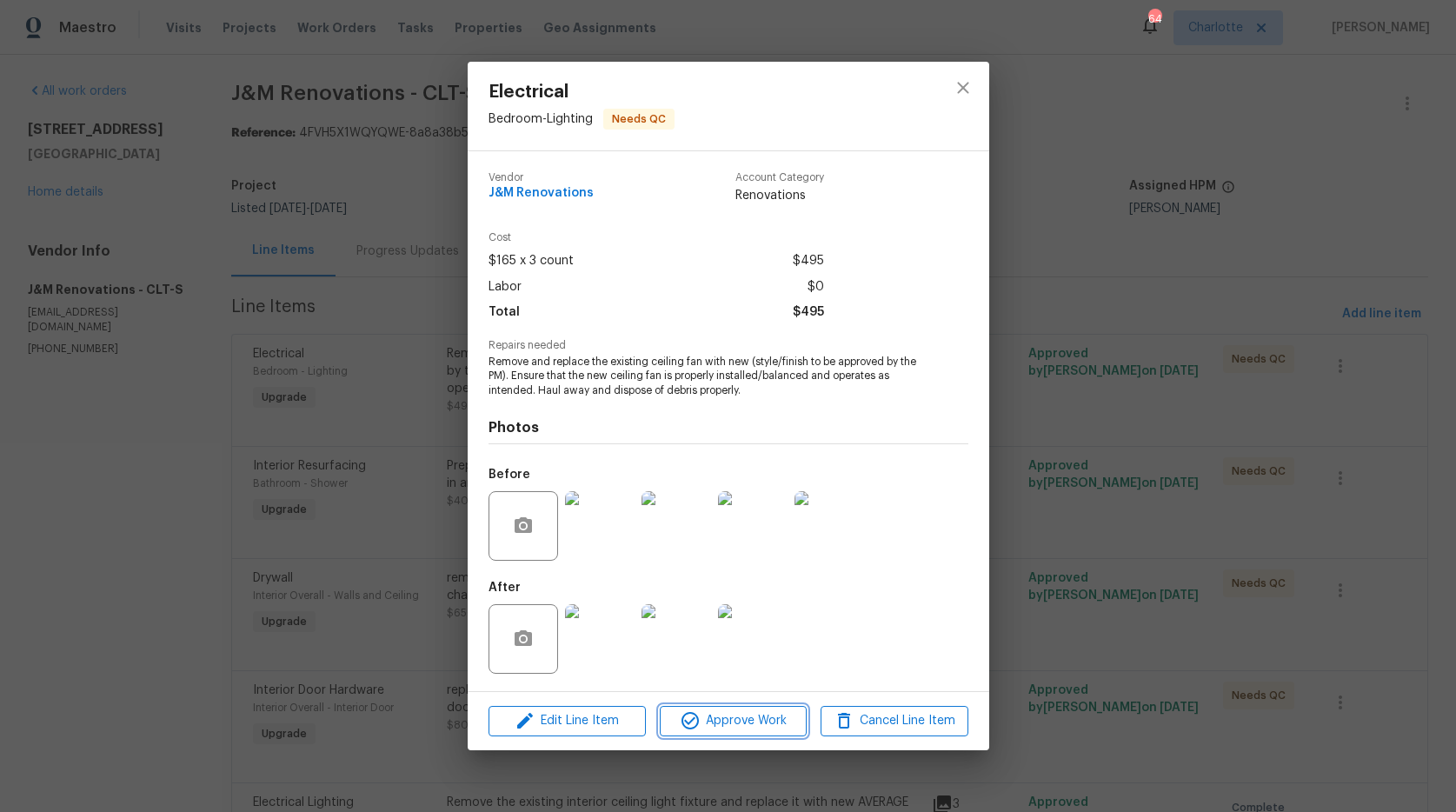
click at [761, 717] on span "Approve Work" at bounding box center [733, 721] width 136 height 21
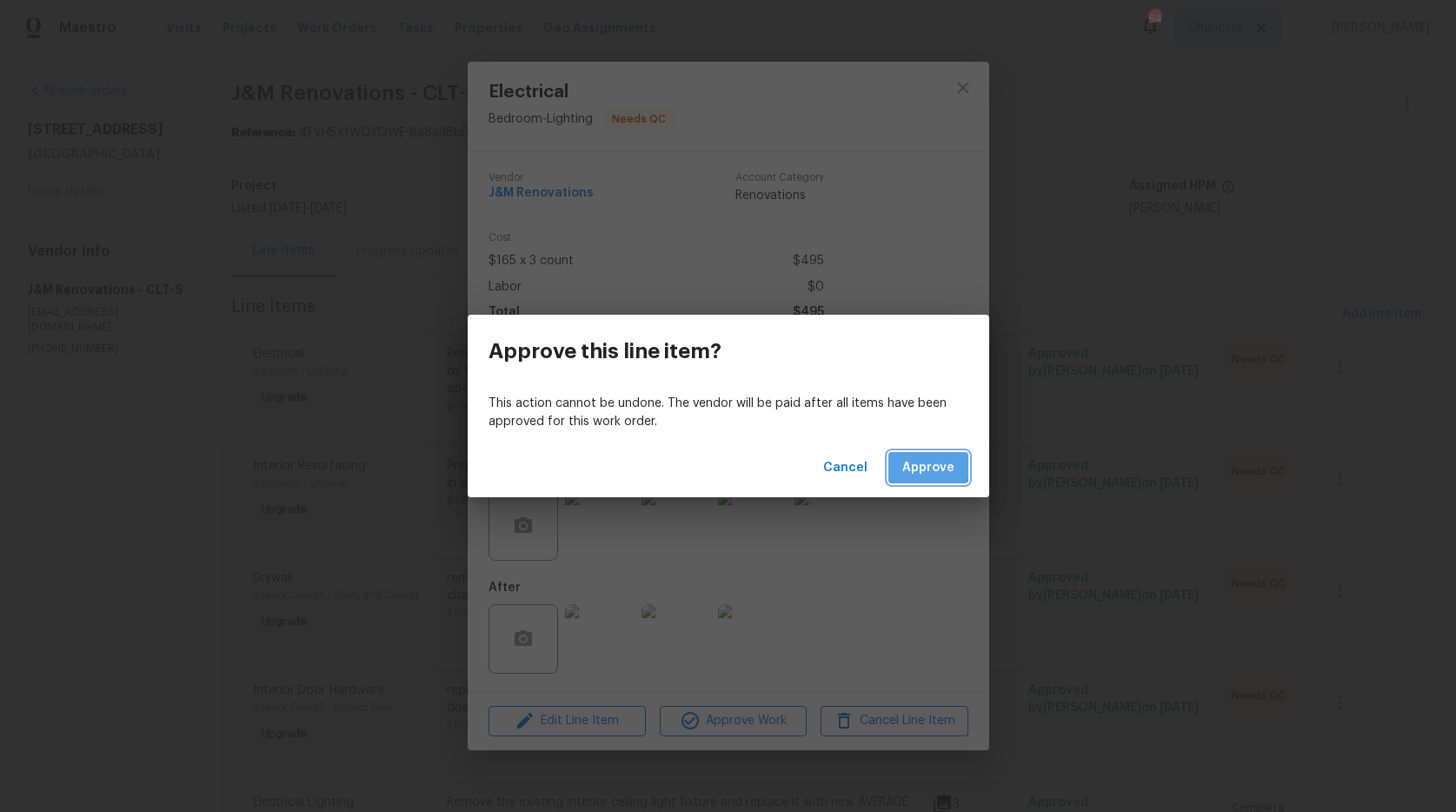
click at [902, 462] on button "Approve" at bounding box center [929, 468] width 80 height 32
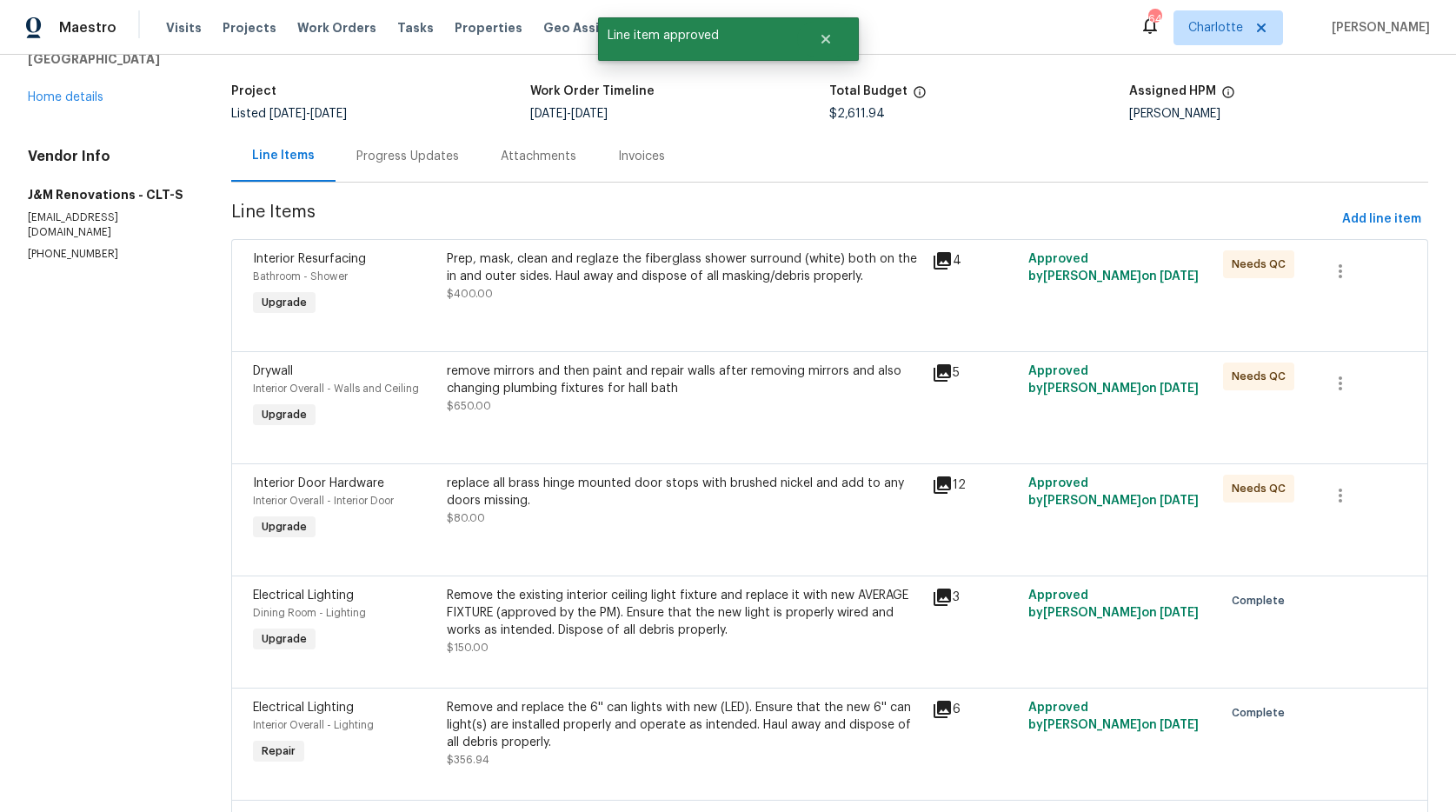
scroll to position [110, 0]
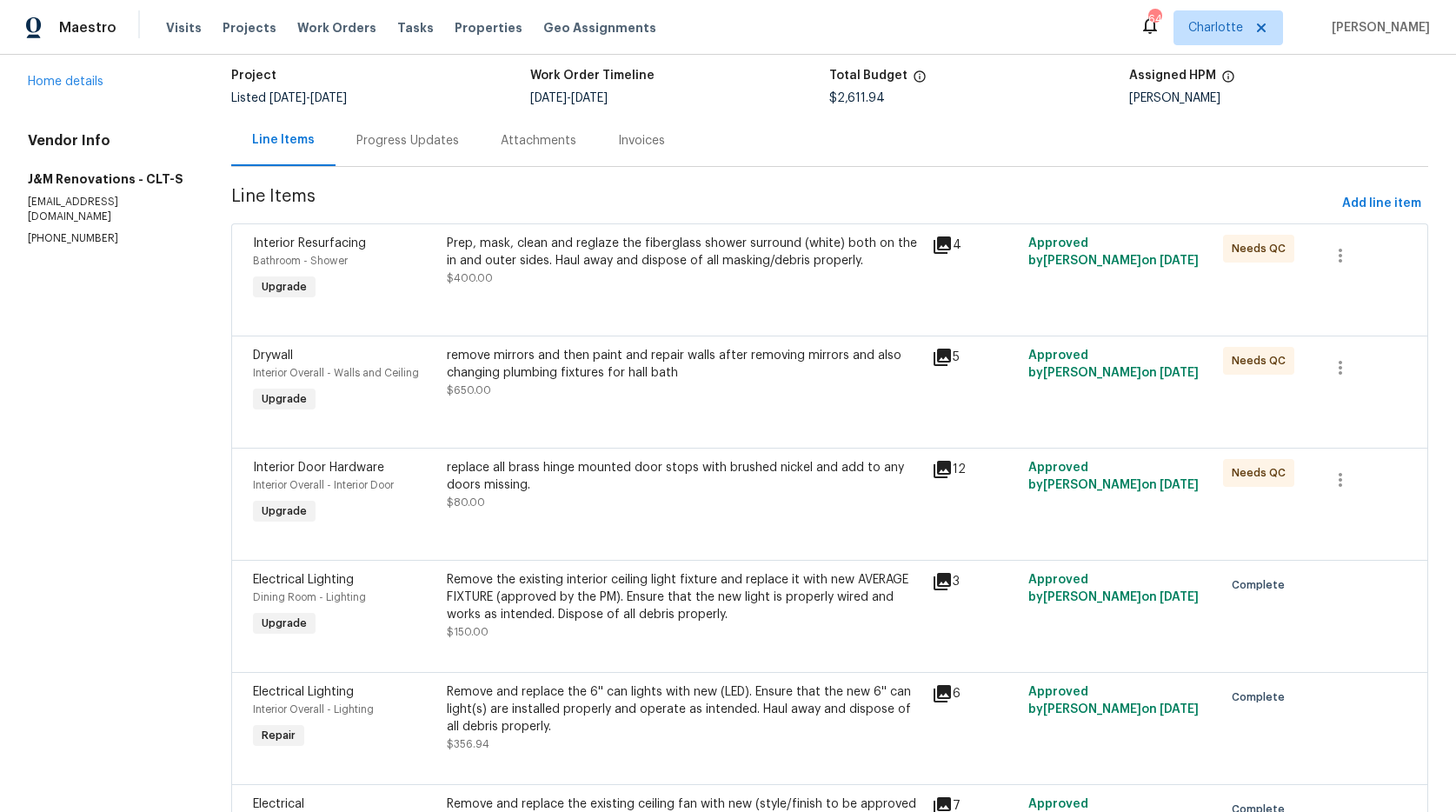
click at [119, 317] on section "All work orders [STREET_ADDRESS][PERSON_NAME] Home details Vendor Info J&M Reno…" at bounding box center [108, 566] width 161 height 1187
click at [641, 493] on div "replace all brass hinge mounted door stops with brushed nickel and add to any d…" at bounding box center [684, 485] width 474 height 52
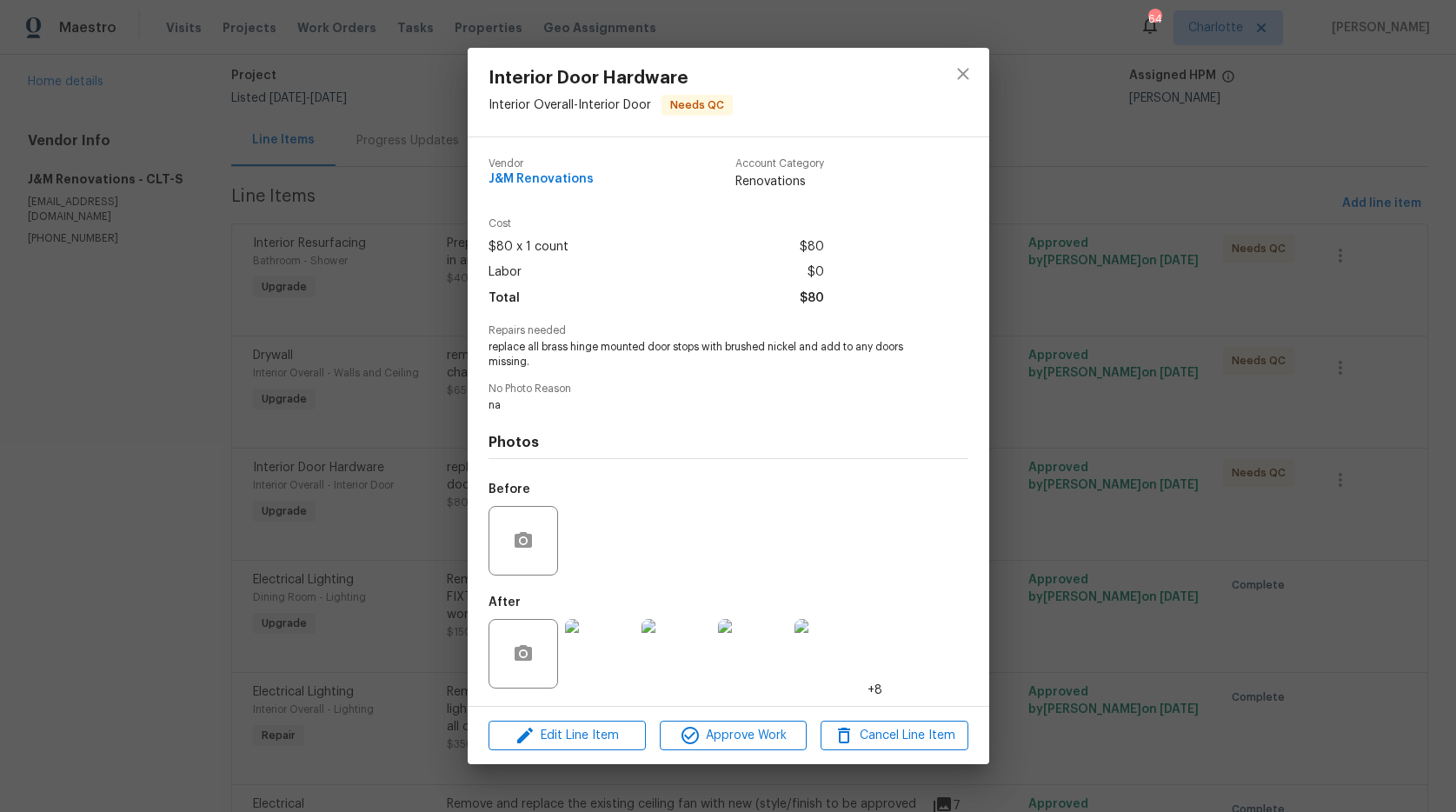
click at [597, 658] on img at bounding box center [599, 653] width 69 height 69
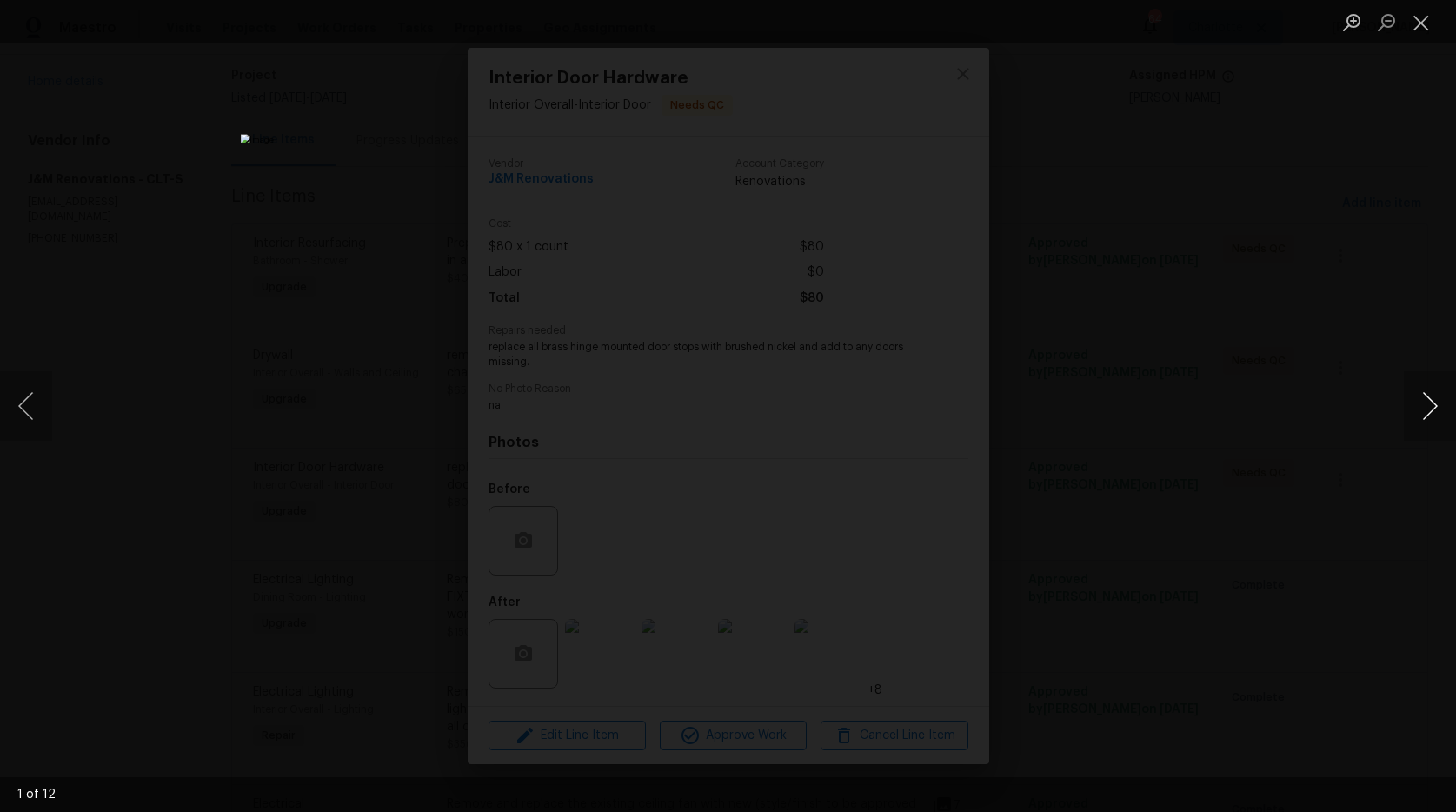
click at [1435, 417] on button "Next image" at bounding box center [1430, 406] width 52 height 69
click at [1435, 415] on button "Next image" at bounding box center [1430, 406] width 52 height 69
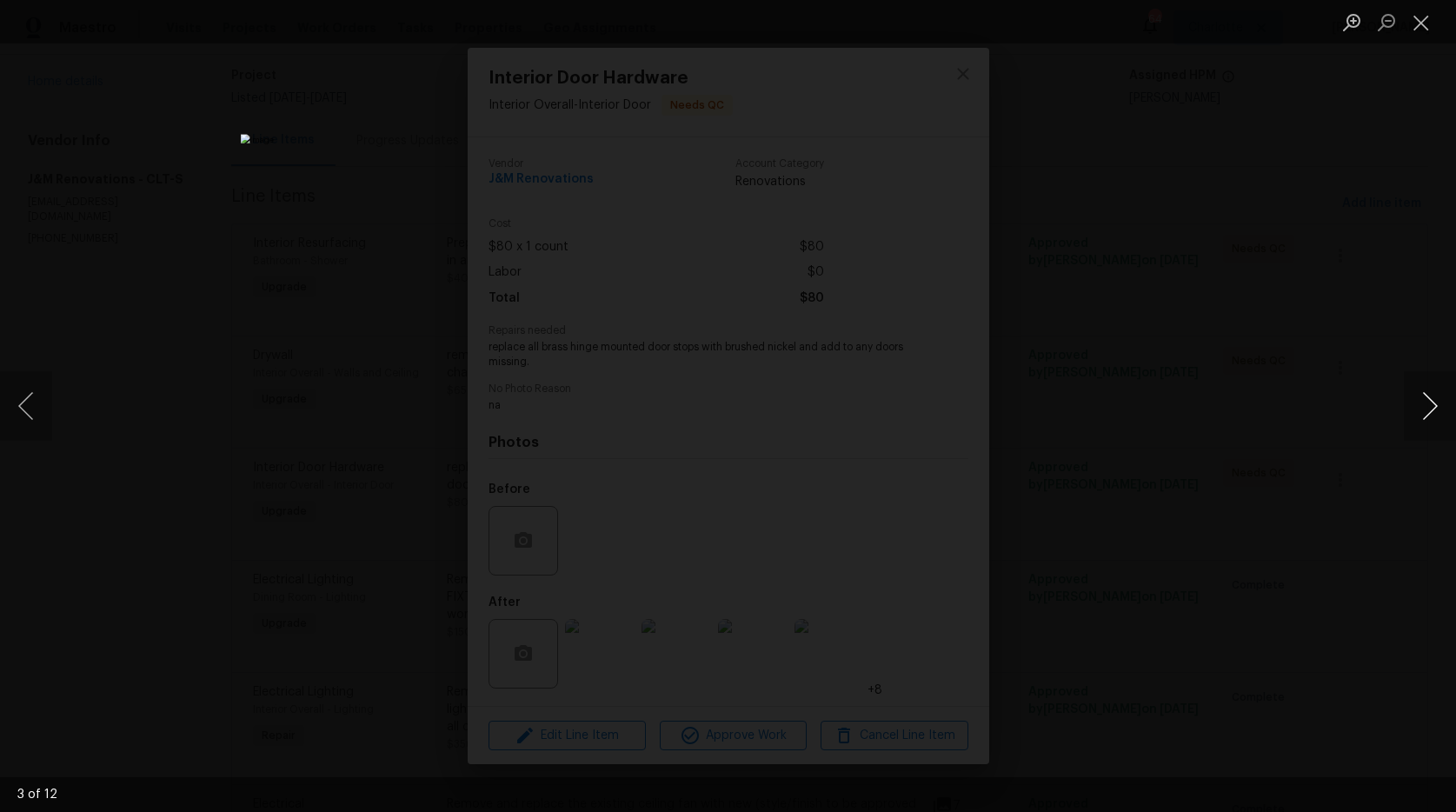
click at [1435, 415] on button "Next image" at bounding box center [1430, 406] width 52 height 69
click at [1421, 395] on button "Next image" at bounding box center [1430, 406] width 52 height 69
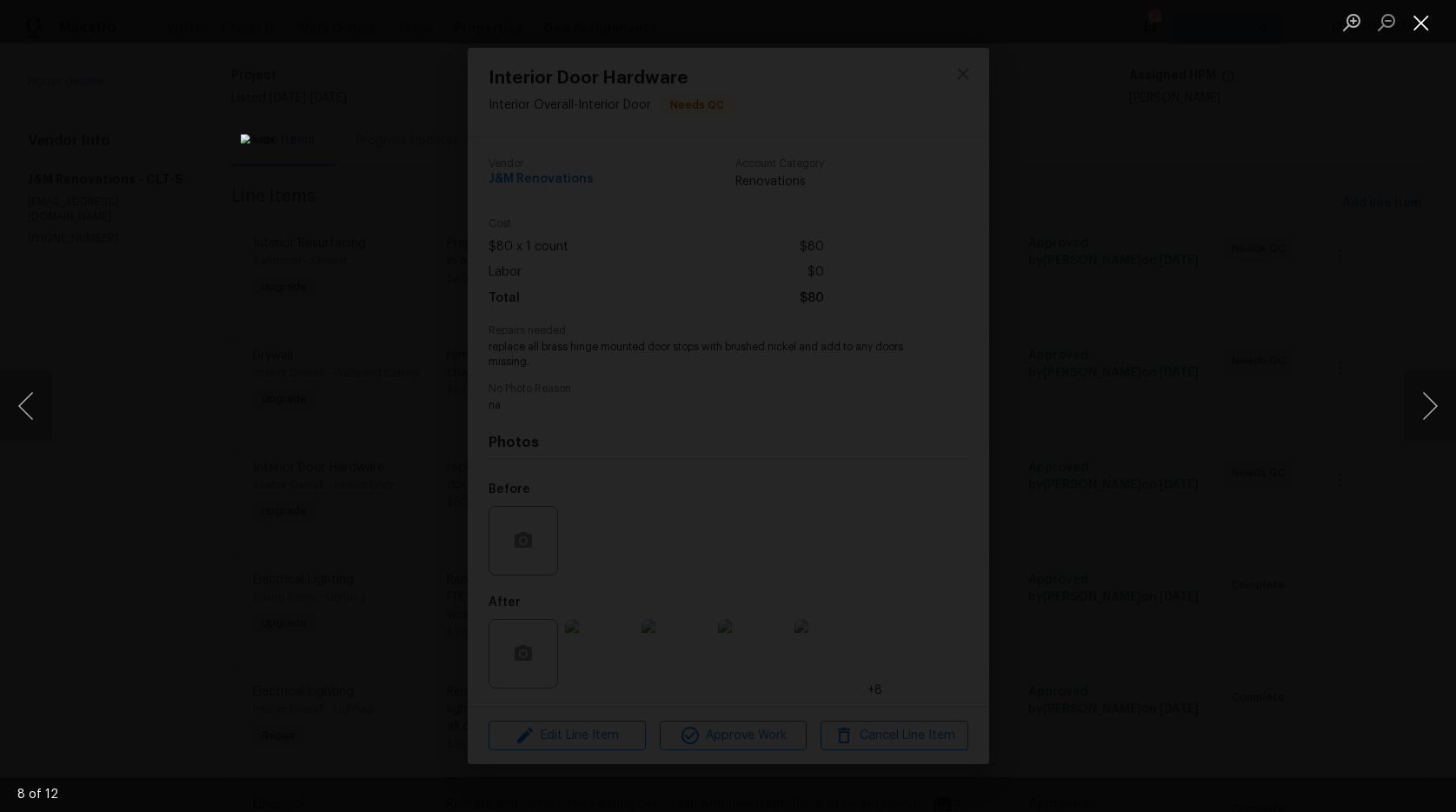
click at [1415, 27] on button "Close lightbox" at bounding box center [1421, 21] width 35 height 31
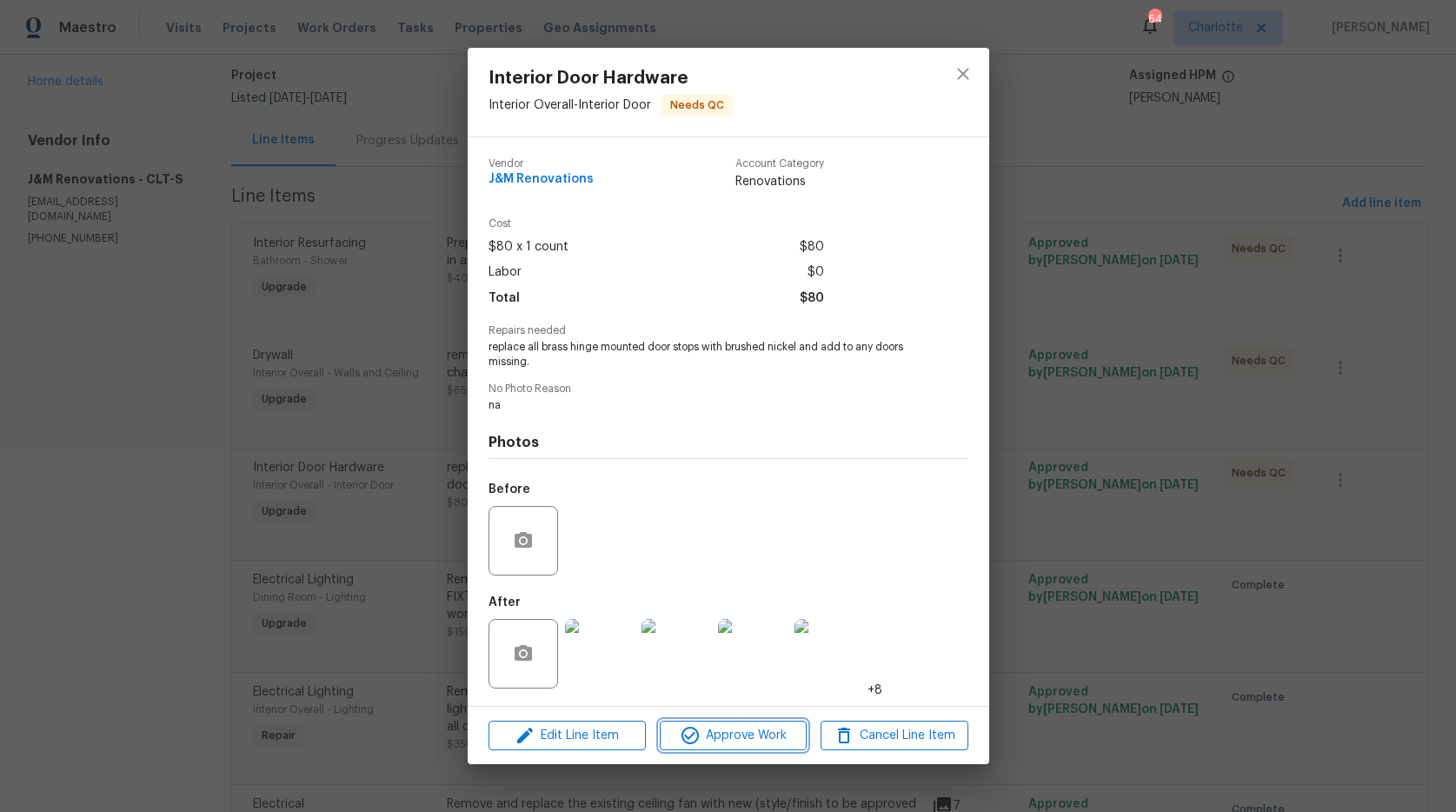
click at [758, 732] on span "Approve Work" at bounding box center [733, 735] width 136 height 21
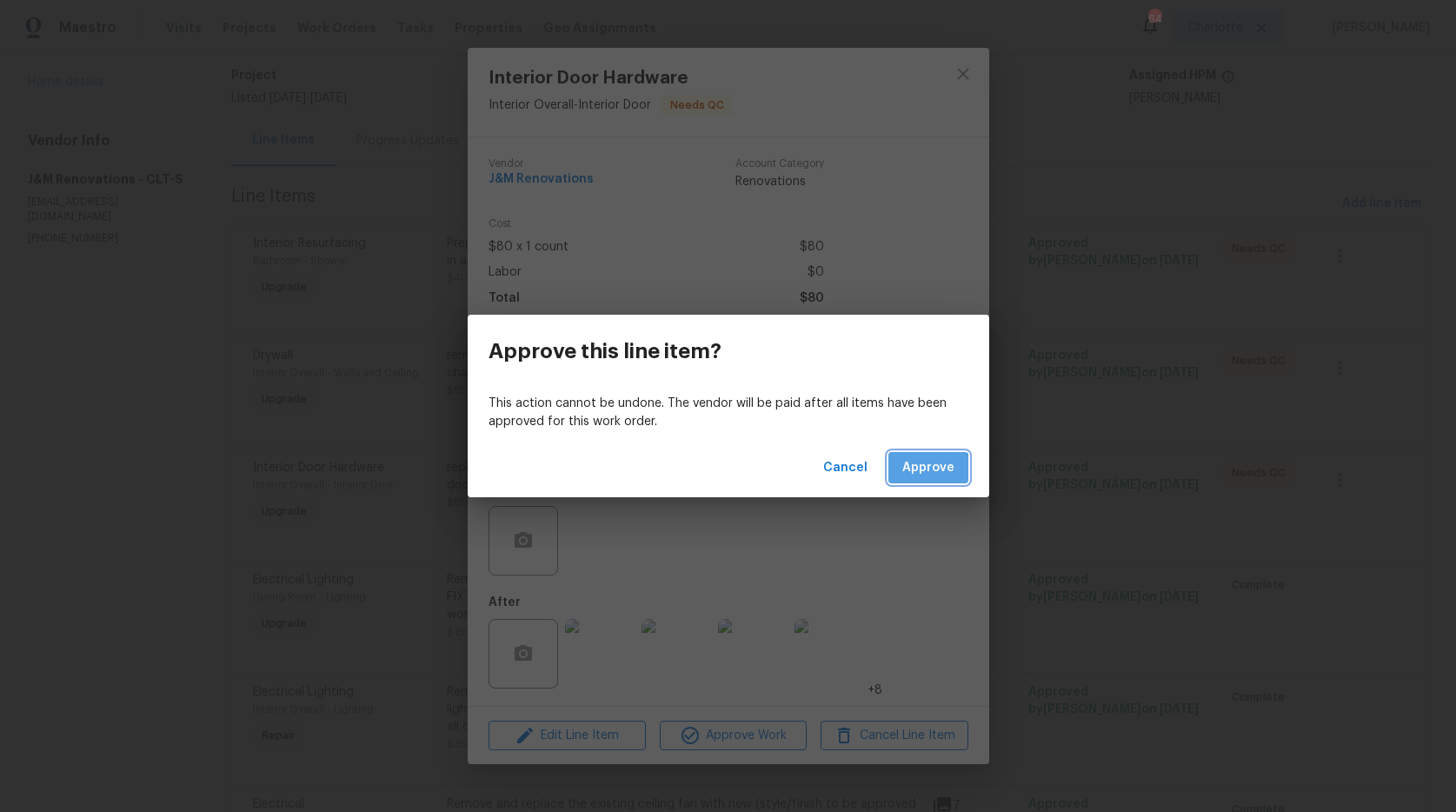
click at [915, 473] on span "Approve" at bounding box center [928, 468] width 52 height 21
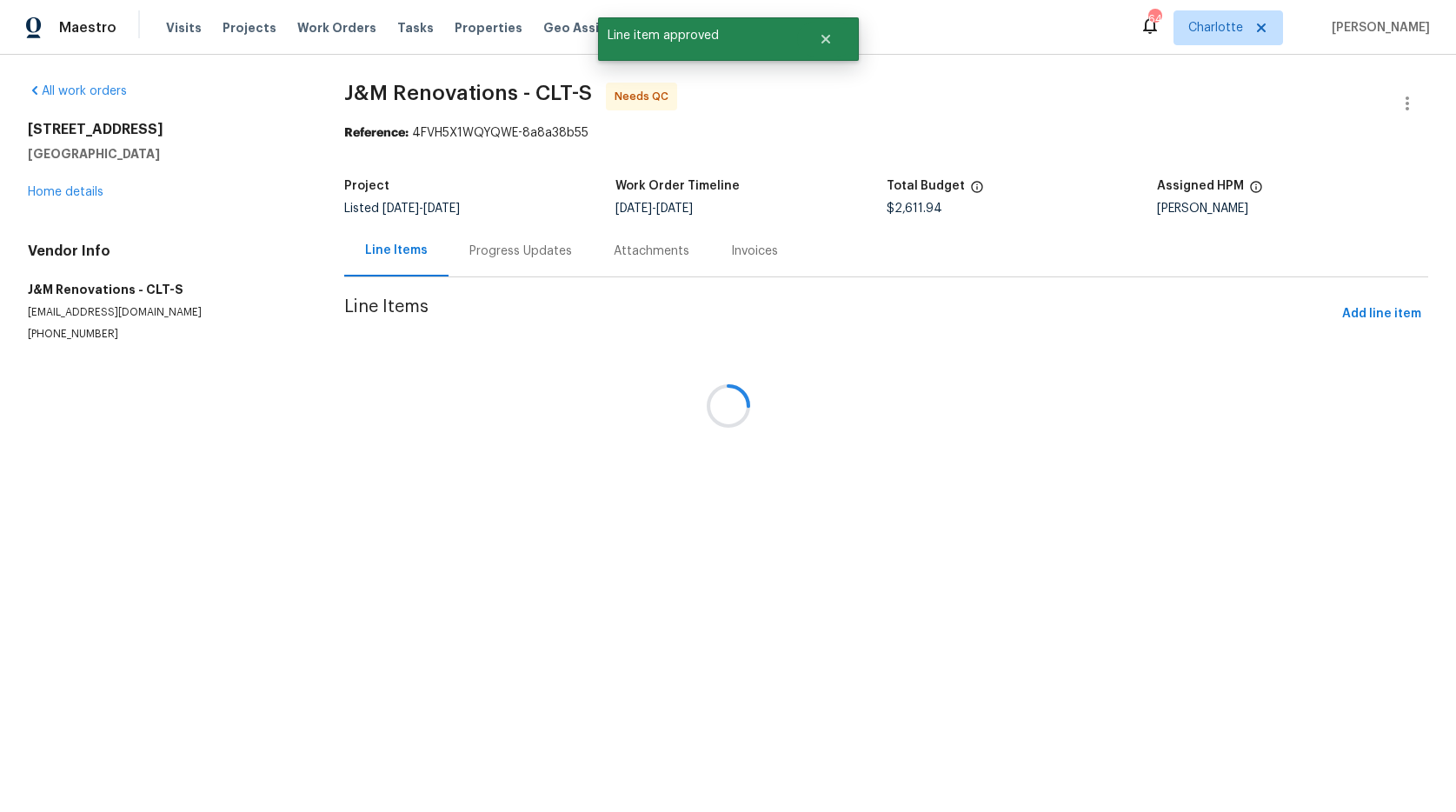
scroll to position [0, 0]
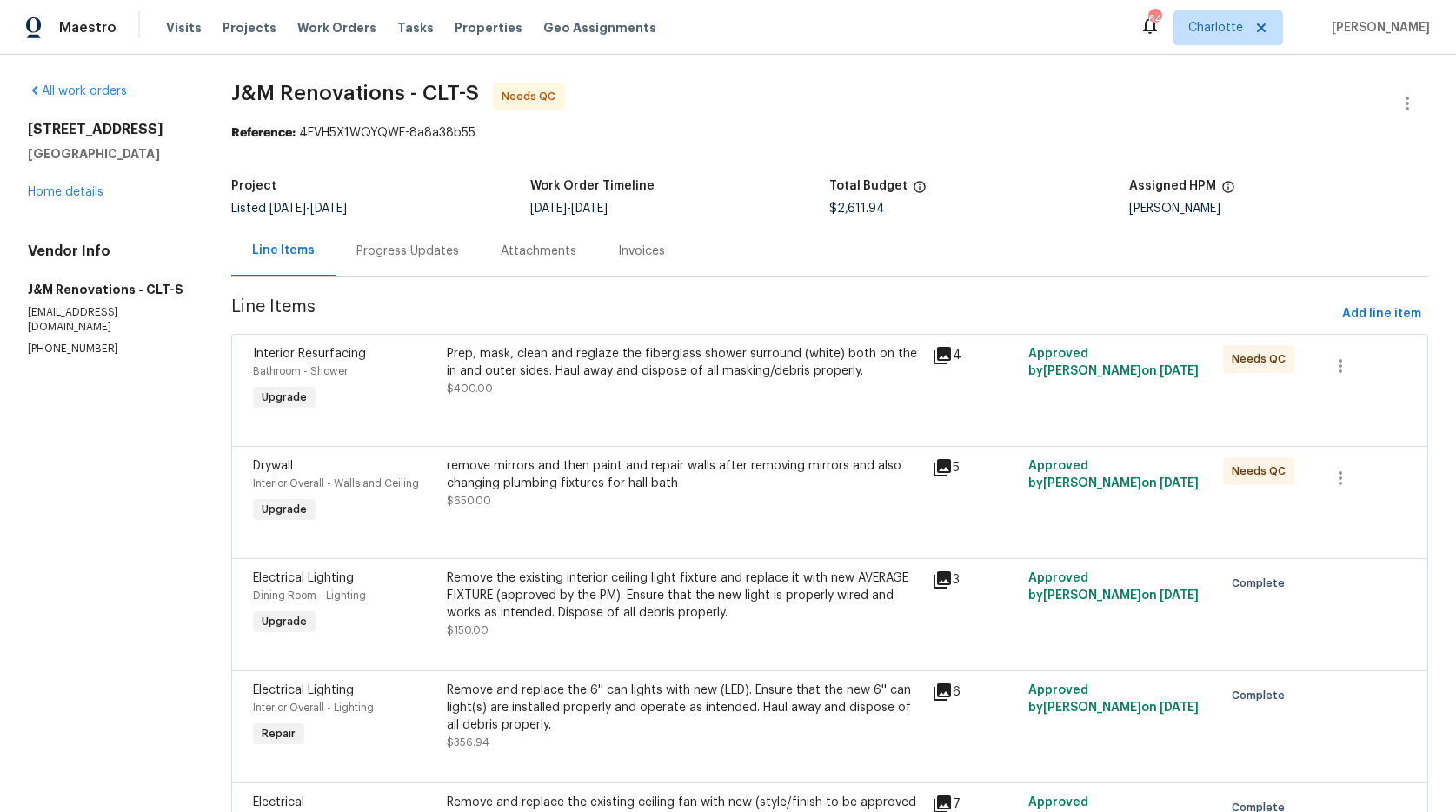
click at [76, 470] on section "All work orders [STREET_ADDRESS][PERSON_NAME] Home details Vendor Info J&M Reno…" at bounding box center [108, 676] width 161 height 1187
click at [75, 198] on link "Home details" at bounding box center [65, 191] width 76 height 12
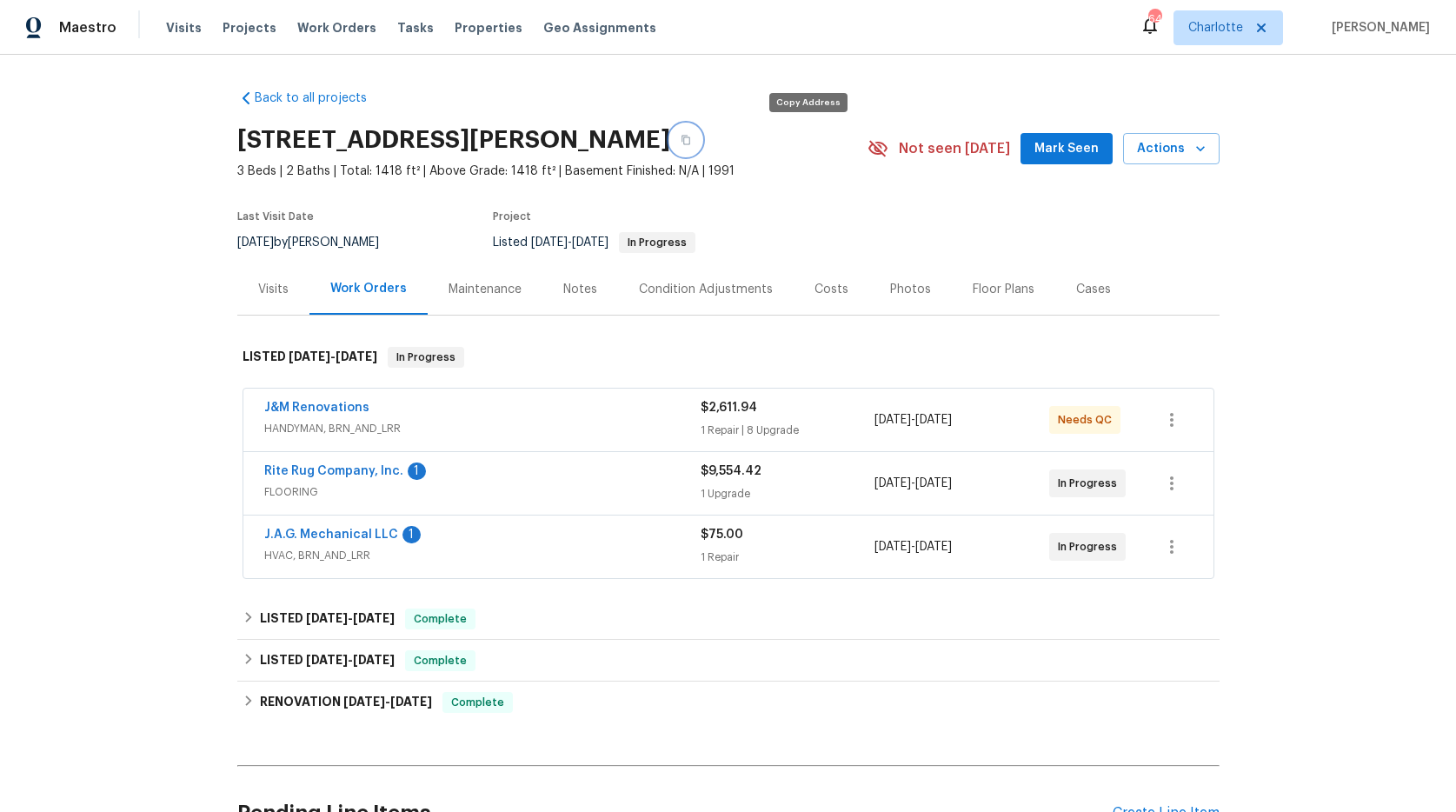
click at [701, 142] on button "button" at bounding box center [686, 140] width 32 height 32
click at [479, 288] on div "Maintenance" at bounding box center [484, 289] width 73 height 18
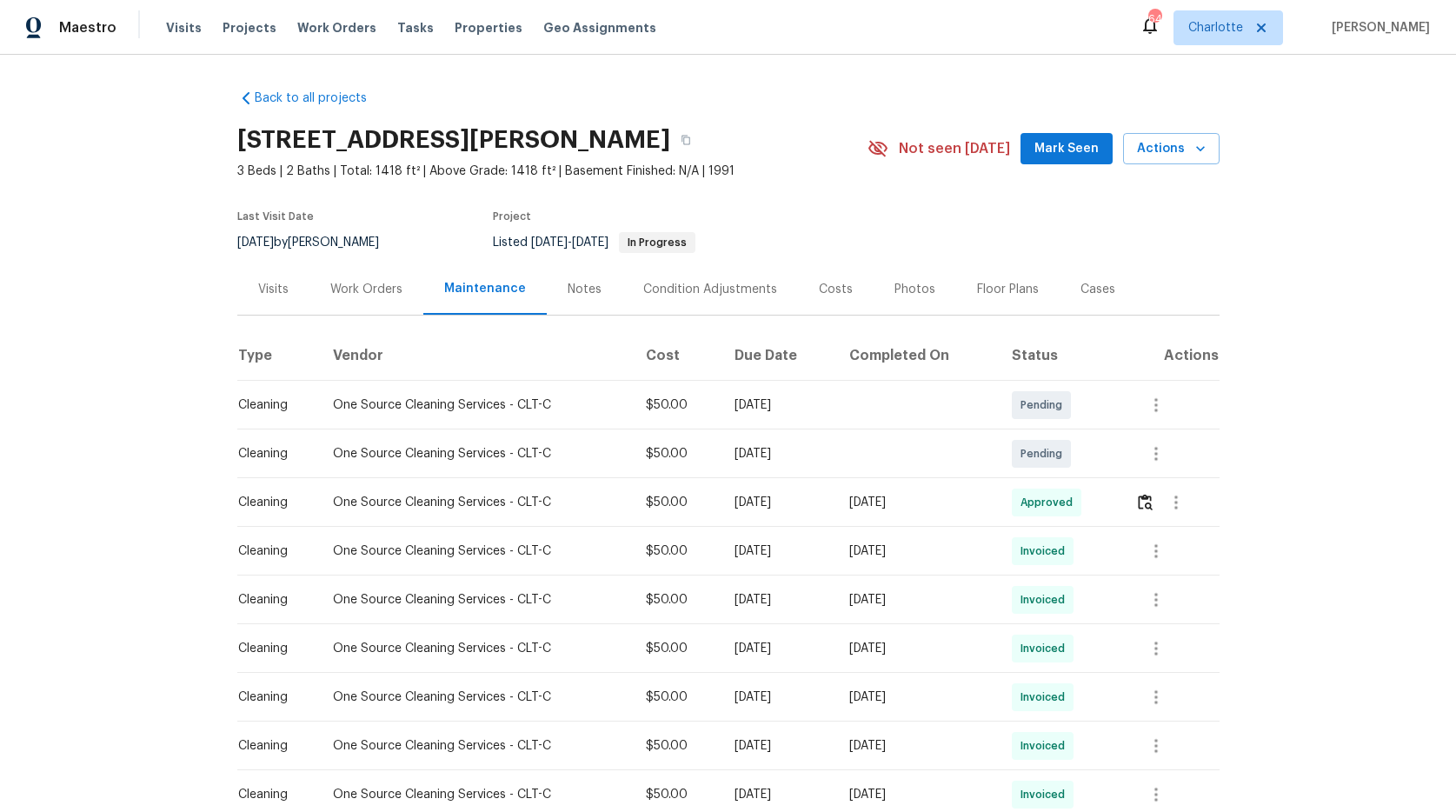
scroll to position [30, 0]
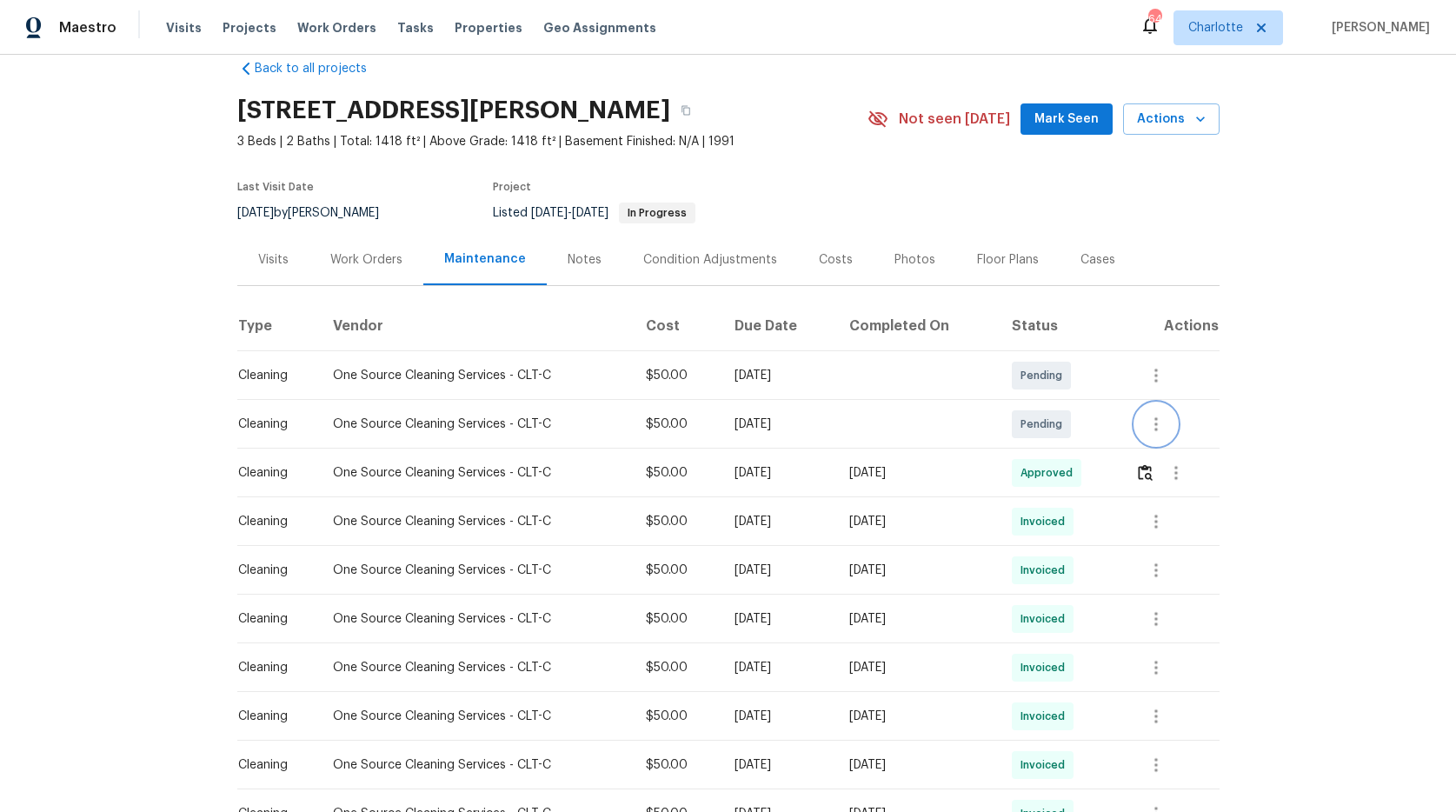
click at [1158, 423] on icon "button" at bounding box center [1155, 424] width 21 height 21
click at [1168, 425] on li "Message vendor" at bounding box center [1224, 424] width 180 height 29
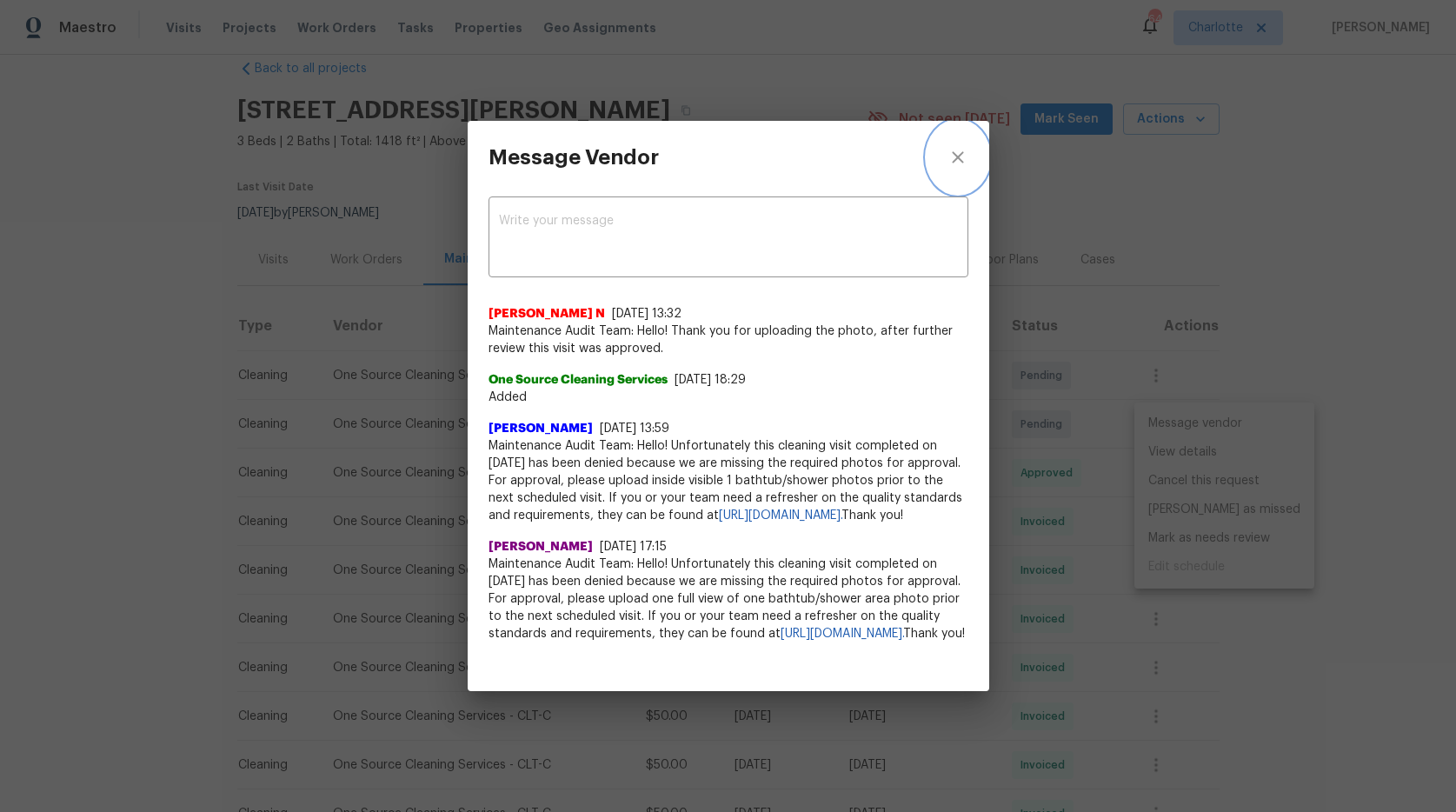
click at [957, 151] on icon "close" at bounding box center [958, 157] width 11 height 11
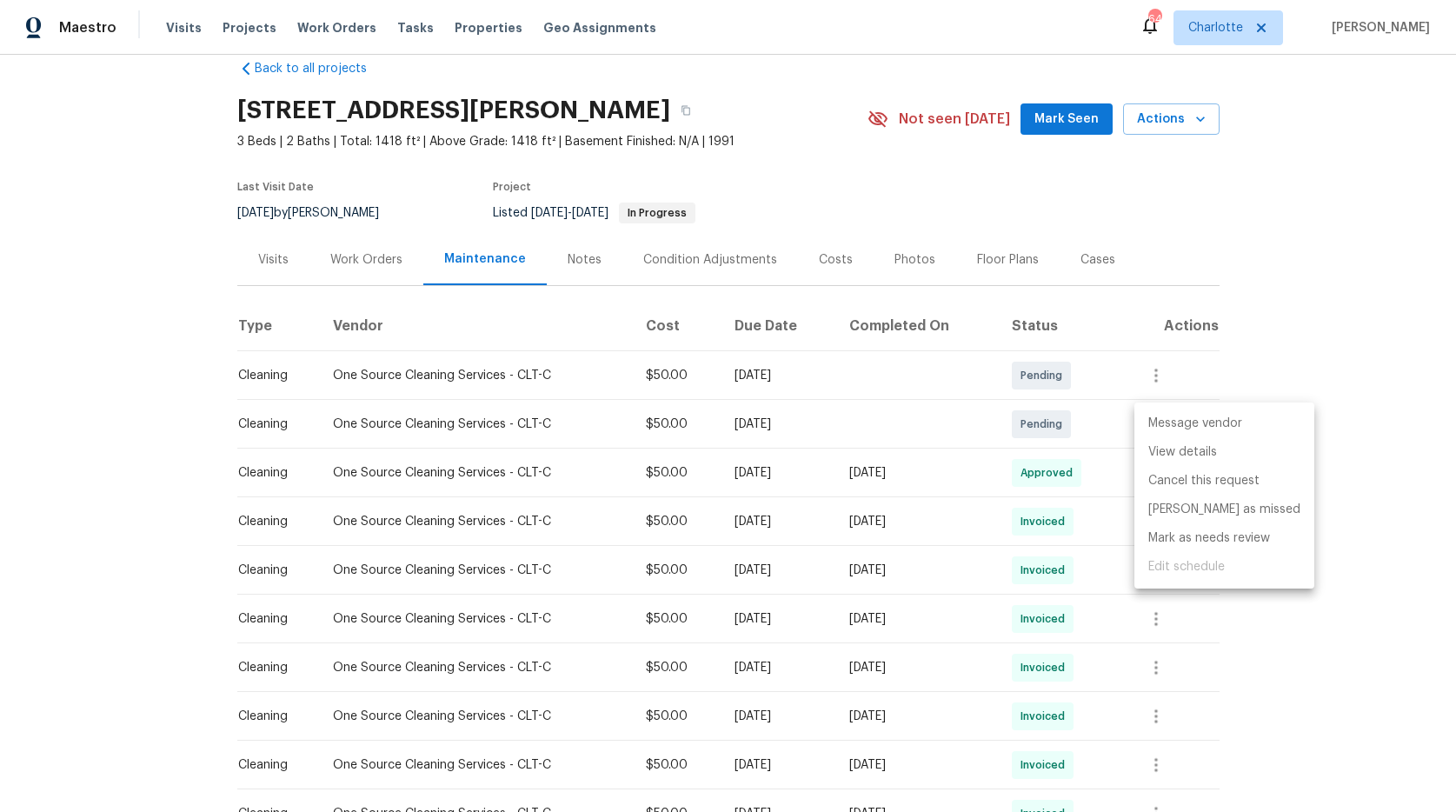
click at [132, 500] on div at bounding box center [728, 406] width 1456 height 812
click at [132, 500] on div "Message vendor View details Cancel this request [PERSON_NAME] as missed [PERSON…" at bounding box center [728, 406] width 1456 height 812
